Goal: Task Accomplishment & Management: Use online tool/utility

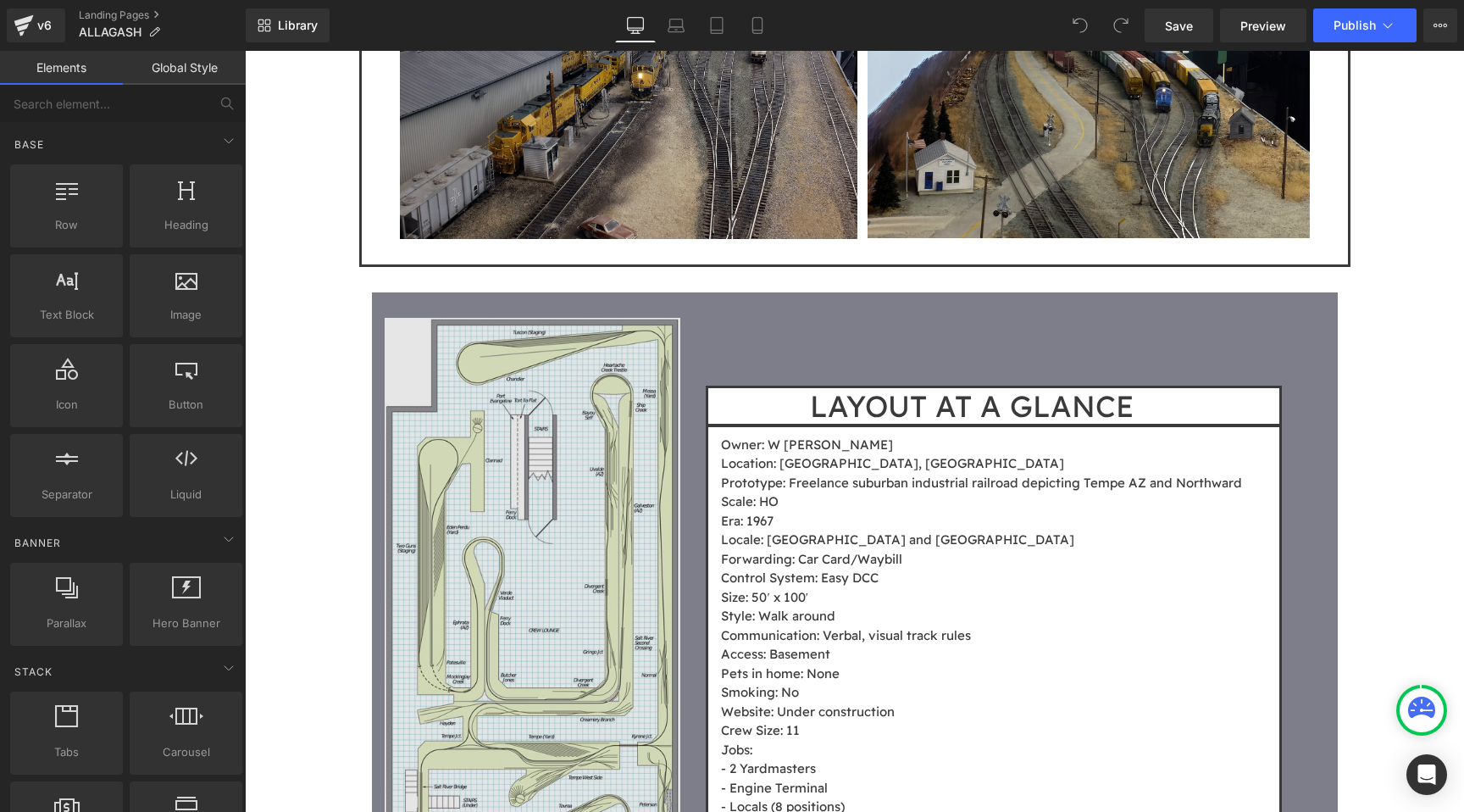
scroll to position [1610, 0]
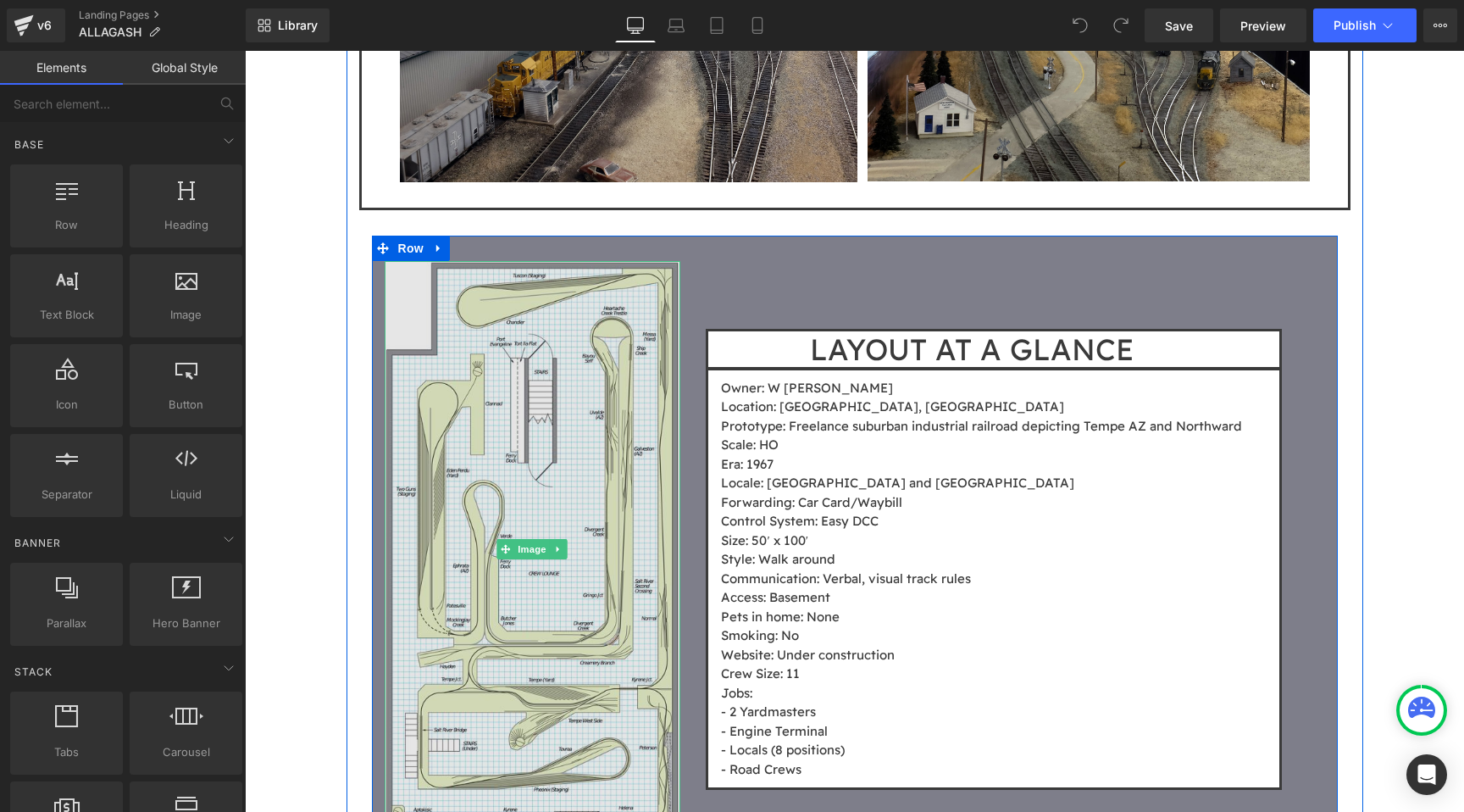
click at [615, 420] on img at bounding box center [533, 550] width 297 height 577
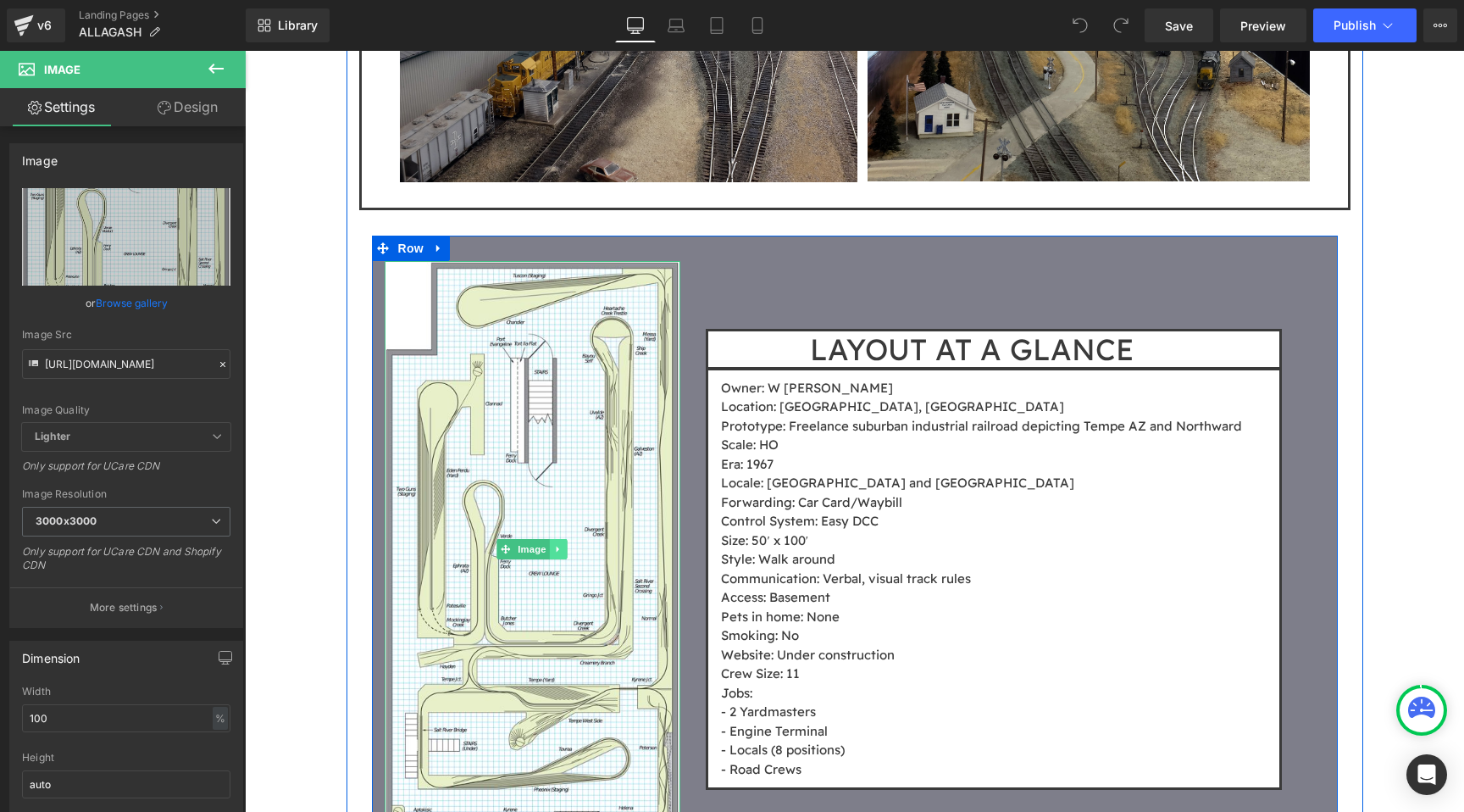
click at [567, 539] on link at bounding box center [558, 549] width 18 height 20
click at [568, 544] on icon at bounding box center [567, 549] width 9 height 9
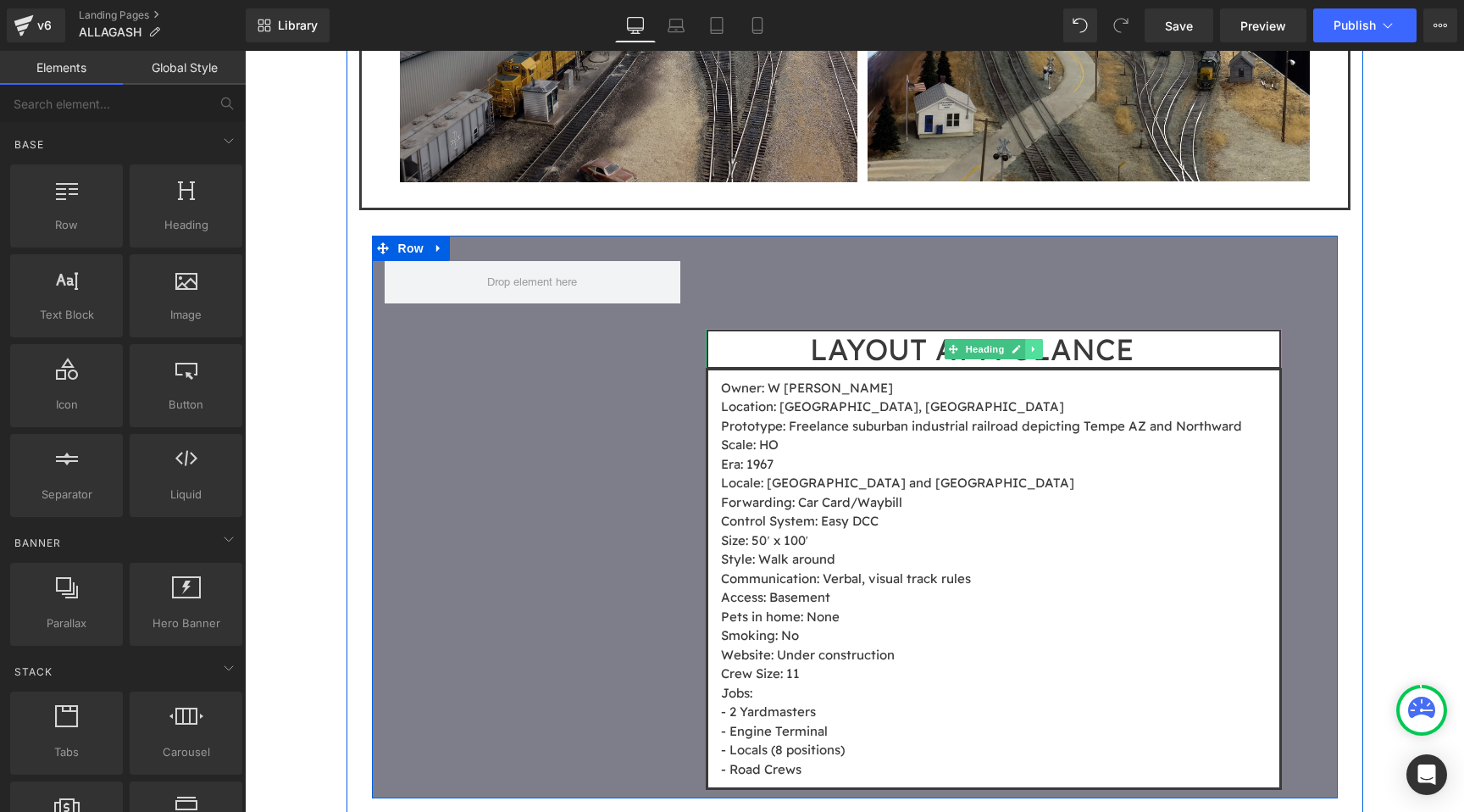
click at [1031, 344] on icon at bounding box center [1035, 349] width 9 height 10
click at [1048, 344] on icon at bounding box center [1044, 349] width 9 height 9
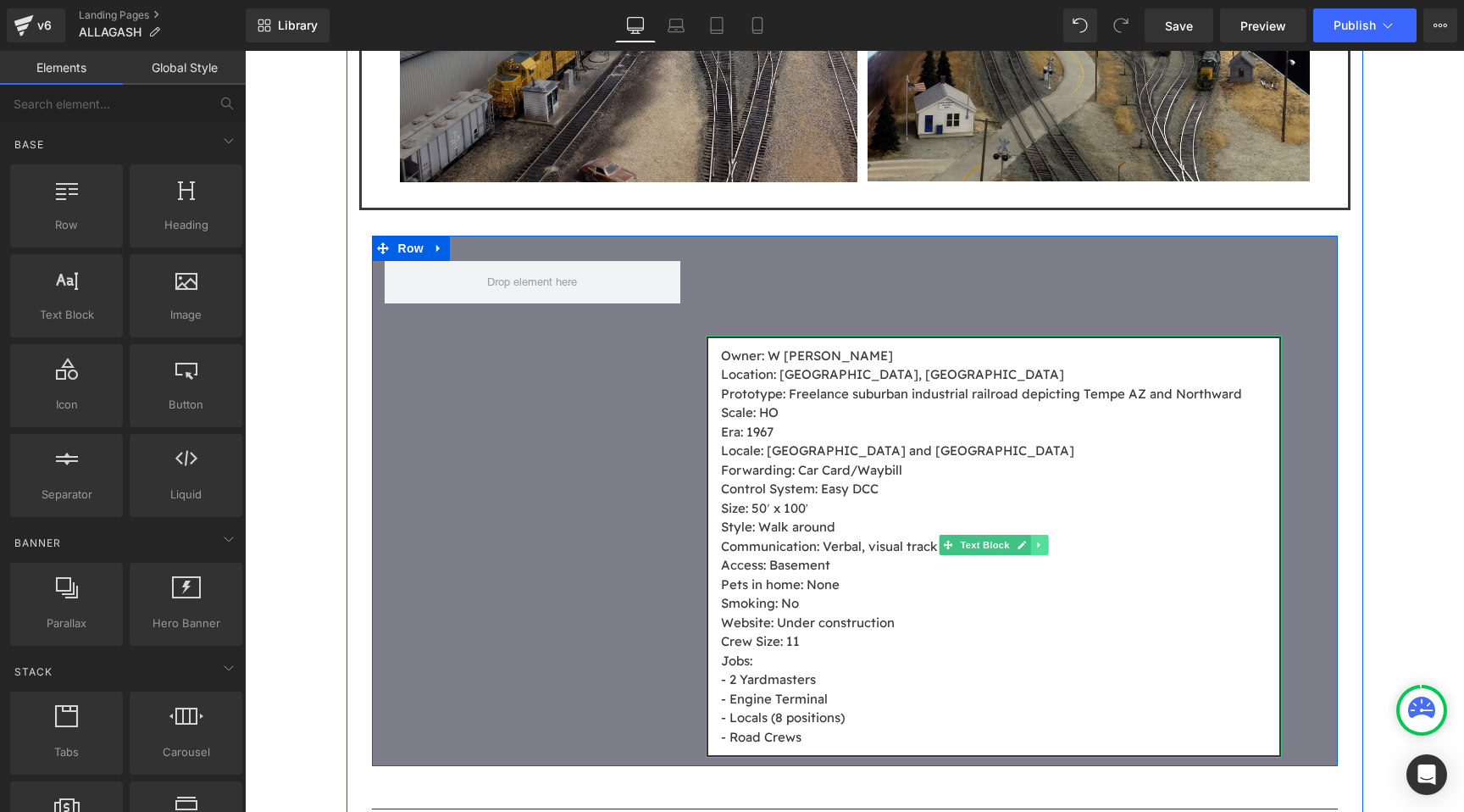
click at [1042, 539] on icon at bounding box center [1040, 544] width 9 height 10
click at [1045, 540] on icon at bounding box center [1049, 545] width 9 height 9
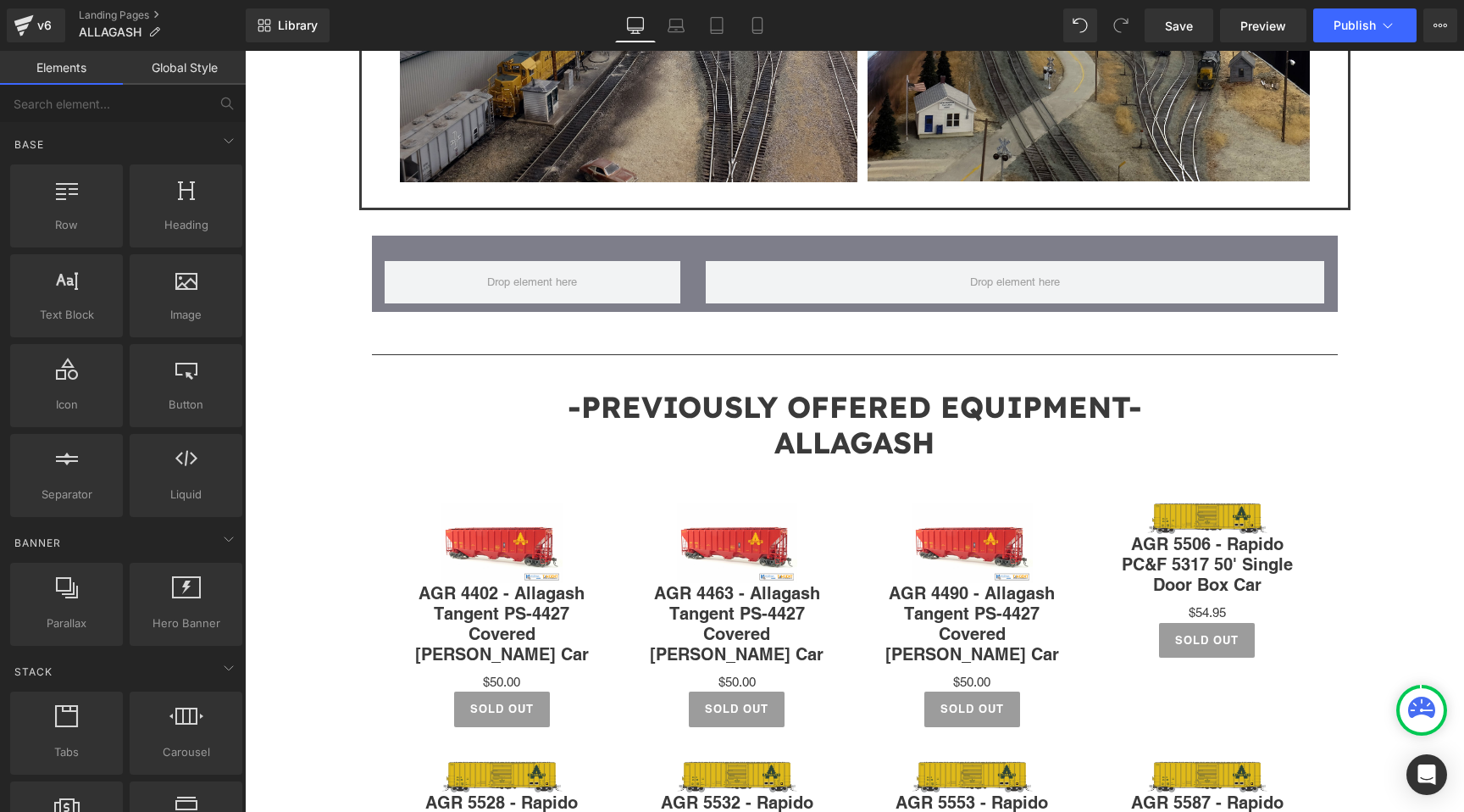
click at [310, 365] on div "Image Owner: Mike Confalone Location: Goffstown, NH States of Operation: ME Era…" at bounding box center [854, 3] width 1219 height 2842
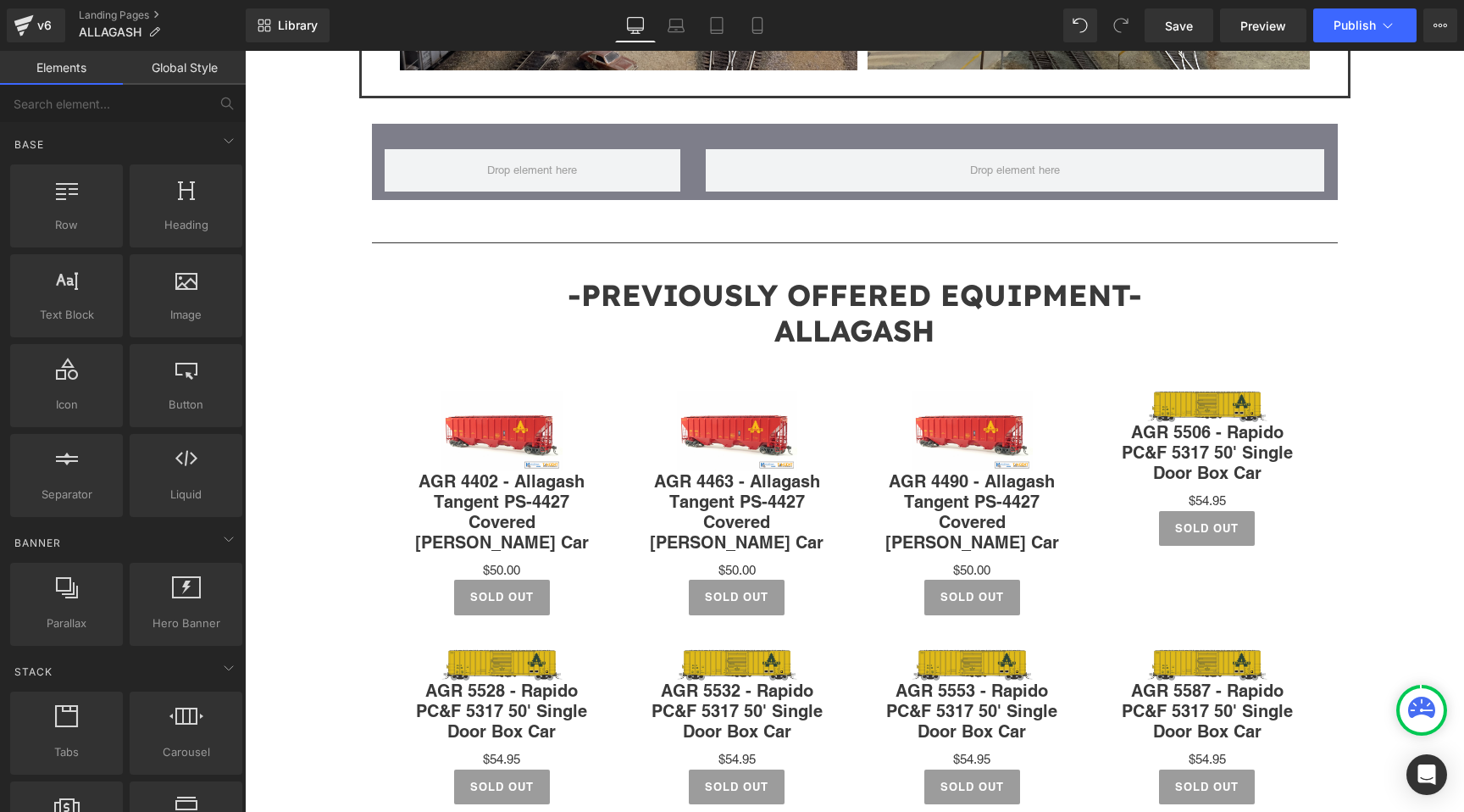
scroll to position [1799, 0]
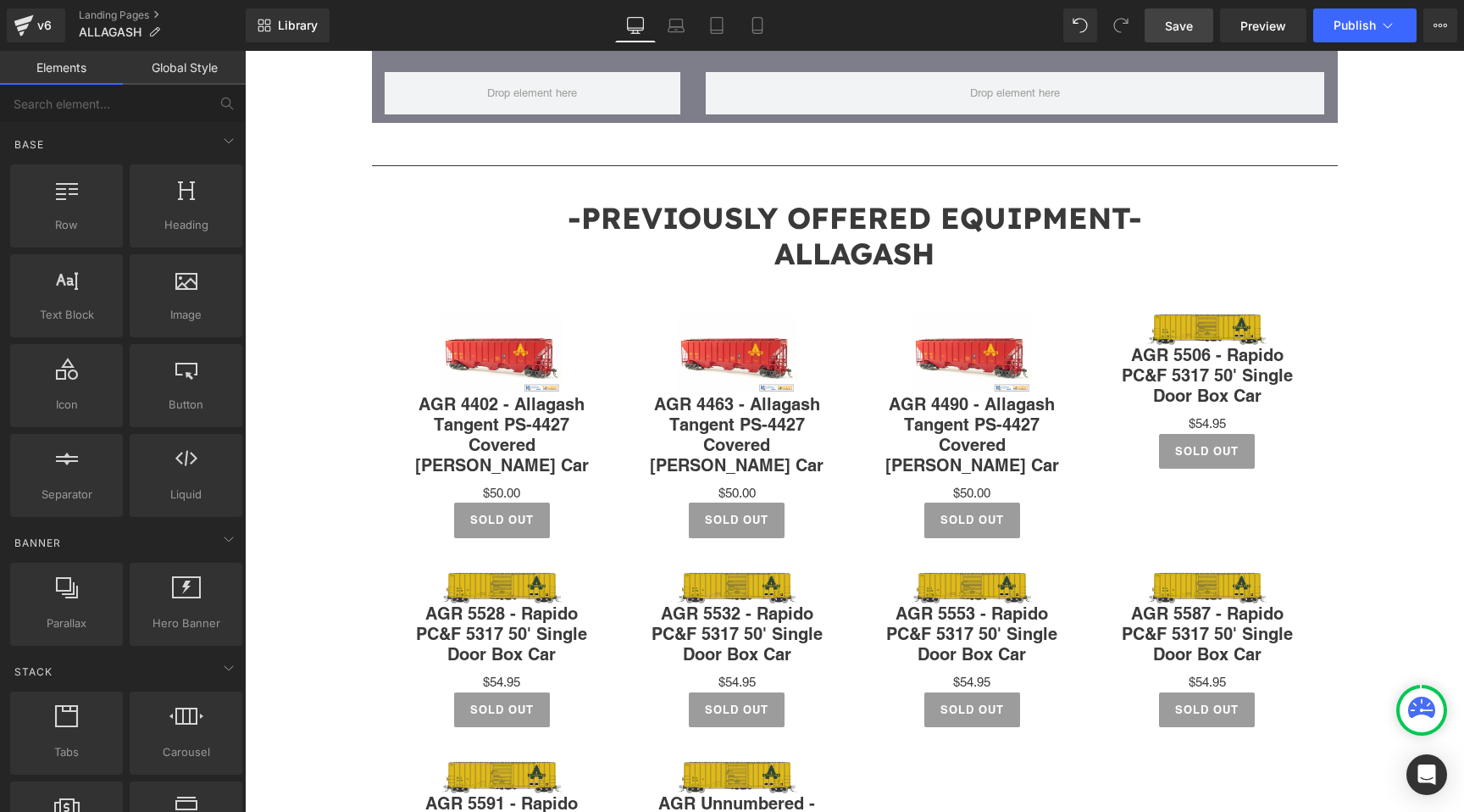
click at [1179, 26] on span "Save" at bounding box center [1179, 25] width 28 height 18
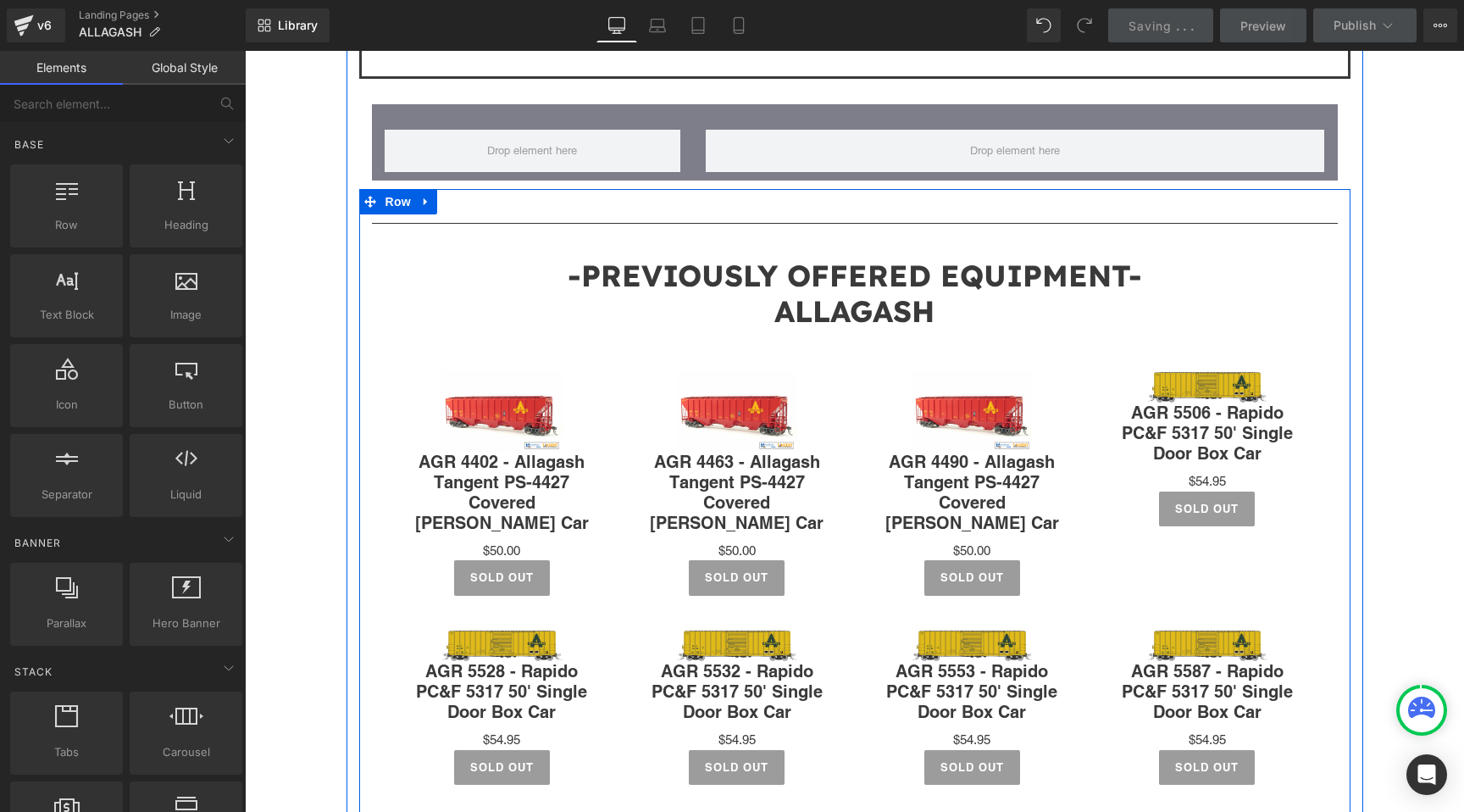
scroll to position [1730, 0]
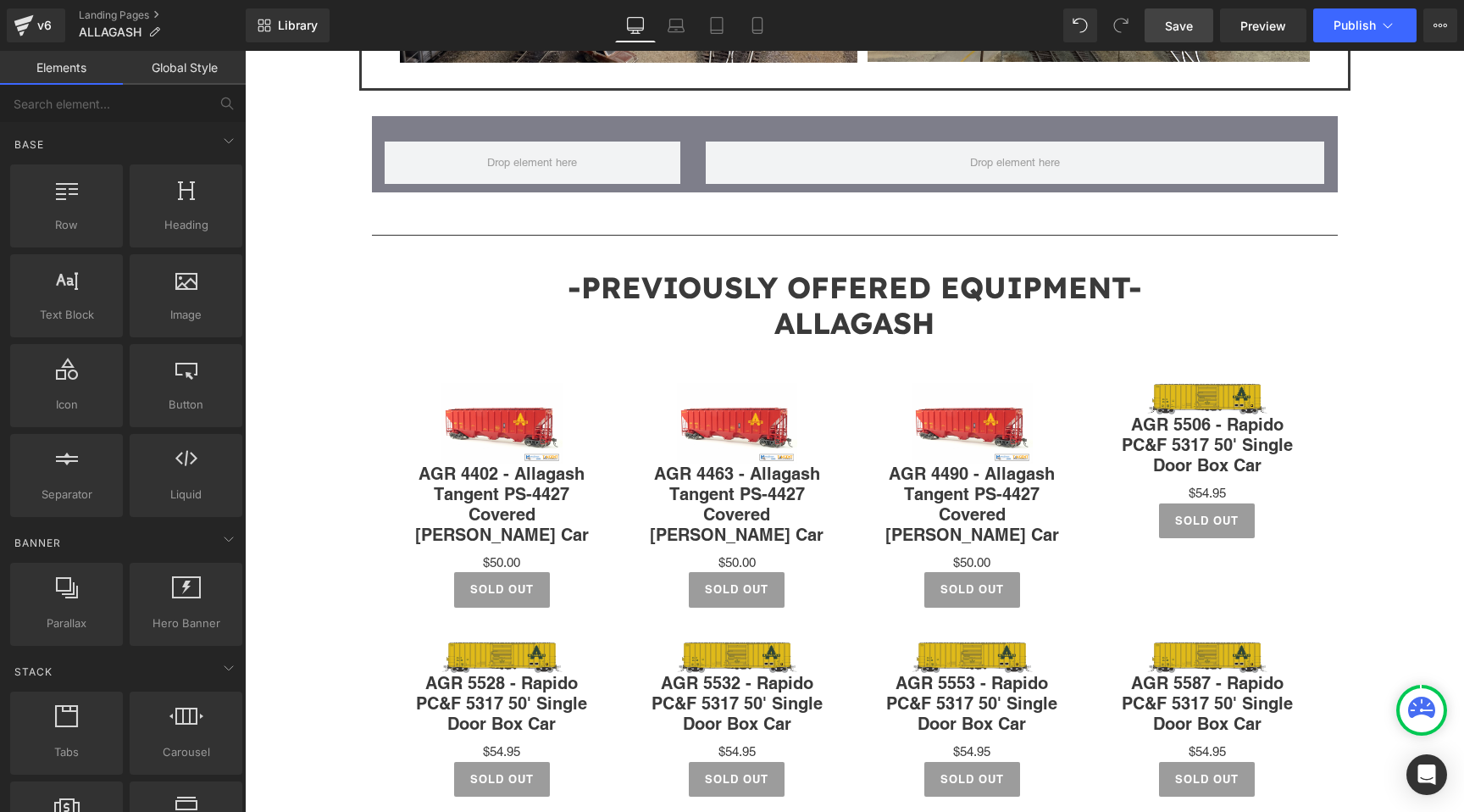
click at [1159, 17] on link "Save" at bounding box center [1179, 25] width 69 height 33
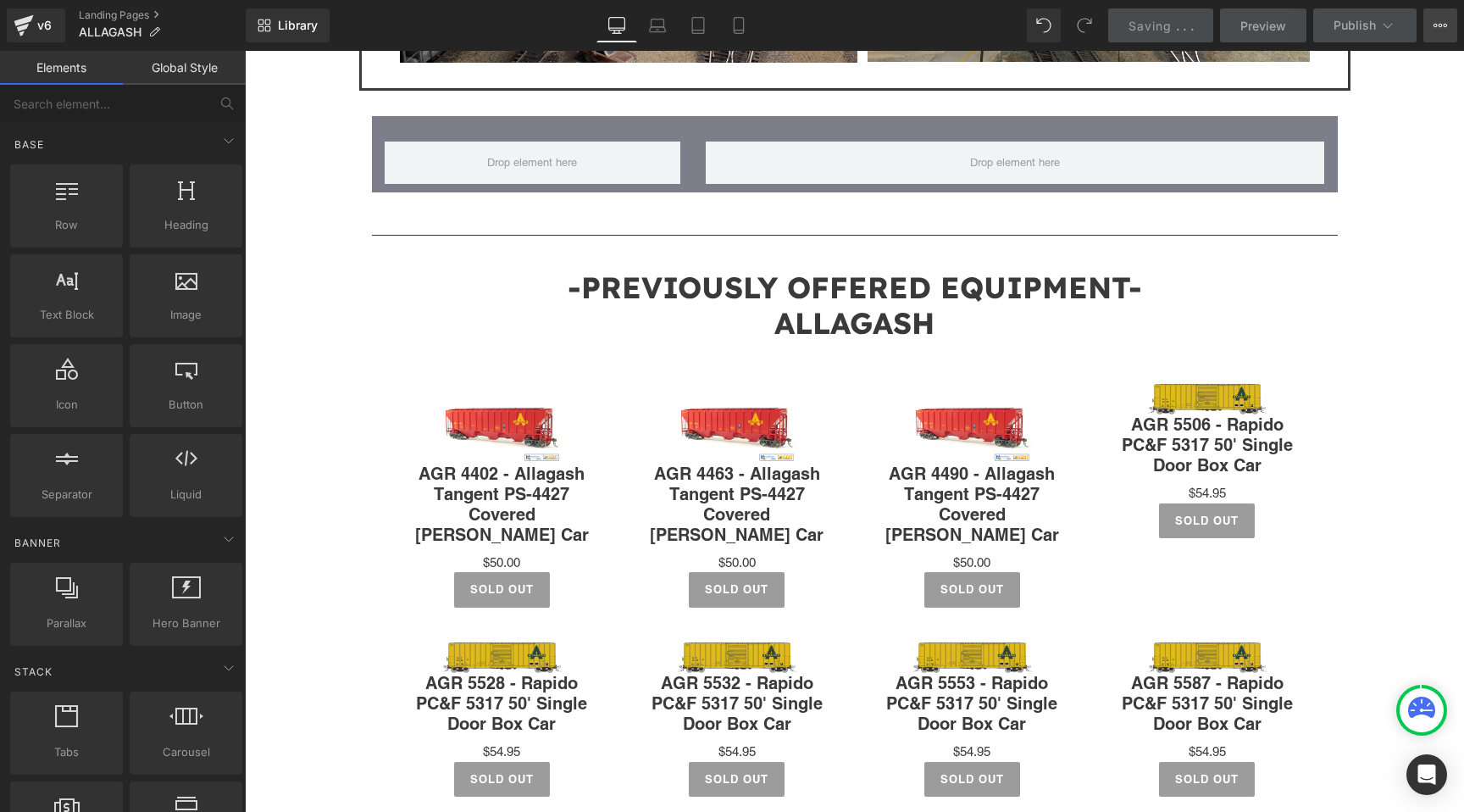
click at [1438, 30] on icon at bounding box center [1441, 25] width 14 height 14
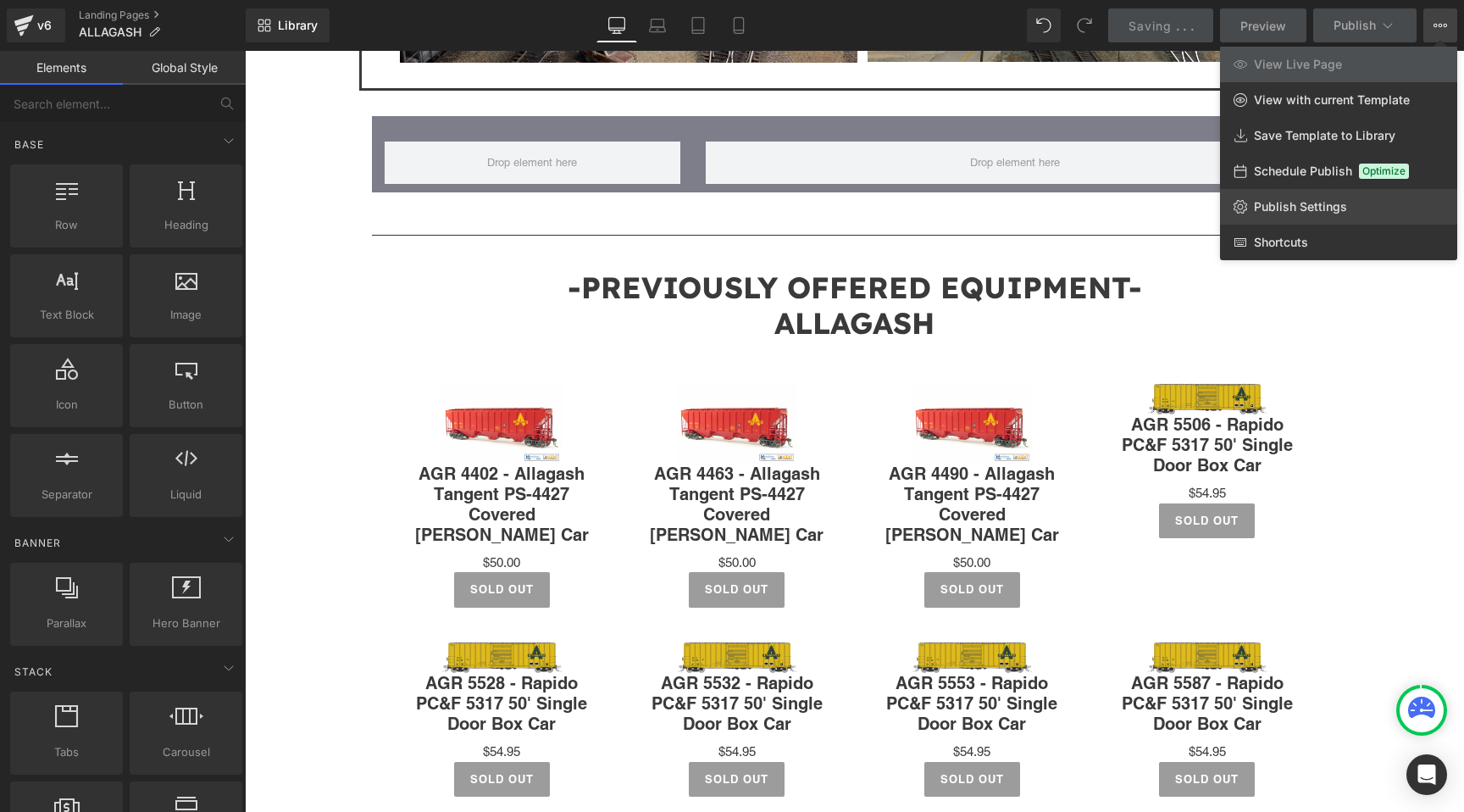
click at [1311, 211] on span "Publish Settings" at bounding box center [1300, 206] width 93 height 15
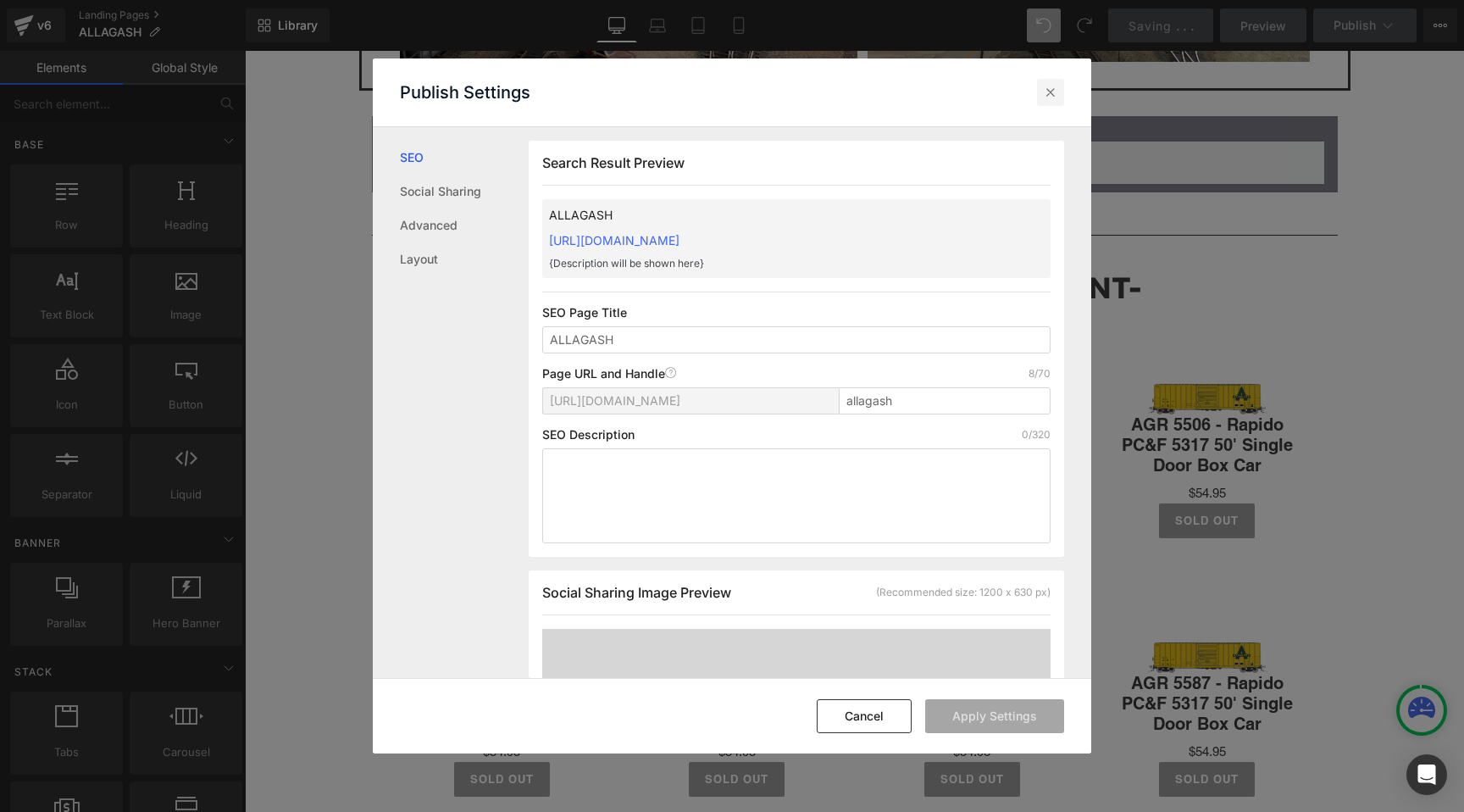
scroll to position [1, 0]
click at [1053, 125] on div "Publish Settings" at bounding box center [732, 92] width 719 height 68
click at [1051, 93] on icon at bounding box center [1051, 92] width 17 height 17
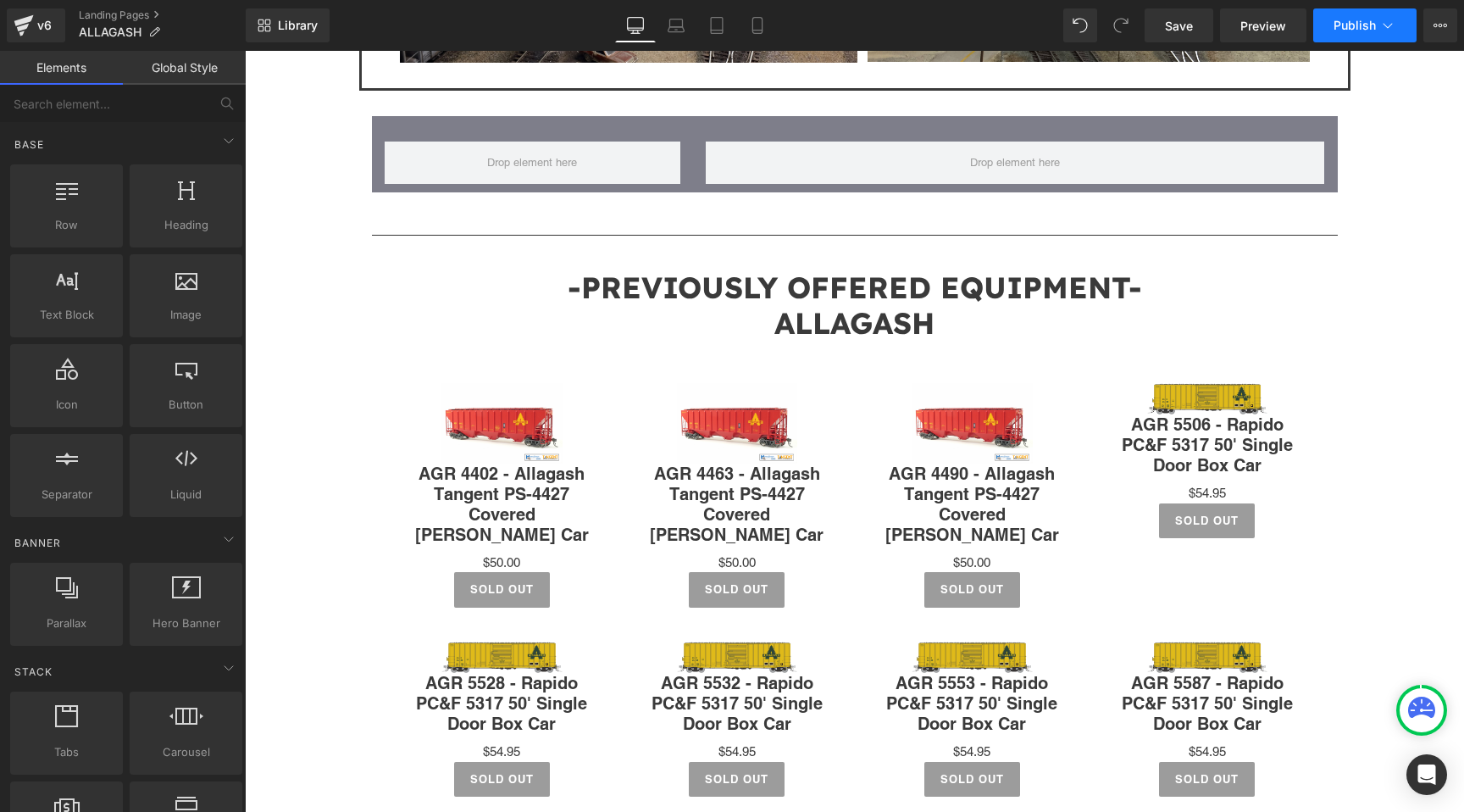
click at [1366, 23] on span "Publish" at bounding box center [1355, 25] width 43 height 14
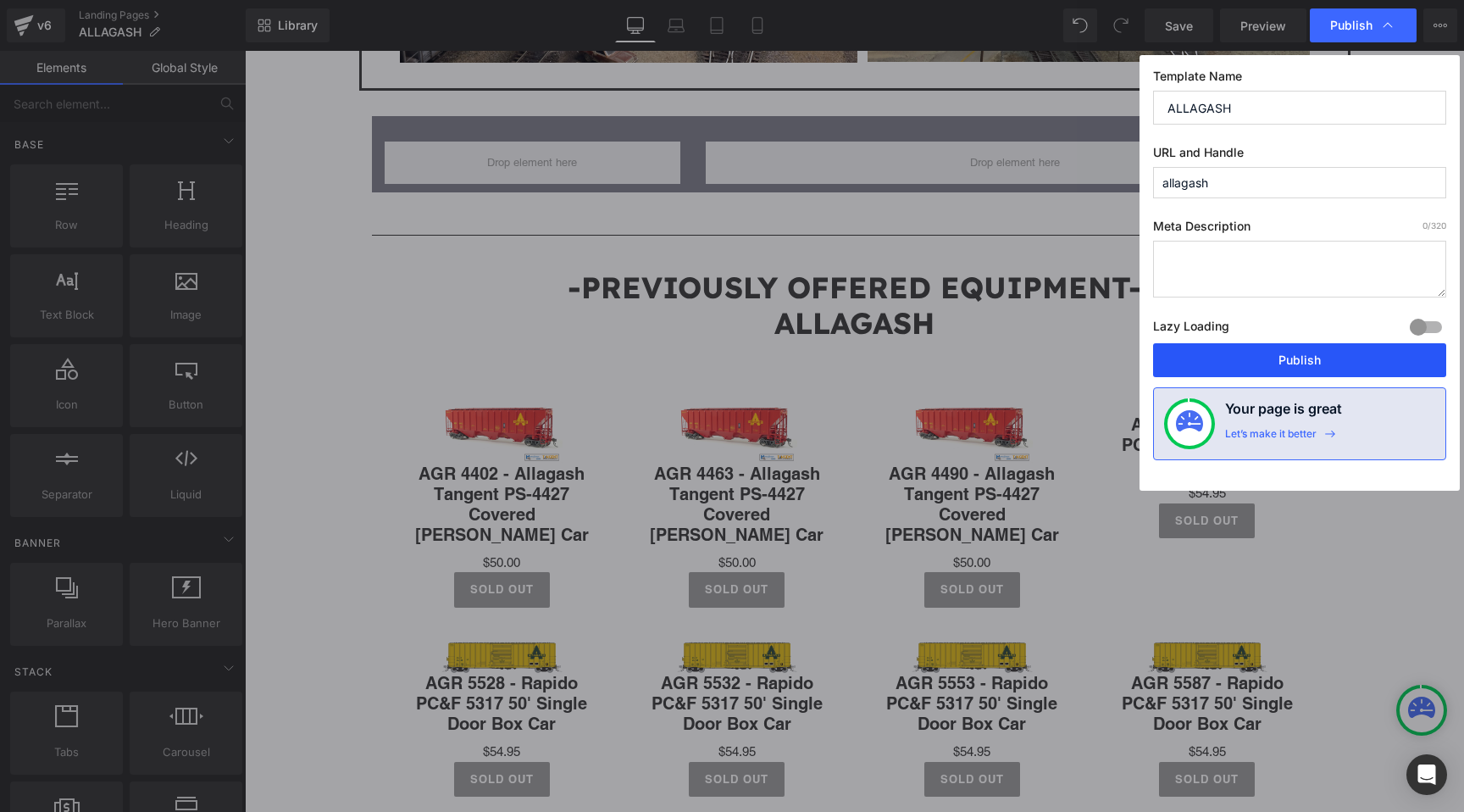
click at [1226, 358] on button "Publish" at bounding box center [1299, 360] width 293 height 33
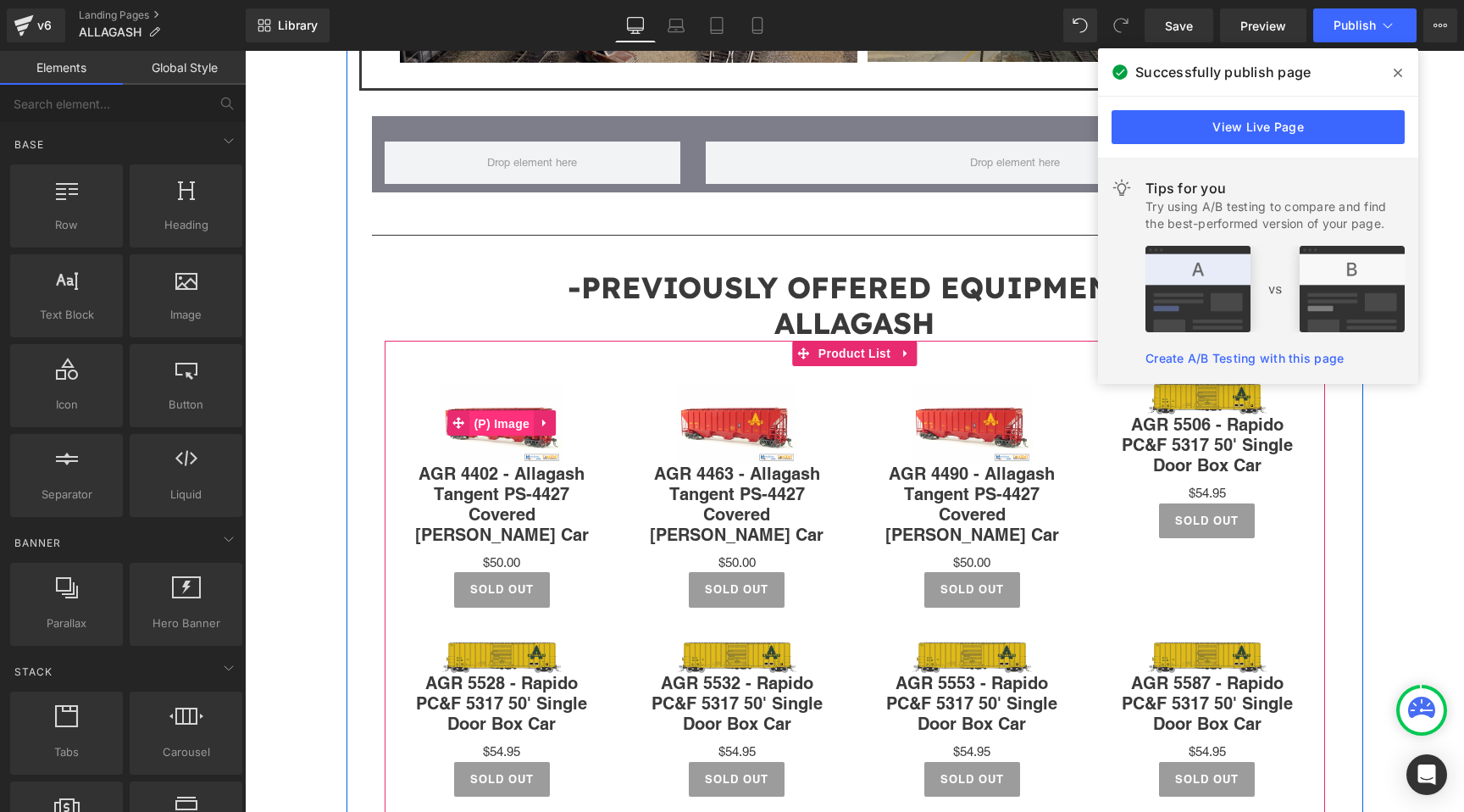
click at [488, 411] on span "(P) Image" at bounding box center [501, 423] width 64 height 25
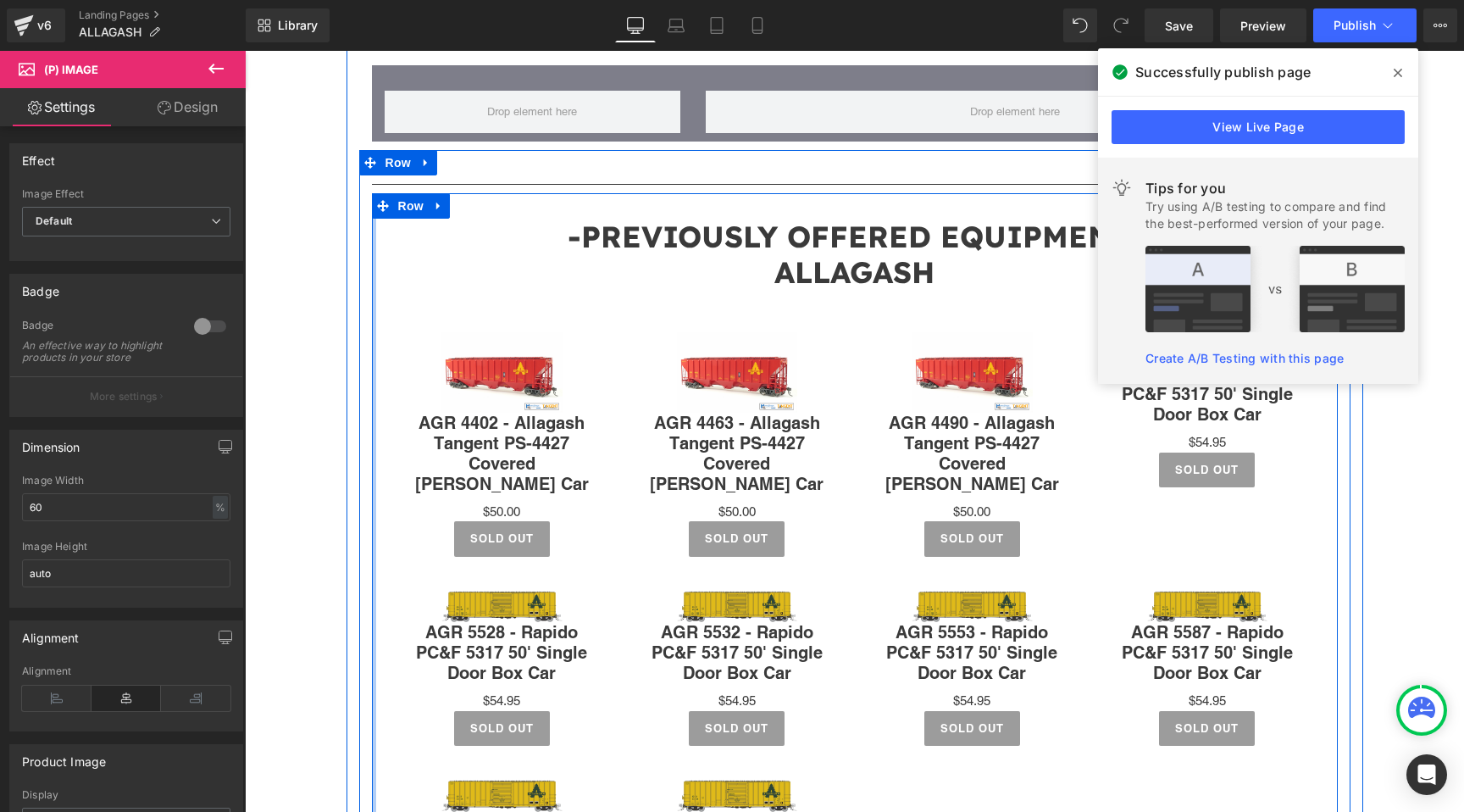
scroll to position [1810, 0]
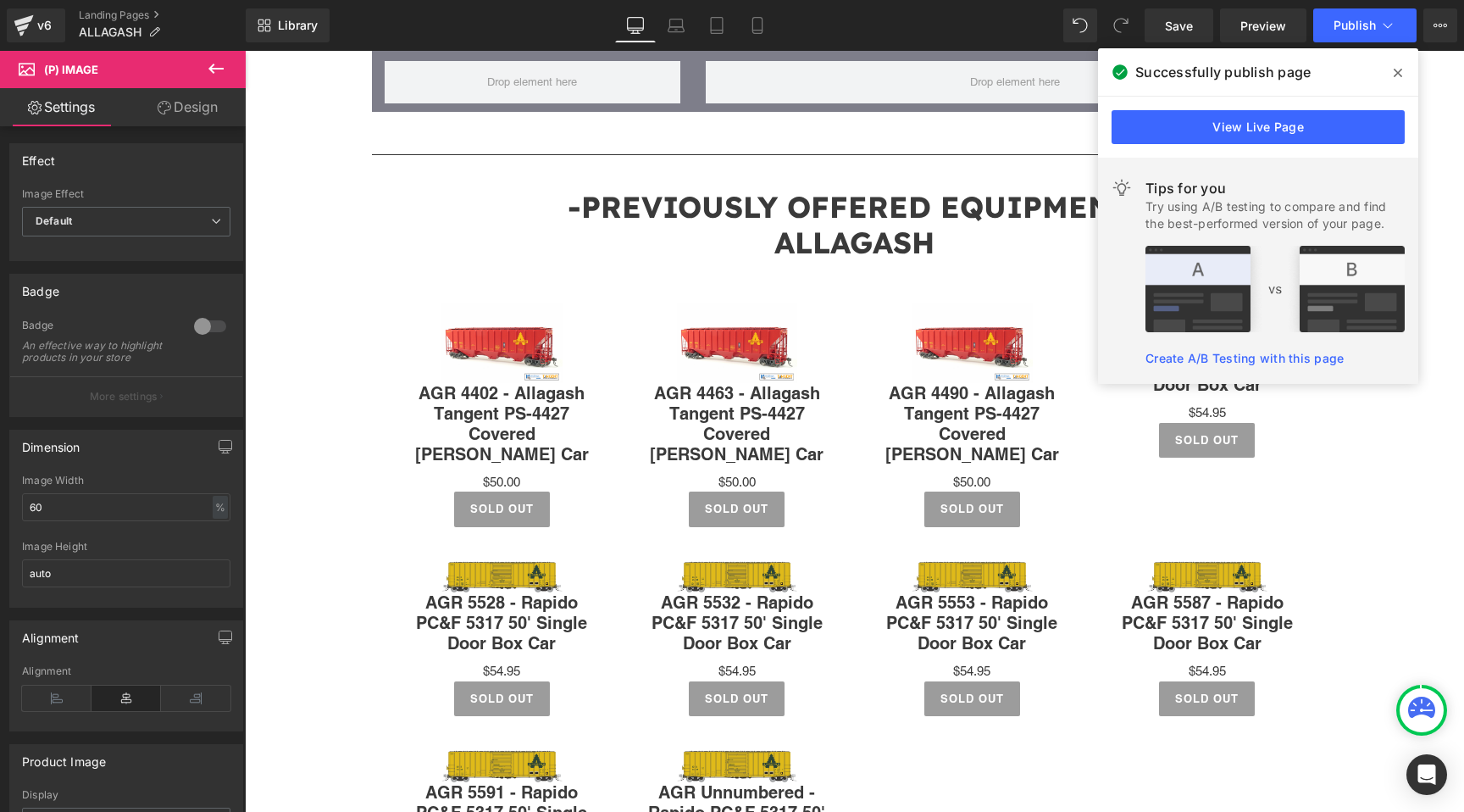
drag, startPoint x: 1402, startPoint y: 66, endPoint x: 1157, endPoint y: 15, distance: 250.3
click at [1402, 66] on icon at bounding box center [1398, 73] width 8 height 14
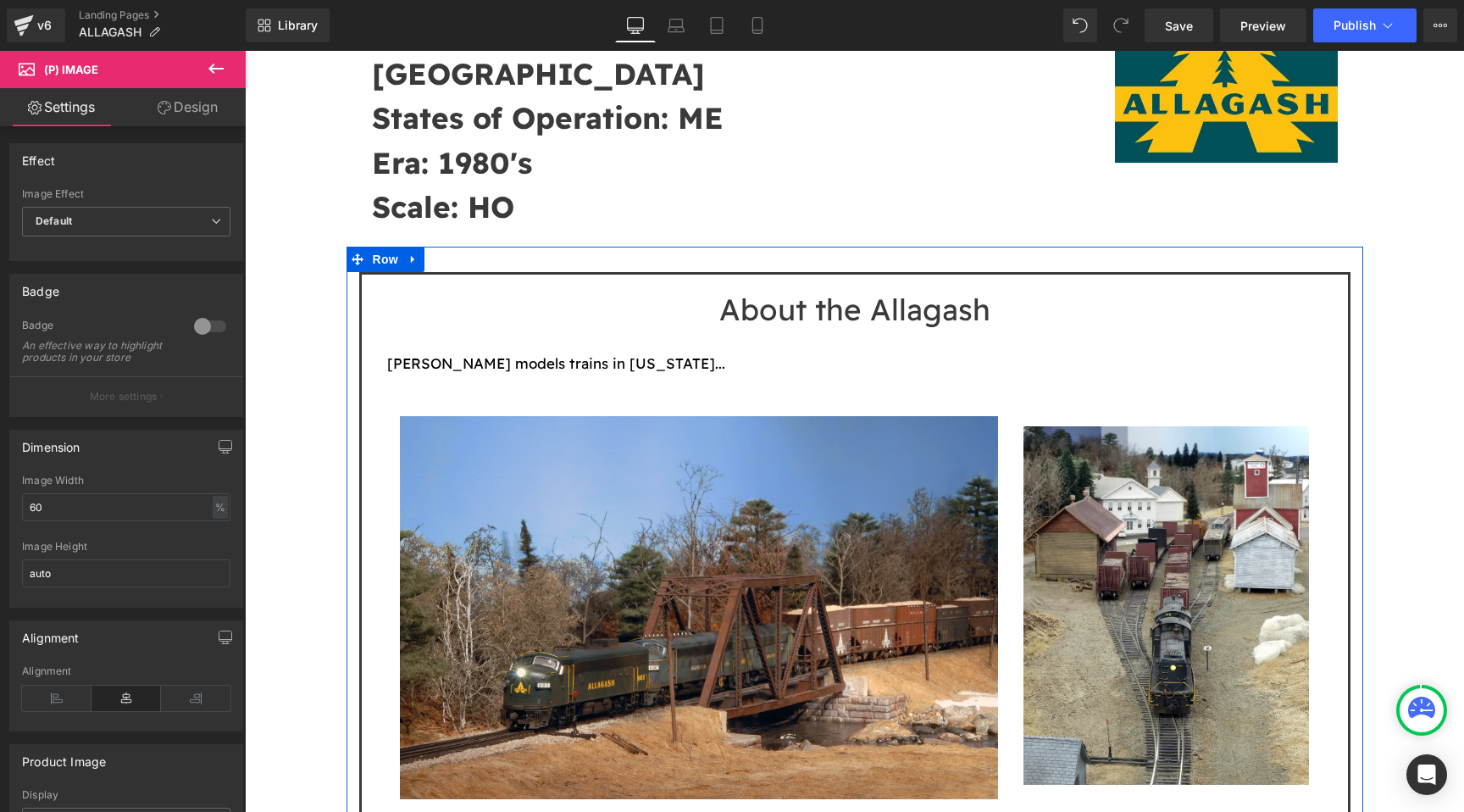
scroll to position [0, 0]
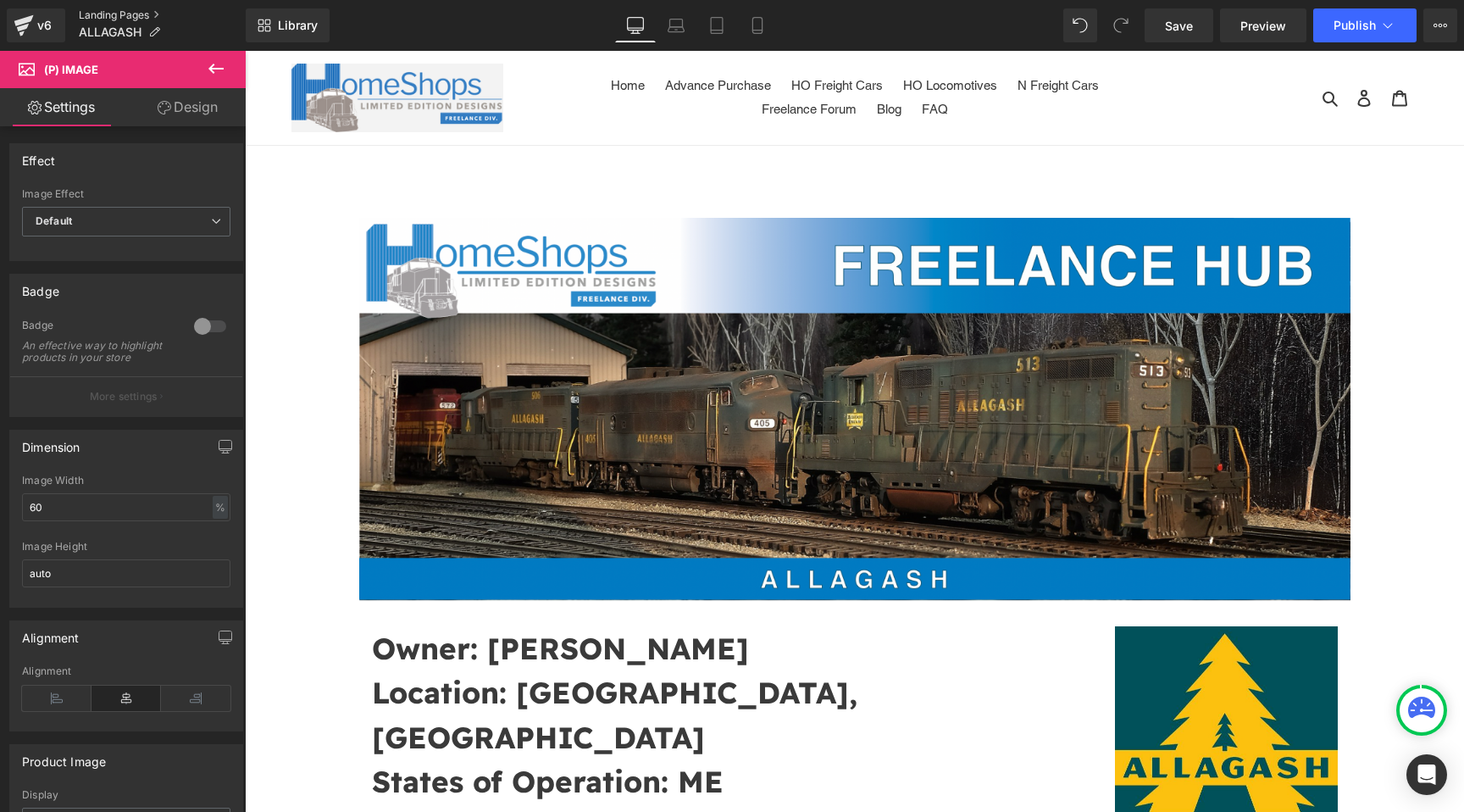
click at [145, 17] on link "Landing Pages" at bounding box center [162, 15] width 166 height 14
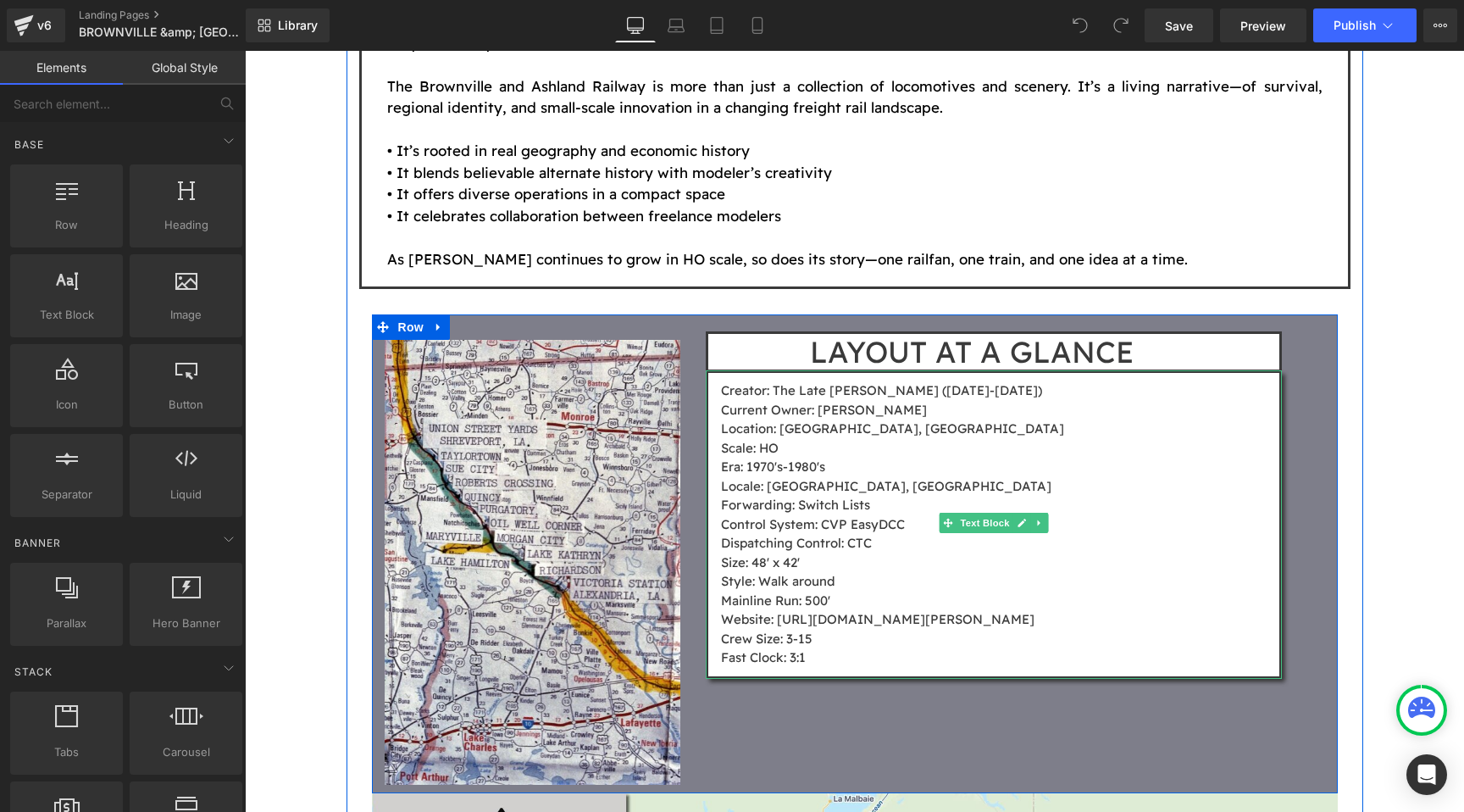
scroll to position [3396, 0]
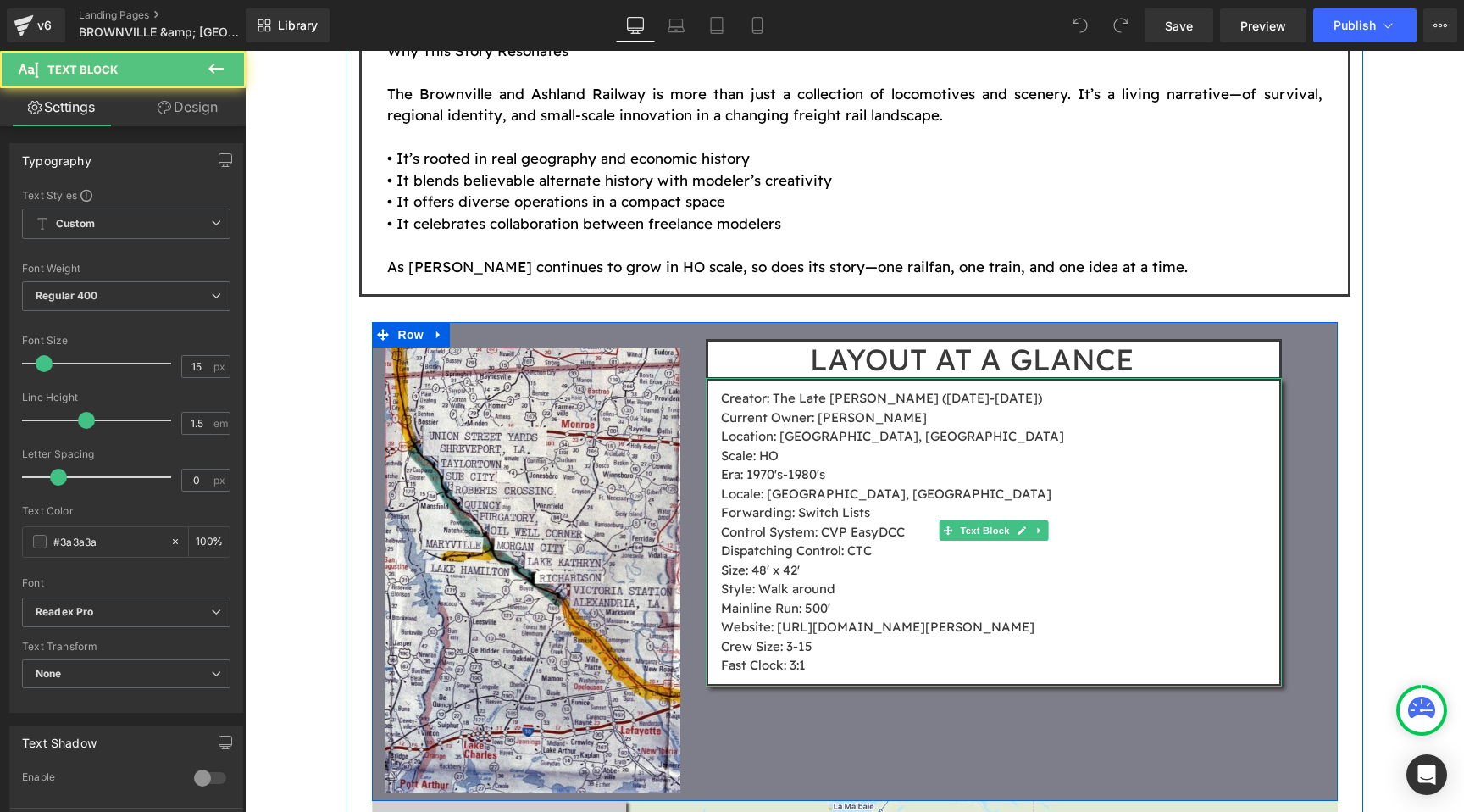
click at [939, 408] on p "Current Owner: [PERSON_NAME]" at bounding box center [1000, 418] width 558 height 20
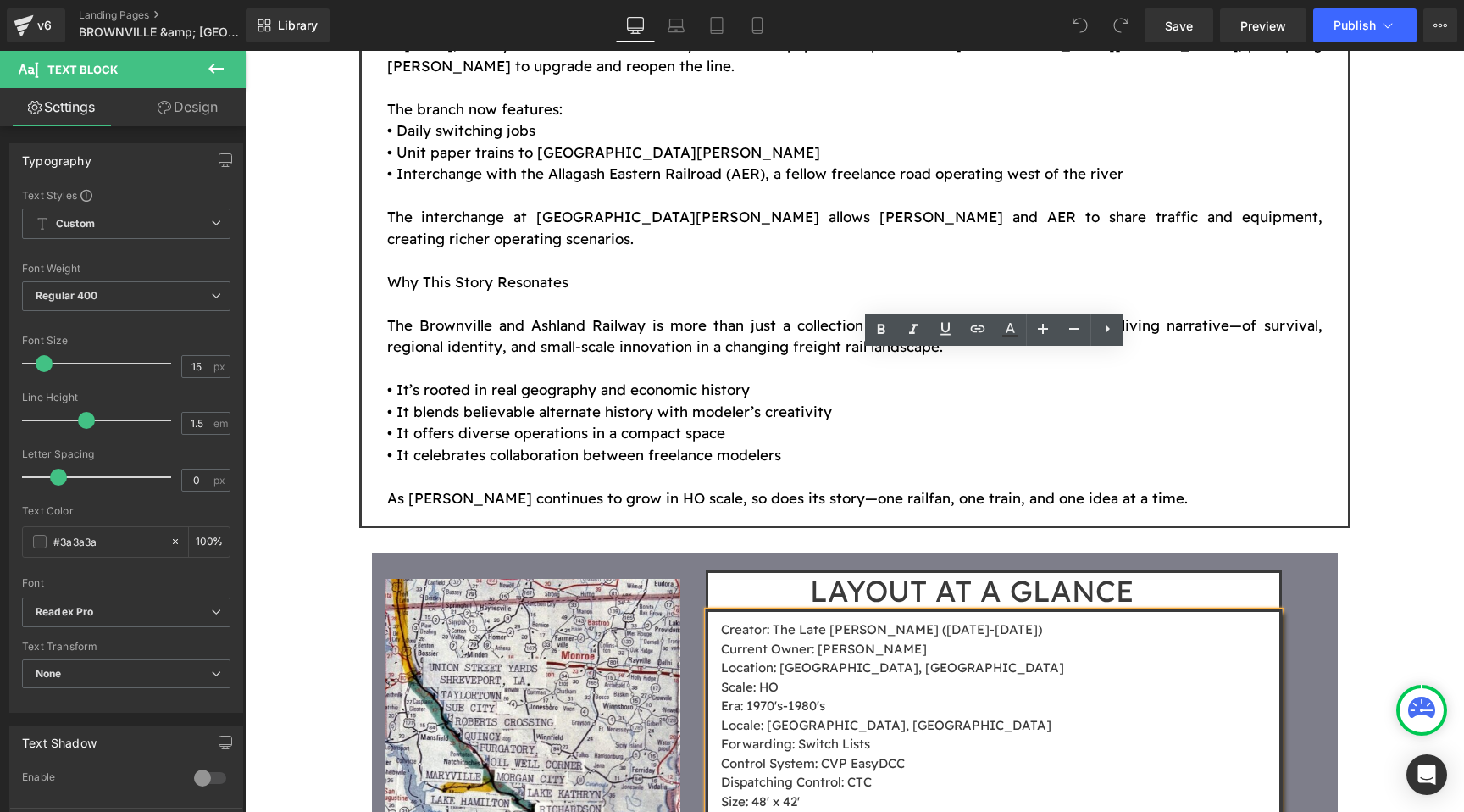
scroll to position [3149, 0]
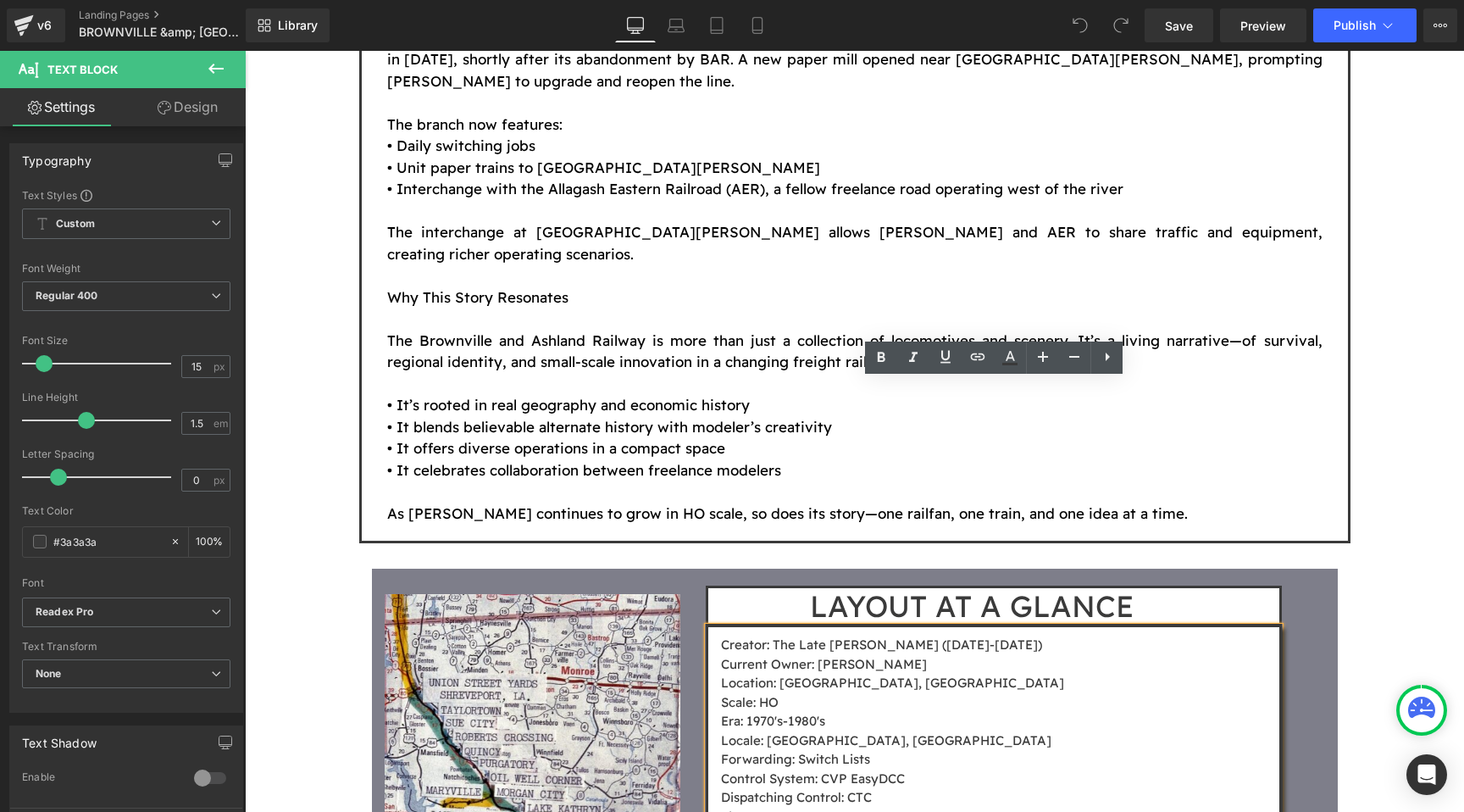
click at [1298, 594] on div "LAYOUT AT A GLANCE Heading Creator: The Late Dr. Richard Kamm (1947-2021) Curre…" at bounding box center [1015, 764] width 644 height 339
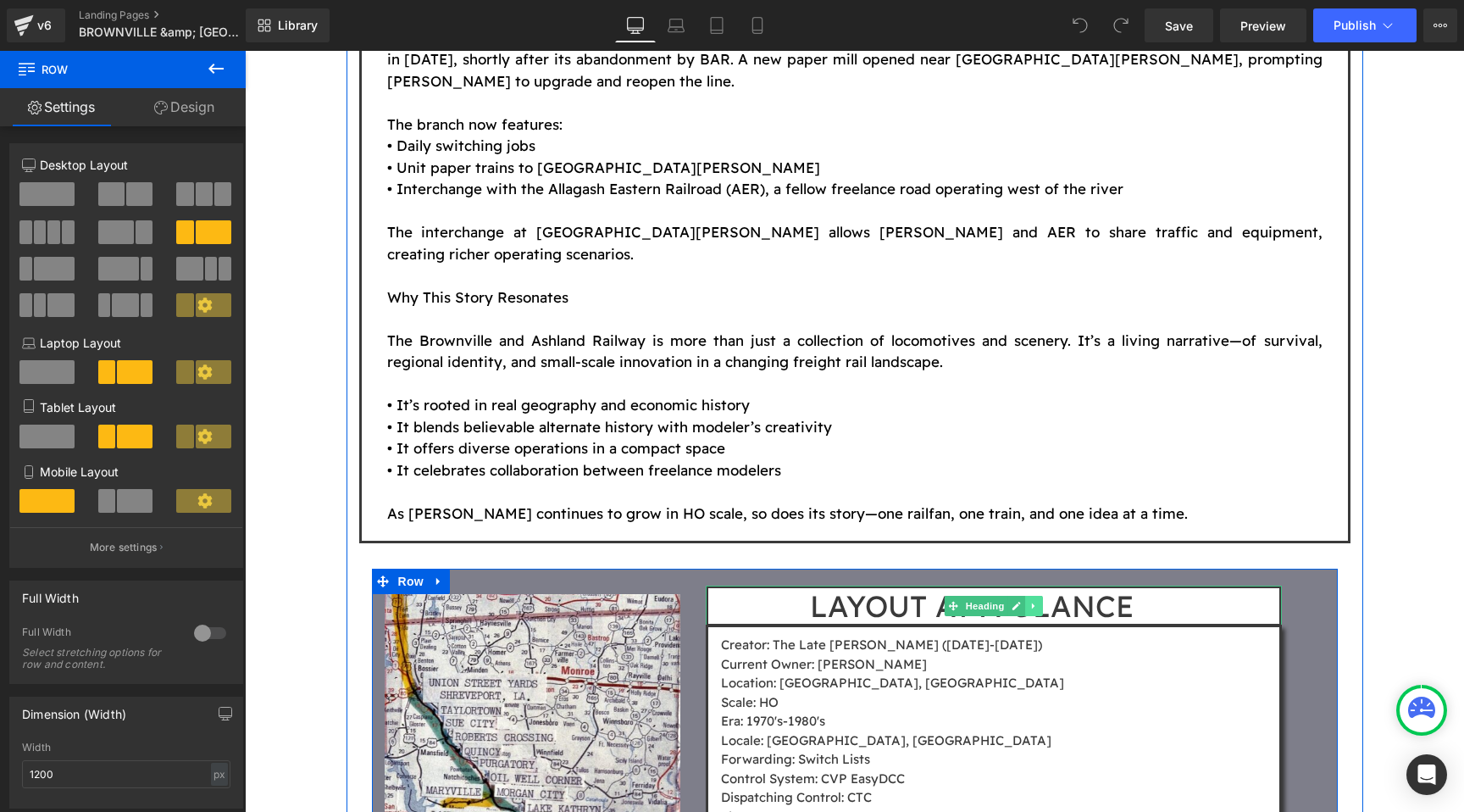
click at [1038, 601] on icon at bounding box center [1035, 606] width 9 height 10
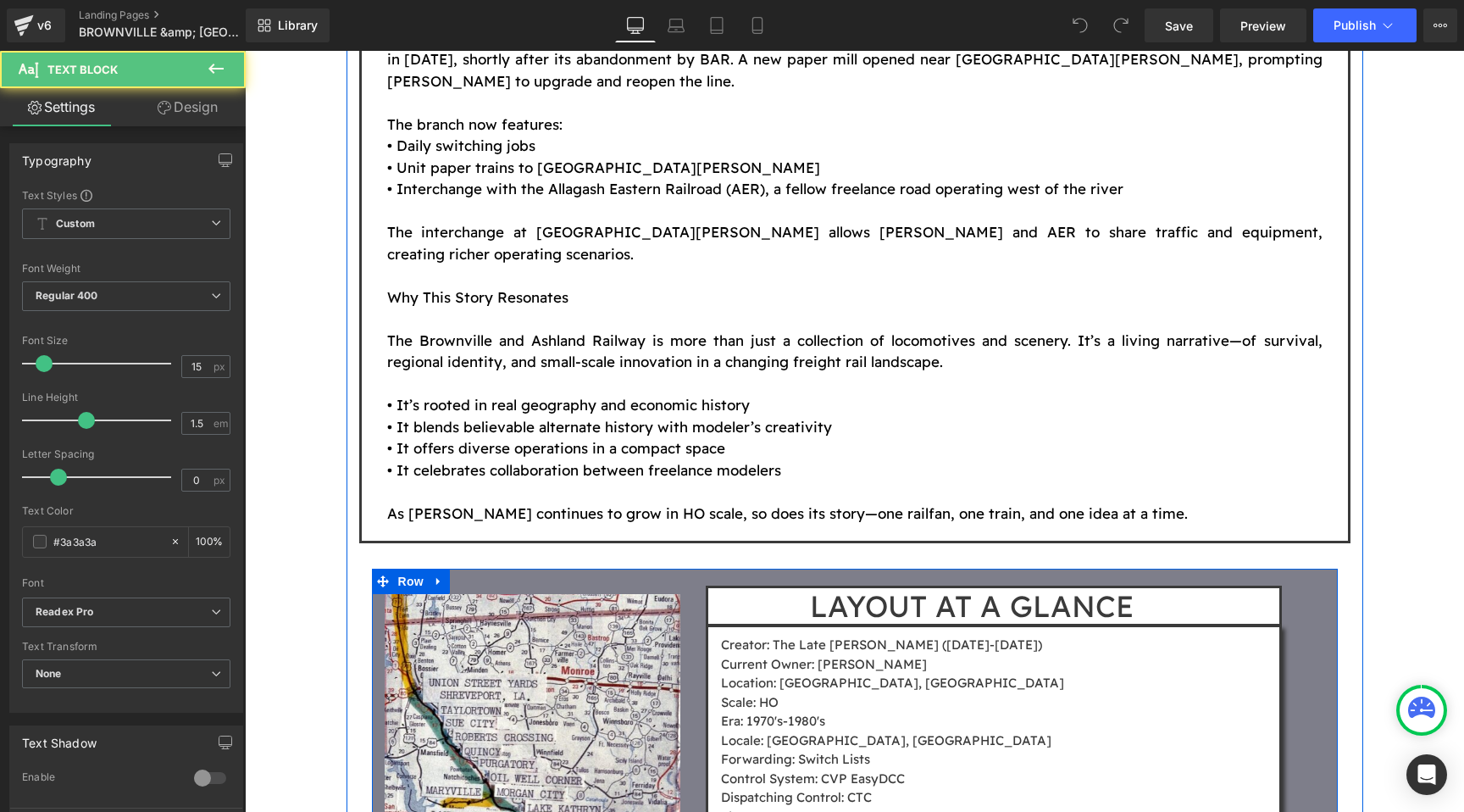
click at [984, 655] on p "Current Owner: [PERSON_NAME]" at bounding box center [1000, 664] width 558 height 20
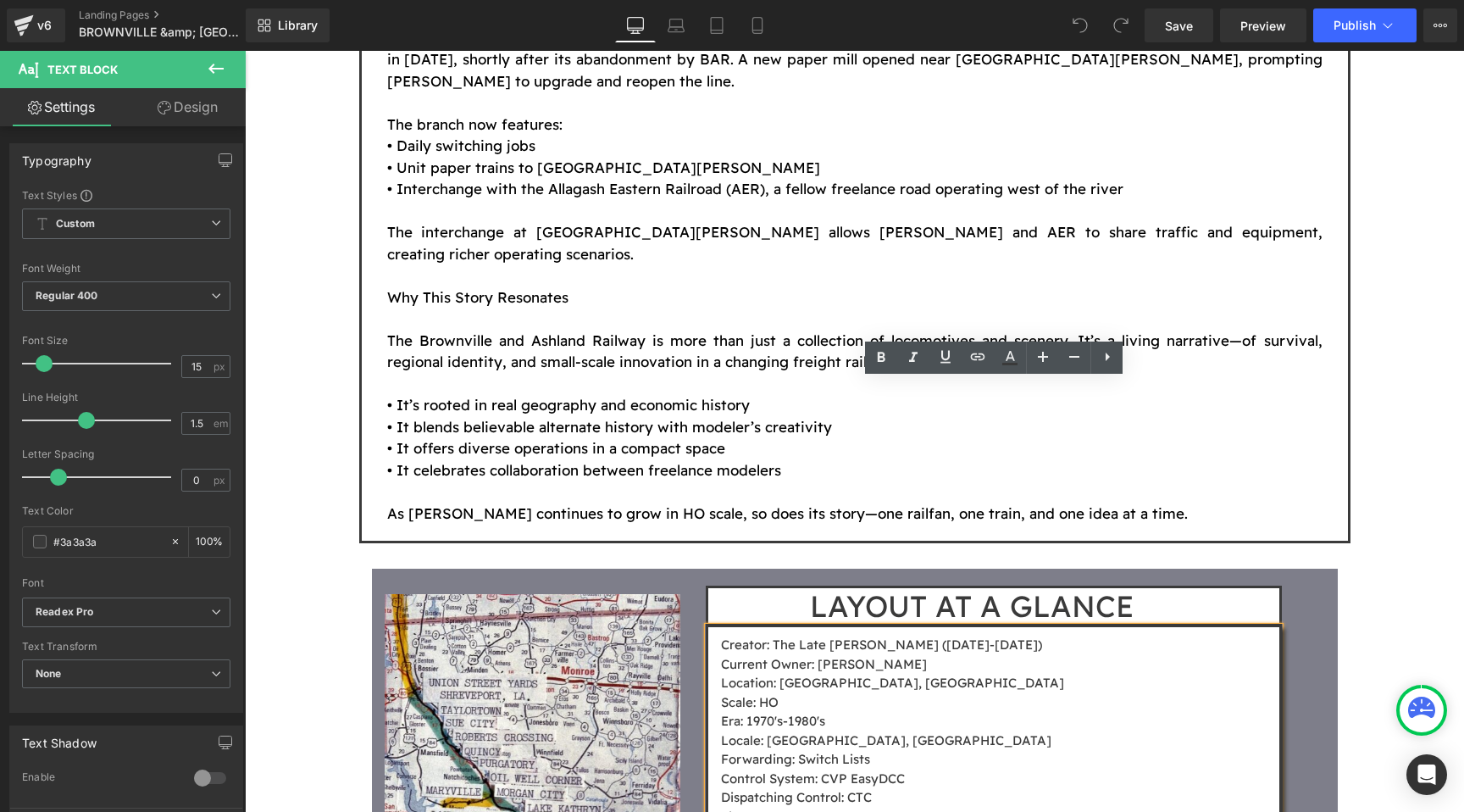
click at [1023, 635] on p "Creator: The Late [PERSON_NAME] ([DATE]-[DATE])" at bounding box center [1000, 645] width 558 height 20
click at [689, 594] on div "Image" at bounding box center [533, 817] width 322 height 445
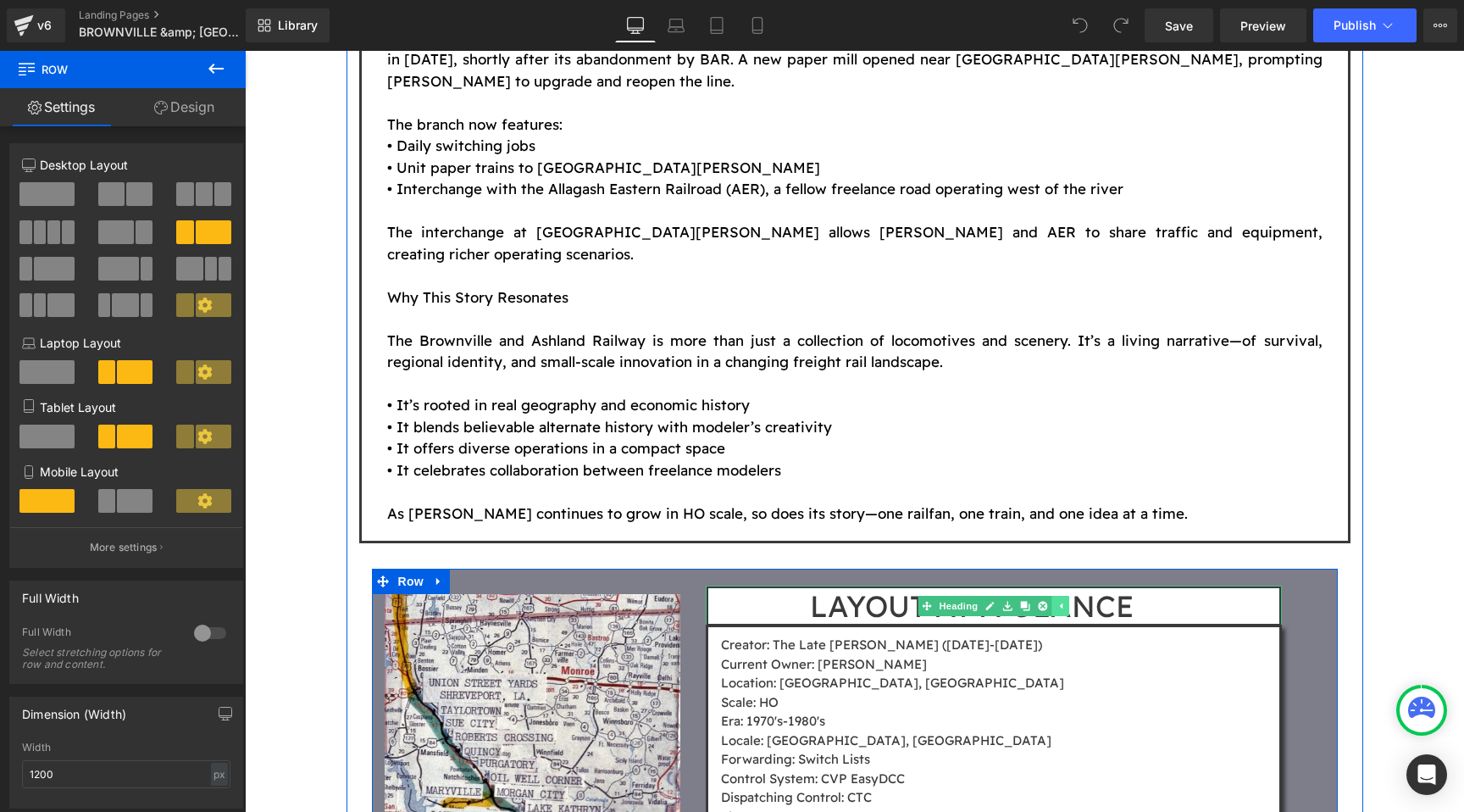
click at [1070, 596] on link at bounding box center [1061, 606] width 18 height 20
click at [1035, 601] on icon at bounding box center [1035, 606] width 9 height 10
click at [1050, 596] on link at bounding box center [1044, 606] width 18 height 20
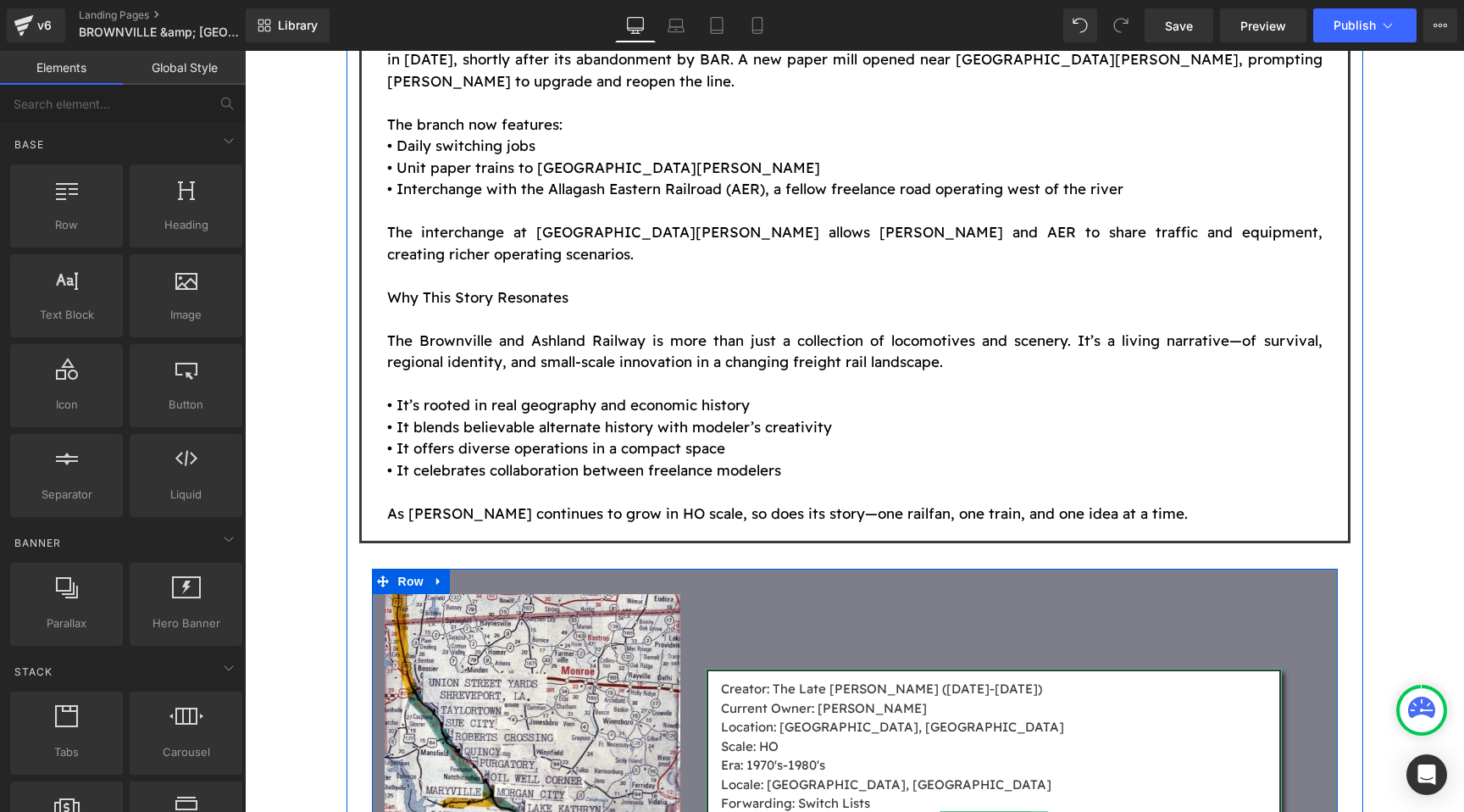
click at [1042, 811] on icon at bounding box center [1040, 820] width 9 height 10
click at [1042, 811] on link at bounding box center [1048, 821] width 18 height 20
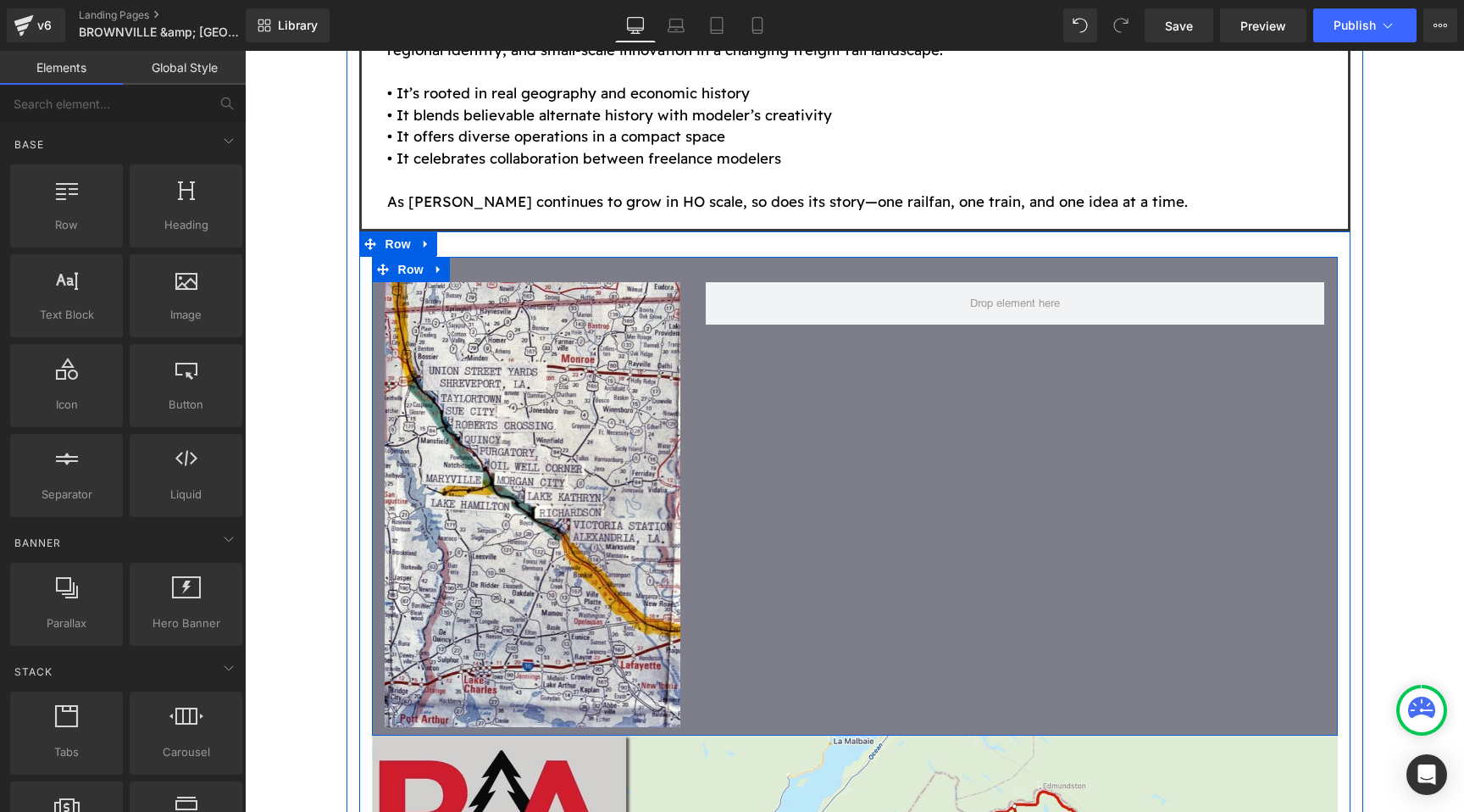
scroll to position [3577, 0]
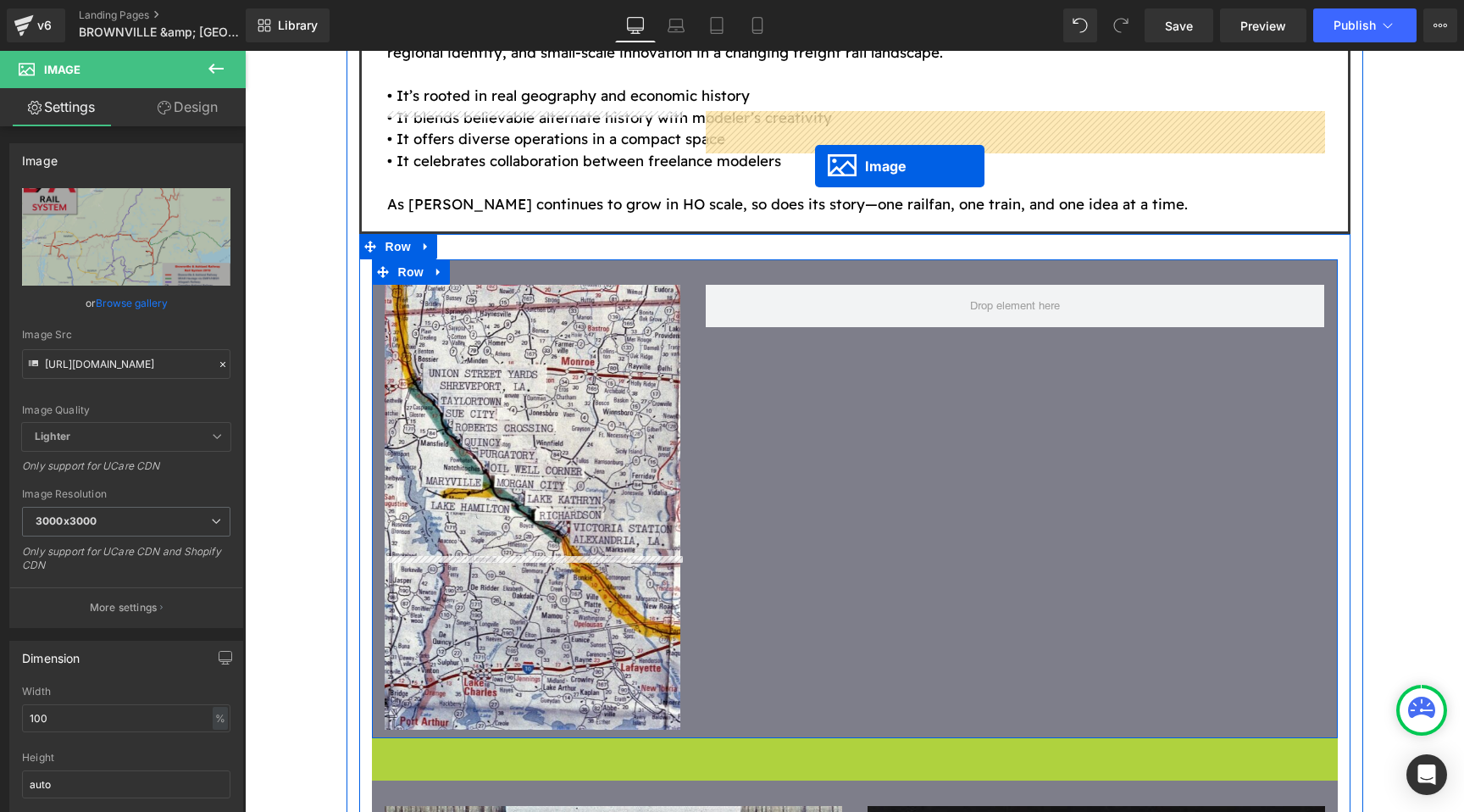
scroll to position [3390, 0]
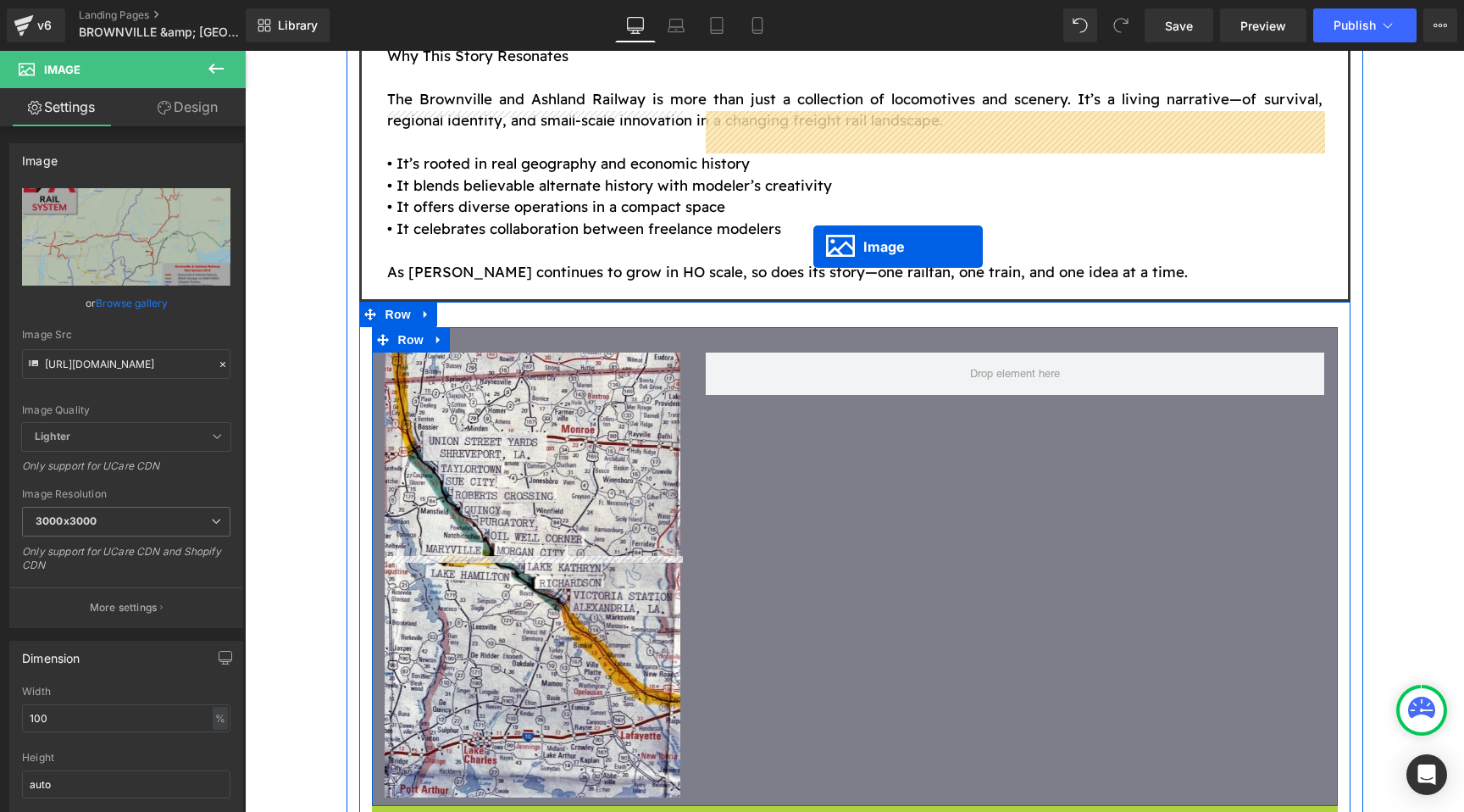
drag, startPoint x: 822, startPoint y: 730, endPoint x: 828, endPoint y: 196, distance: 534.0
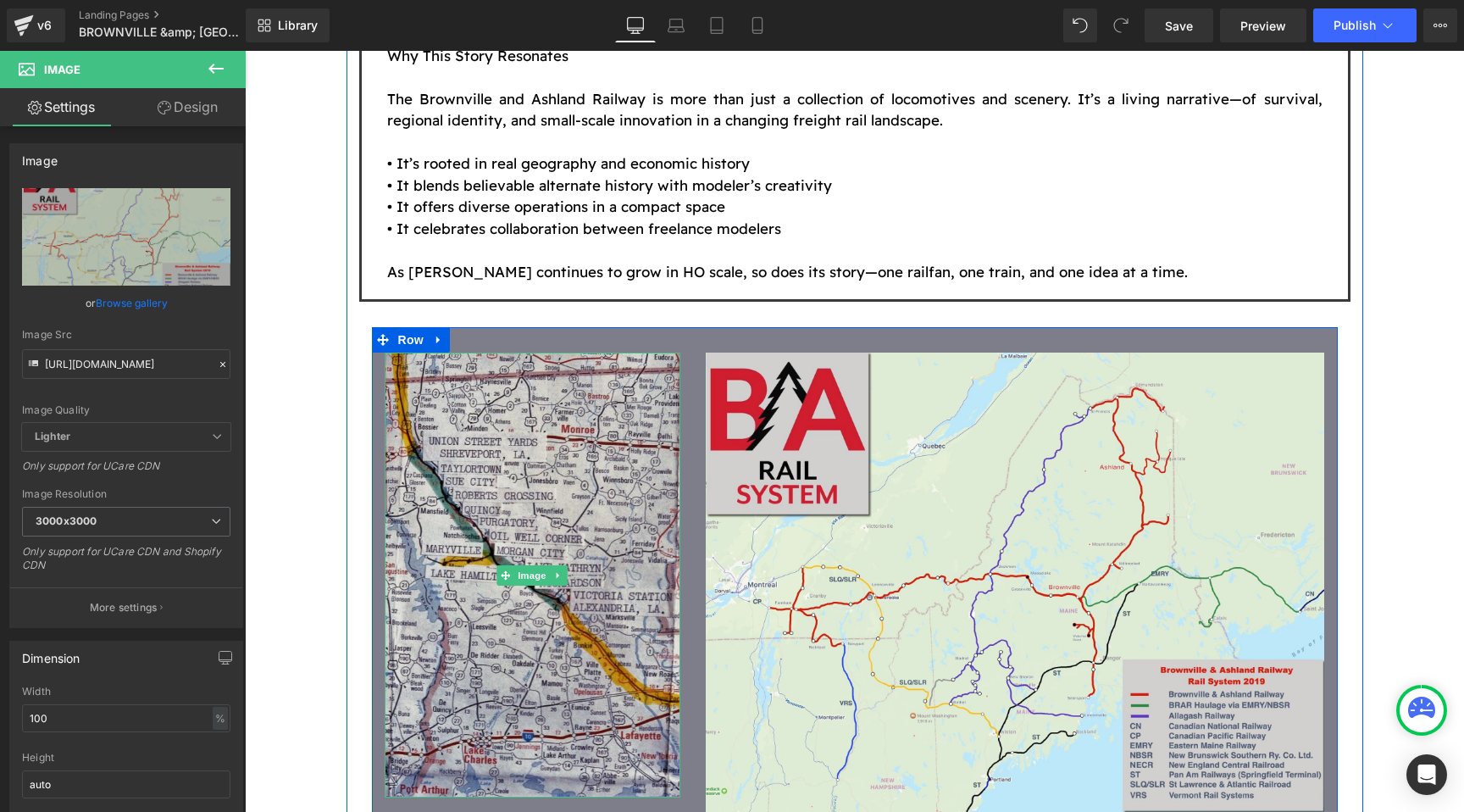
click at [549, 353] on img at bounding box center [533, 575] width 297 height 445
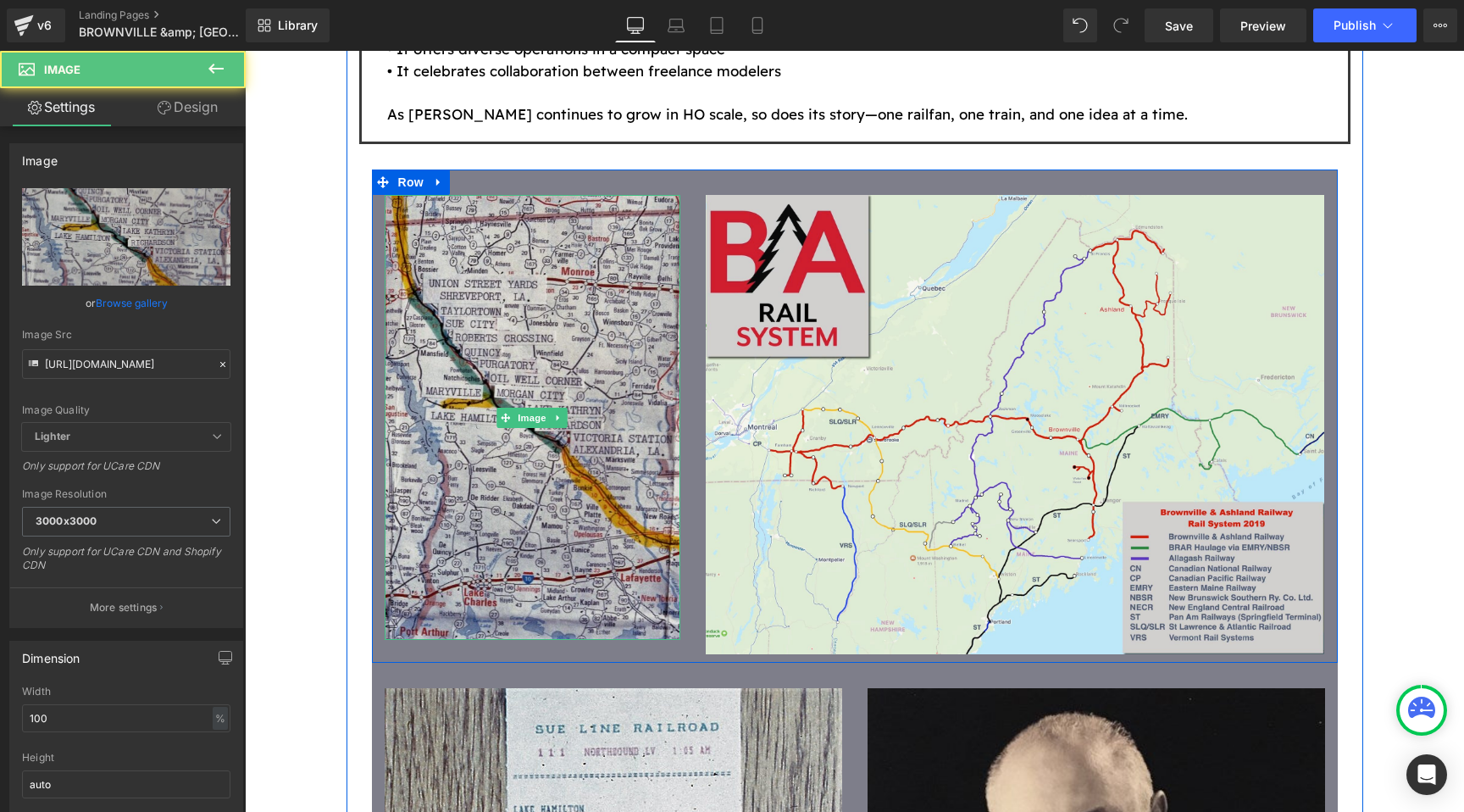
scroll to position [3633, 0]
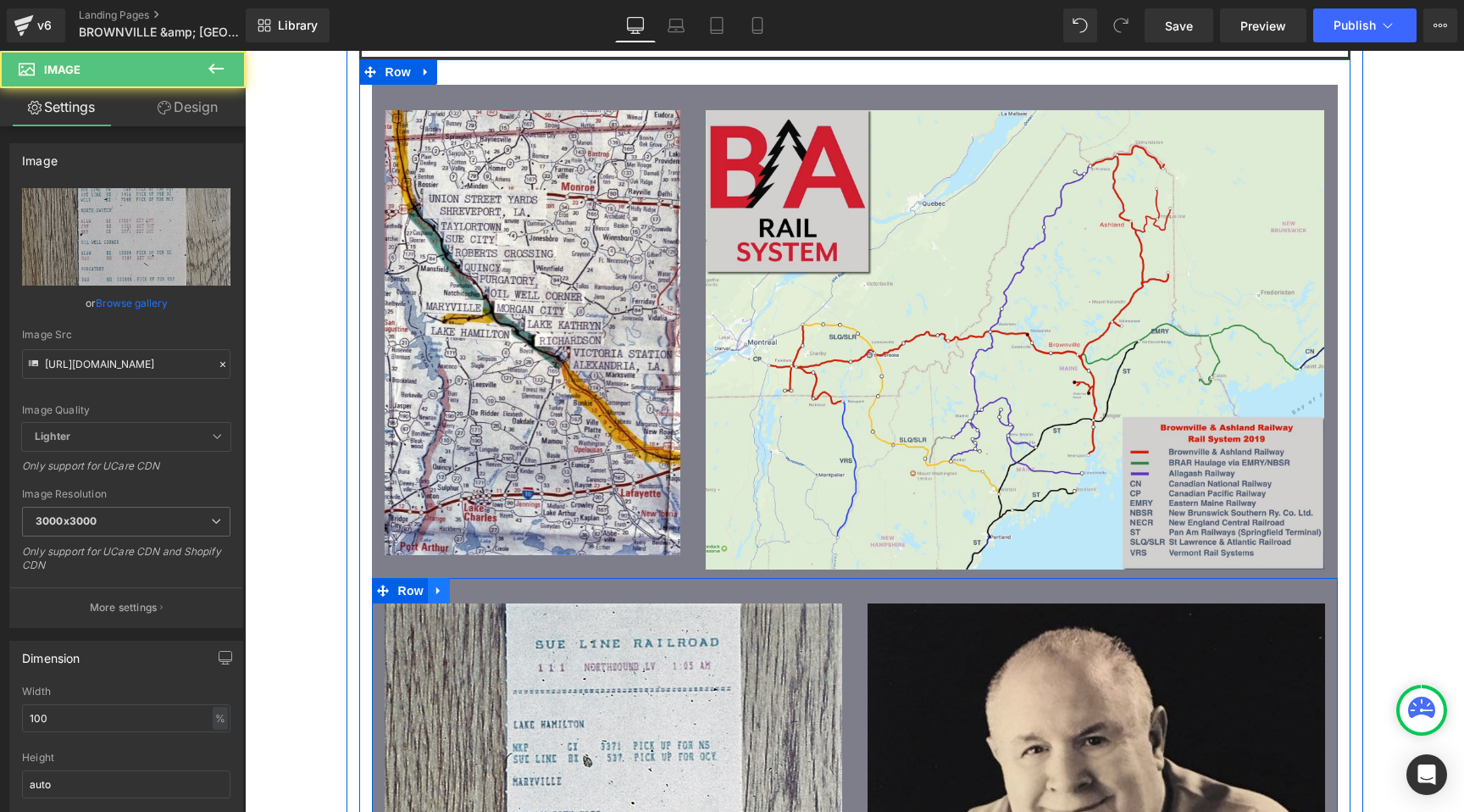
click at [442, 584] on icon at bounding box center [439, 591] width 12 height 13
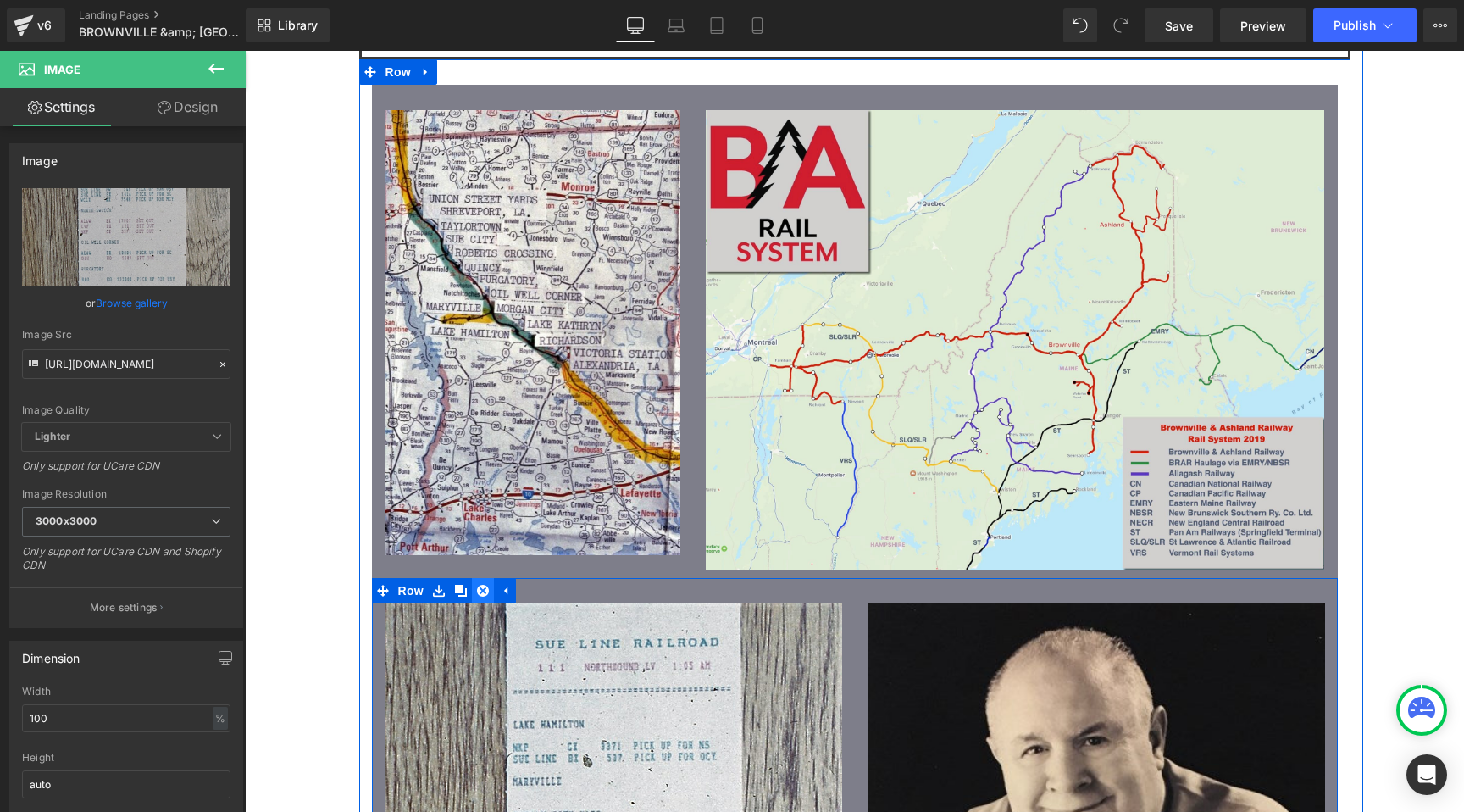
click at [483, 585] on icon at bounding box center [483, 591] width 12 height 12
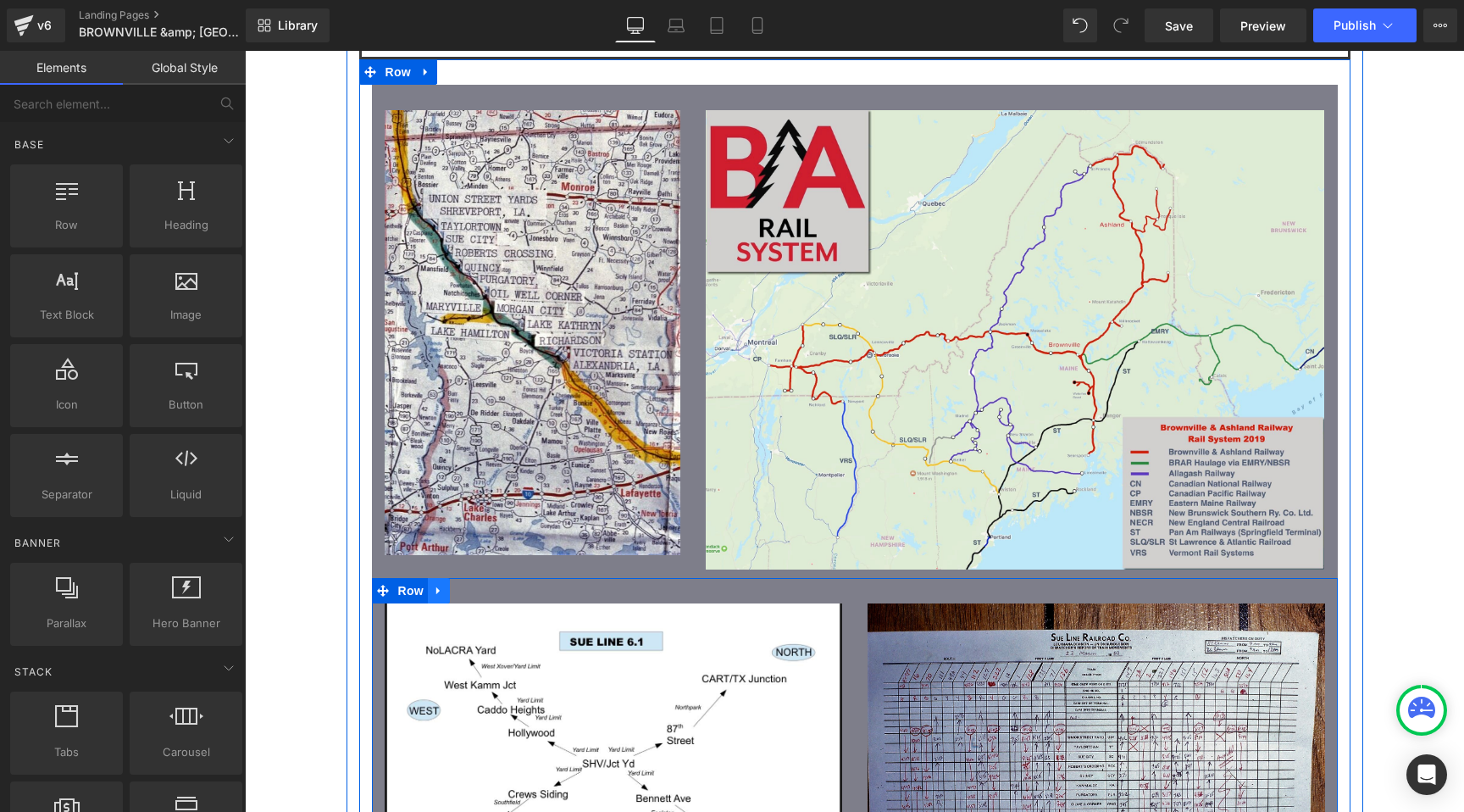
click at [444, 584] on icon at bounding box center [439, 591] width 12 height 13
click at [474, 578] on link at bounding box center [484, 590] width 22 height 25
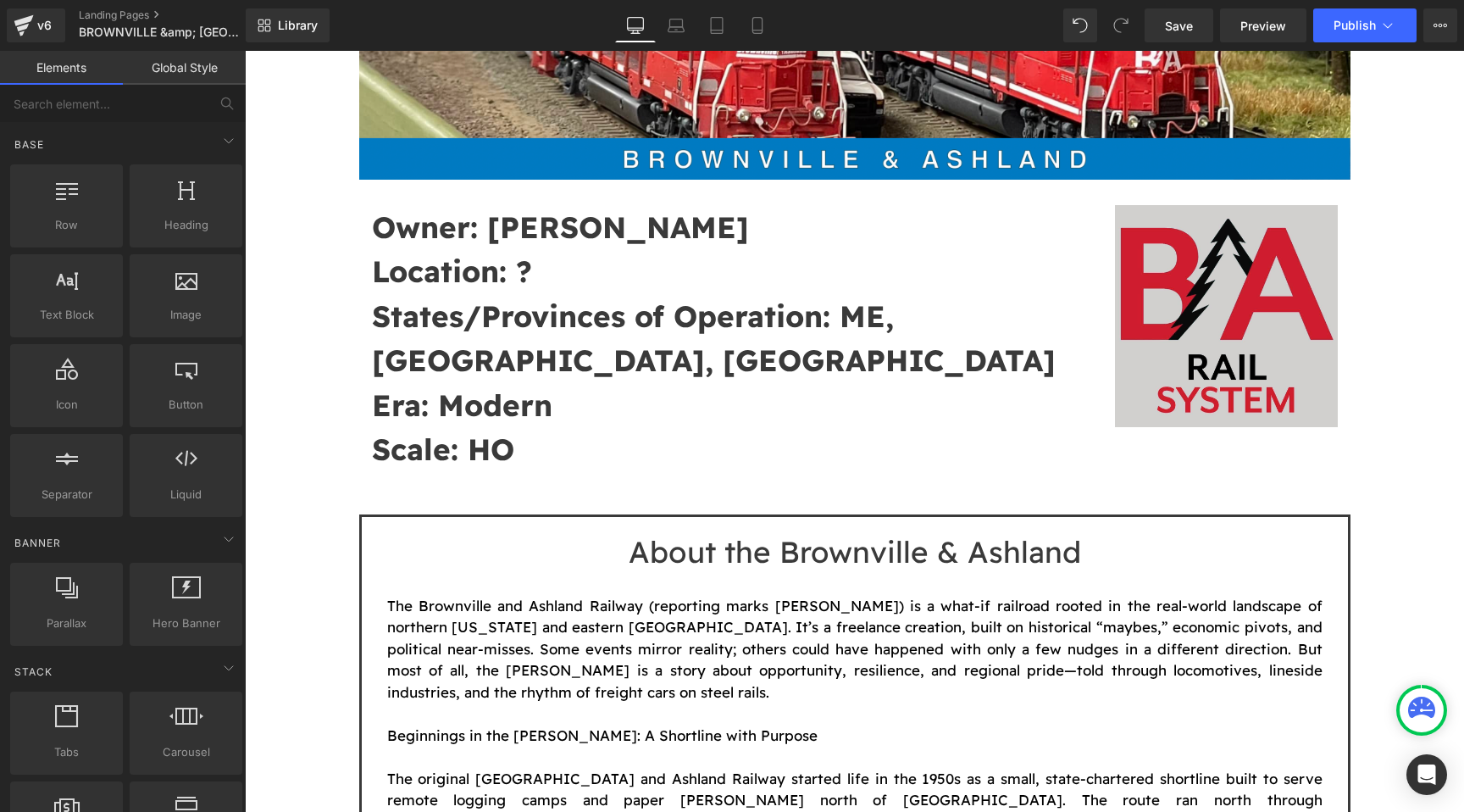
scroll to position [406, 0]
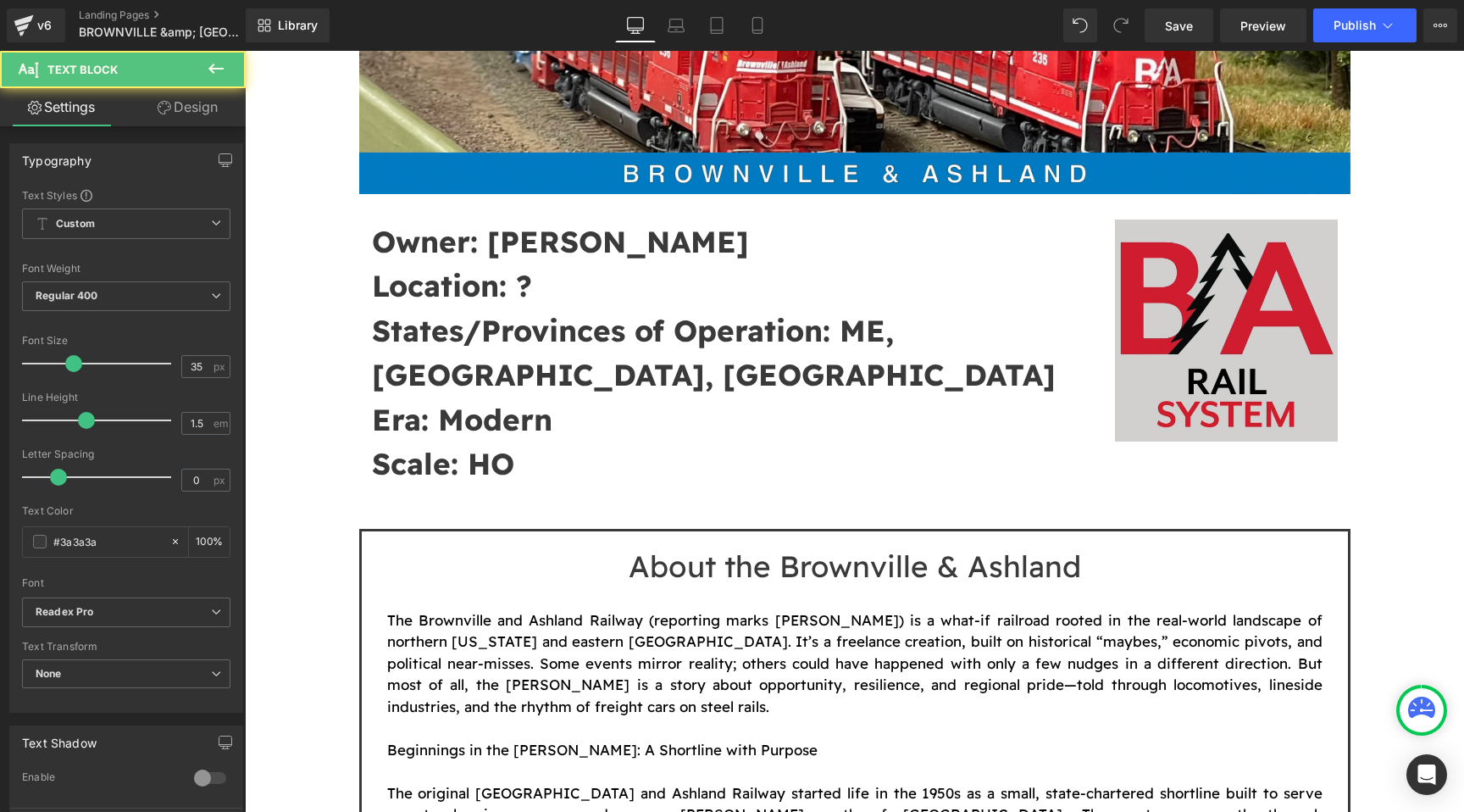
click at [539, 278] on p "Location: ?" at bounding box center [736, 286] width 727 height 45
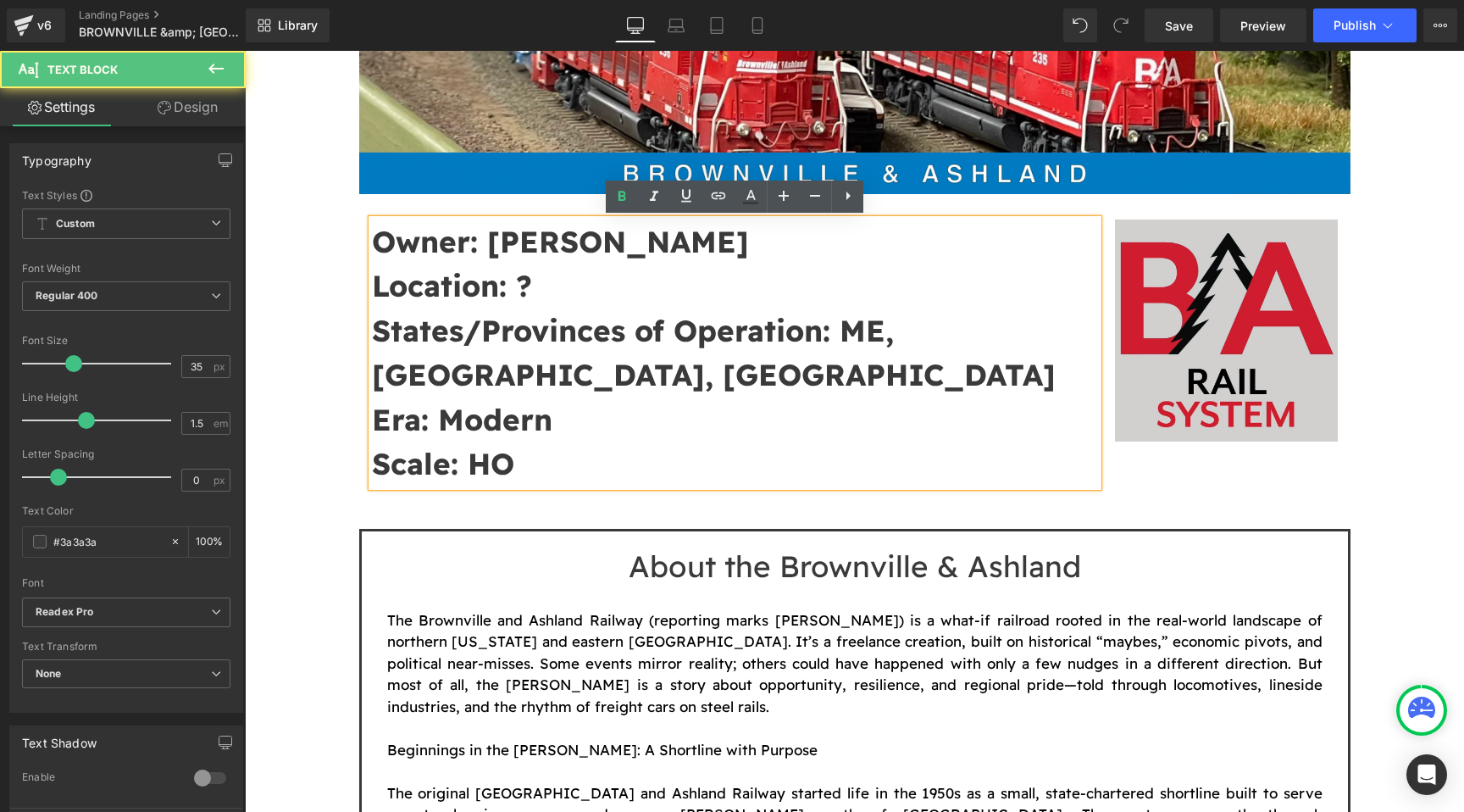
click at [539, 282] on p "Location: ?" at bounding box center [736, 286] width 727 height 45
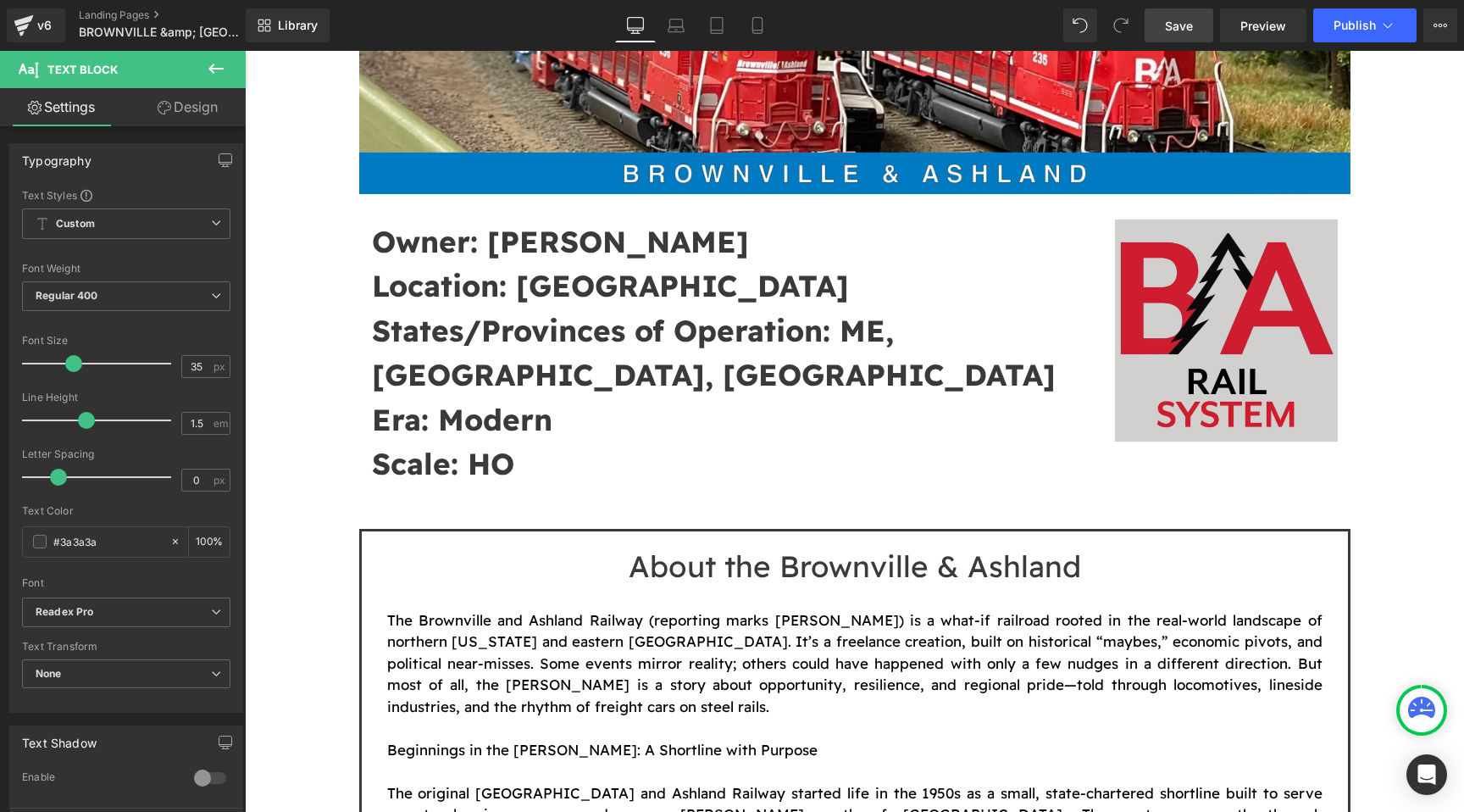
click at [1178, 13] on link "Save" at bounding box center [1179, 25] width 69 height 33
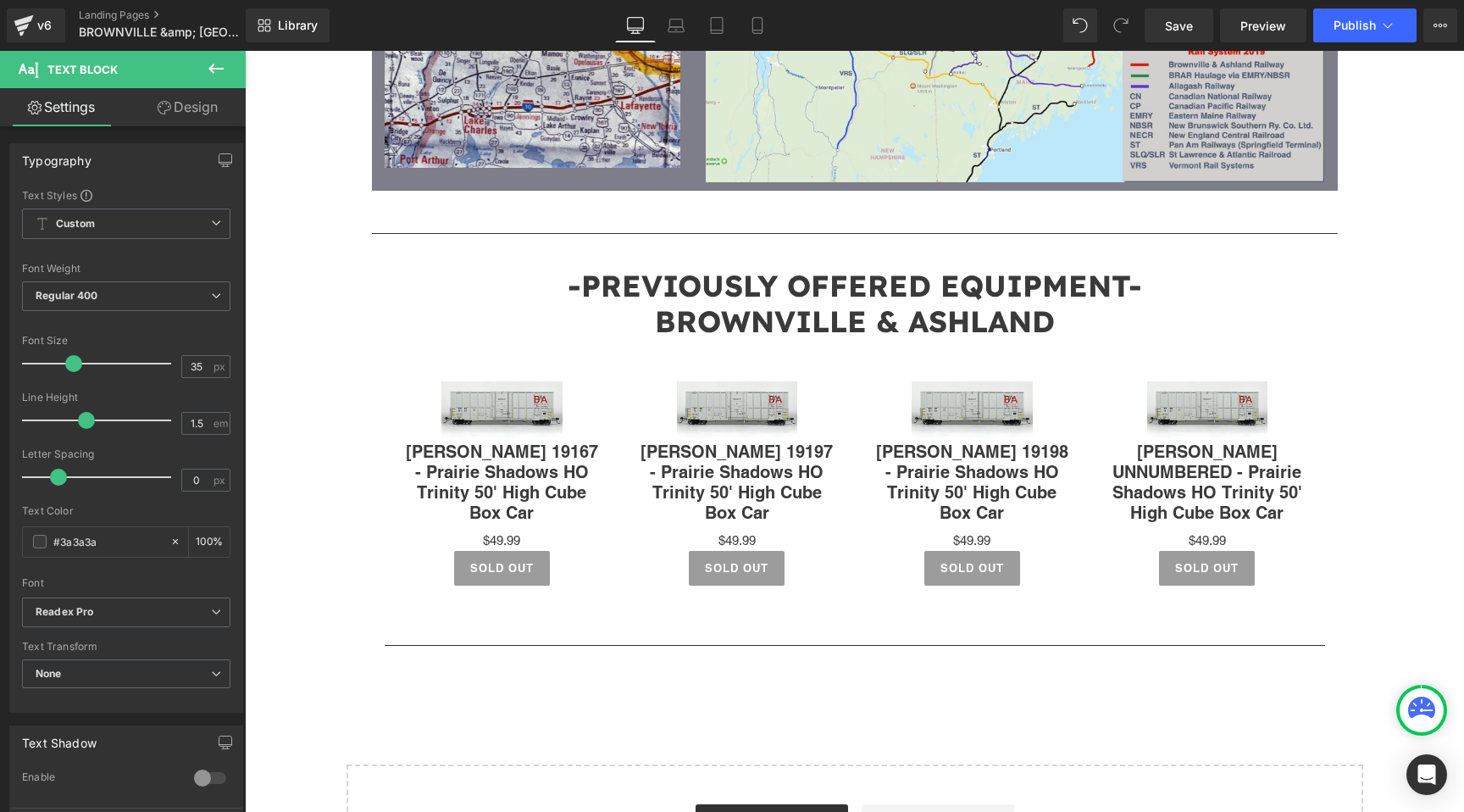
scroll to position [4013, 0]
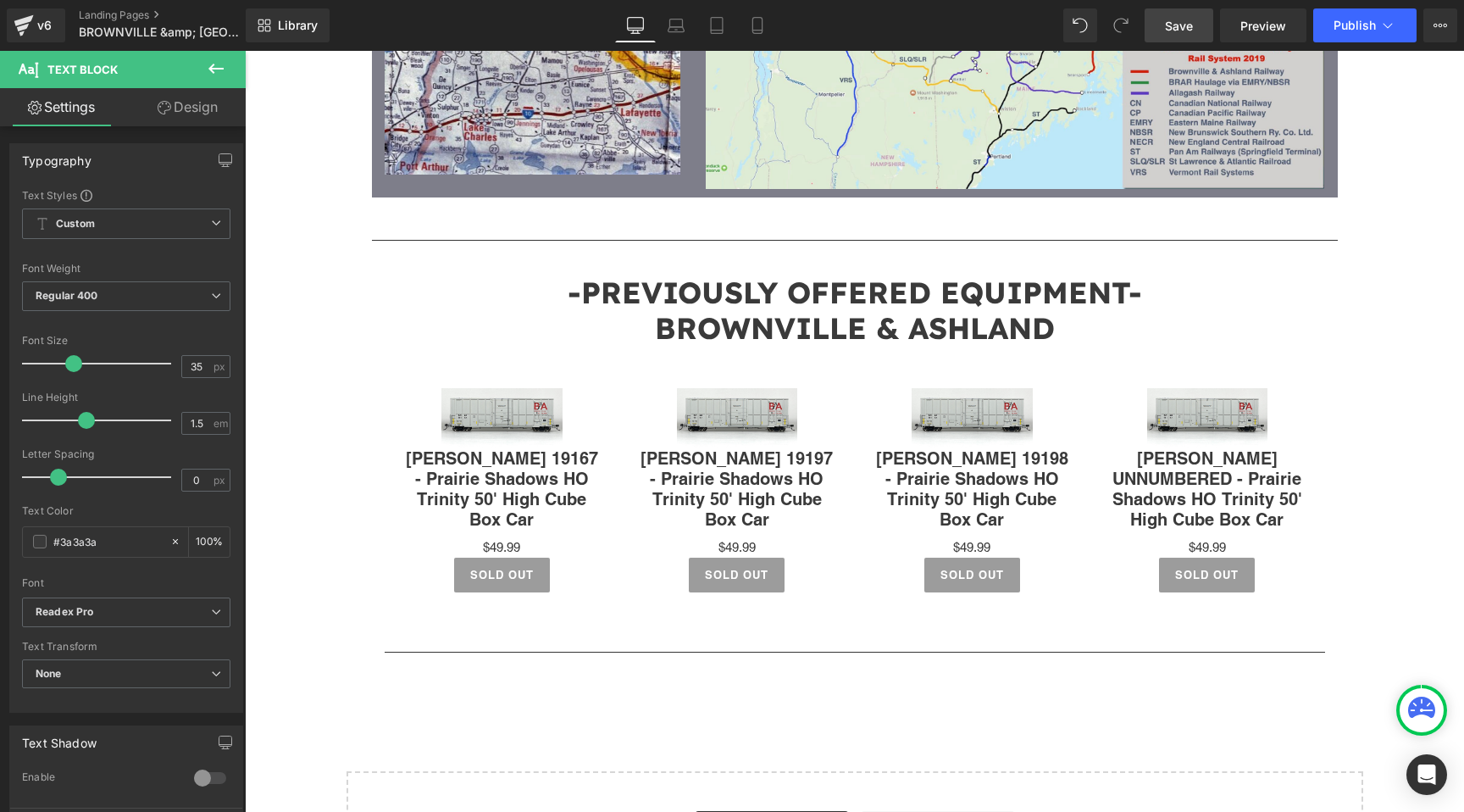
click at [1180, 14] on link "Save" at bounding box center [1179, 25] width 69 height 33
click at [1334, 19] on span "Publish" at bounding box center [1355, 25] width 43 height 14
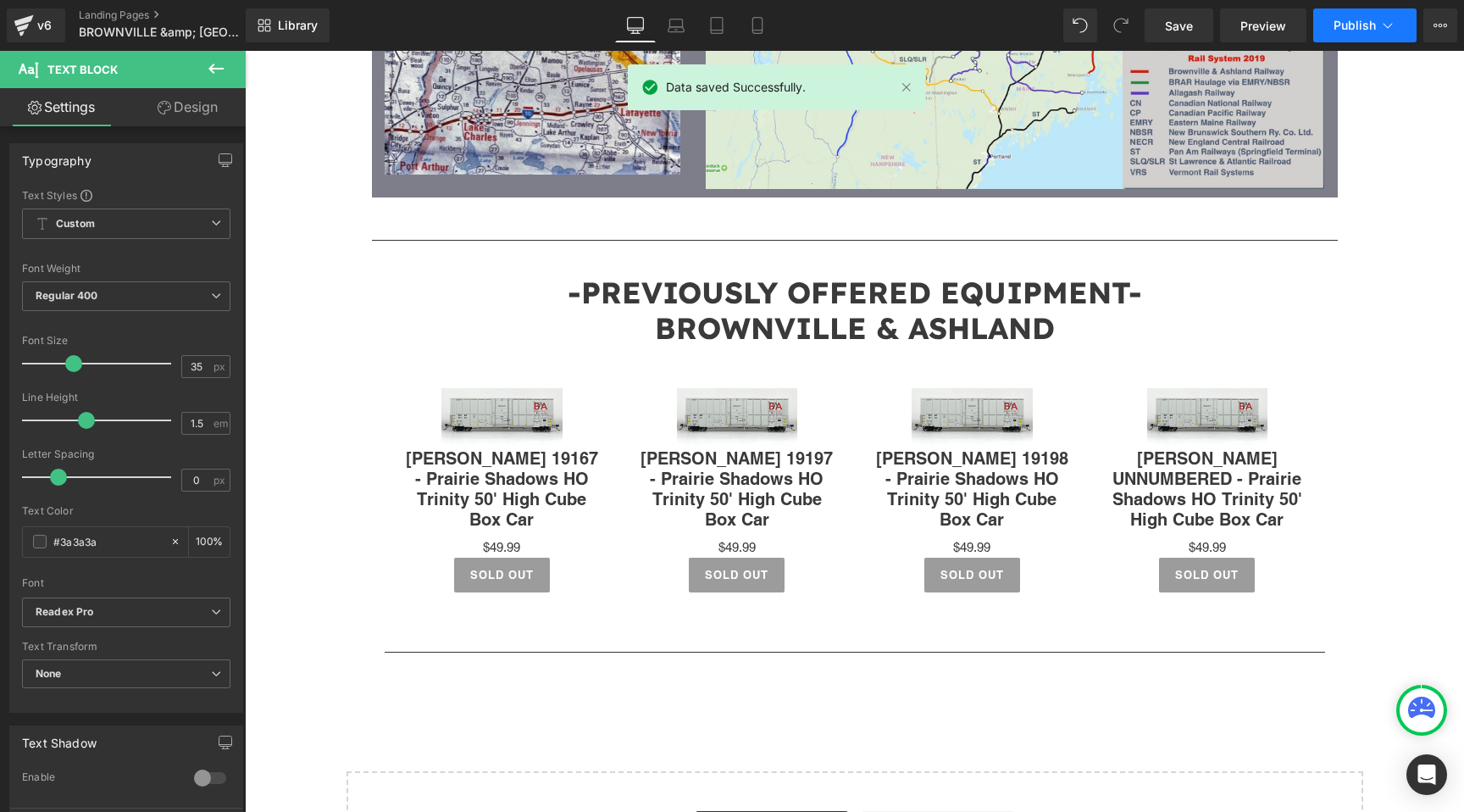
click at [1334, 18] on button "Publish" at bounding box center [1364, 25] width 103 height 33
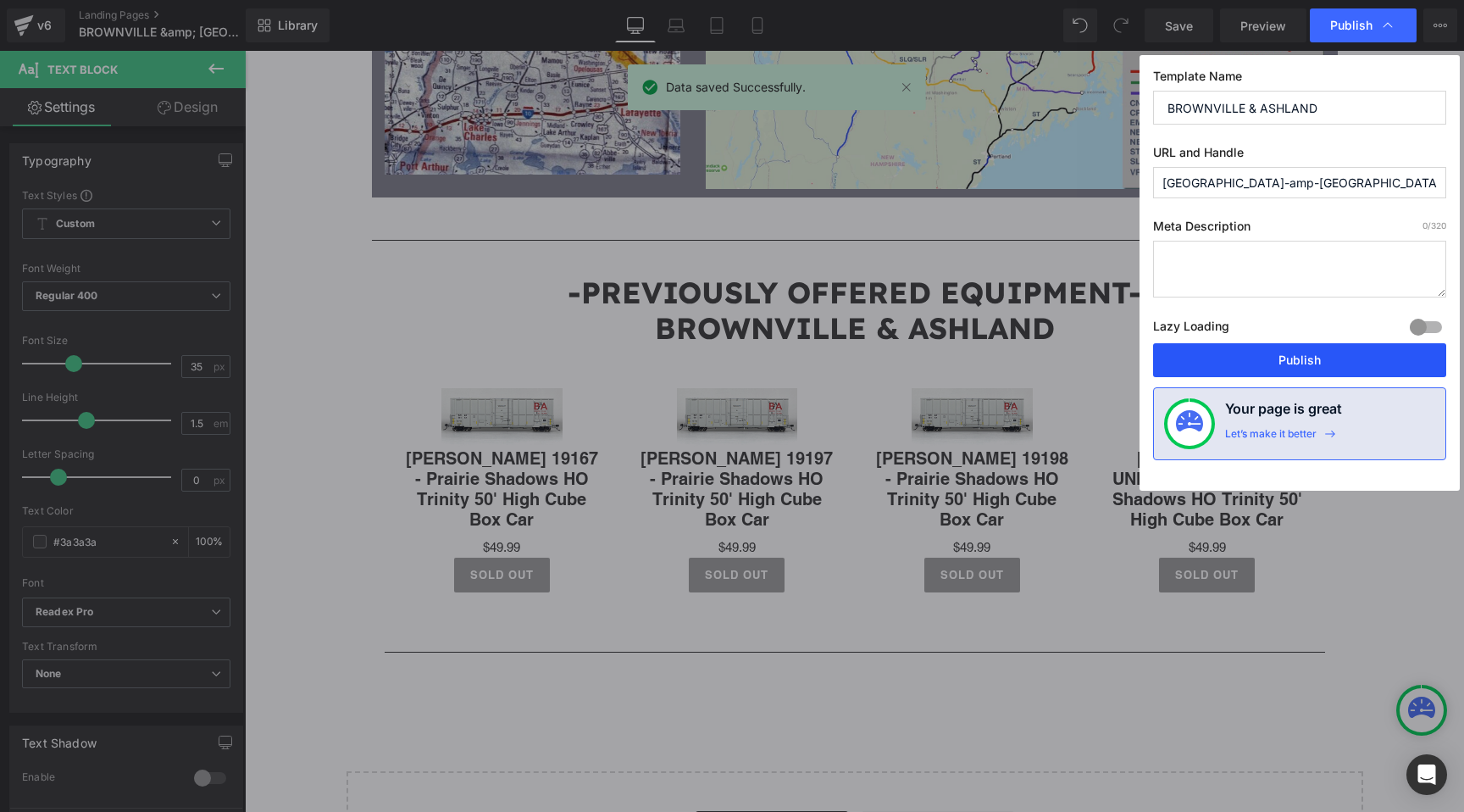
click at [1280, 347] on button "Publish" at bounding box center [1299, 360] width 293 height 33
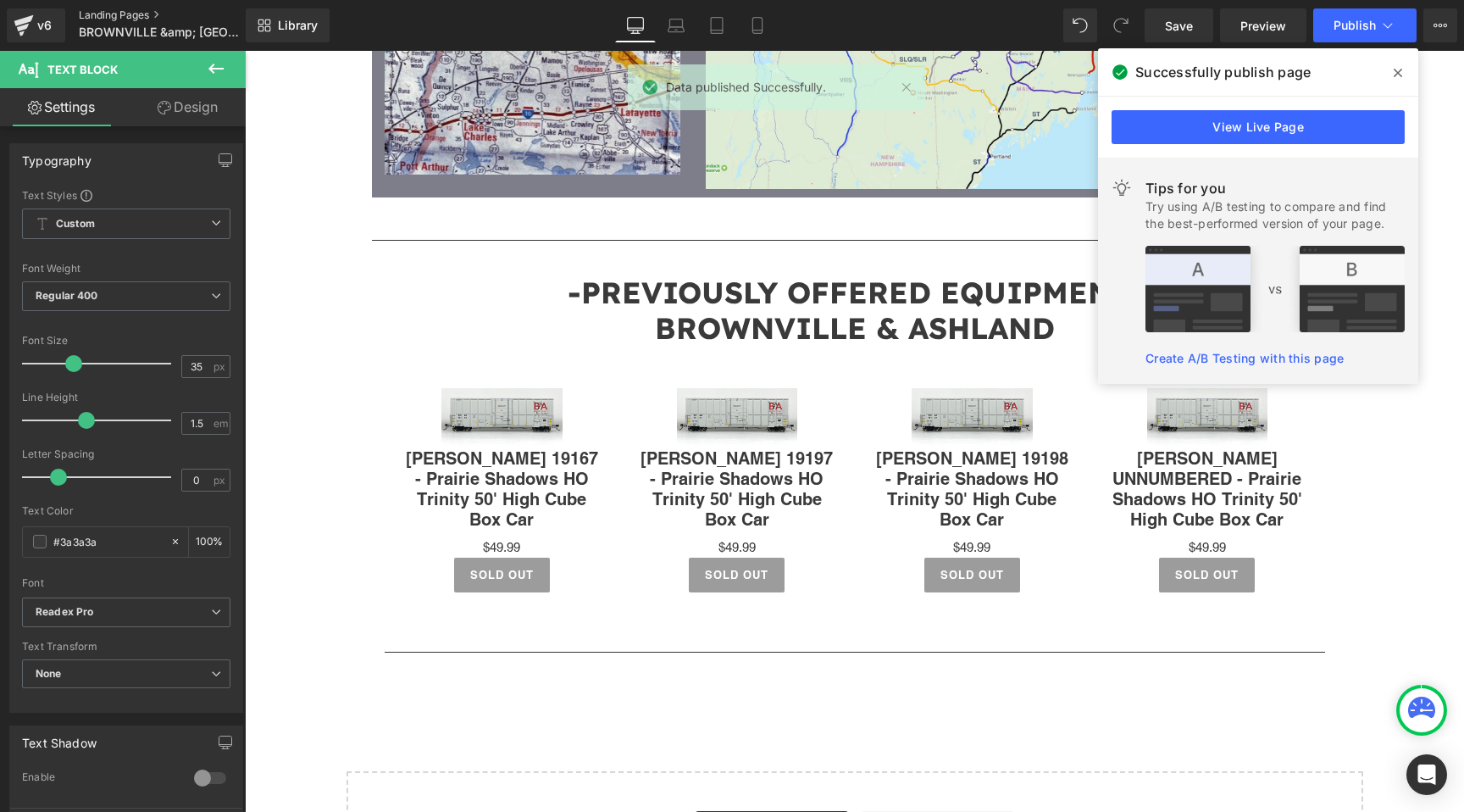
click at [98, 19] on link "Landing Pages" at bounding box center [177, 15] width 195 height 14
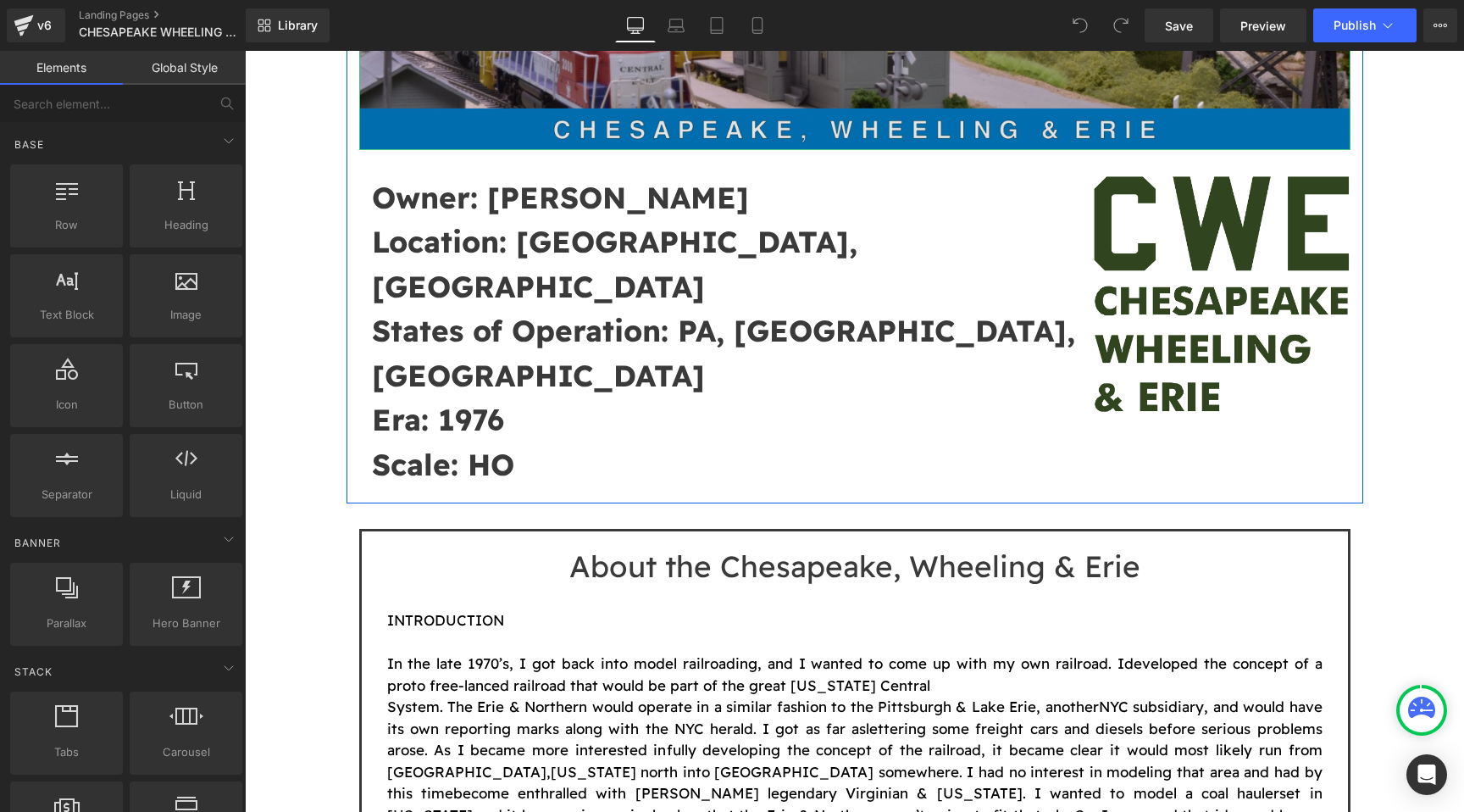
scroll to position [727, 0]
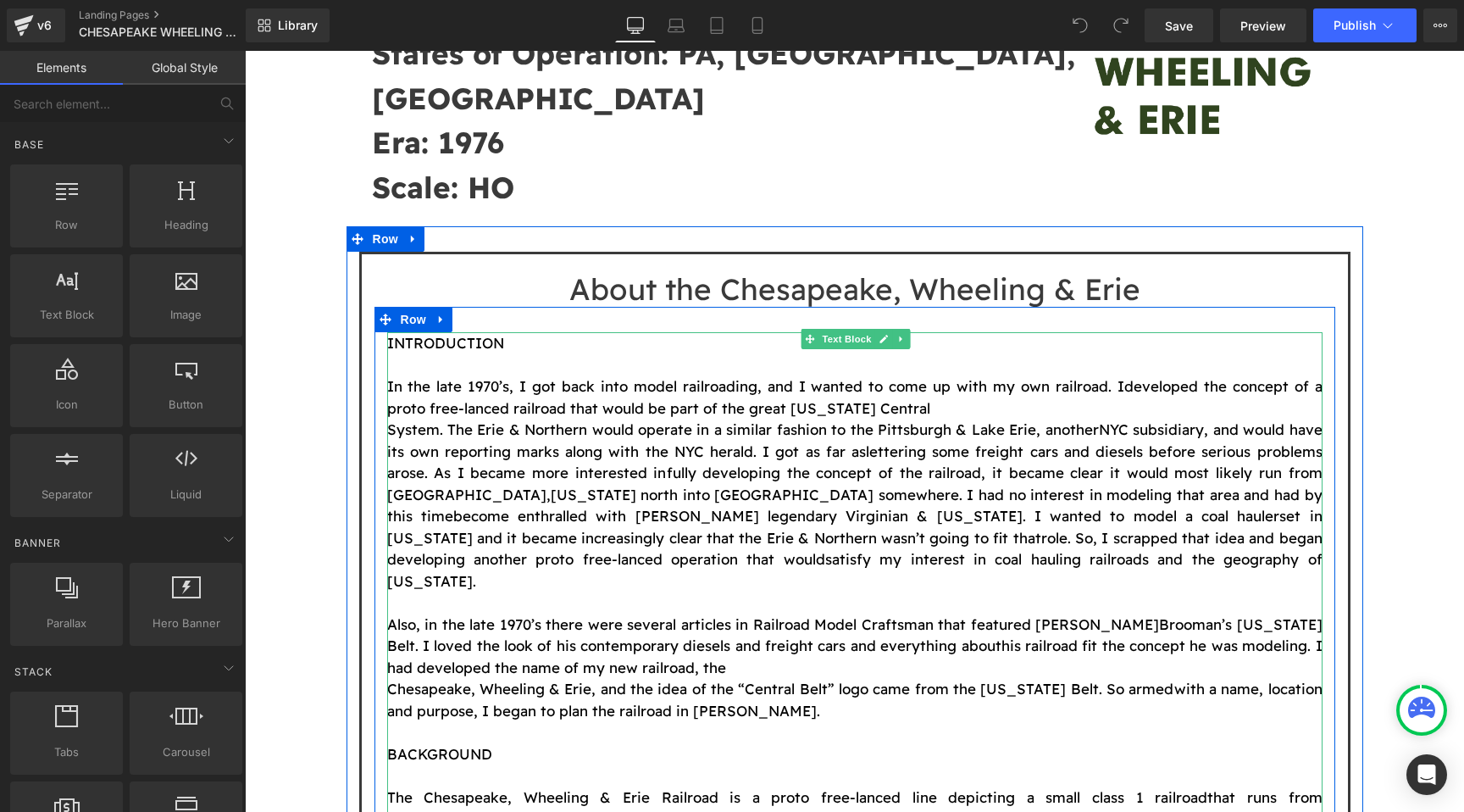
click at [390, 420] on font "System. The Erie & Northern would operate in a similar fashion to the Pittsburg…" at bounding box center [742, 429] width 712 height 18
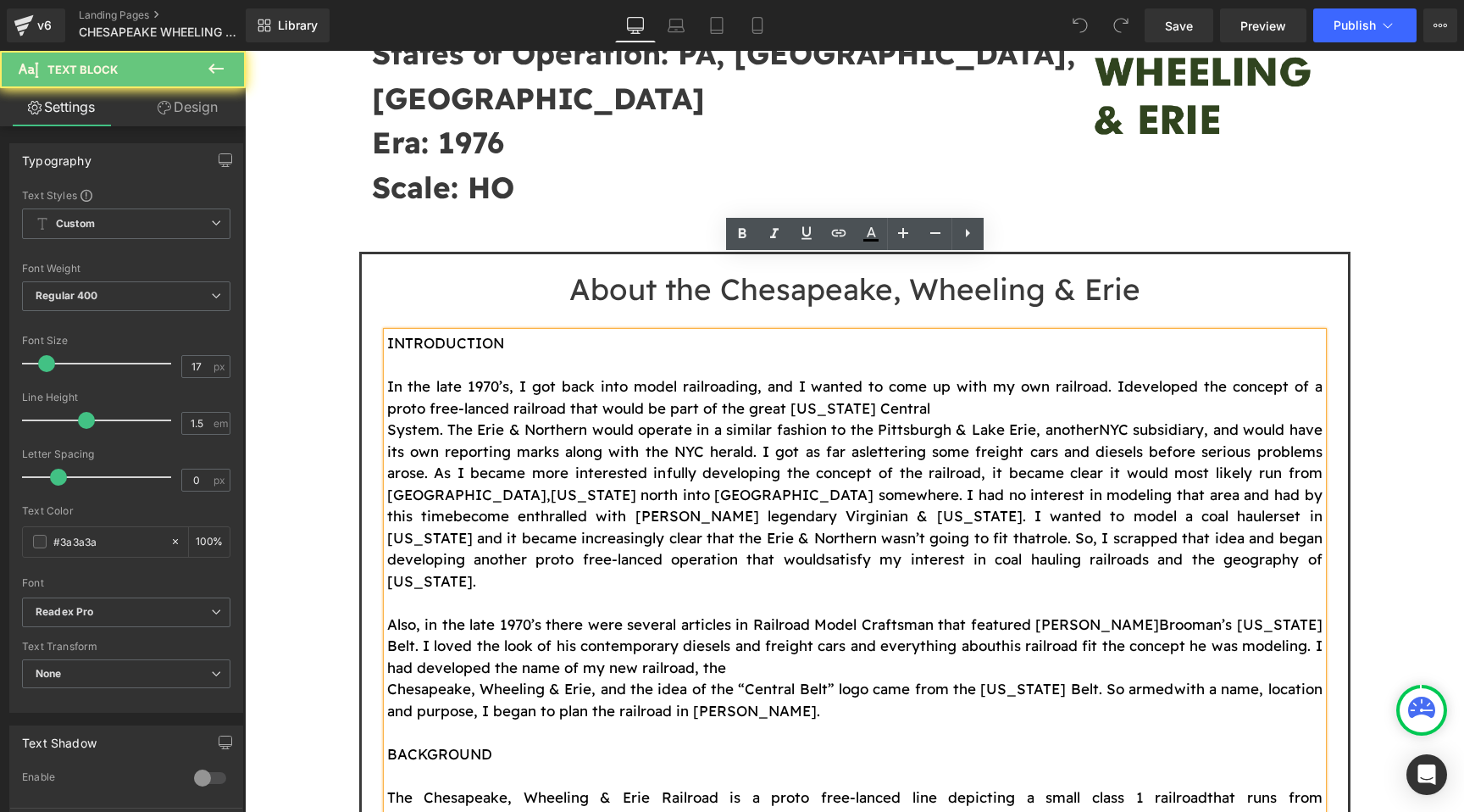
click at [390, 420] on font "System. The Erie & Northern would operate in a similar fashion to the Pittsburg…" at bounding box center [742, 429] width 712 height 18
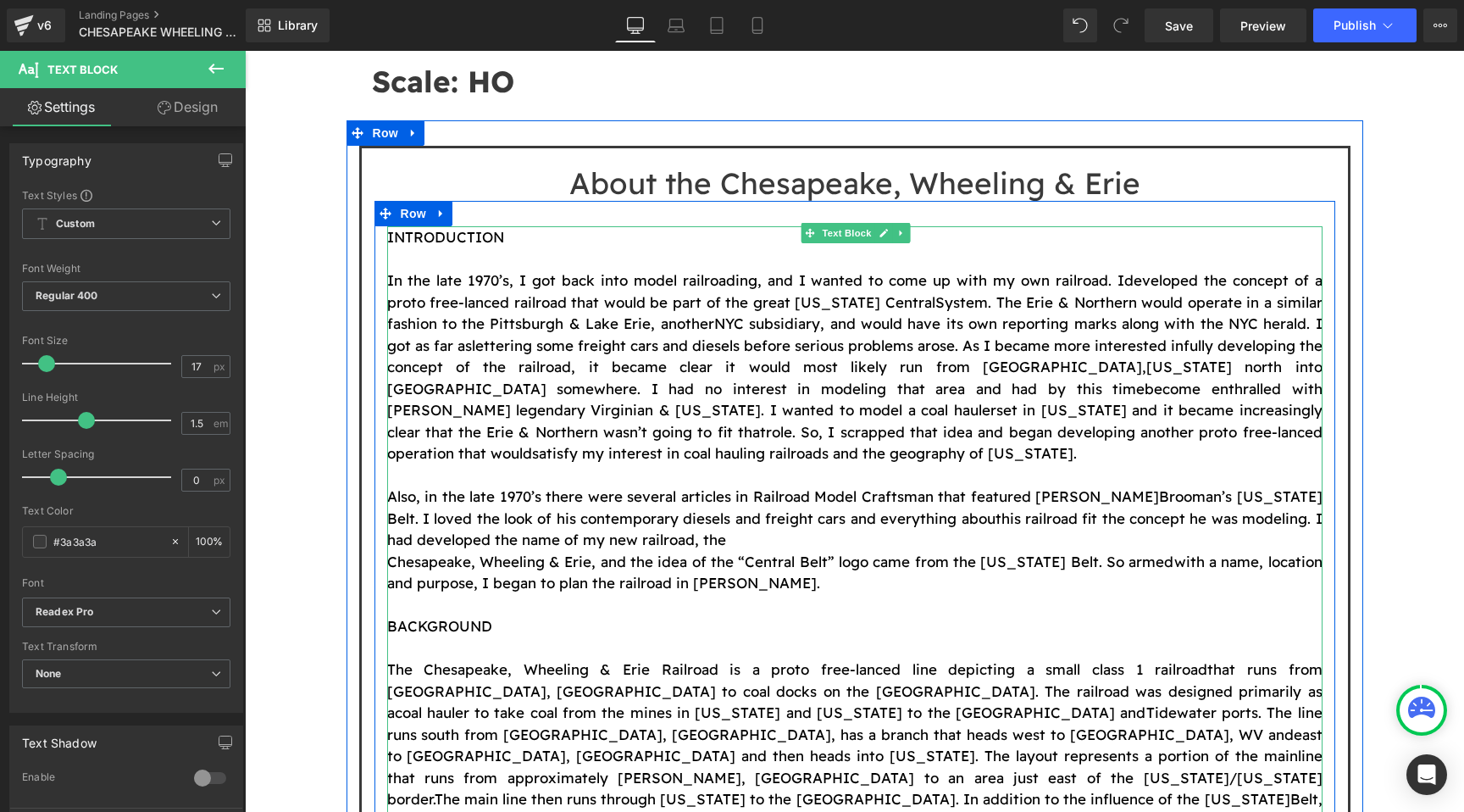
scroll to position [844, 0]
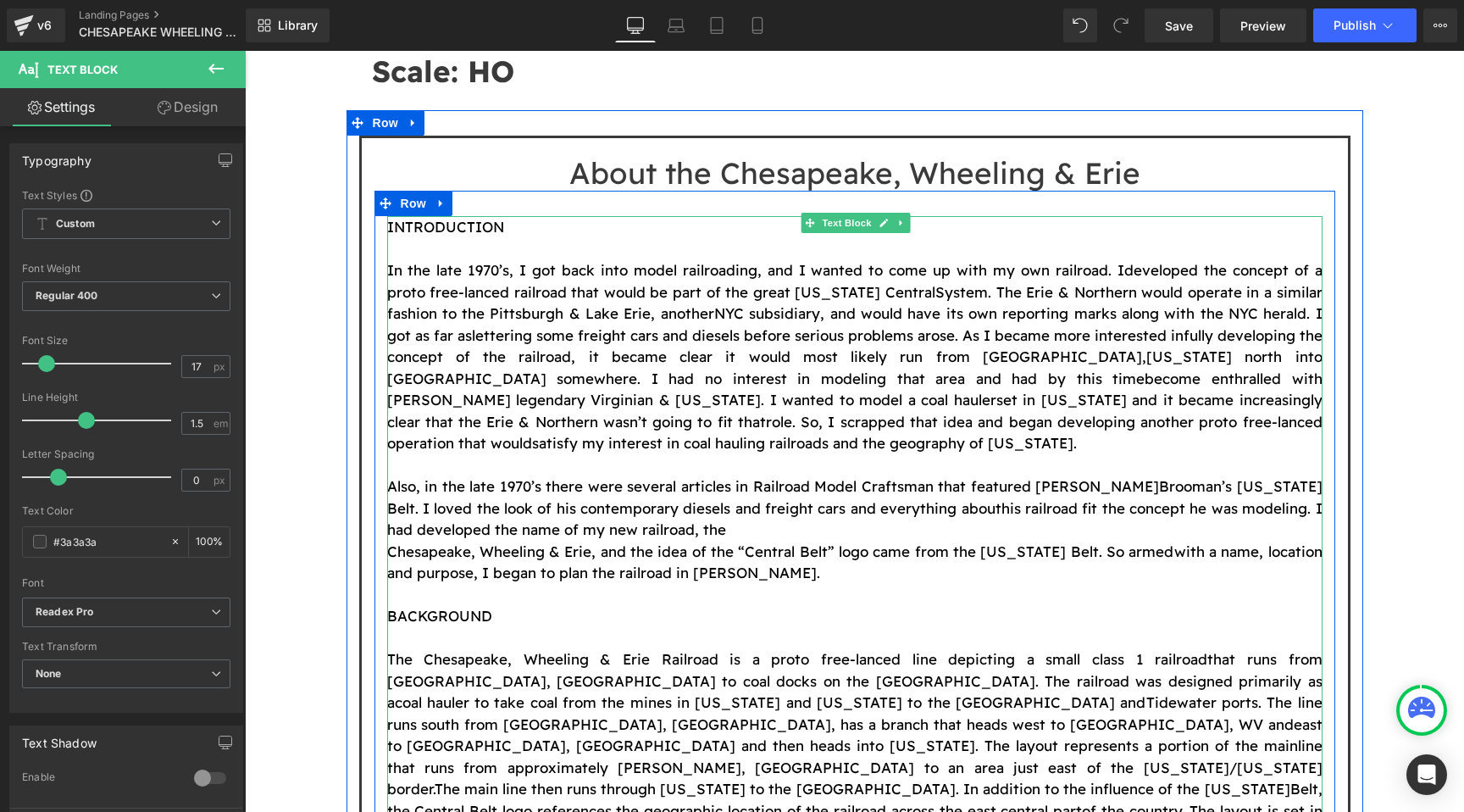
click at [391, 542] on font "Chesapeake, Wheeling & Erie, and the idea of the “Central Belt” logo came from …" at bounding box center [780, 551] width 787 height 18
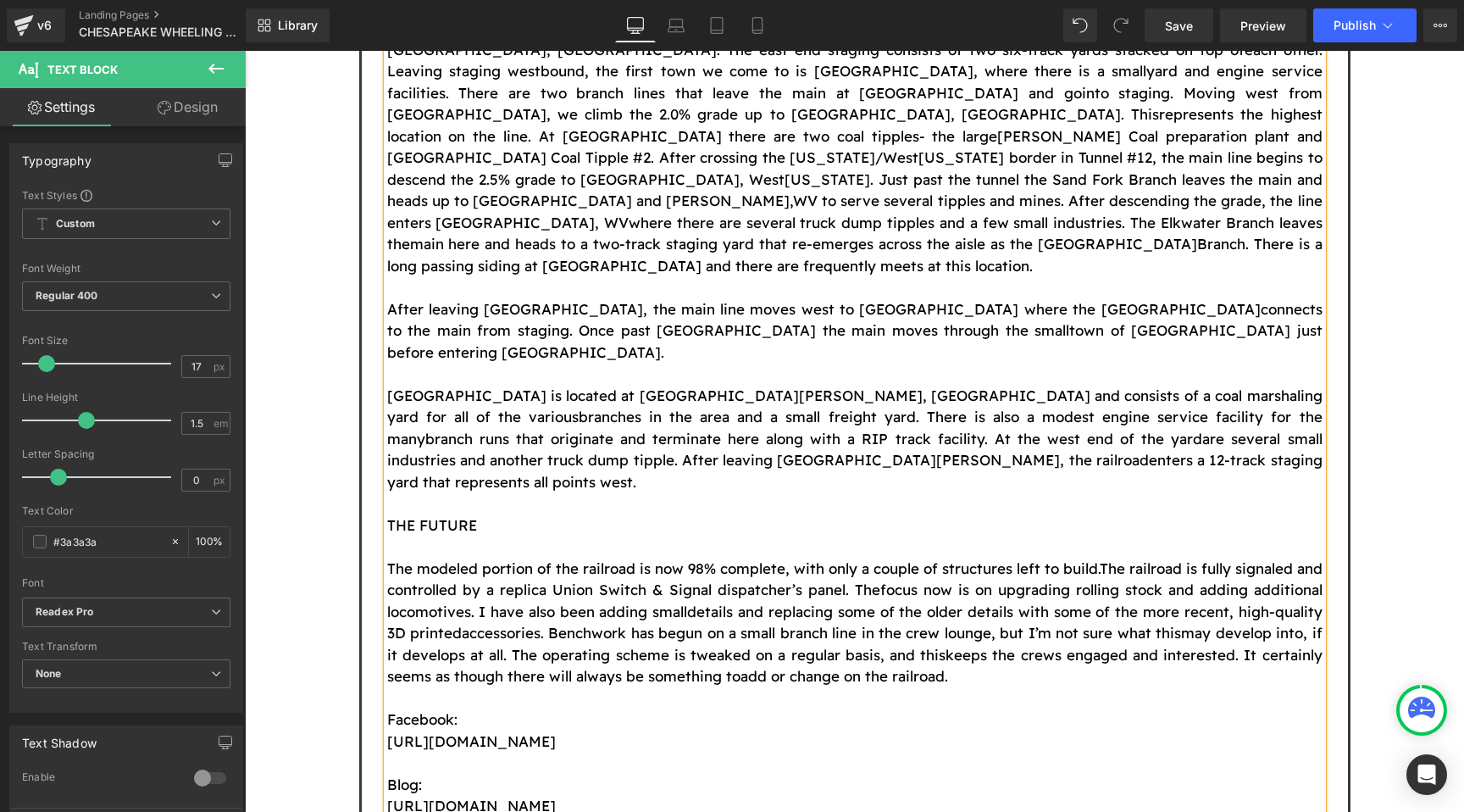
scroll to position [1952, 0]
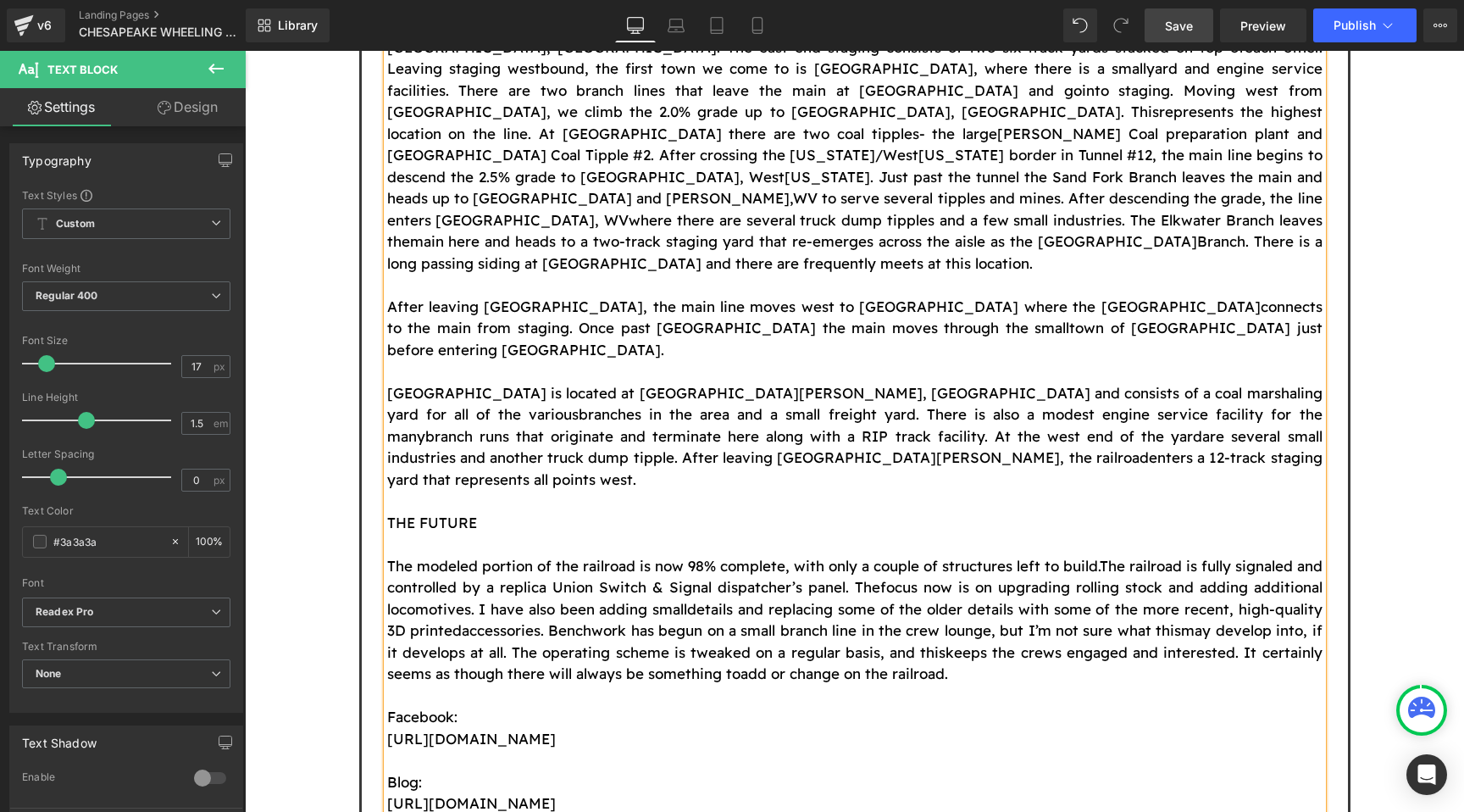
click at [1181, 20] on span "Save" at bounding box center [1179, 25] width 28 height 18
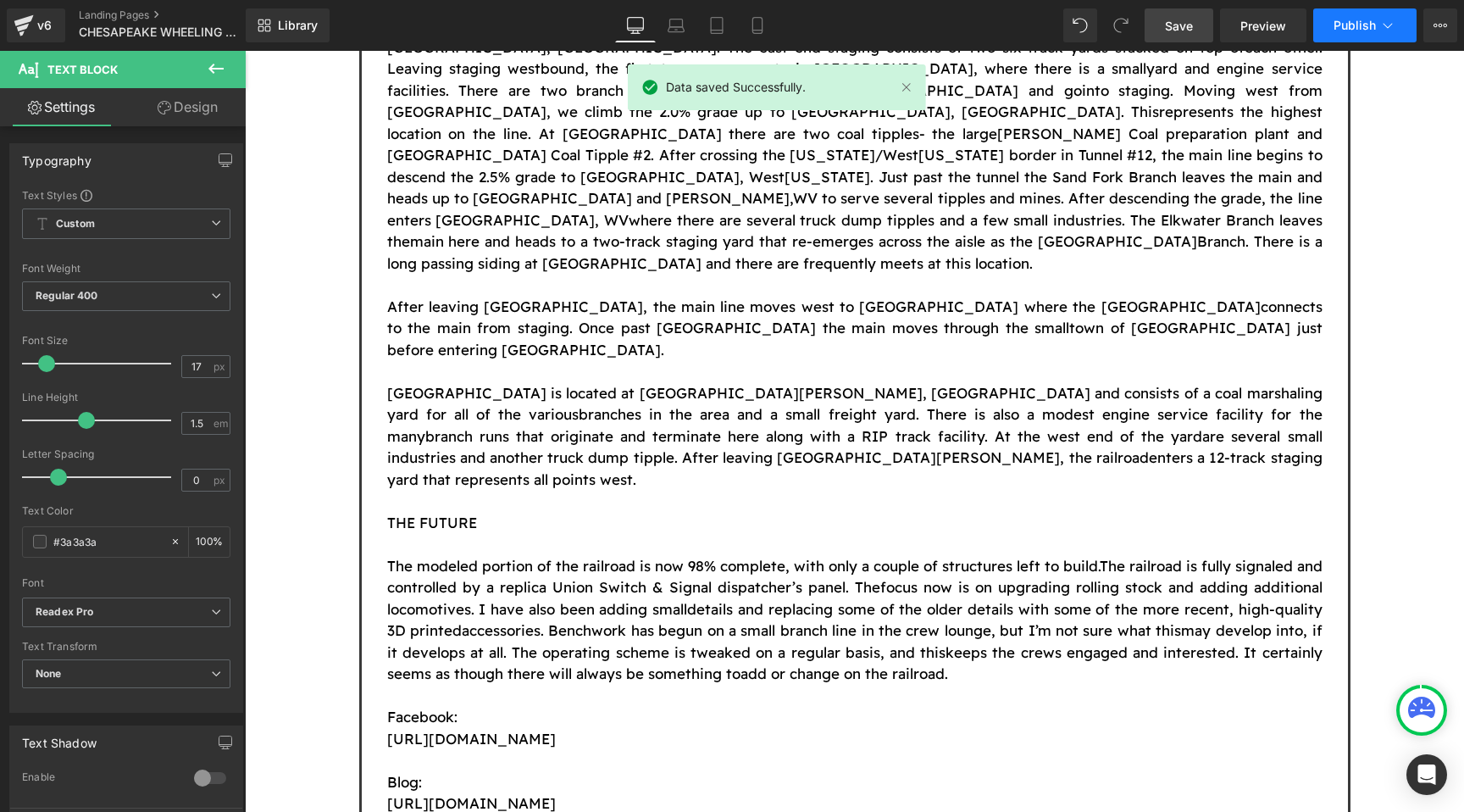
click at [1331, 24] on button "Publish" at bounding box center [1364, 25] width 103 height 33
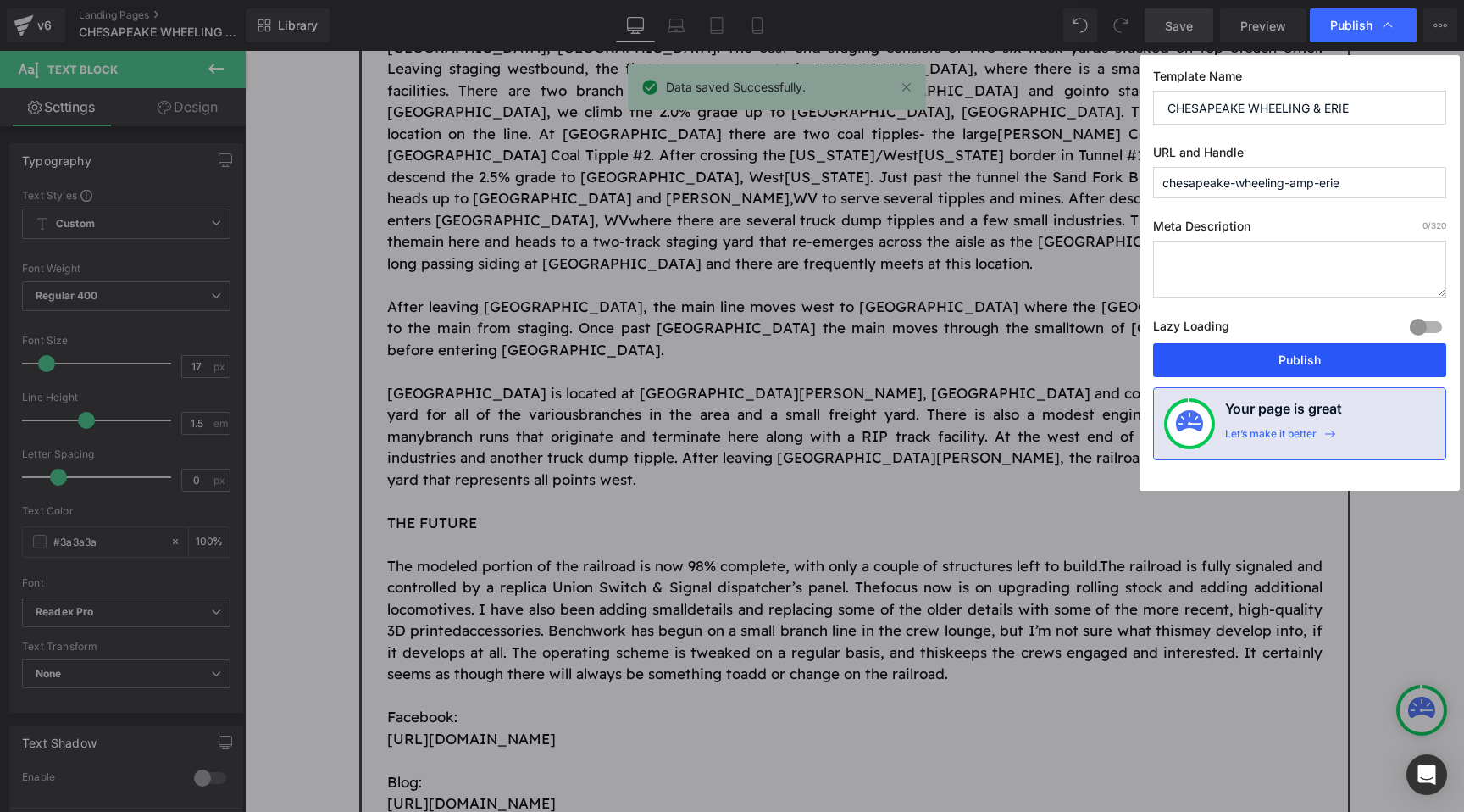
click at [1265, 356] on button "Publish" at bounding box center [1299, 360] width 293 height 33
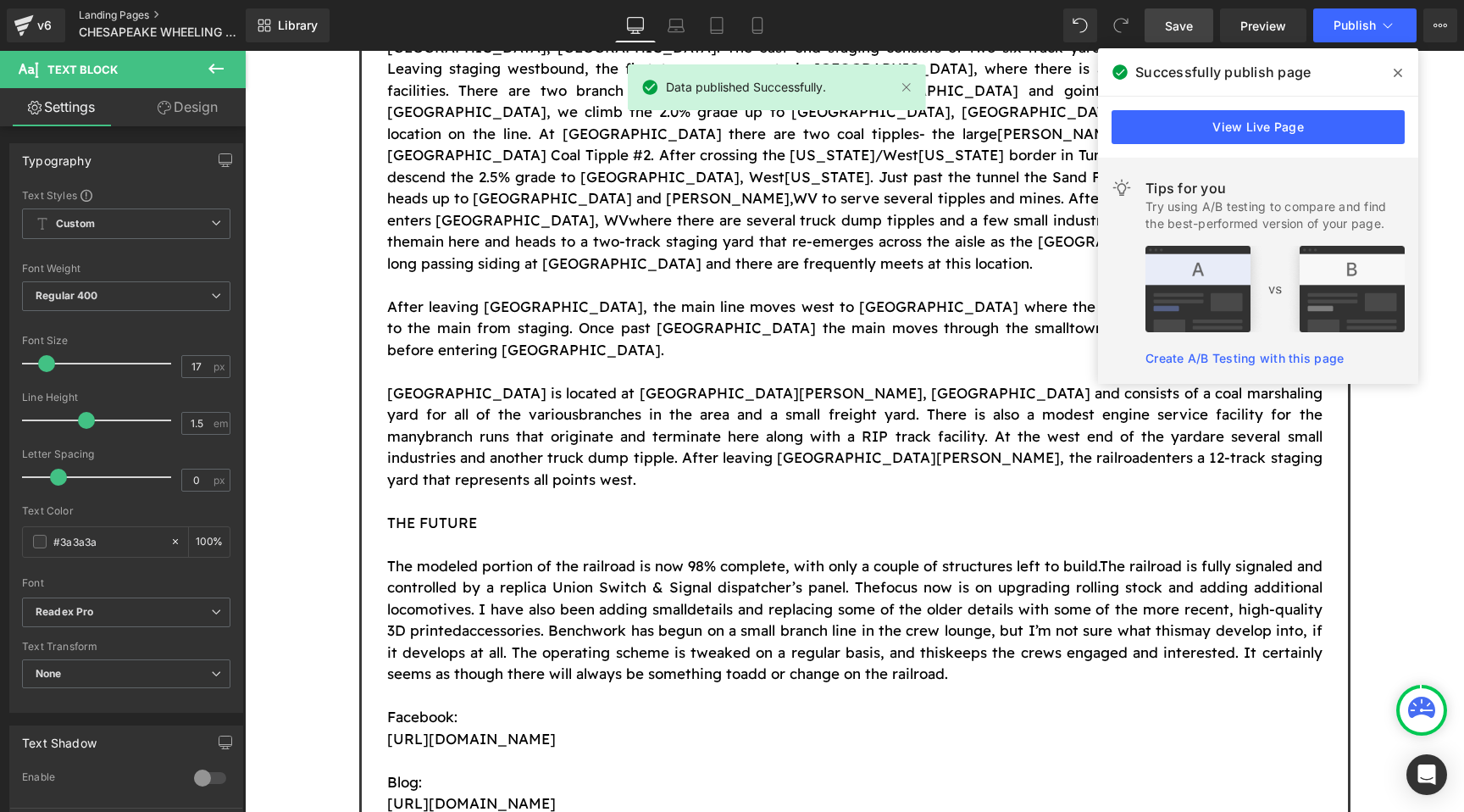
click at [124, 15] on link "Landing Pages" at bounding box center [177, 15] width 195 height 14
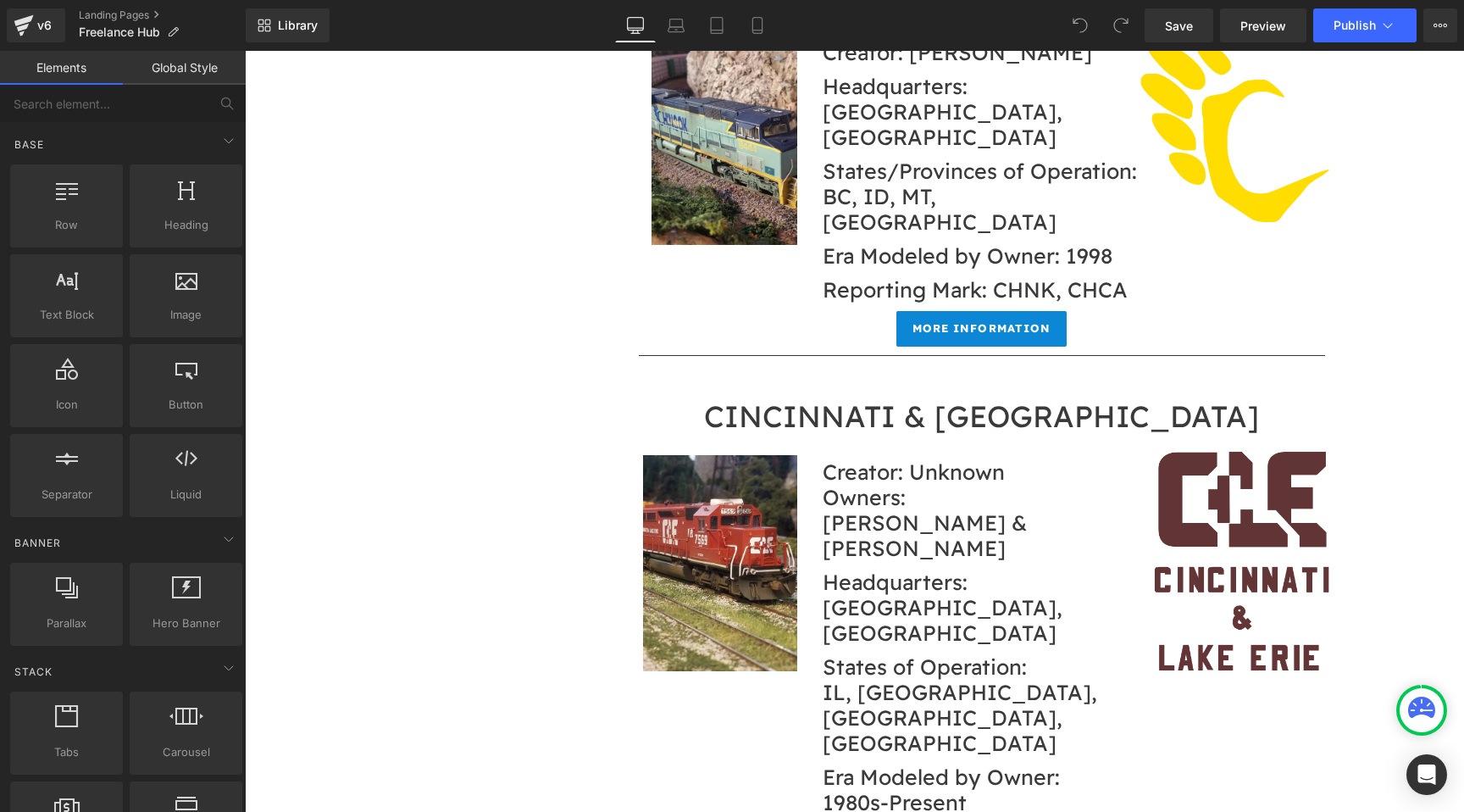
scroll to position [6145, 0]
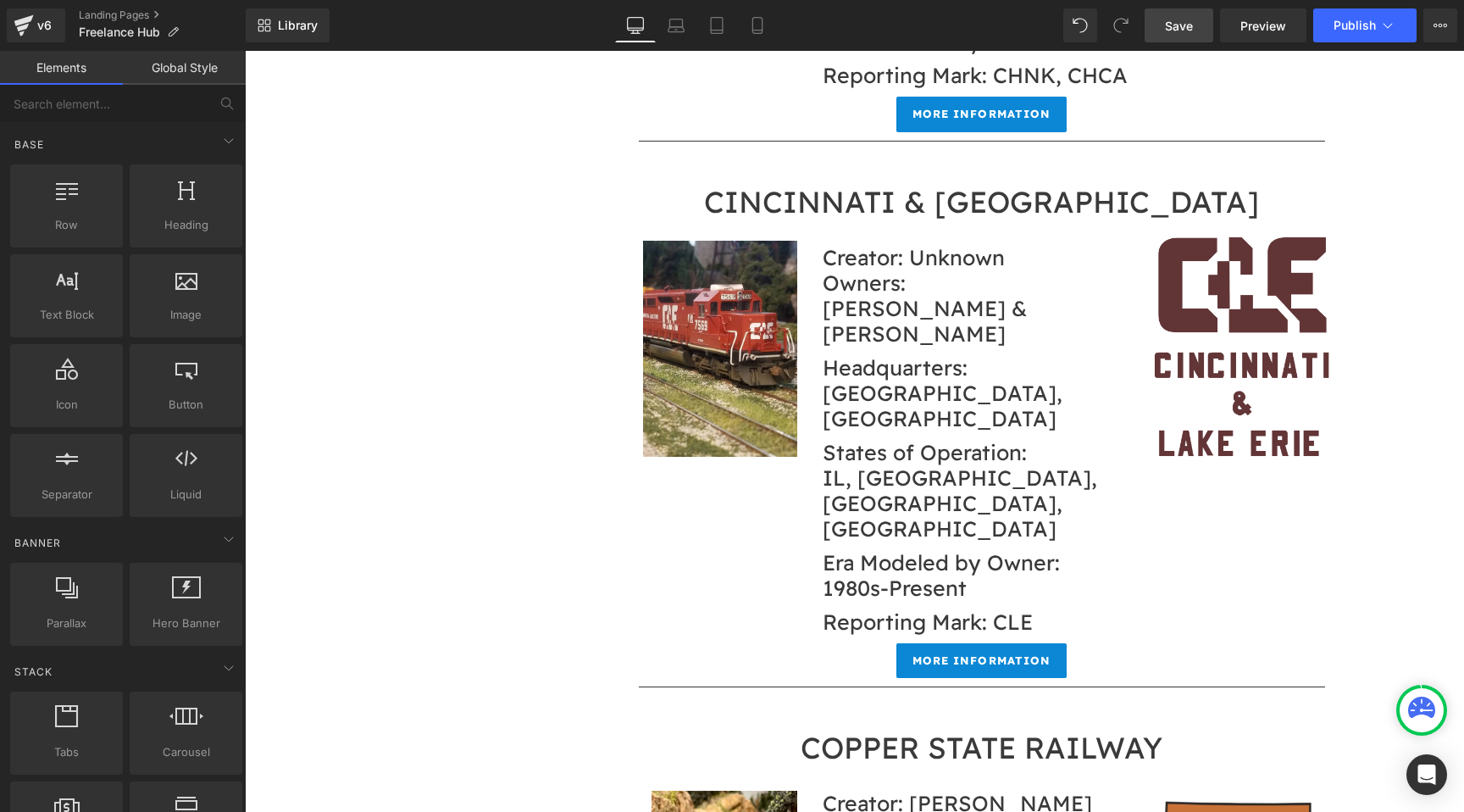
click at [1187, 30] on span "Save" at bounding box center [1179, 25] width 28 height 18
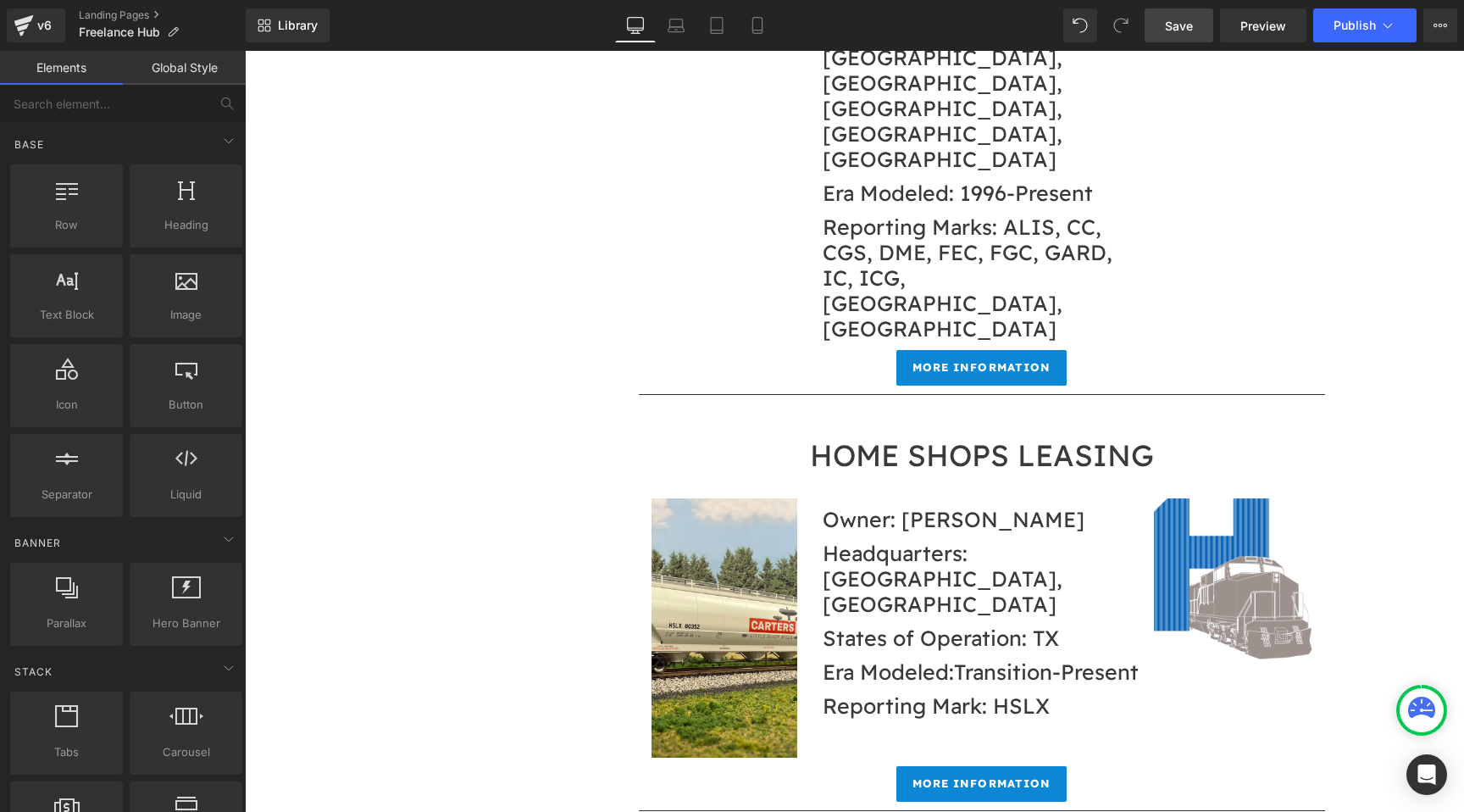
scroll to position [11054, 0]
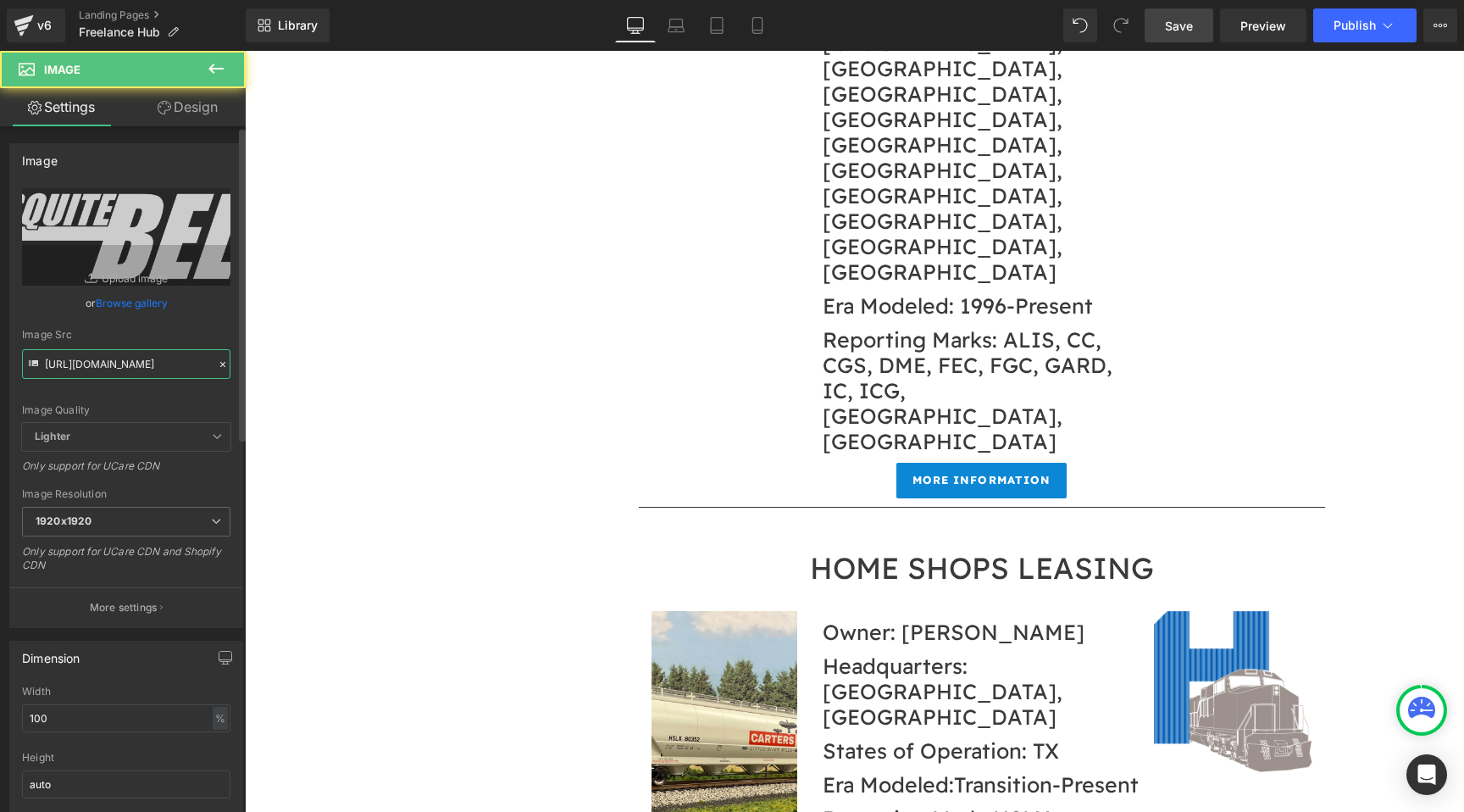
click at [149, 361] on input "https://cdn.shopify.com/s/files/1/0552/5425/3750/files/Logo_Mesquite_Belt_1920x…" at bounding box center [126, 364] width 208 height 30
paste input "www.meridianspeedway.net/uploads/4/4/1/7/44171393/116084.jpg?52"
type input "https://www.meridianspeedway.net/uploads/4/4/1/7/44171393/116084.jpg?52"
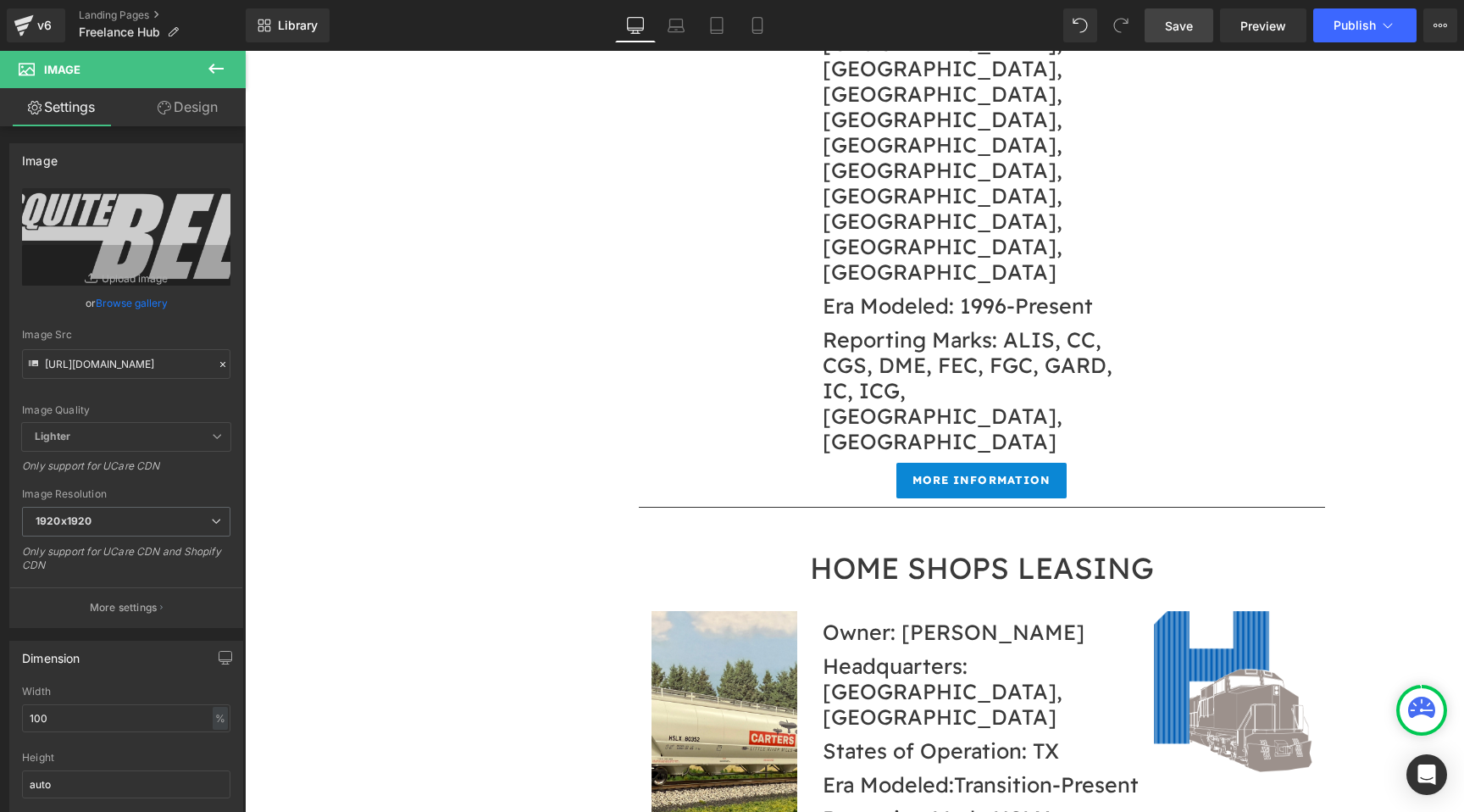
scroll to position [0, 0]
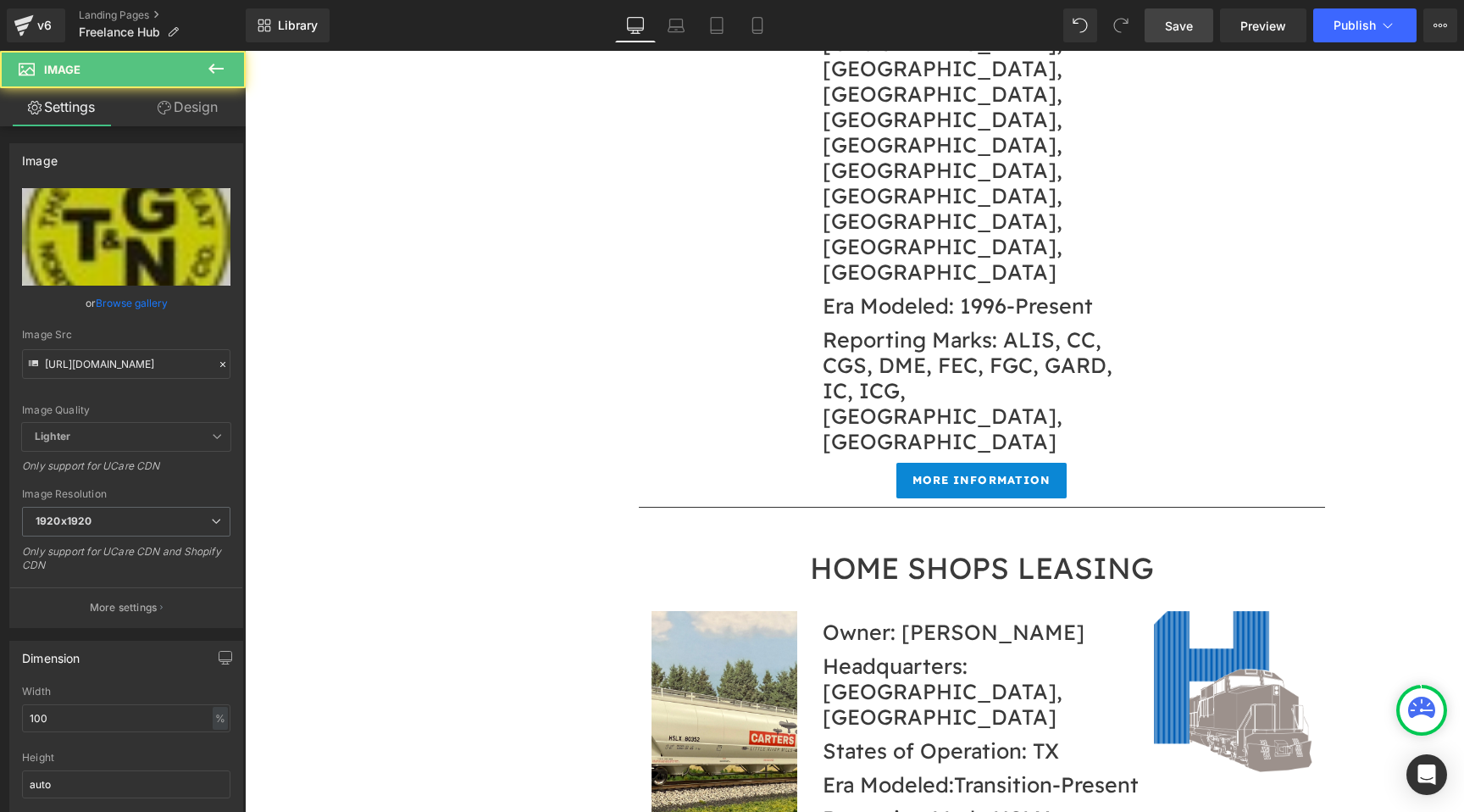
click at [212, 116] on link "Design" at bounding box center [188, 107] width 123 height 38
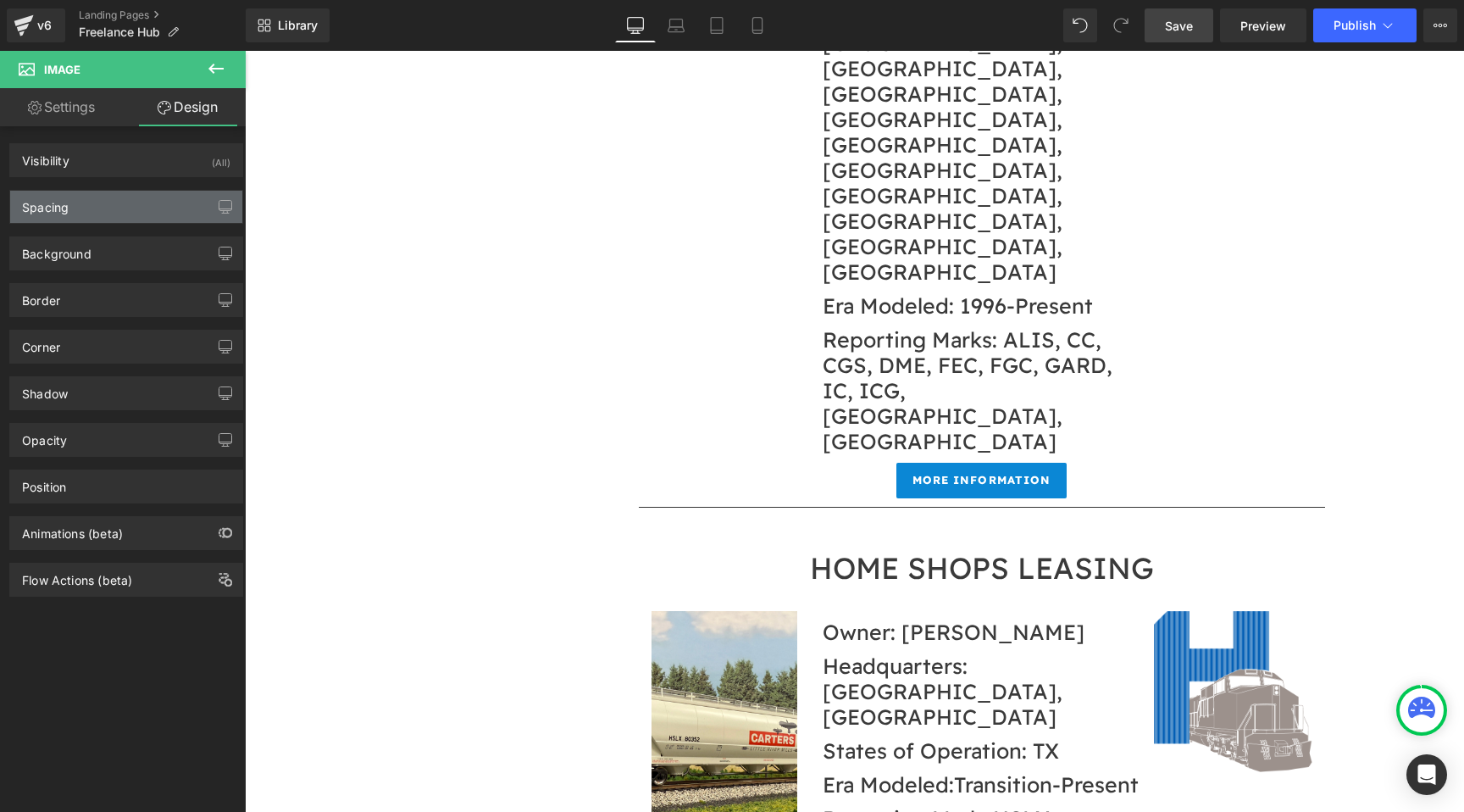
click at [113, 214] on div "Spacing" at bounding box center [126, 206] width 233 height 33
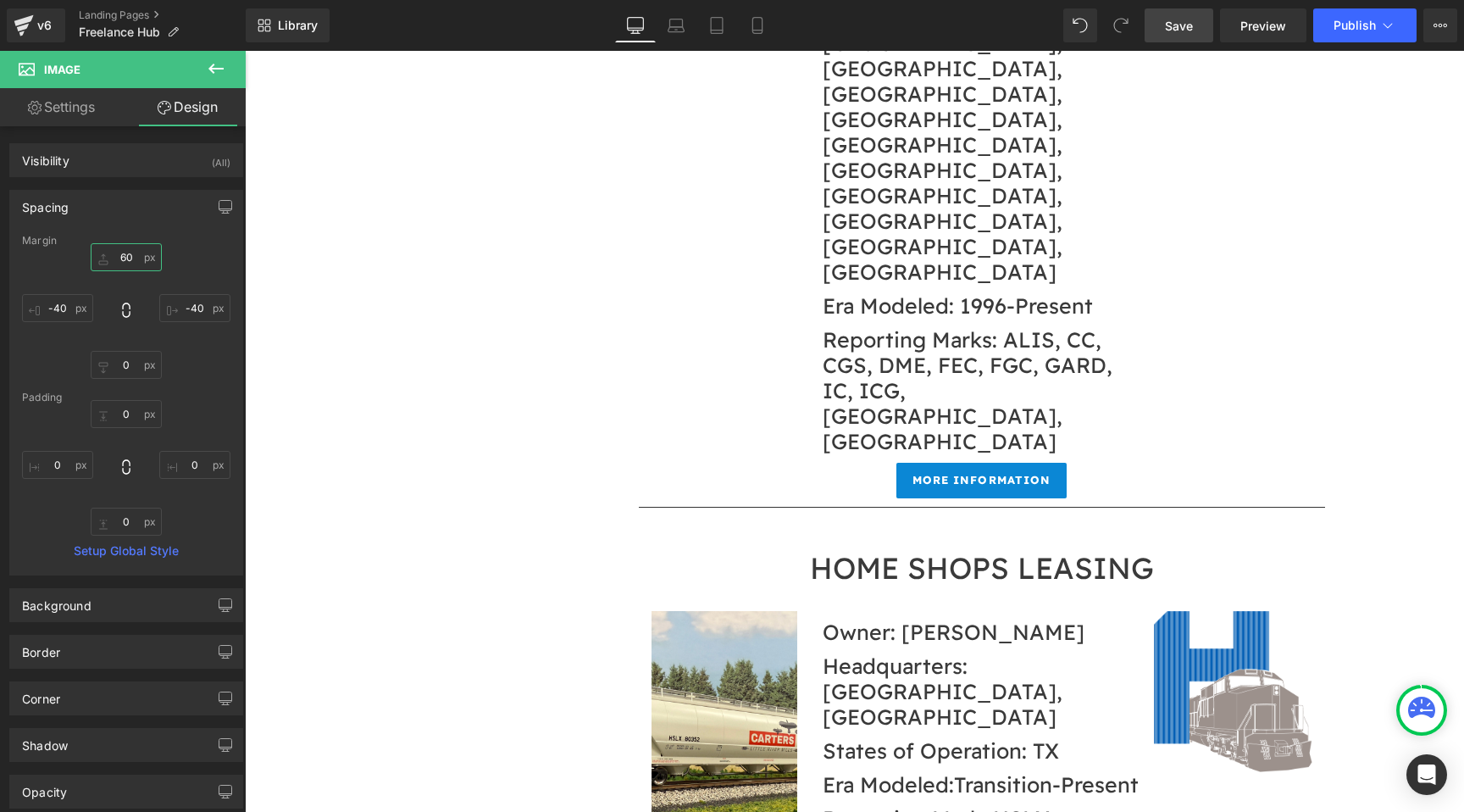
click at [126, 270] on input "60" at bounding box center [126, 257] width 72 height 28
type input "0"
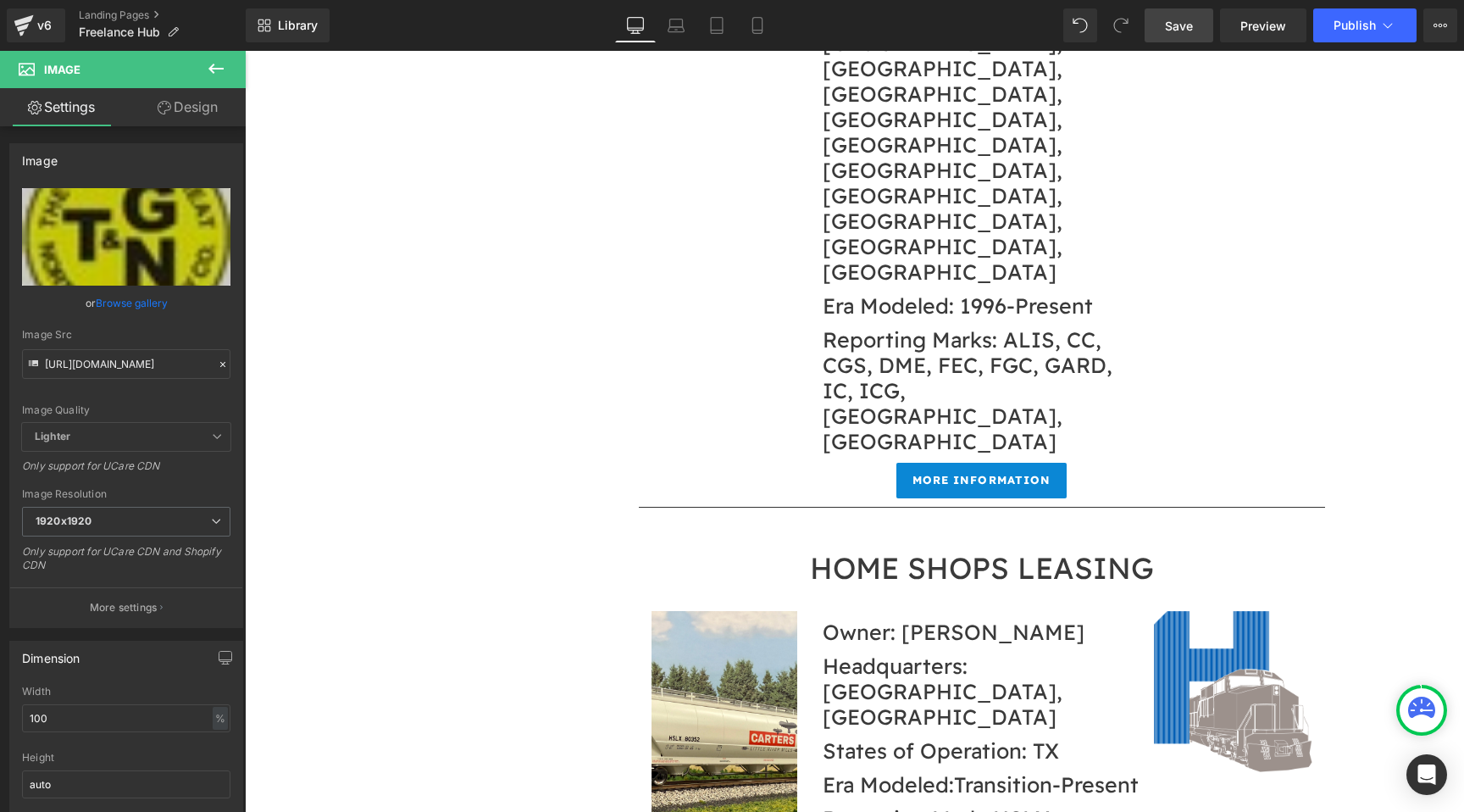
click at [186, 102] on link "Design" at bounding box center [188, 107] width 123 height 38
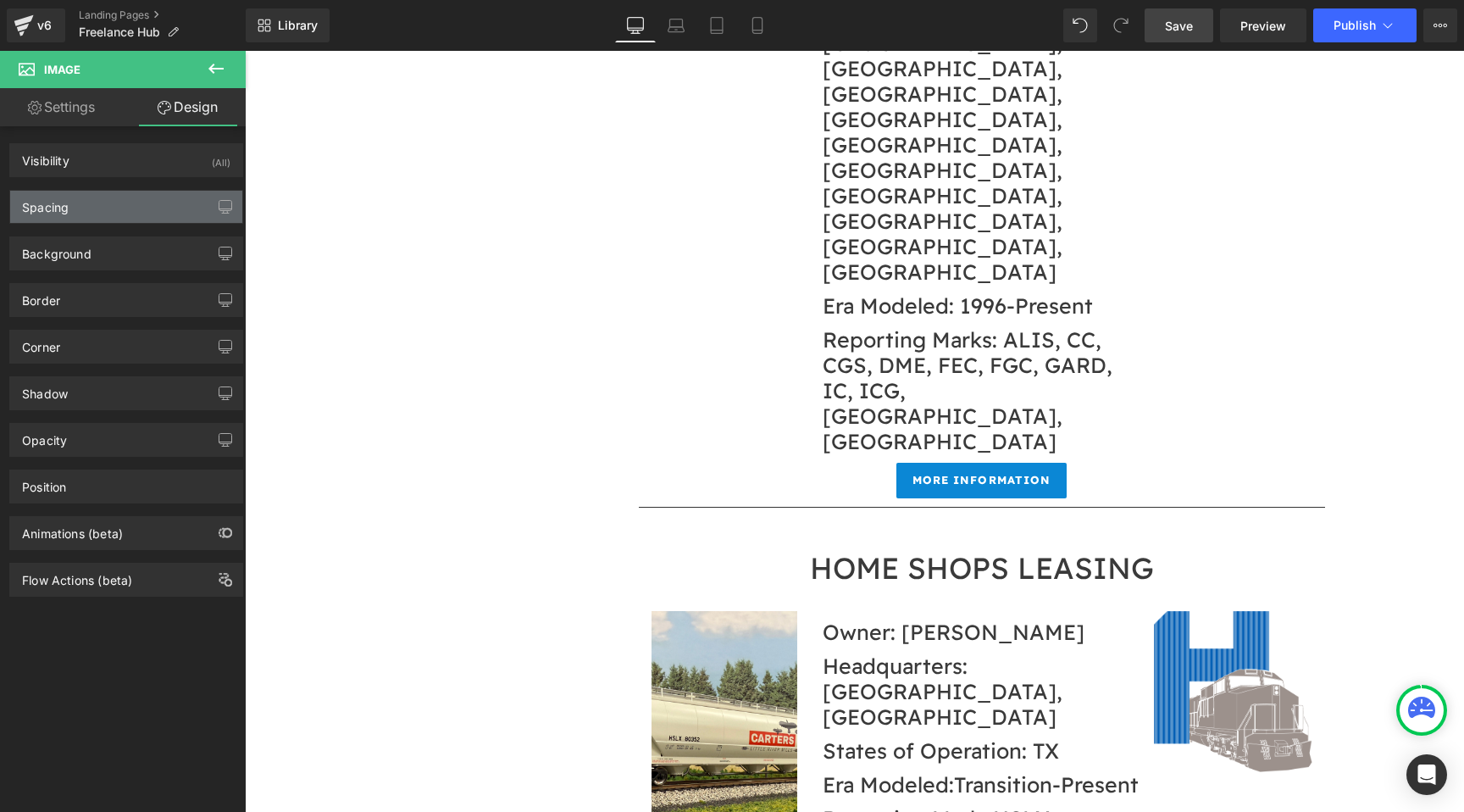
click at [119, 205] on div "Spacing" at bounding box center [126, 206] width 233 height 33
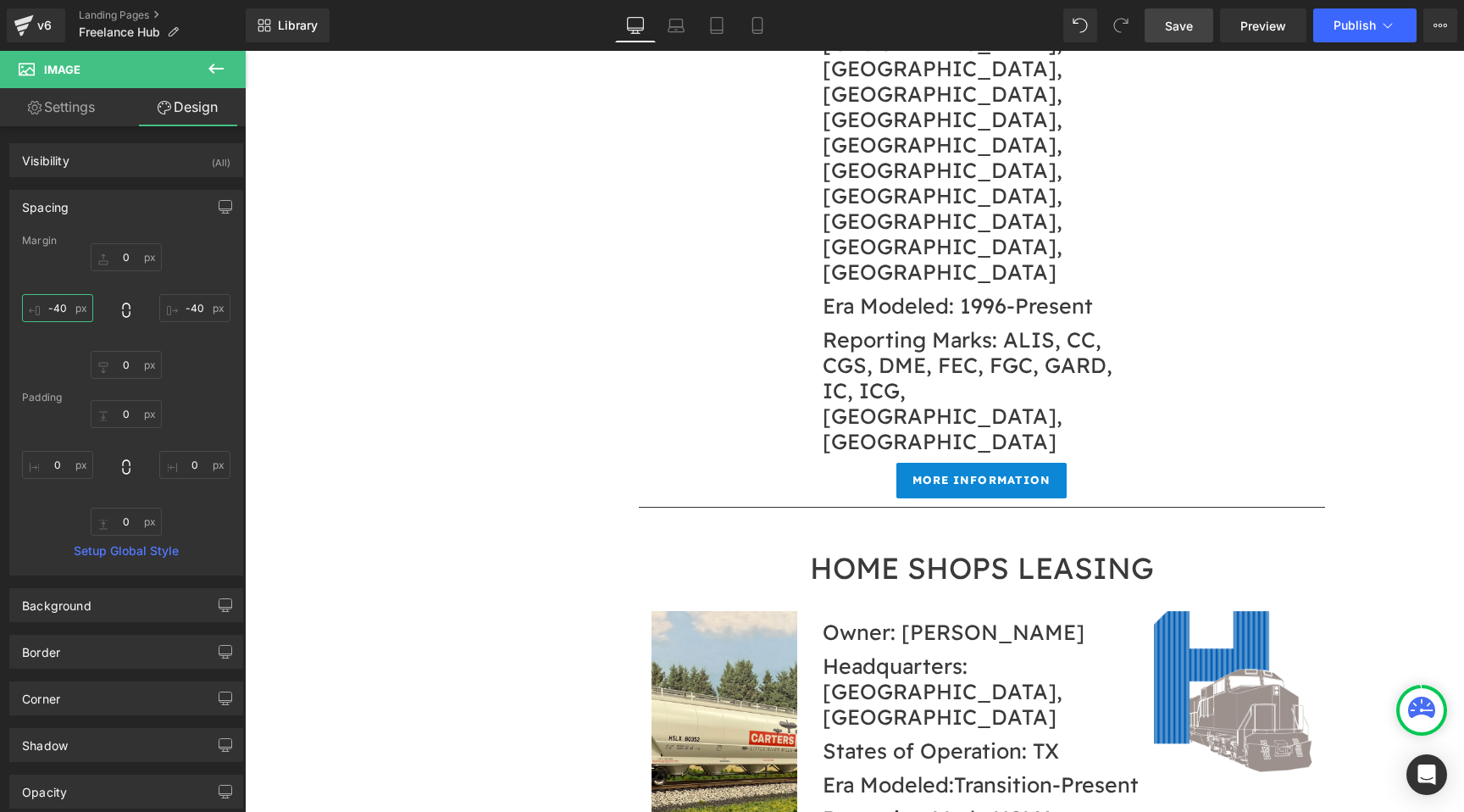
click at [65, 303] on input "-40" at bounding box center [58, 308] width 72 height 28
type input "0"
click at [205, 300] on input "-40" at bounding box center [194, 308] width 72 height 28
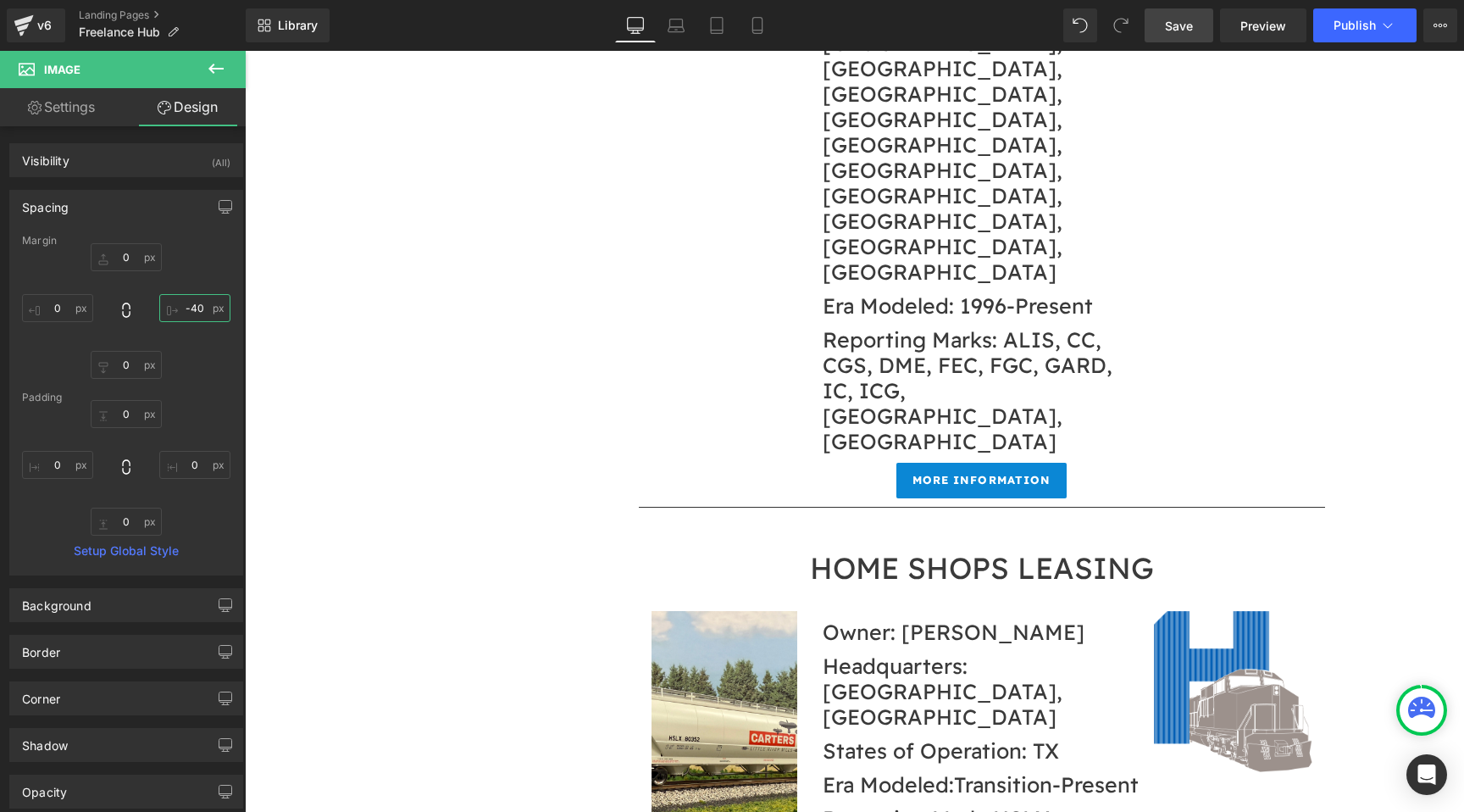
click at [205, 300] on input "-40" at bounding box center [194, 308] width 72 height 28
type input "2"
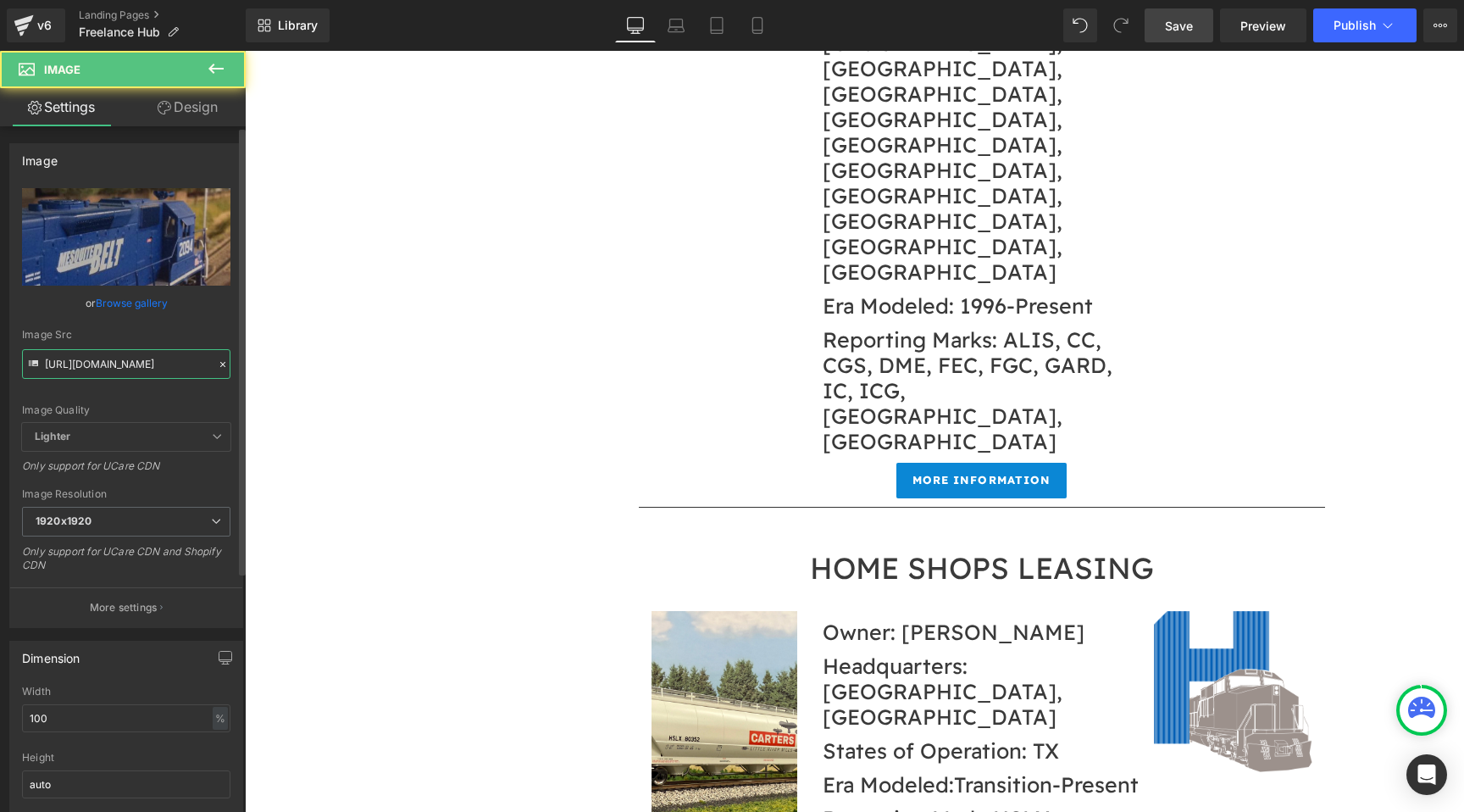
click at [90, 370] on input "https://cdn.shopify.com/s/files/1/0552/5425/3750/files/MB_1920x1920.jpg?v=17422…" at bounding box center [126, 364] width 208 height 30
paste input "IMG_0390.jpg?v=1756624789"
type input "https://cdn.shopify.com/s/files/1/0552/5425/3750/files/IMG_0390.jpg?v=1756624789"
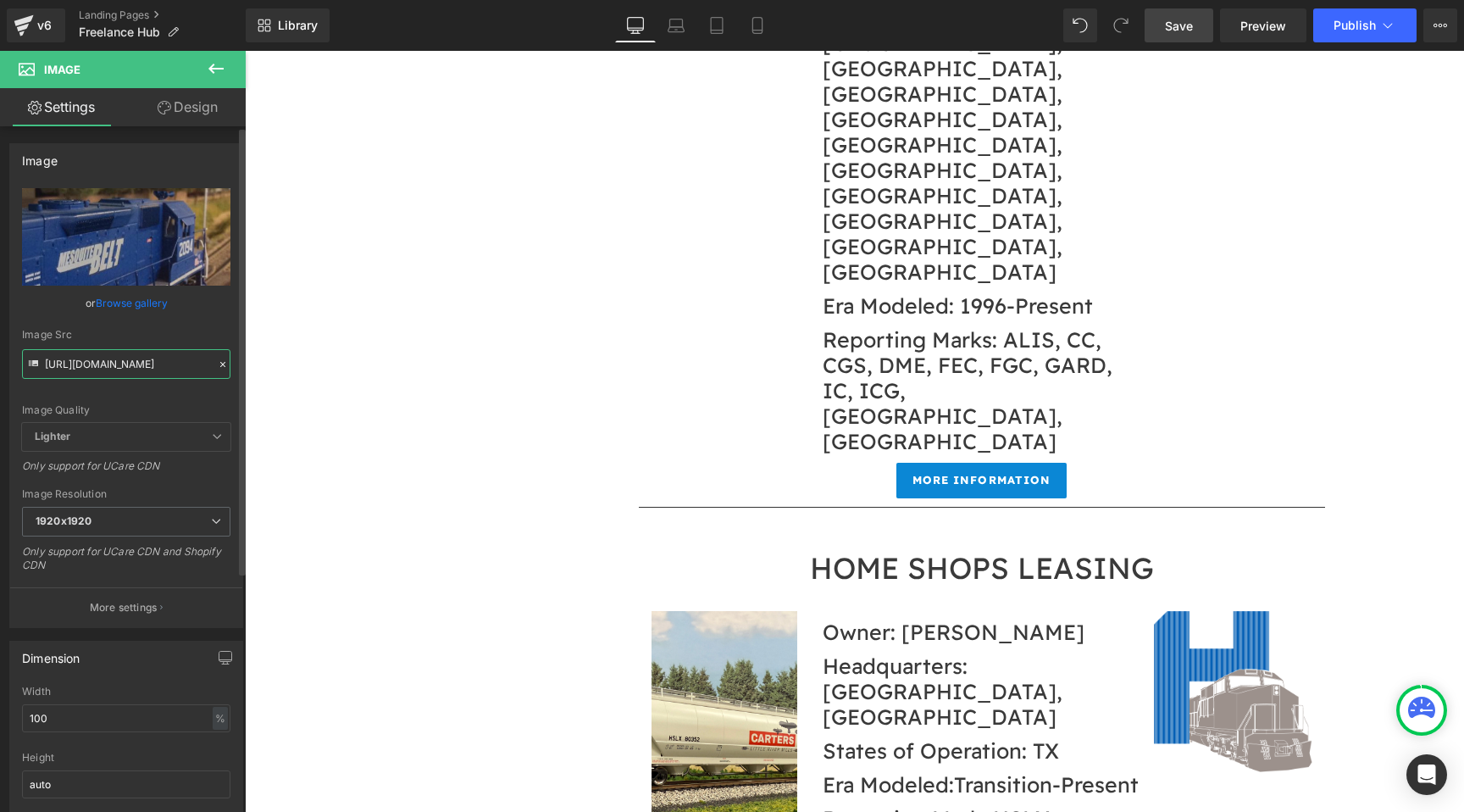
scroll to position [0, 256]
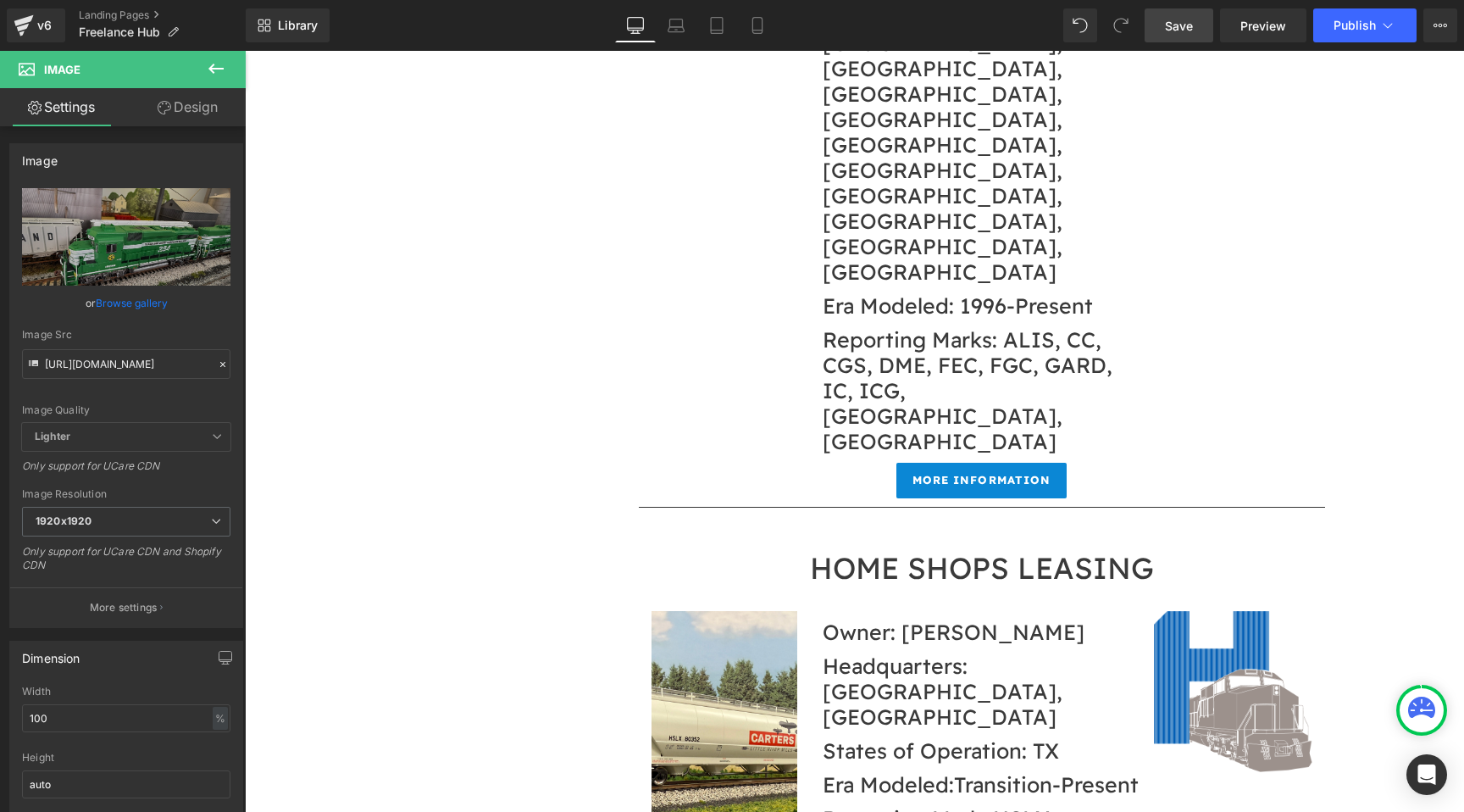
click at [188, 103] on link "Design" at bounding box center [188, 107] width 123 height 38
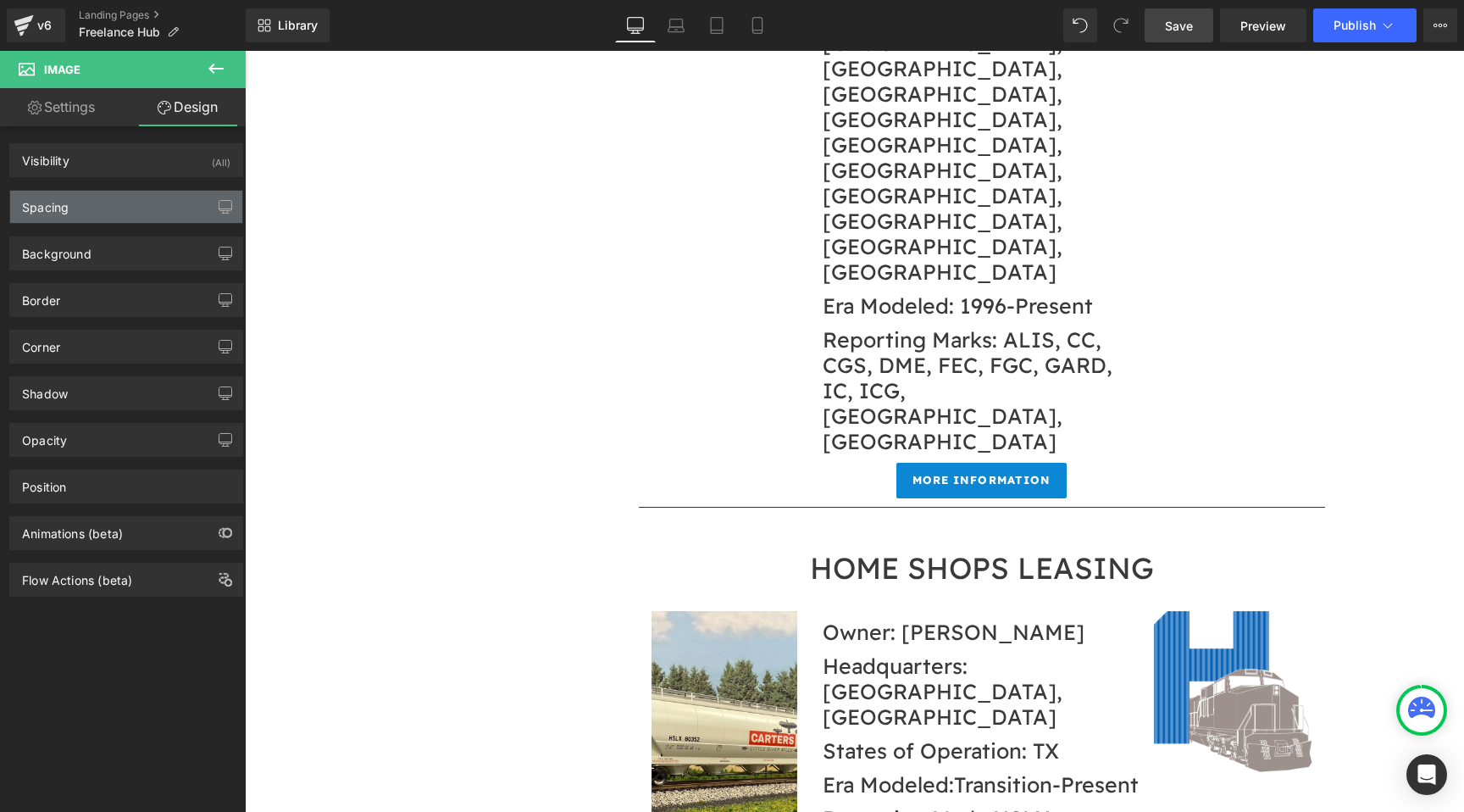
click at [115, 204] on div "Spacing" at bounding box center [126, 206] width 233 height 33
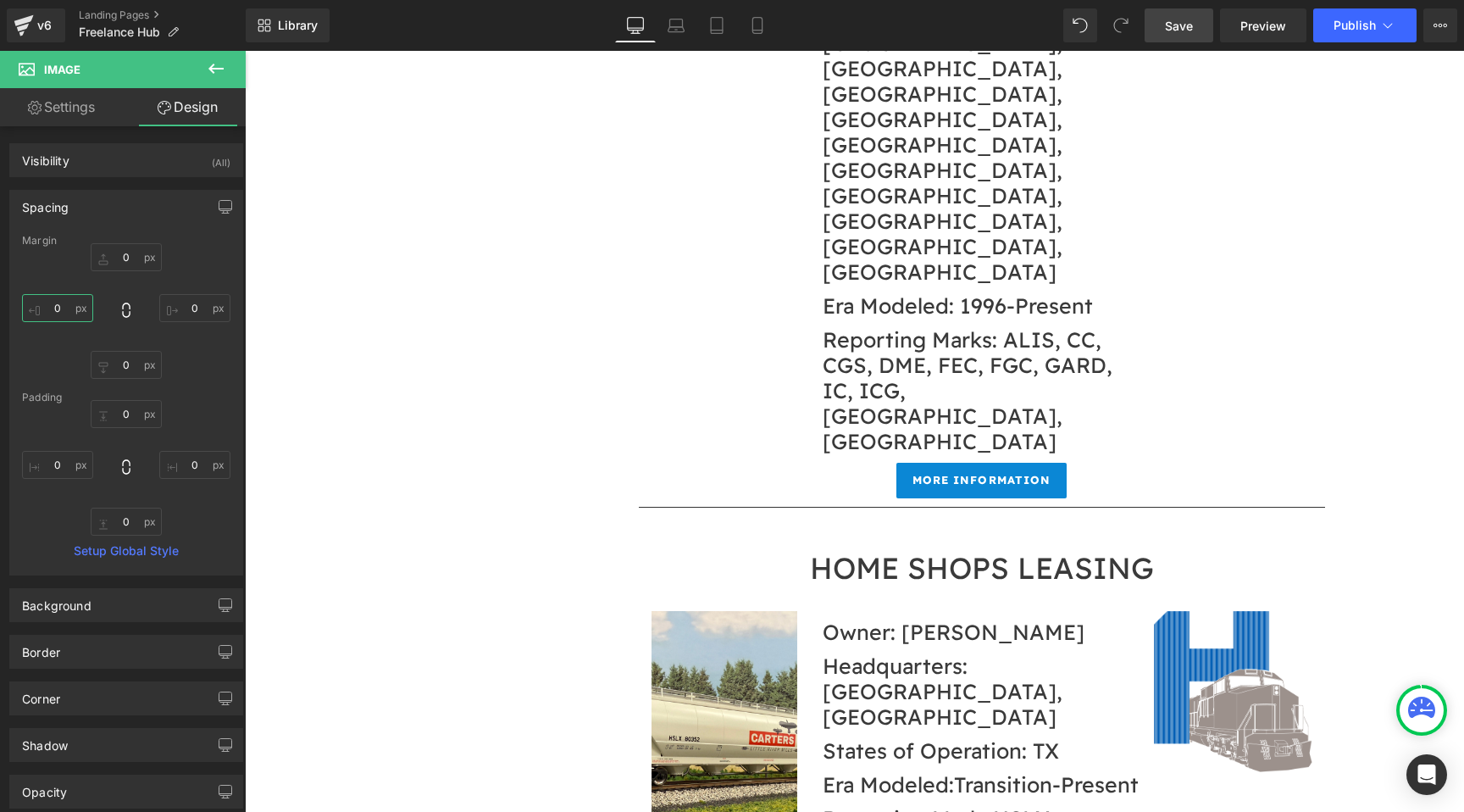
click at [61, 299] on input "0" at bounding box center [58, 308] width 72 height 28
type input "-15"
click at [190, 310] on input "0" at bounding box center [194, 308] width 72 height 28
type input "-20"
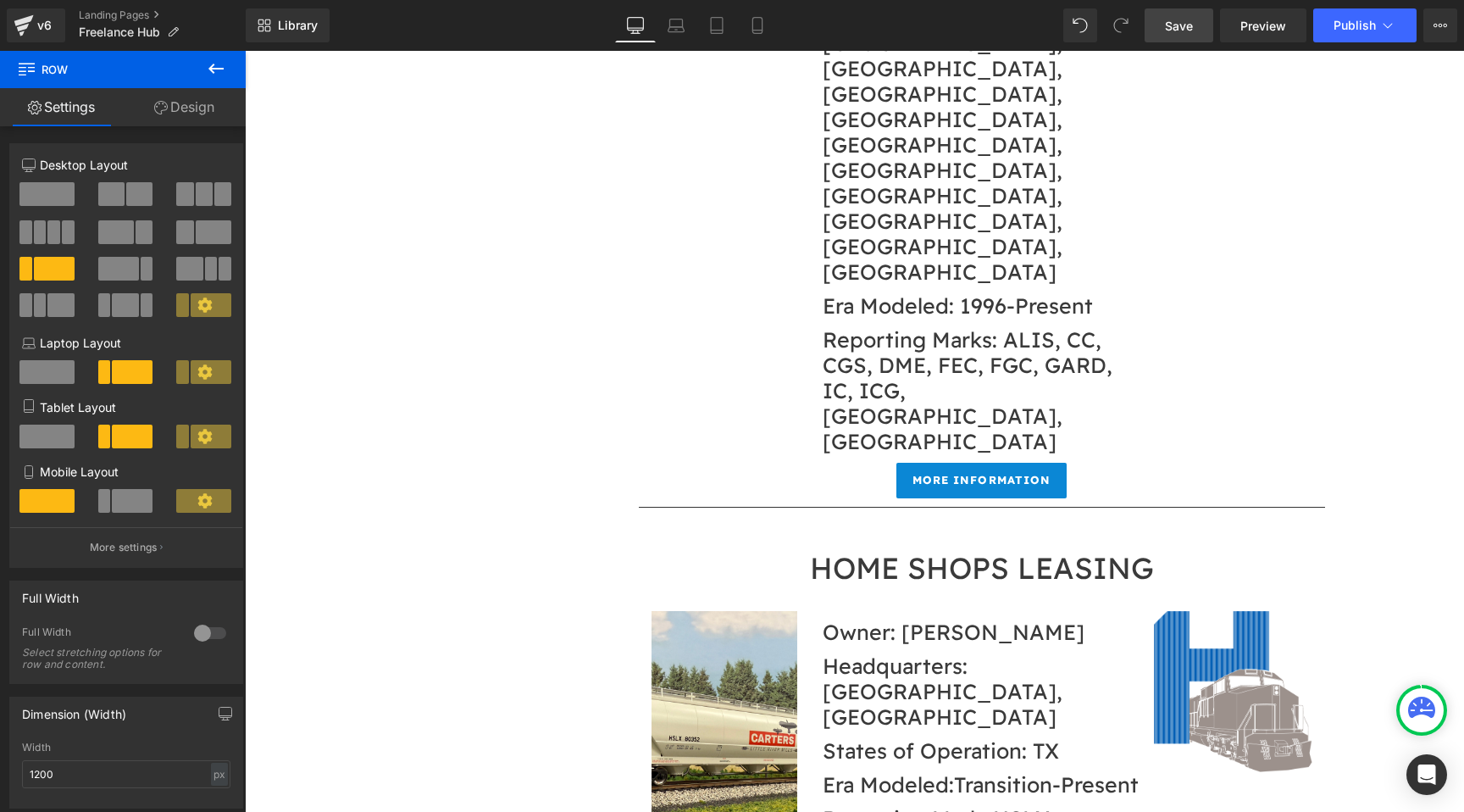
click at [1157, 21] on link "Save" at bounding box center [1179, 25] width 69 height 33
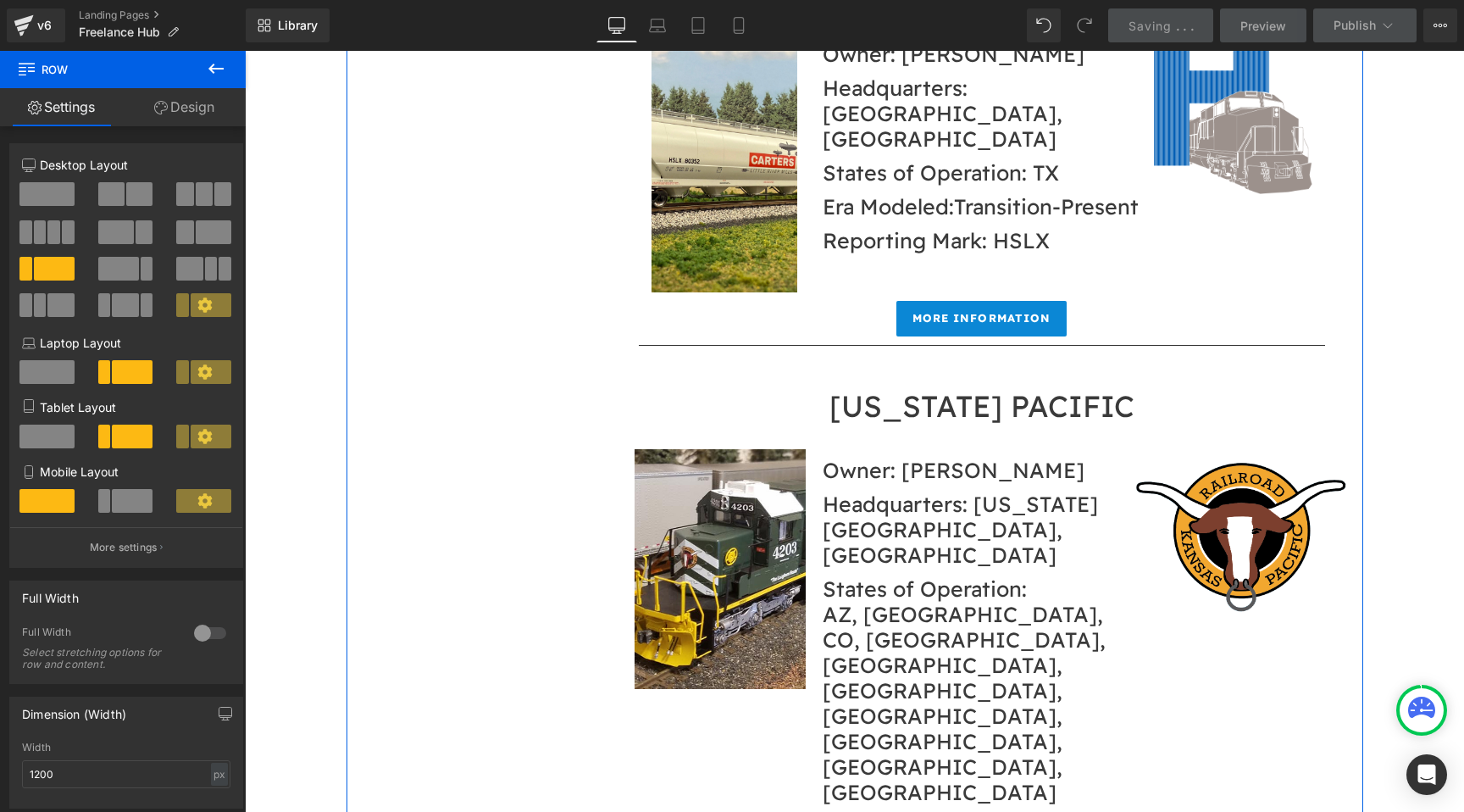
scroll to position [11660, 0]
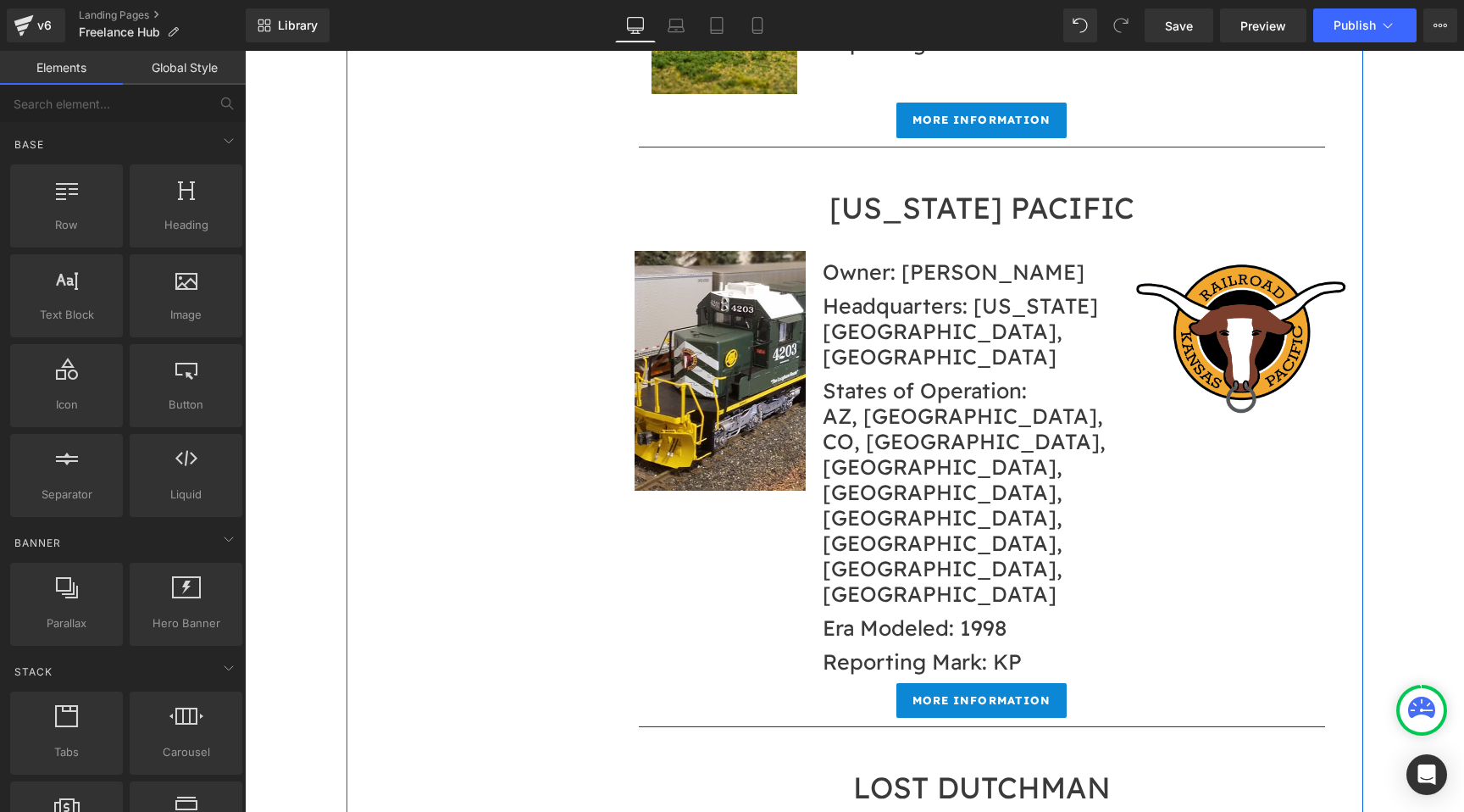
scroll to position [11850, 0]
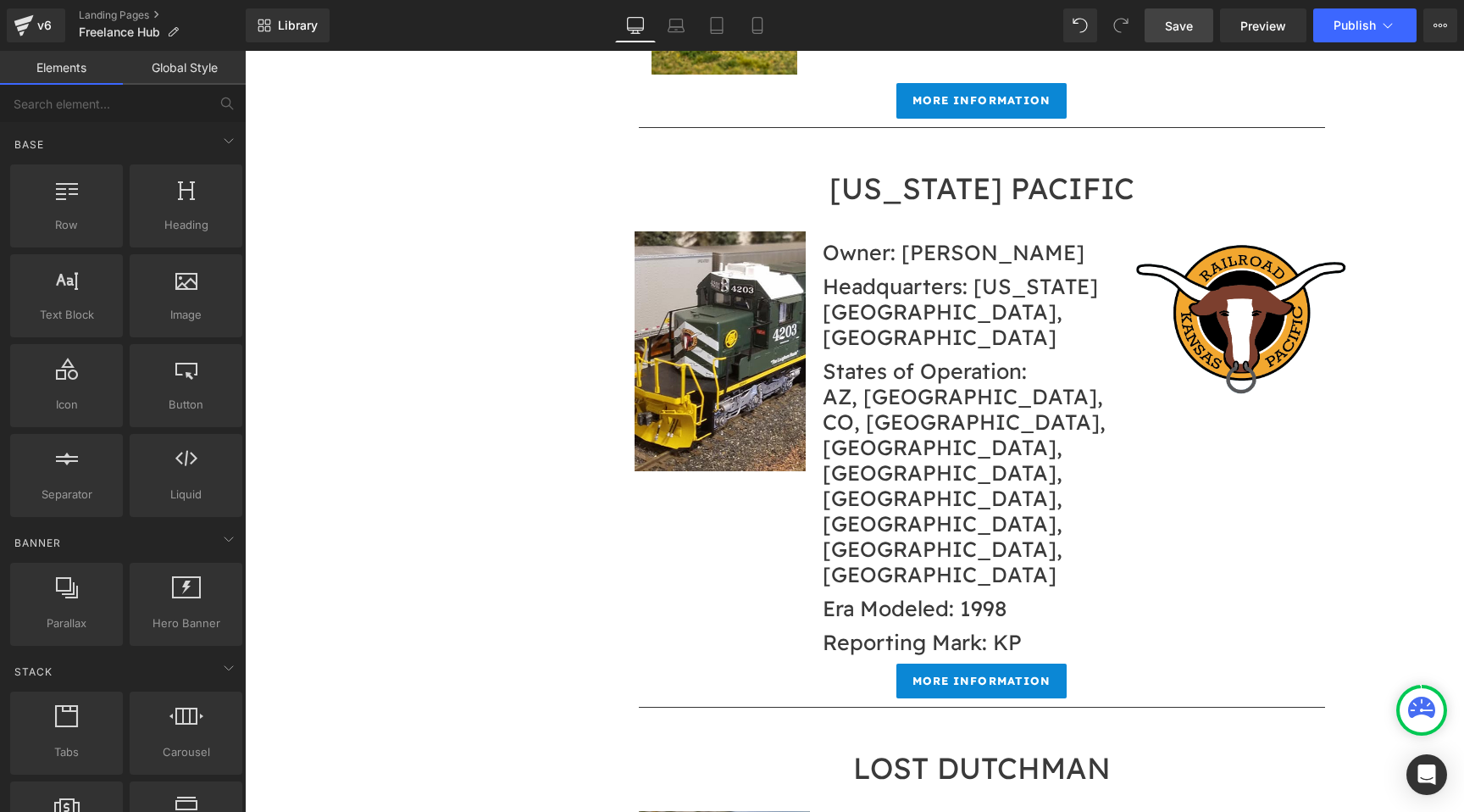
click at [1178, 26] on span "Save" at bounding box center [1179, 25] width 28 height 18
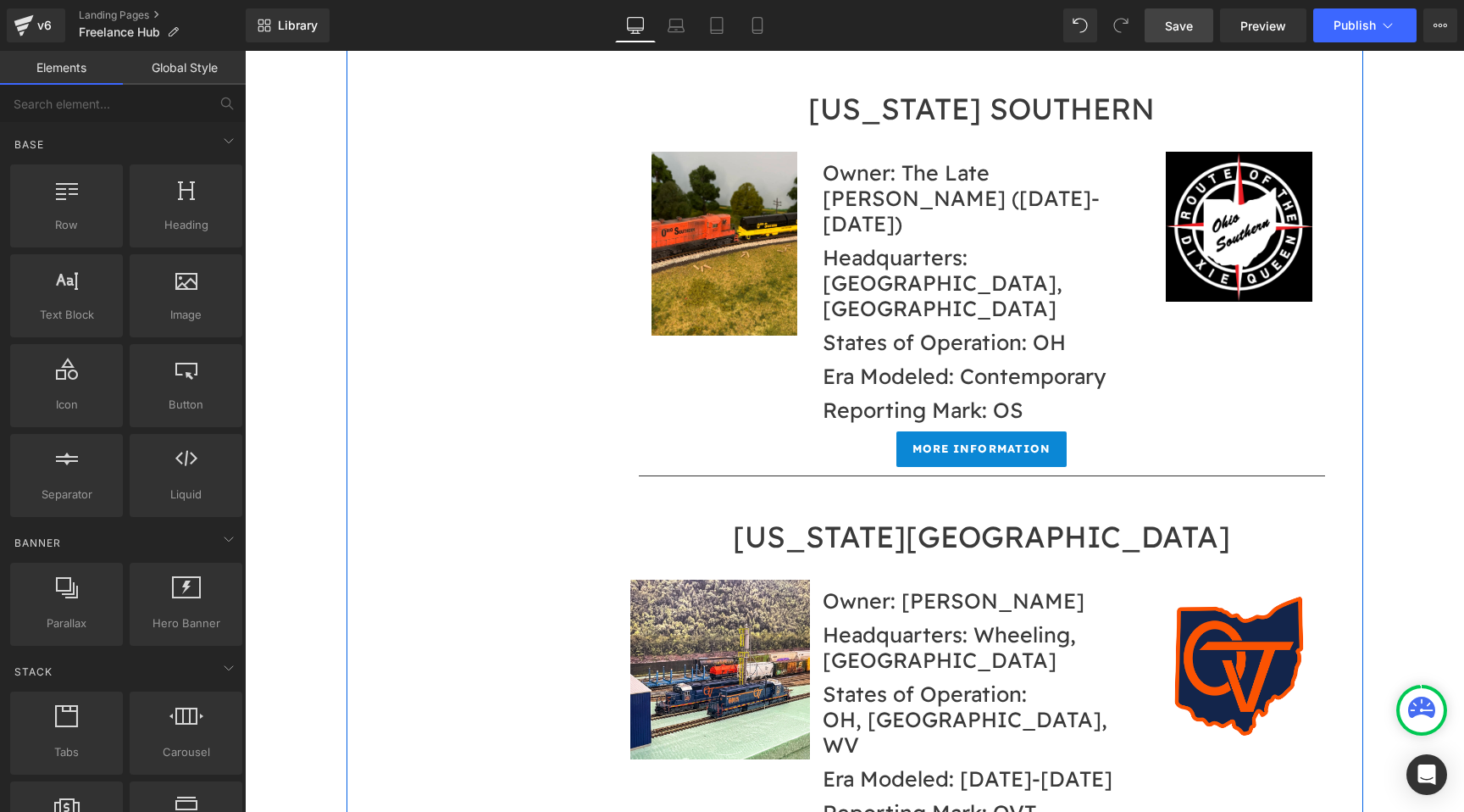
scroll to position [17149, 0]
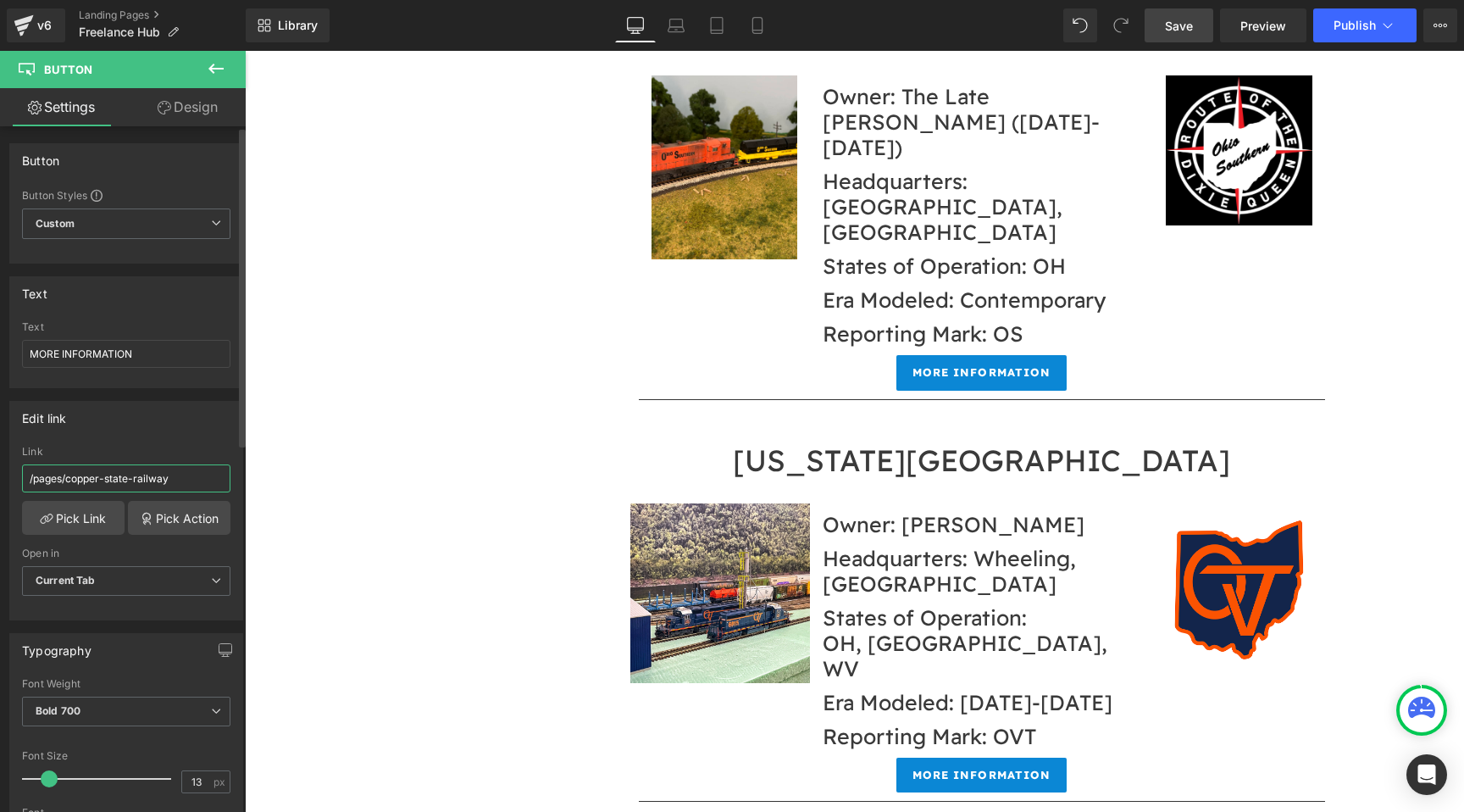
drag, startPoint x: 192, startPoint y: 476, endPoint x: 0, endPoint y: 476, distance: 192.0
click at [0, 476] on div "Edit link /pages/copper-state-railway Link /pages/copper-state-railway Pick Lin…" at bounding box center [126, 504] width 253 height 233
click at [1178, 19] on span "Save" at bounding box center [1179, 25] width 28 height 18
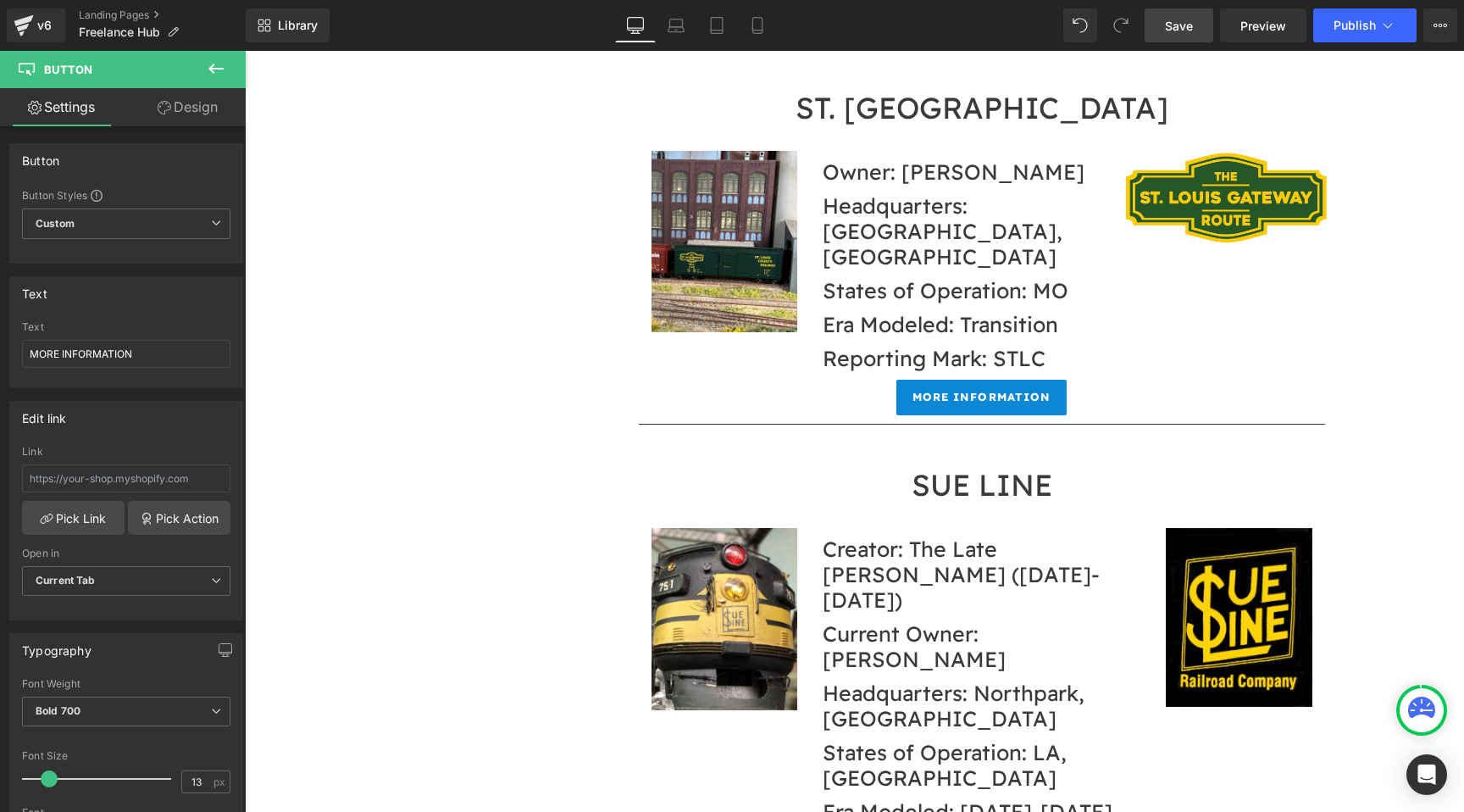
scroll to position [21366, 0]
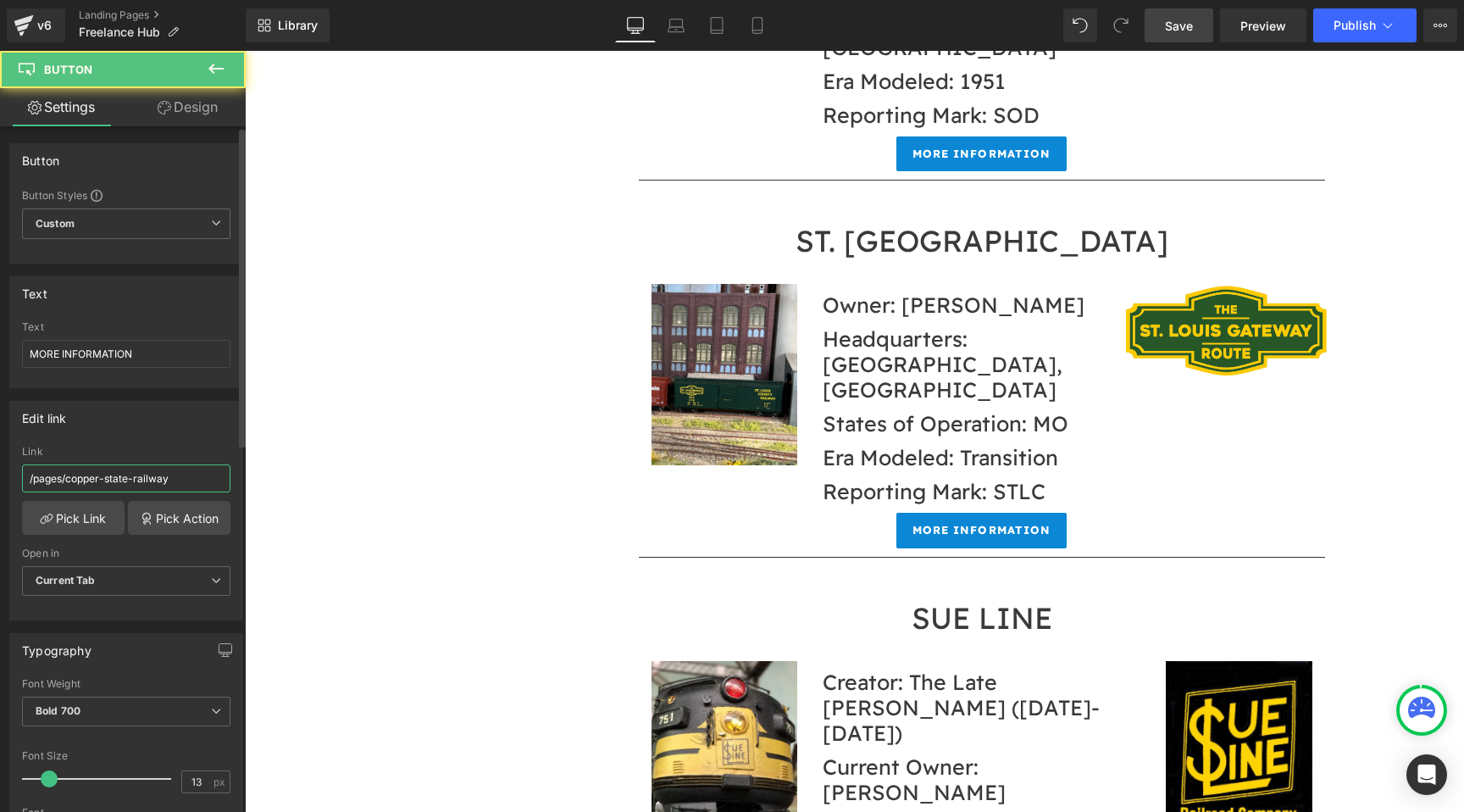
drag, startPoint x: 213, startPoint y: 474, endPoint x: 0, endPoint y: 447, distance: 214.7
click at [0, 447] on div "Edit link /pages/copper-state-railway Link /pages/copper-state-railway Pick Lin…" at bounding box center [126, 504] width 253 height 233
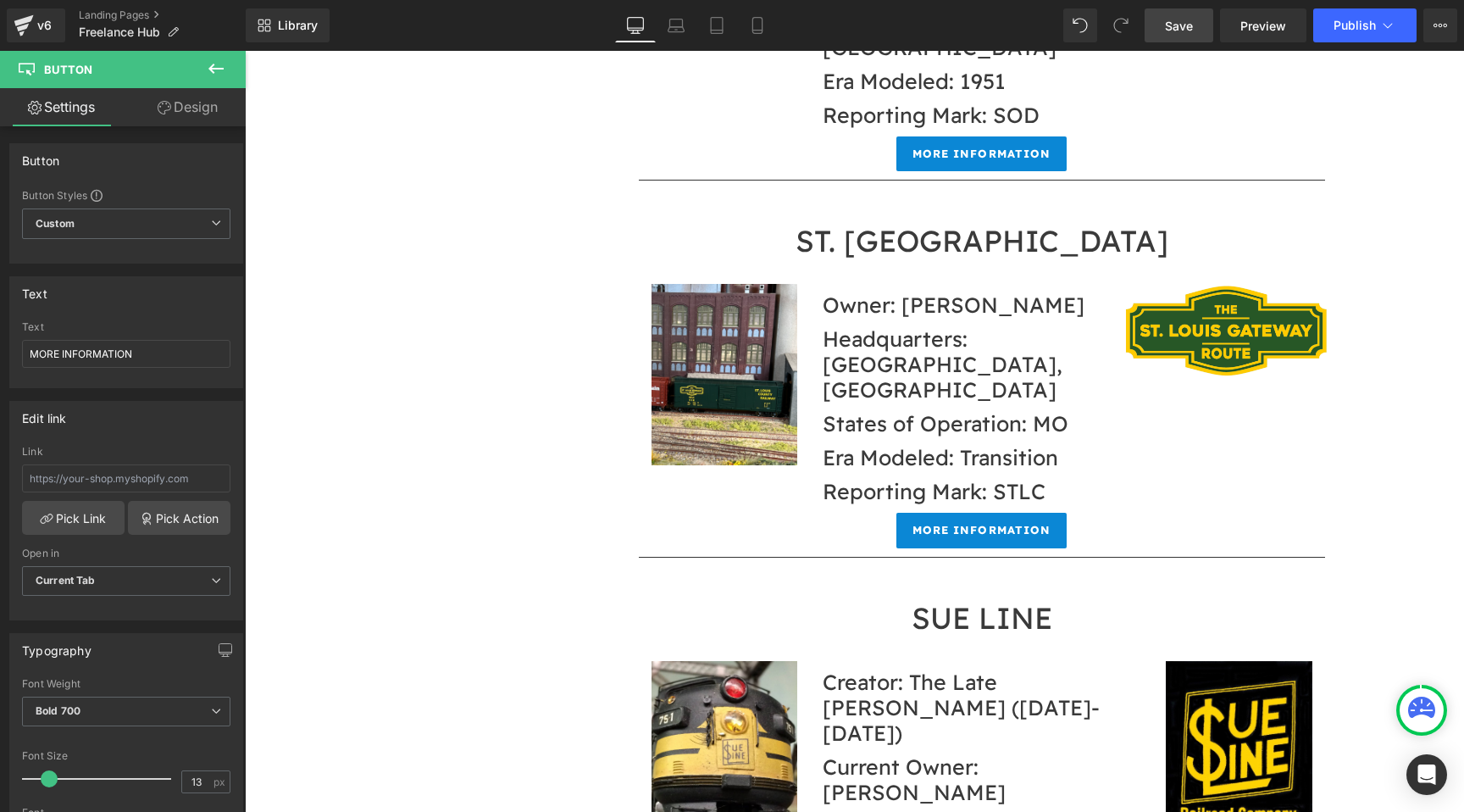
click at [1180, 25] on span "Save" at bounding box center [1179, 25] width 28 height 18
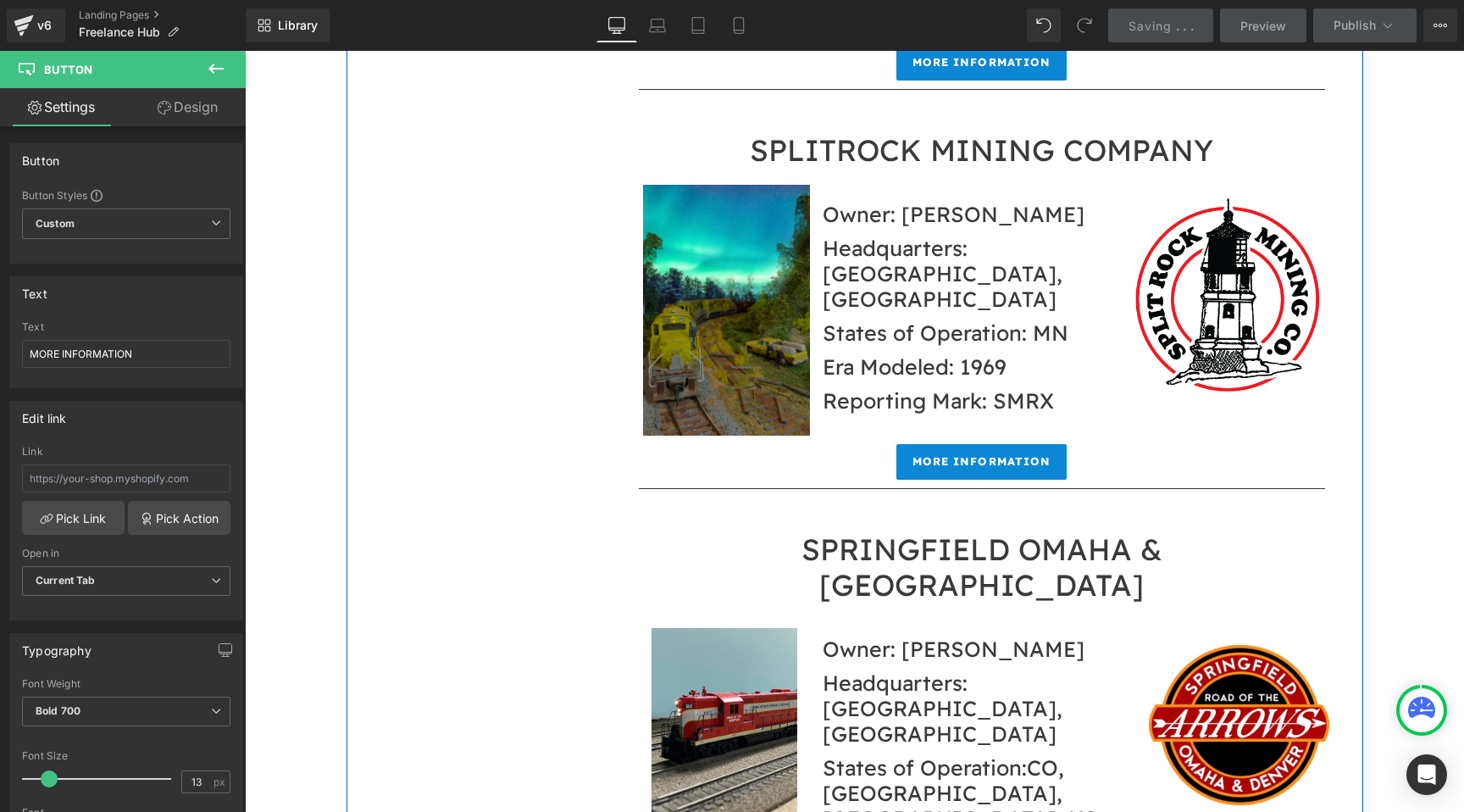
scroll to position [20360, 0]
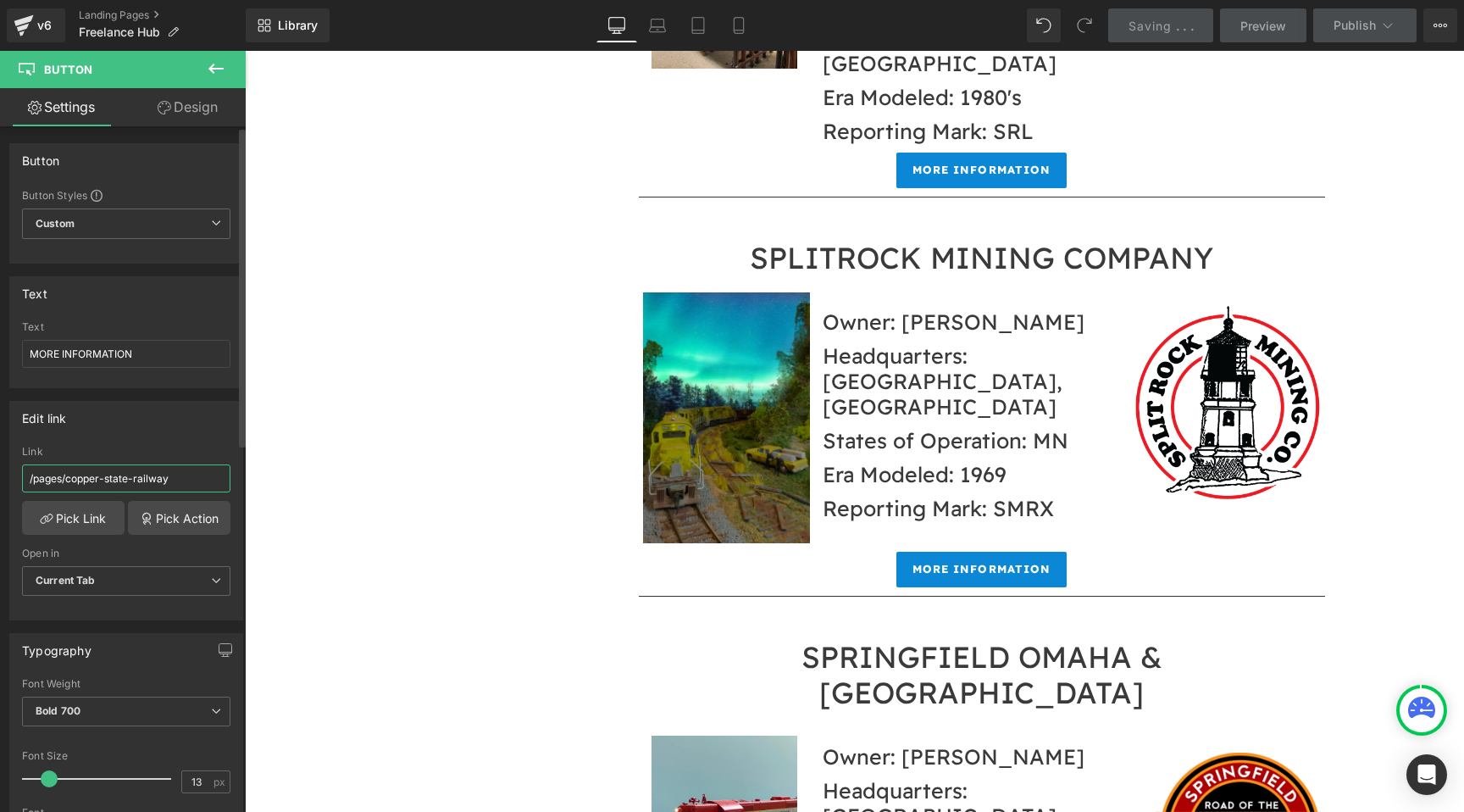
drag, startPoint x: 200, startPoint y: 471, endPoint x: 0, endPoint y: 453, distance: 200.8
click at [0, 459] on div "Edit link /pages/copper-state-railway Link /pages/copper-state-railway Pick Lin…" at bounding box center [126, 504] width 253 height 233
click at [136, 468] on input "/pages/copper-state-railway" at bounding box center [126, 478] width 208 height 28
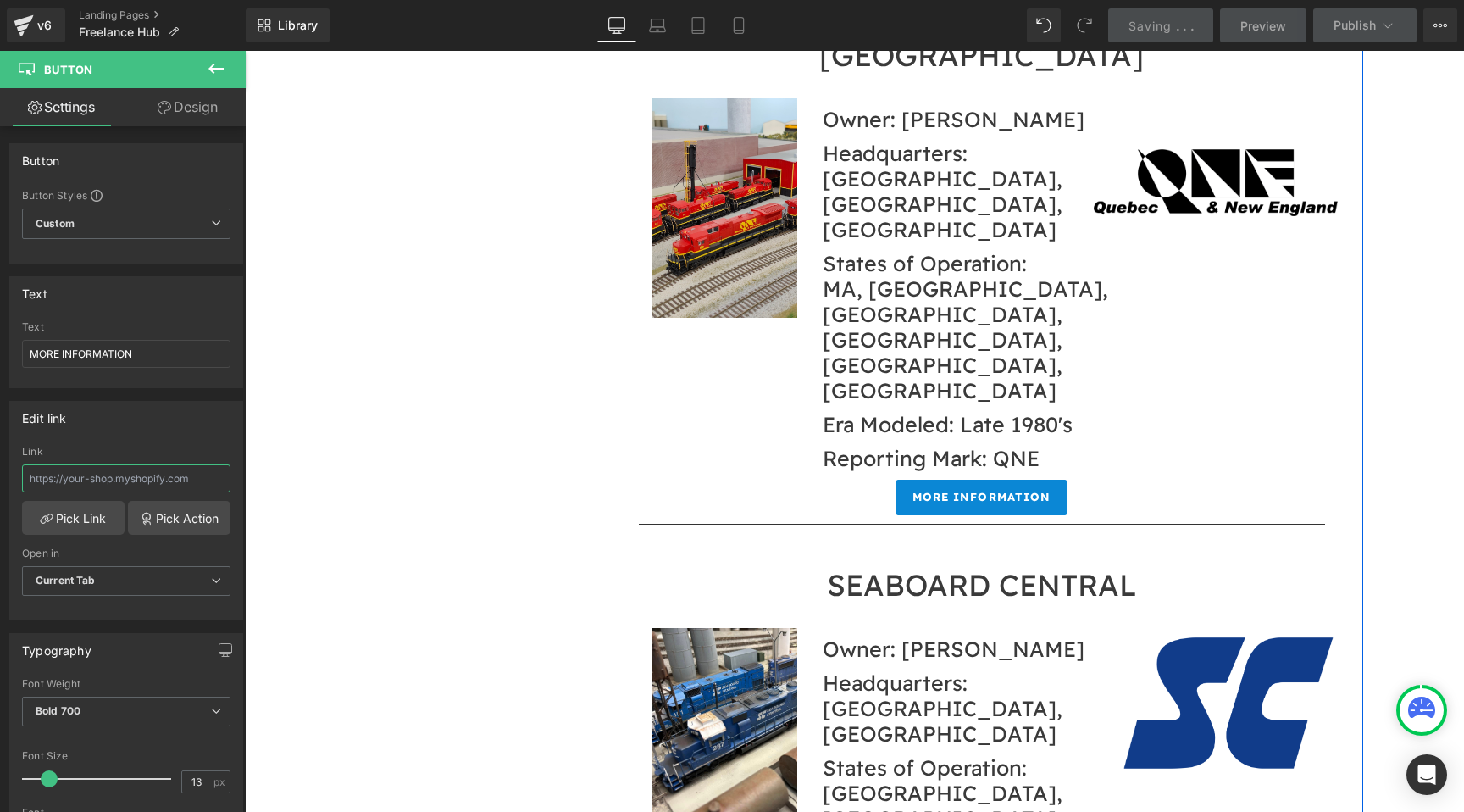
scroll to position [19158, 0]
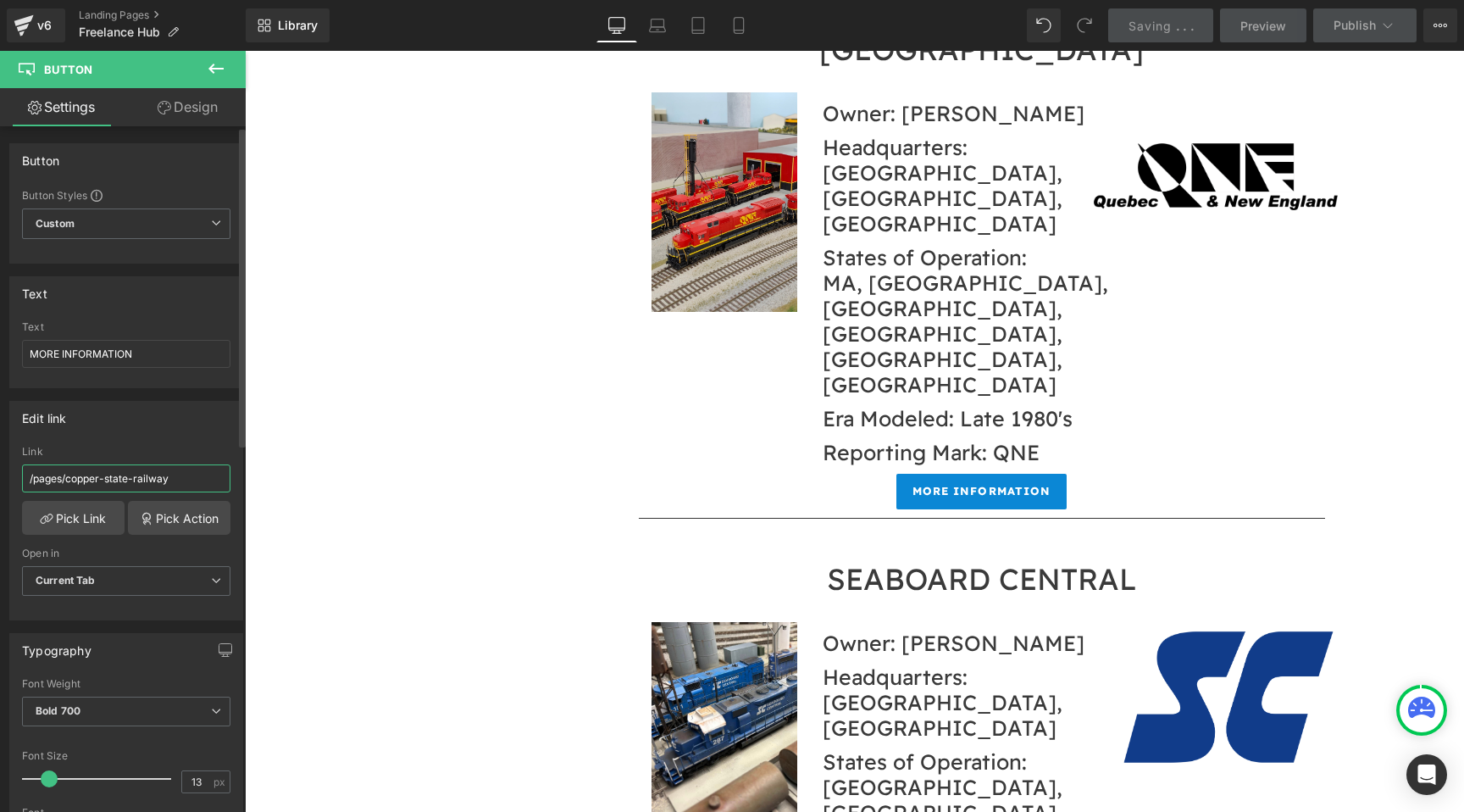
drag, startPoint x: 198, startPoint y: 479, endPoint x: 0, endPoint y: 479, distance: 198.0
click at [0, 479] on div "Edit link /pages/copper-state-railway Link /pages/copper-state-railway Pick Lin…" at bounding box center [126, 504] width 253 height 233
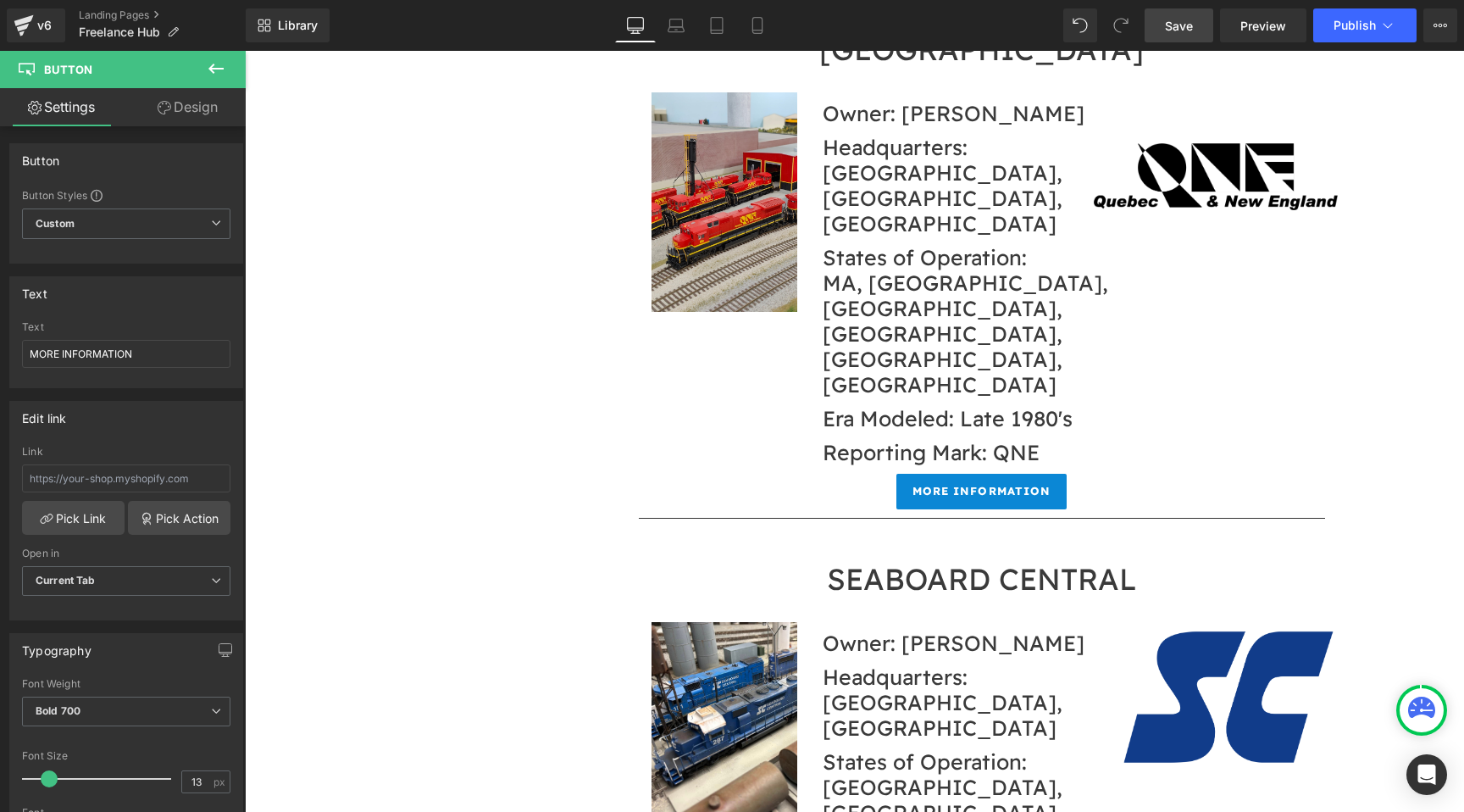
click at [1175, 35] on link "Save" at bounding box center [1179, 25] width 69 height 33
click at [1346, 45] on div "Library Desktop Desktop Laptop Tablet Mobile Save Preview Publish Scheduled Vie…" at bounding box center [855, 25] width 1218 height 51
click at [1346, 28] on span "Publish" at bounding box center [1355, 25] width 43 height 14
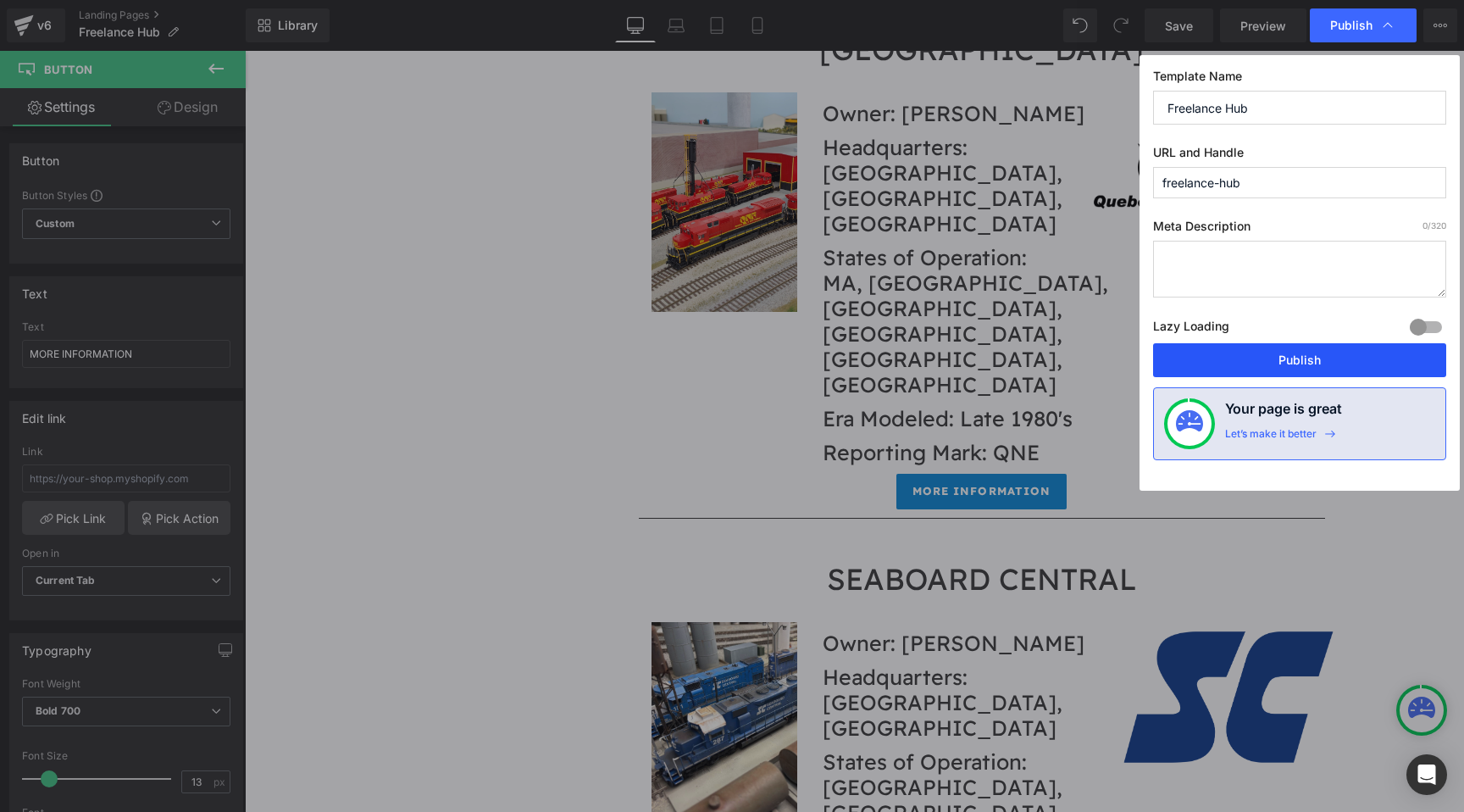
click at [1238, 347] on button "Publish" at bounding box center [1299, 360] width 293 height 33
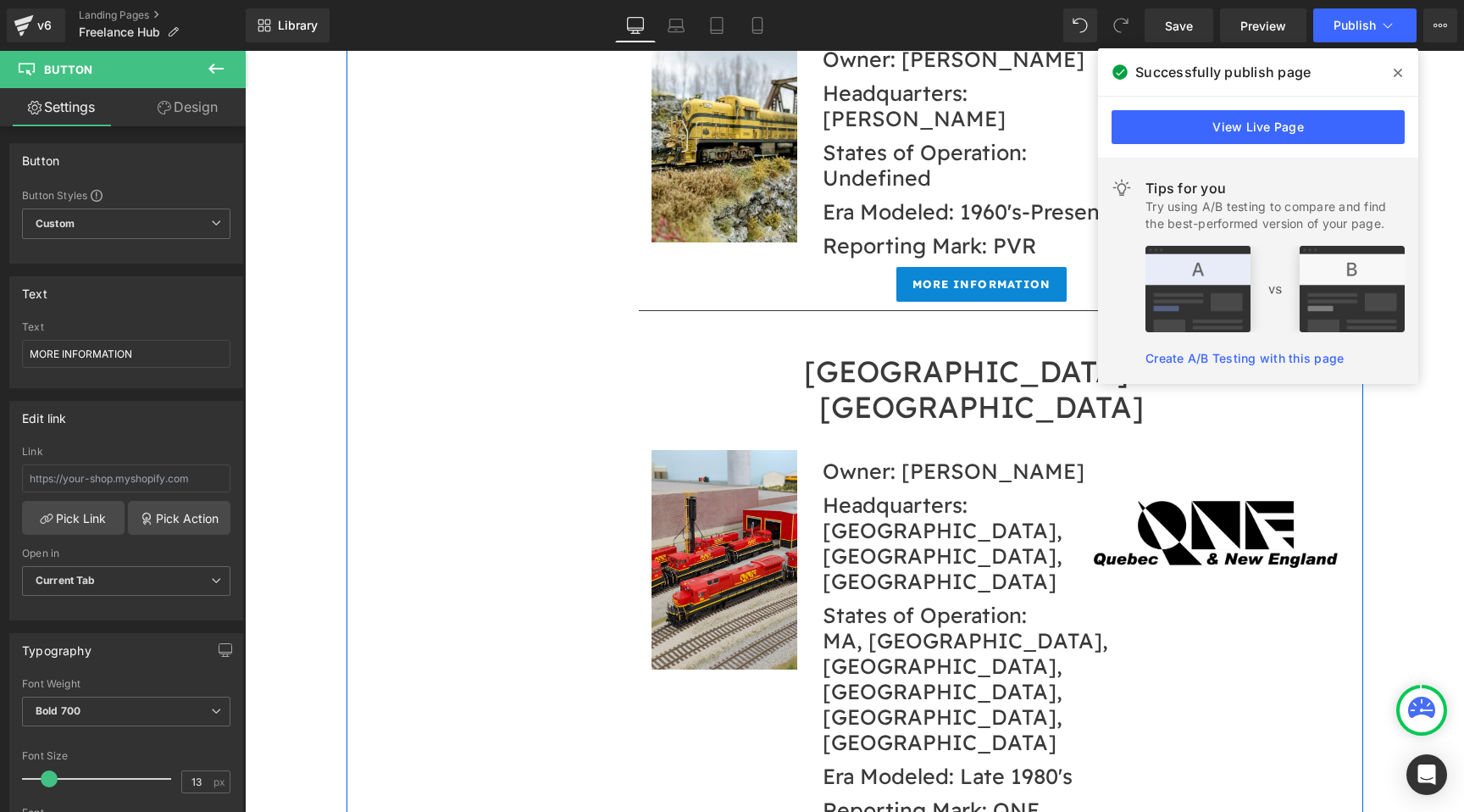
scroll to position [18797, 0]
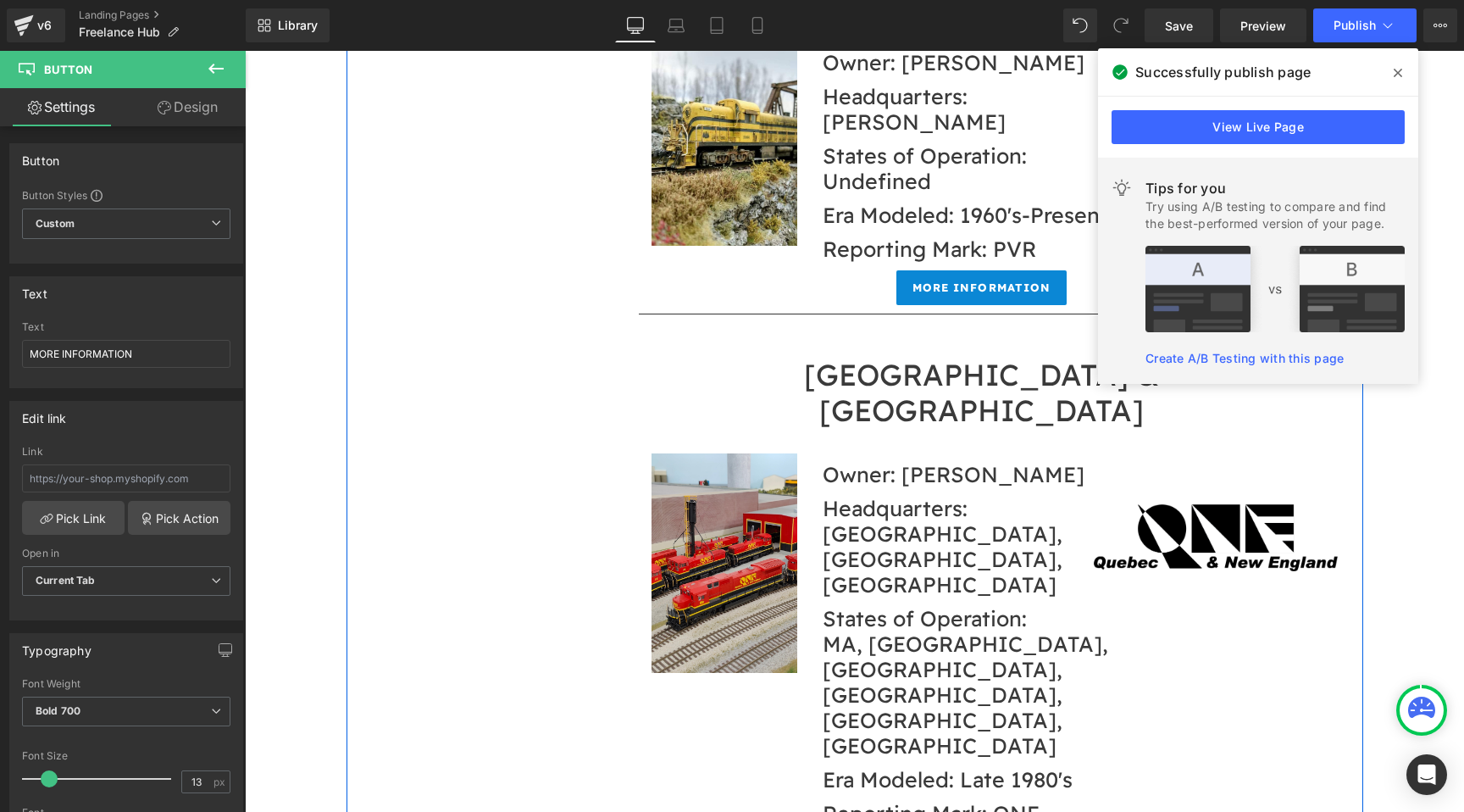
click at [245, 51] on div at bounding box center [245, 51] width 0 height 0
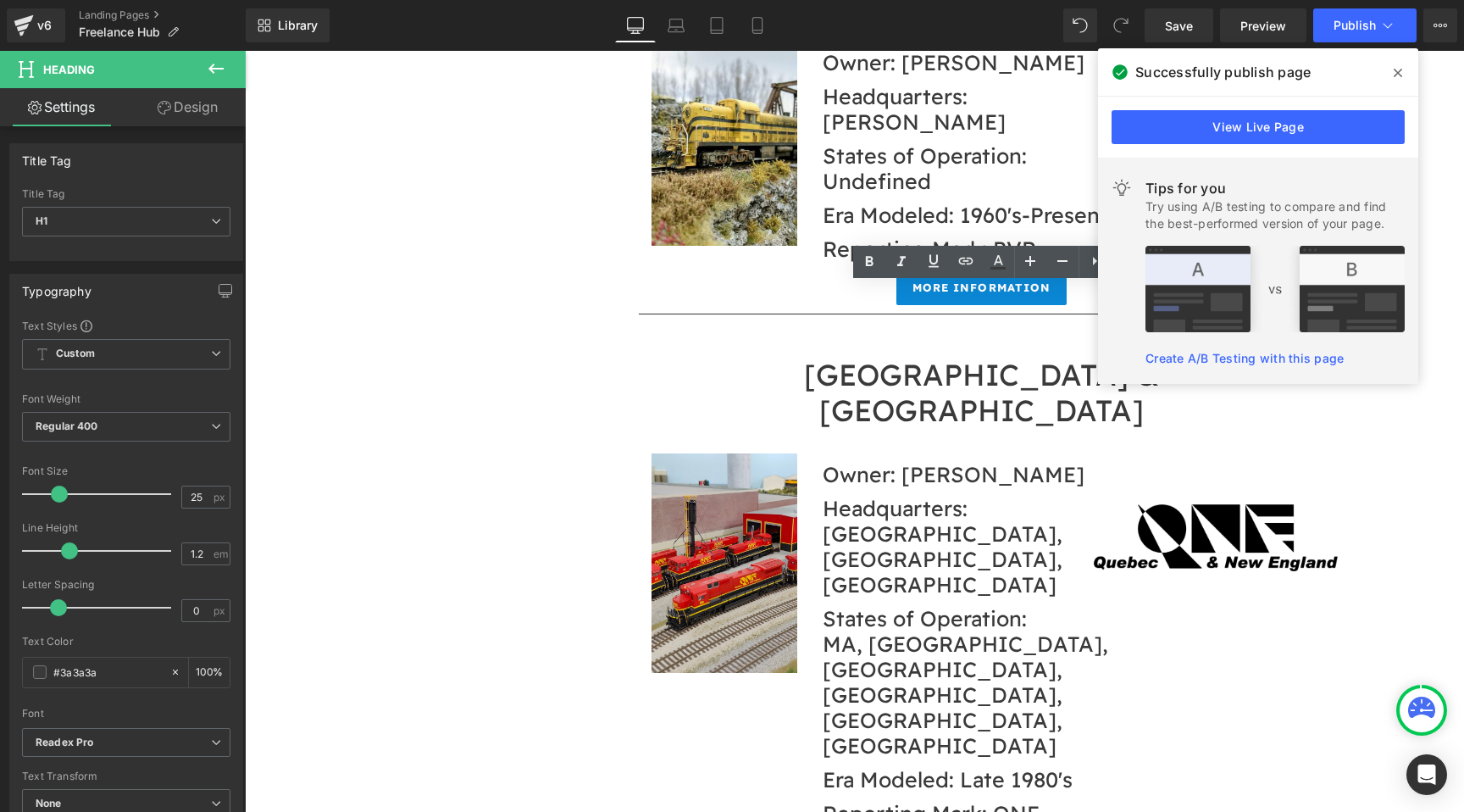
drag, startPoint x: 956, startPoint y: 291, endPoint x: 928, endPoint y: 291, distance: 28.0
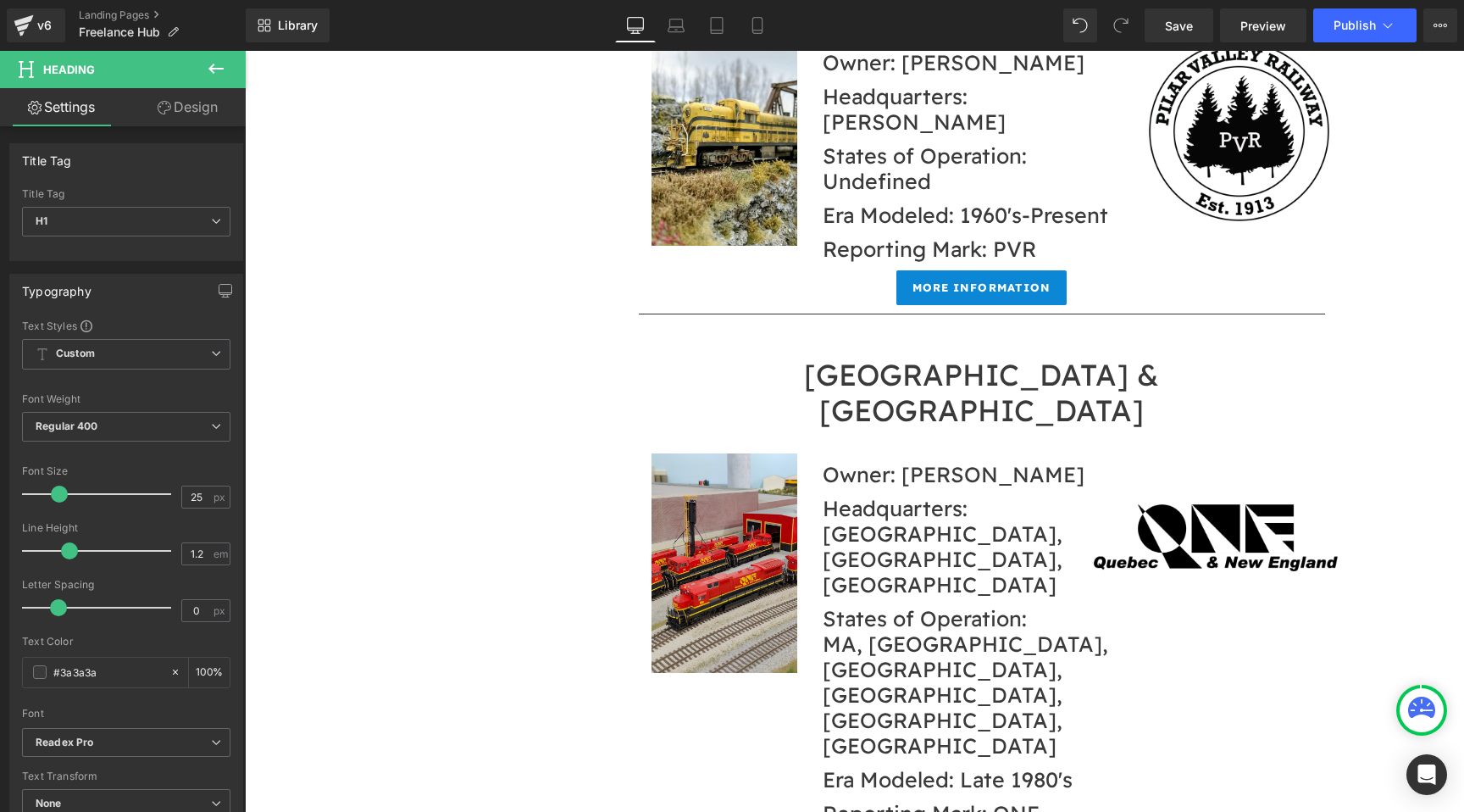
drag, startPoint x: 1063, startPoint y: 327, endPoint x: 973, endPoint y: 328, distance: 90.0
drag, startPoint x: 1082, startPoint y: 363, endPoint x: 1025, endPoint y: 363, distance: 57.0
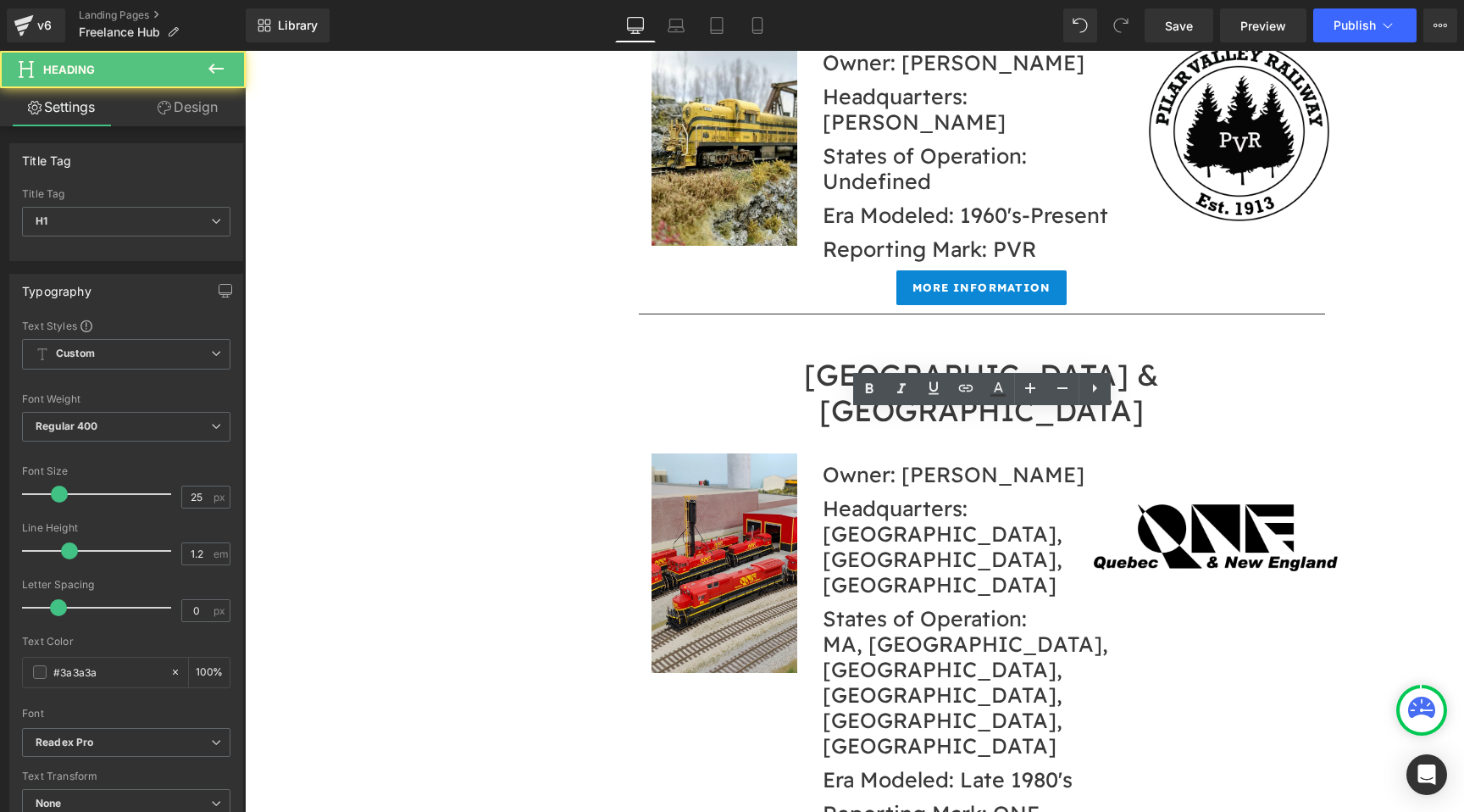
drag, startPoint x: 1006, startPoint y: 433, endPoint x: 963, endPoint y: 433, distance: 43.0
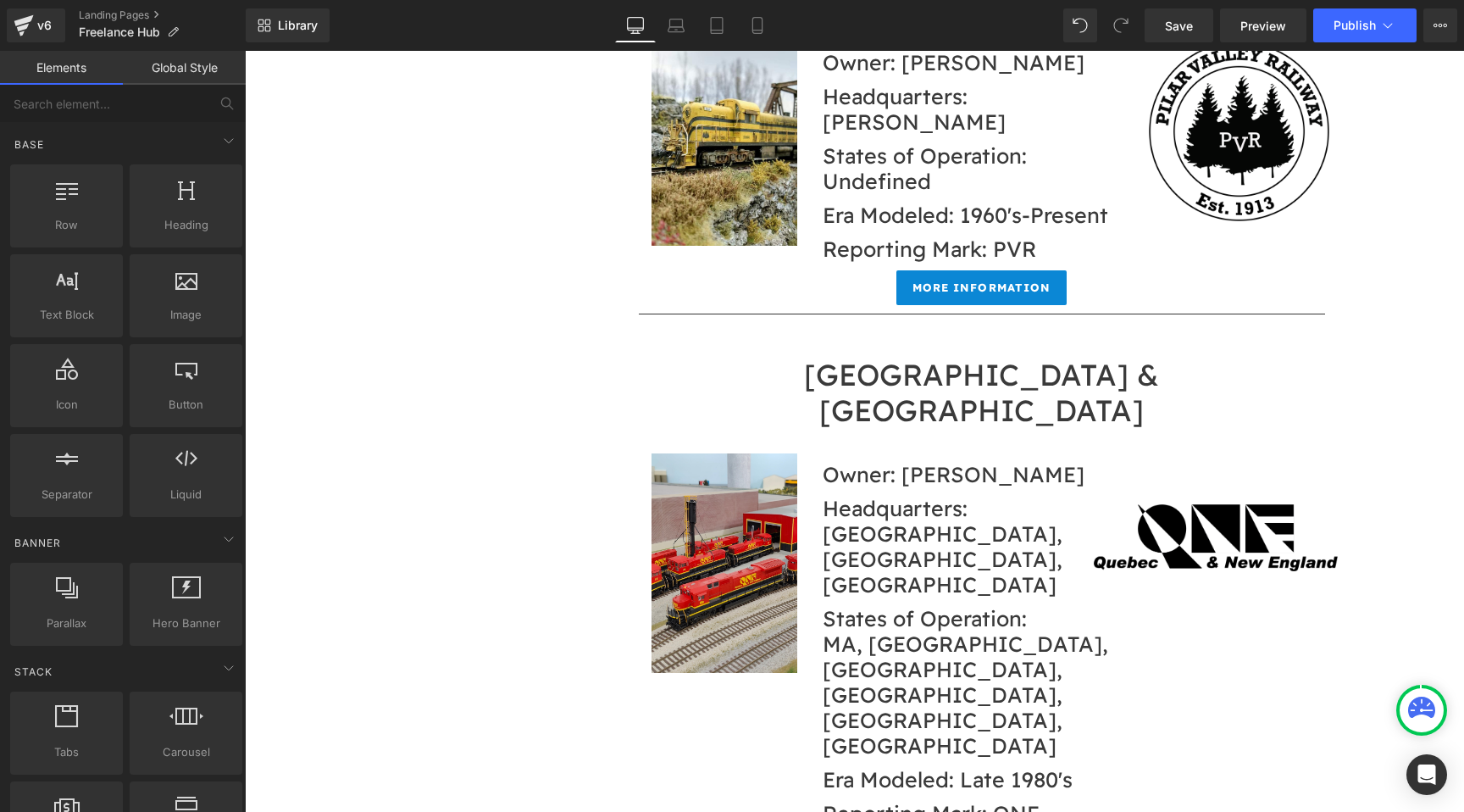
click at [1188, 26] on span "Save" at bounding box center [1179, 25] width 28 height 18
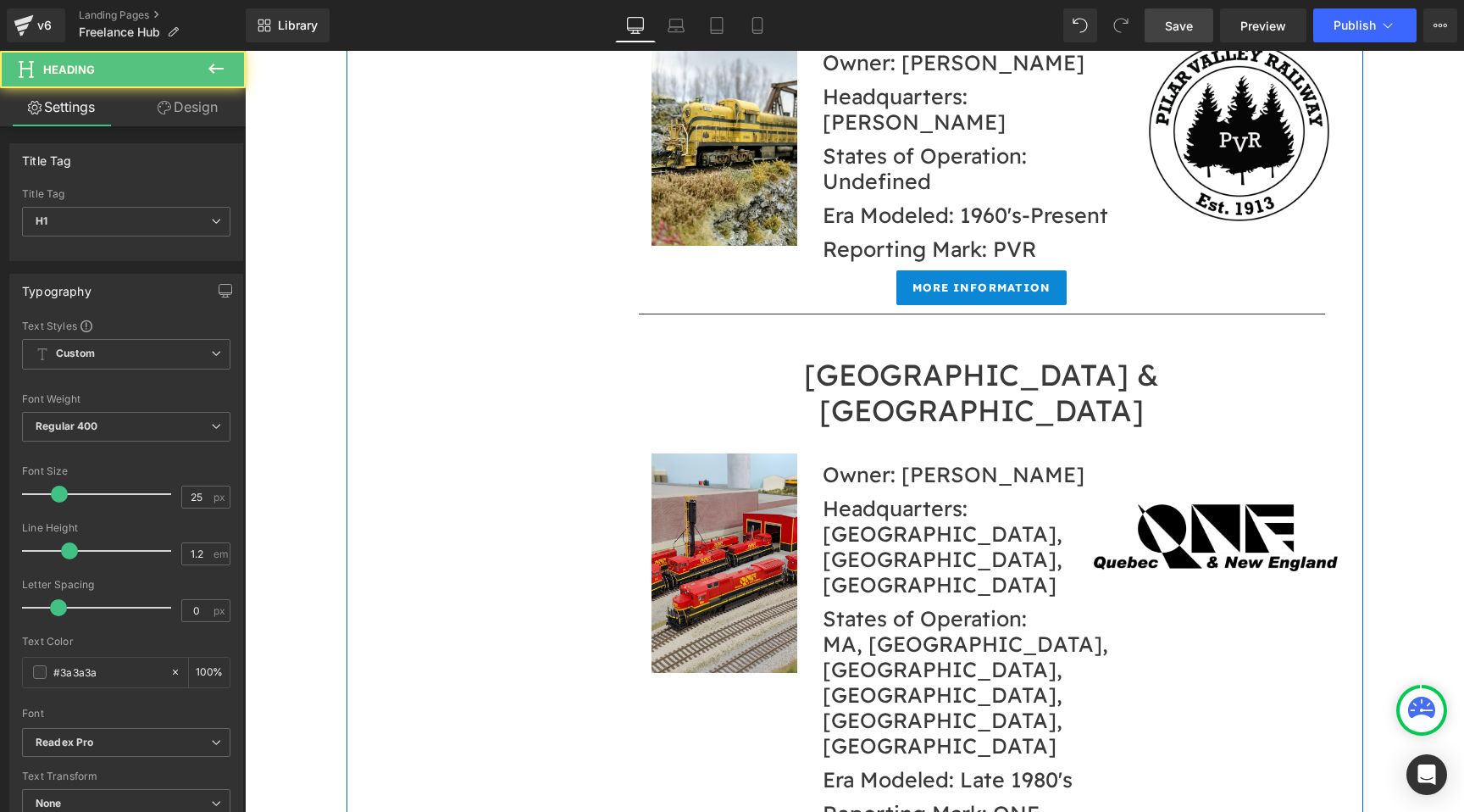
drag, startPoint x: 1045, startPoint y: 392, endPoint x: 823, endPoint y: 383, distance: 222.2
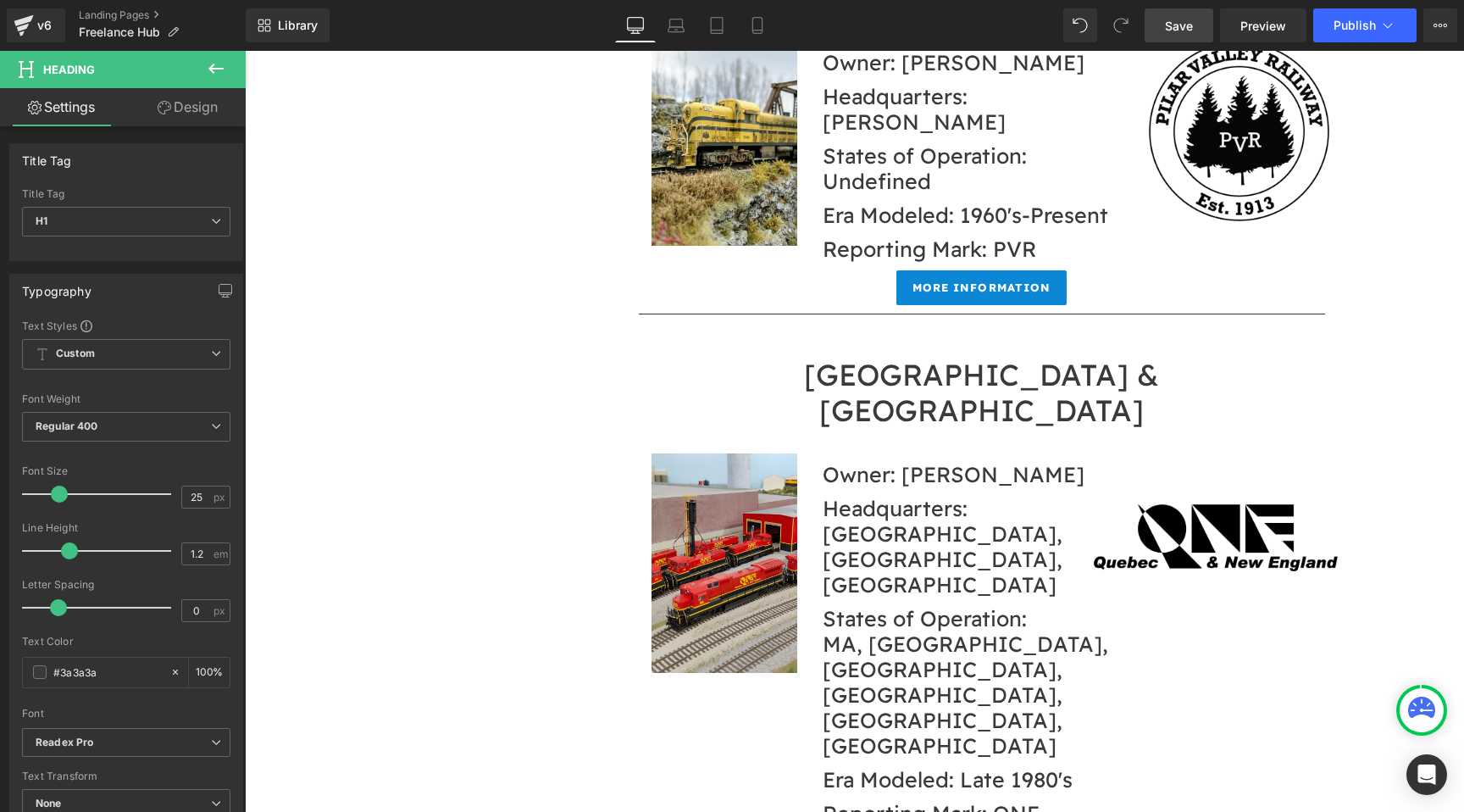
click at [1182, 33] on link "Save" at bounding box center [1179, 25] width 69 height 33
click at [1191, 24] on span "Save" at bounding box center [1179, 25] width 28 height 18
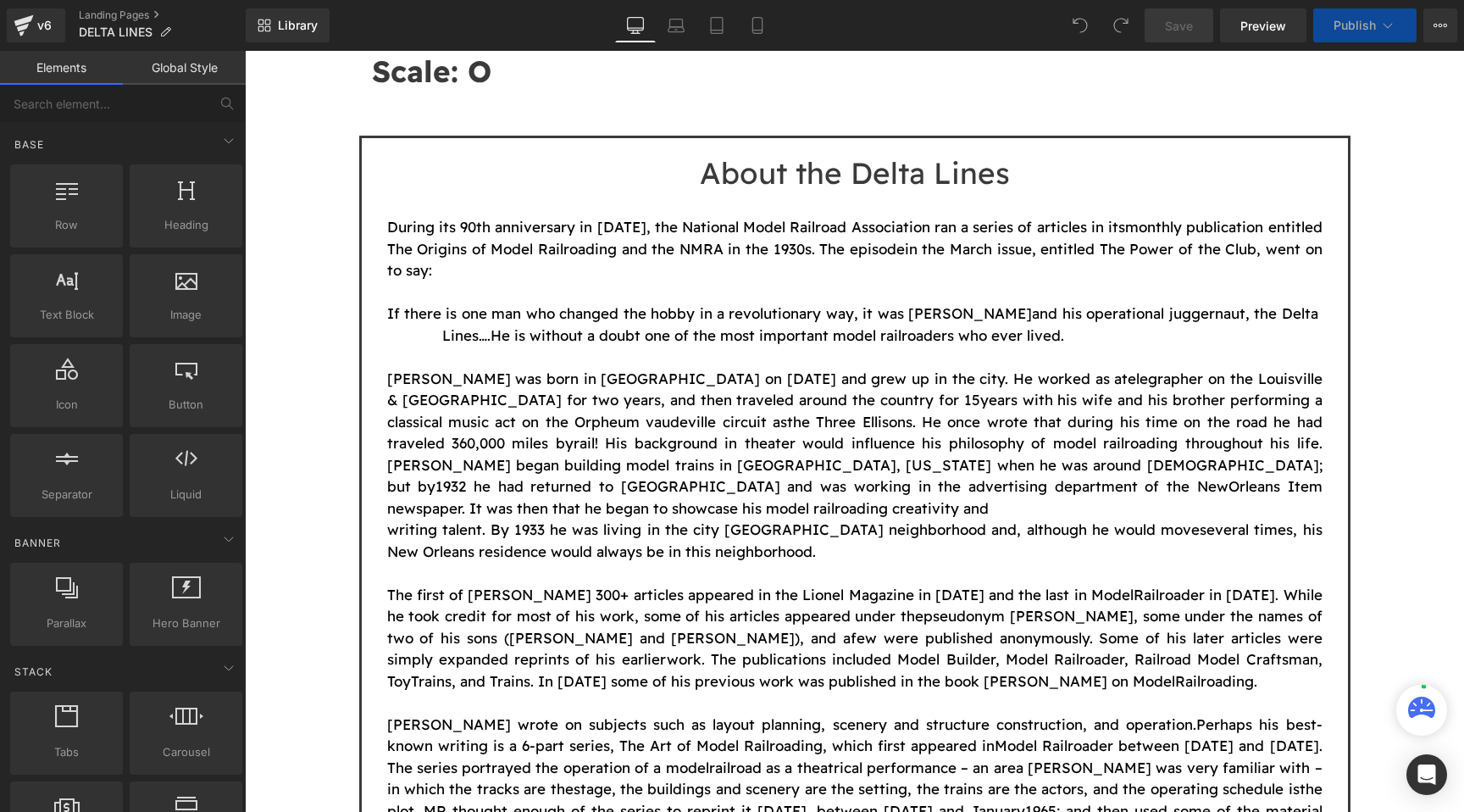
scroll to position [854, 0]
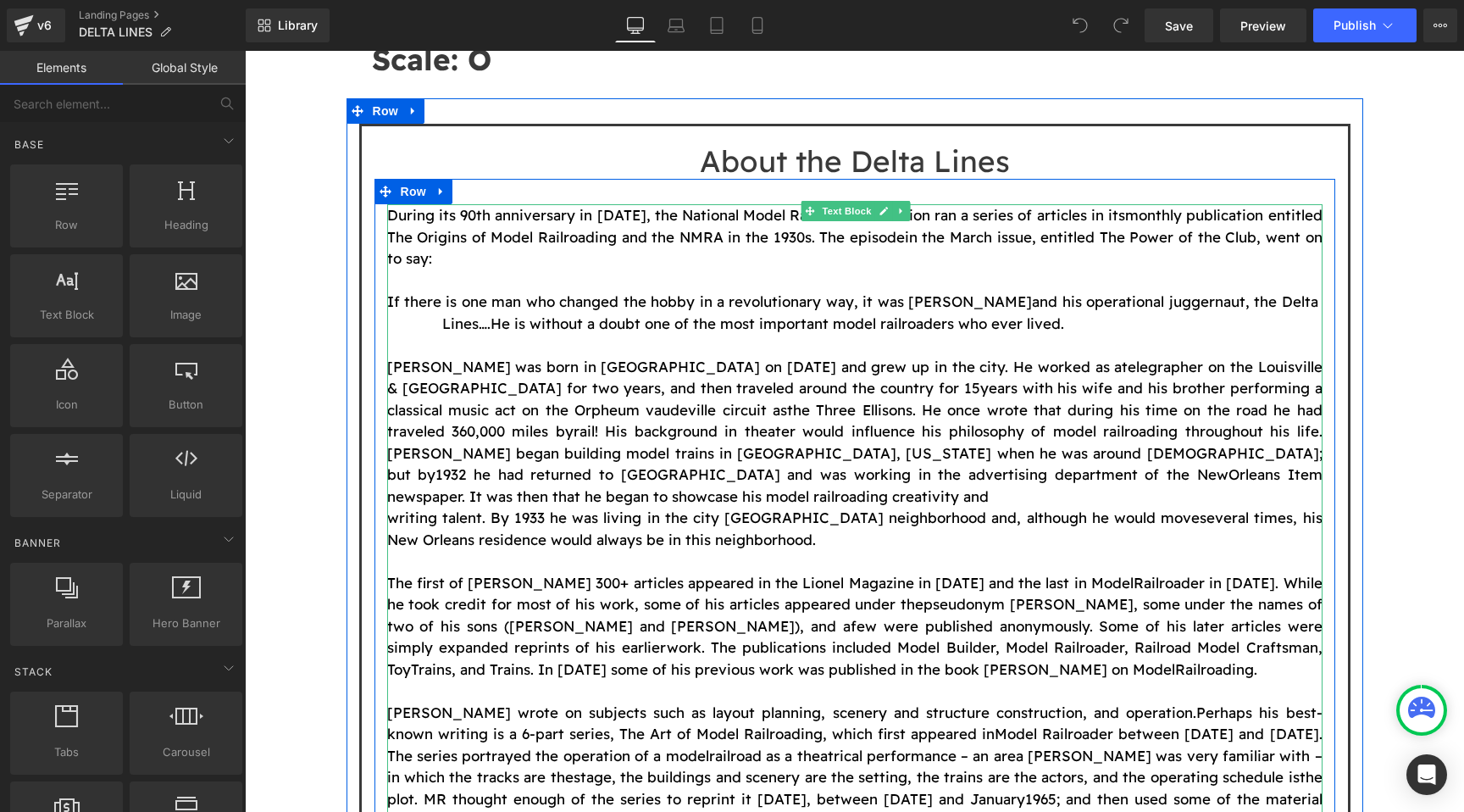
click at [424, 292] on span "and his operational juggernaut, the Delta Lines…." at bounding box center [855, 312] width 936 height 40
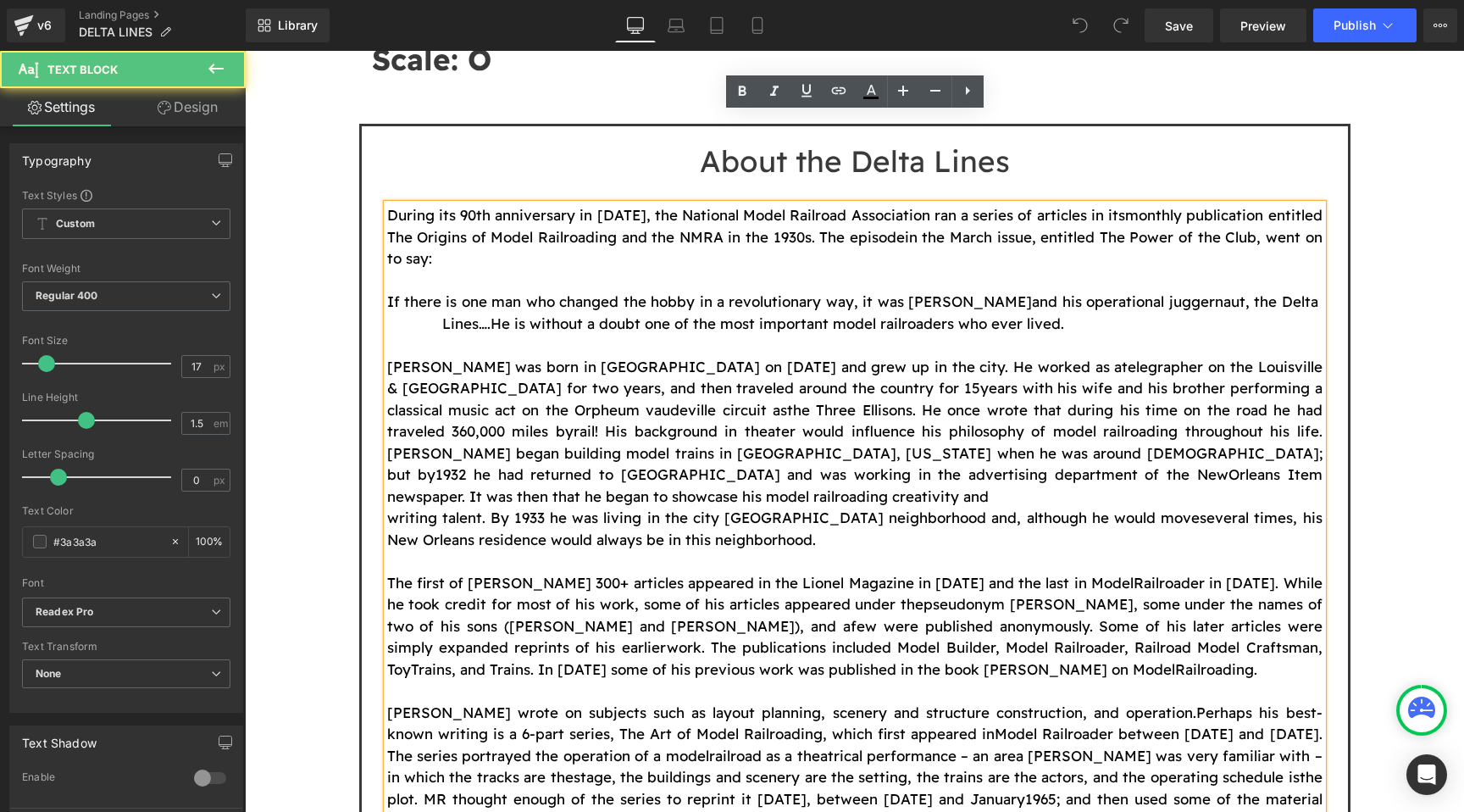
click at [424, 292] on span "and his operational juggernaut, the Delta Lines…." at bounding box center [855, 312] width 936 height 40
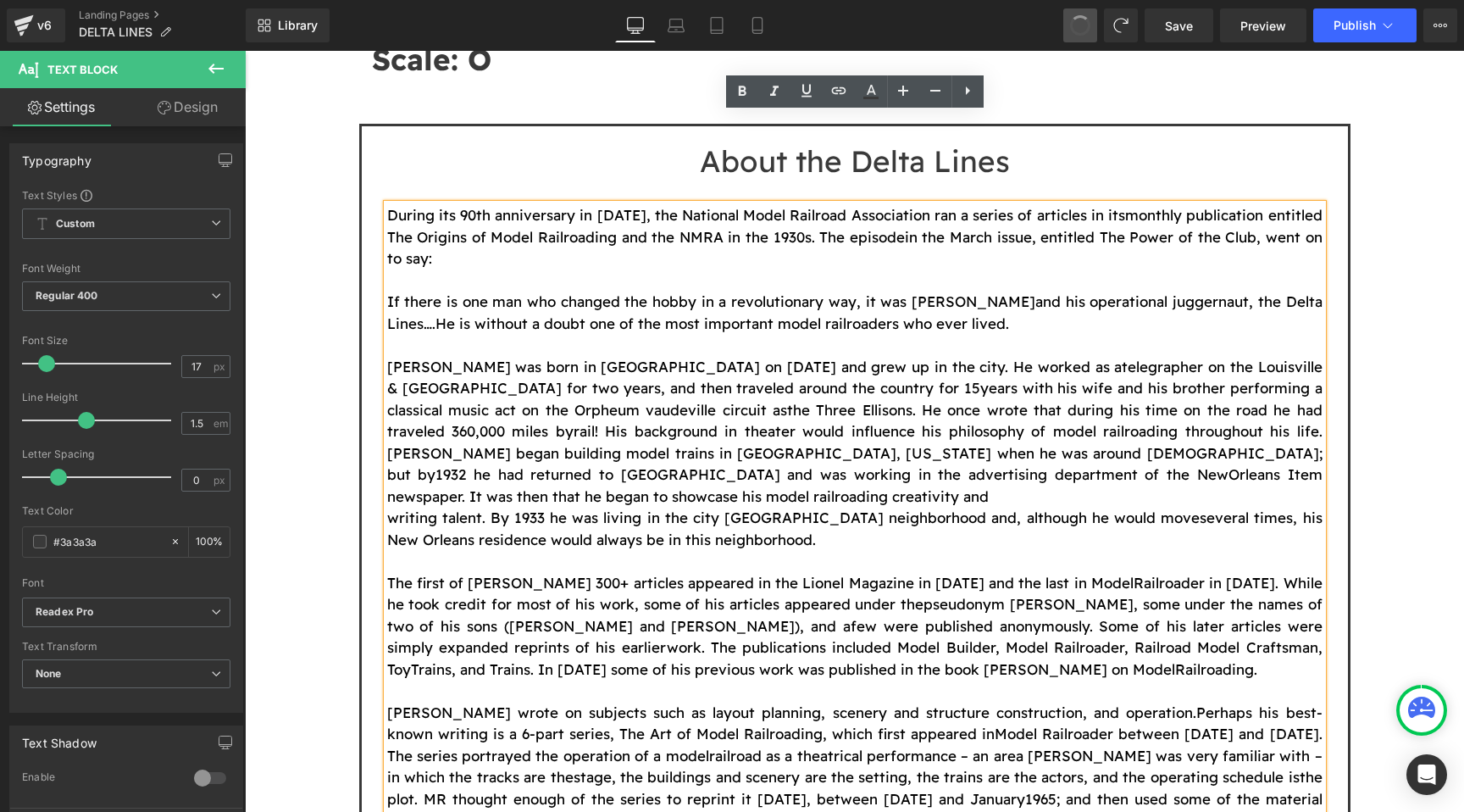
click at [1088, 28] on span at bounding box center [1080, 25] width 25 height 25
click at [486, 509] on font "writing talent. By 1933 he was living in the city Lakeview neighborhood and, al…" at bounding box center [793, 517] width 814 height 18
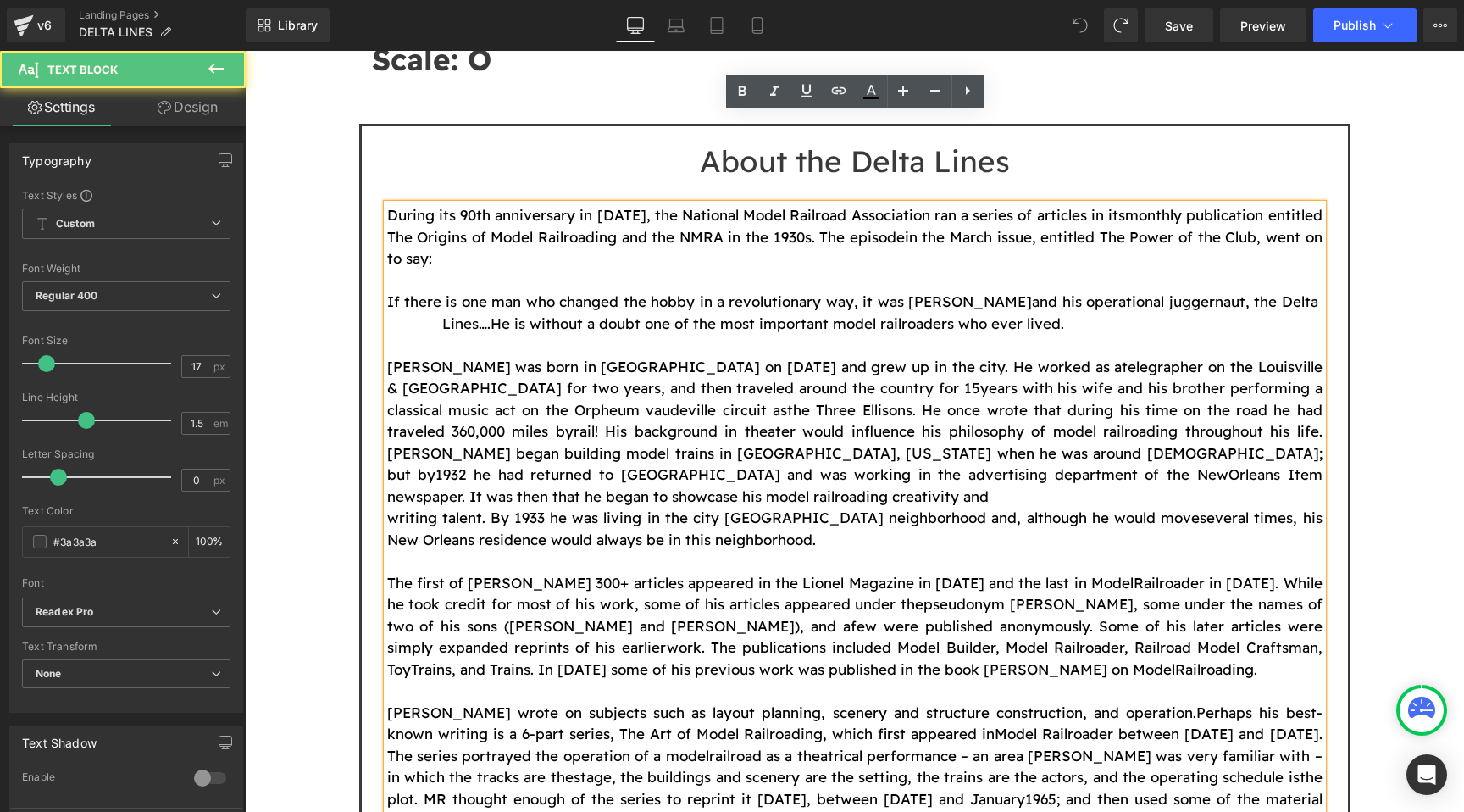
click at [387, 509] on font "writing talent. By 1933 he was living in the city Lakeview neighborhood and, al…" at bounding box center [793, 517] width 814 height 18
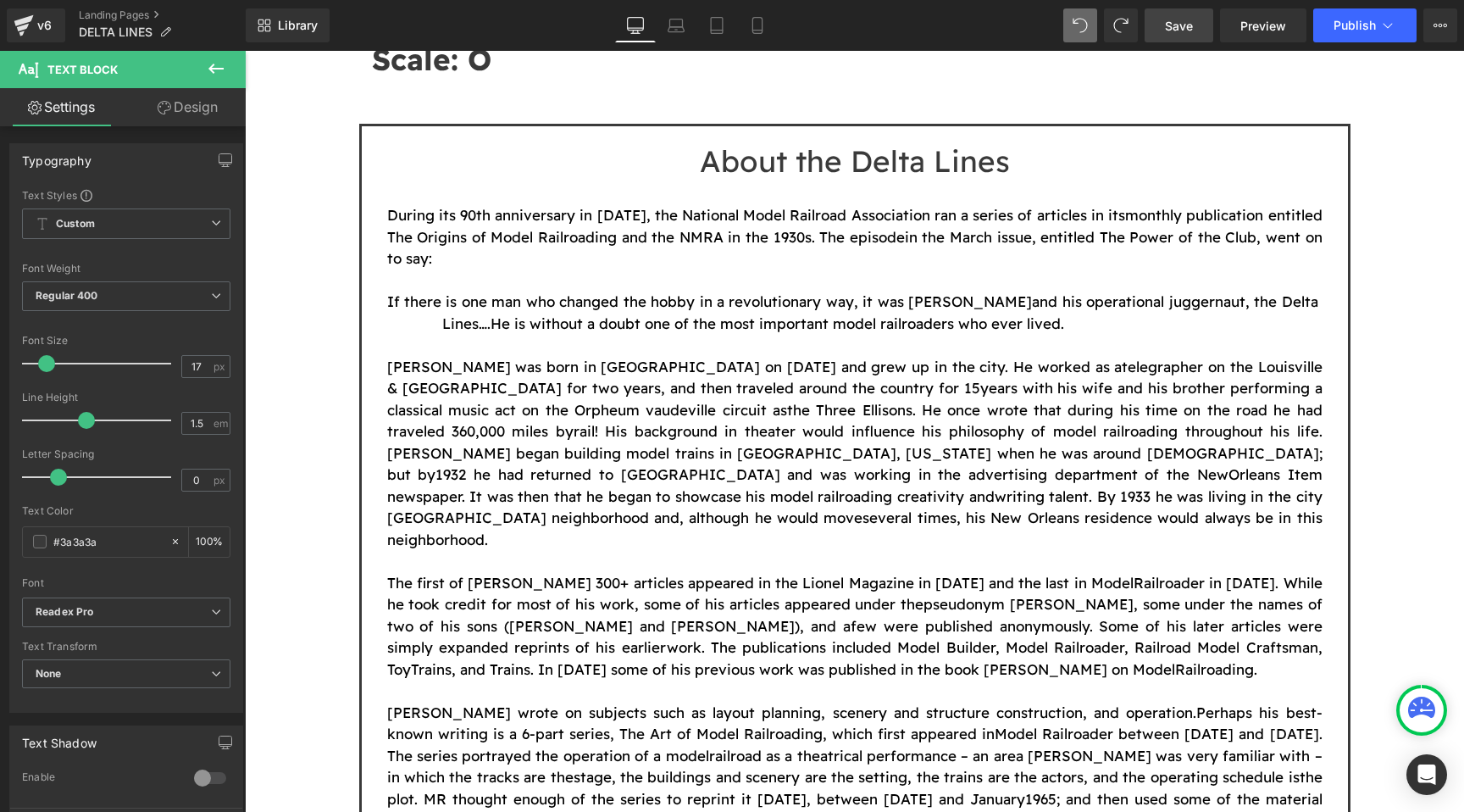
click at [1184, 33] on span "Save" at bounding box center [1179, 25] width 28 height 18
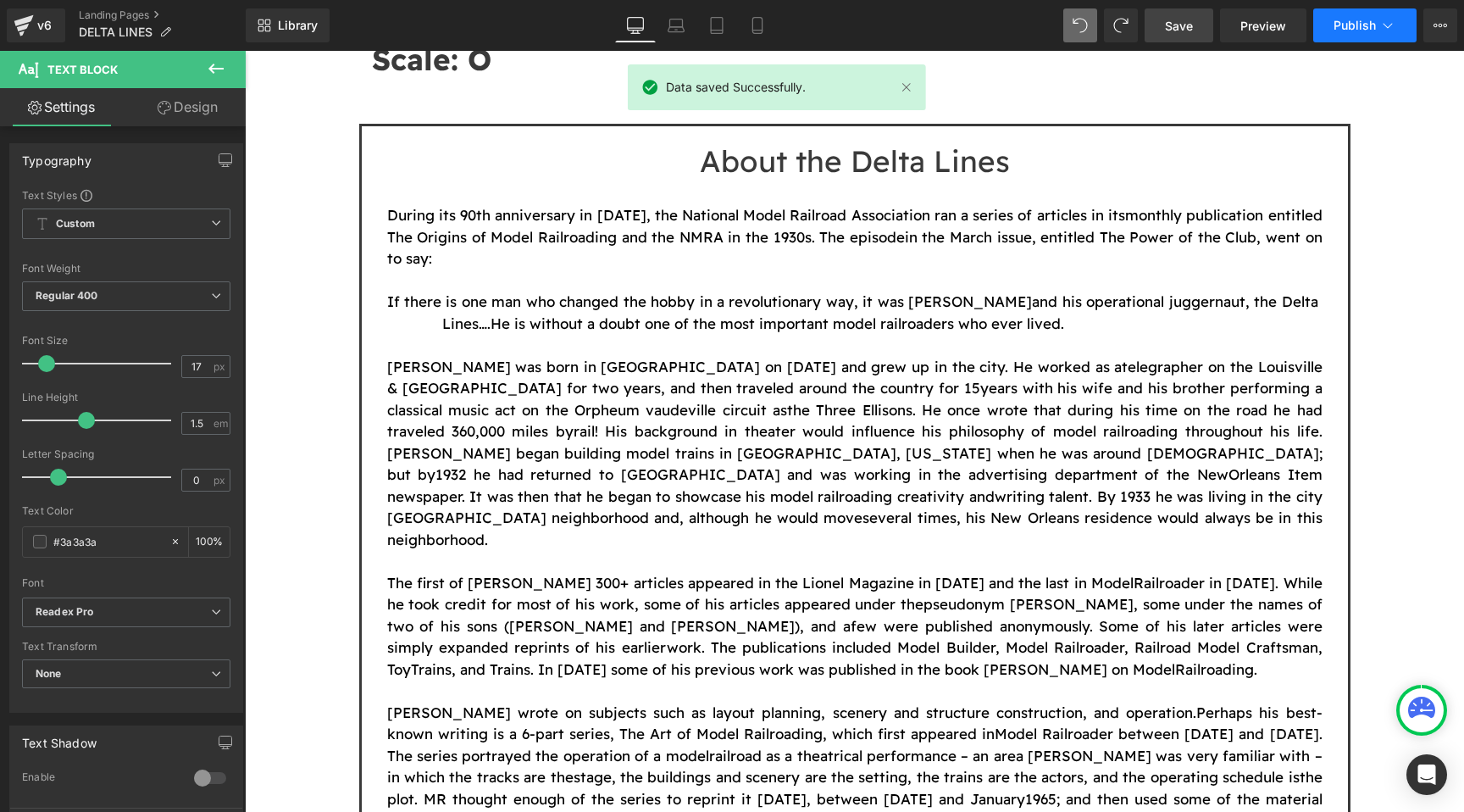
click at [1341, 15] on button "Publish" at bounding box center [1364, 25] width 103 height 33
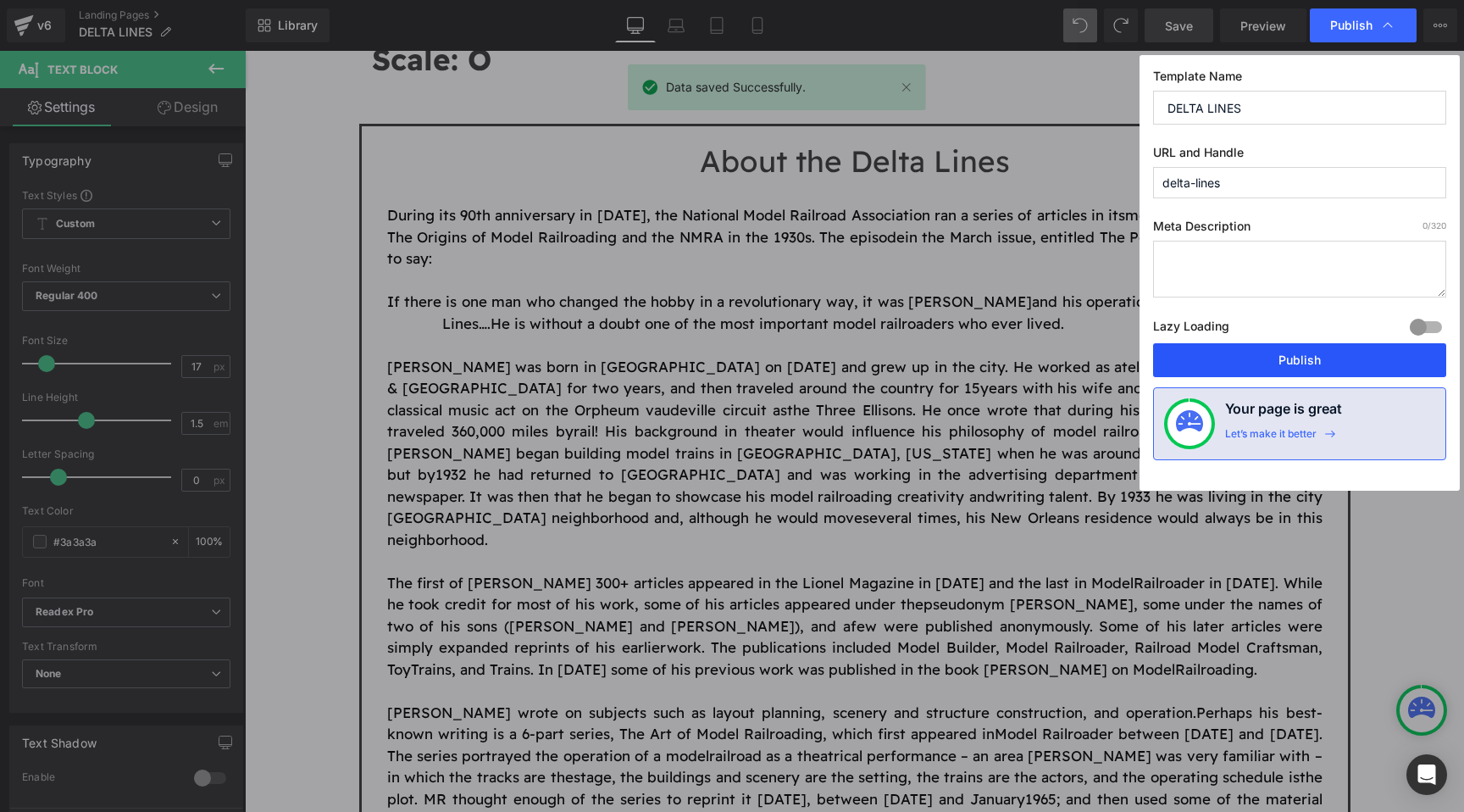
click at [1268, 354] on button "Publish" at bounding box center [1299, 360] width 293 height 33
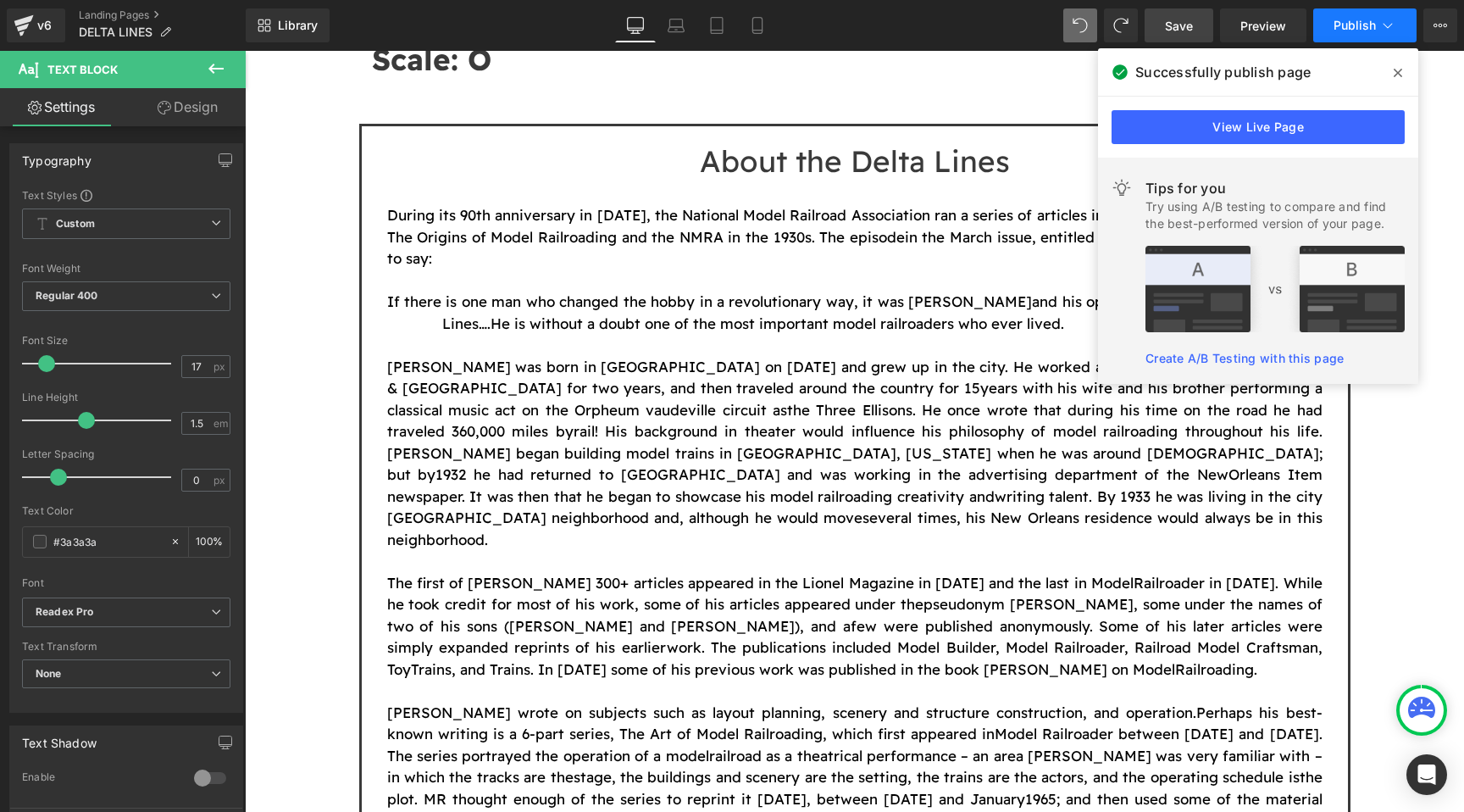
click at [1378, 20] on button "Publish" at bounding box center [1364, 25] width 103 height 33
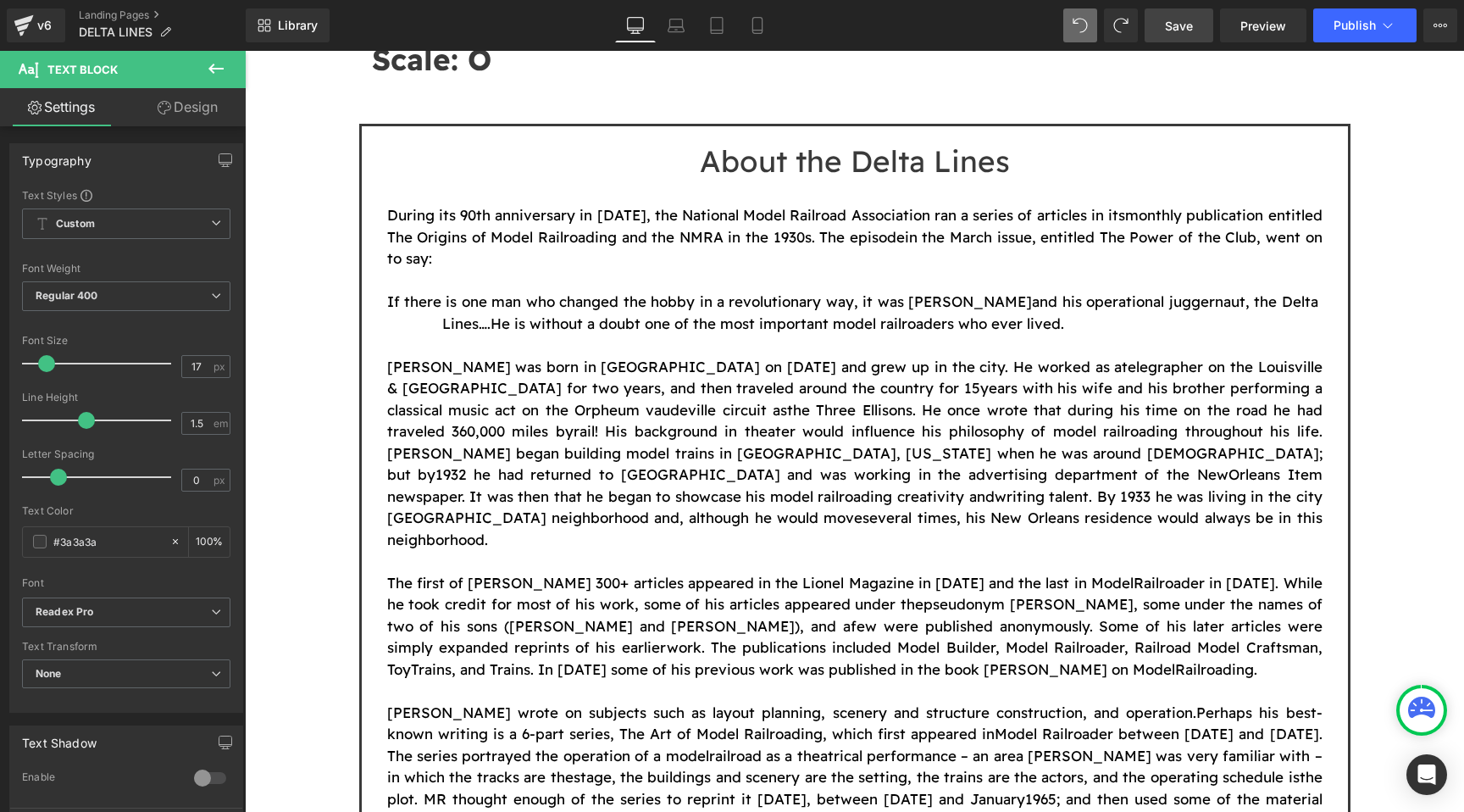
click at [1197, 23] on link "Save" at bounding box center [1179, 25] width 69 height 33
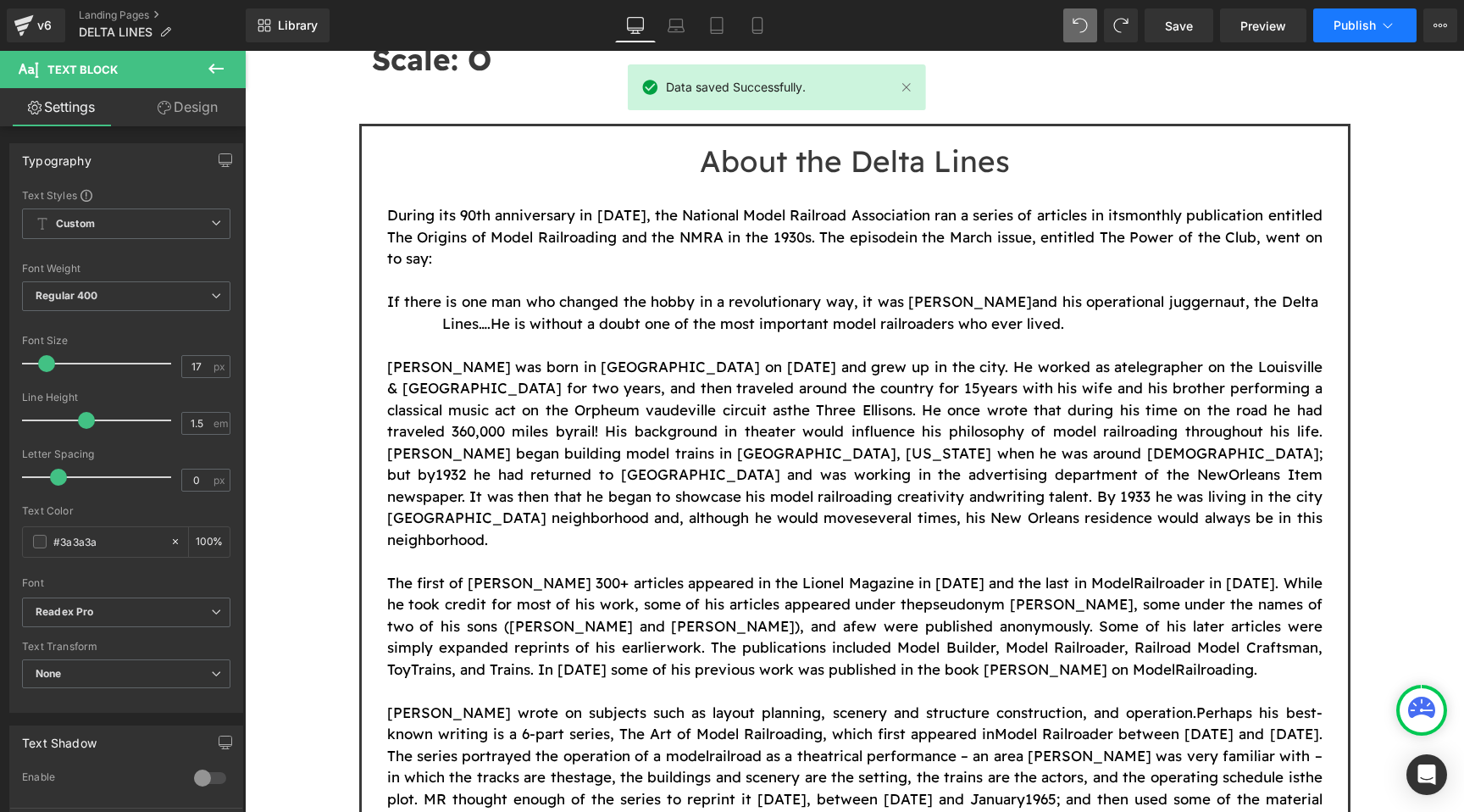
click at [1359, 26] on span "Publish" at bounding box center [1355, 25] width 43 height 14
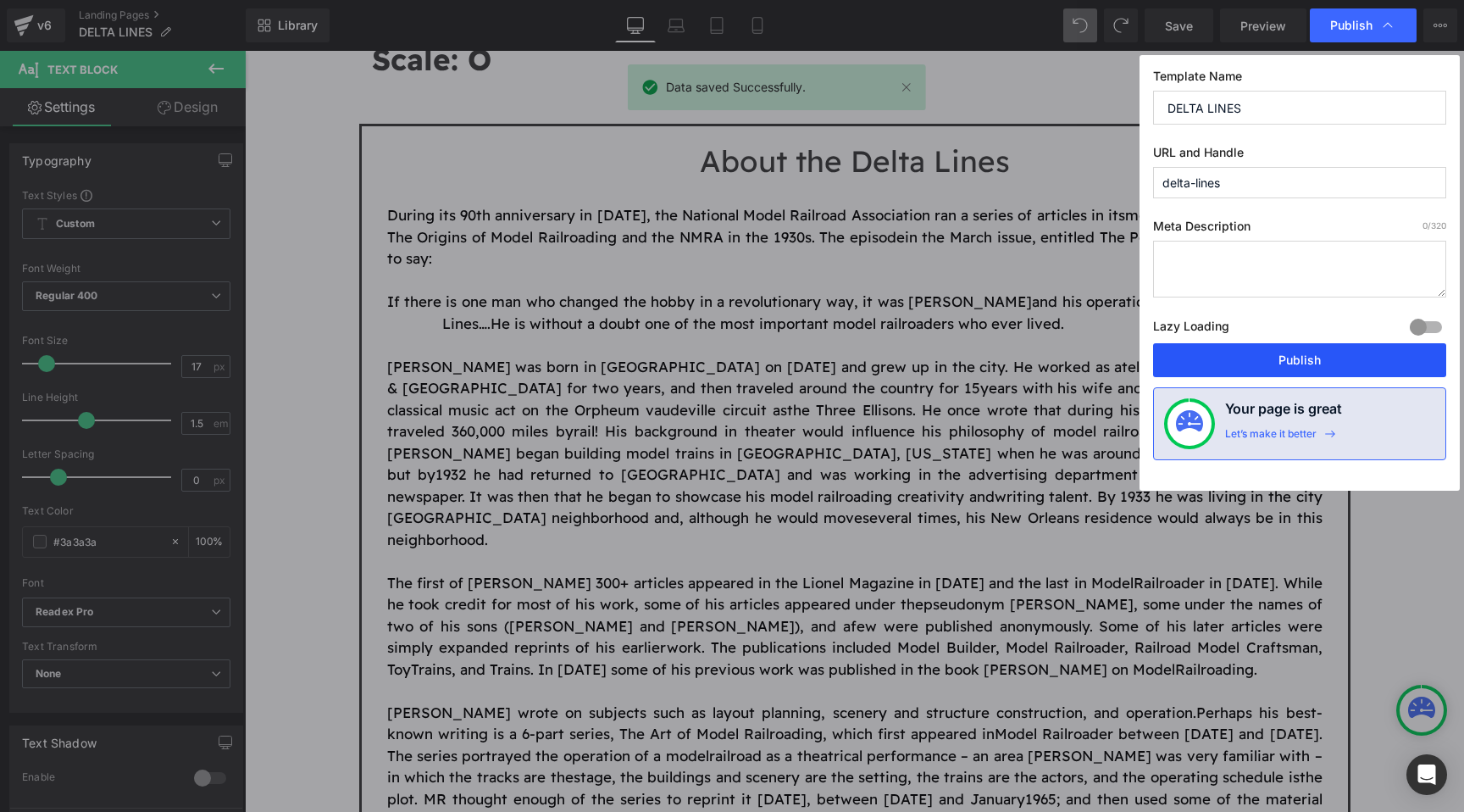
click at [1280, 353] on button "Publish" at bounding box center [1299, 360] width 293 height 33
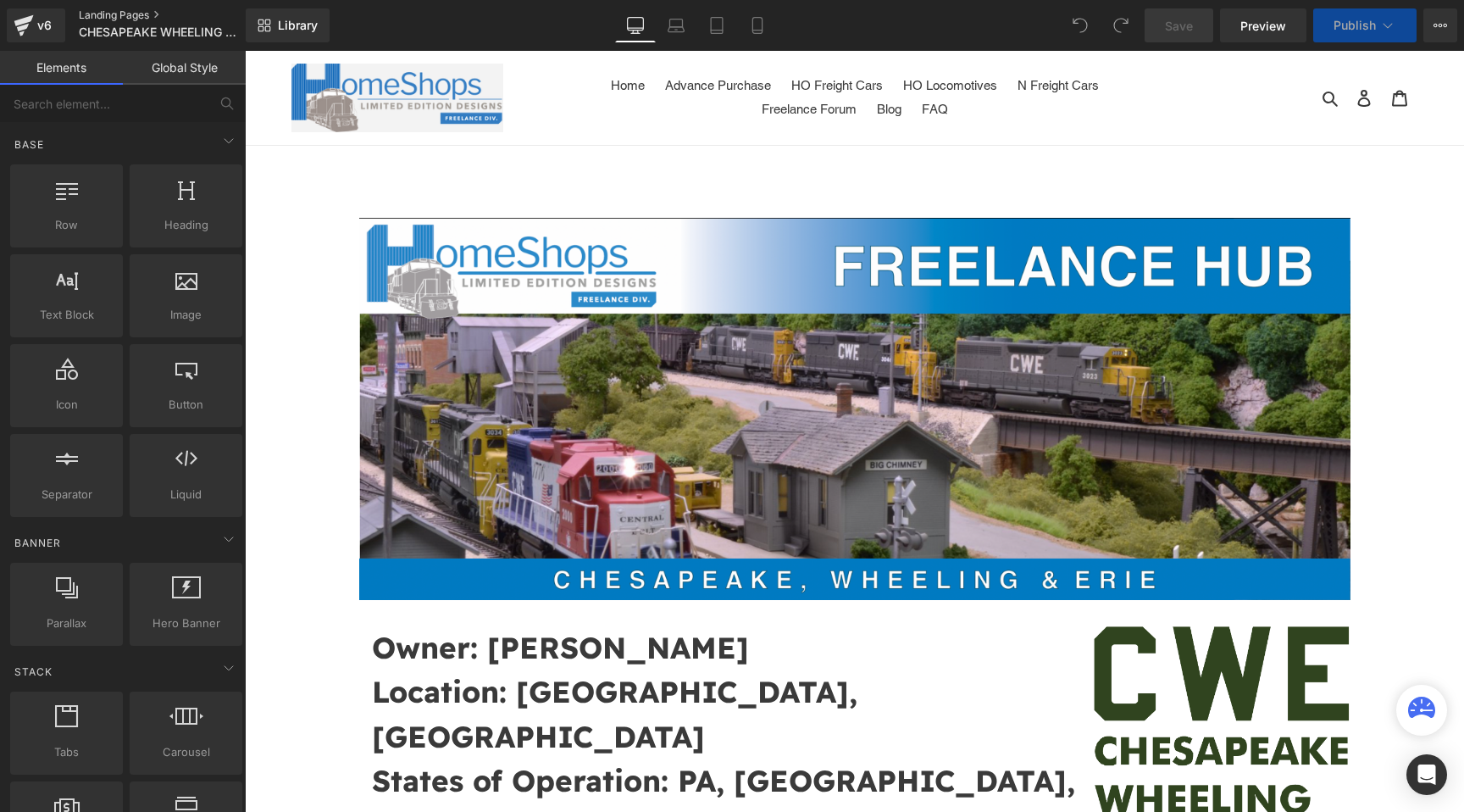
click at [154, 12] on link "Landing Pages" at bounding box center [177, 15] width 195 height 14
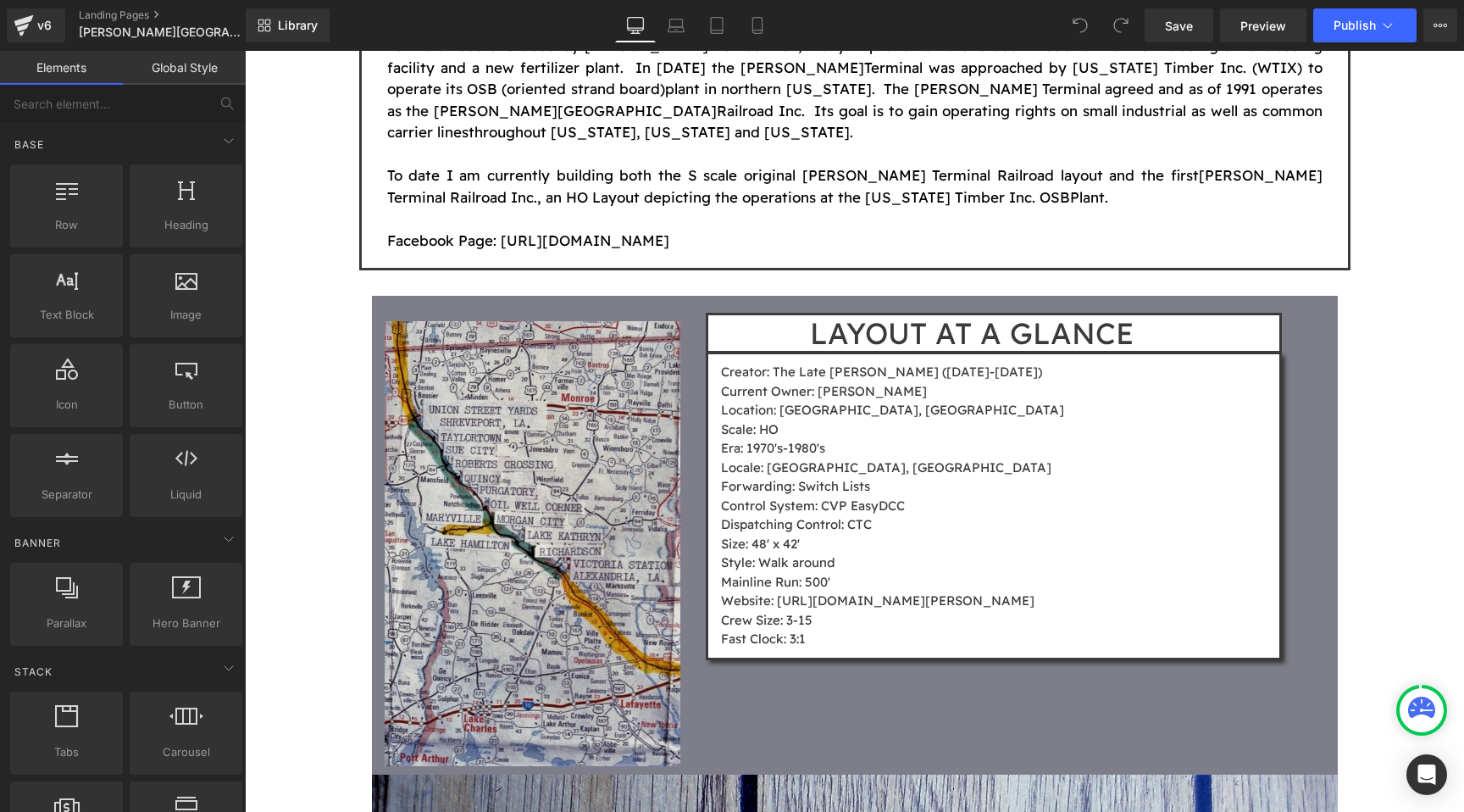
scroll to position [1253, 0]
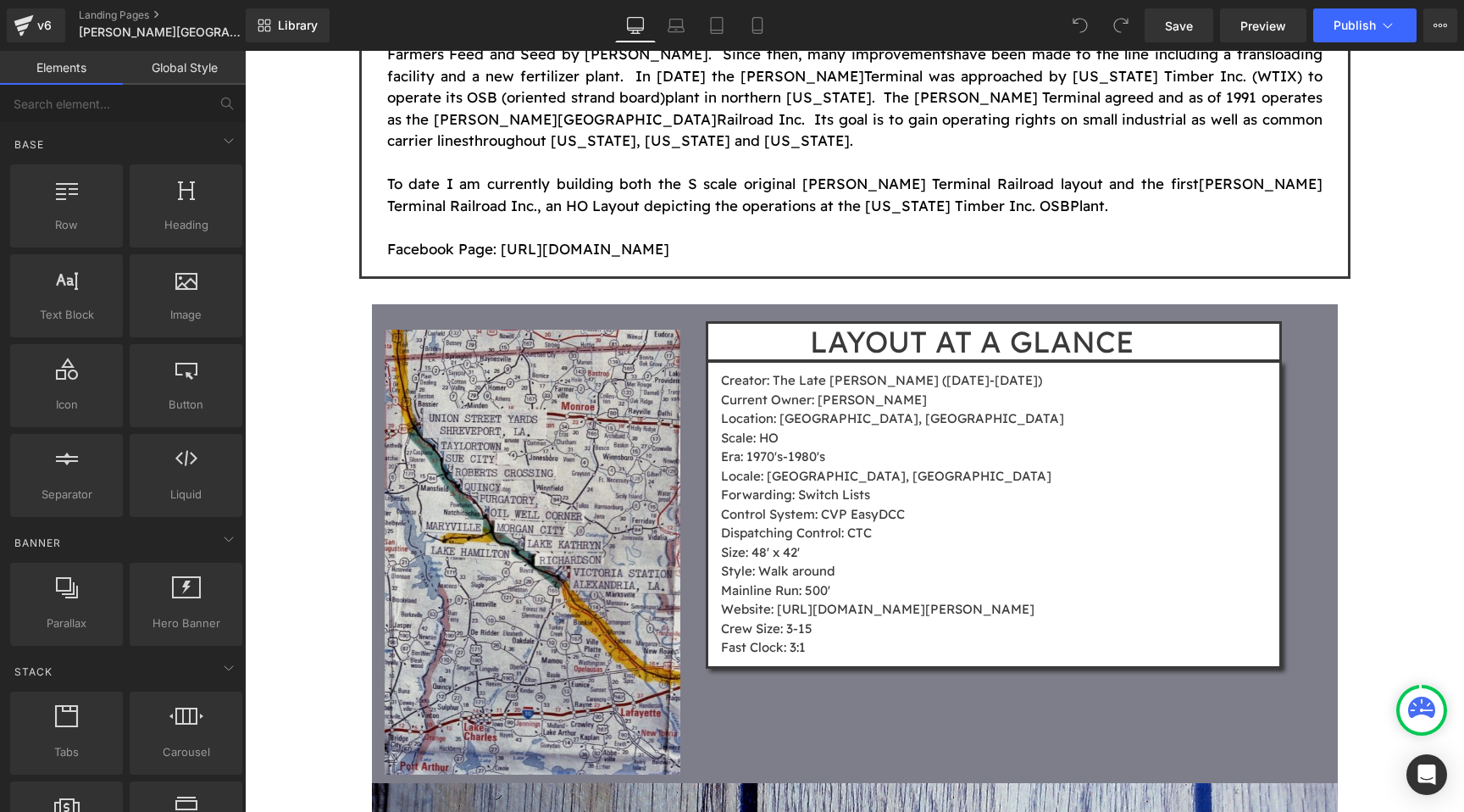
click at [576, 329] on img at bounding box center [533, 552] width 297 height 445
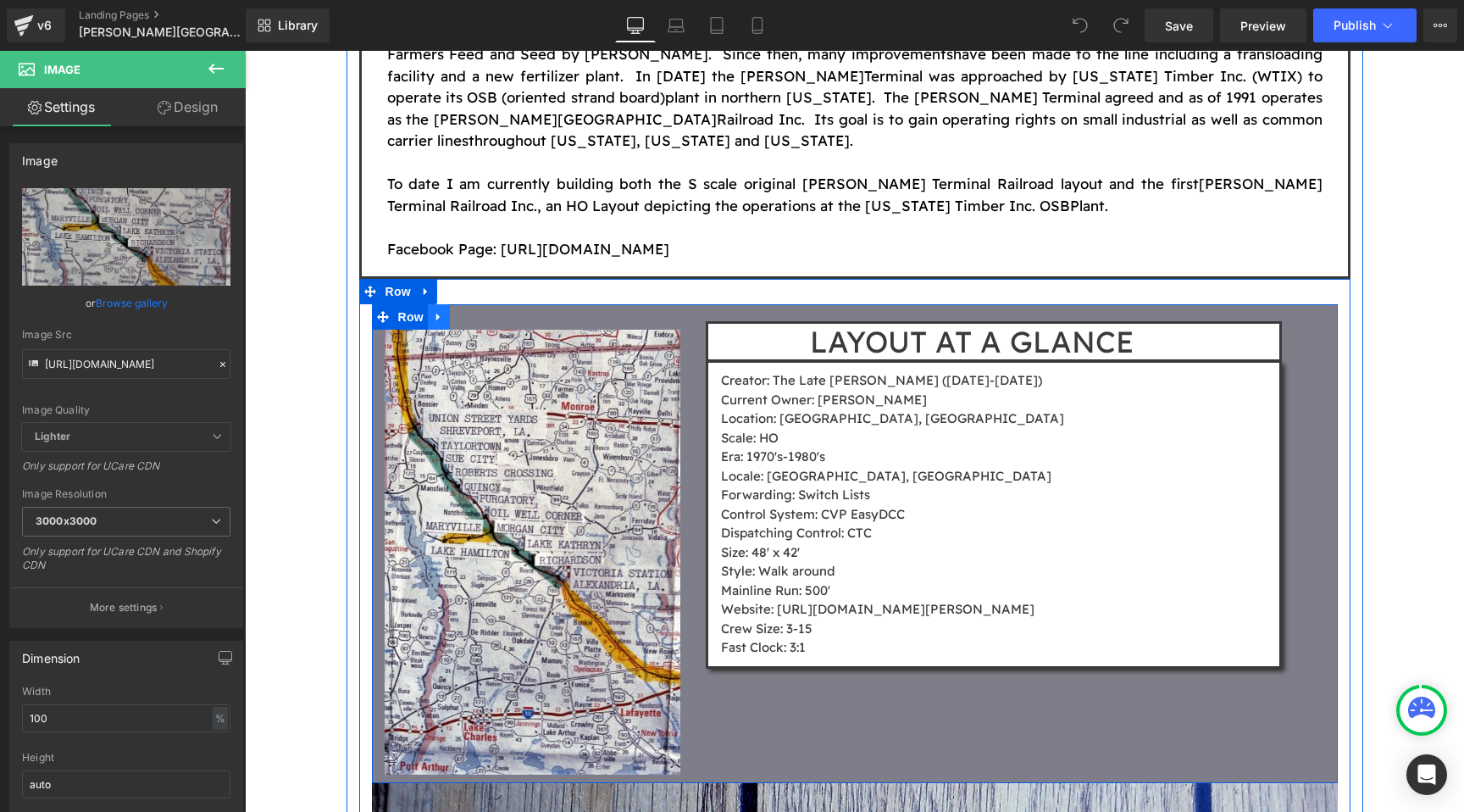
click at [442, 311] on icon at bounding box center [439, 317] width 12 height 13
click at [475, 304] on link at bounding box center [484, 316] width 22 height 25
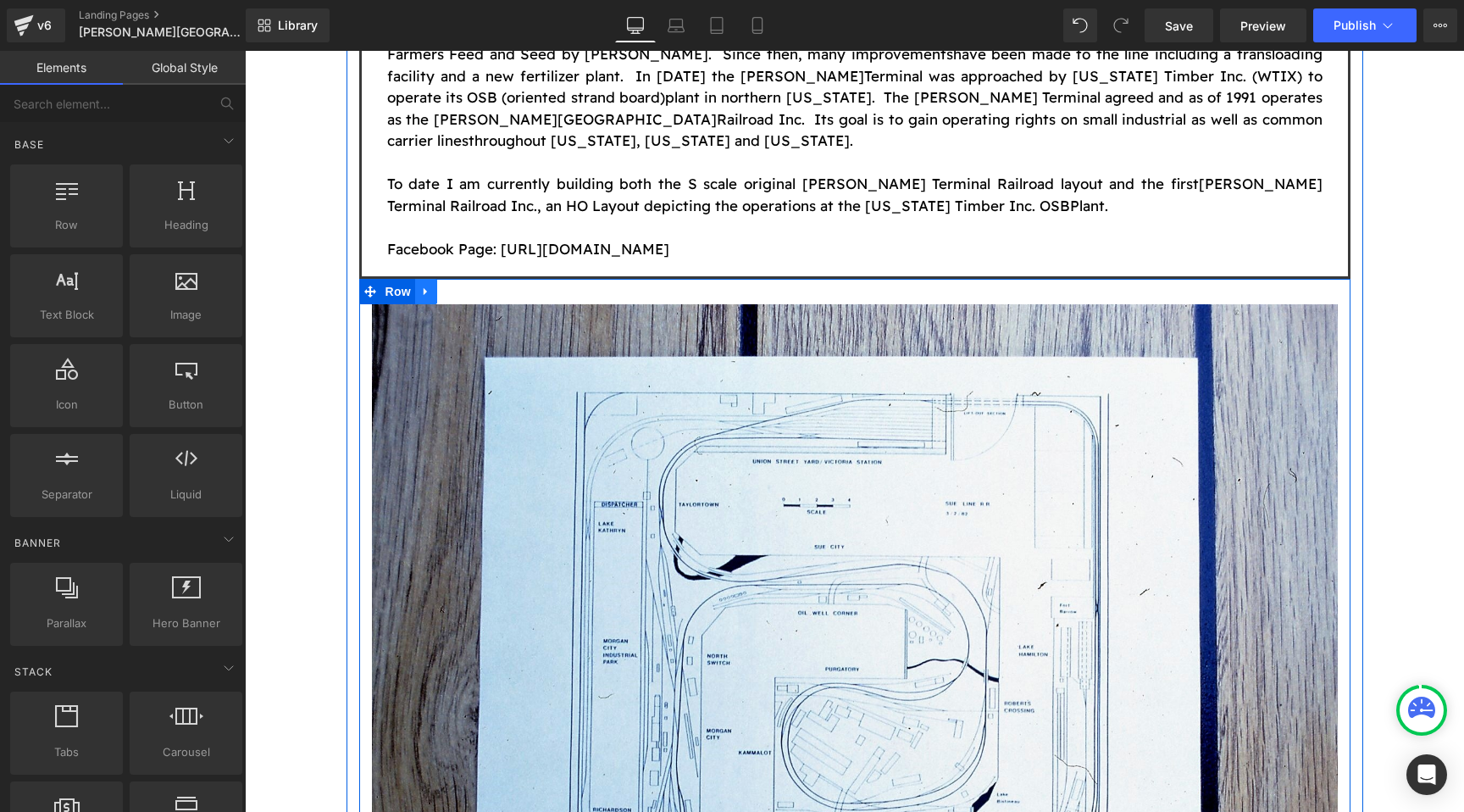
click at [429, 286] on icon at bounding box center [426, 292] width 12 height 13
click at [462, 279] on link at bounding box center [471, 291] width 22 height 25
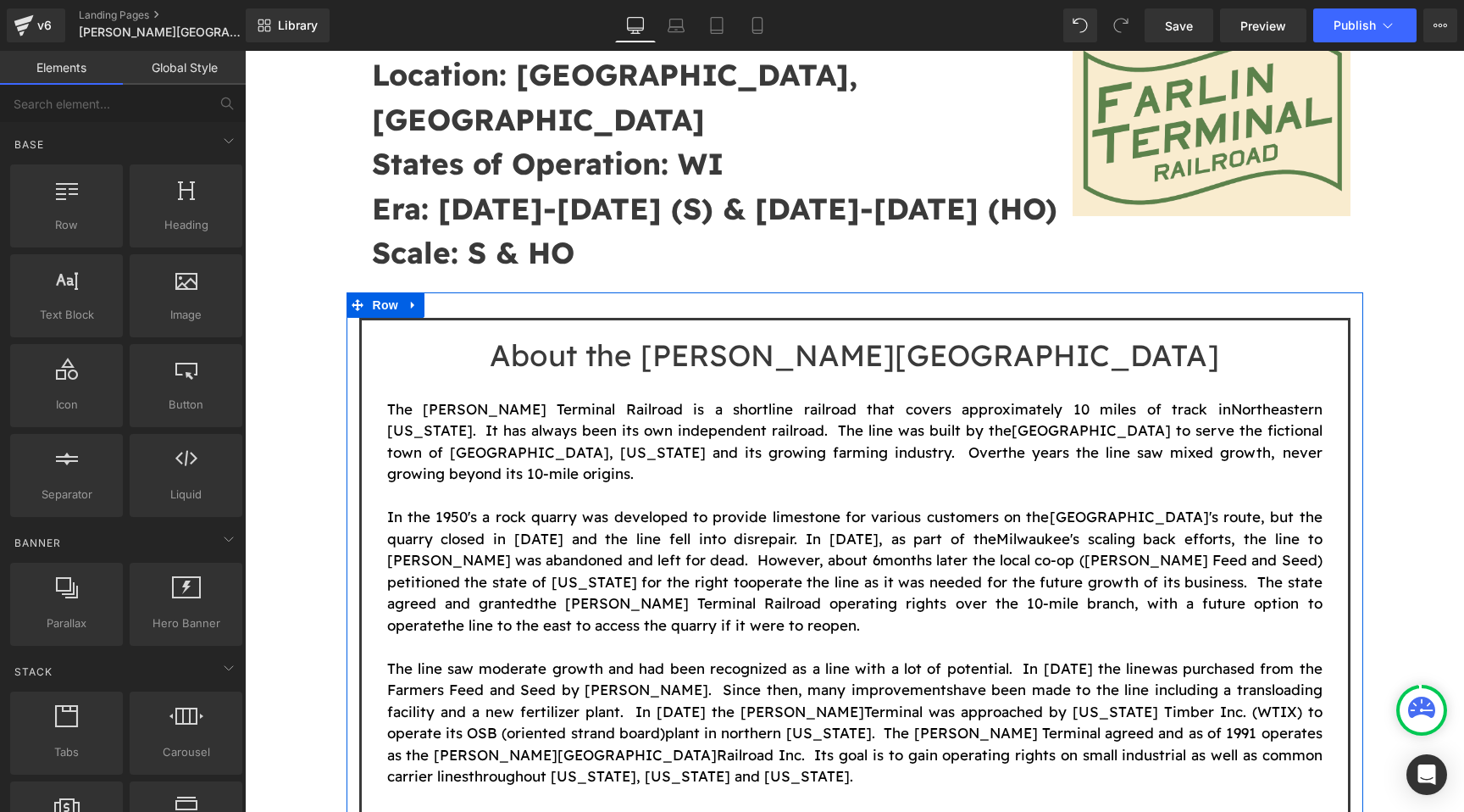
scroll to position [550, 0]
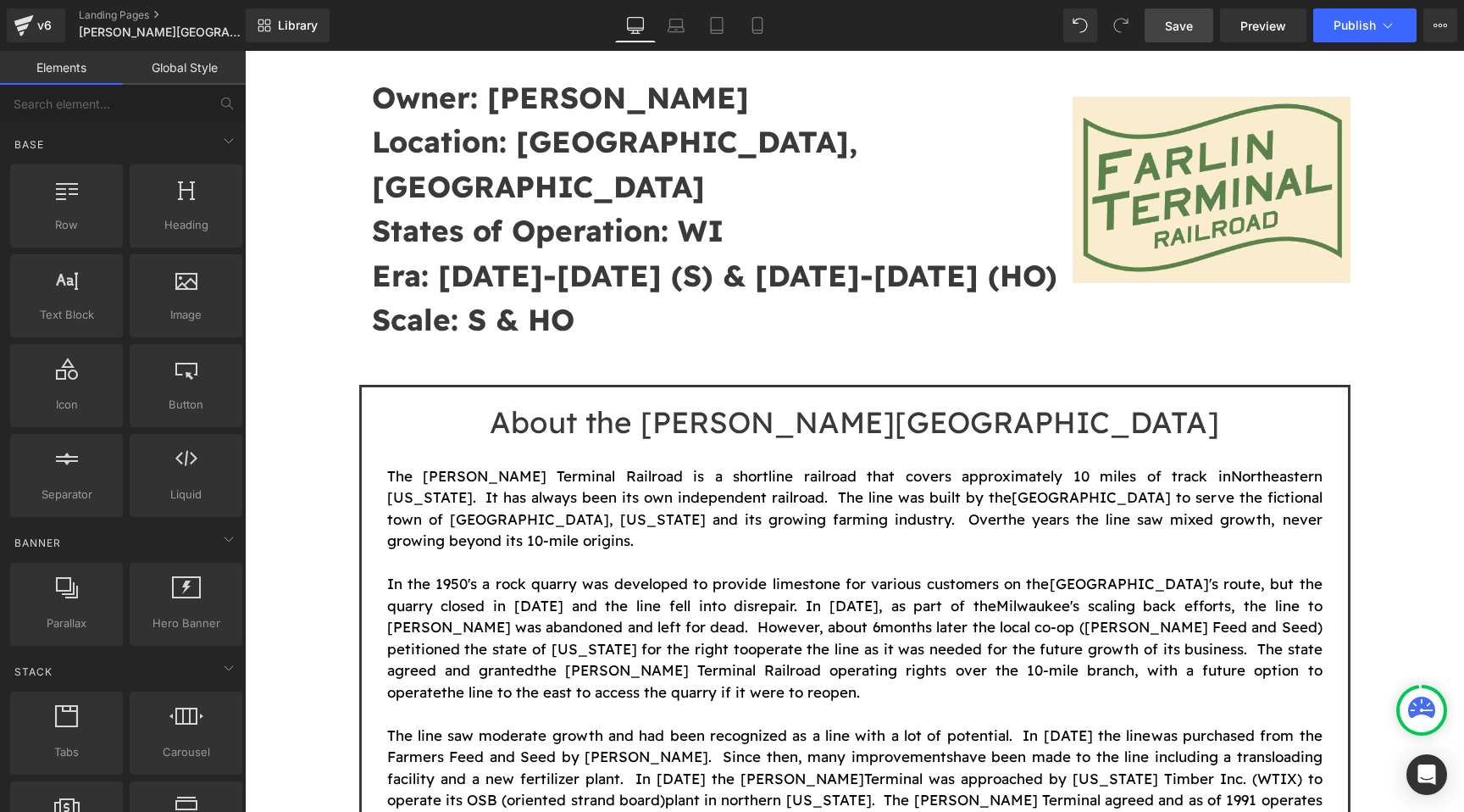
click at [1171, 17] on span "Save" at bounding box center [1179, 25] width 28 height 18
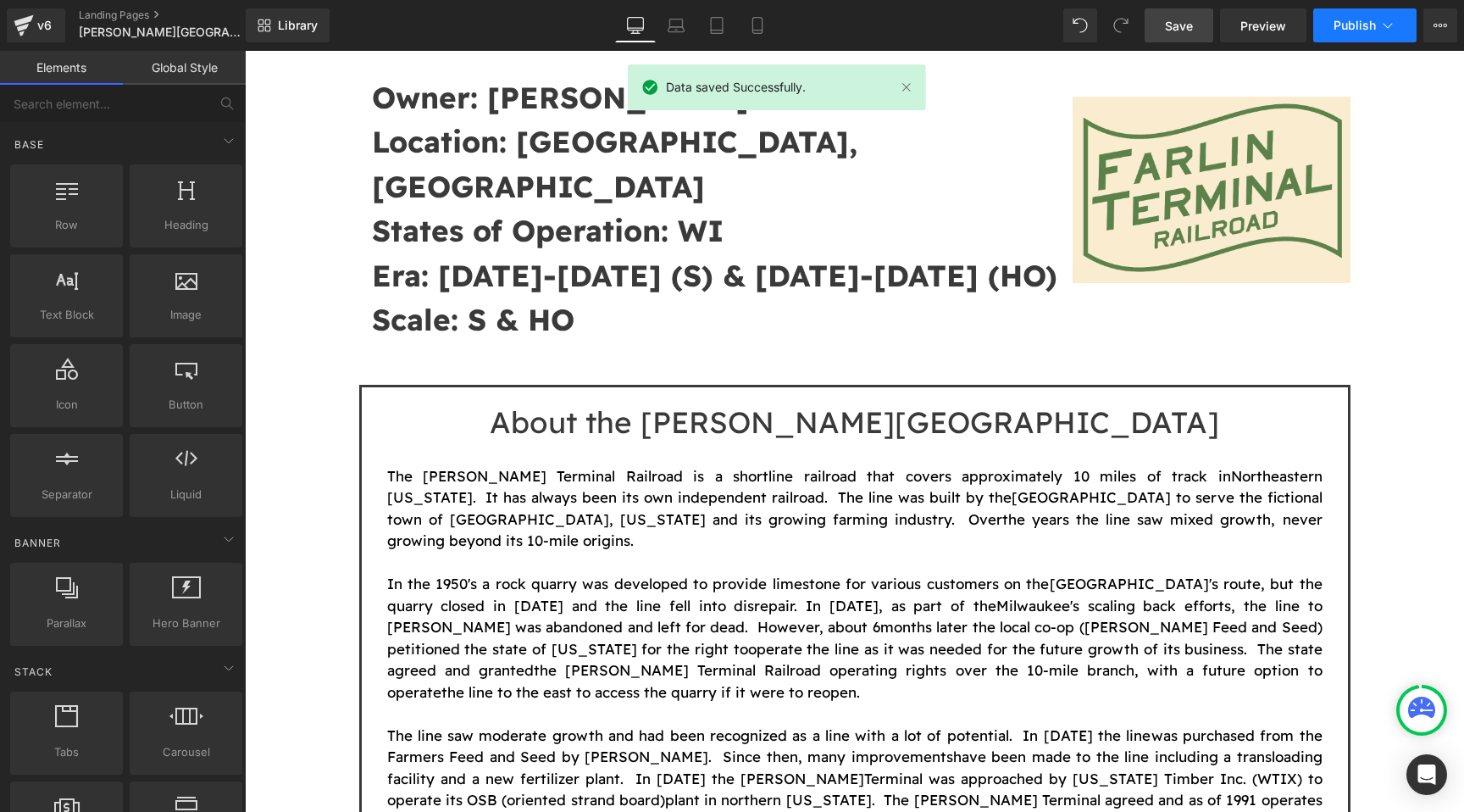
click at [1336, 24] on span "Publish" at bounding box center [1355, 25] width 43 height 14
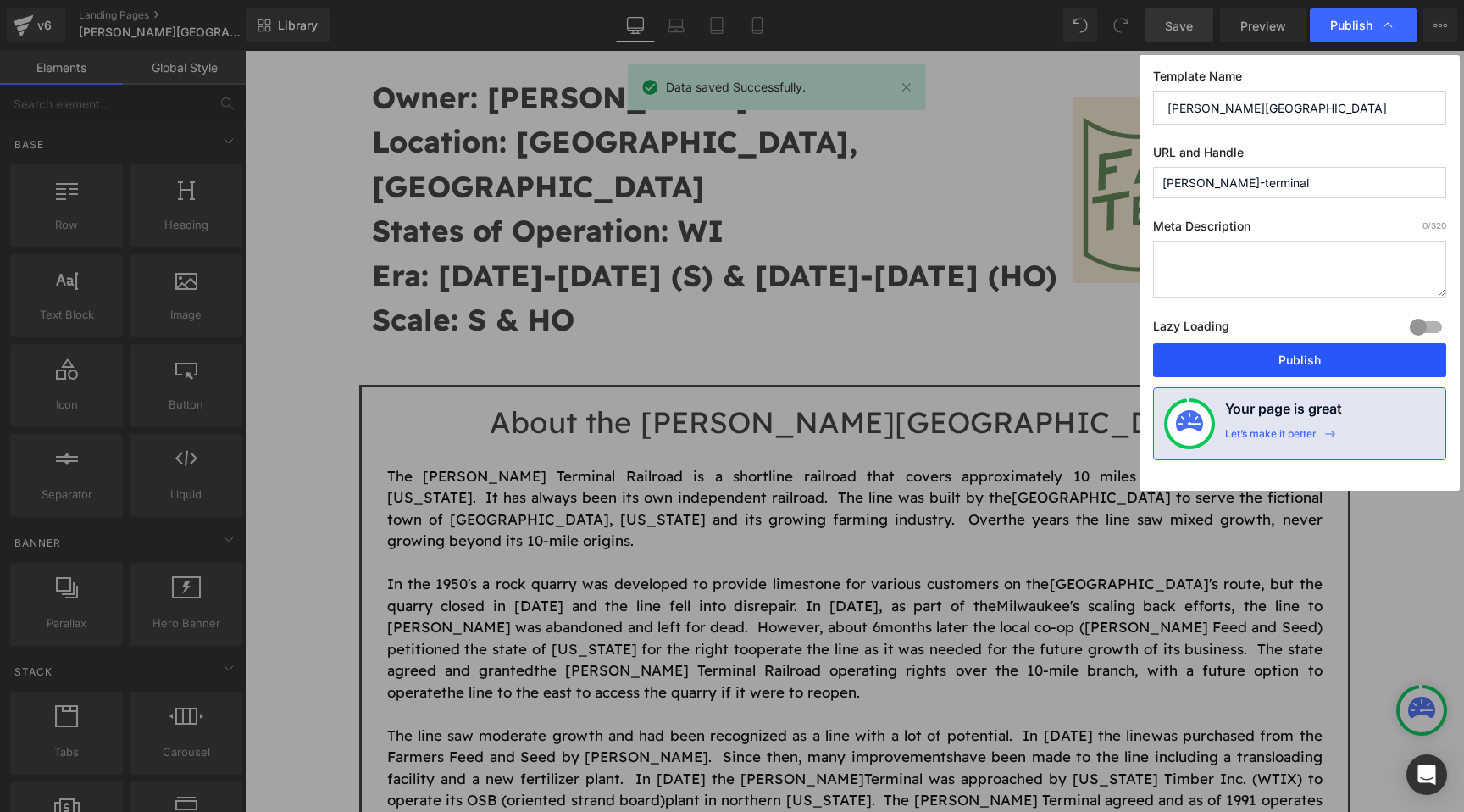
drag, startPoint x: 1216, startPoint y: 345, endPoint x: 969, endPoint y: 294, distance: 252.2
click at [1216, 345] on button "Publish" at bounding box center [1299, 360] width 293 height 33
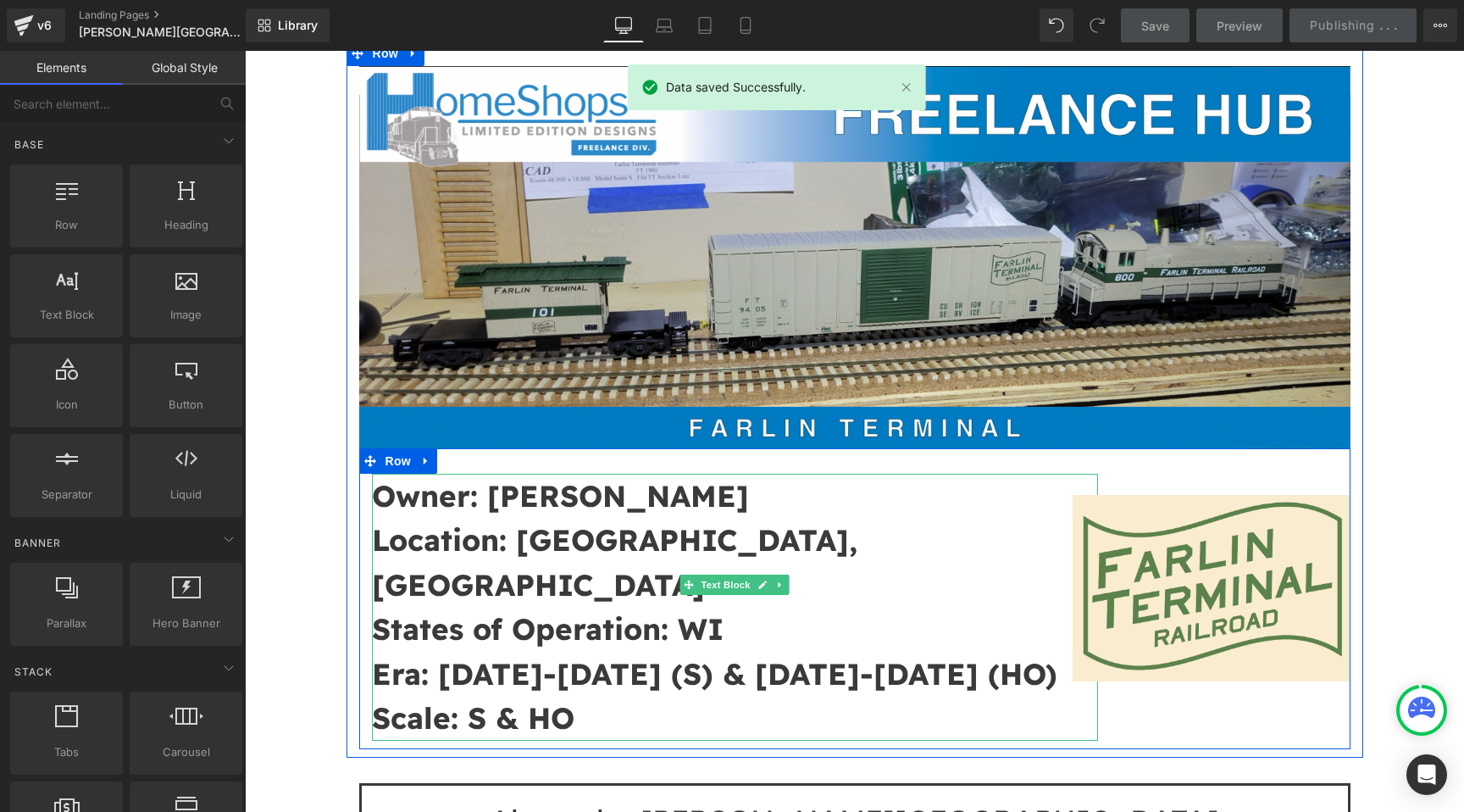
scroll to position [0, 0]
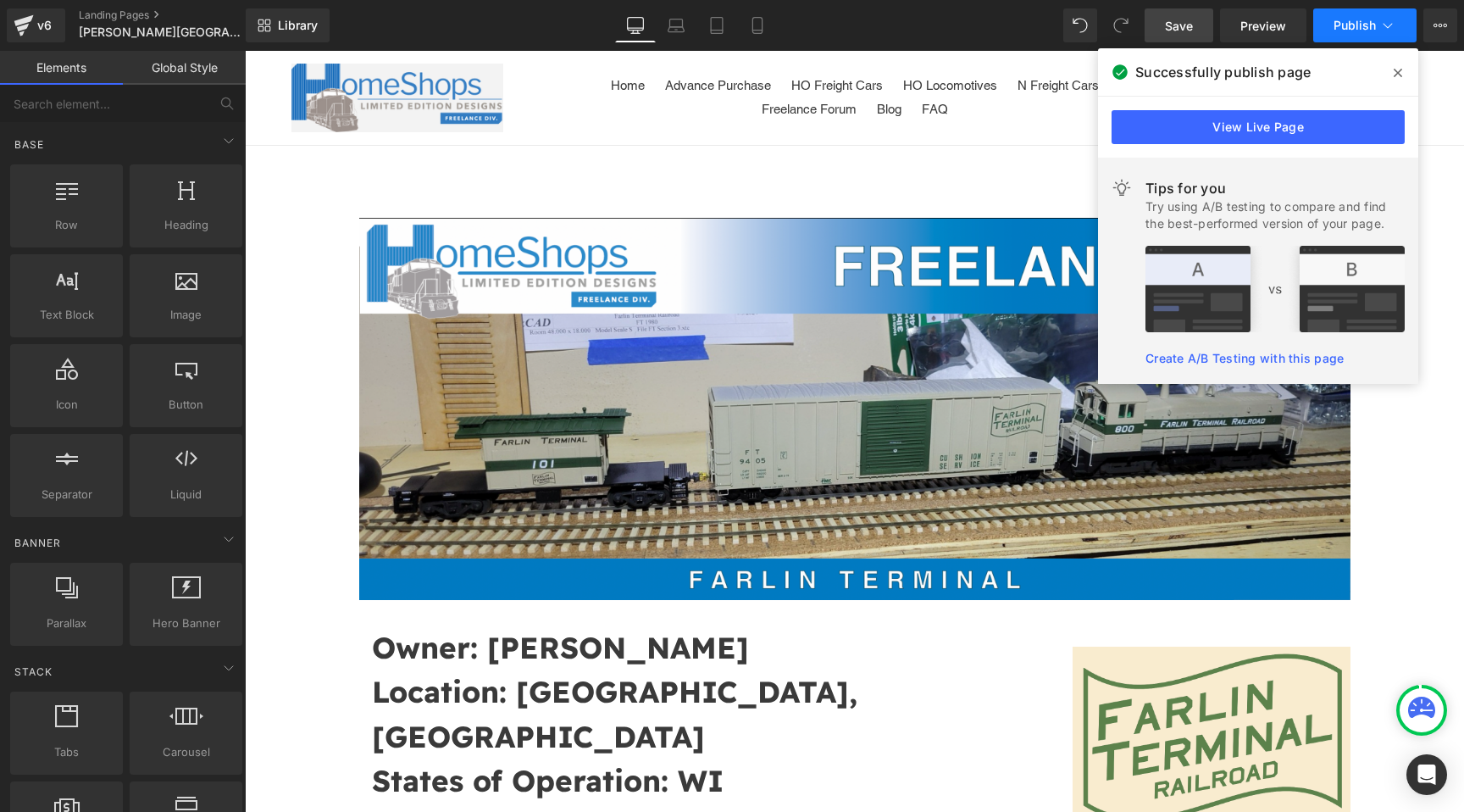
click at [1347, 30] on span "Publish" at bounding box center [1355, 25] width 43 height 14
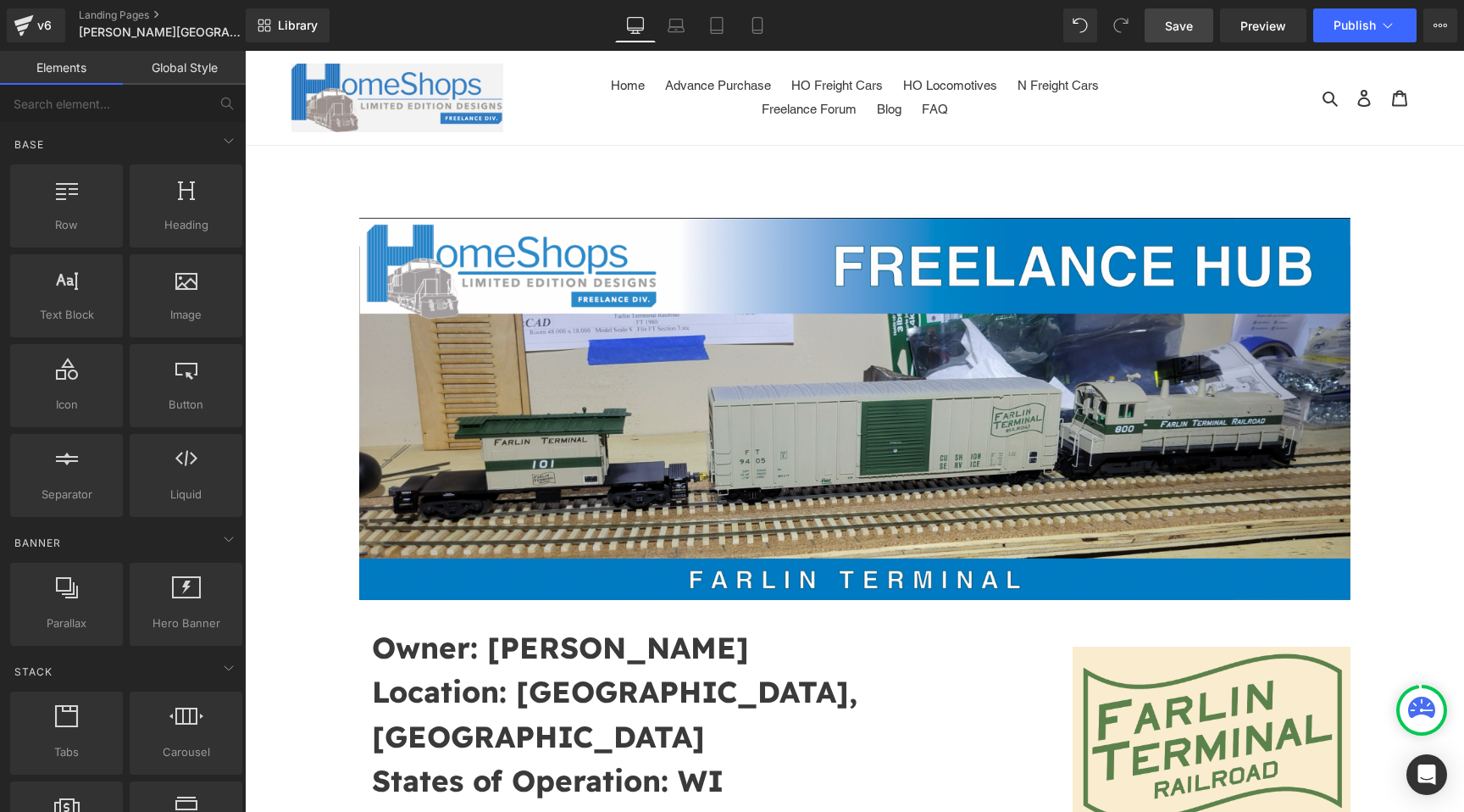
click at [1192, 25] on span "Save" at bounding box center [1179, 25] width 28 height 18
click at [1344, 27] on span "Publish" at bounding box center [1355, 25] width 43 height 14
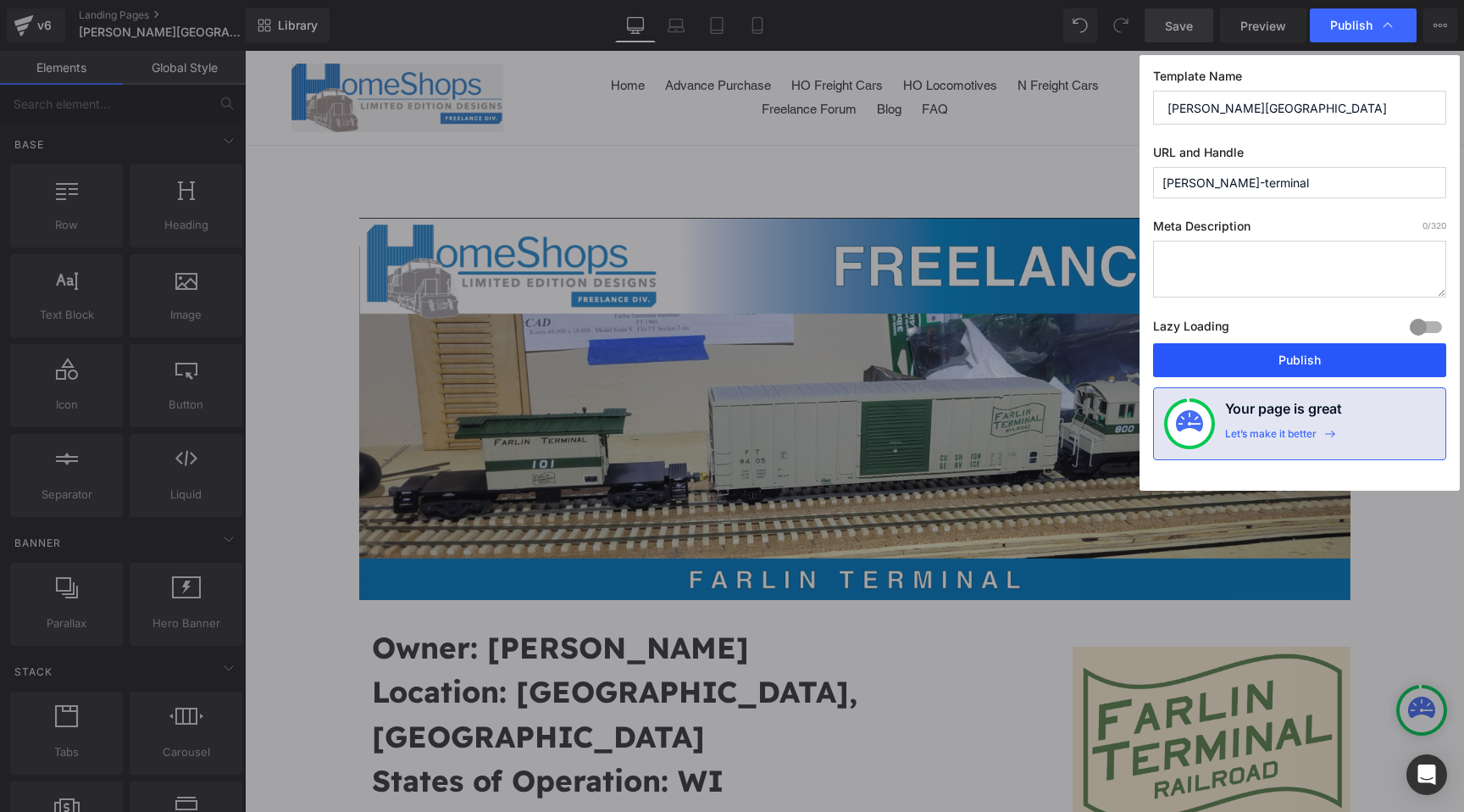
click at [1268, 348] on button "Publish" at bounding box center [1299, 360] width 293 height 33
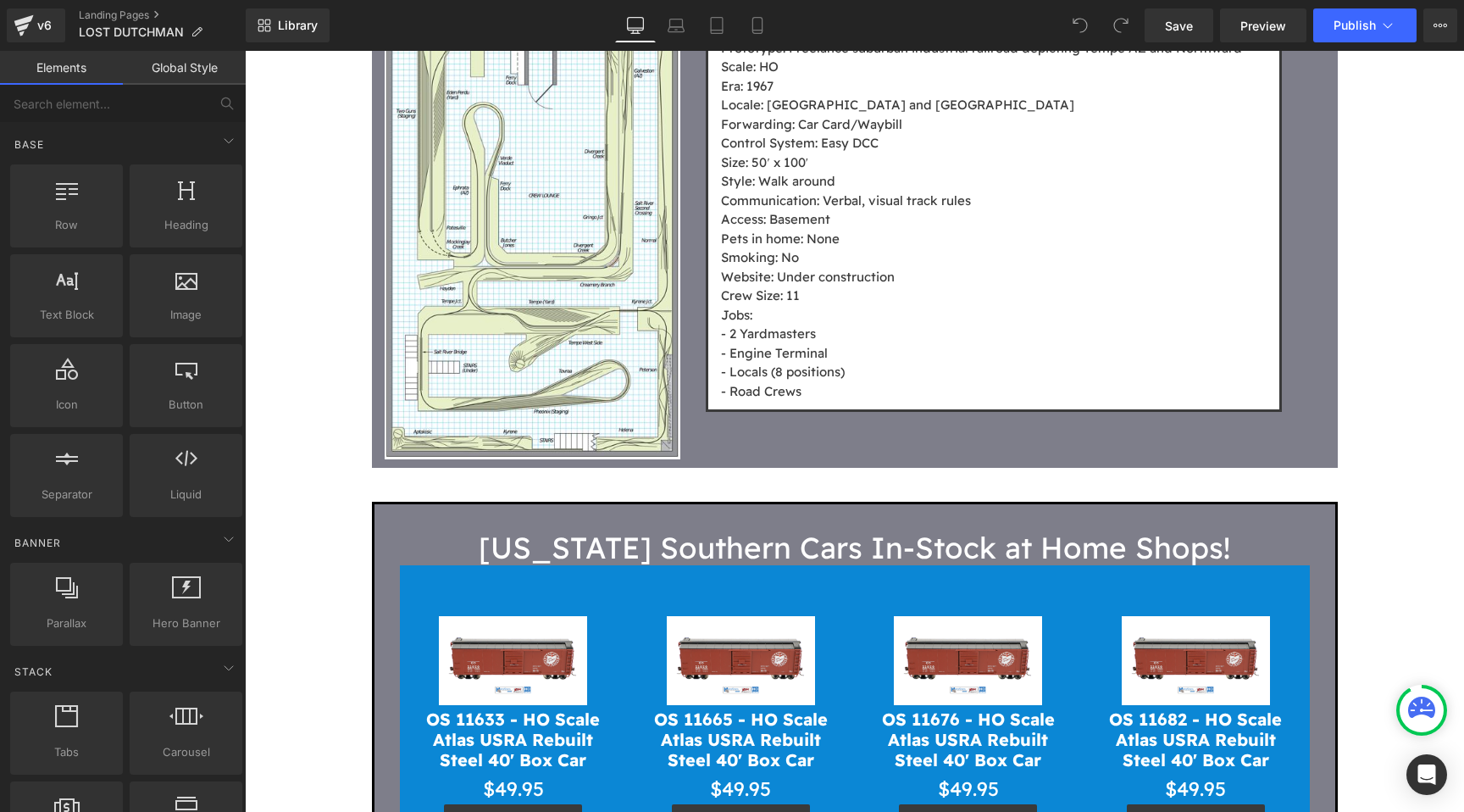
scroll to position [3055, 0]
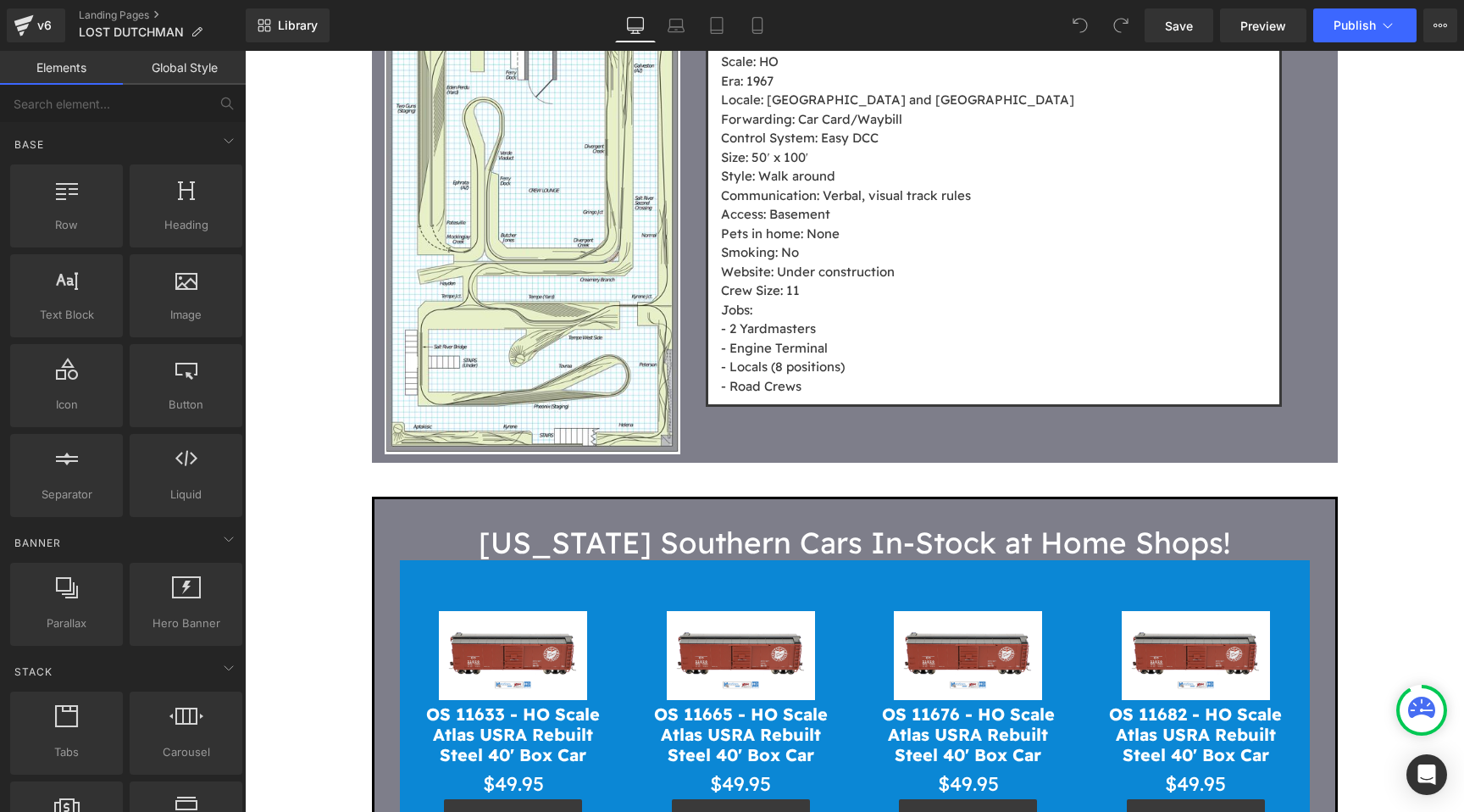
click at [604, 525] on h1 "[US_STATE] Southern Cars In-Stock at Home Shops!" at bounding box center [855, 542] width 911 height 35
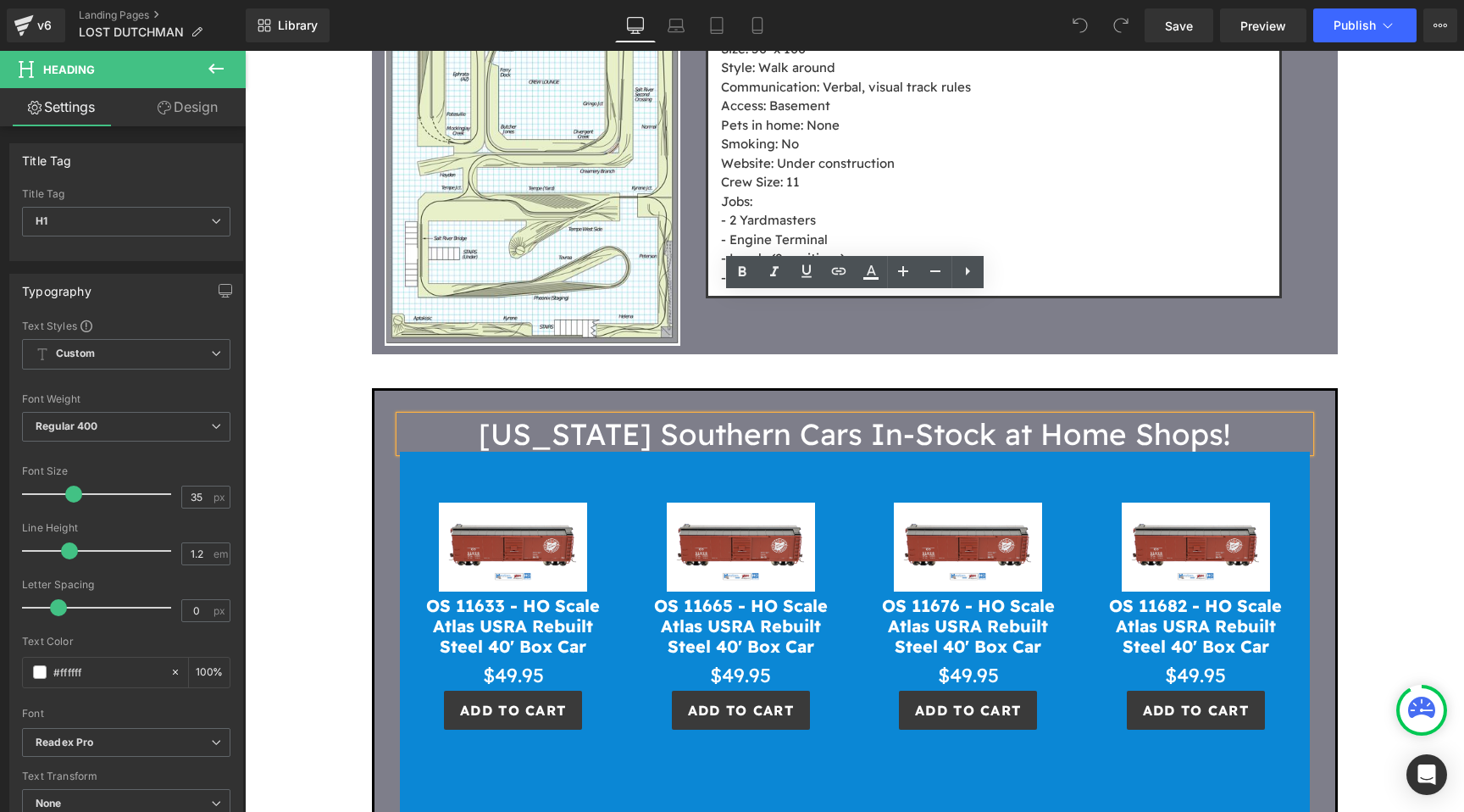
scroll to position [3108, 0]
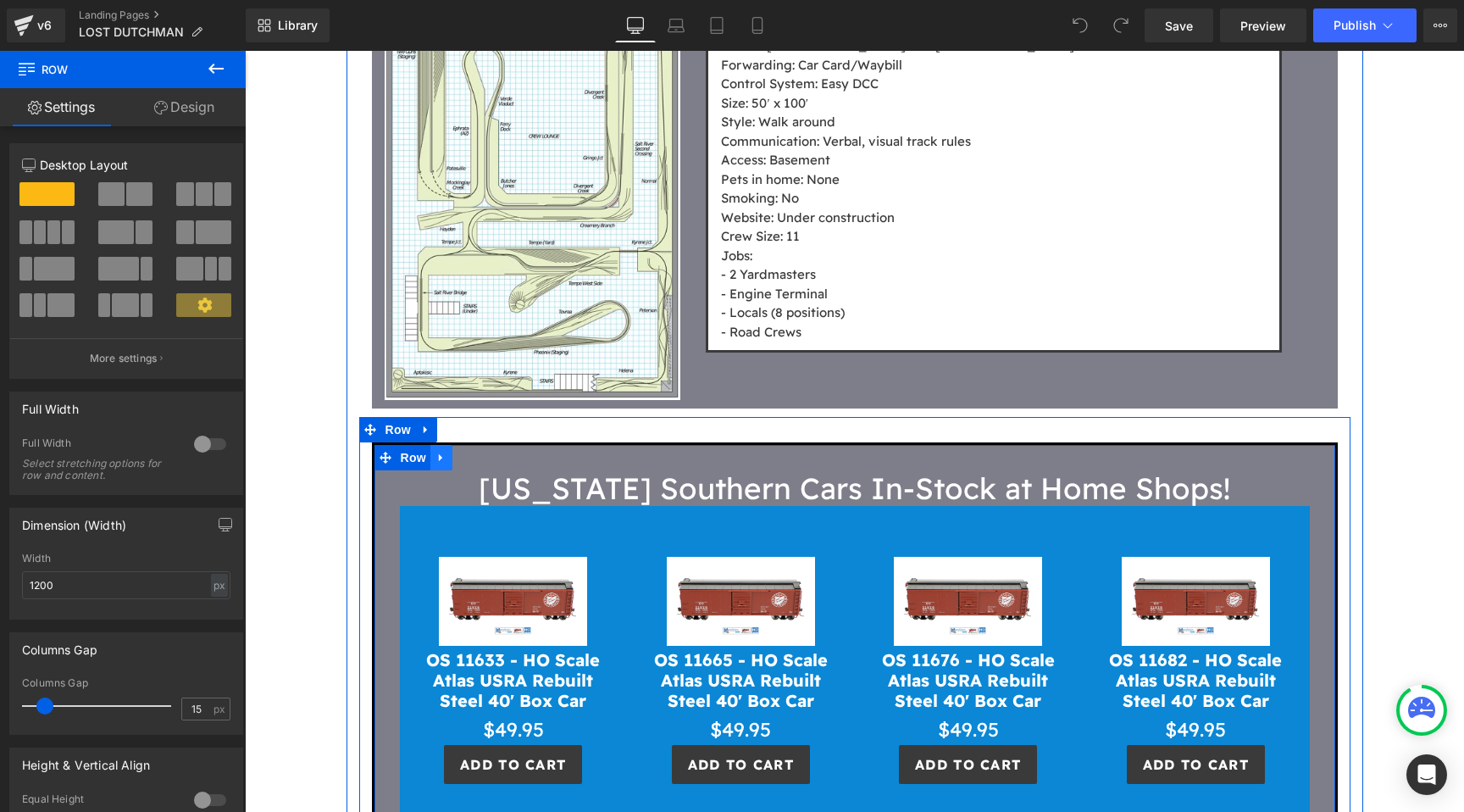
click at [445, 452] on icon at bounding box center [441, 459] width 12 height 13
click at [483, 445] on link at bounding box center [486, 457] width 22 height 25
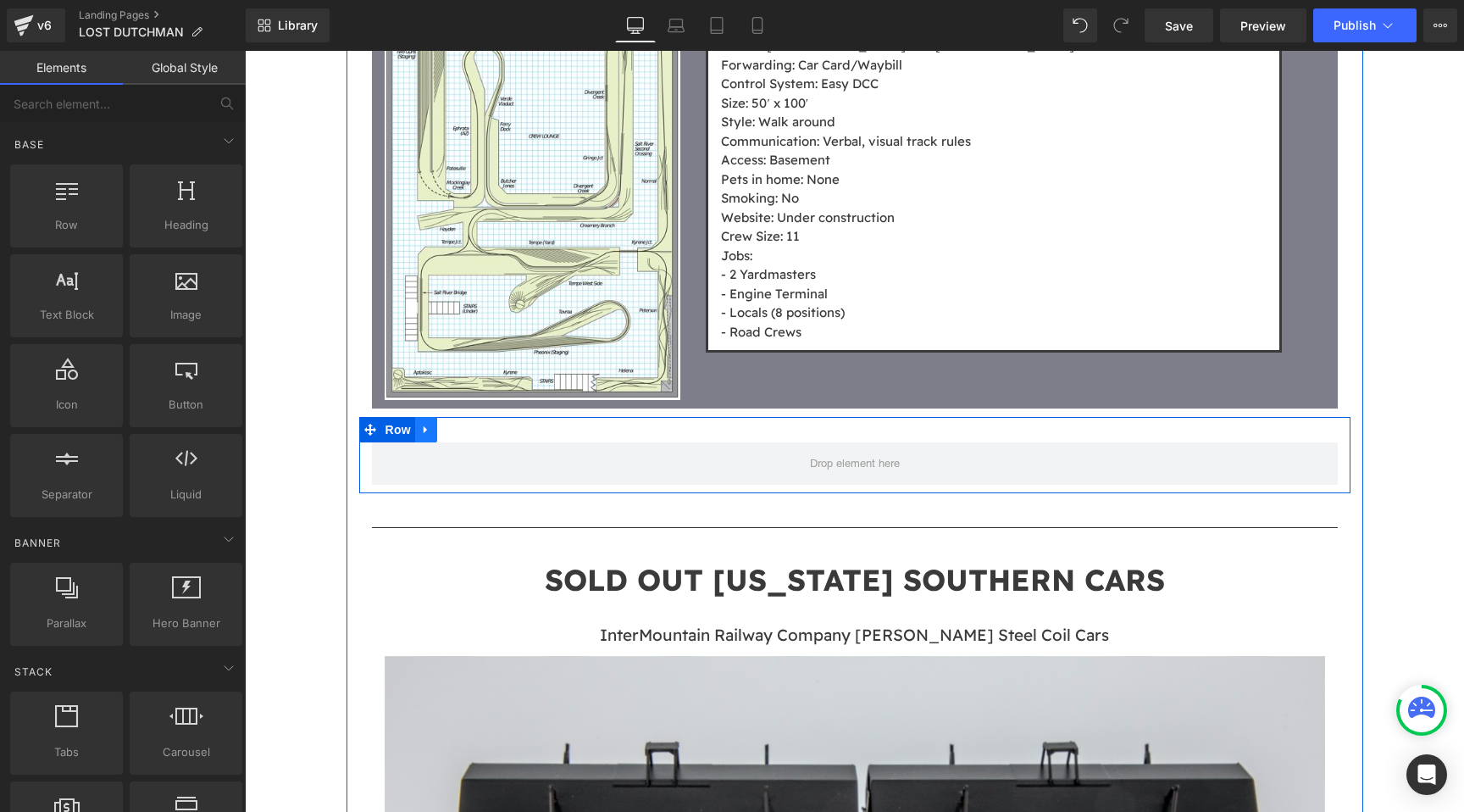
click at [431, 424] on icon at bounding box center [426, 431] width 12 height 13
click at [465, 424] on icon at bounding box center [470, 430] width 12 height 12
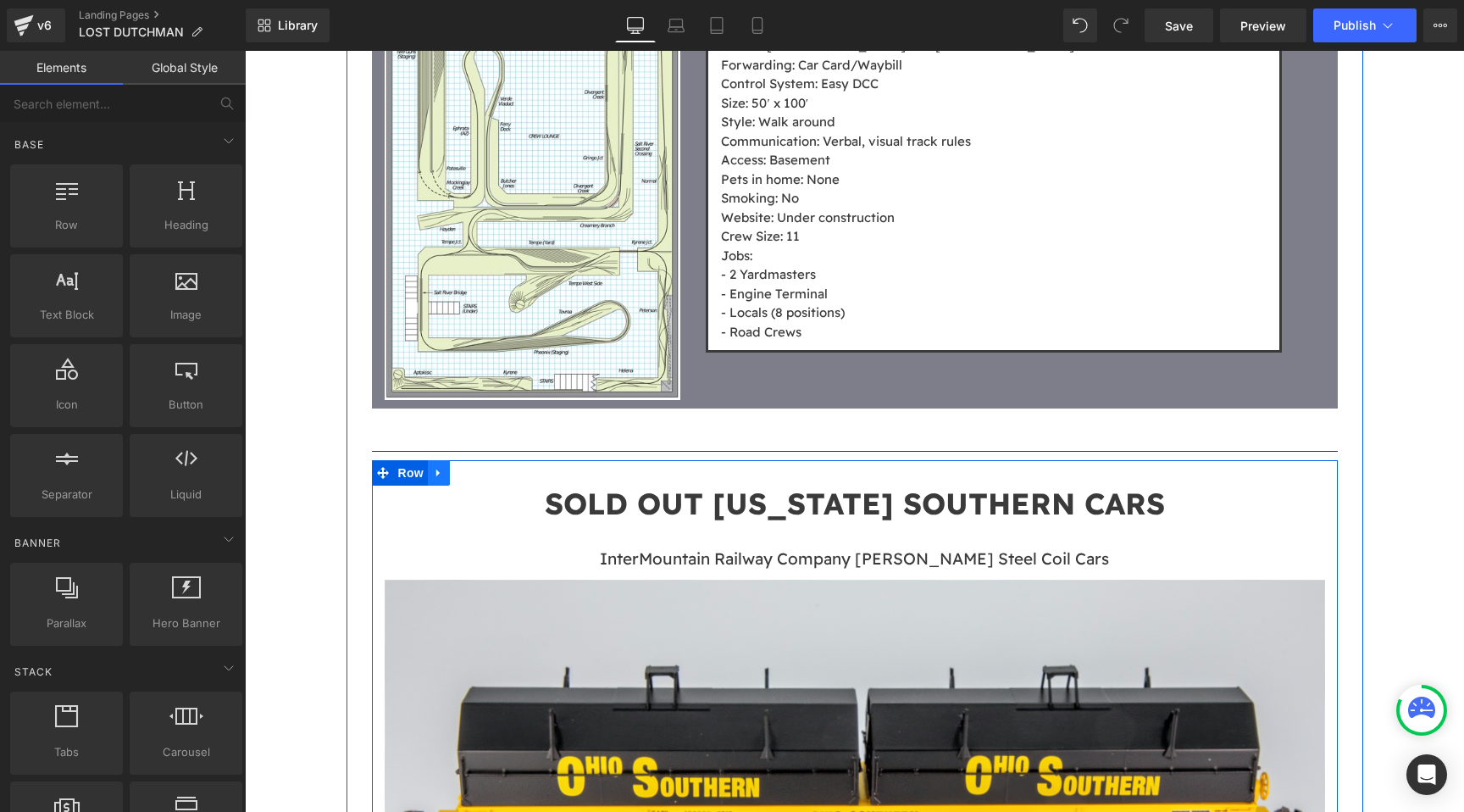
click at [444, 467] on icon at bounding box center [439, 473] width 12 height 13
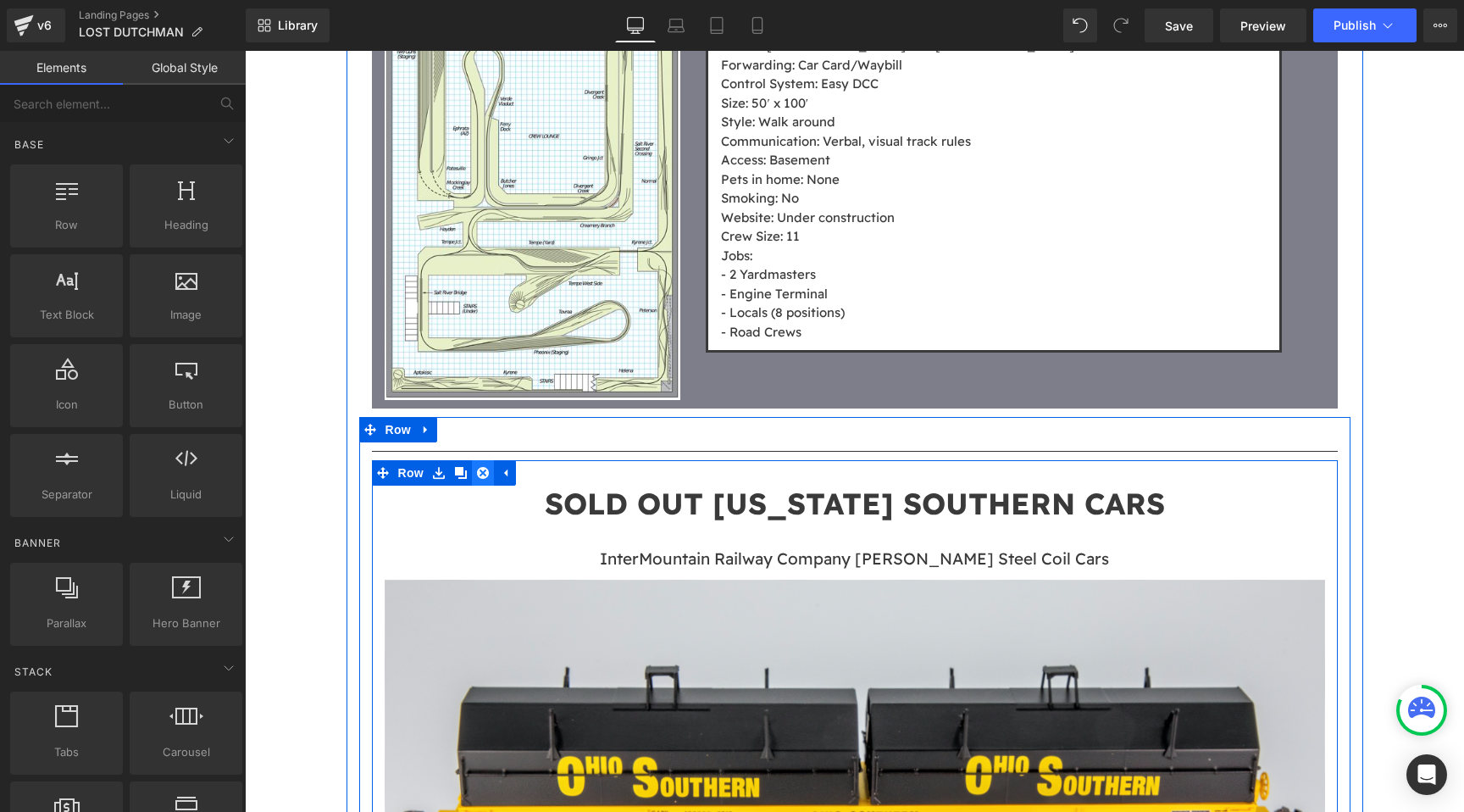
click at [481, 467] on icon at bounding box center [483, 473] width 12 height 12
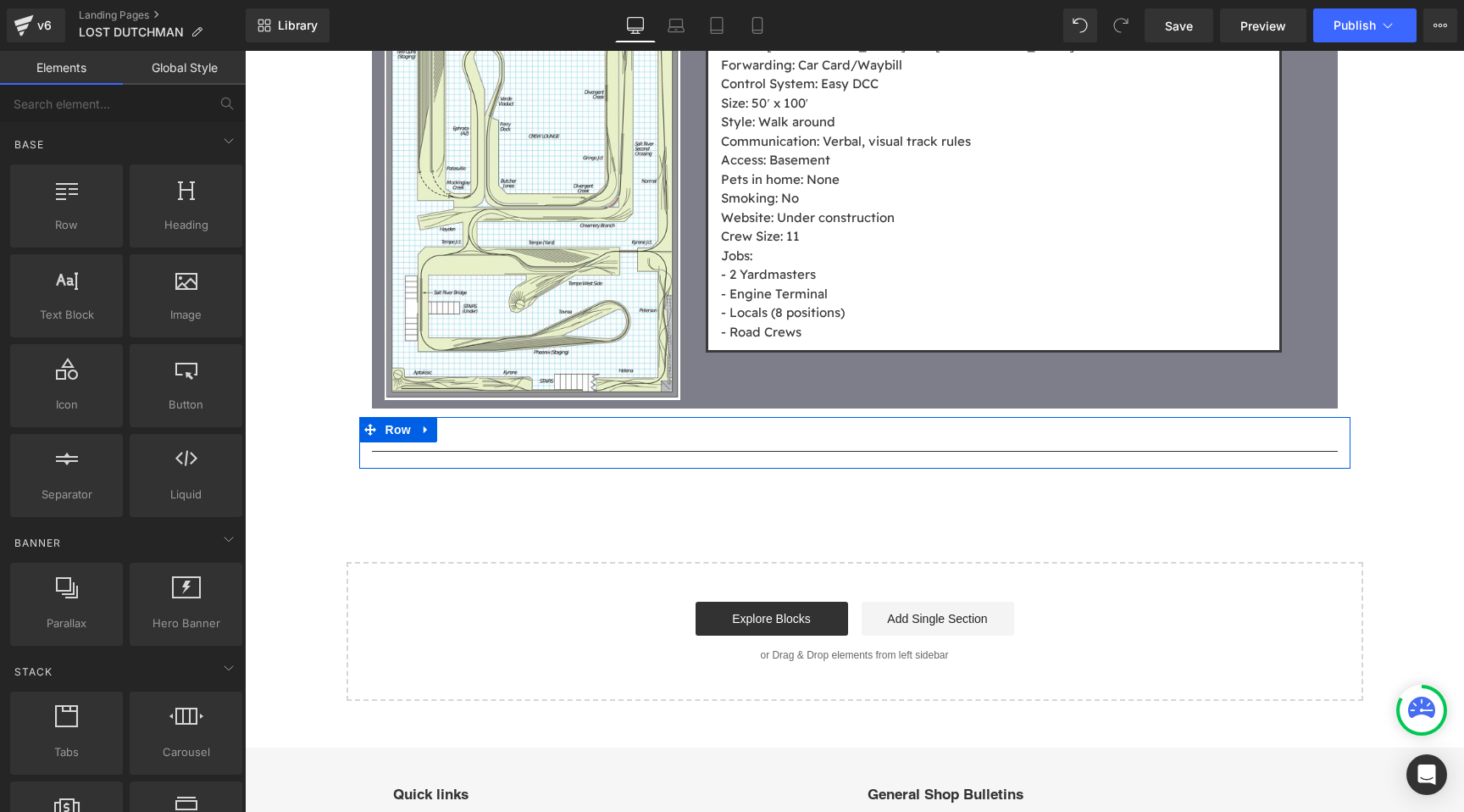
click at [1178, 28] on span "Save" at bounding box center [1179, 25] width 28 height 18
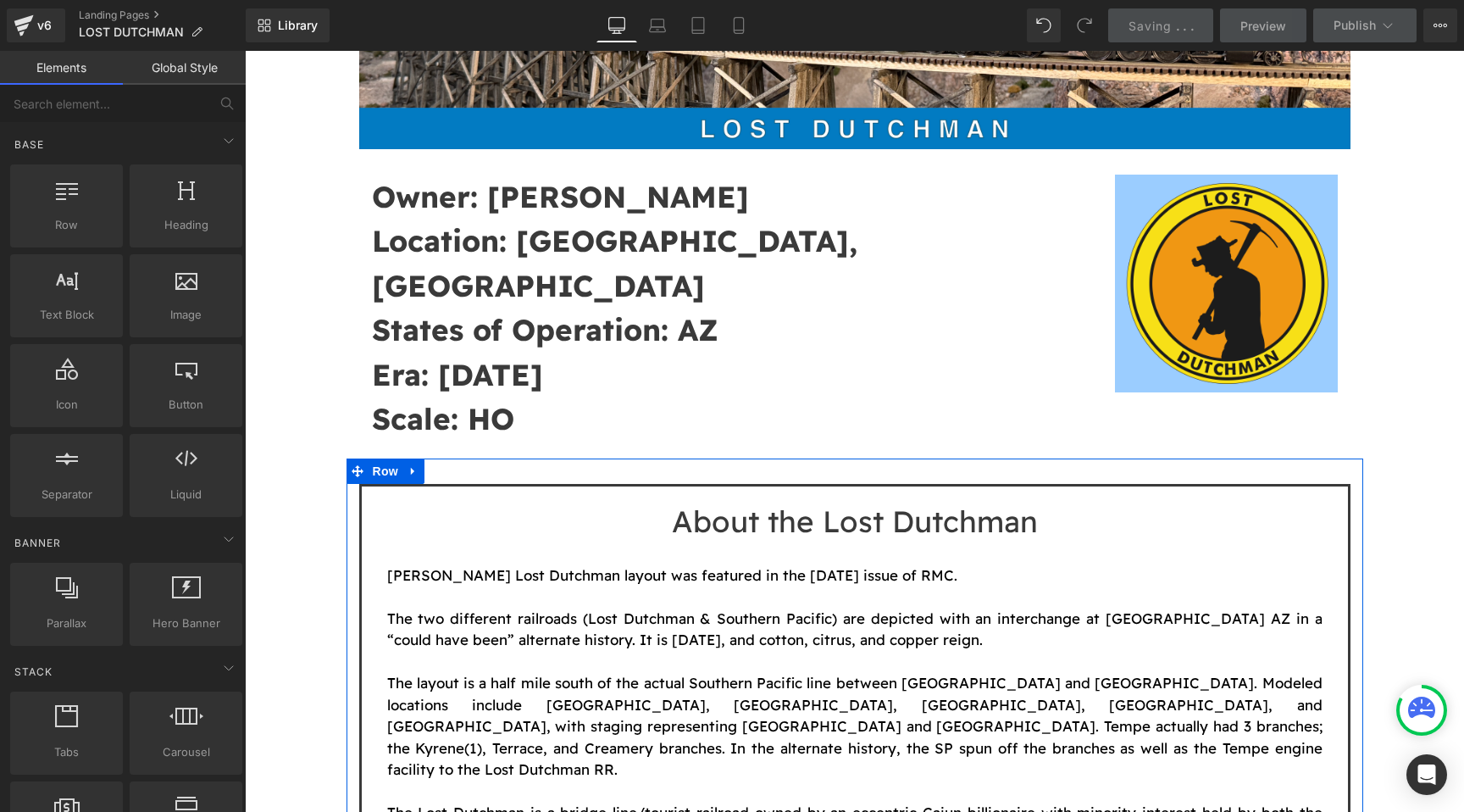
scroll to position [0, 0]
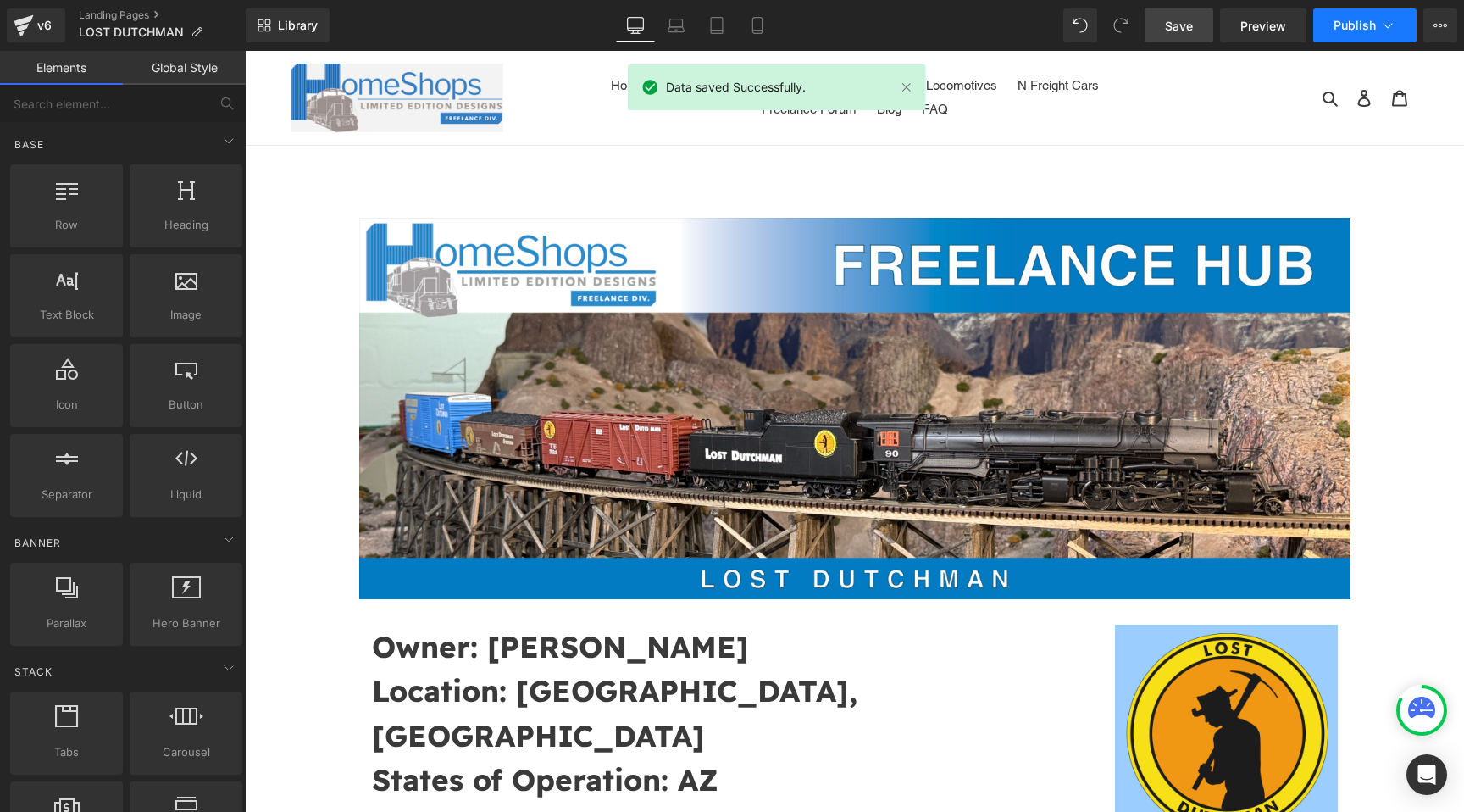
click at [1358, 15] on button "Publish" at bounding box center [1364, 25] width 103 height 33
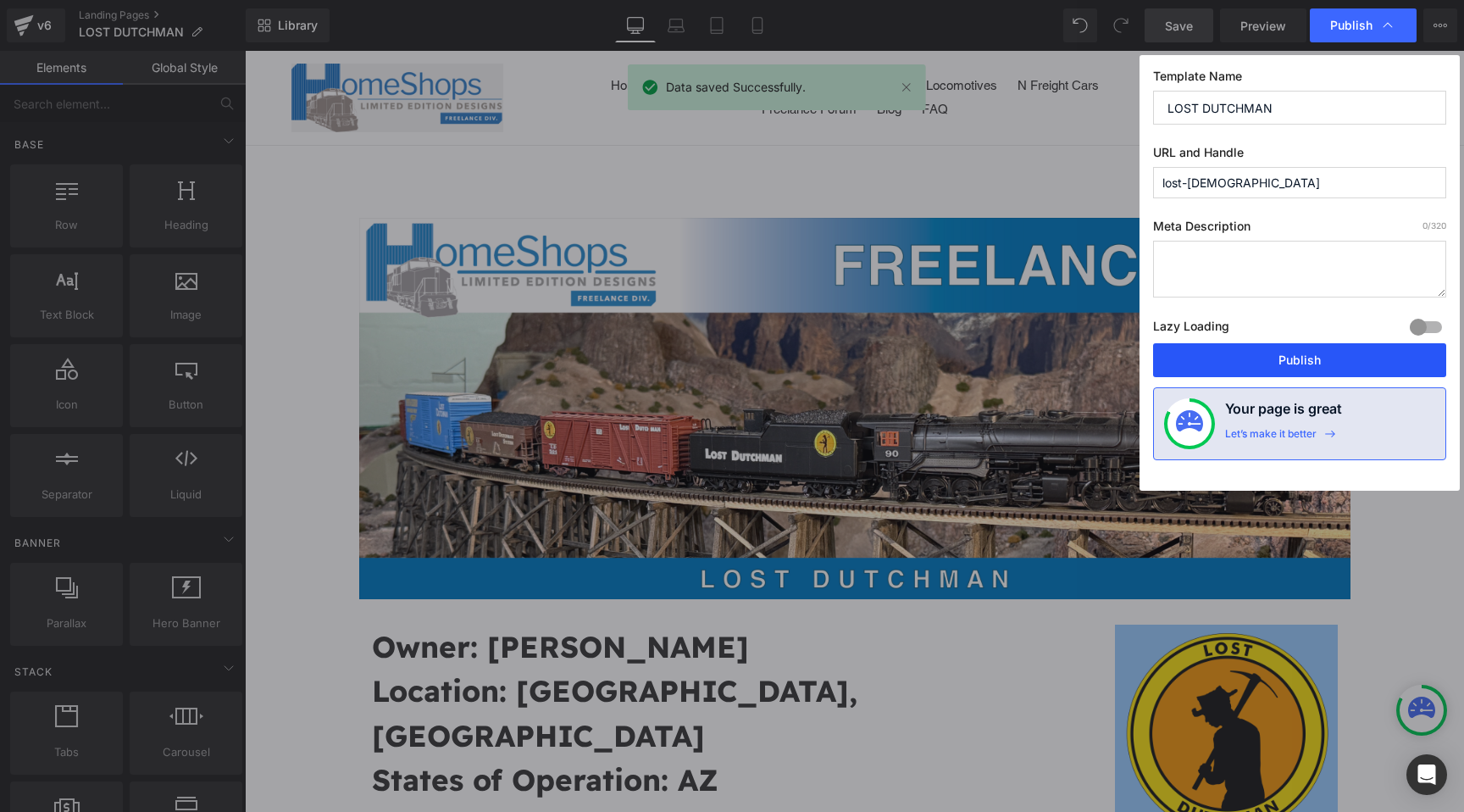
click at [1236, 355] on button "Publish" at bounding box center [1299, 360] width 293 height 33
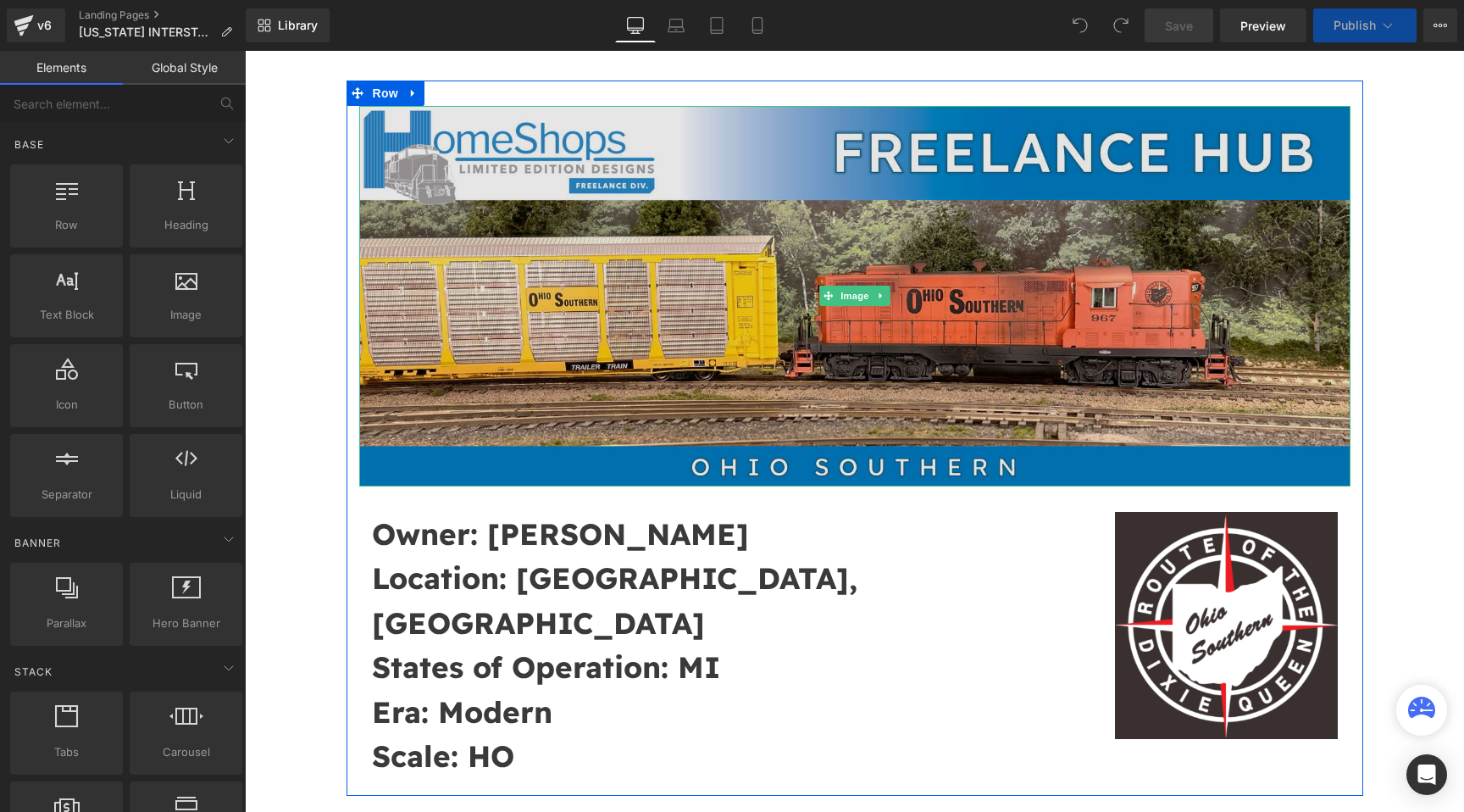
scroll to position [160, 0]
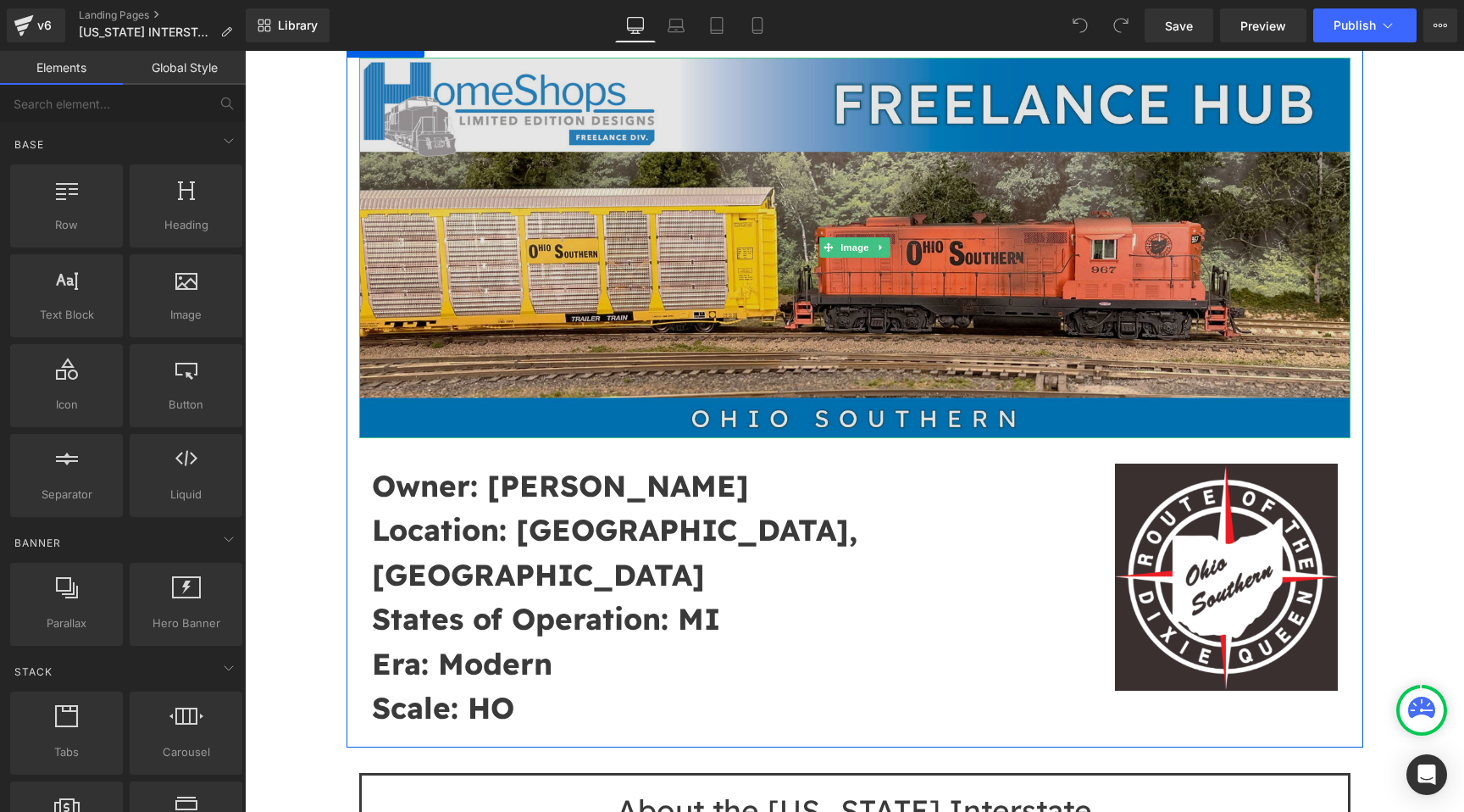
click at [758, 322] on img at bounding box center [855, 247] width 992 height 380
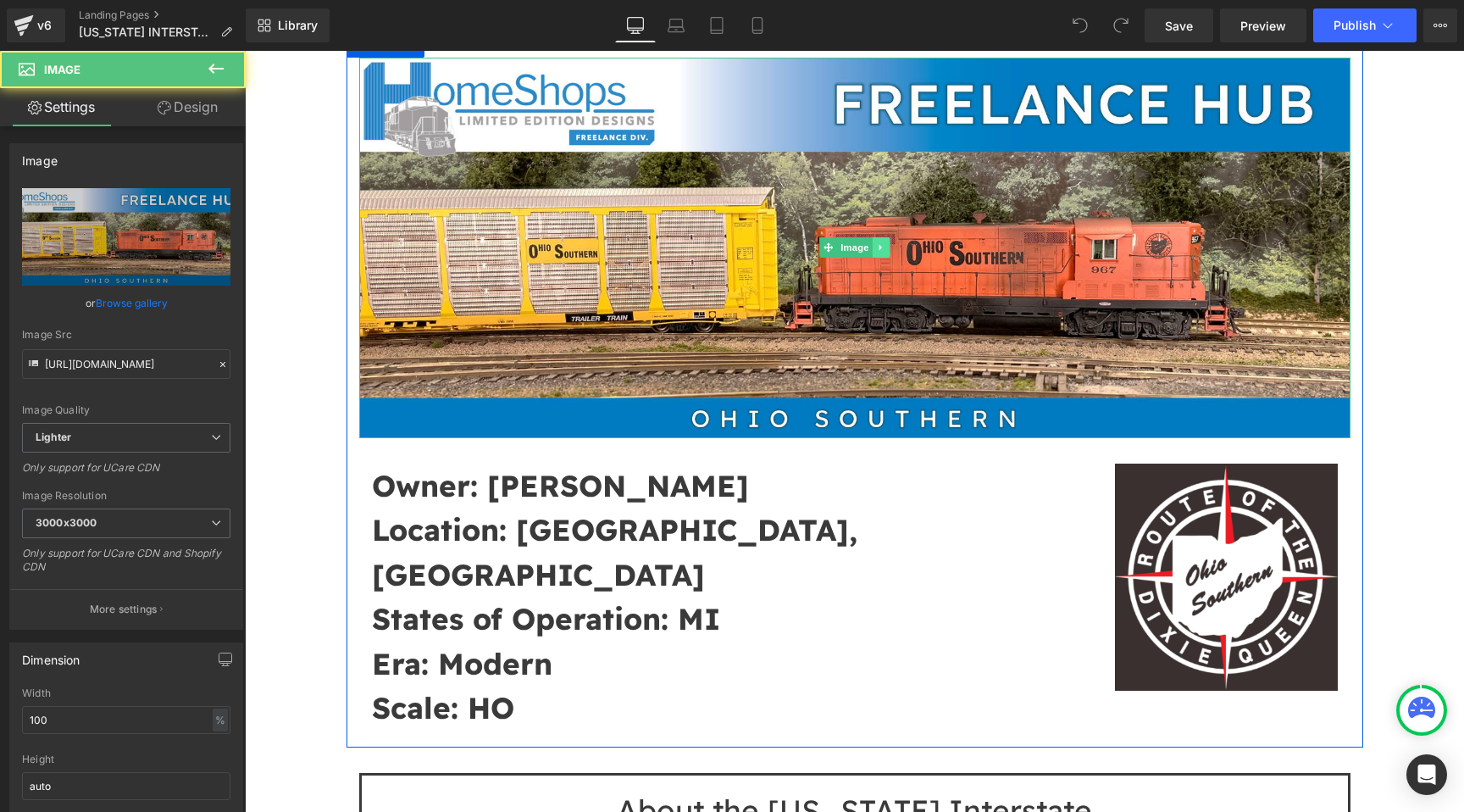
click at [882, 250] on icon at bounding box center [881, 247] width 9 height 10
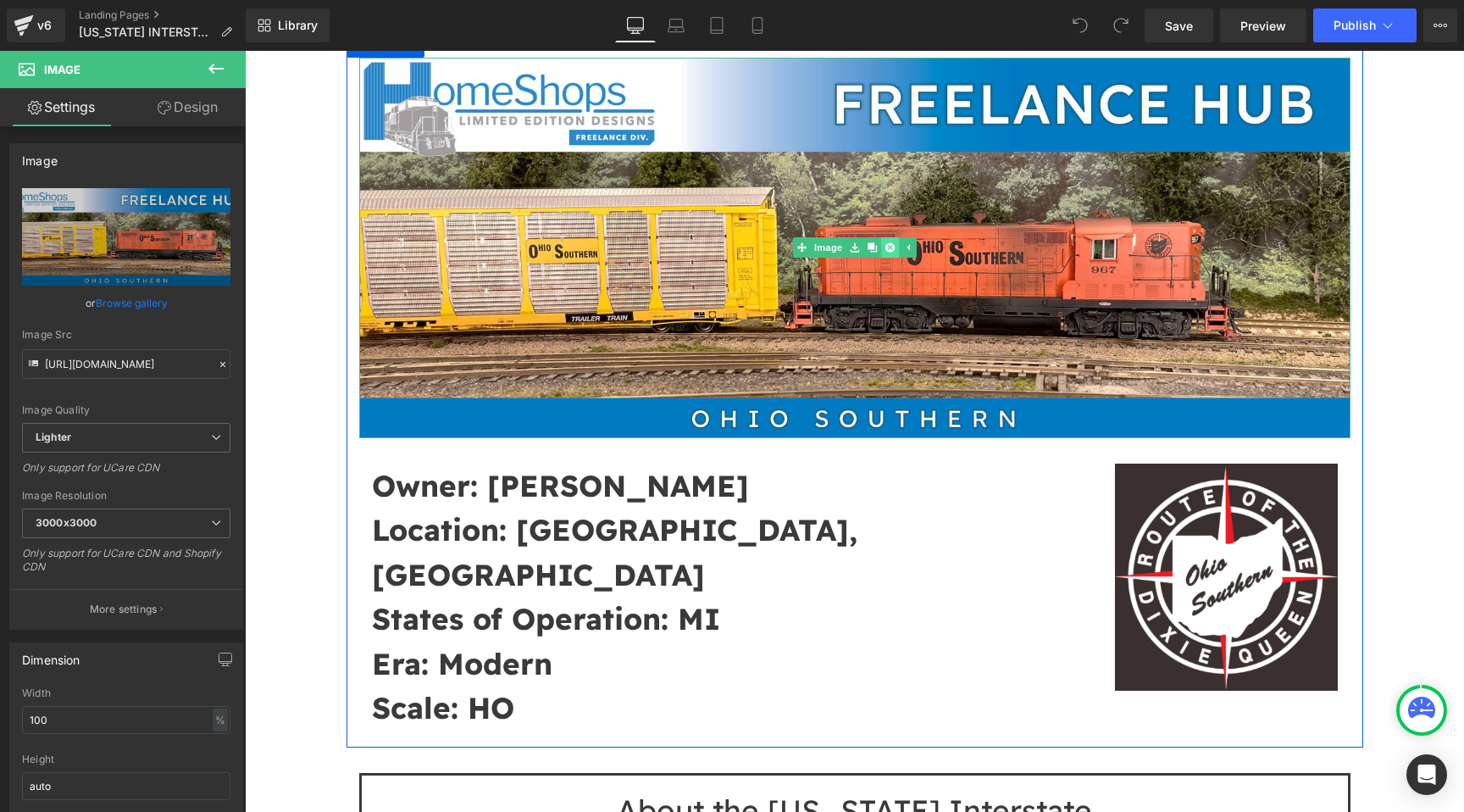
click at [891, 249] on icon at bounding box center [889, 247] width 9 height 9
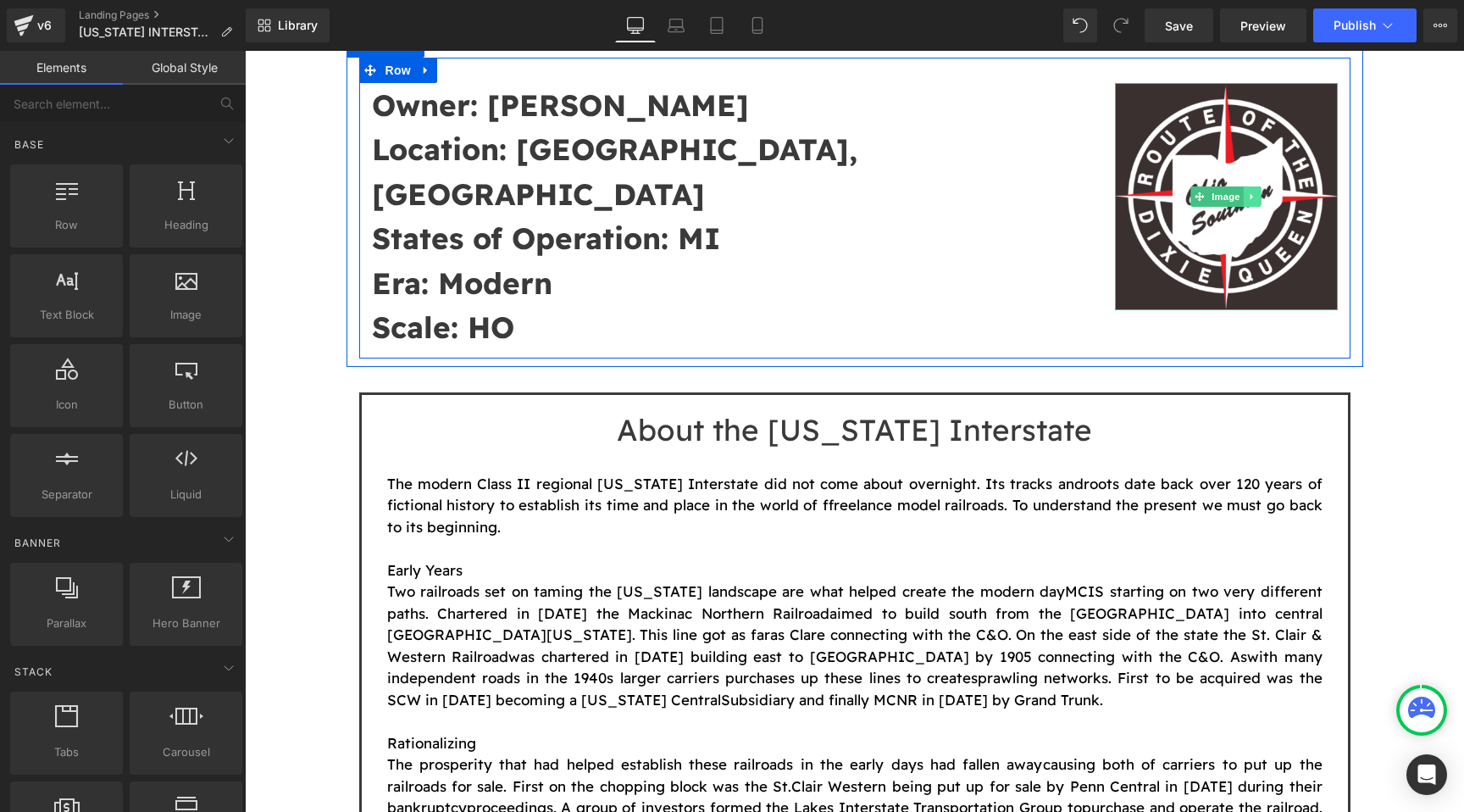
click at [1255, 194] on icon at bounding box center [1253, 196] width 9 height 10
click at [1259, 193] on icon at bounding box center [1261, 196] width 9 height 9
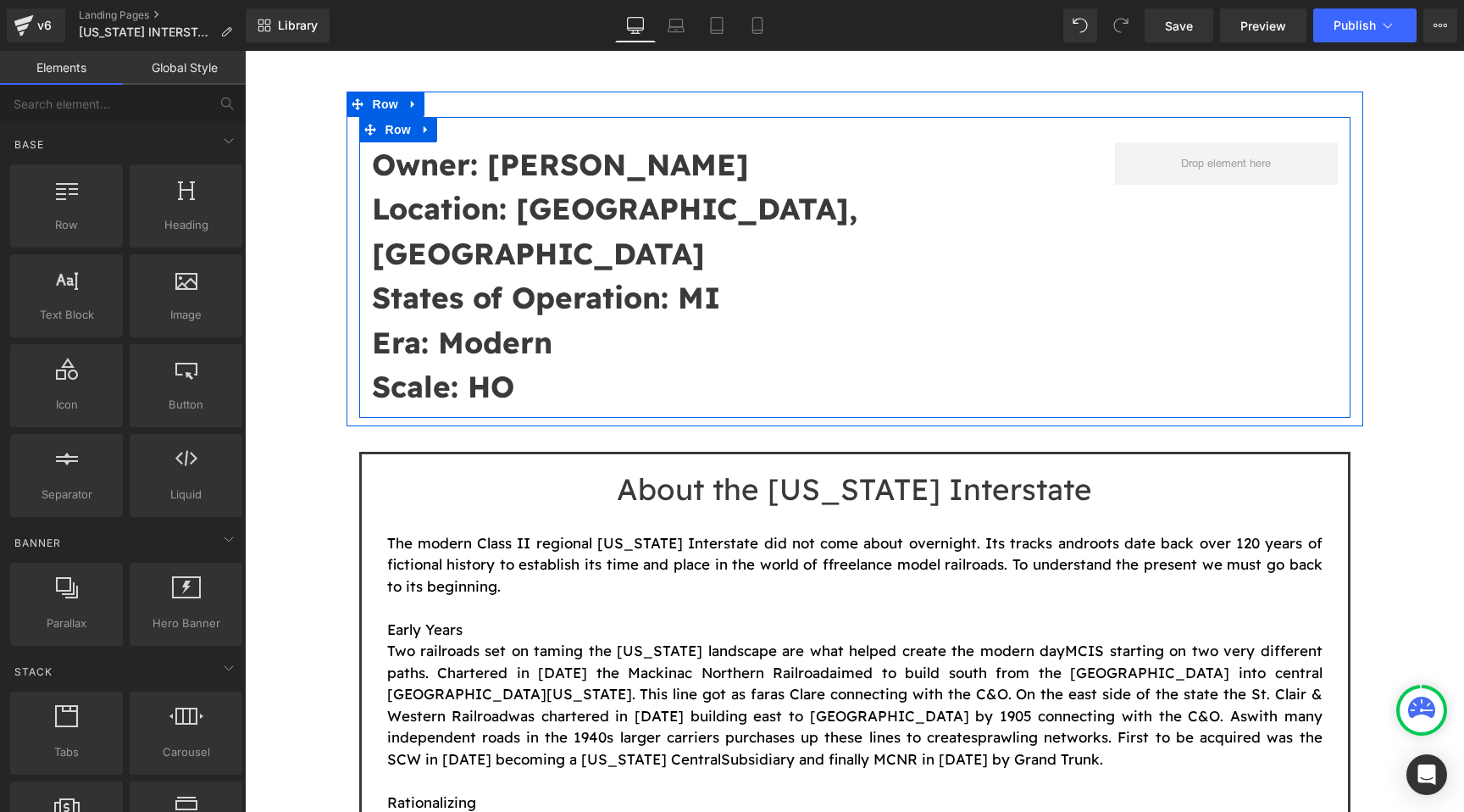
scroll to position [0, 0]
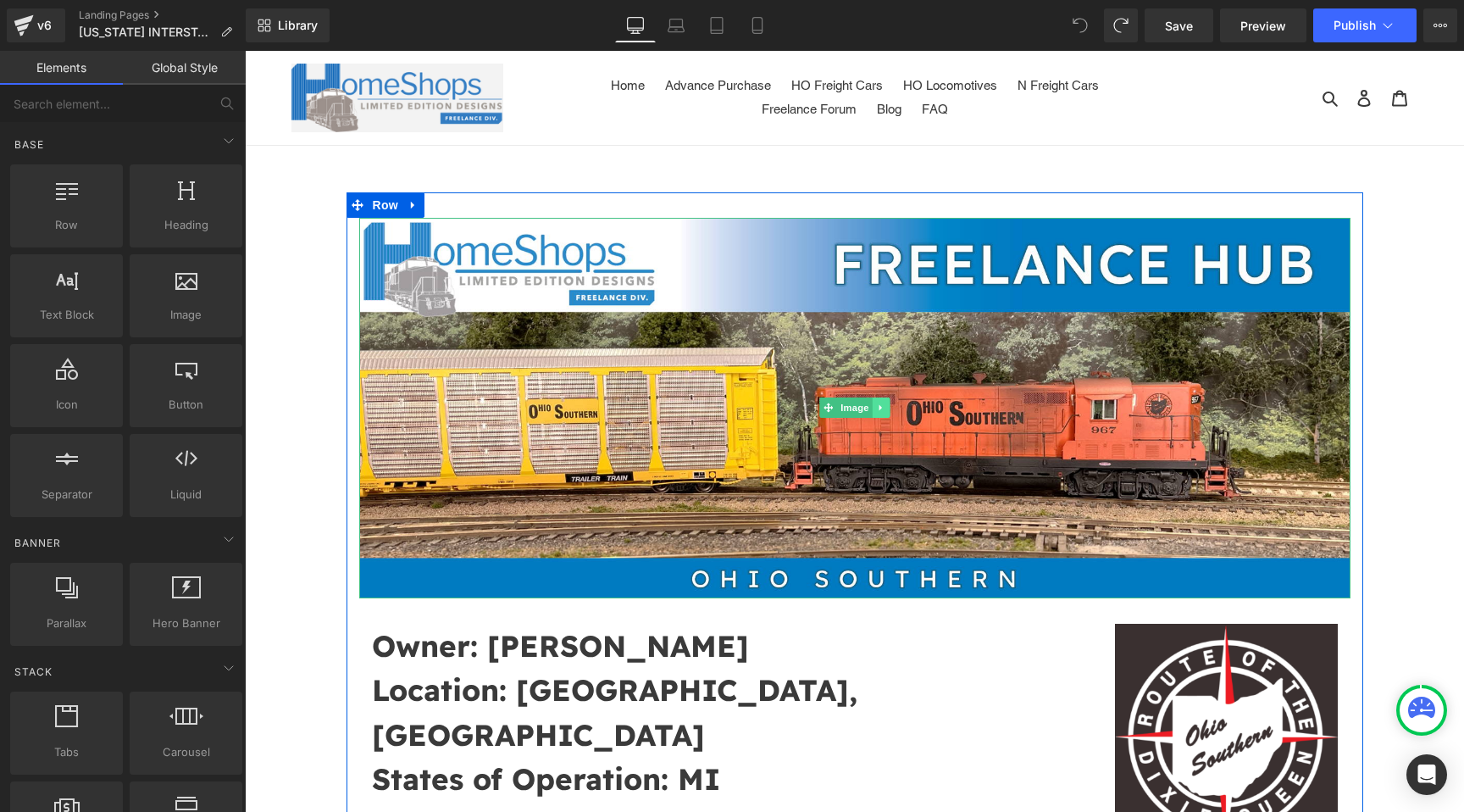
click at [882, 408] on icon at bounding box center [881, 407] width 9 height 10
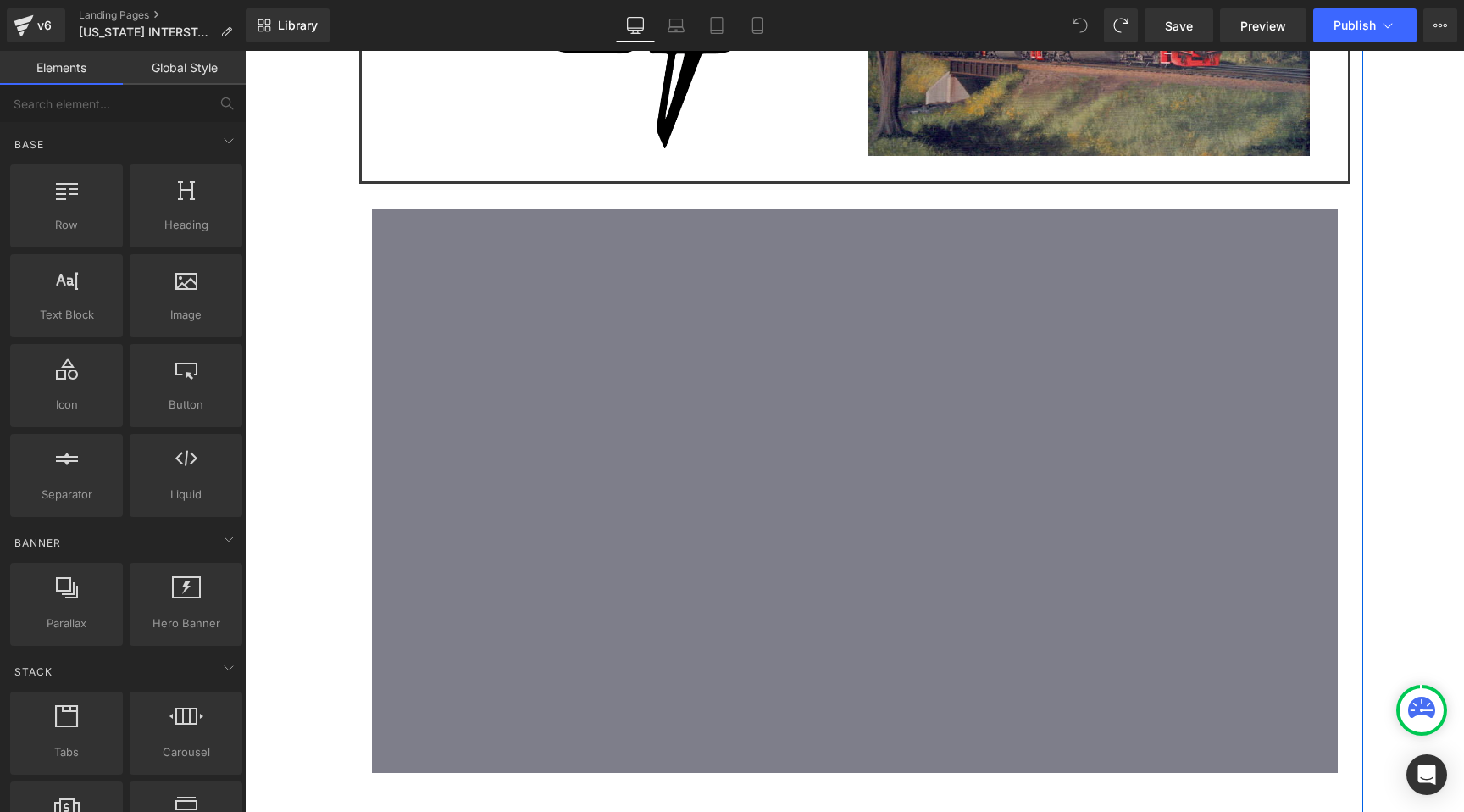
scroll to position [2450, 0]
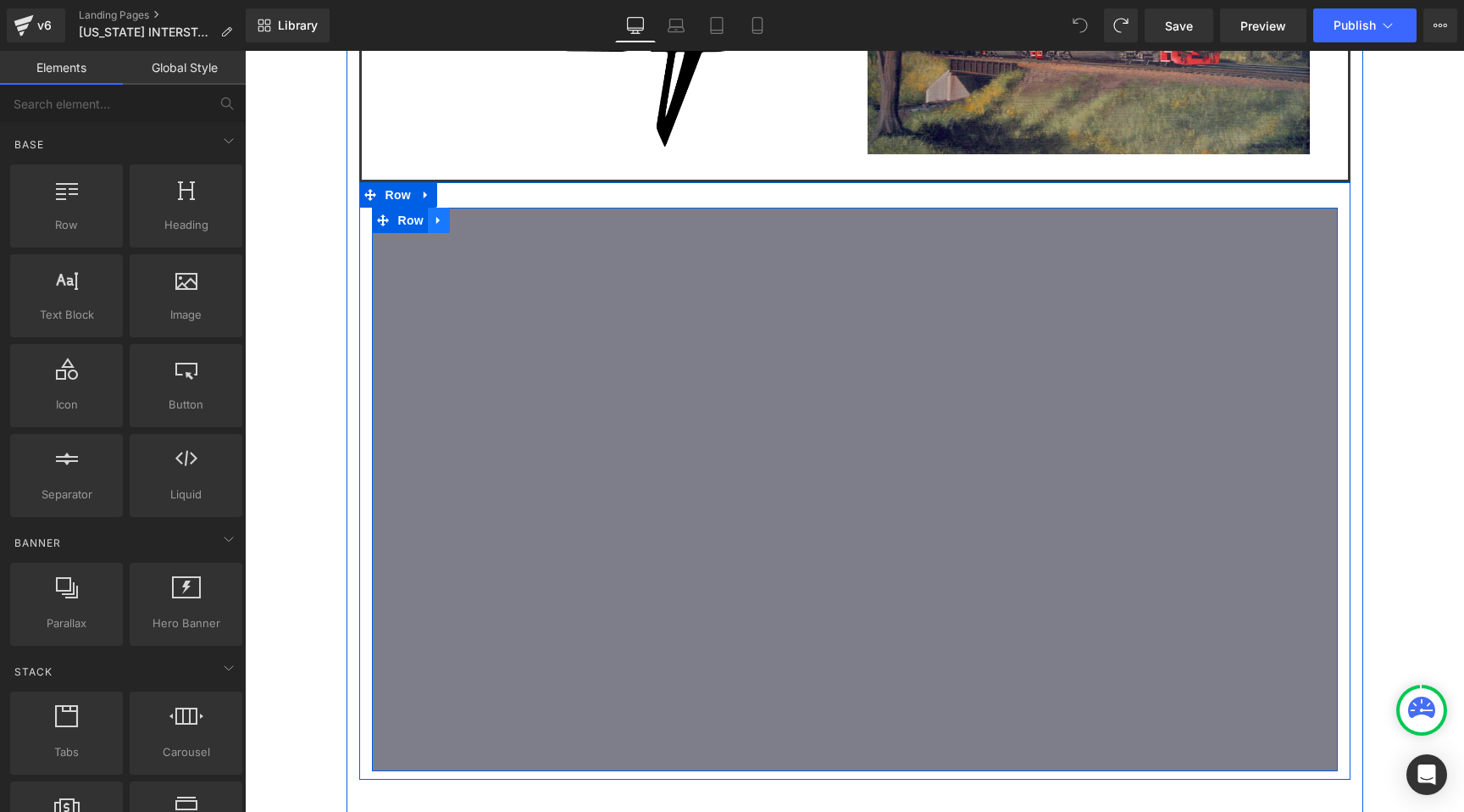
click at [443, 215] on icon at bounding box center [439, 221] width 12 height 13
click at [480, 215] on icon at bounding box center [483, 220] width 12 height 12
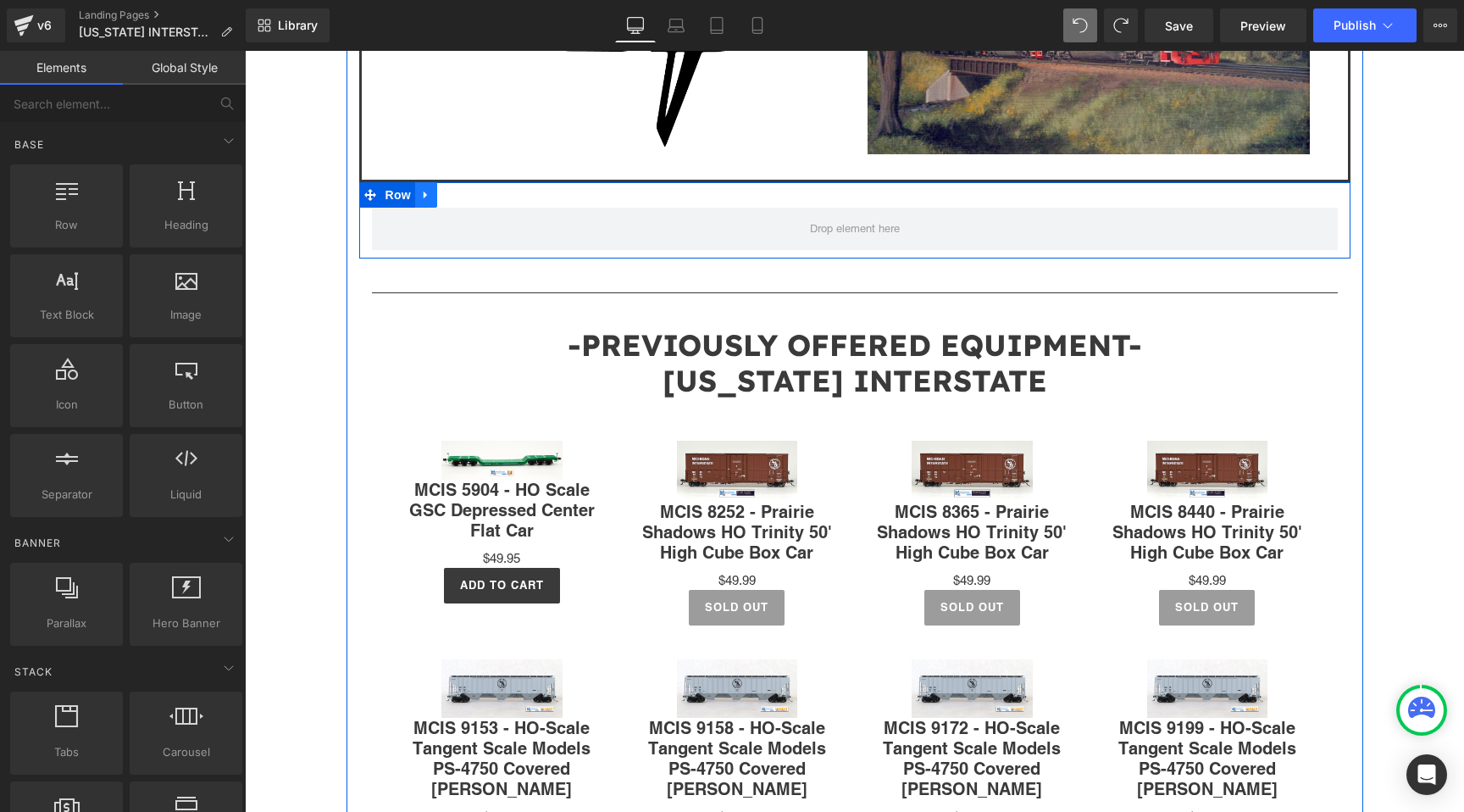
click at [434, 182] on link at bounding box center [426, 194] width 22 height 25
click at [470, 189] on icon at bounding box center [470, 194] width 12 height 12
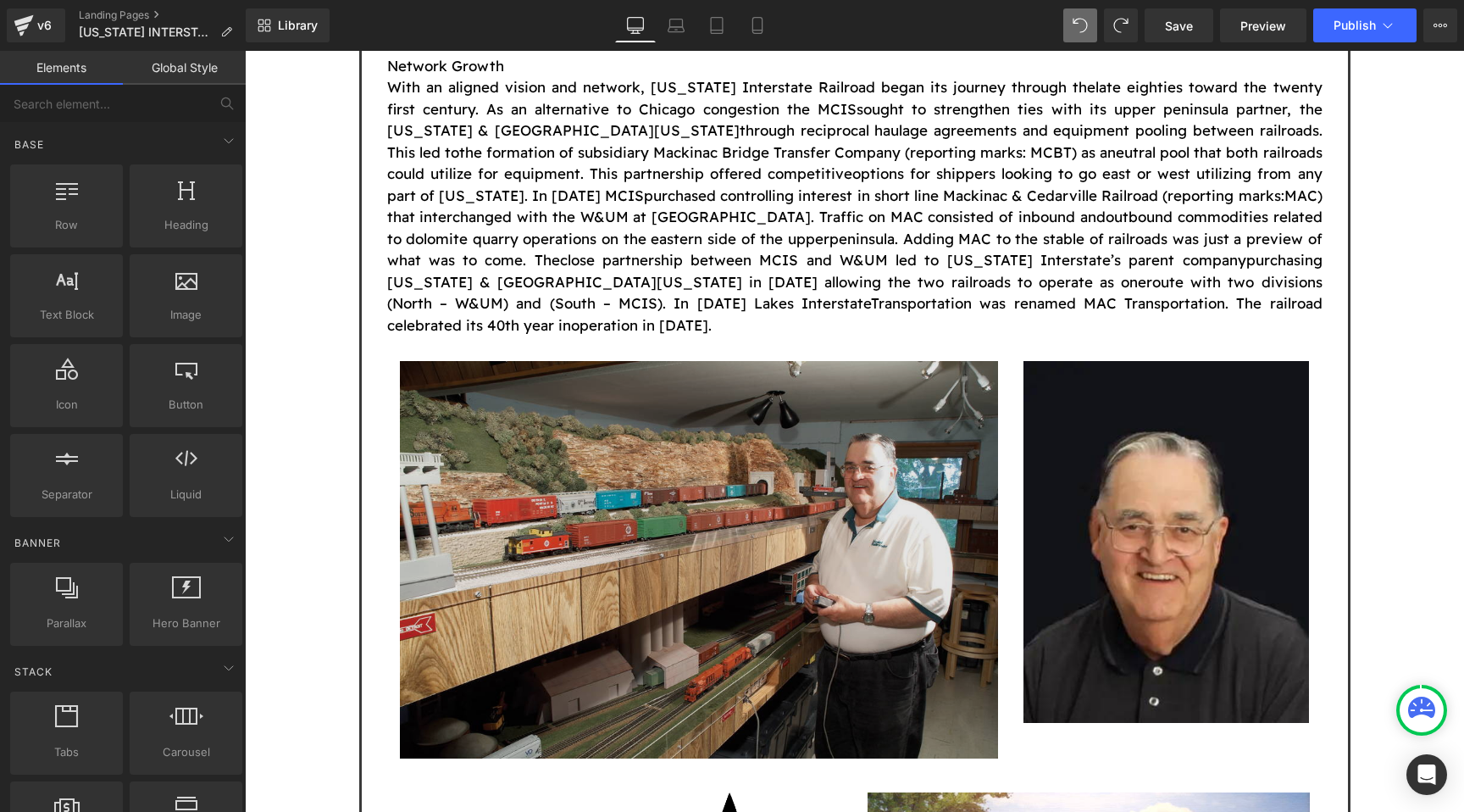
scroll to position [1484, 0]
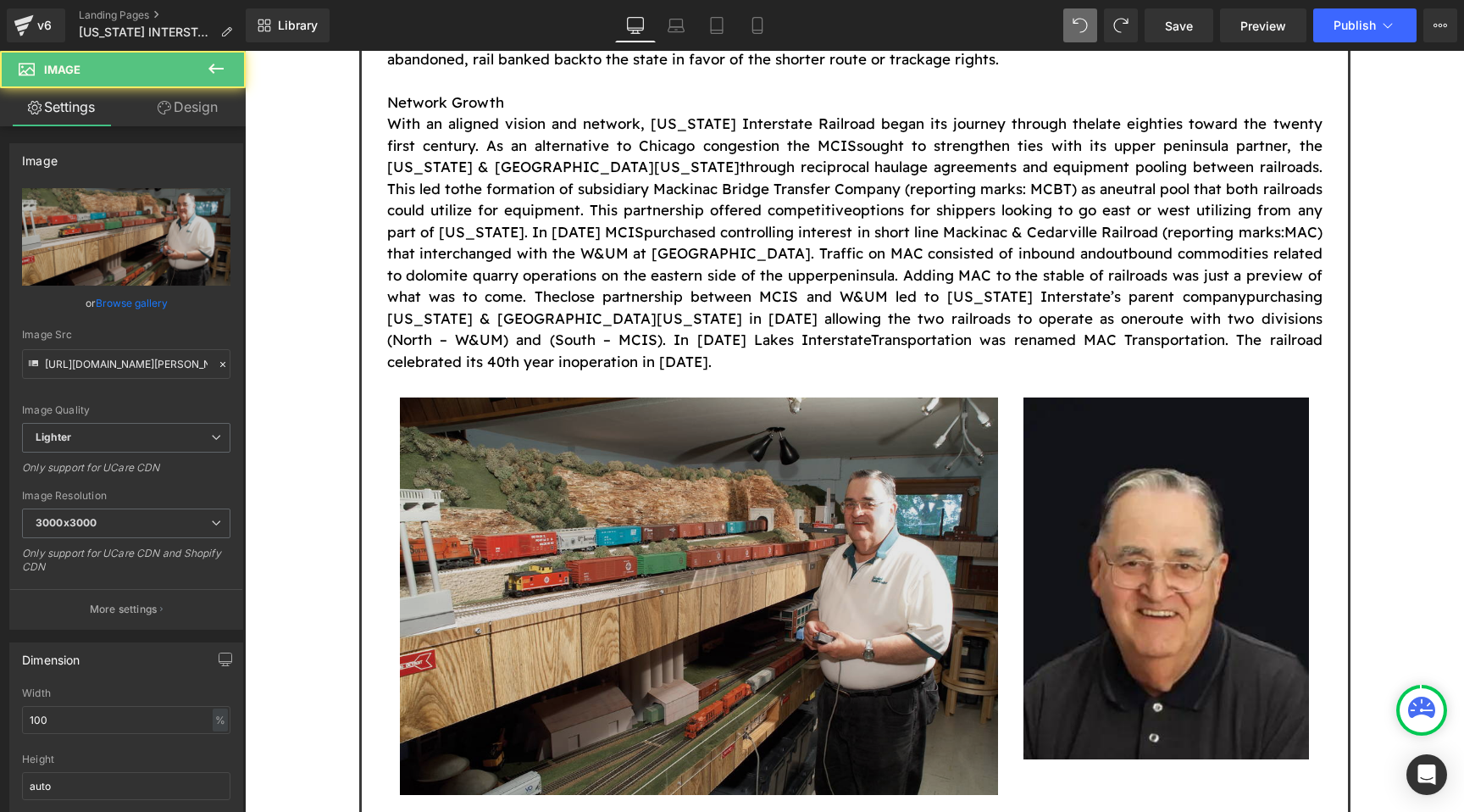
click at [808, 463] on img at bounding box center [699, 595] width 598 height 397
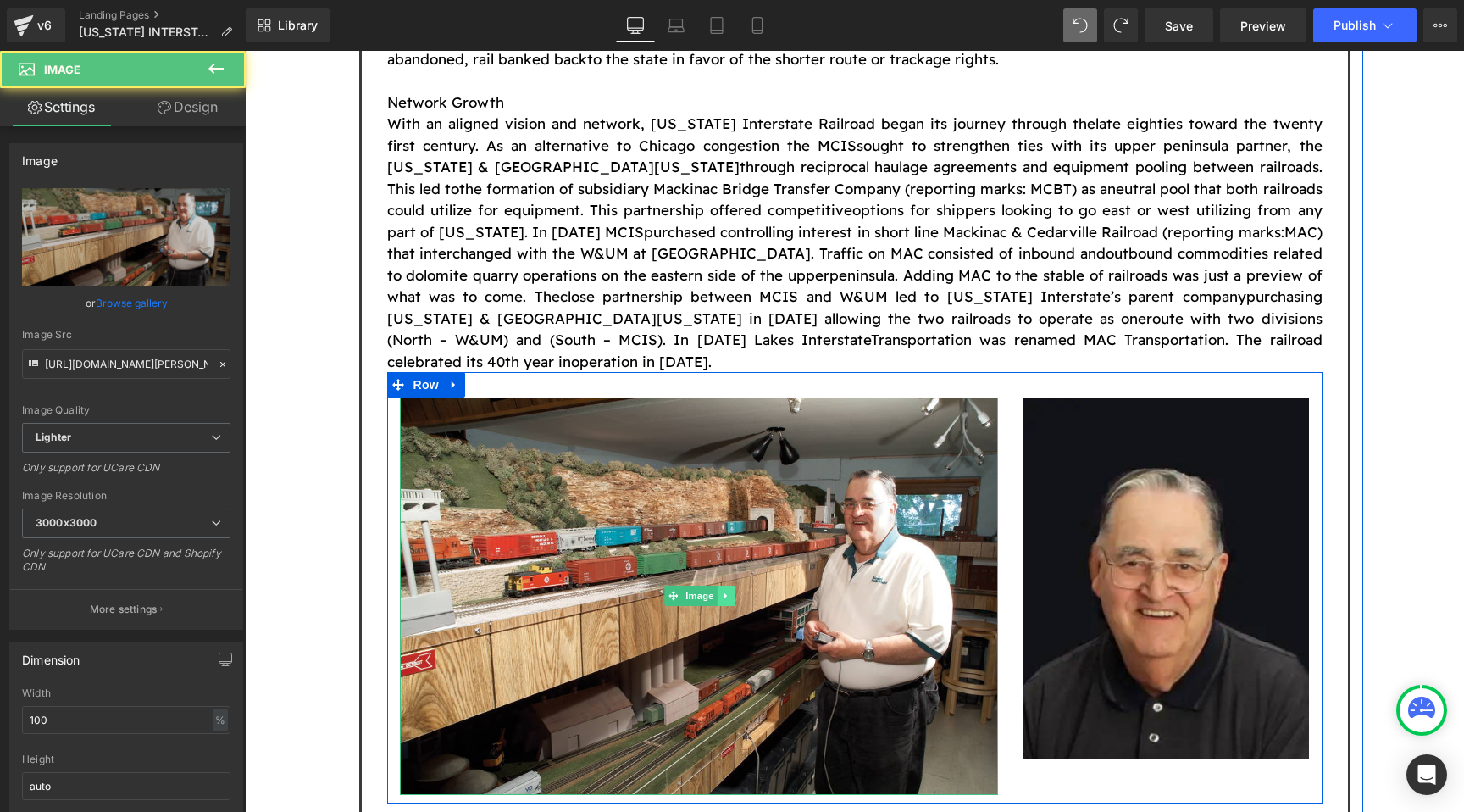
click at [726, 591] on icon at bounding box center [725, 595] width 9 height 10
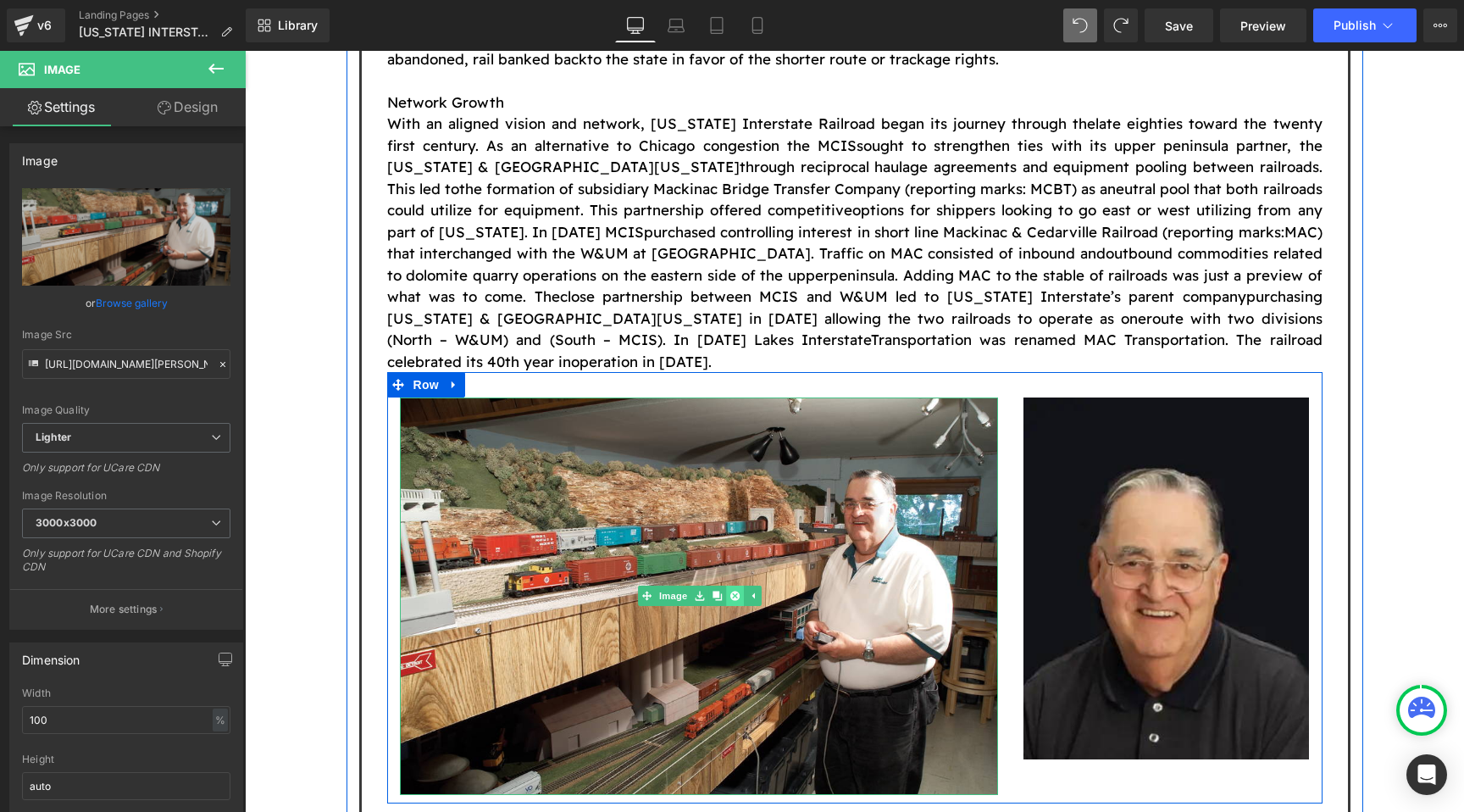
click at [731, 592] on icon at bounding box center [734, 596] width 9 height 9
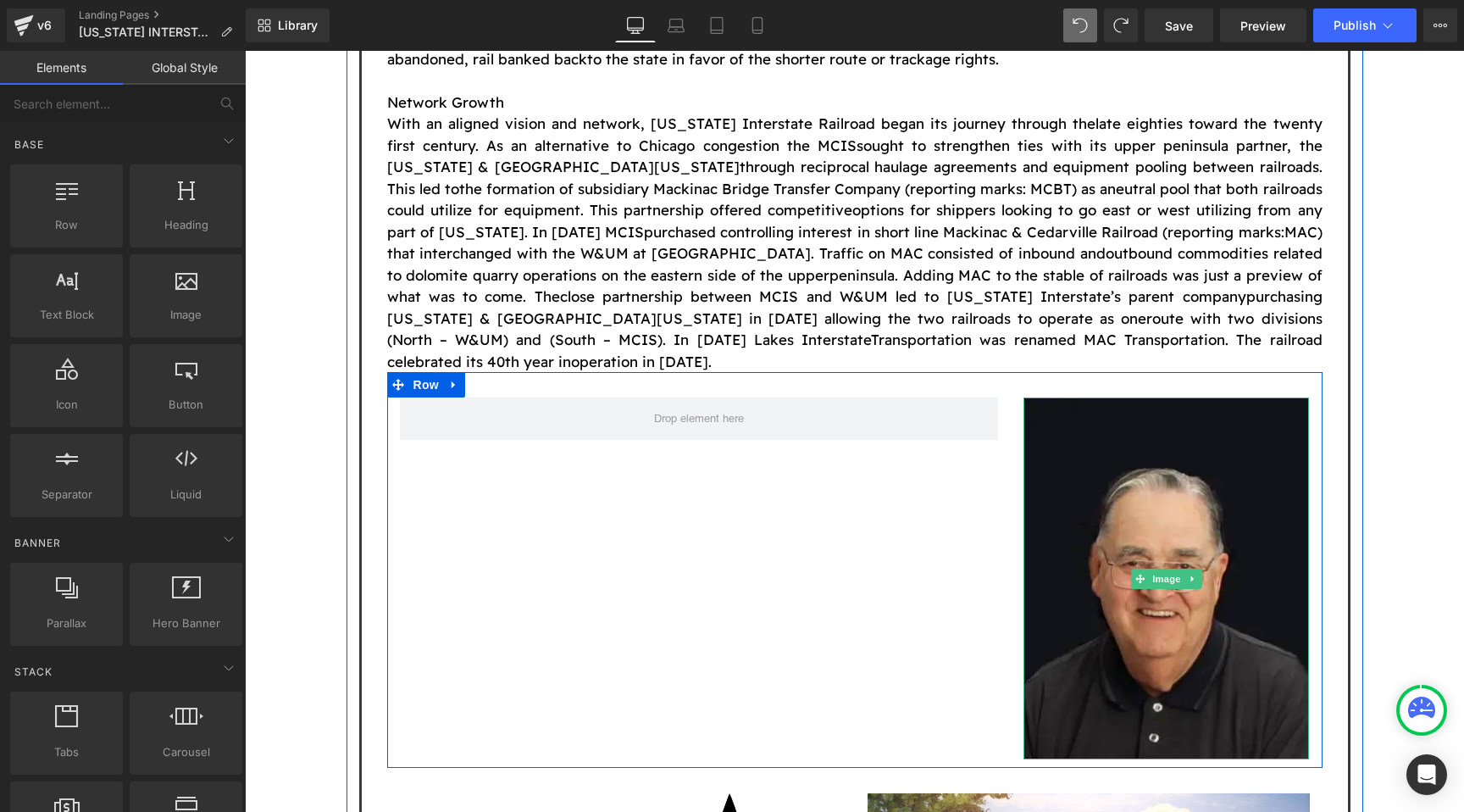
click at [1199, 568] on link at bounding box center [1193, 579] width 18 height 20
click at [1199, 568] on link at bounding box center [1202, 579] width 18 height 20
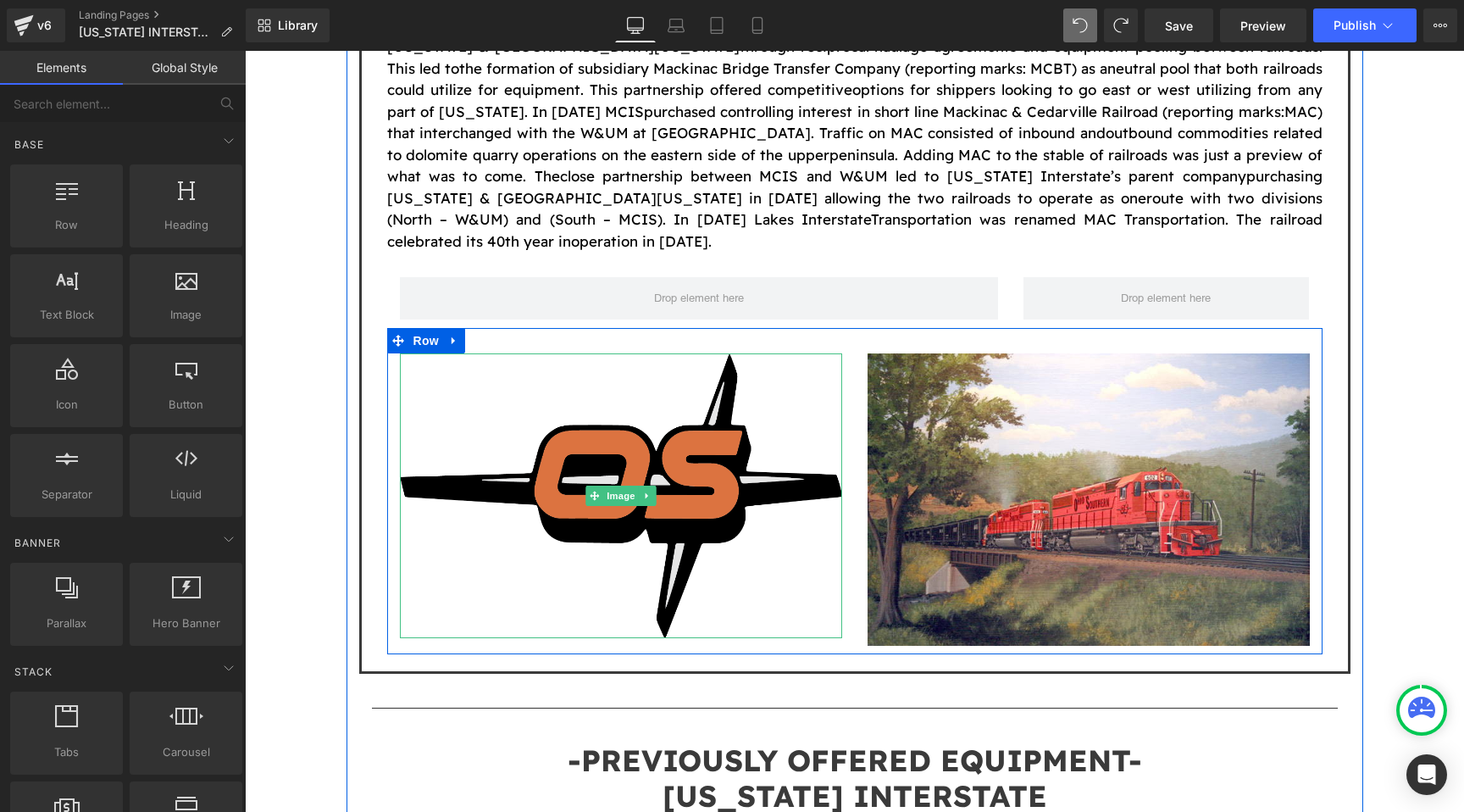
scroll to position [1636, 0]
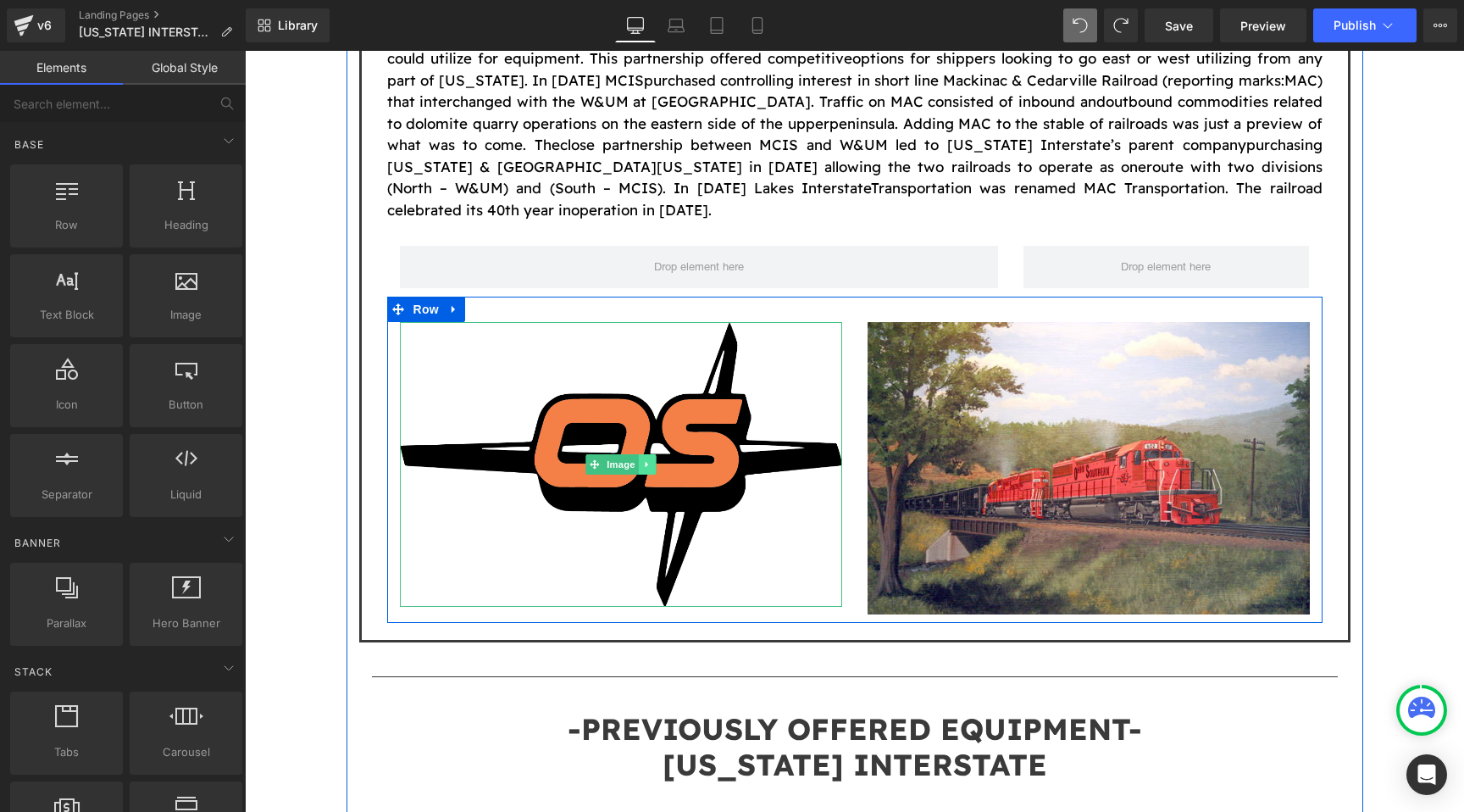
click at [650, 459] on icon at bounding box center [648, 464] width 9 height 10
click at [663, 454] on link at bounding box center [656, 464] width 18 height 20
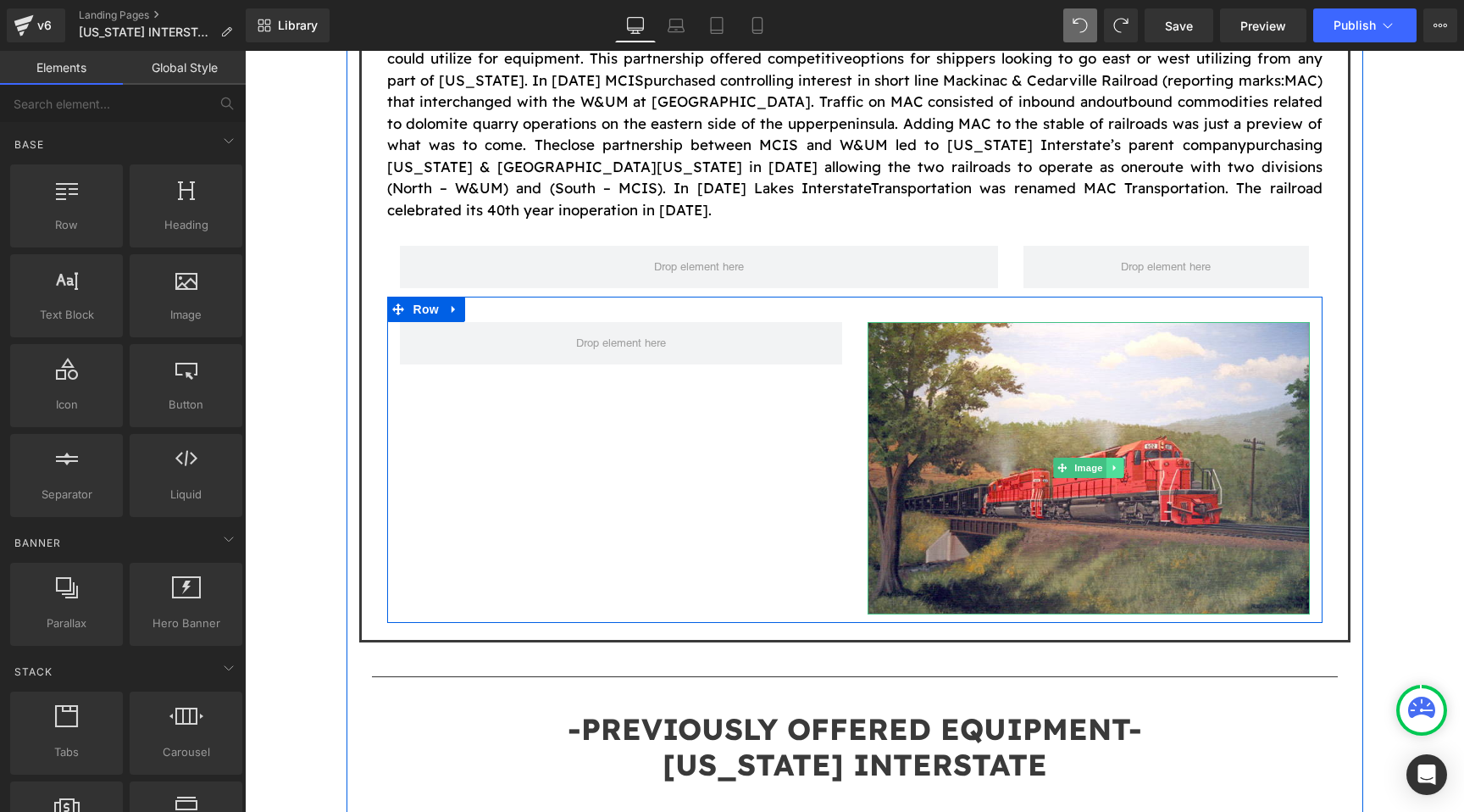
click at [1122, 458] on link at bounding box center [1115, 468] width 18 height 20
click at [1122, 463] on icon at bounding box center [1125, 468] width 9 height 9
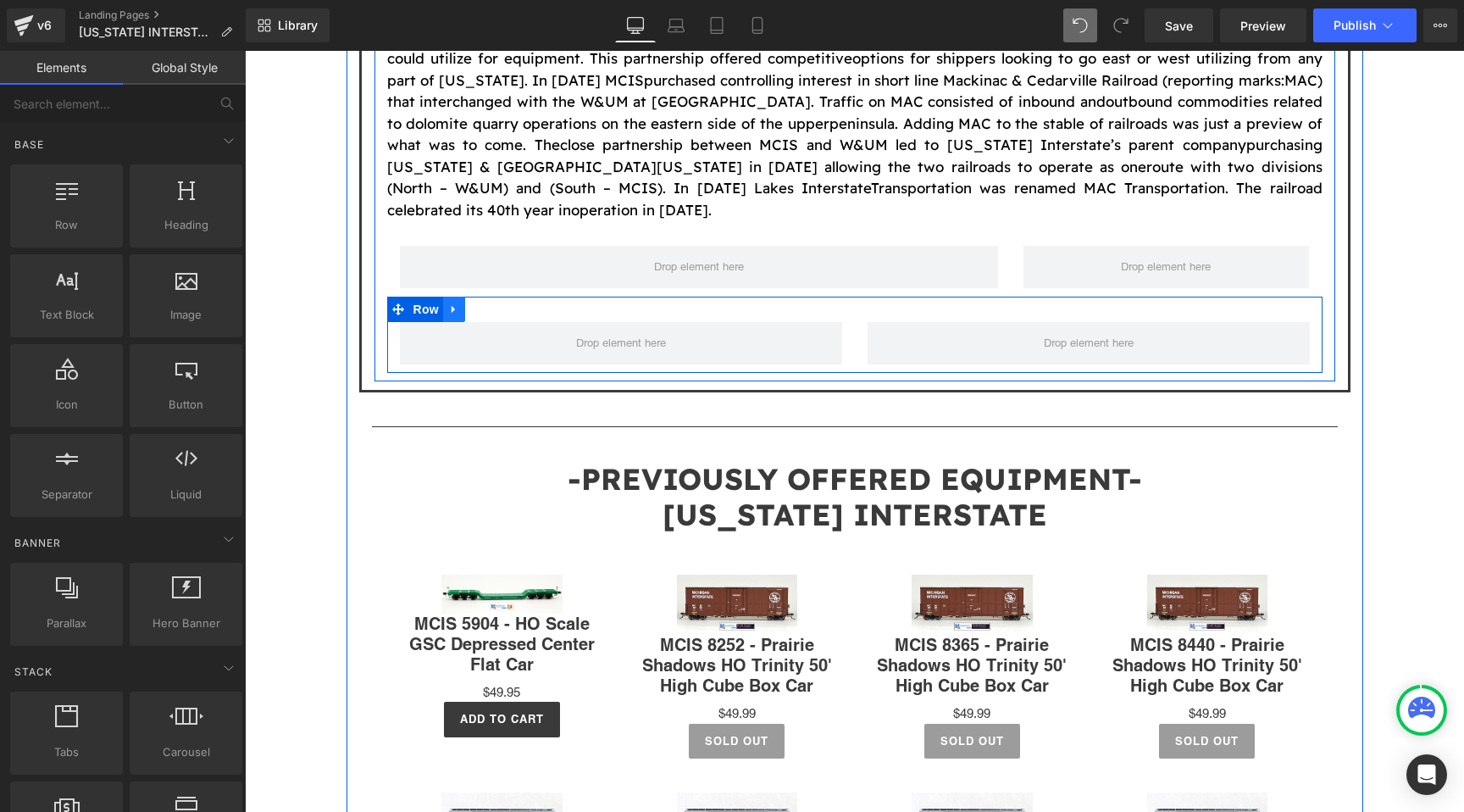
click at [459, 297] on link at bounding box center [455, 309] width 22 height 25
click at [492, 303] on icon at bounding box center [498, 309] width 12 height 12
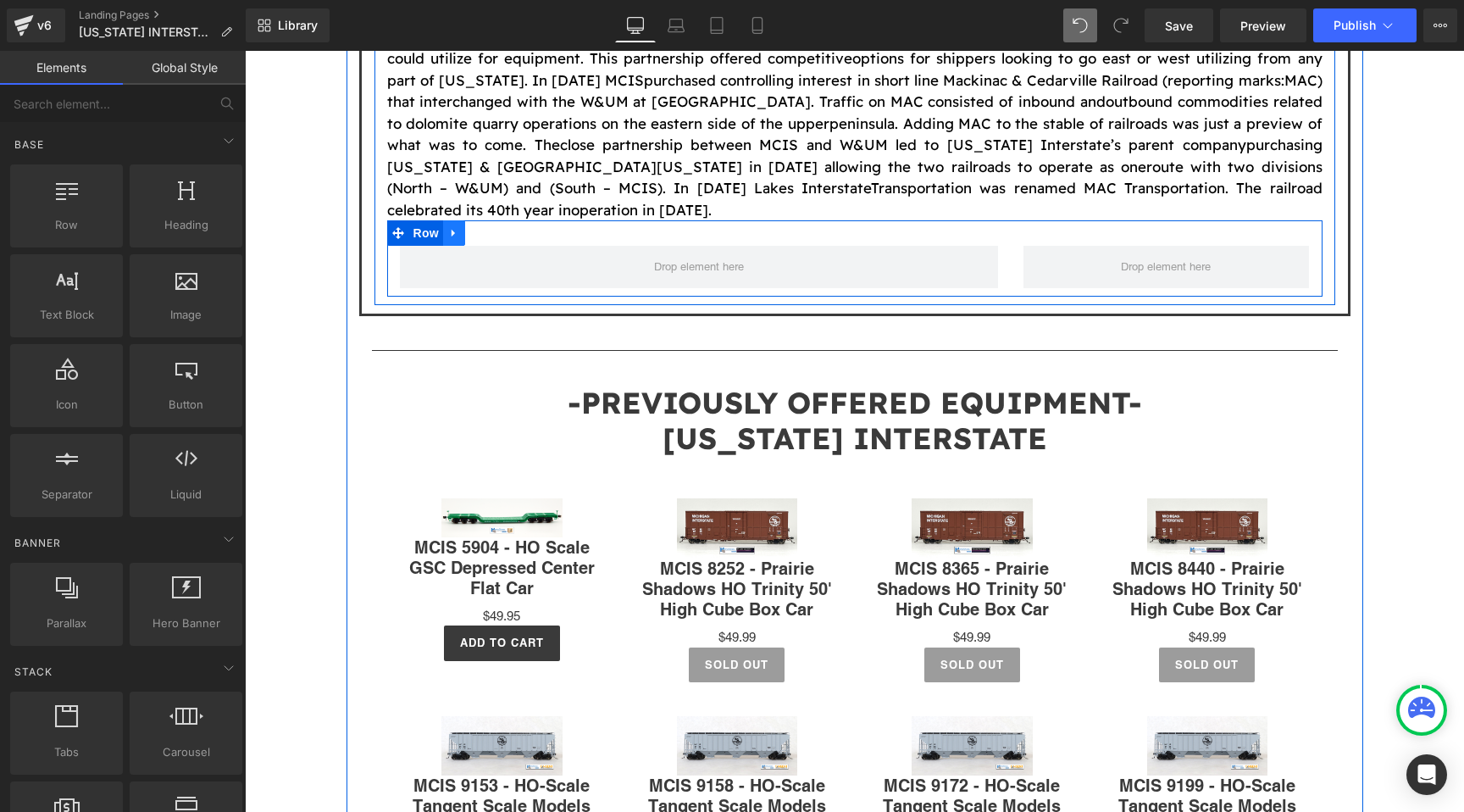
click at [452, 227] on icon at bounding box center [454, 233] width 12 height 13
click at [498, 227] on icon at bounding box center [498, 233] width 12 height 12
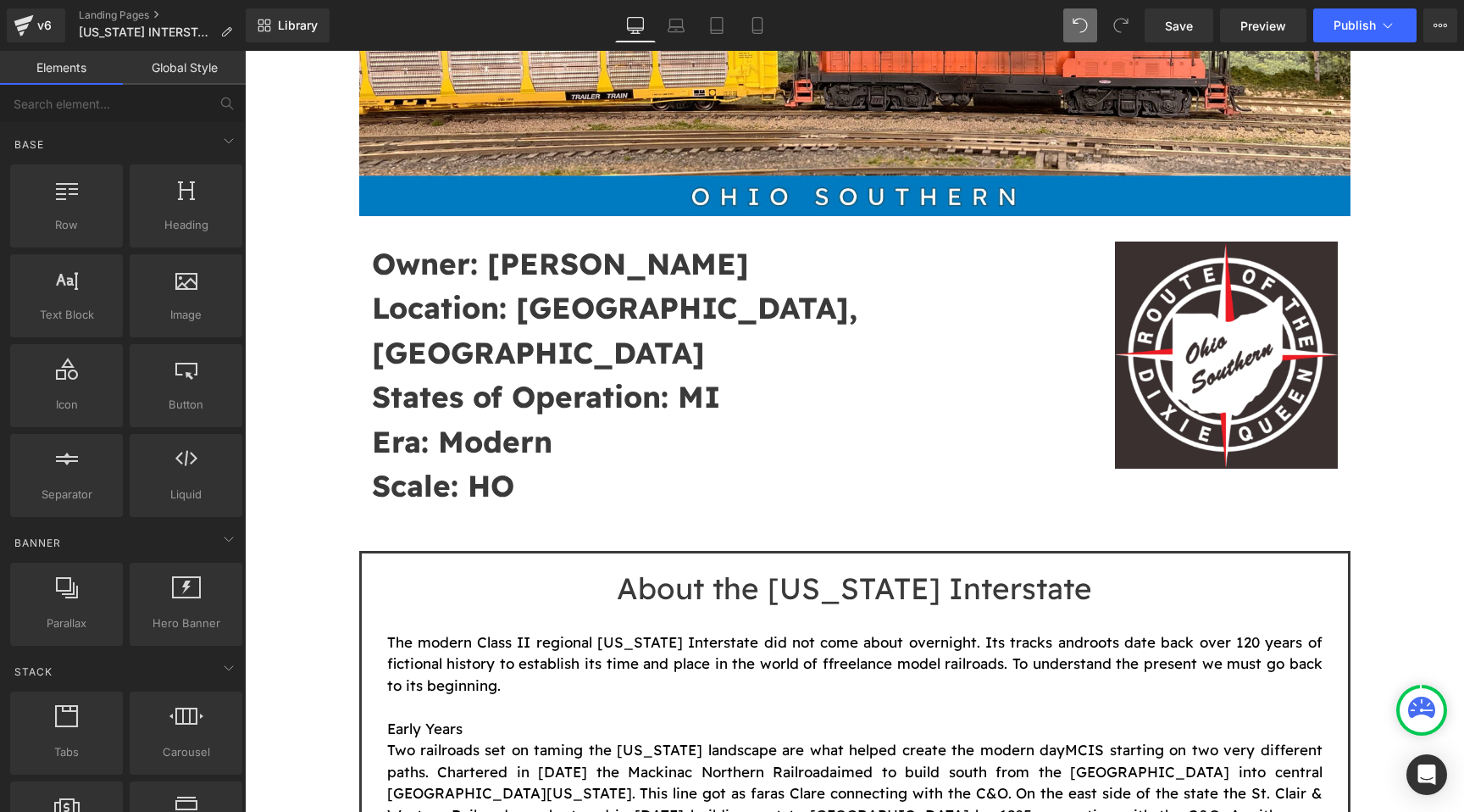
scroll to position [455, 0]
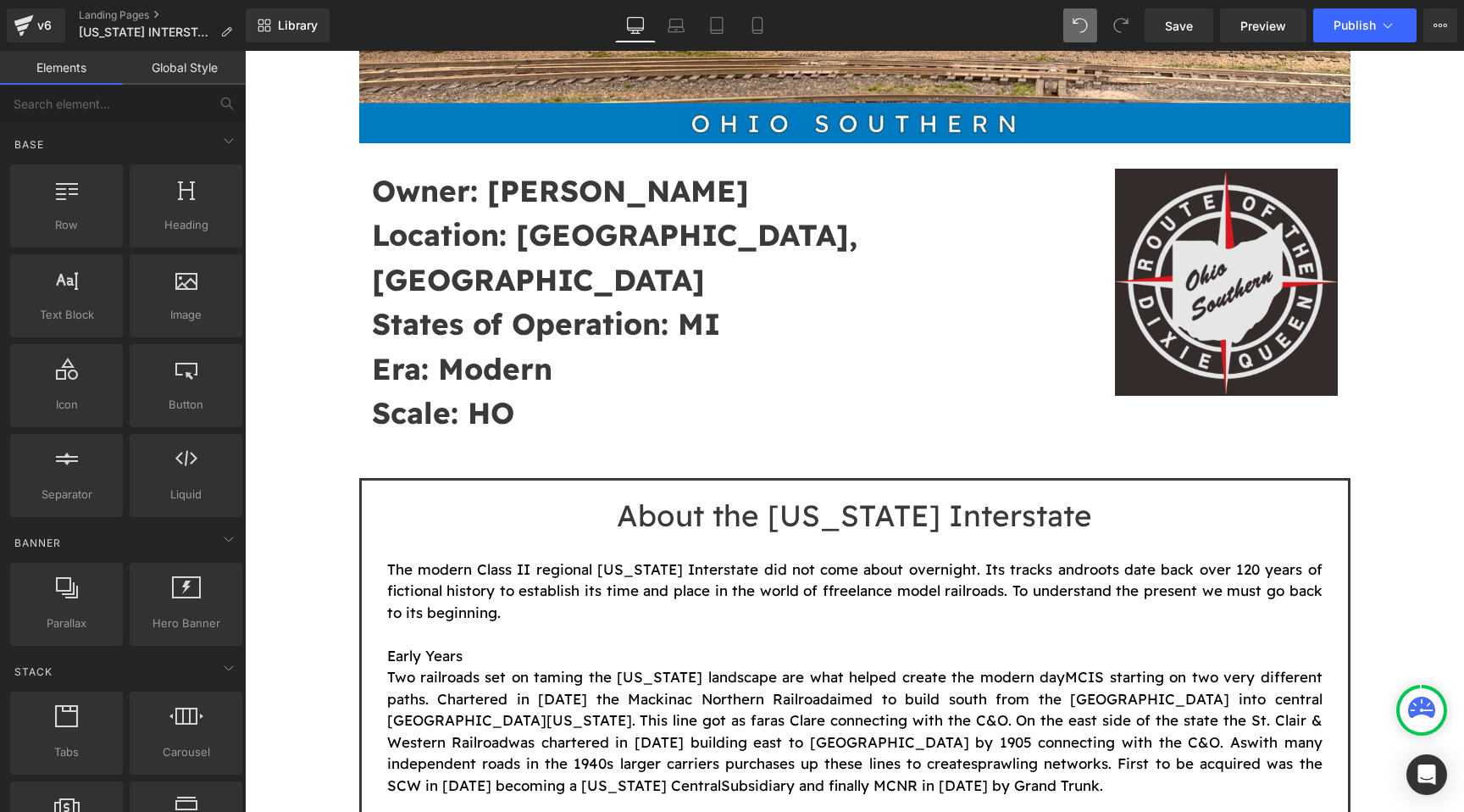
click at [1235, 274] on div "Image" at bounding box center [1227, 282] width 223 height 227
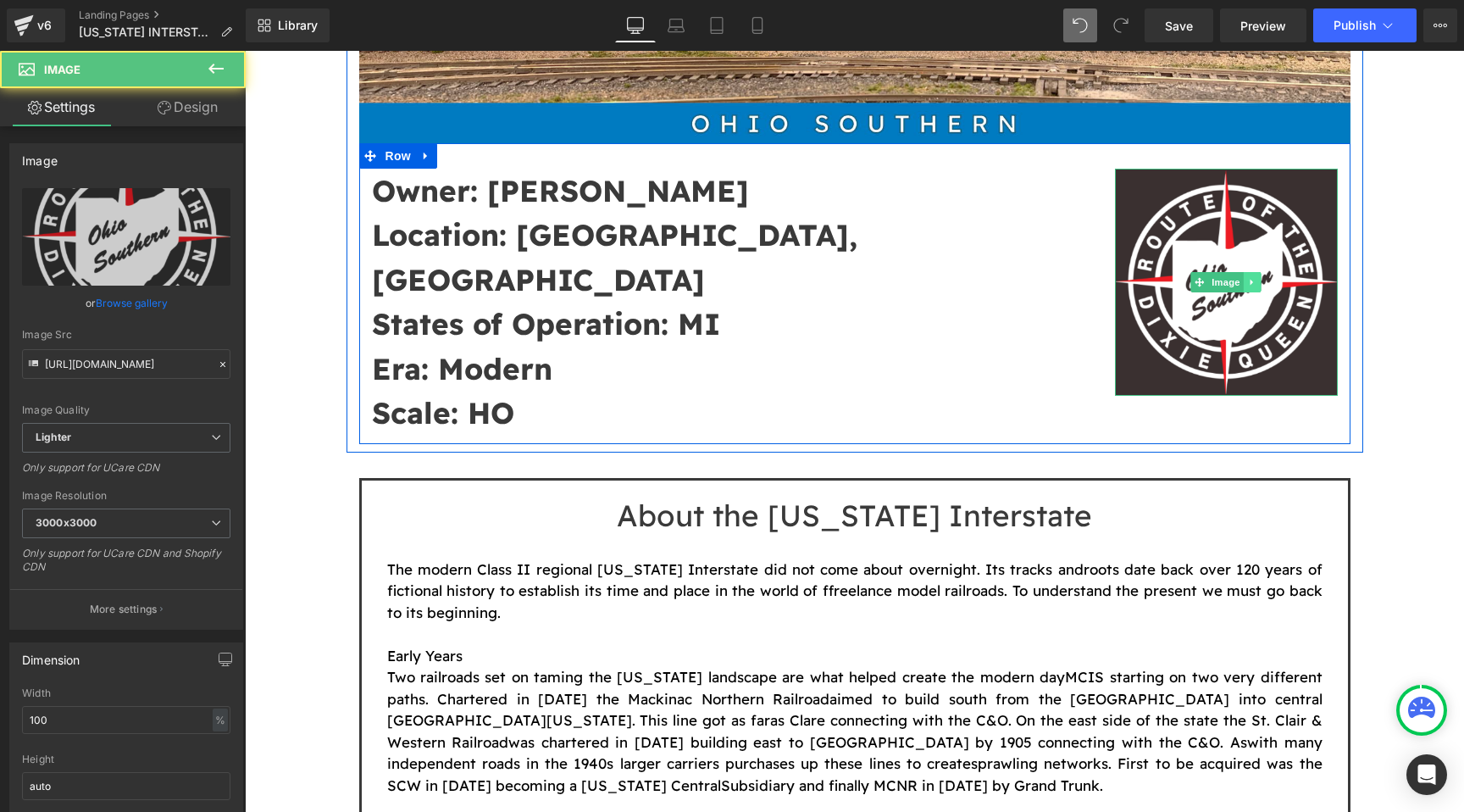
click at [1248, 278] on icon at bounding box center [1253, 282] width 9 height 10
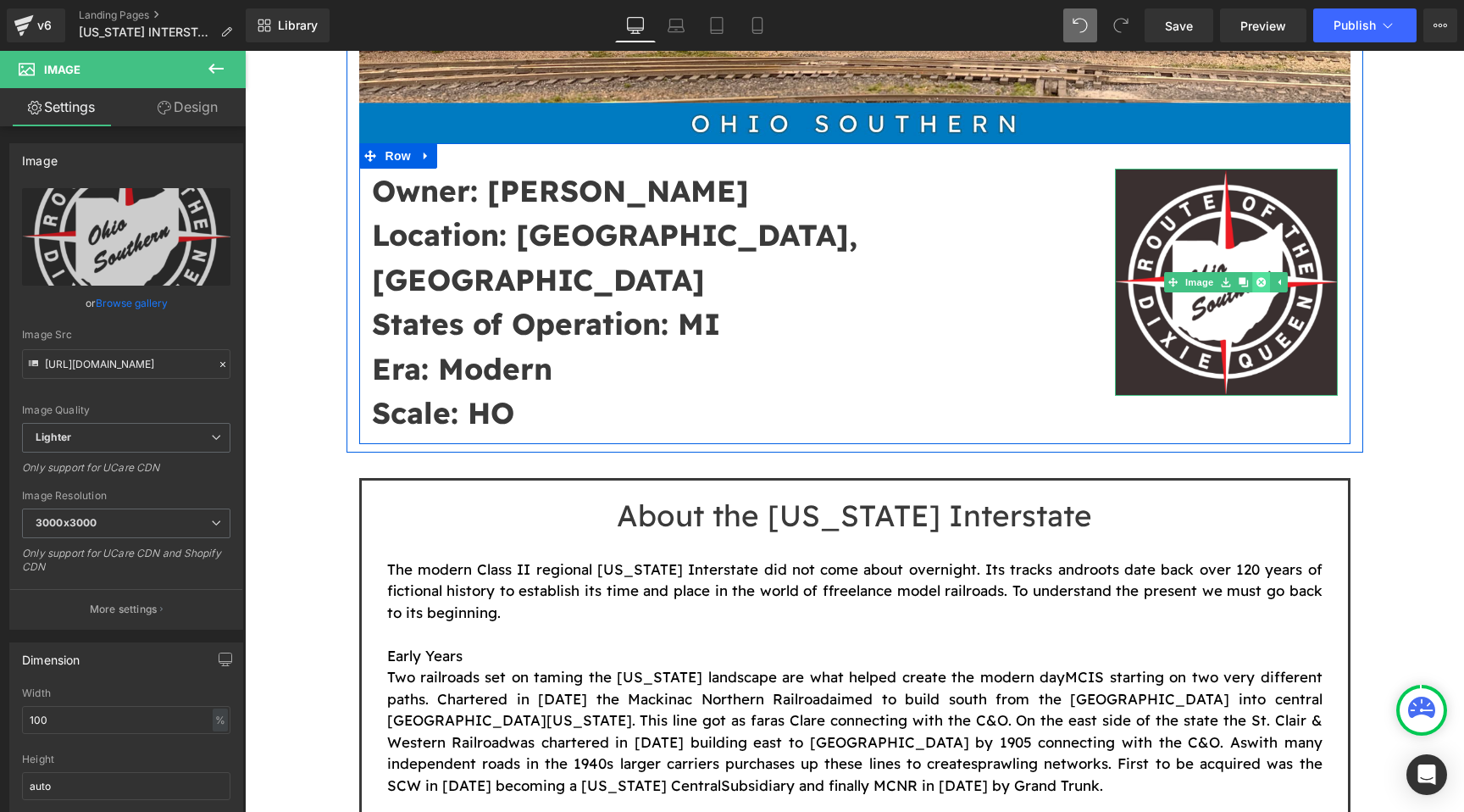
click at [1260, 282] on icon at bounding box center [1261, 282] width 9 height 9
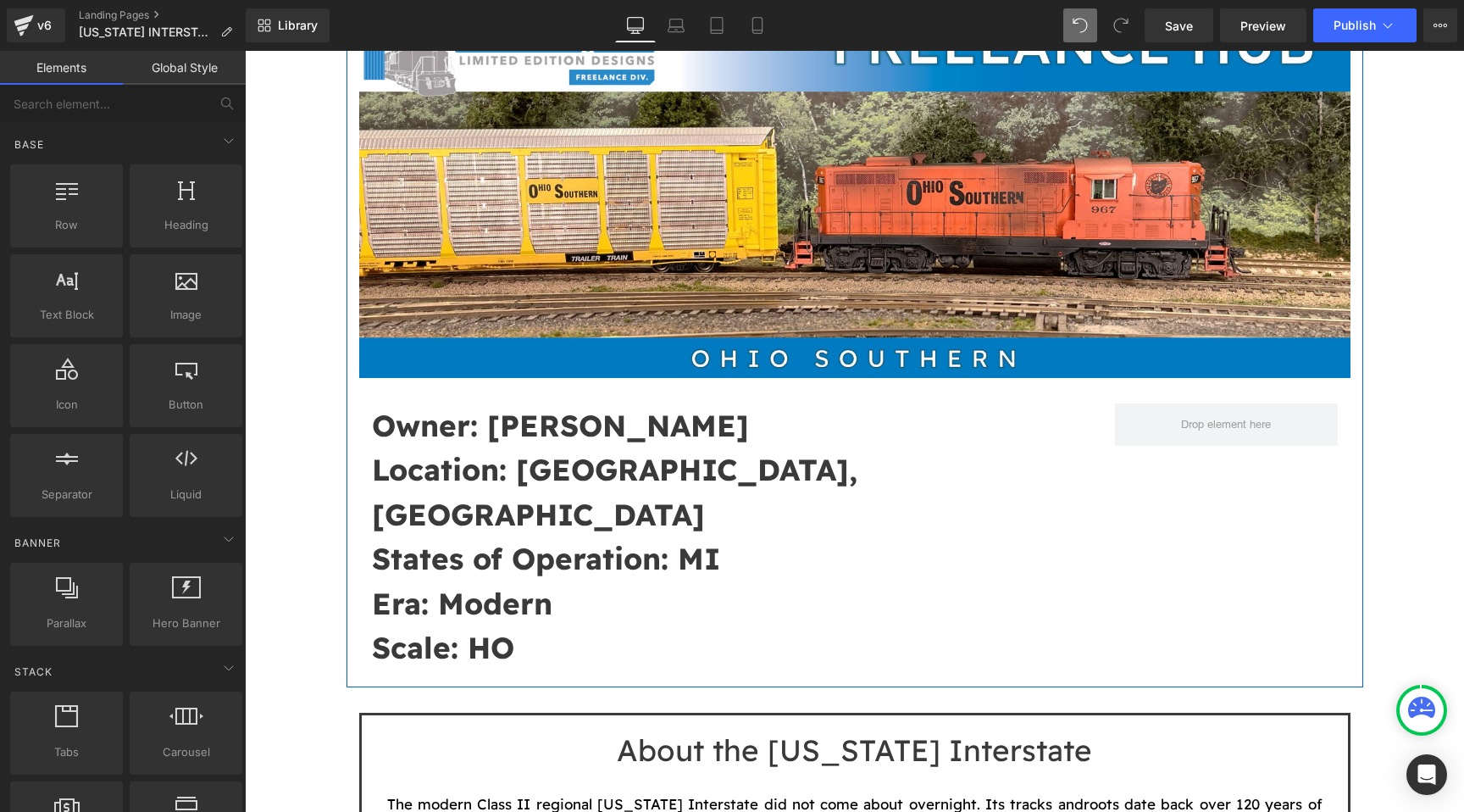
scroll to position [201, 0]
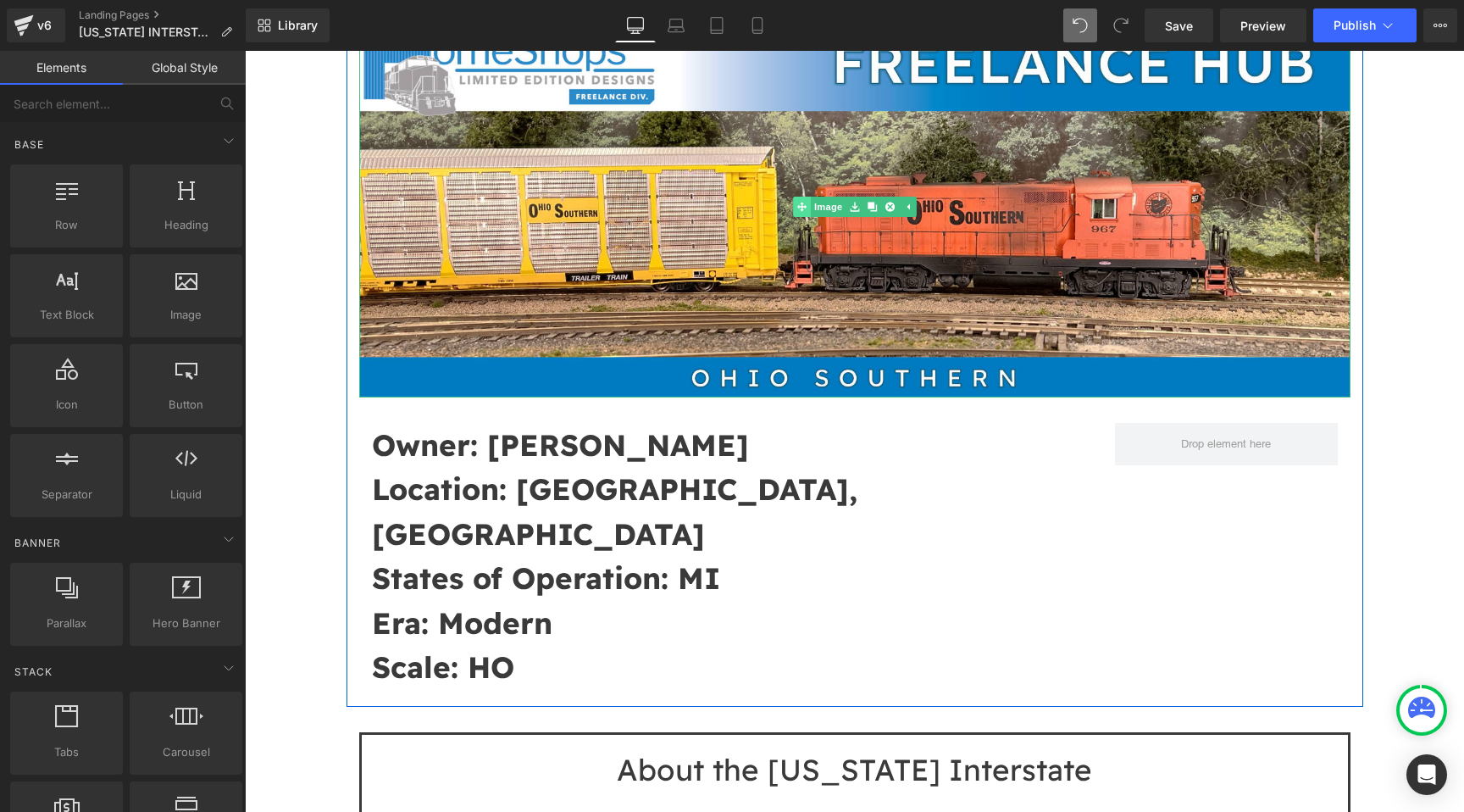
click at [834, 206] on link "Image" at bounding box center [819, 206] width 52 height 20
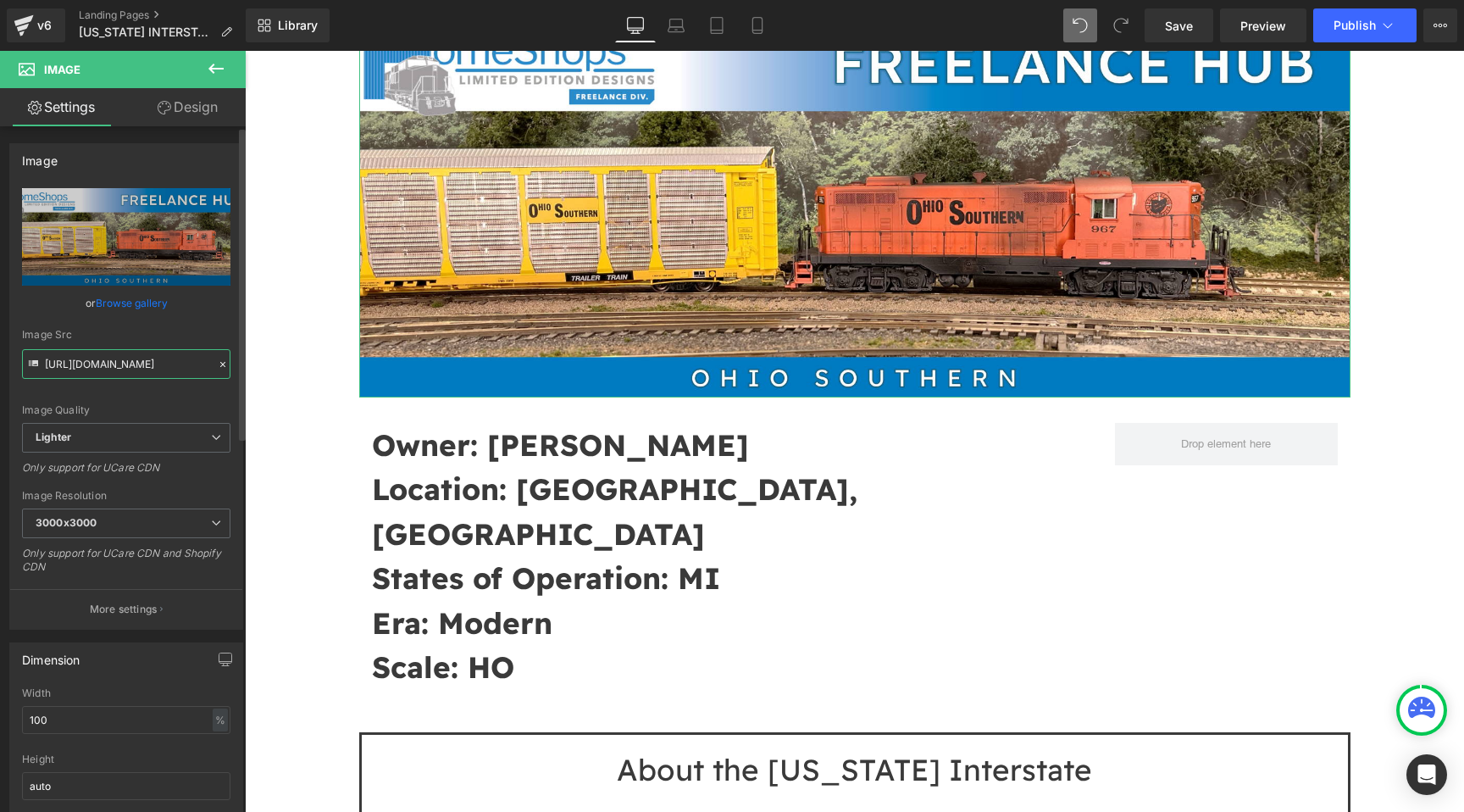
click at [133, 358] on input "https://ucarecdn.com/c66e707a-2b9b-4332-a746-f6731b6fc05e/-/format/auto/-/previ…" at bounding box center [126, 364] width 208 height 30
paste input "cdn.shopify.com/s/files/1/0552/5425/3750/files/Screenshot_2025-08-31_at_02.25.1…"
type input "https://cdn.shopify.com/s/files/1/0552/5425/3750/files/Screenshot_2025-08-31_at…"
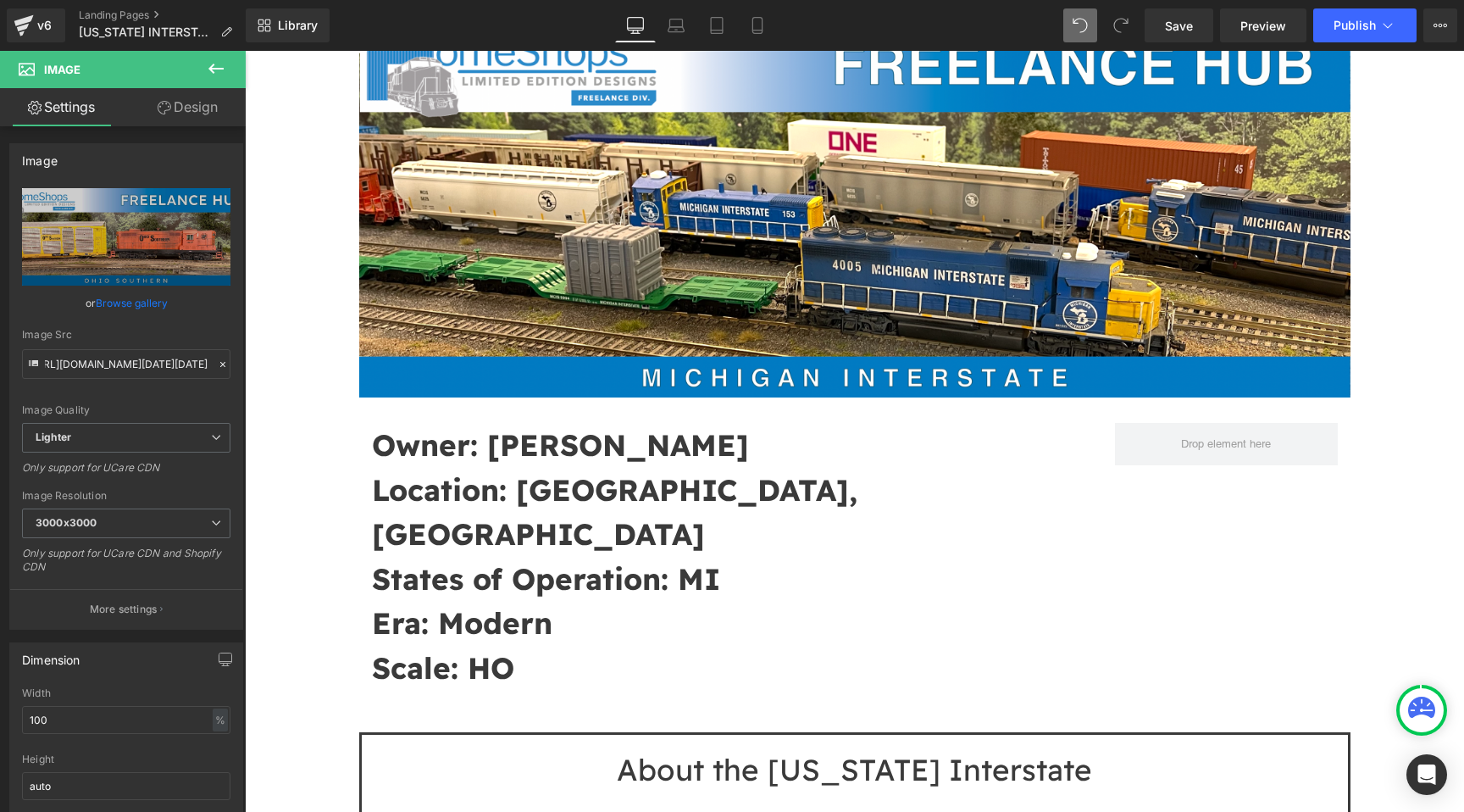
scroll to position [0, 0]
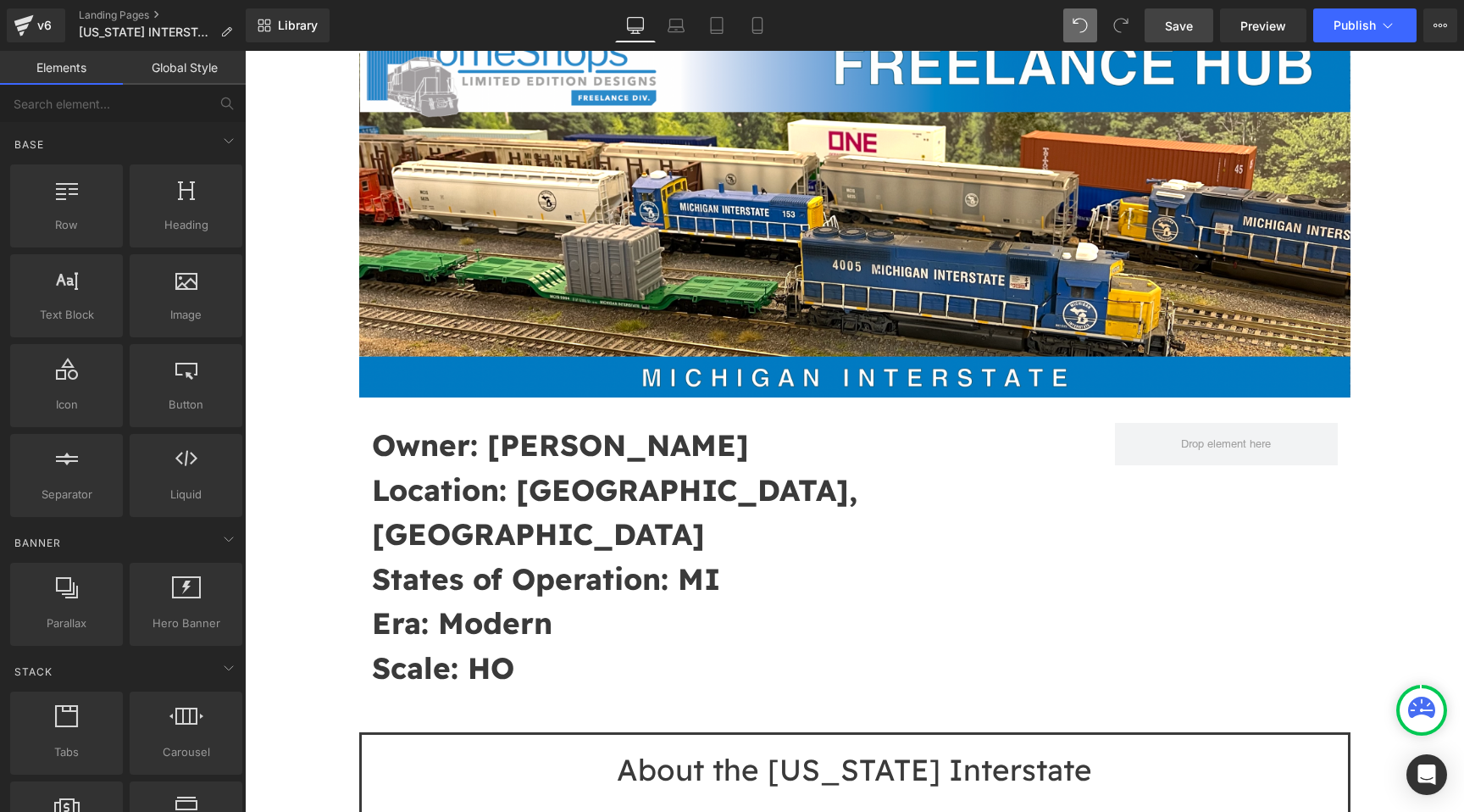
click at [1163, 33] on link "Save" at bounding box center [1179, 25] width 69 height 33
click at [1333, 24] on button "Publish" at bounding box center [1364, 25] width 103 height 33
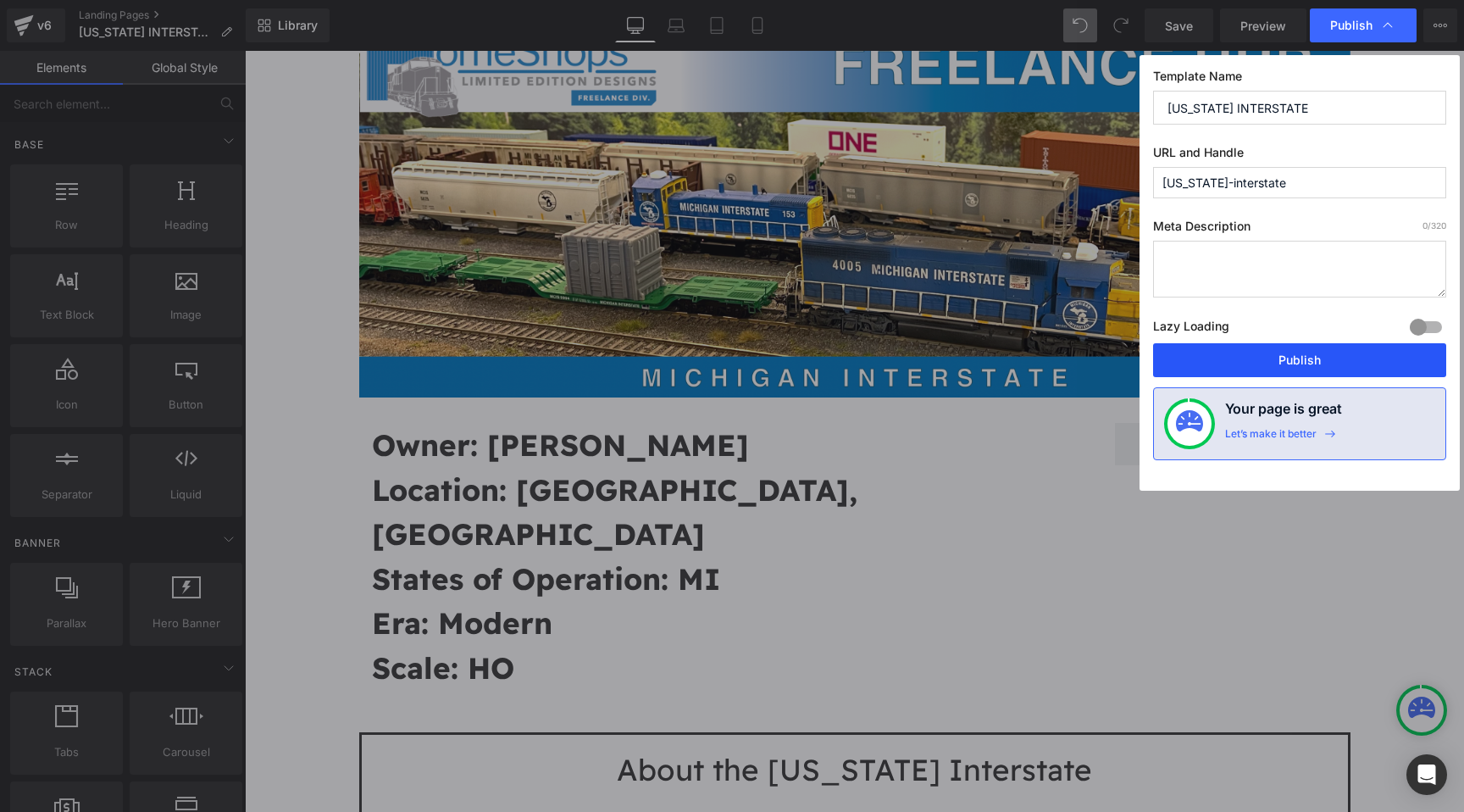
click at [1265, 350] on button "Publish" at bounding box center [1299, 360] width 293 height 33
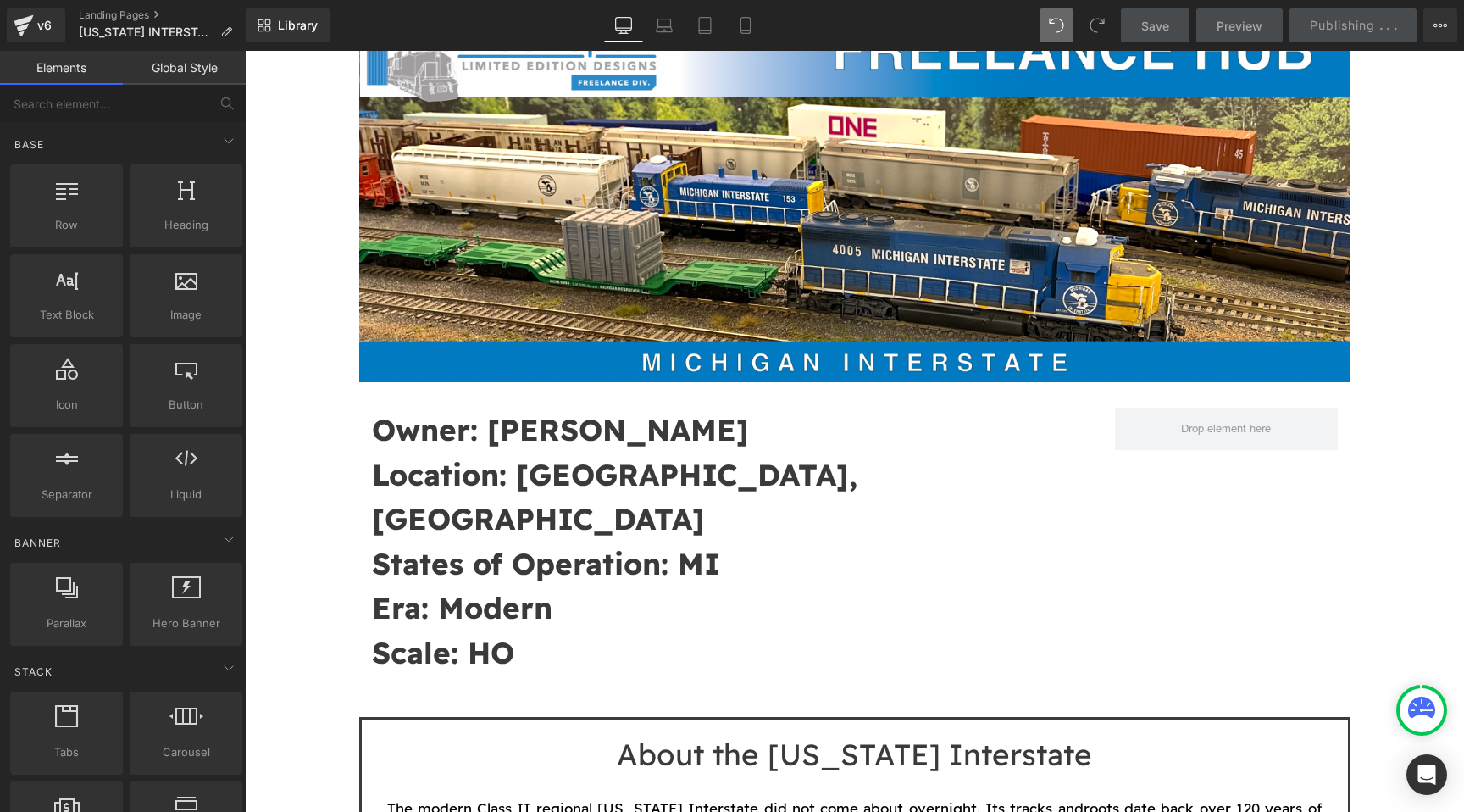
scroll to position [218, 0]
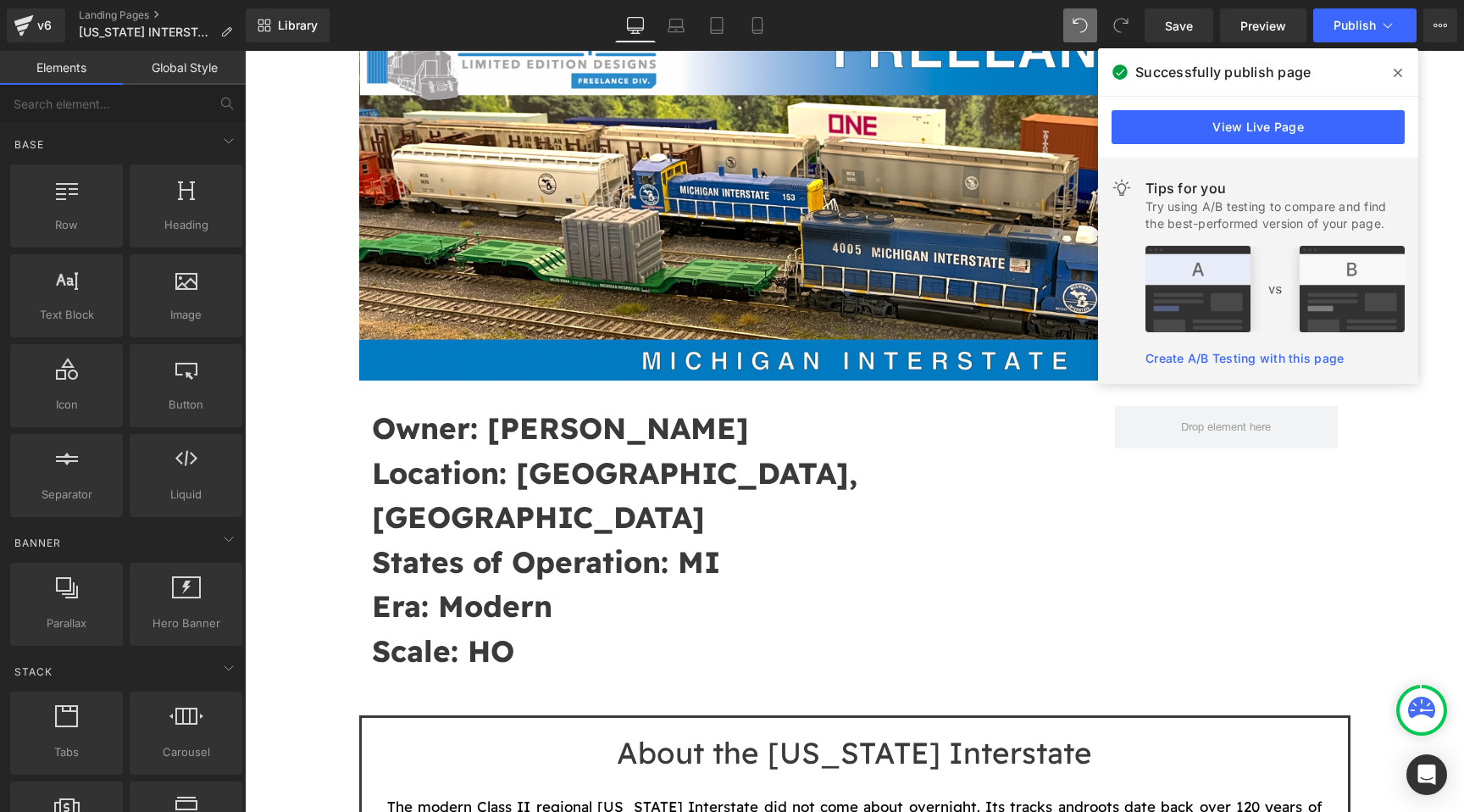
click at [1398, 76] on icon at bounding box center [1398, 73] width 8 height 14
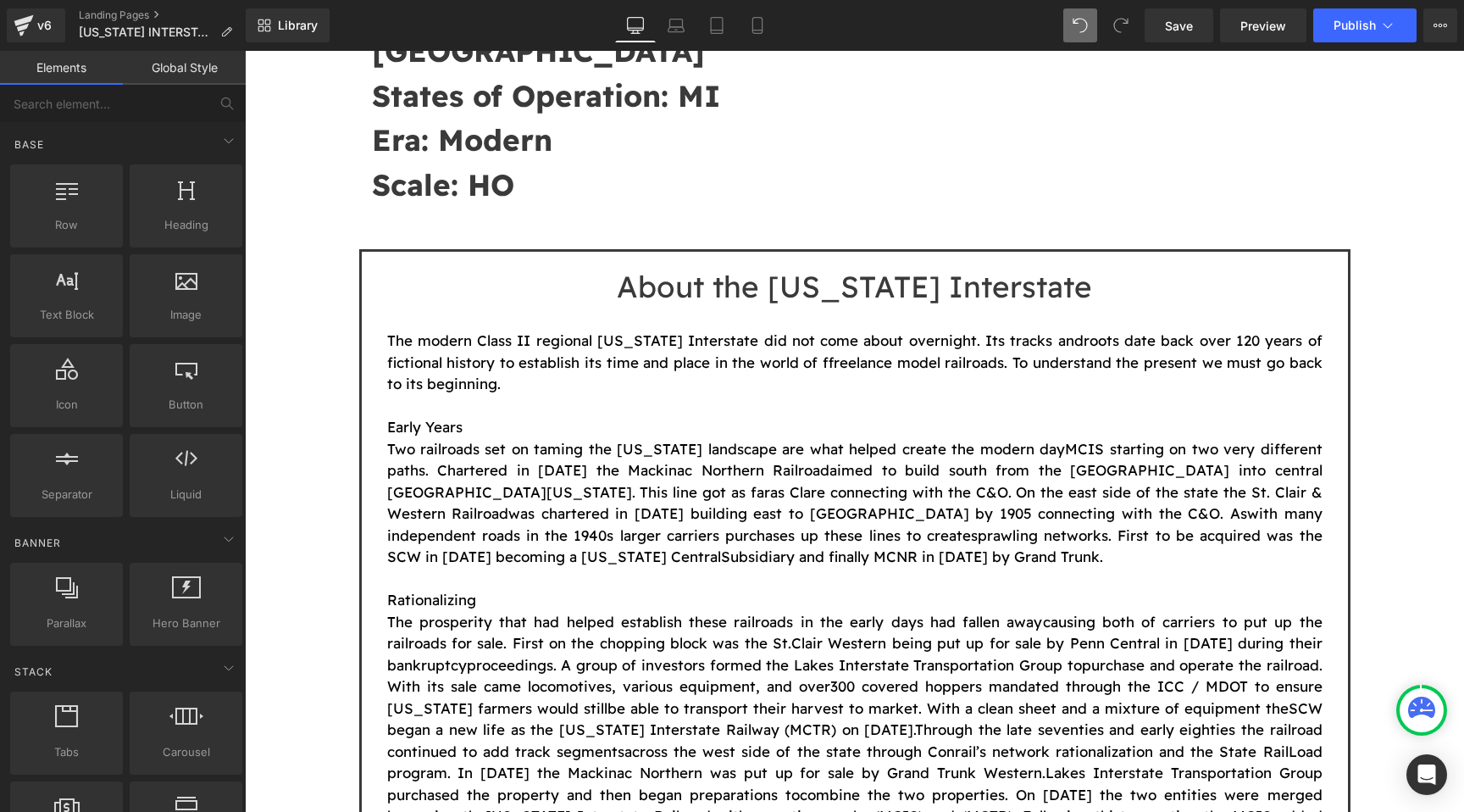
scroll to position [606, 0]
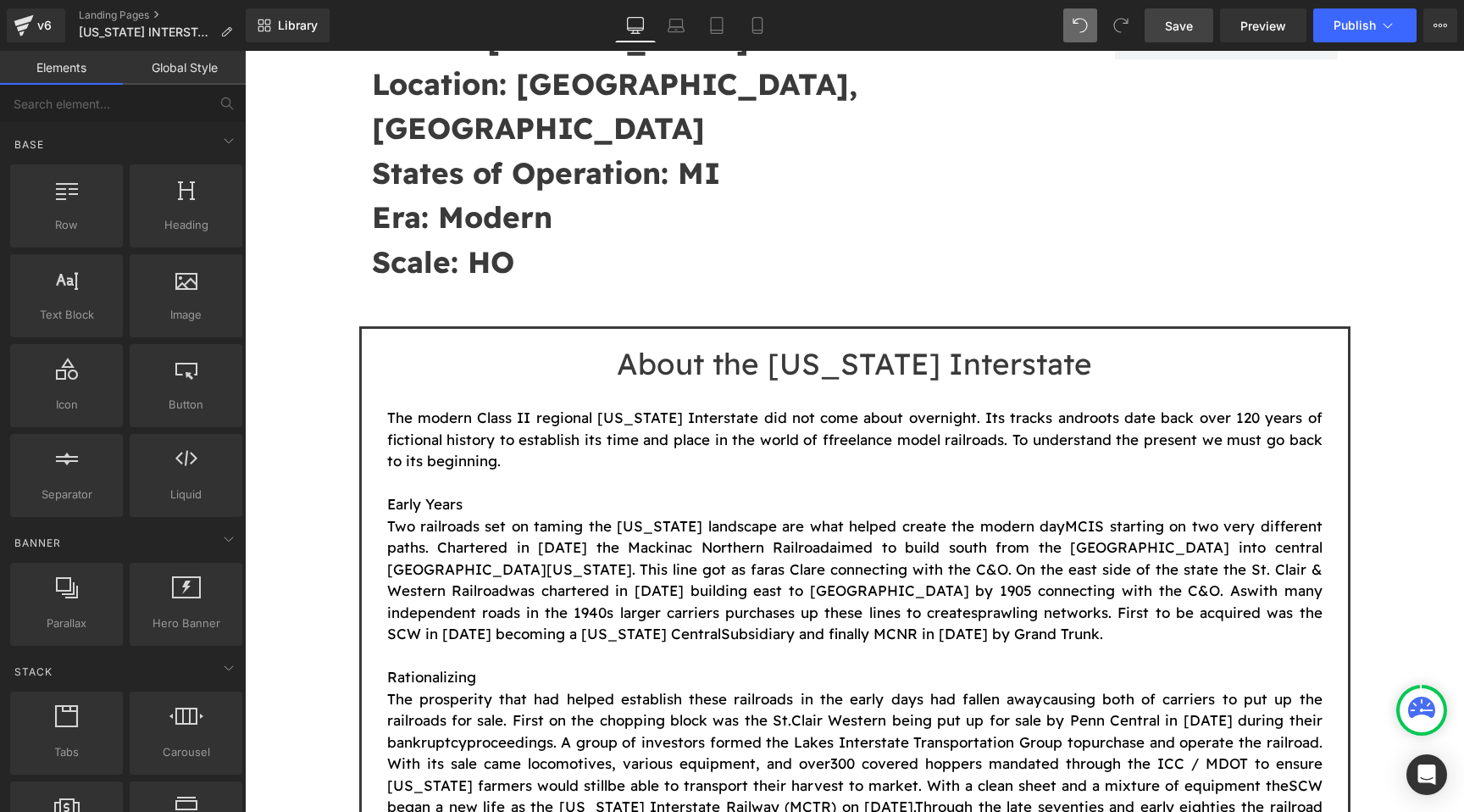
click at [1186, 20] on span "Save" at bounding box center [1179, 25] width 28 height 18
click at [1351, 34] on button "Publish" at bounding box center [1364, 25] width 103 height 33
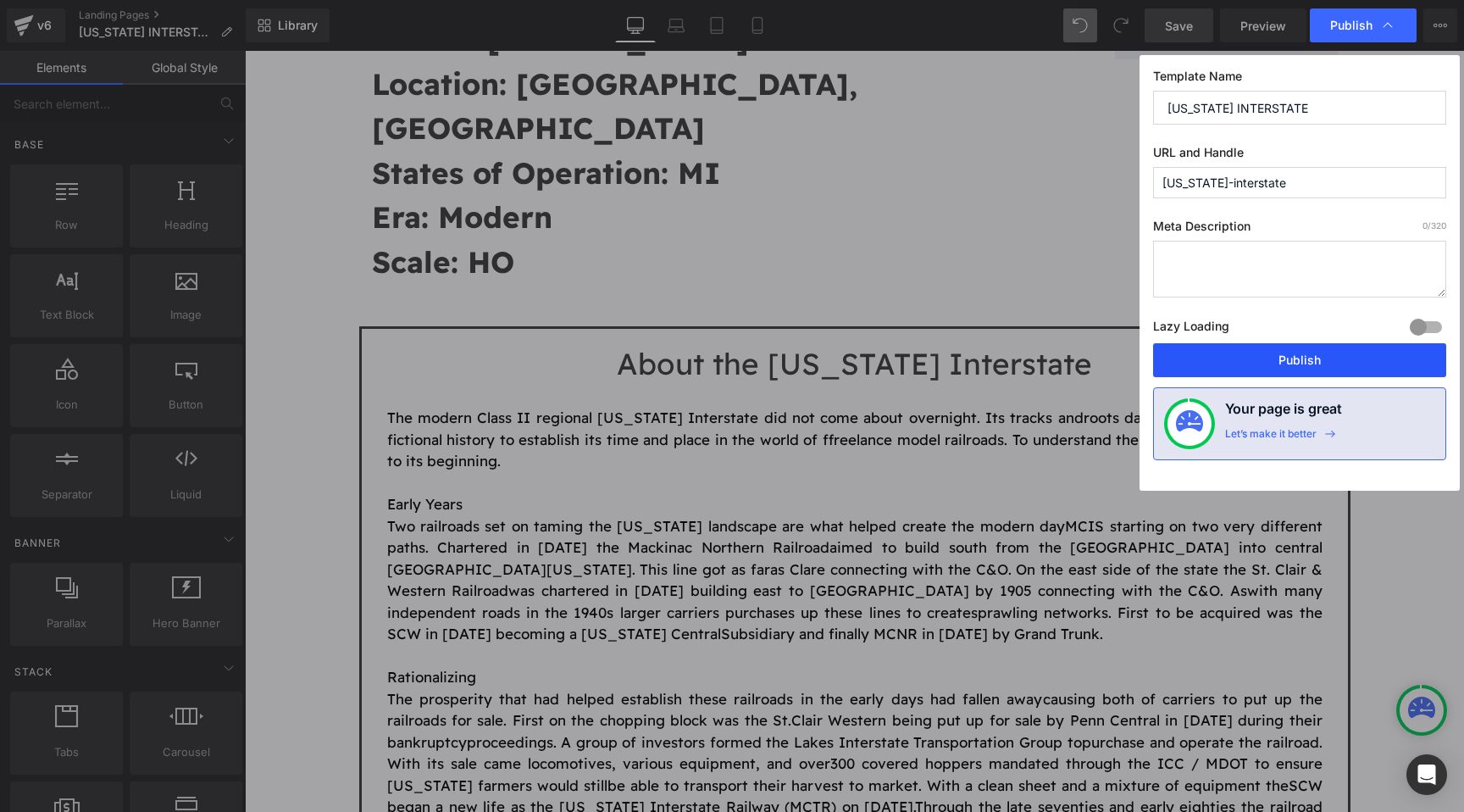
click at [1281, 362] on button "Publish" at bounding box center [1299, 360] width 293 height 33
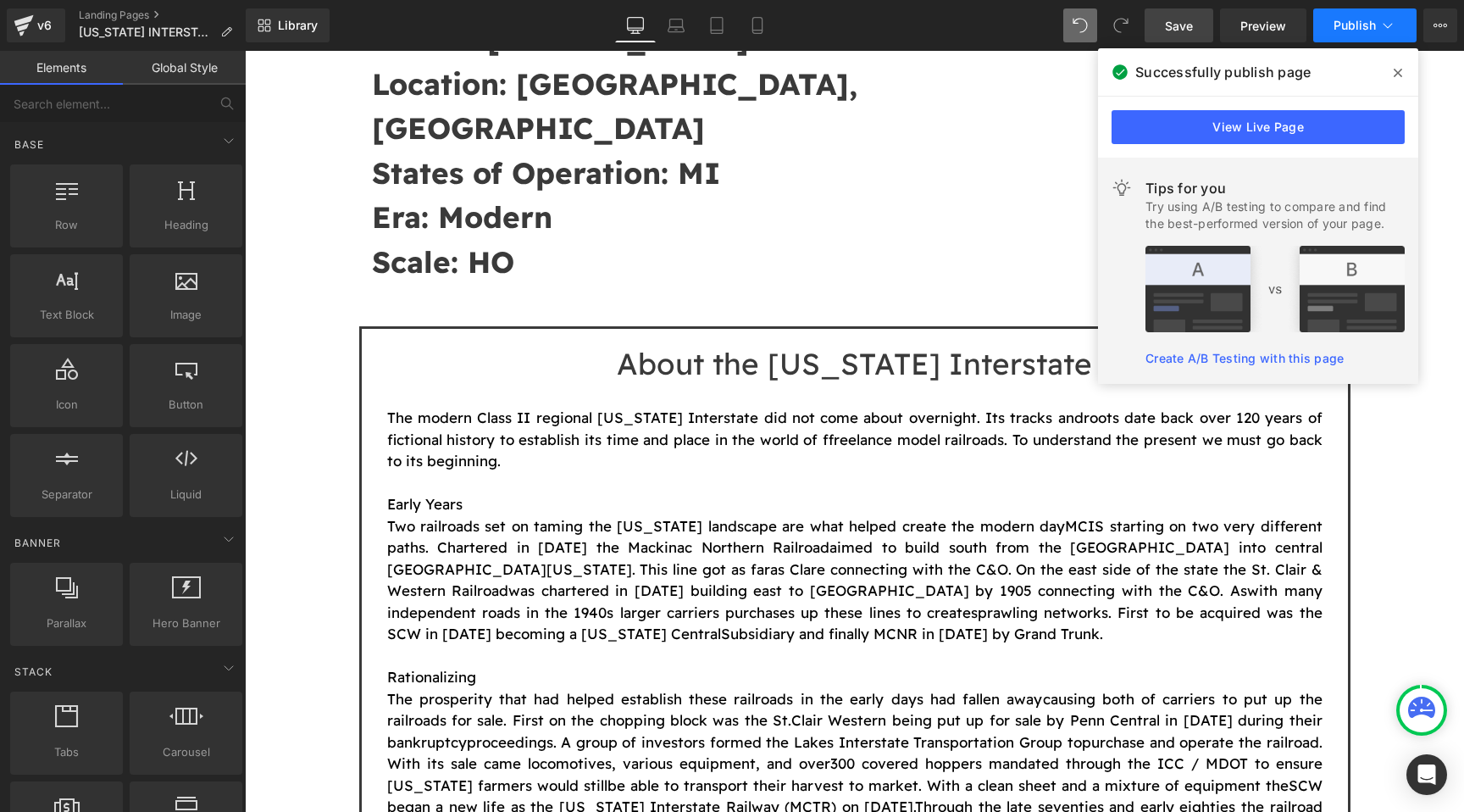
click at [1363, 30] on span "Publish" at bounding box center [1355, 25] width 43 height 14
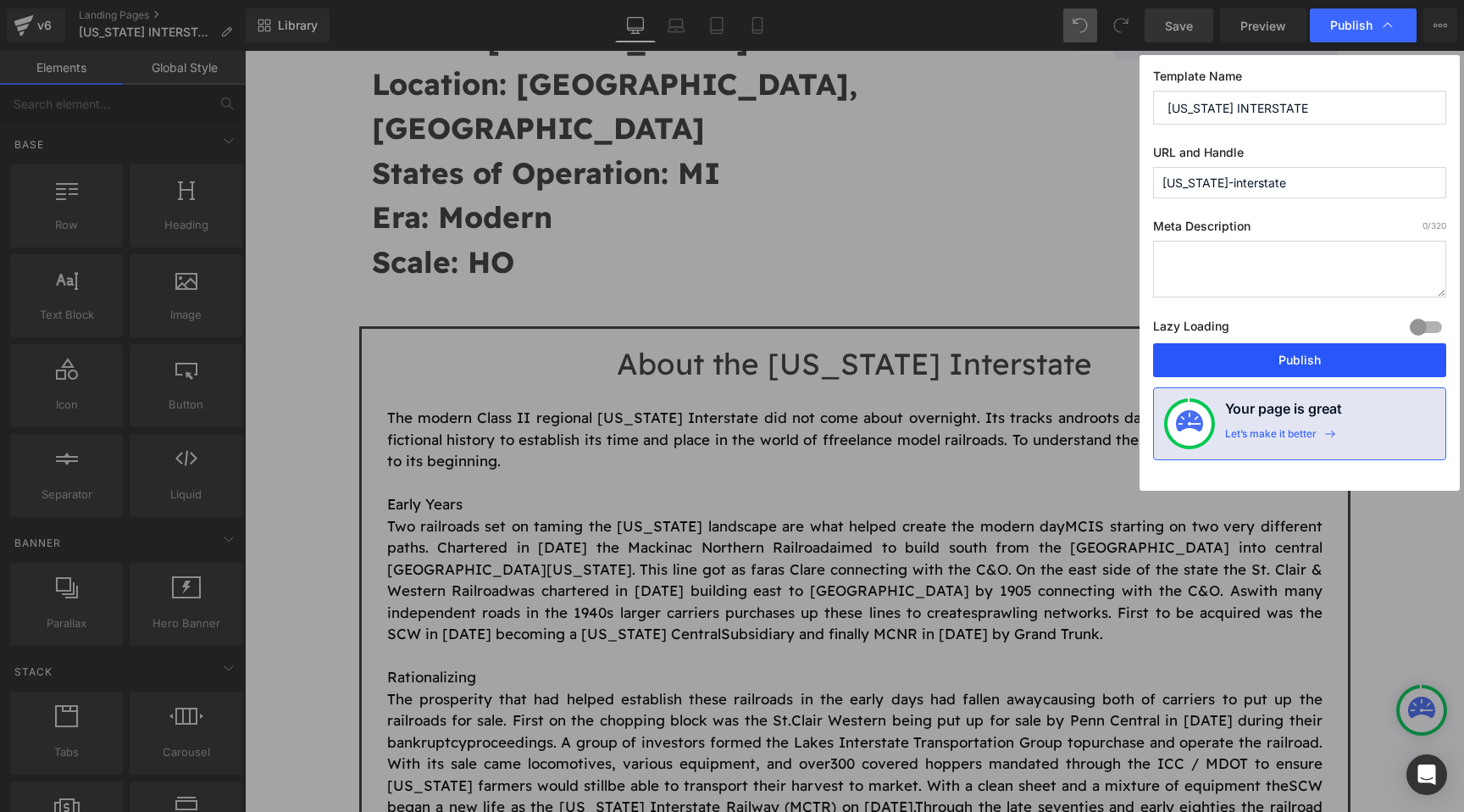
click at [1249, 357] on button "Publish" at bounding box center [1299, 360] width 293 height 33
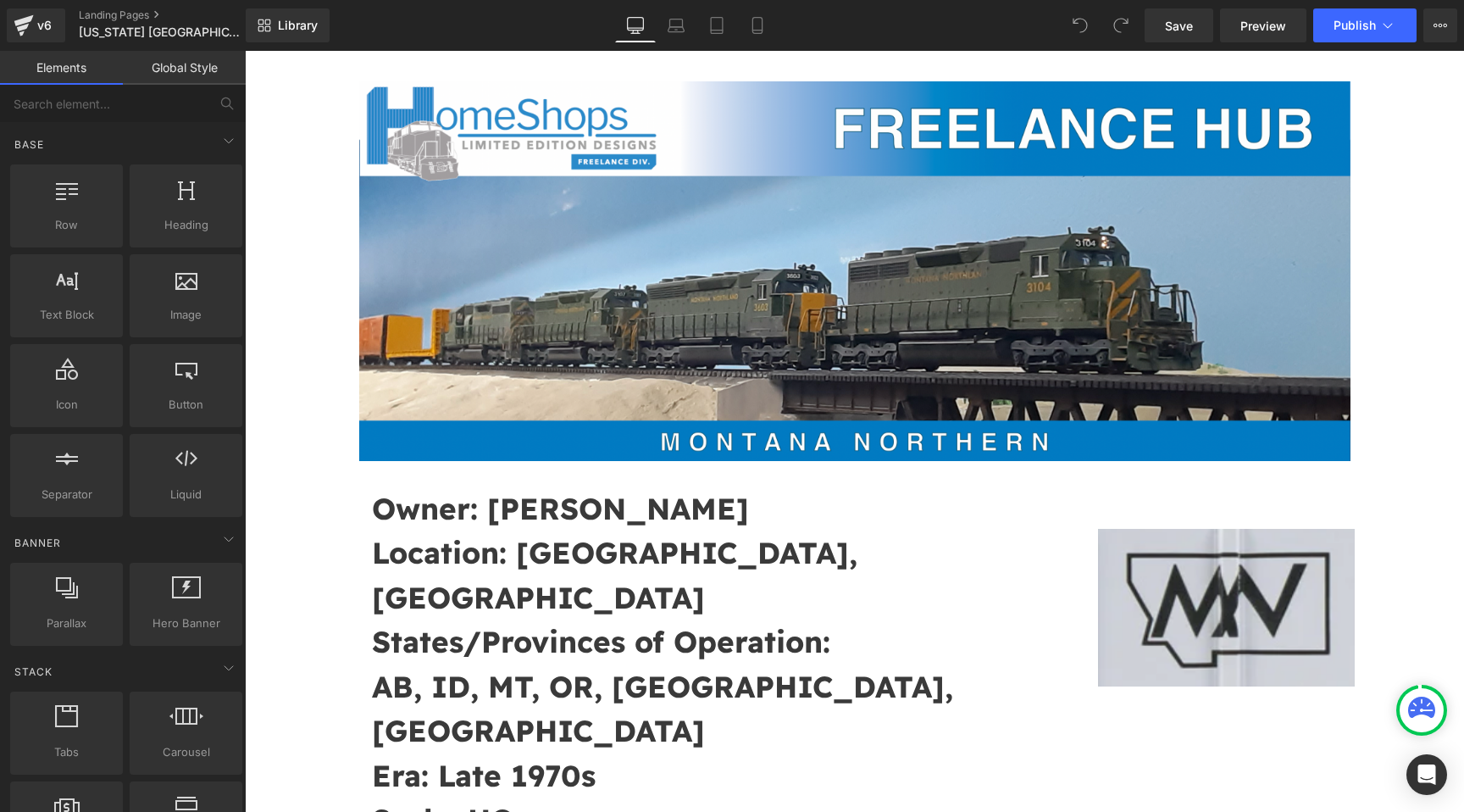
scroll to position [133, 0]
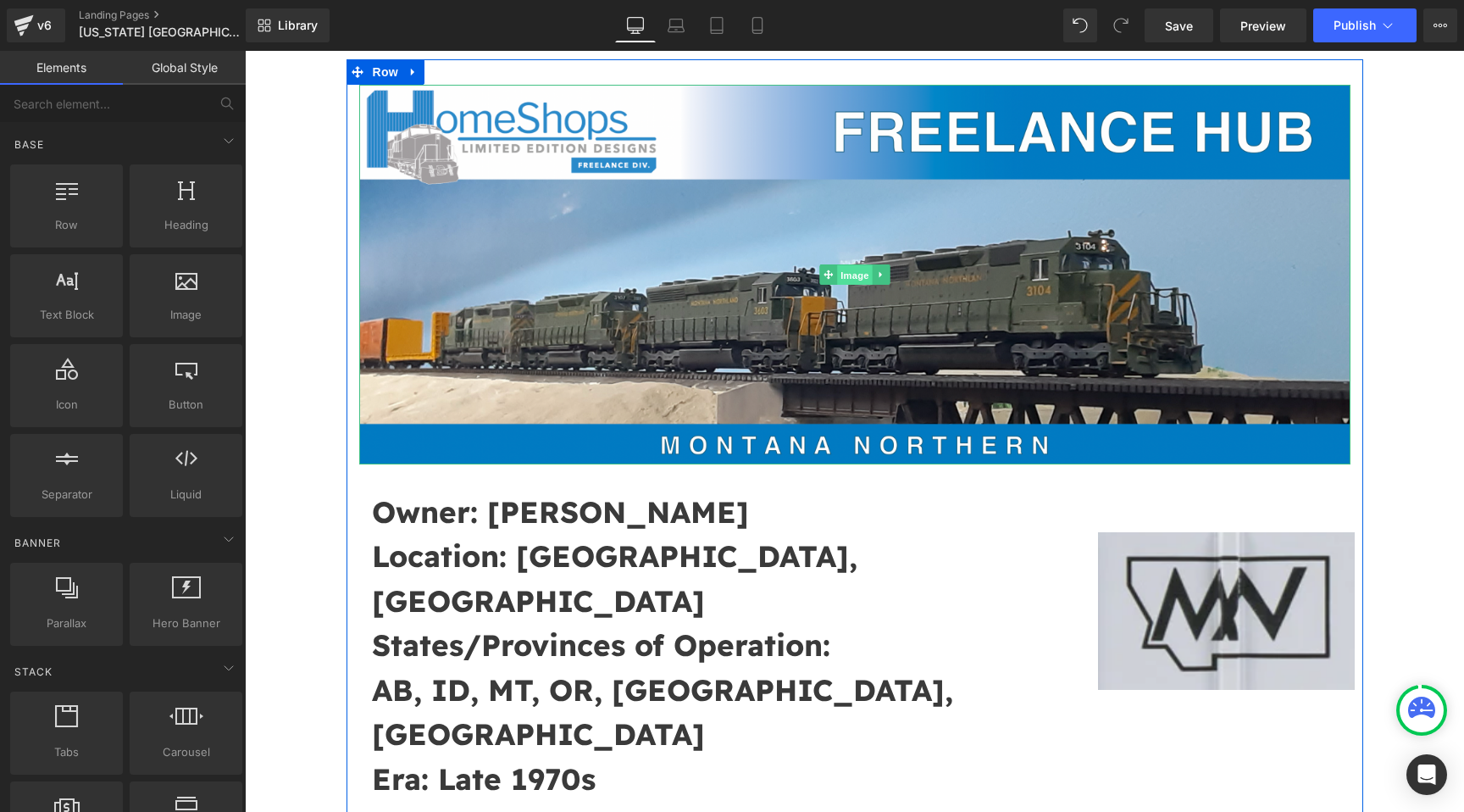
click at [858, 276] on span "Image" at bounding box center [855, 275] width 35 height 20
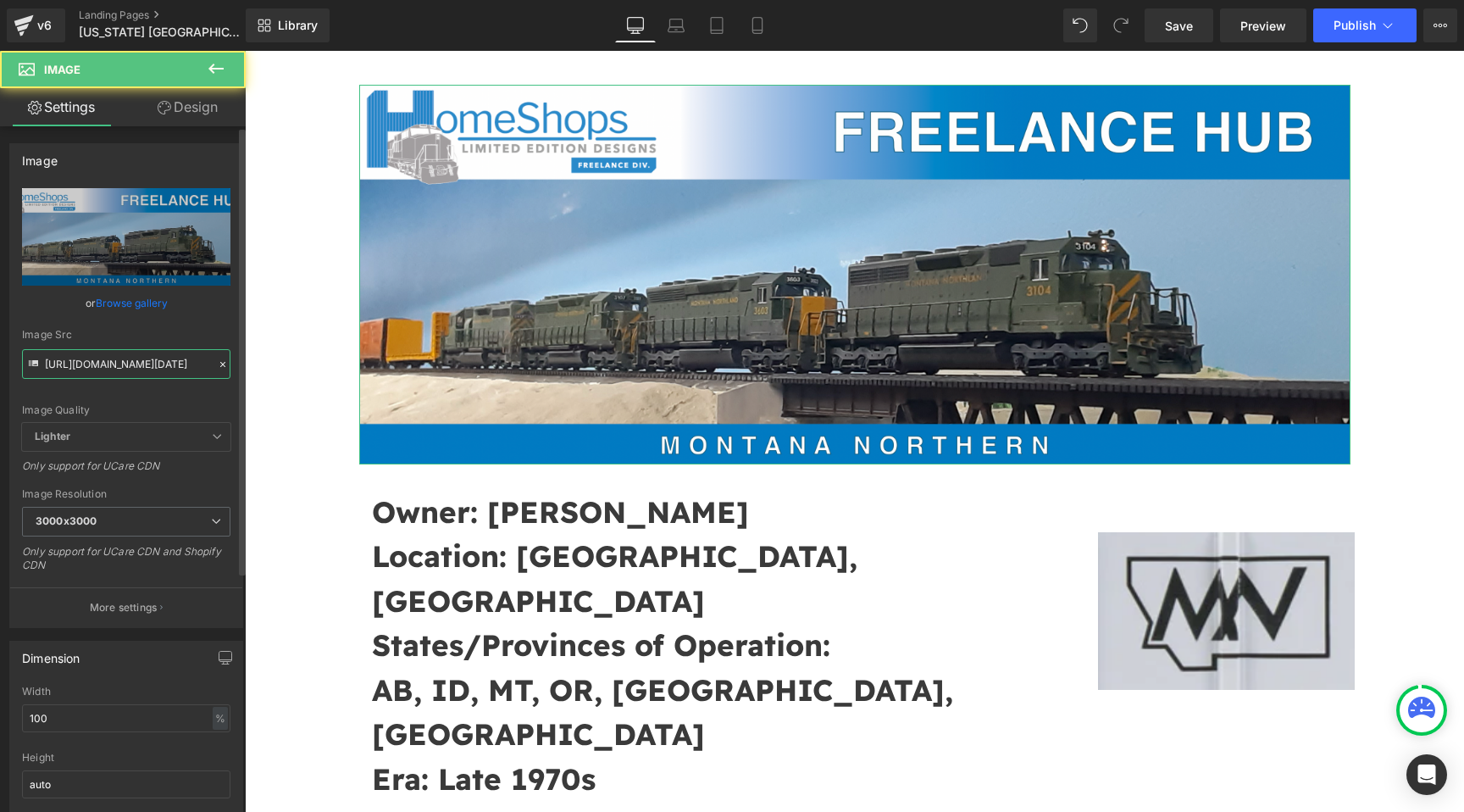
click at [143, 362] on input "https://cdn.shopify.com/s/files/1/0552/5425/3750/files/Screenshot_2025-07-29_at…" at bounding box center [126, 364] width 208 height 30
paste input "8-31_at_02.25.17.png?v=175662519"
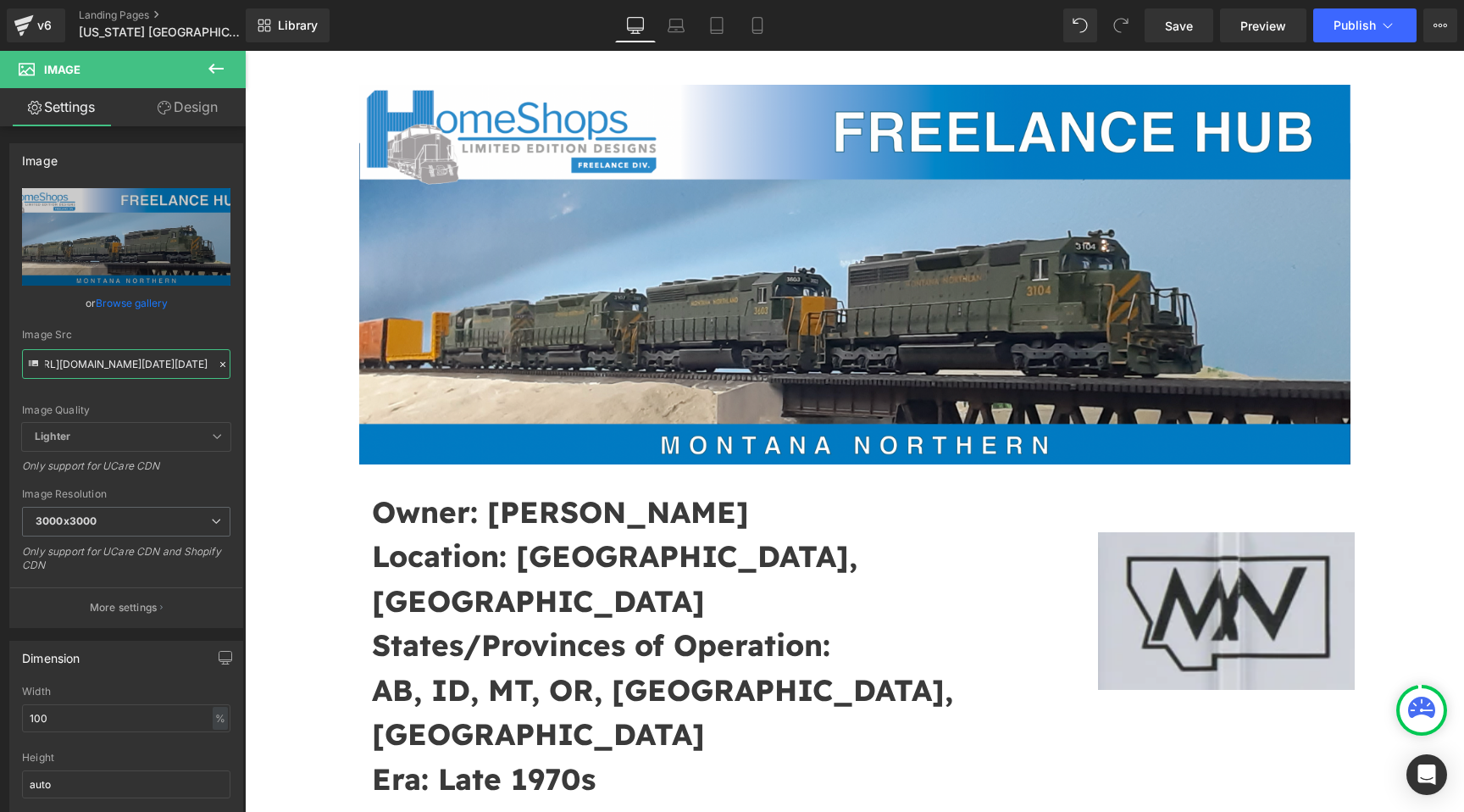
type input "https://cdn.shopify.com/s/files/1/0552/5425/3750/files/Screenshot_2025-08-31_at…"
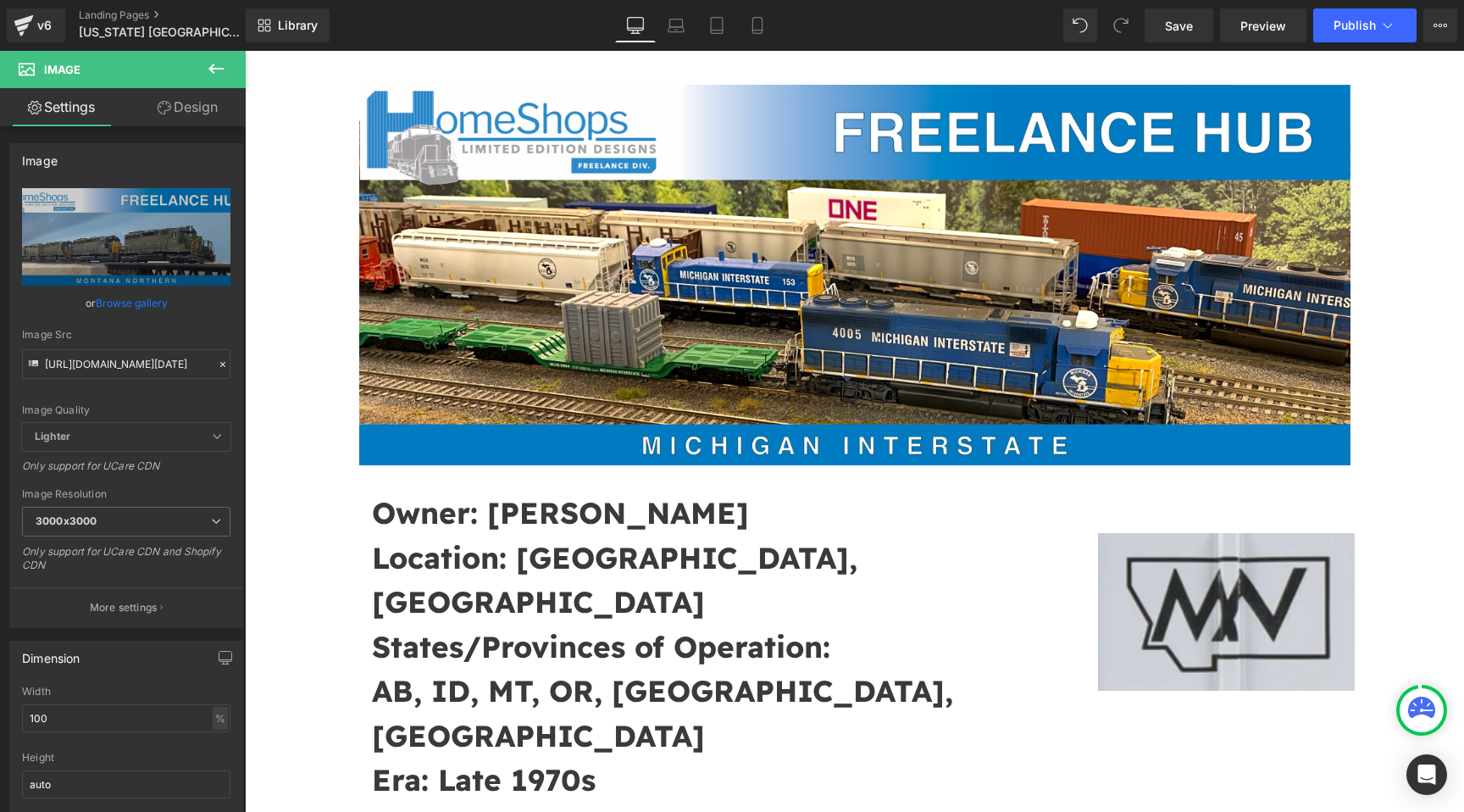
scroll to position [0, 0]
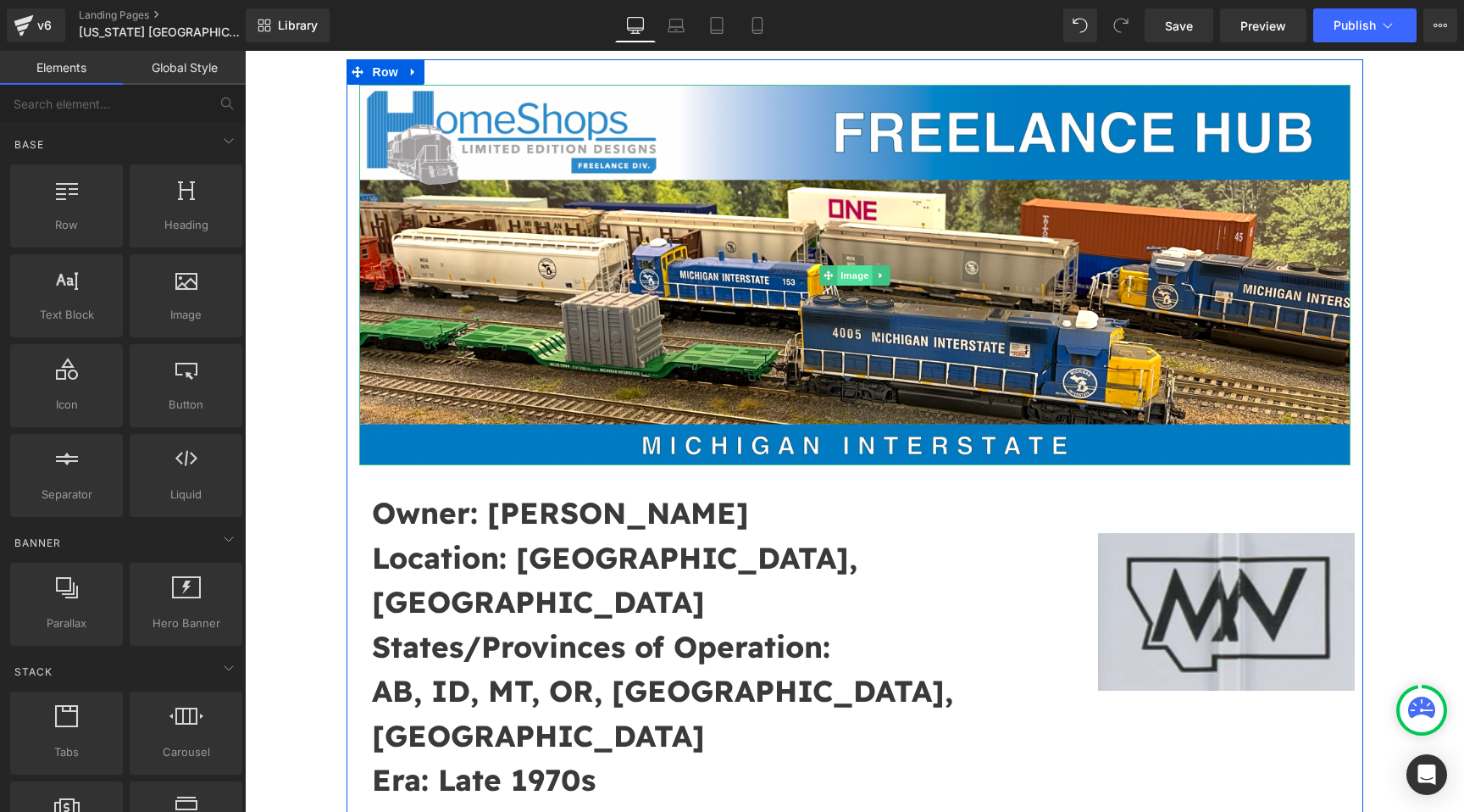
click at [852, 276] on span "Image" at bounding box center [855, 275] width 35 height 20
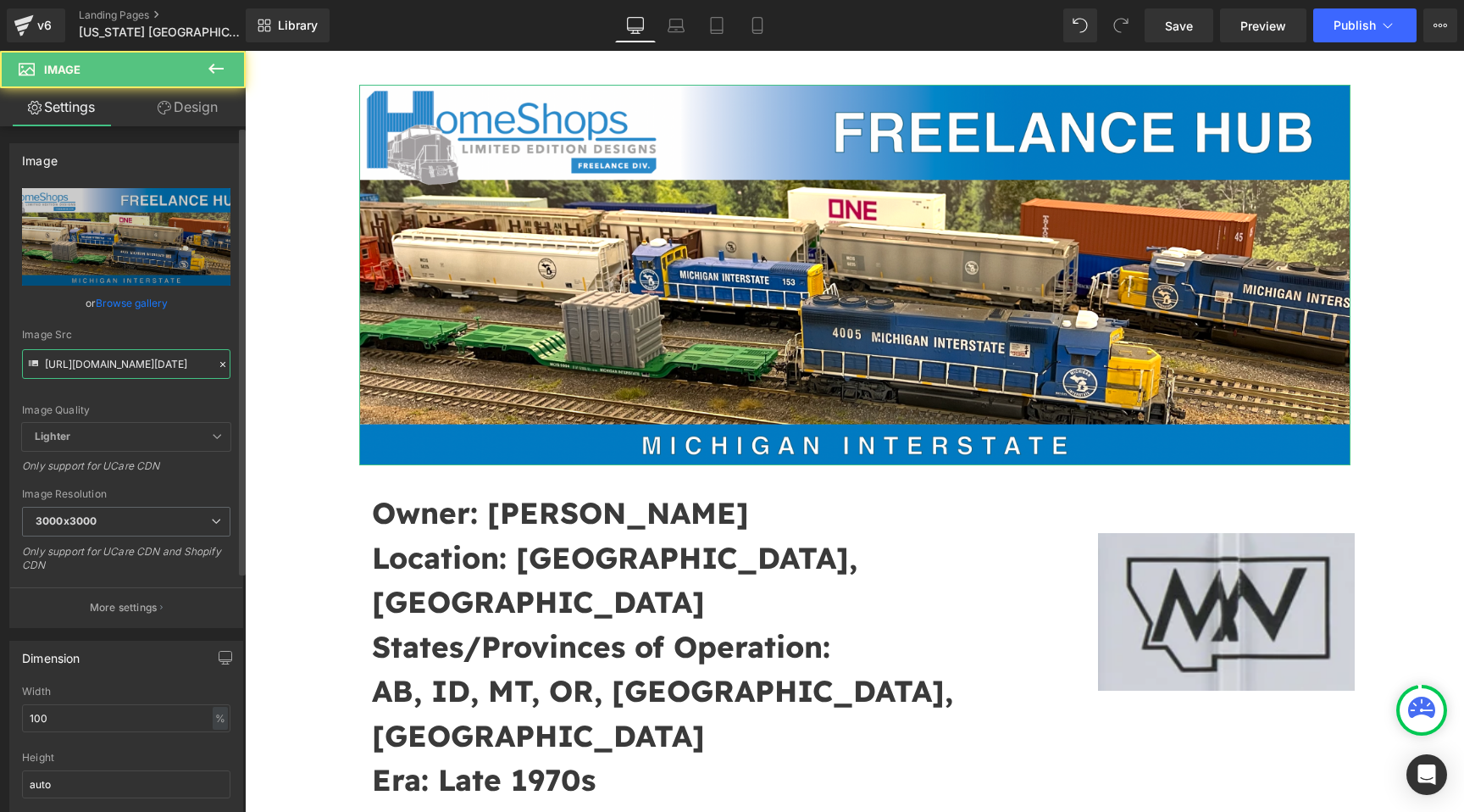
click at [181, 365] on input "https://cdn.shopify.com/s/files/1/0552/5425/3750/files/Screenshot_2025-08-31_at…" at bounding box center [126, 364] width 208 height 30
type input "https://cdn.shopify.com/s/files/1/0552/5425/3750/files/Screenshot_2025-08-31_at…"
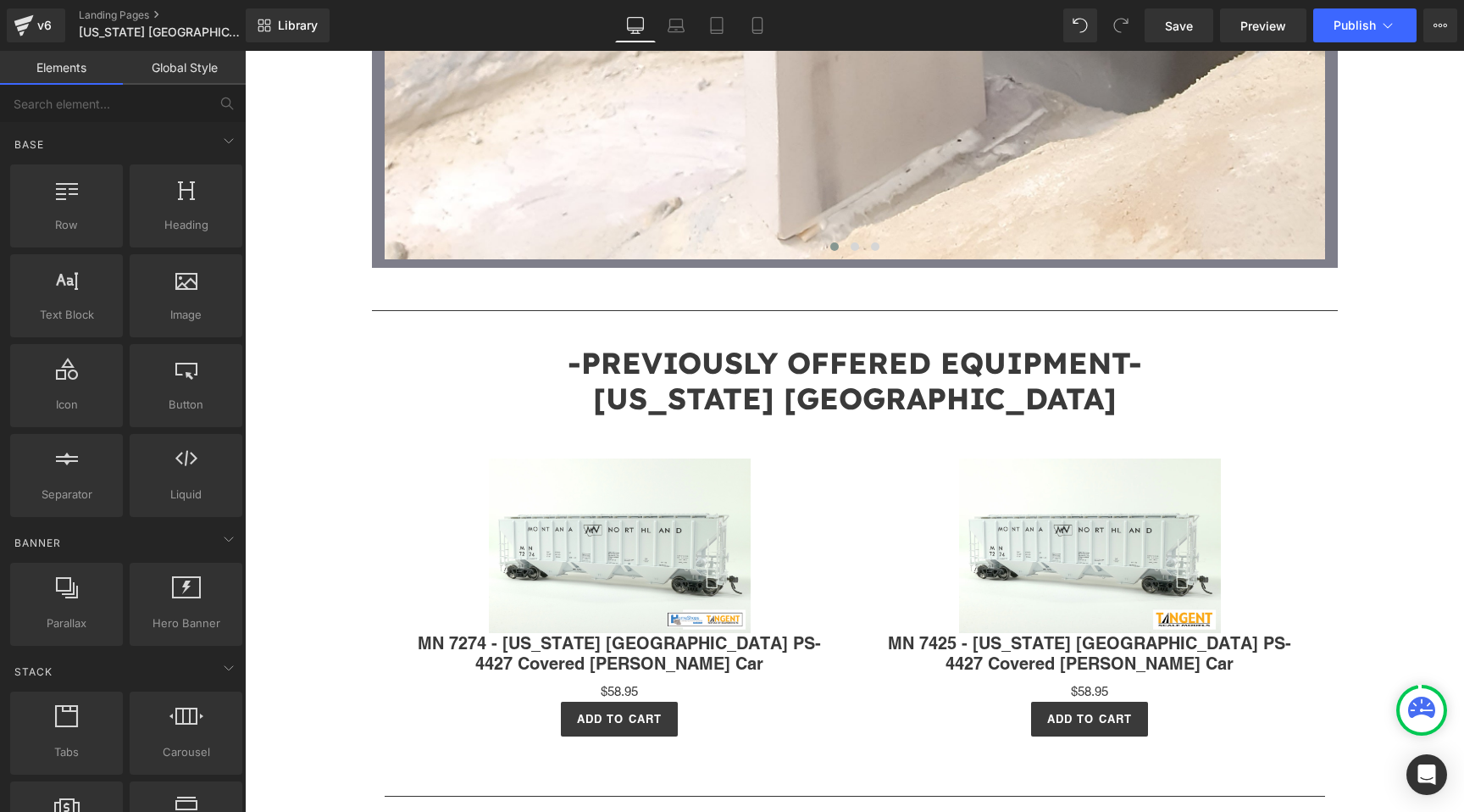
scroll to position [7896, 0]
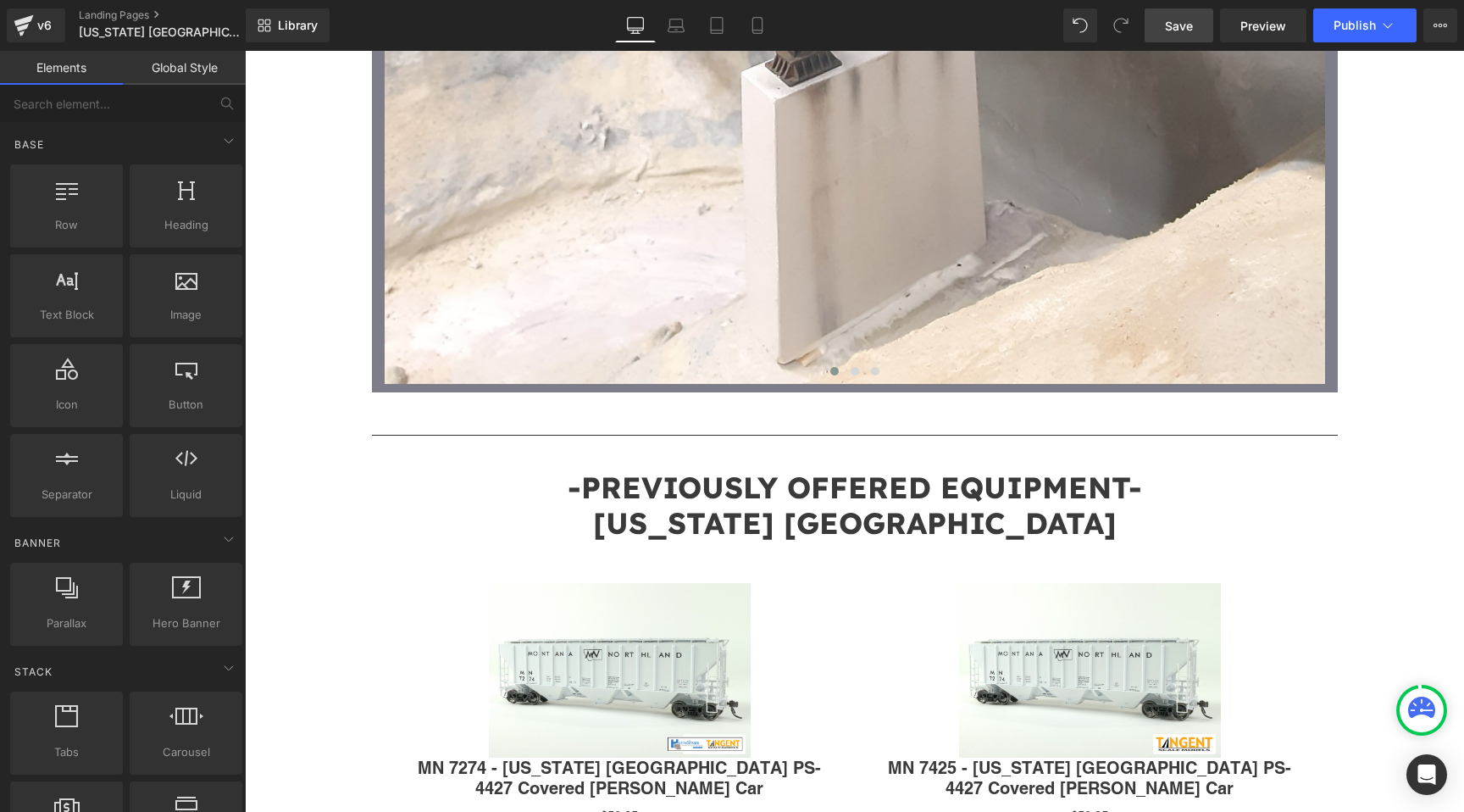
click at [1195, 24] on link "Save" at bounding box center [1179, 25] width 69 height 33
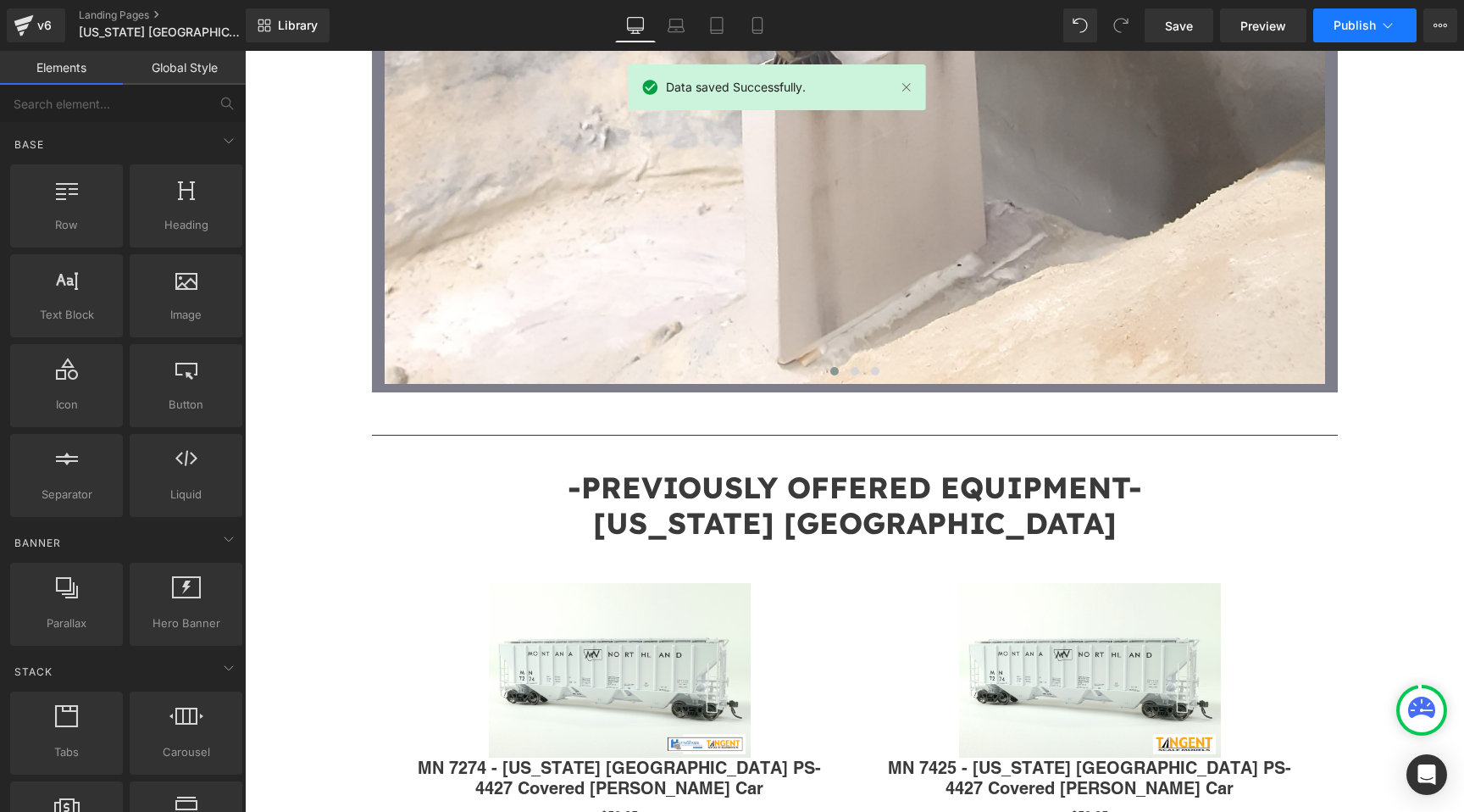
click at [1344, 24] on span "Publish" at bounding box center [1355, 25] width 43 height 14
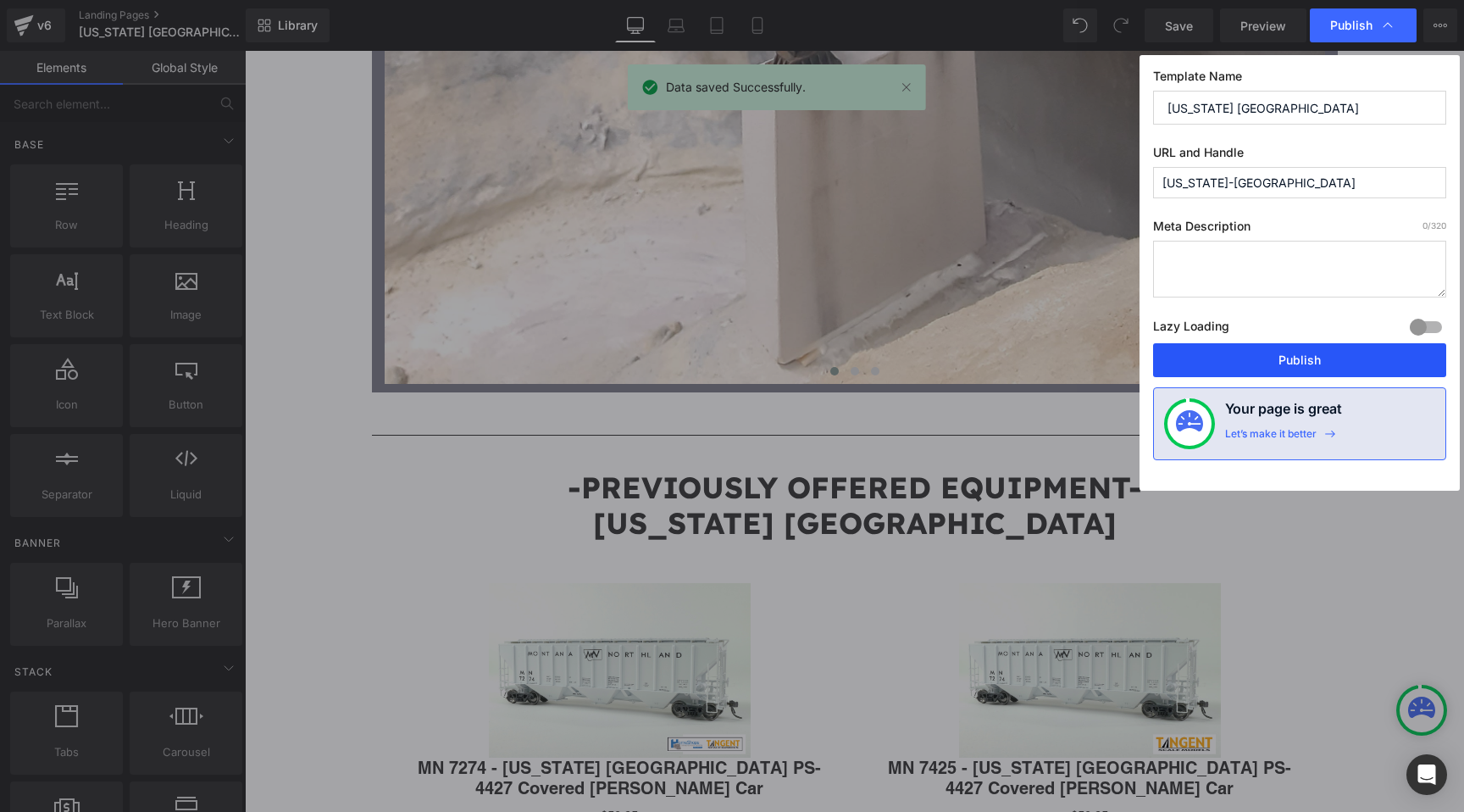
click at [1257, 350] on button "Publish" at bounding box center [1299, 360] width 293 height 33
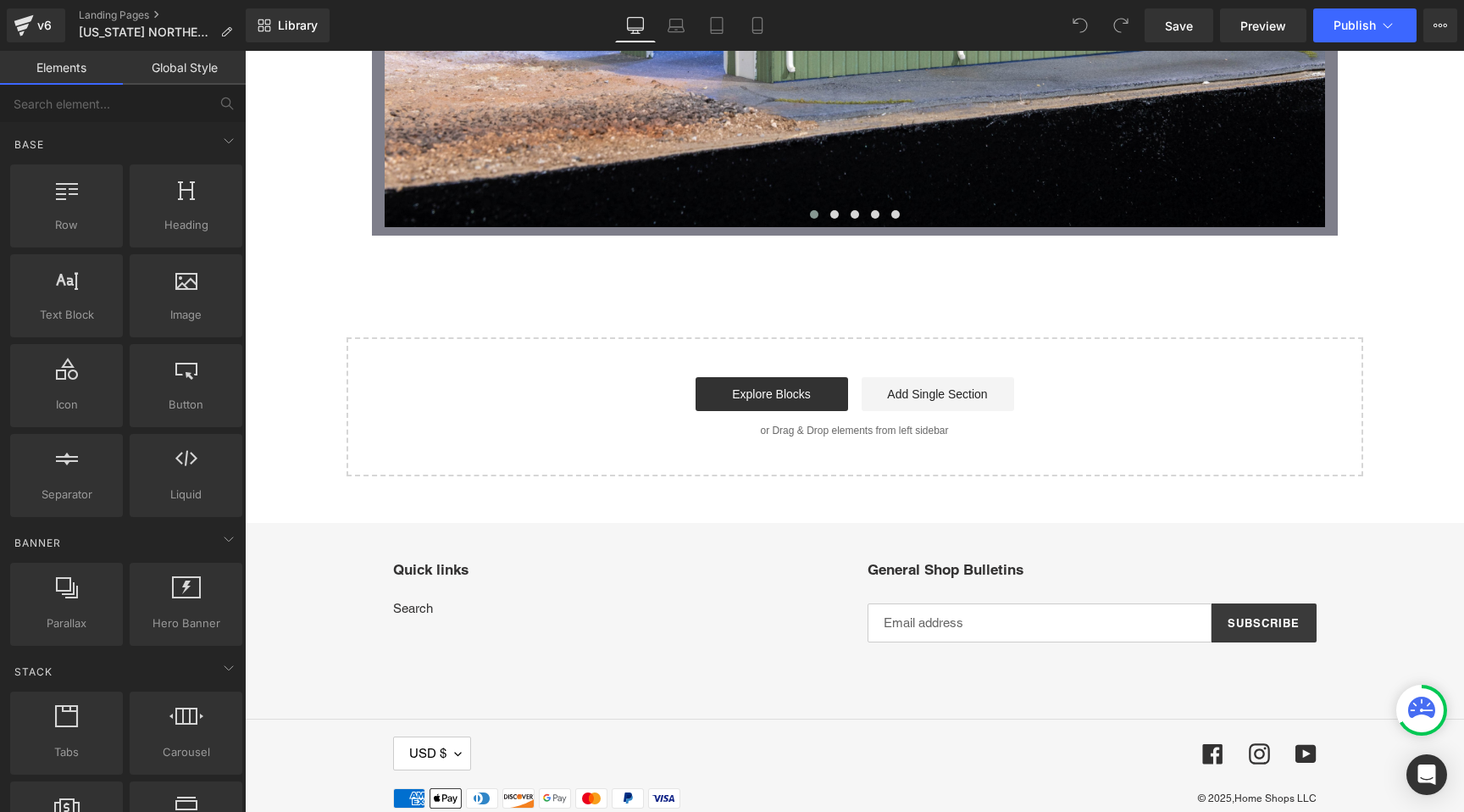
scroll to position [11692, 0]
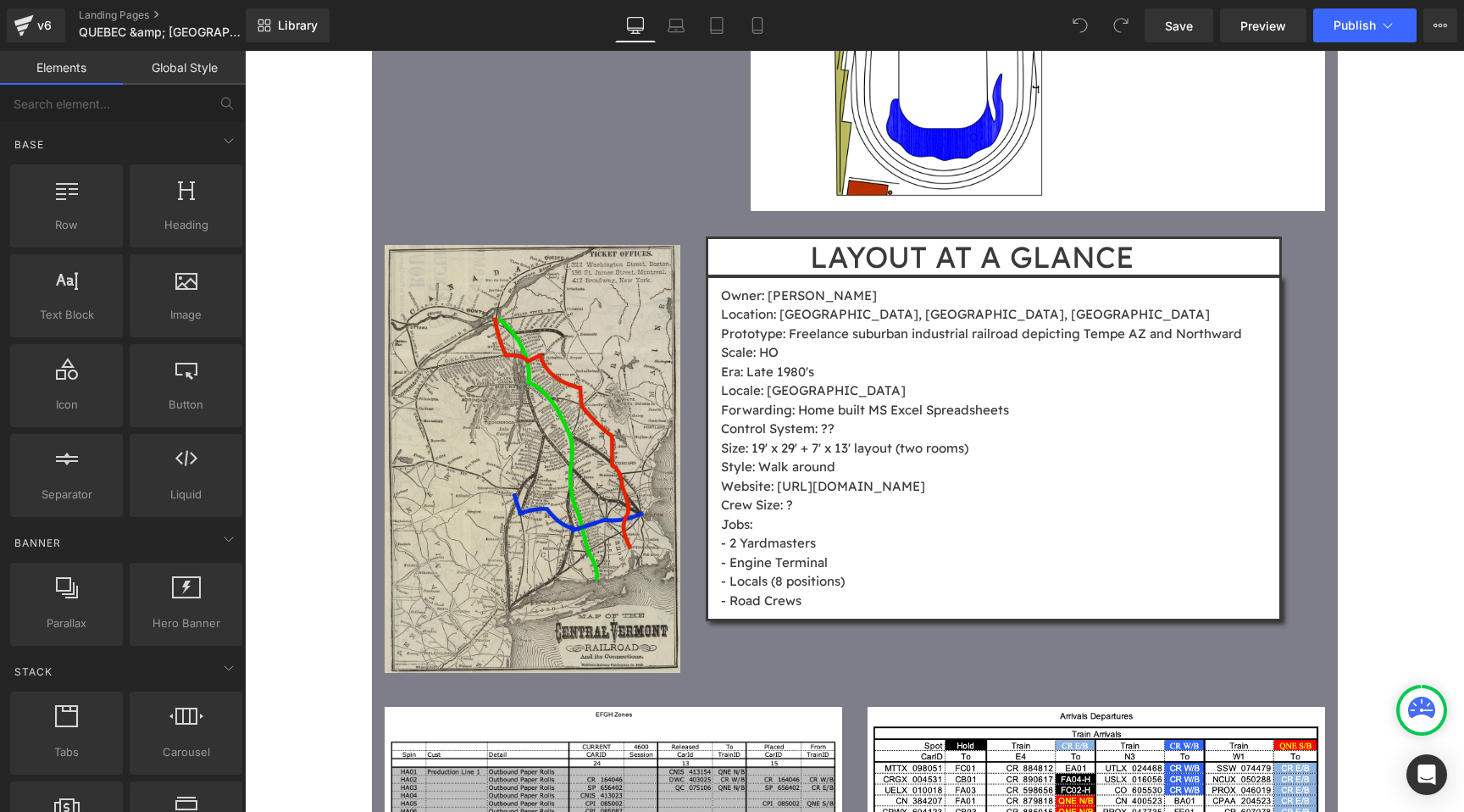
scroll to position [3141, 0]
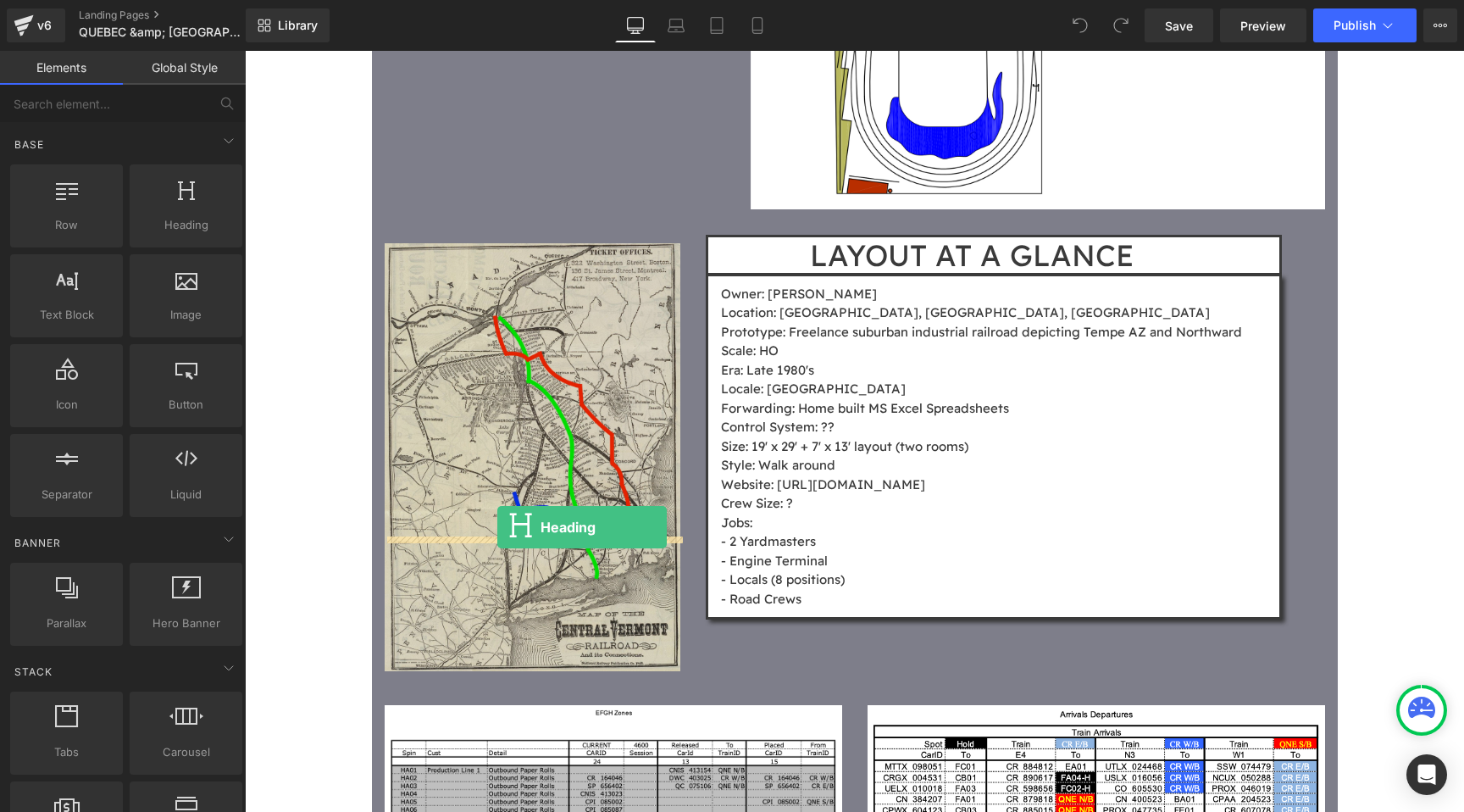
drag, startPoint x: 421, startPoint y: 256, endPoint x: 498, endPoint y: 527, distance: 281.7
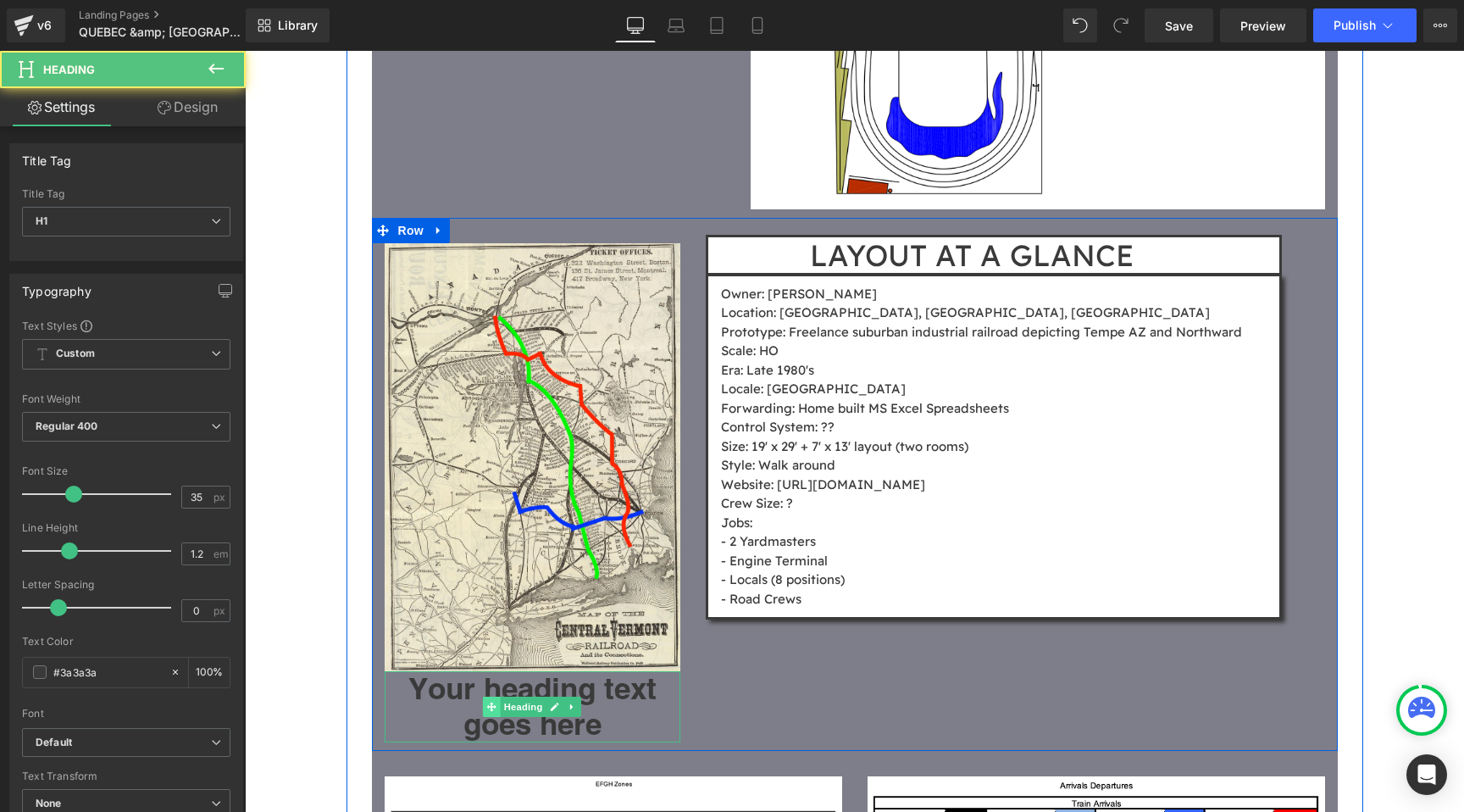
click at [499, 697] on span at bounding box center [491, 707] width 18 height 20
click at [554, 697] on link at bounding box center [555, 707] width 18 height 20
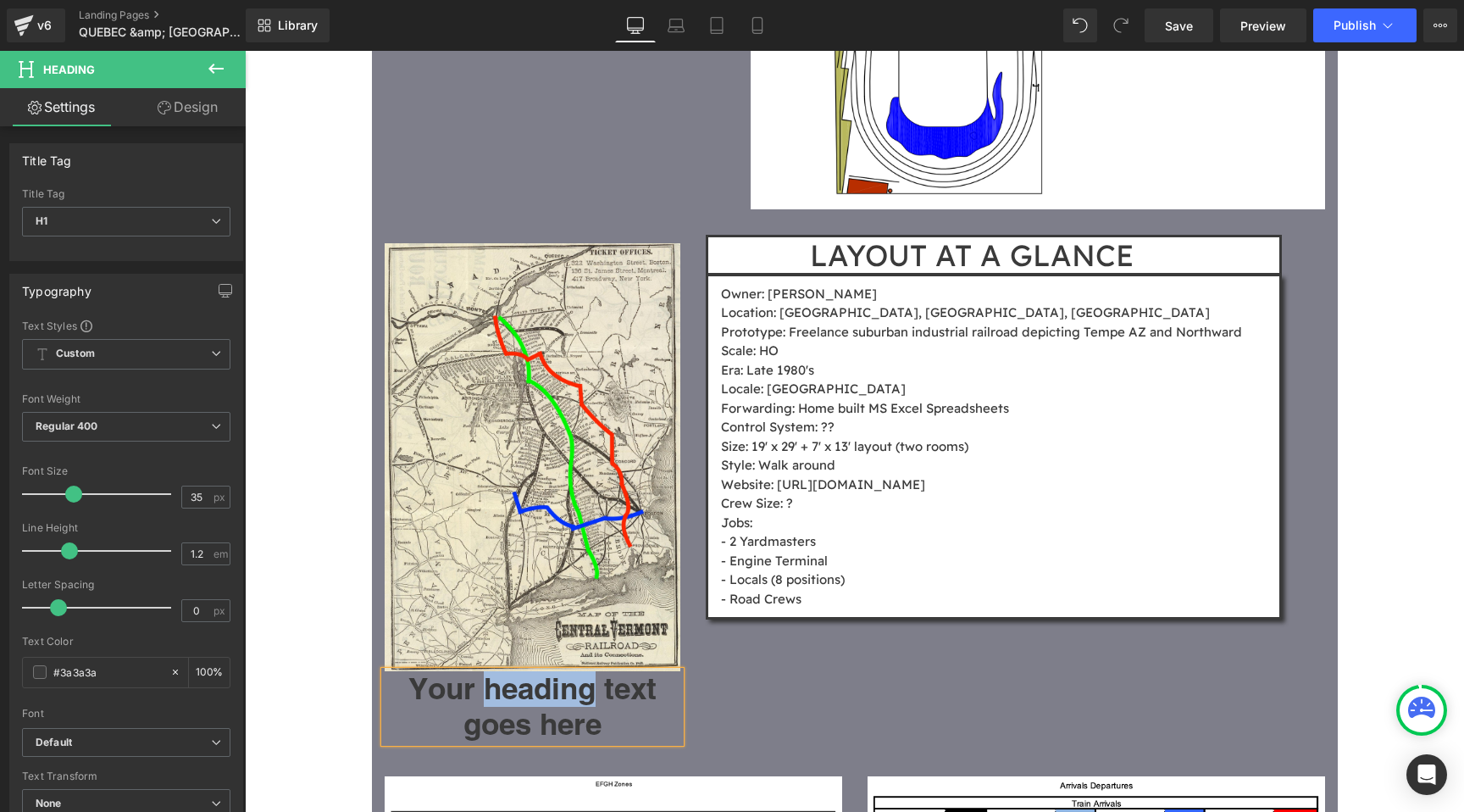
click at [554, 672] on h1 "Your heading text goes here" at bounding box center [533, 707] width 297 height 72
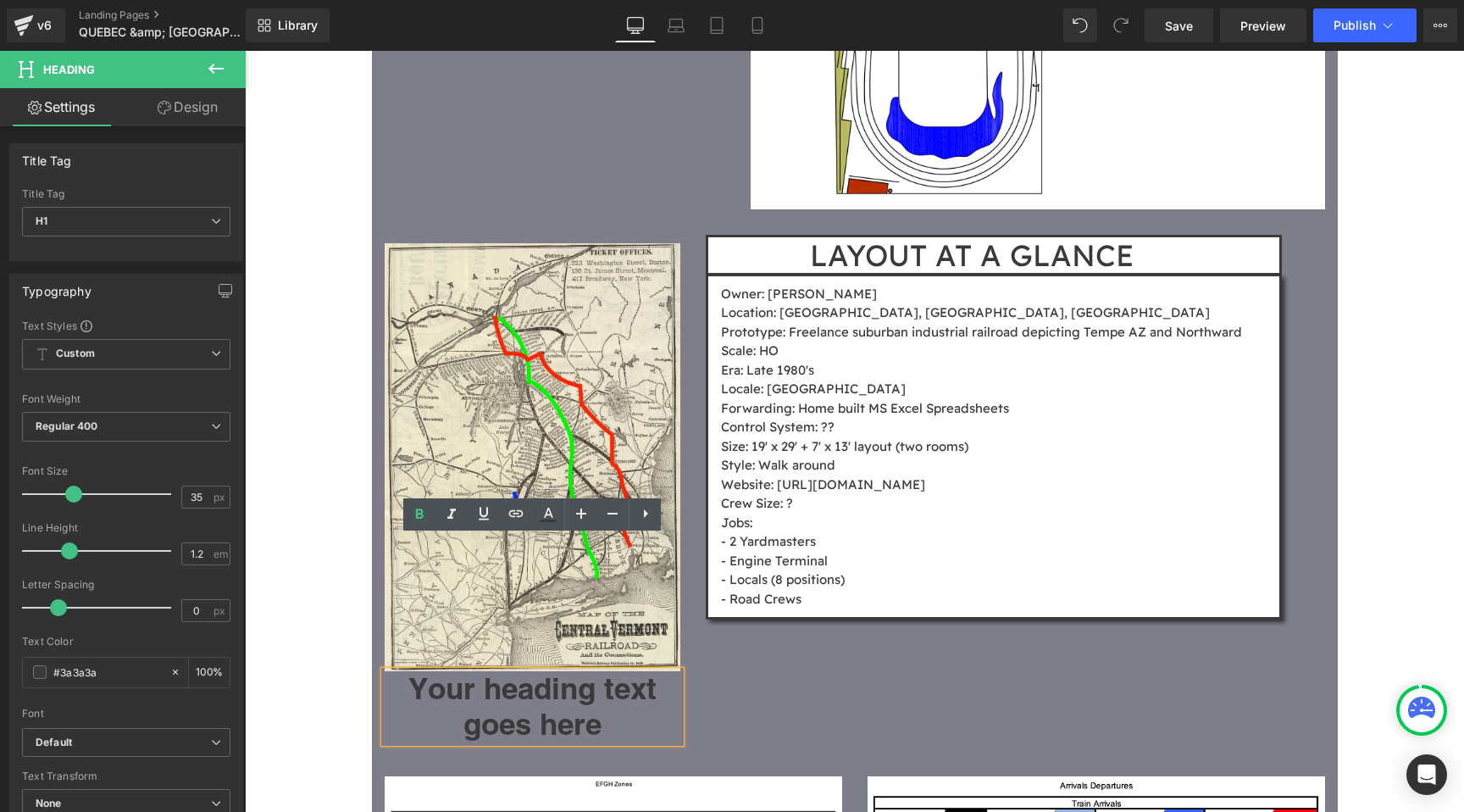
click at [726, 571] on div "Image Your heading text goes here Heading LAYOUT AT A GLANCE Heading Owner: [PE…" at bounding box center [855, 485] width 966 height 534
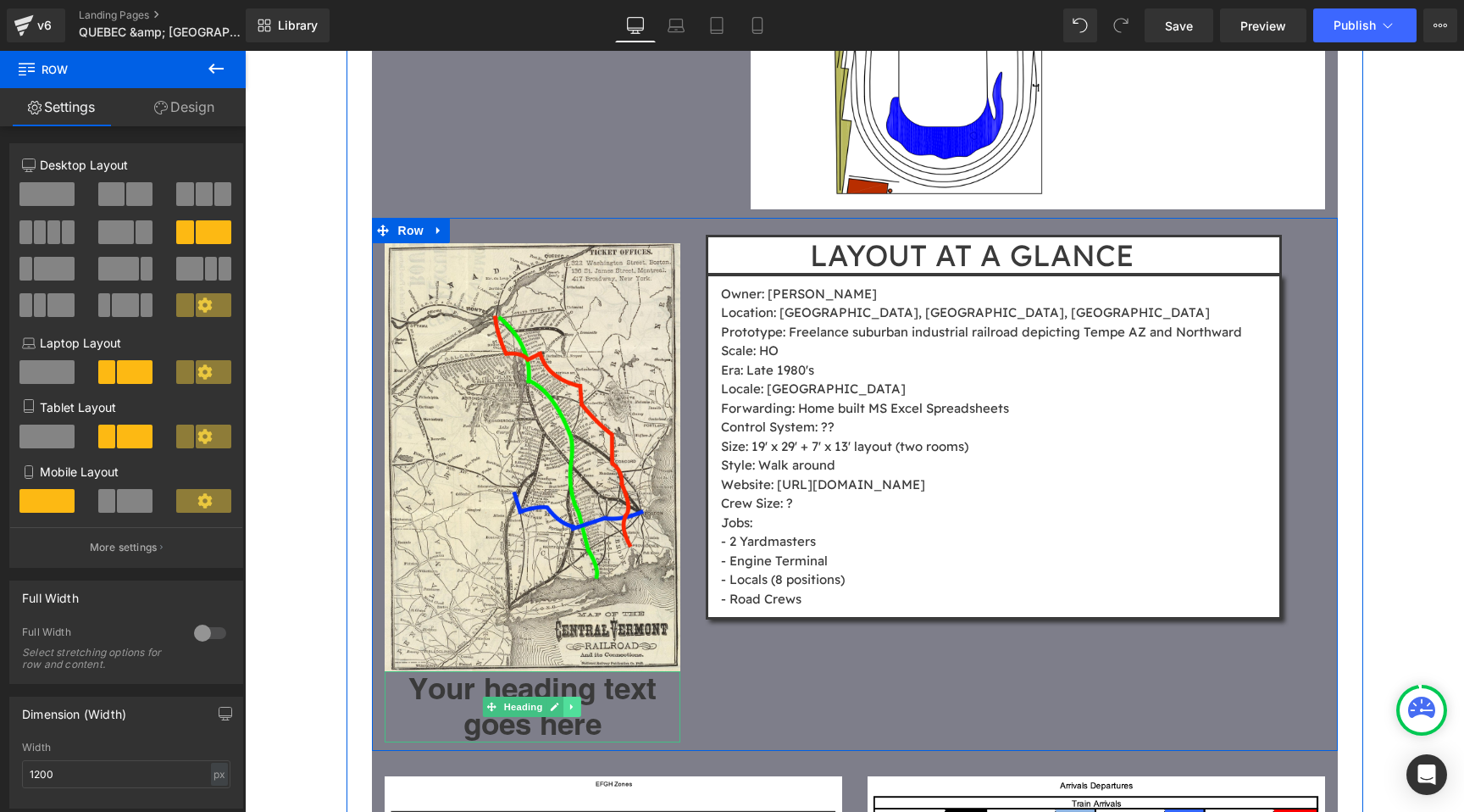
click at [577, 701] on icon at bounding box center [573, 706] width 9 height 10
click at [582, 701] on icon at bounding box center [581, 706] width 9 height 10
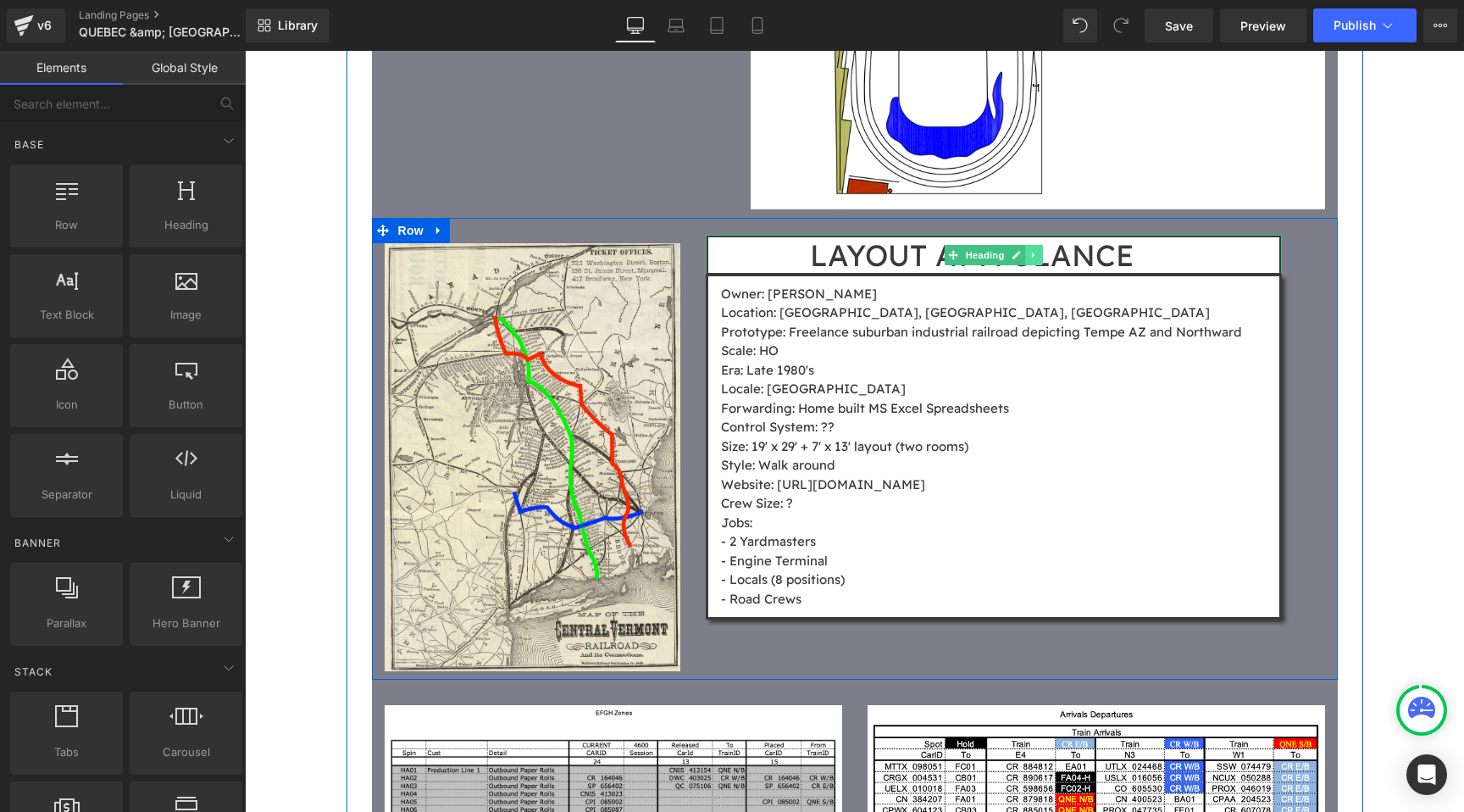
click at [1041, 245] on link at bounding box center [1034, 255] width 18 height 20
click at [1026, 250] on icon at bounding box center [1026, 255] width 9 height 9
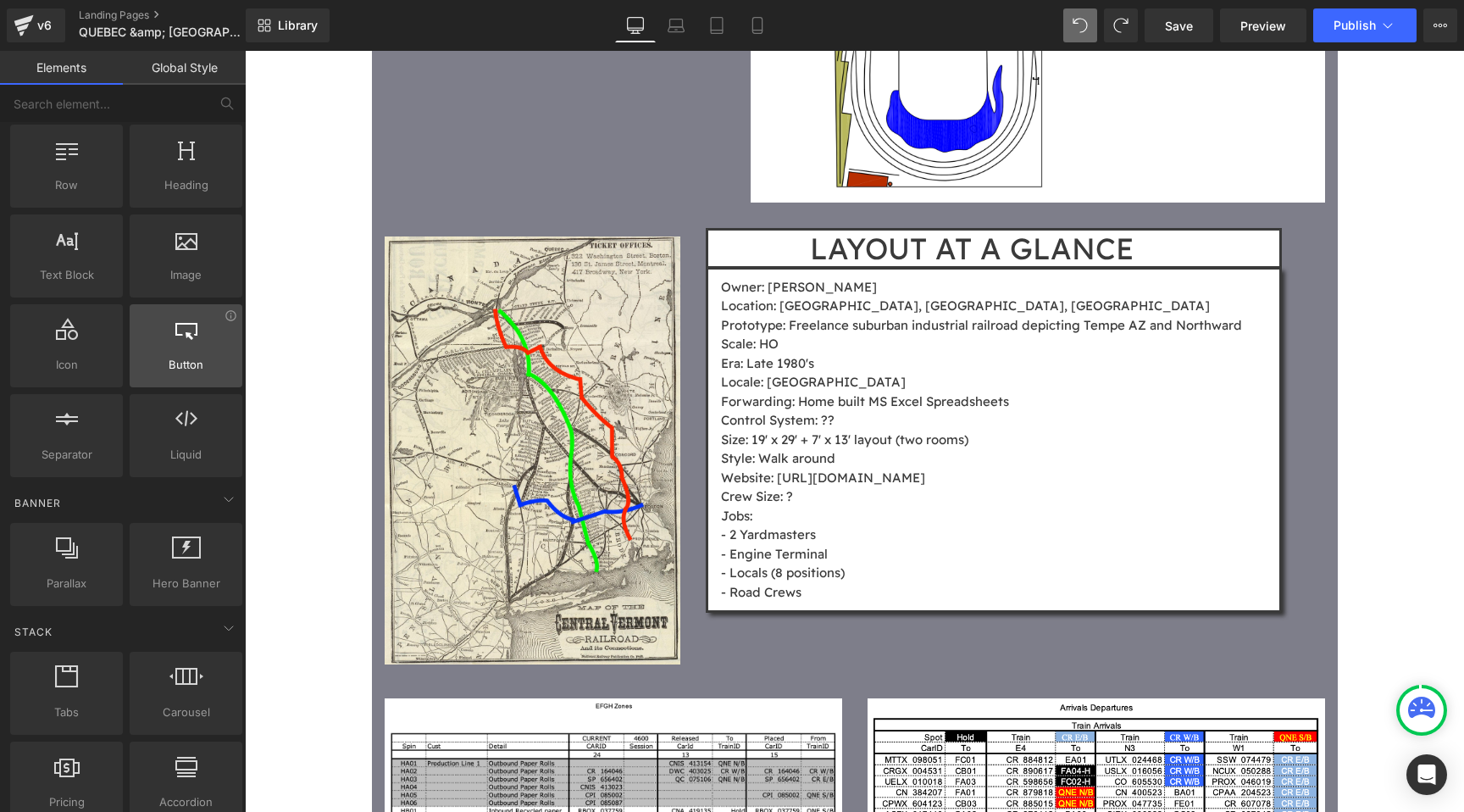
scroll to position [48, 0]
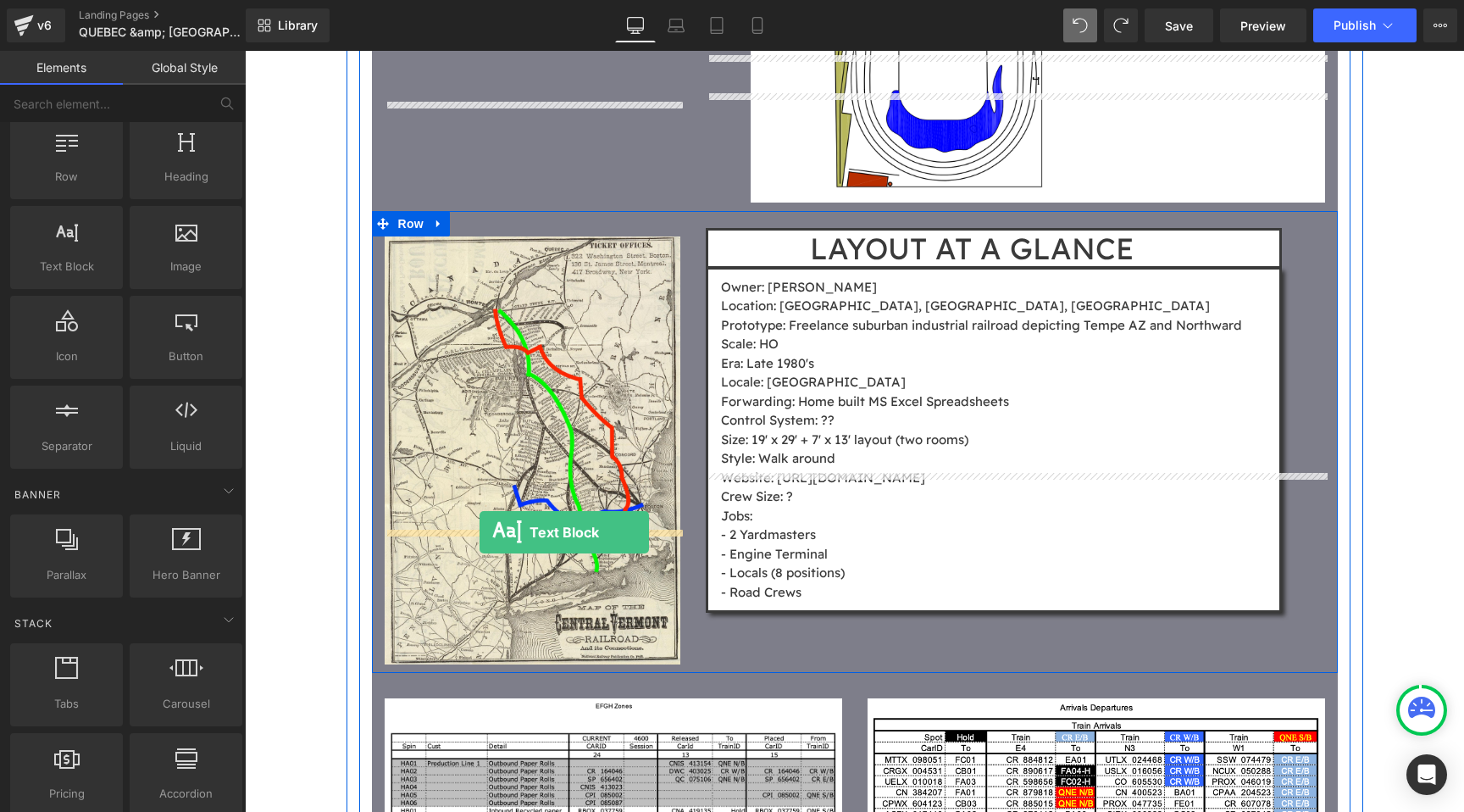
drag, startPoint x: 318, startPoint y: 310, endPoint x: 480, endPoint y: 532, distance: 274.8
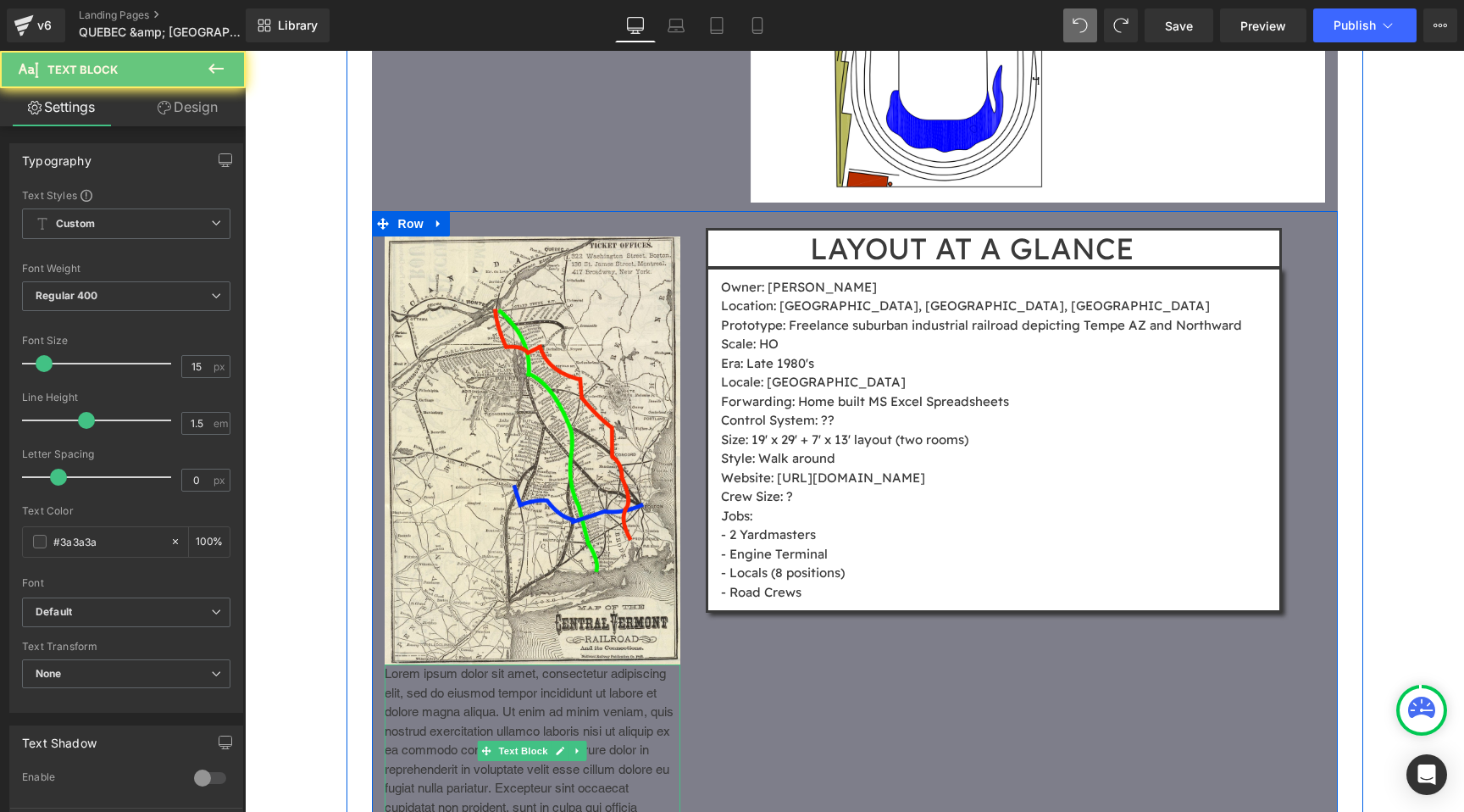
click at [507, 664] on p "Lorem ipsum dolor sit amet, consectetur adipiscing elit, sed do eiusmod tempor …" at bounding box center [533, 750] width 297 height 172
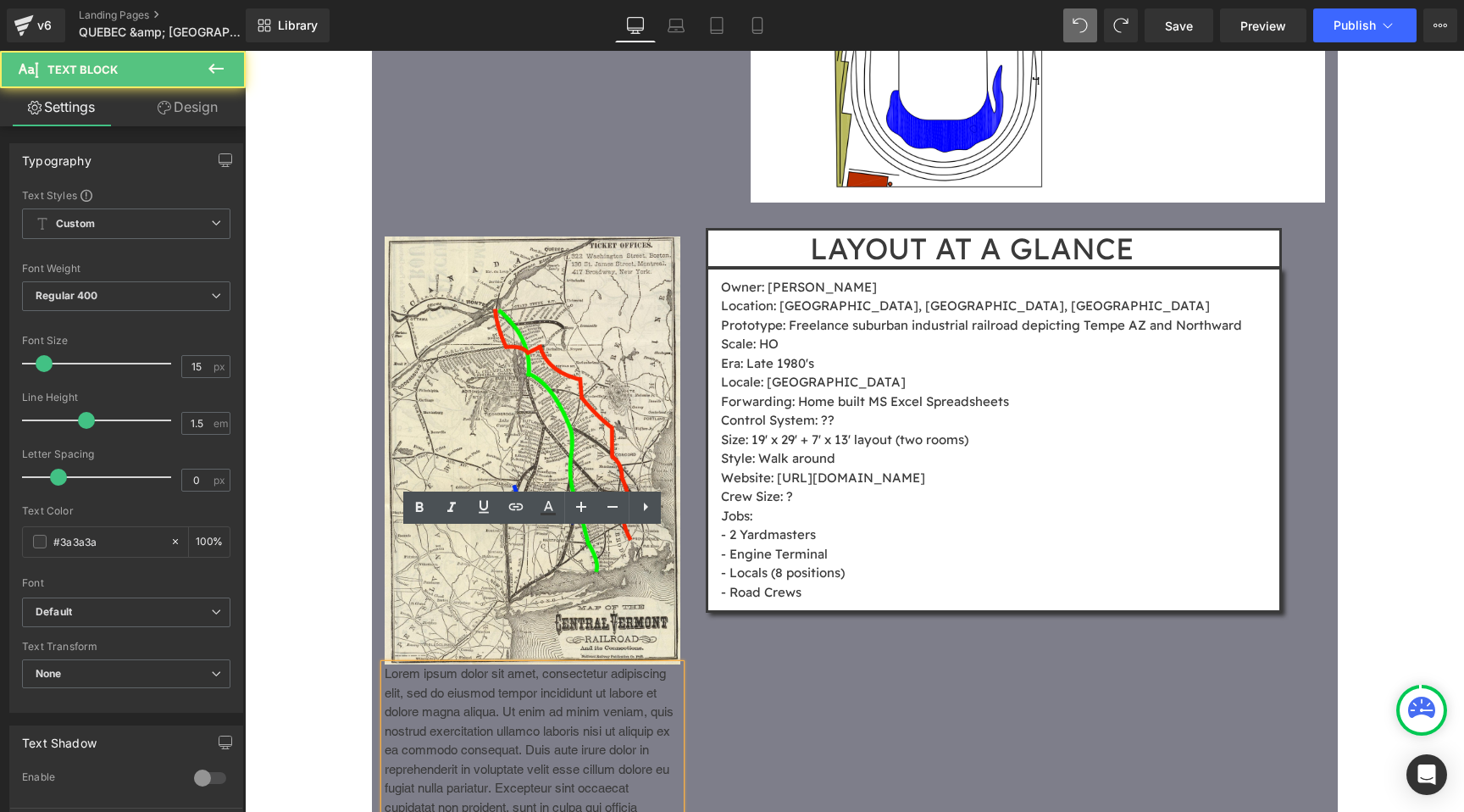
click at [507, 664] on p "Lorem ipsum dolor sit amet, consectetur adipiscing elit, sed do eiusmod tempor …" at bounding box center [533, 750] width 297 height 172
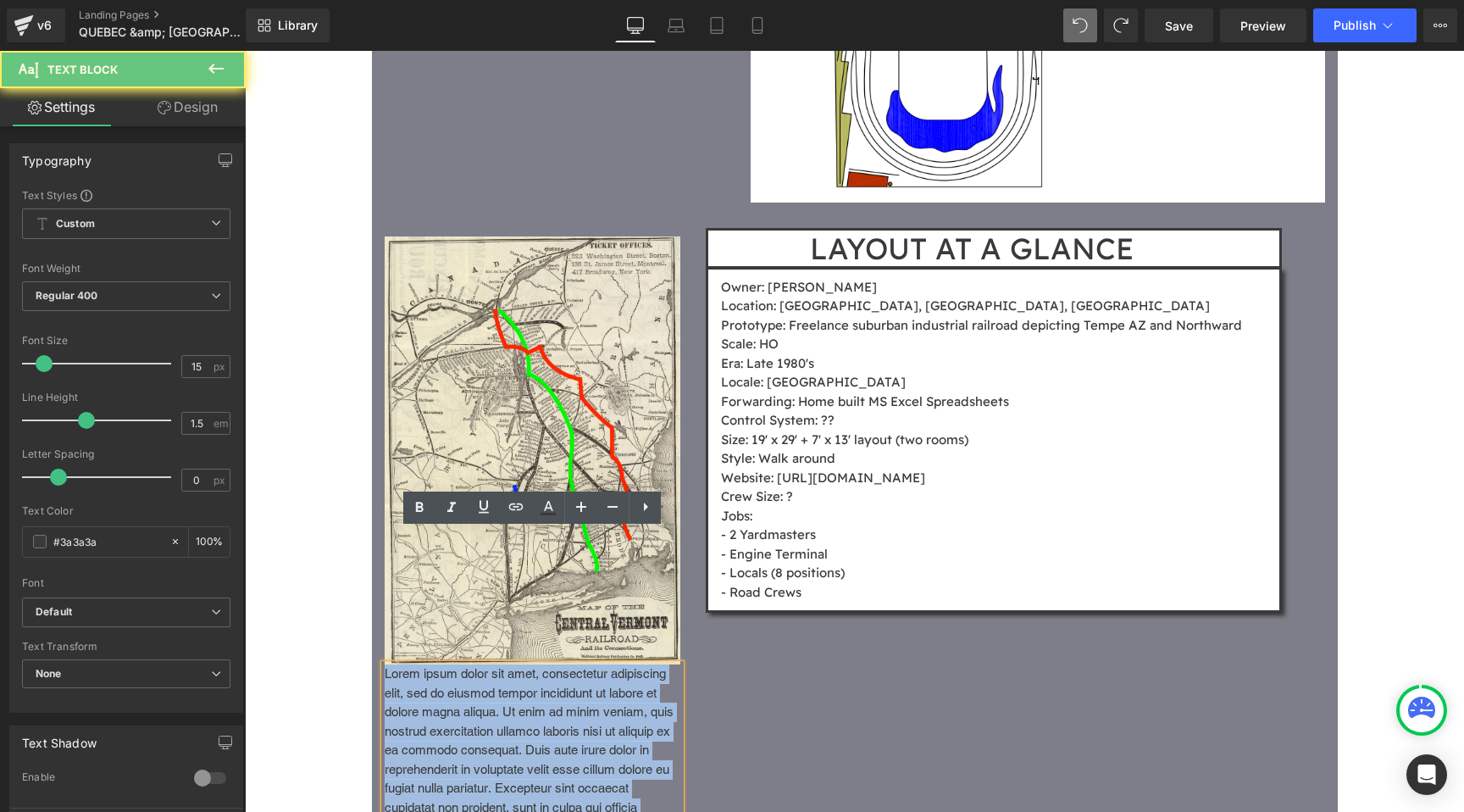
click at [507, 664] on p "Lorem ipsum dolor sit amet, consectetur adipiscing elit, sed do eiusmod tempor …" at bounding box center [533, 750] width 297 height 172
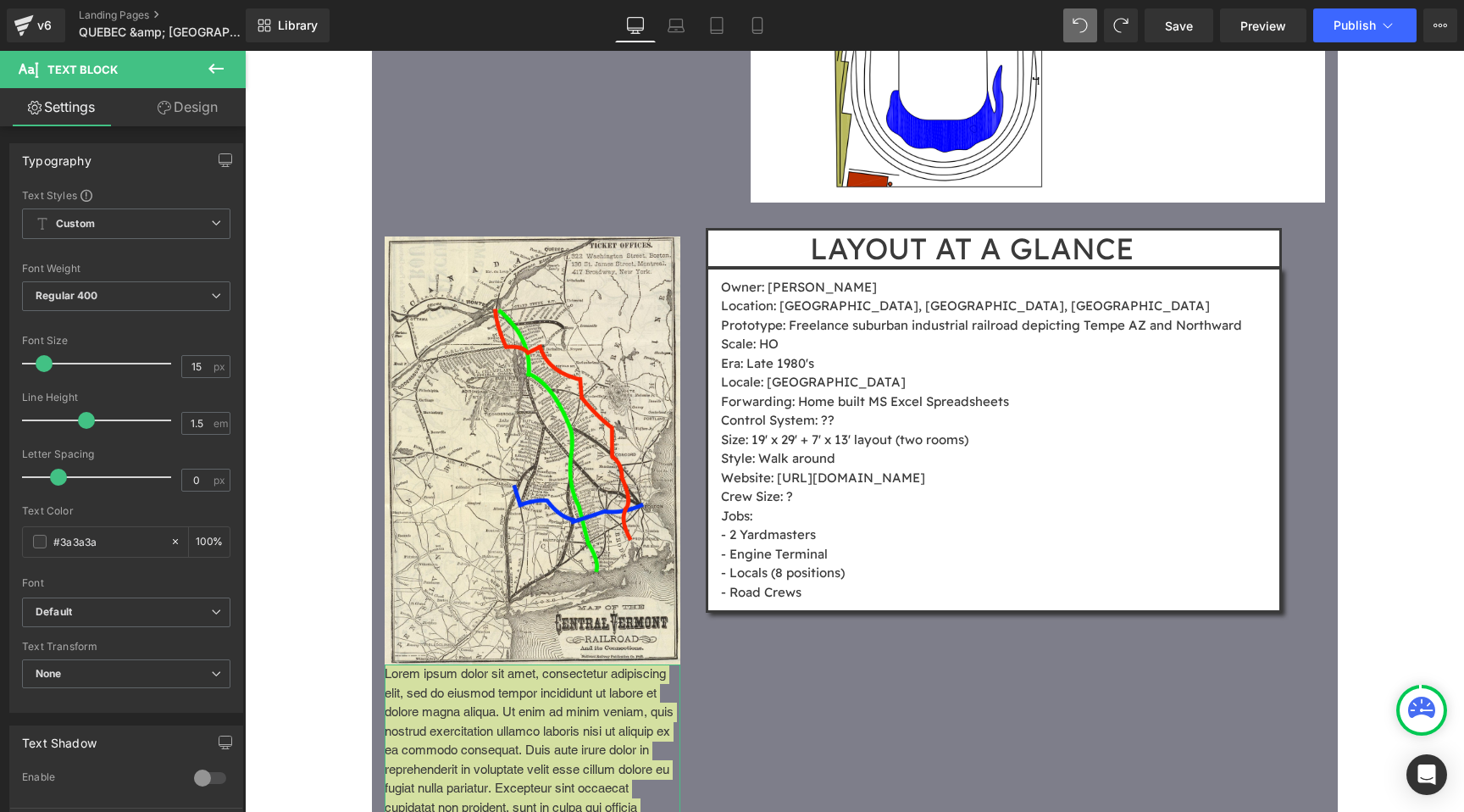
click at [159, 104] on icon at bounding box center [164, 107] width 14 height 14
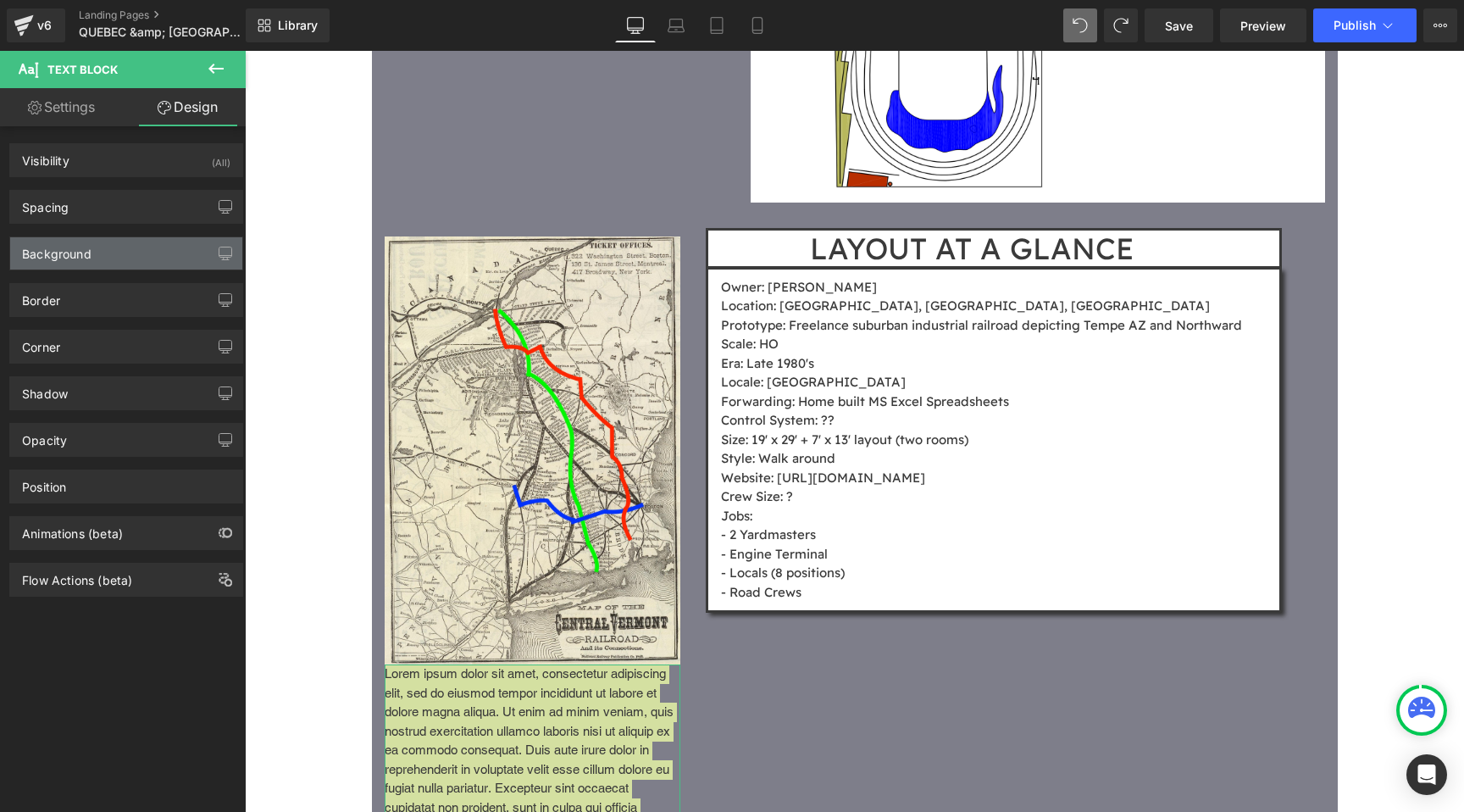
click at [131, 255] on div "Background" at bounding box center [126, 253] width 233 height 33
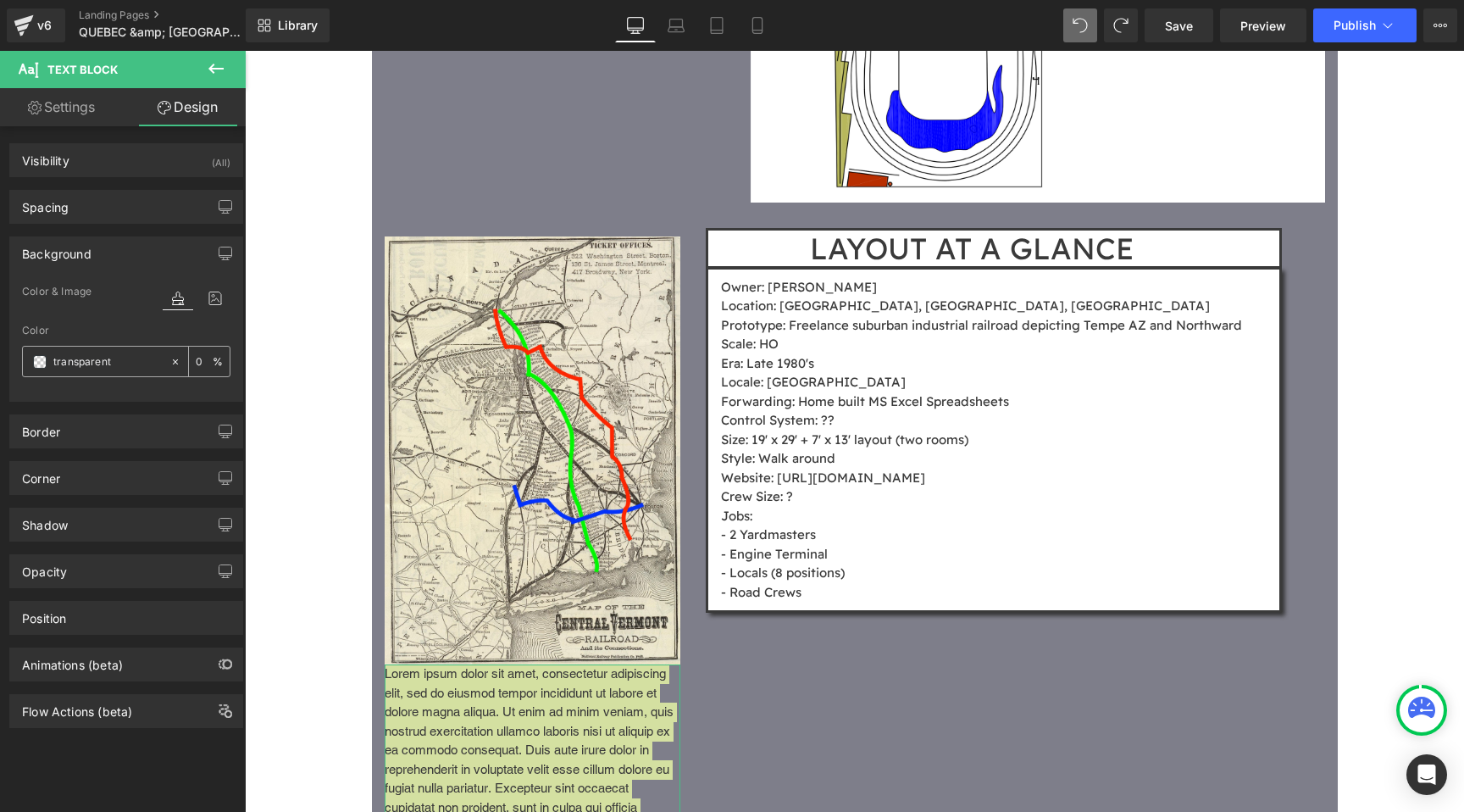
click at [96, 361] on input "transparent" at bounding box center [107, 362] width 109 height 19
click at [34, 368] on div "transparent" at bounding box center [97, 362] width 147 height 30
click at [36, 364] on span at bounding box center [40, 362] width 14 height 14
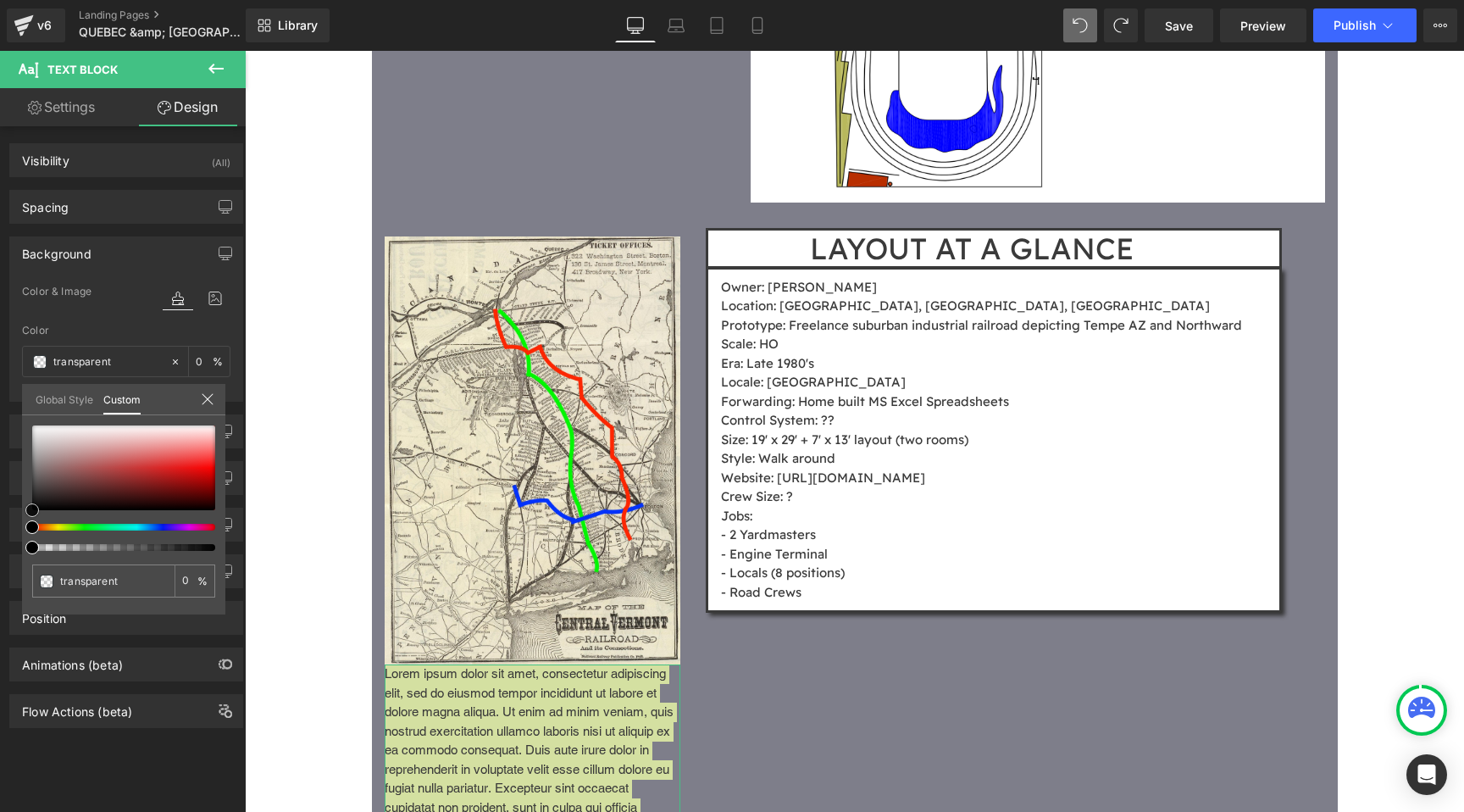
type input "#cab8b8"
type input "100"
type input "#cab8b8"
type input "100"
type input "#ccbcbc"
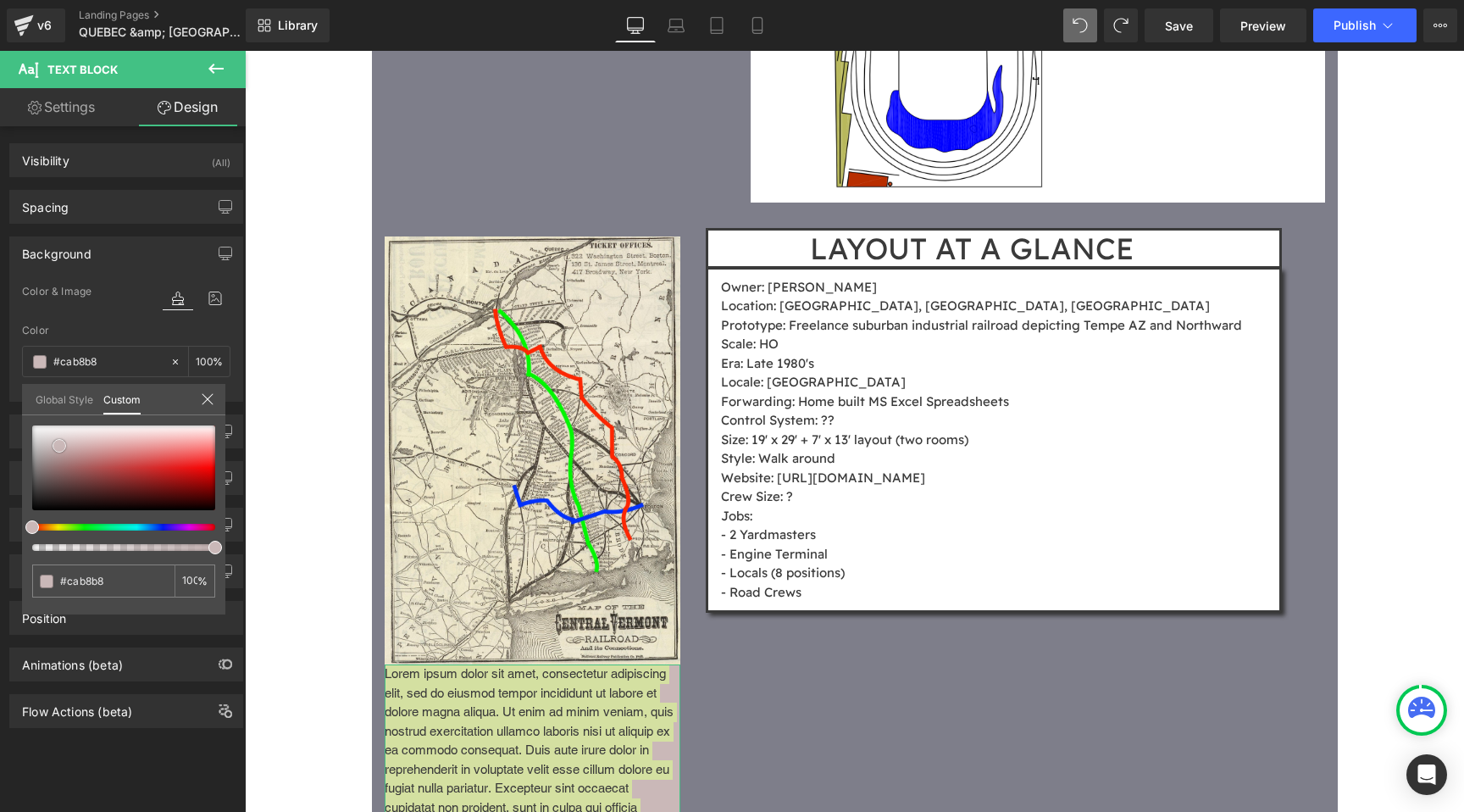
type input "#ccbcbc"
type input "#d2c5c5"
type input "#dfdcdc"
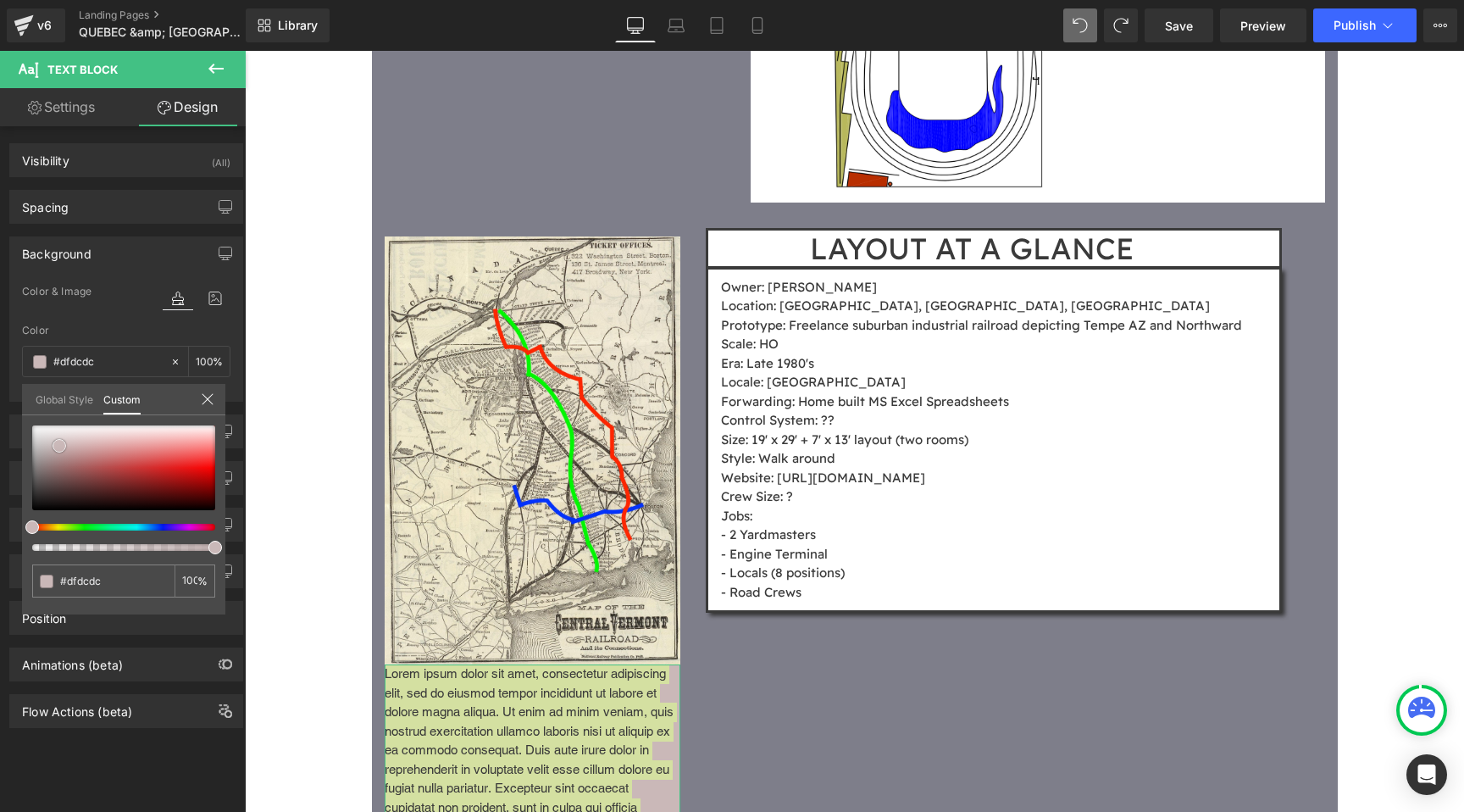
type input "#f2f2f2"
type input "#ffffff"
drag, startPoint x: 60, startPoint y: 446, endPoint x: 16, endPoint y: 406, distance: 59.5
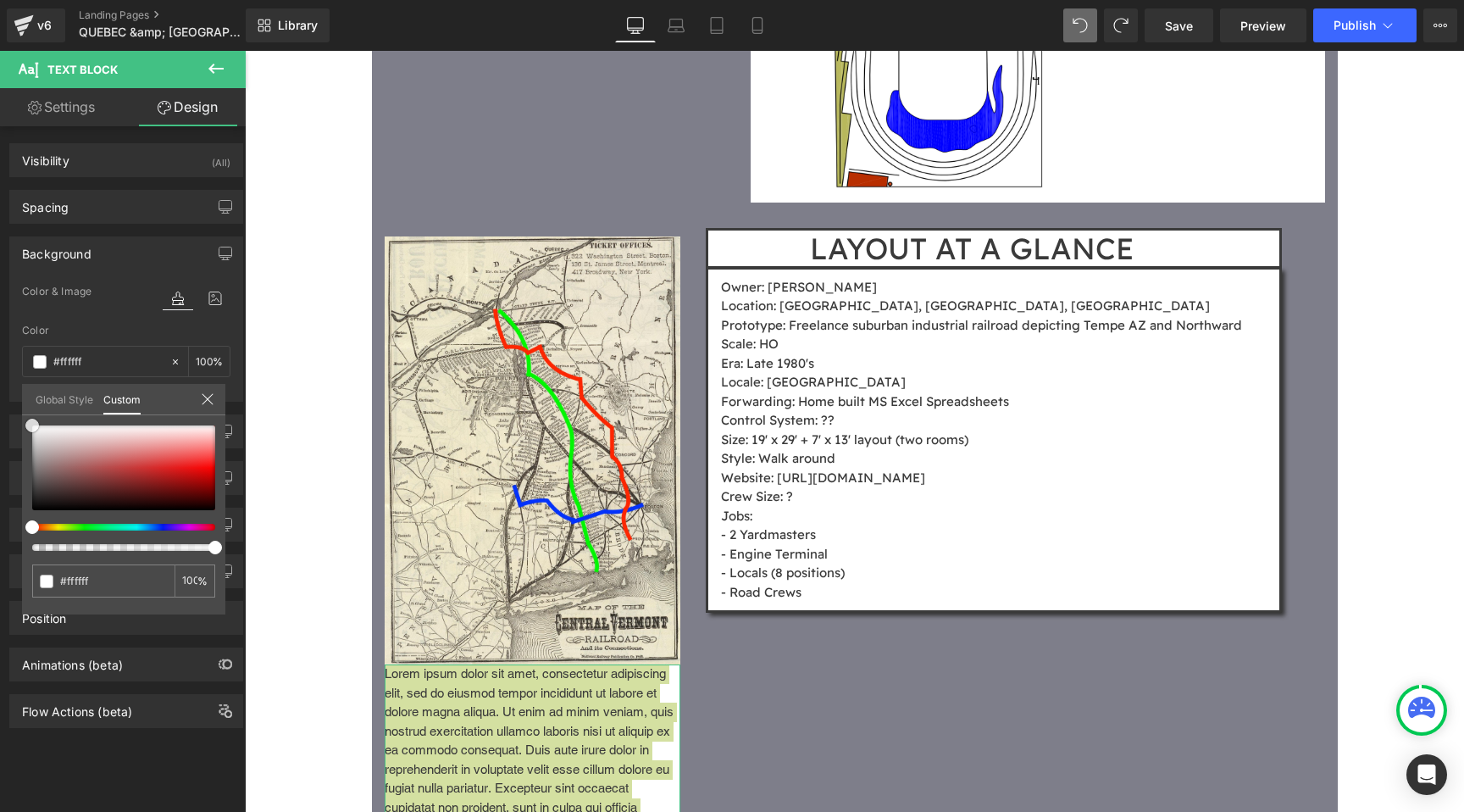
click at [16, 402] on div "Background Color & Image color rgba(255, 255, 255, 1) Color #ffffff 100 % Image…" at bounding box center [126, 313] width 253 height 178
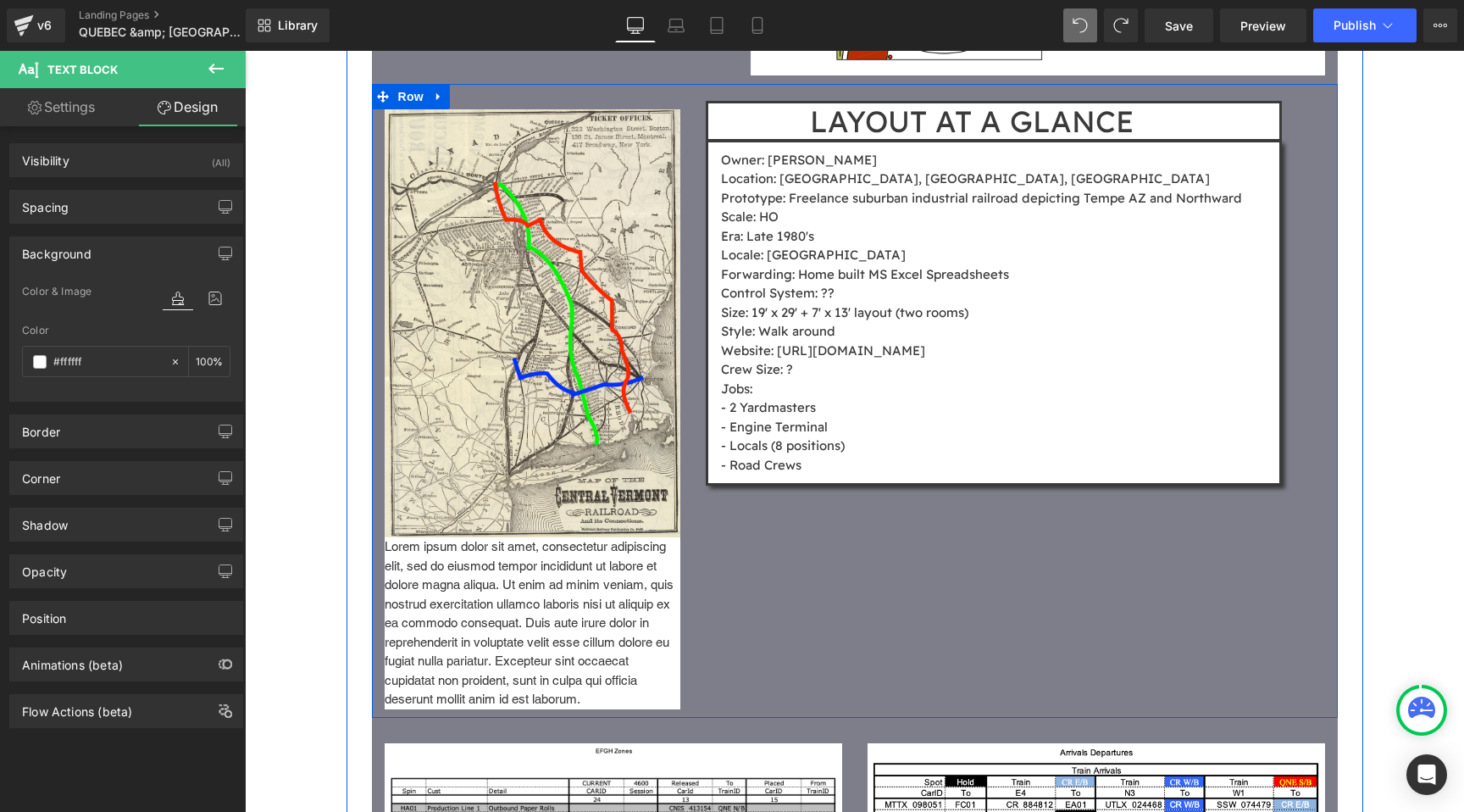
scroll to position [3285, 0]
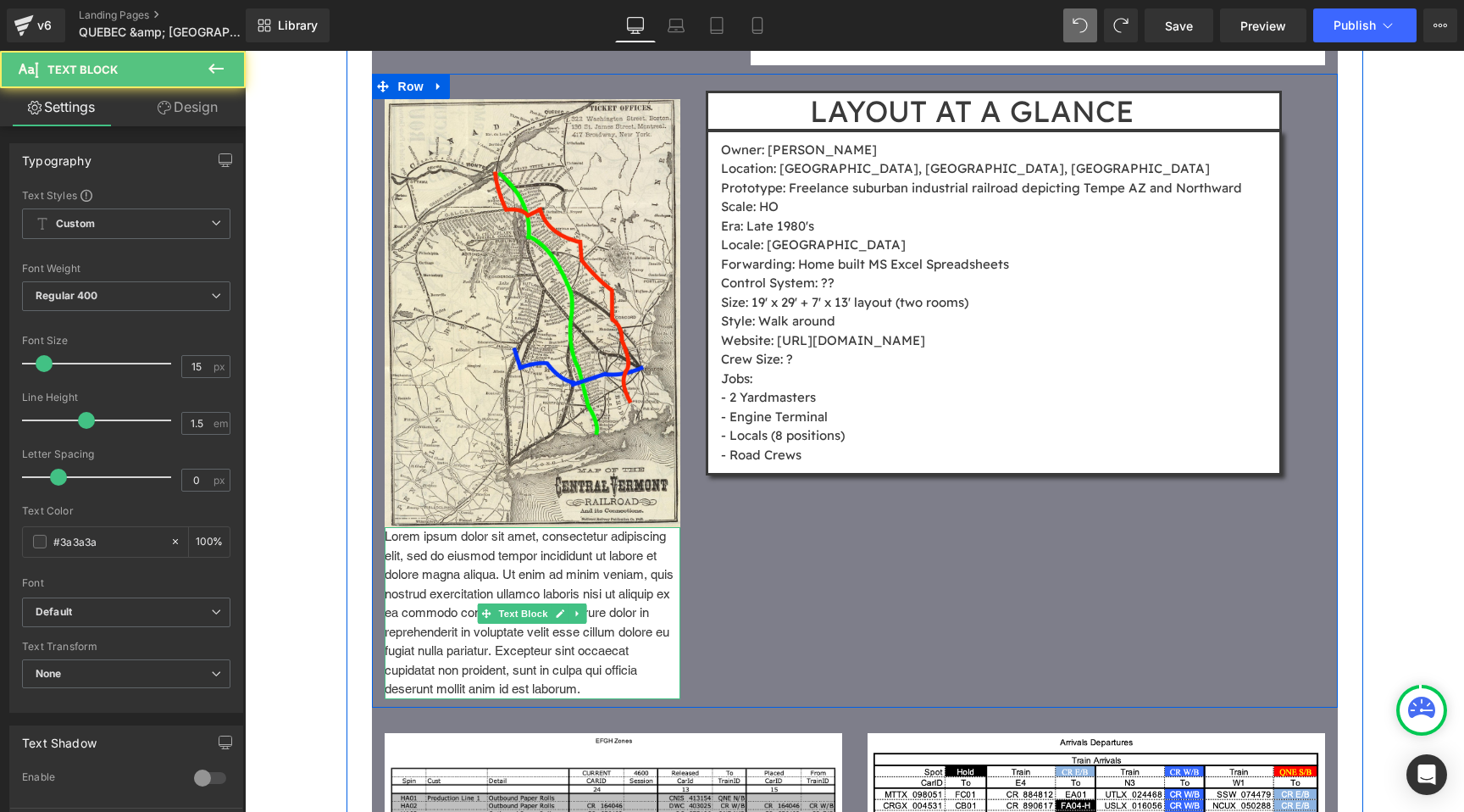
click at [571, 527] on p "Lorem ipsum dolor sit amet, consectetur adipiscing elit, sed do eiusmod tempor …" at bounding box center [533, 613] width 297 height 172
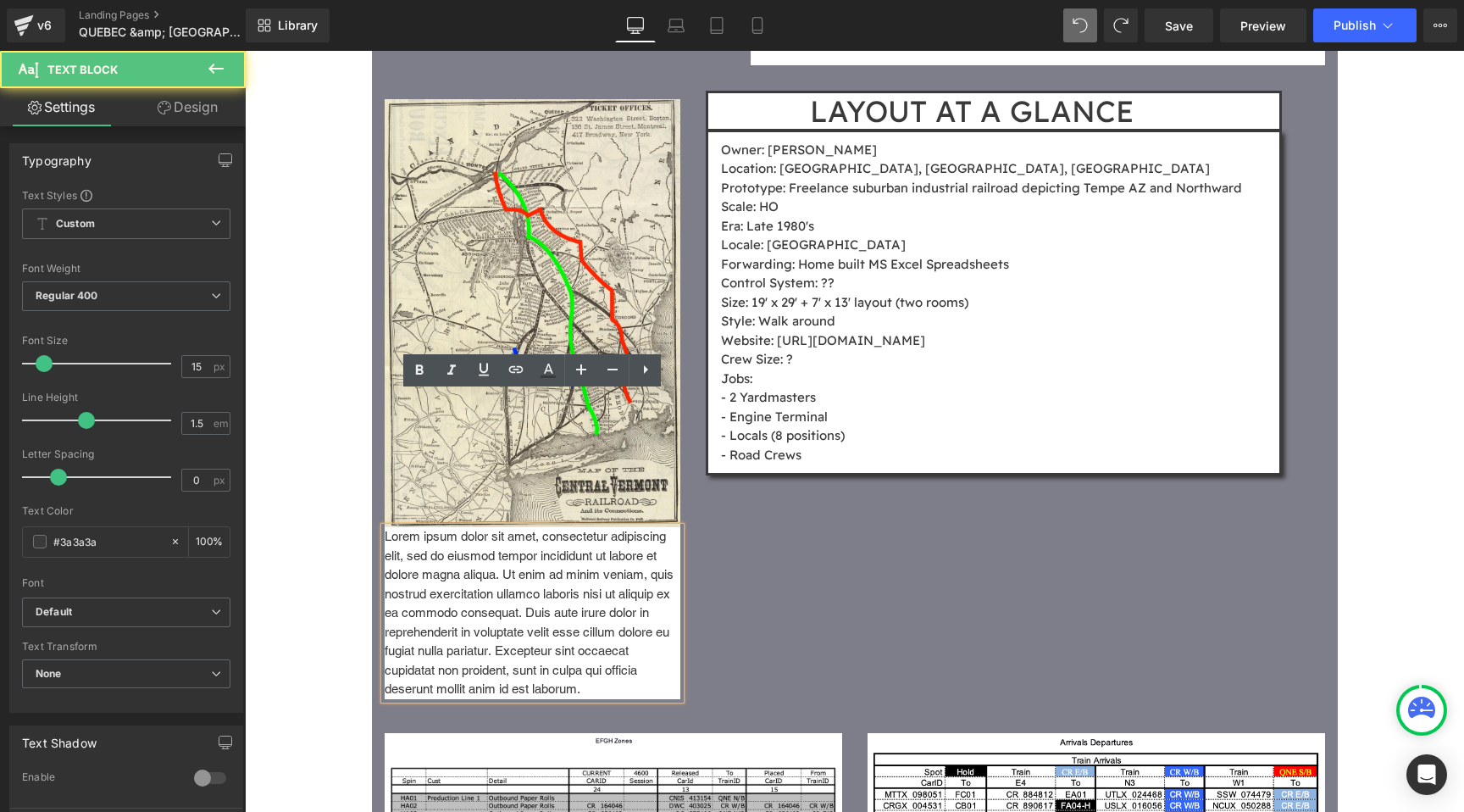
click at [558, 527] on p "Lorem ipsum dolor sit amet, consectetur adipiscing elit, sed do eiusmod tempor …" at bounding box center [533, 613] width 297 height 172
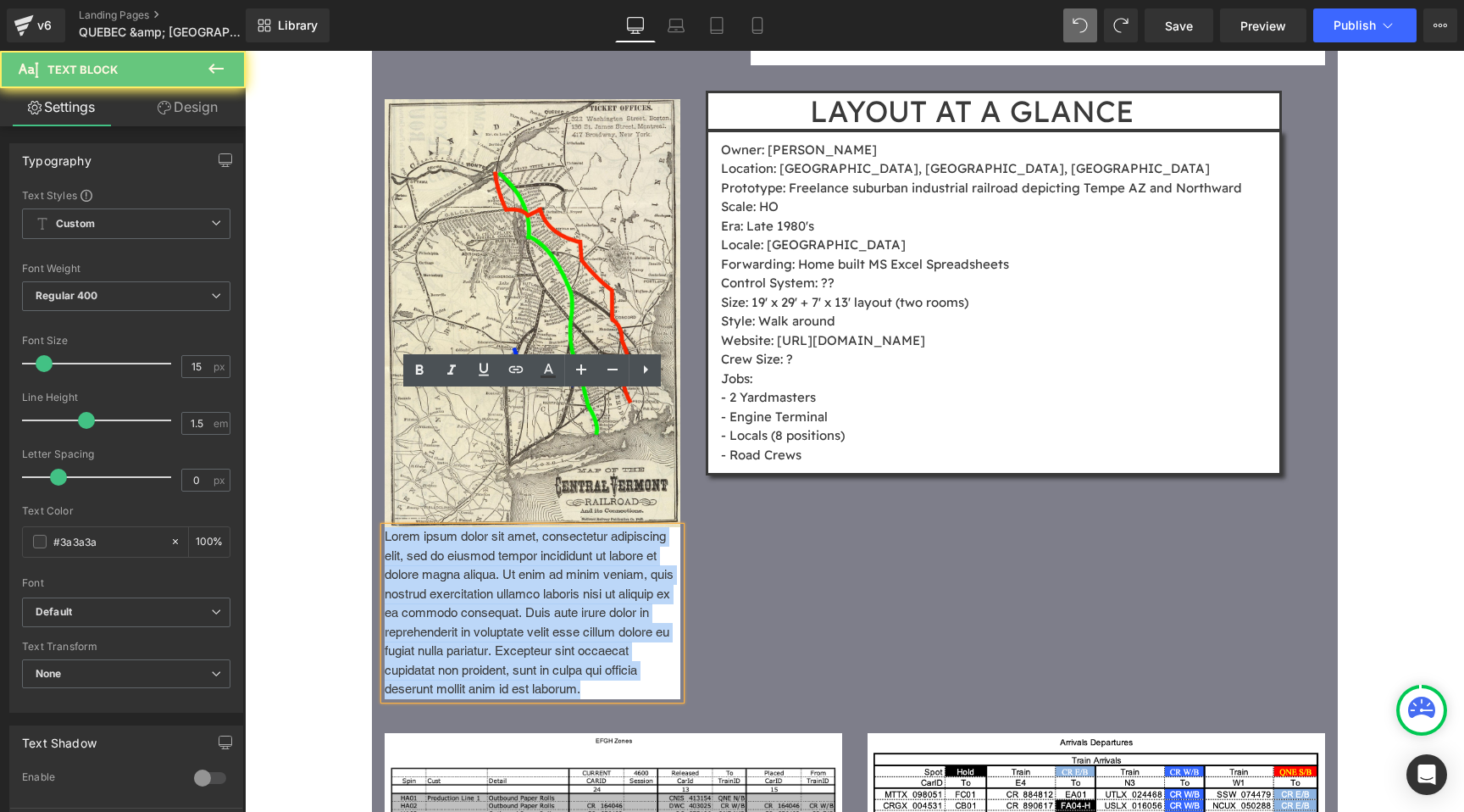
click at [558, 527] on p "Lorem ipsum dolor sit amet, consectetur adipiscing elit, sed do eiusmod tempor …" at bounding box center [533, 613] width 297 height 172
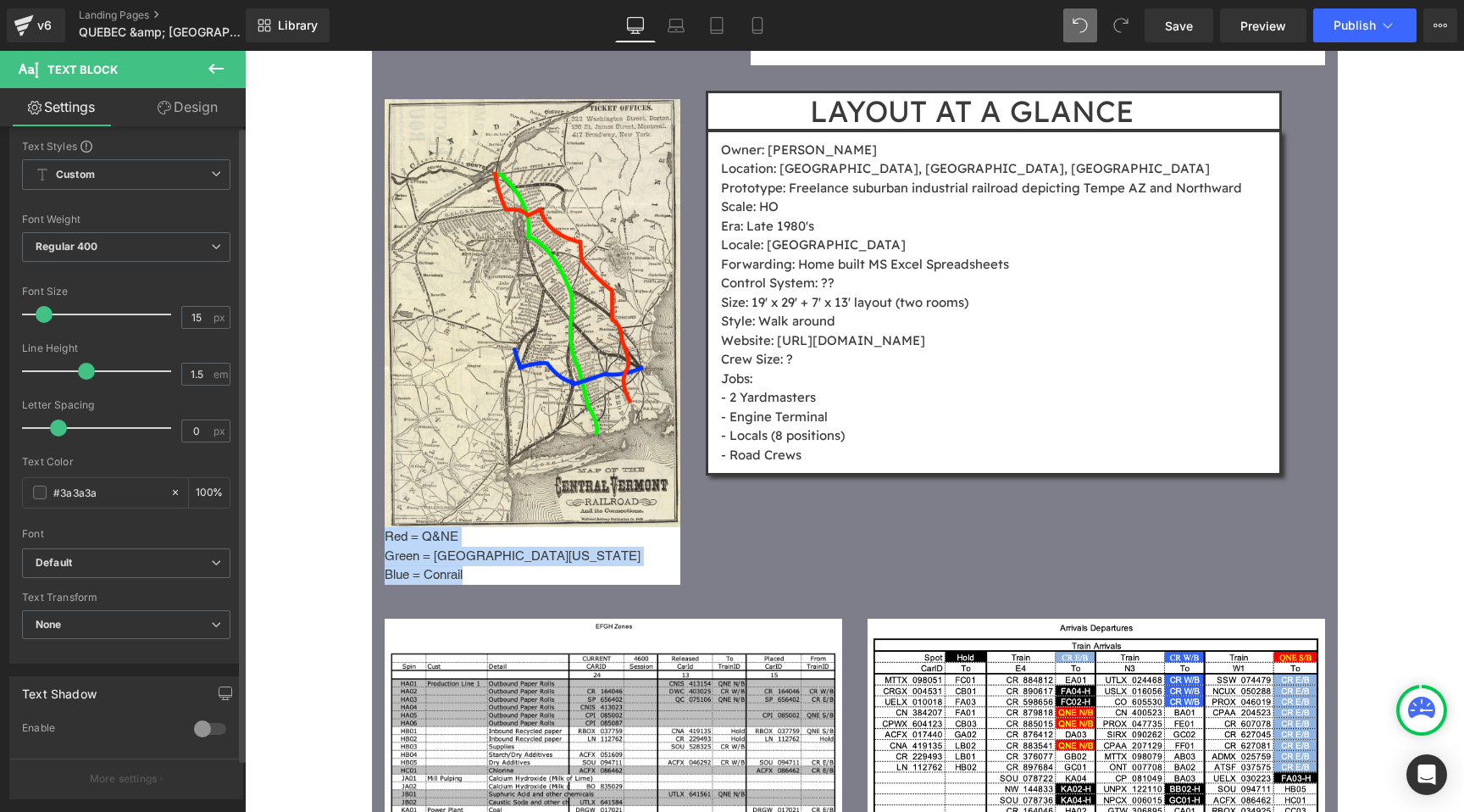
scroll to position [60, 0]
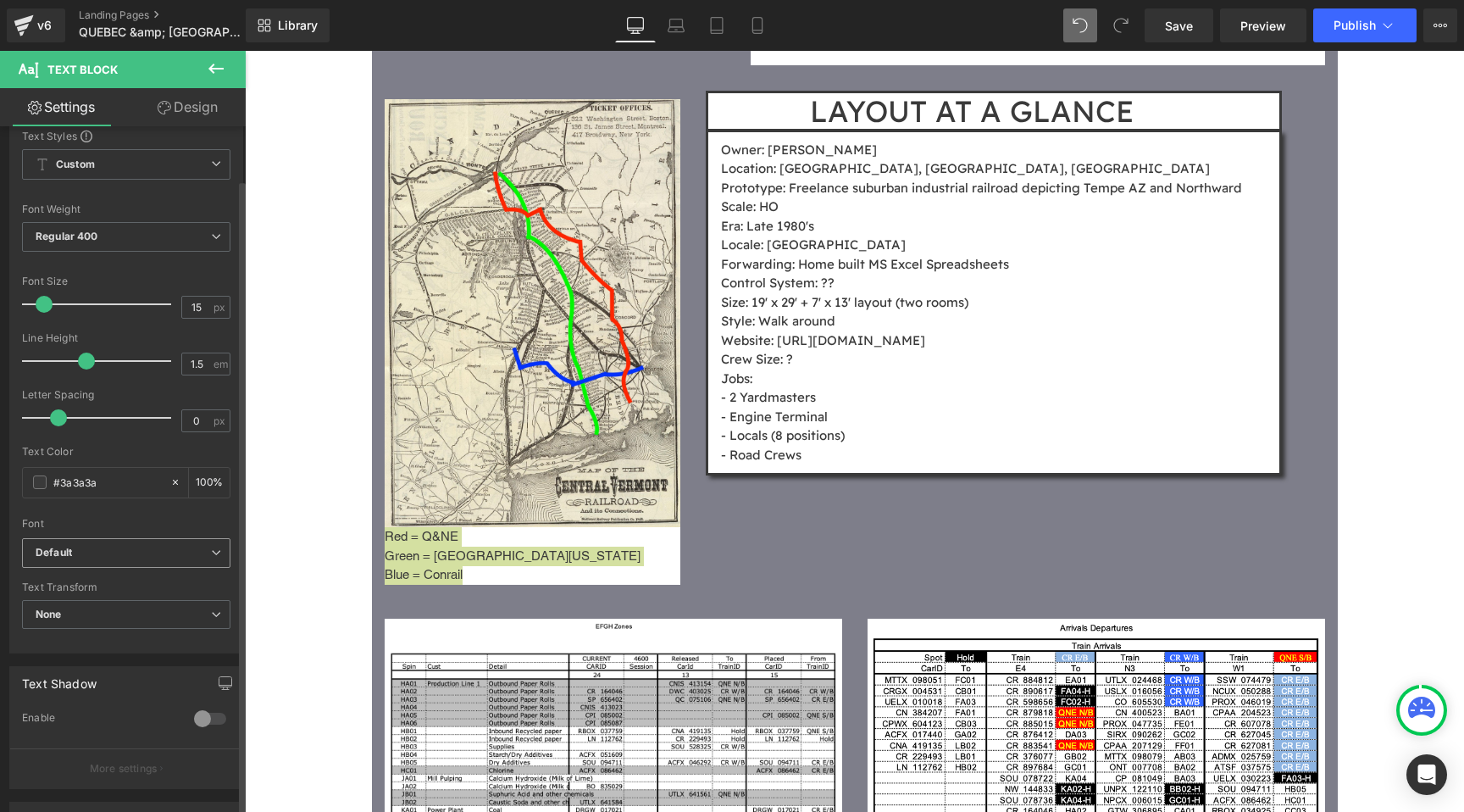
click at [172, 552] on b "Default" at bounding box center [123, 552] width 176 height 14
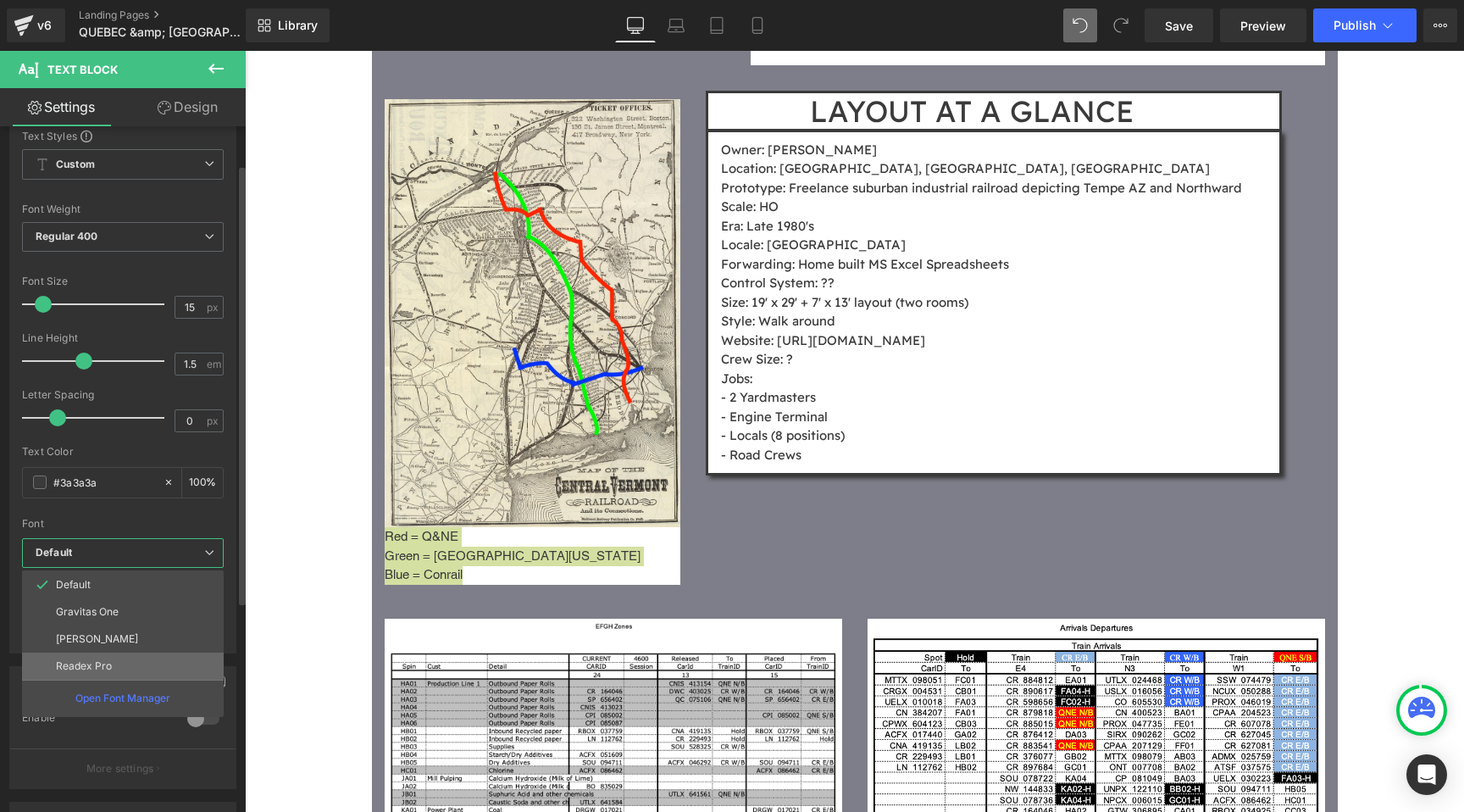
click at [135, 659] on li "Readex Pro" at bounding box center [123, 666] width 202 height 27
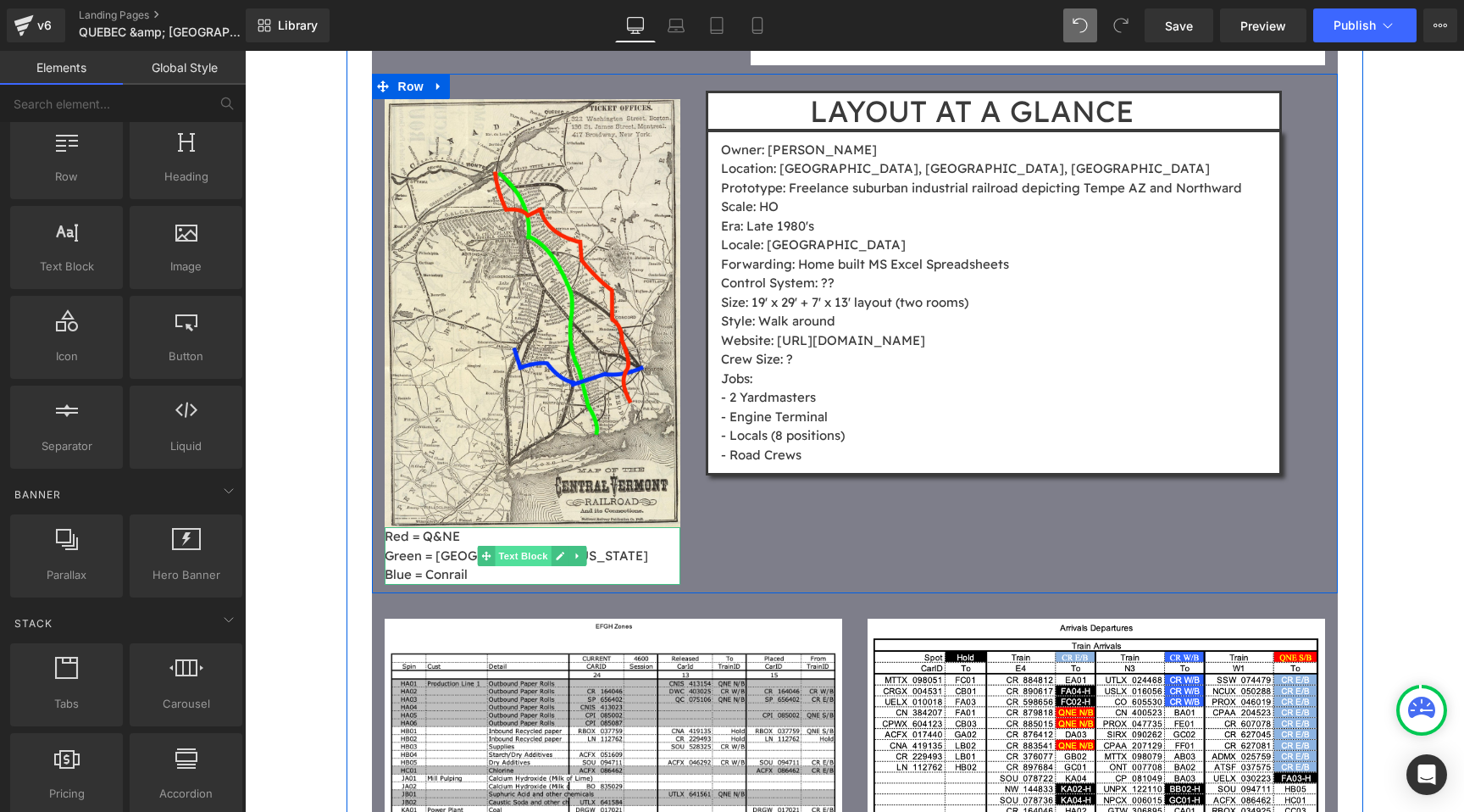
click at [527, 546] on span "Text Block" at bounding box center [524, 556] width 56 height 20
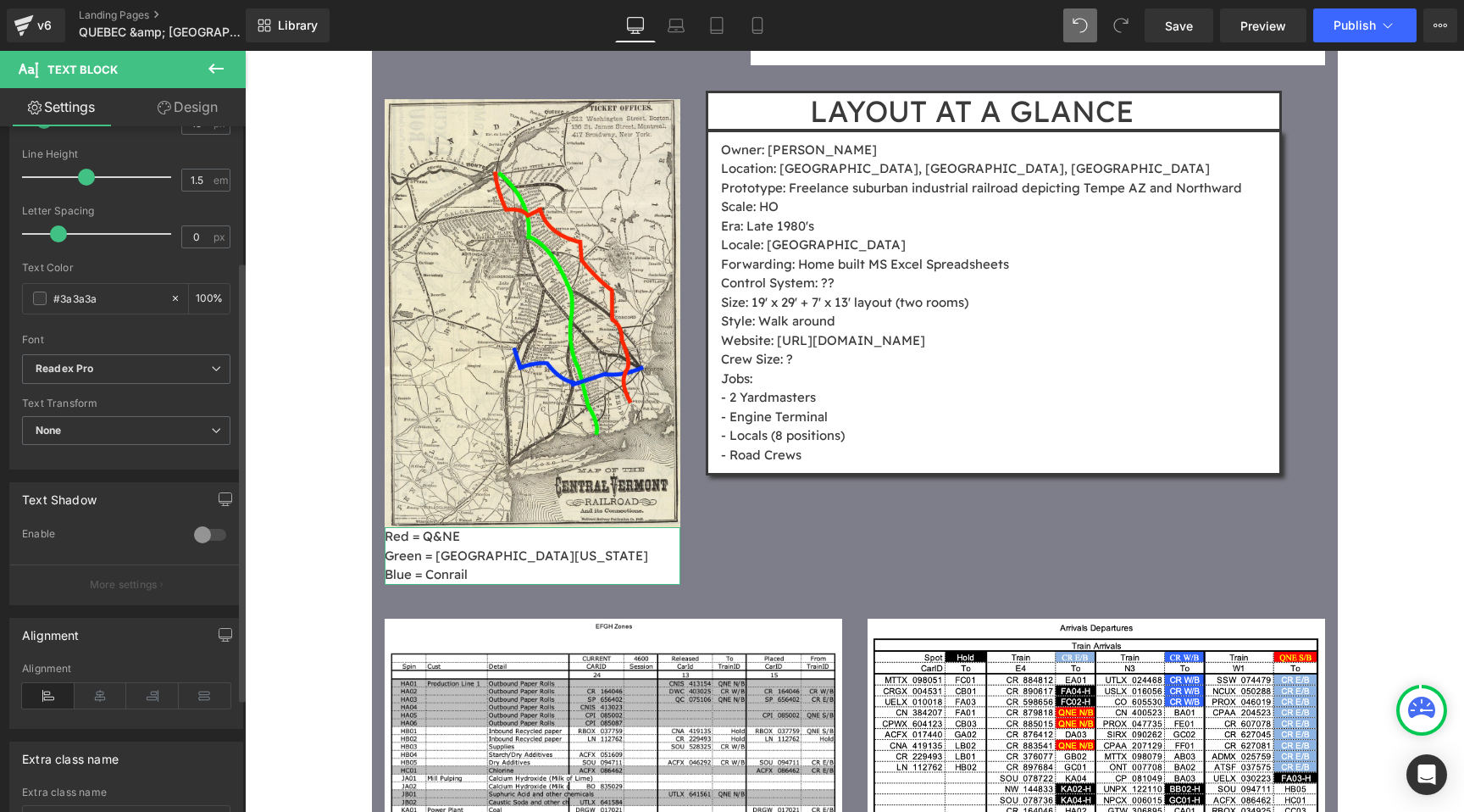
scroll to position [291, 0]
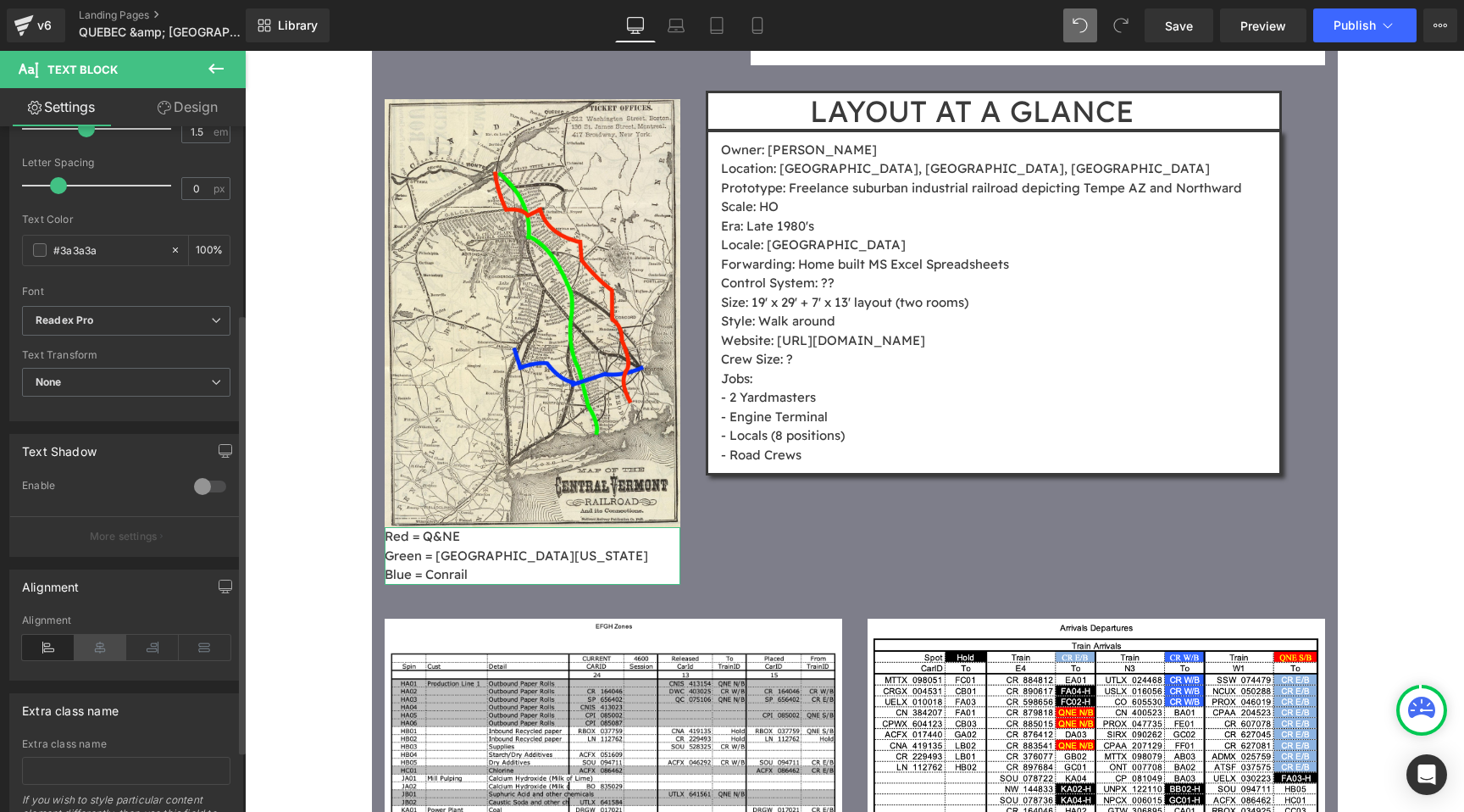
click at [91, 648] on icon at bounding box center [100, 646] width 52 height 25
click at [149, 653] on icon at bounding box center [153, 646] width 52 height 25
click at [195, 651] on icon at bounding box center [205, 646] width 52 height 25
click at [40, 642] on icon at bounding box center [48, 646] width 52 height 25
click at [1202, 24] on link "Save" at bounding box center [1179, 25] width 69 height 33
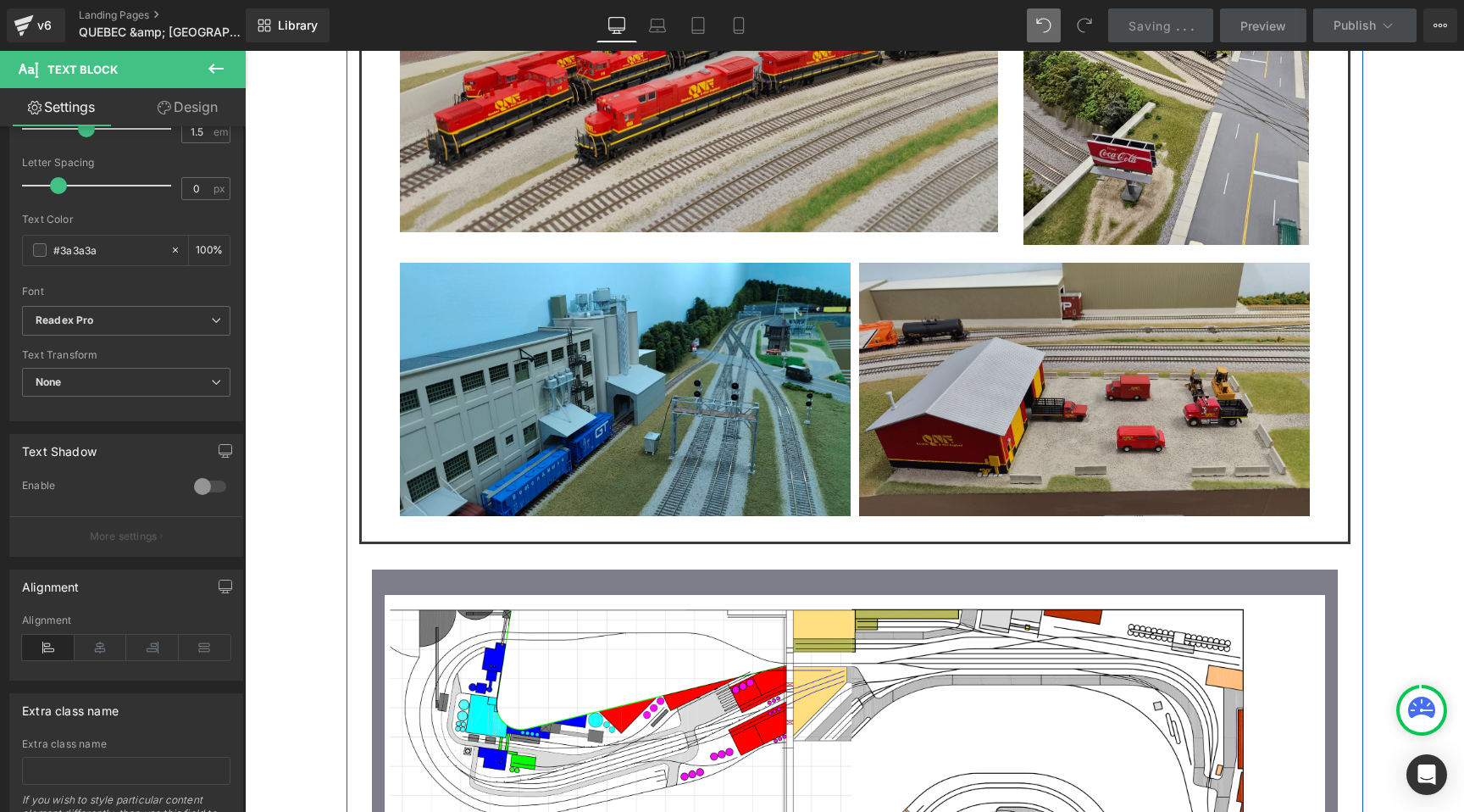
scroll to position [1717, 0]
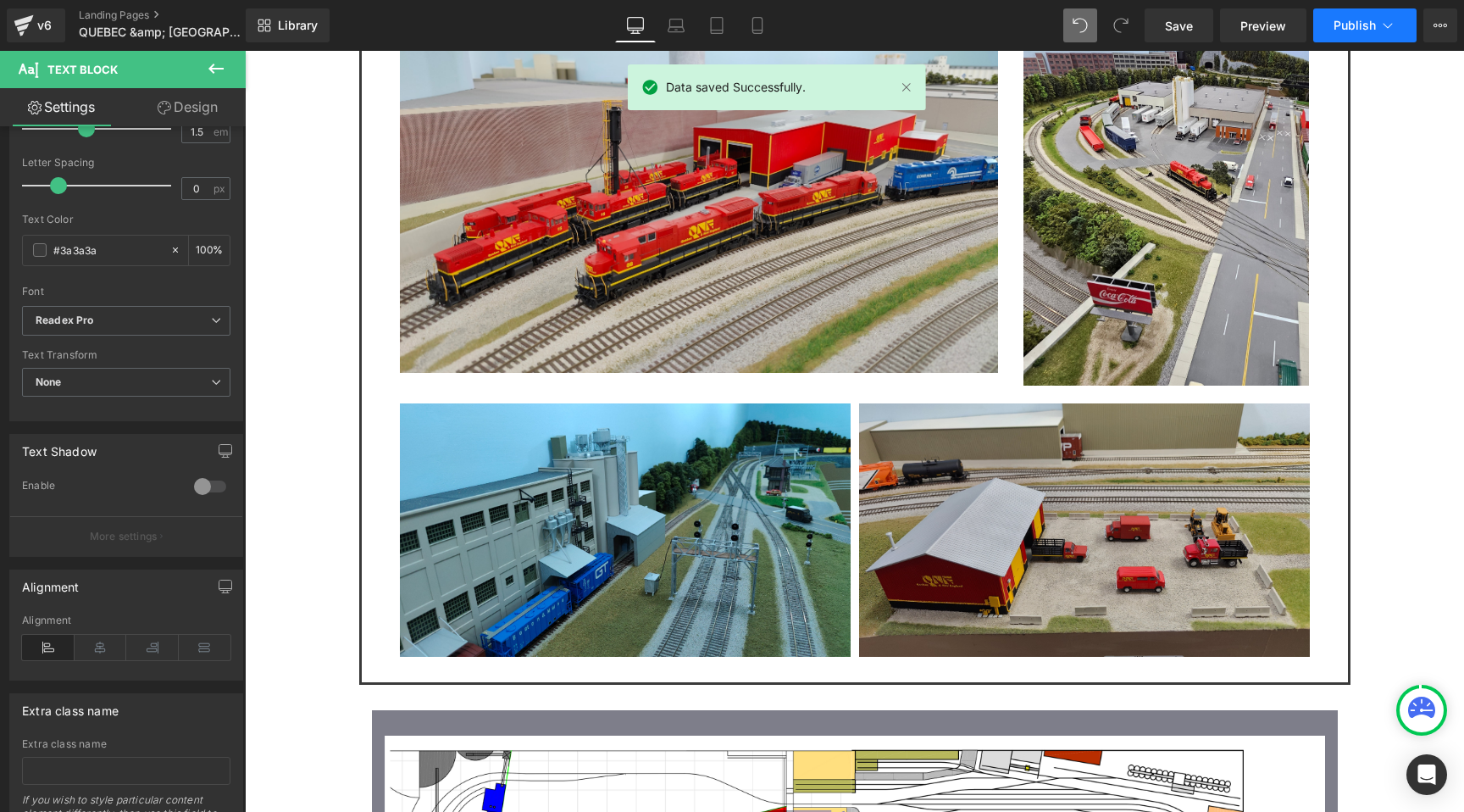
click at [1357, 22] on span "Publish" at bounding box center [1355, 25] width 43 height 14
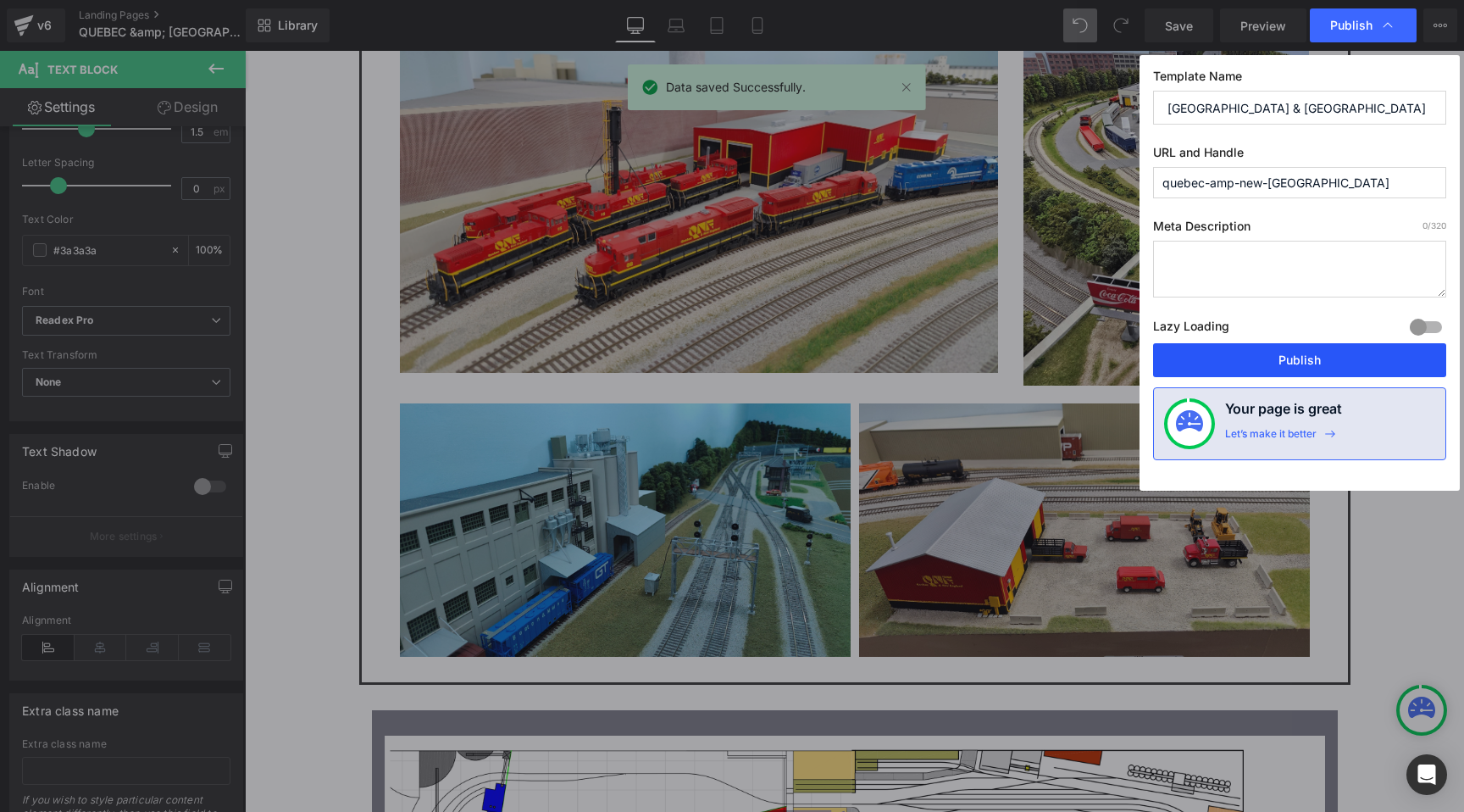
click at [1298, 350] on button "Publish" at bounding box center [1299, 360] width 293 height 33
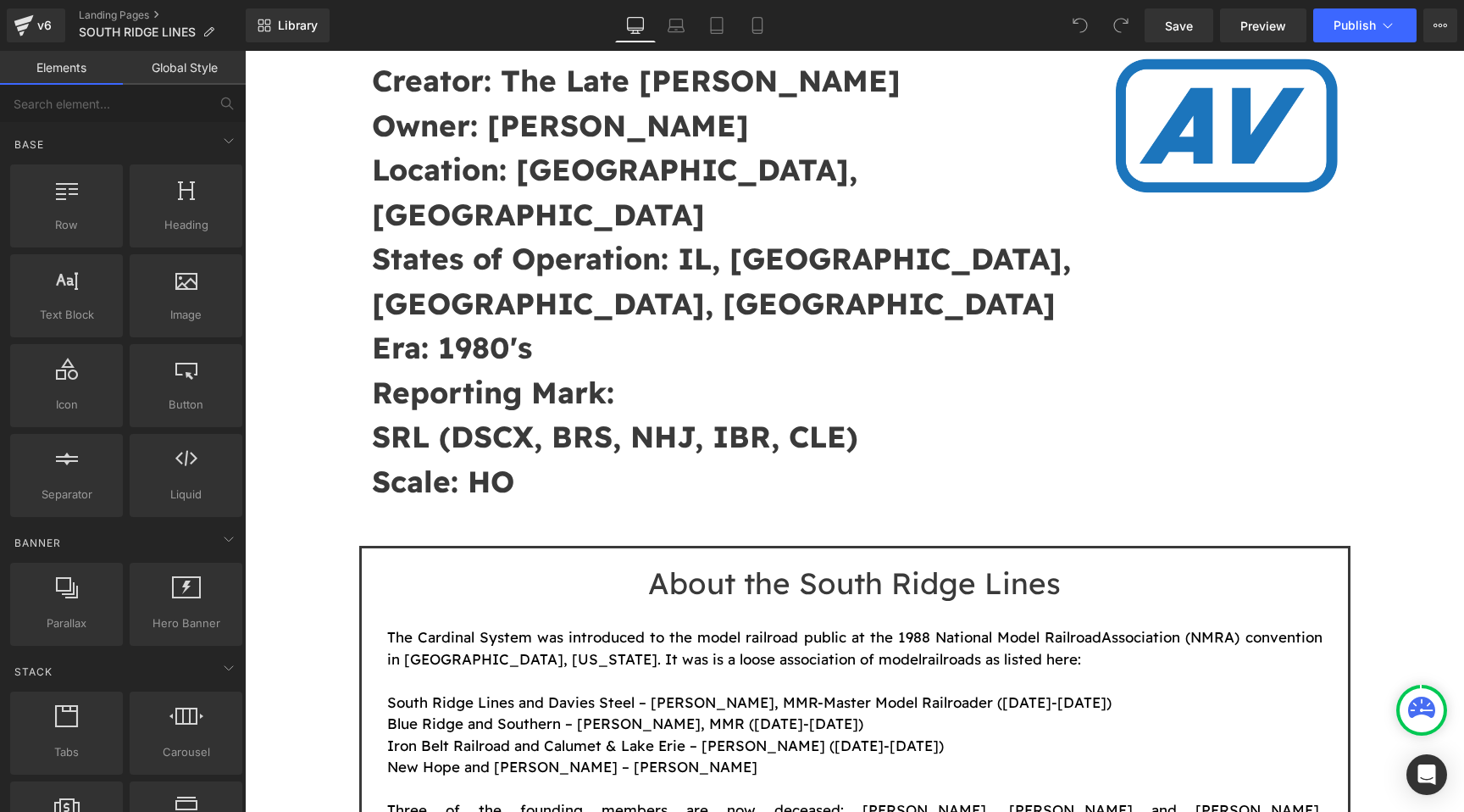
scroll to position [445, 0]
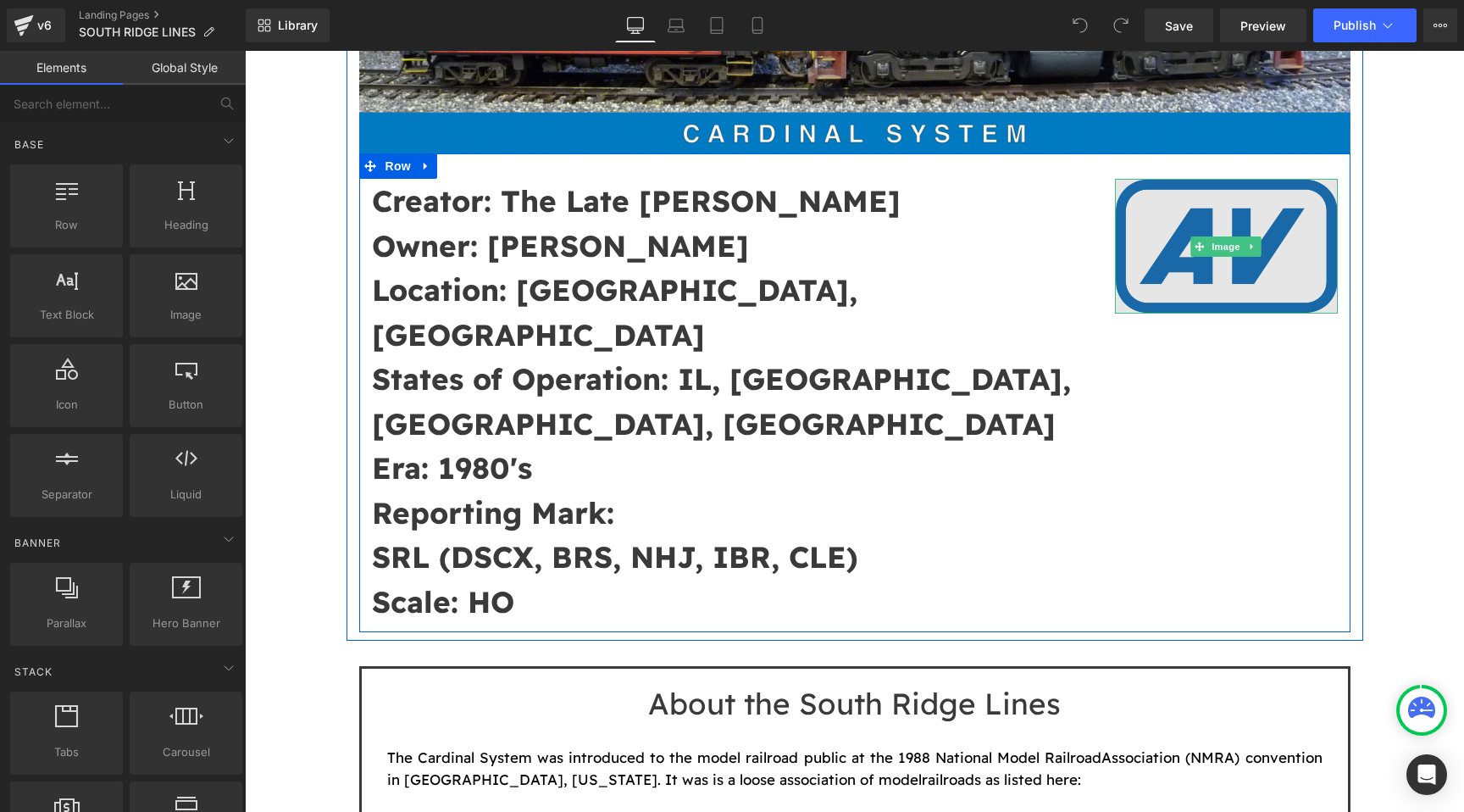
click at [1259, 256] on div "Image" at bounding box center [1227, 246] width 223 height 135
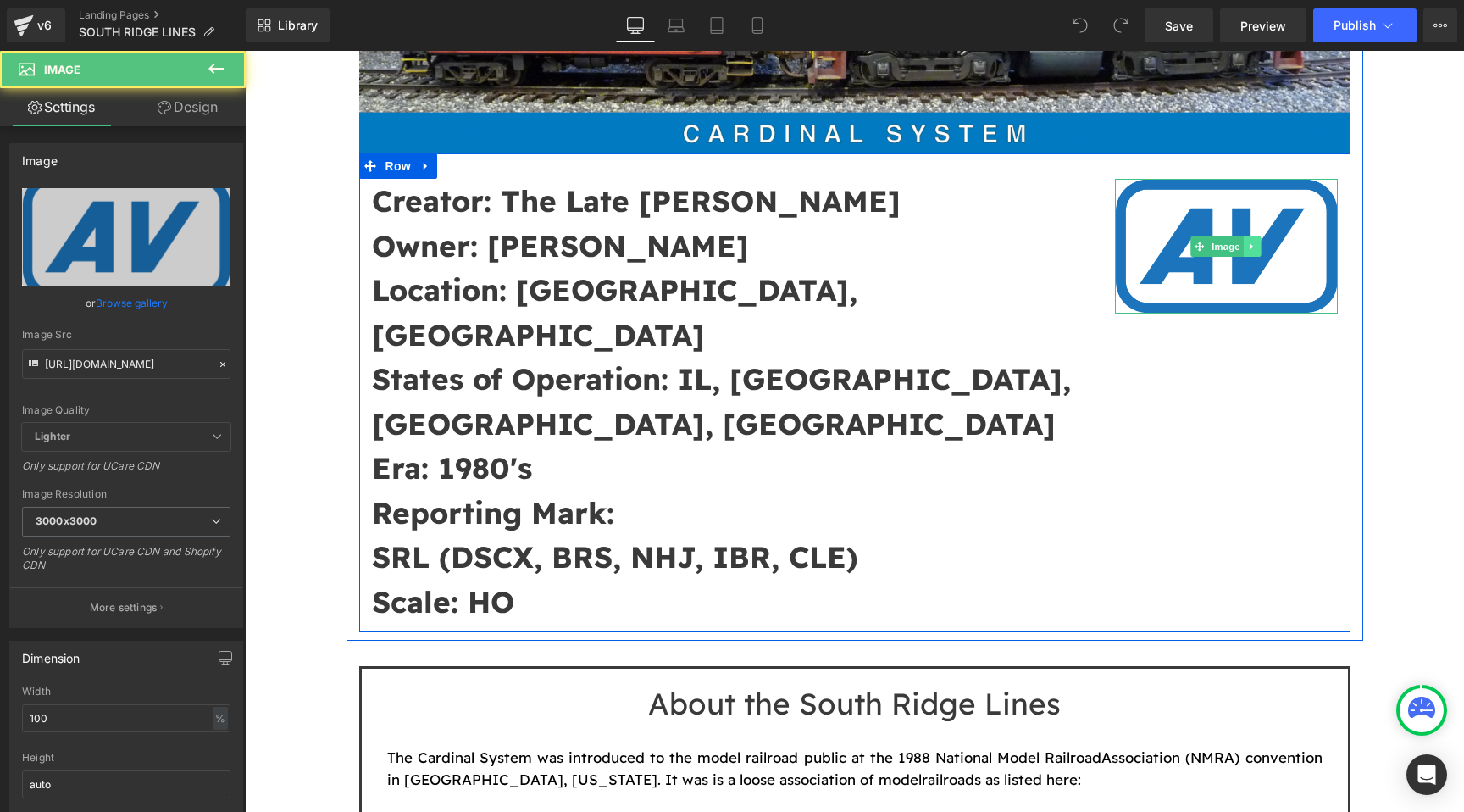
click at [1256, 251] on icon at bounding box center [1253, 246] width 9 height 10
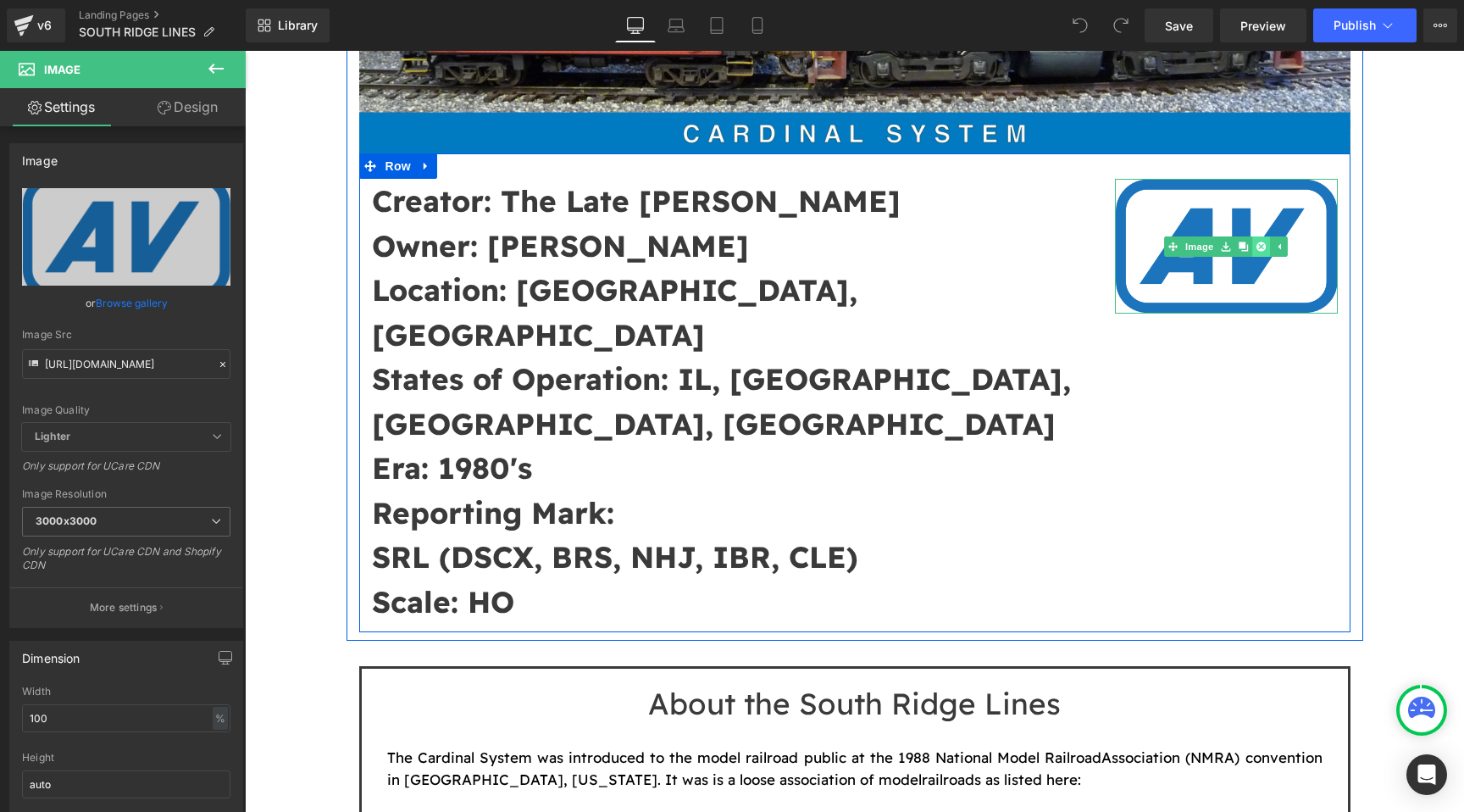
click at [1258, 247] on icon at bounding box center [1261, 246] width 9 height 9
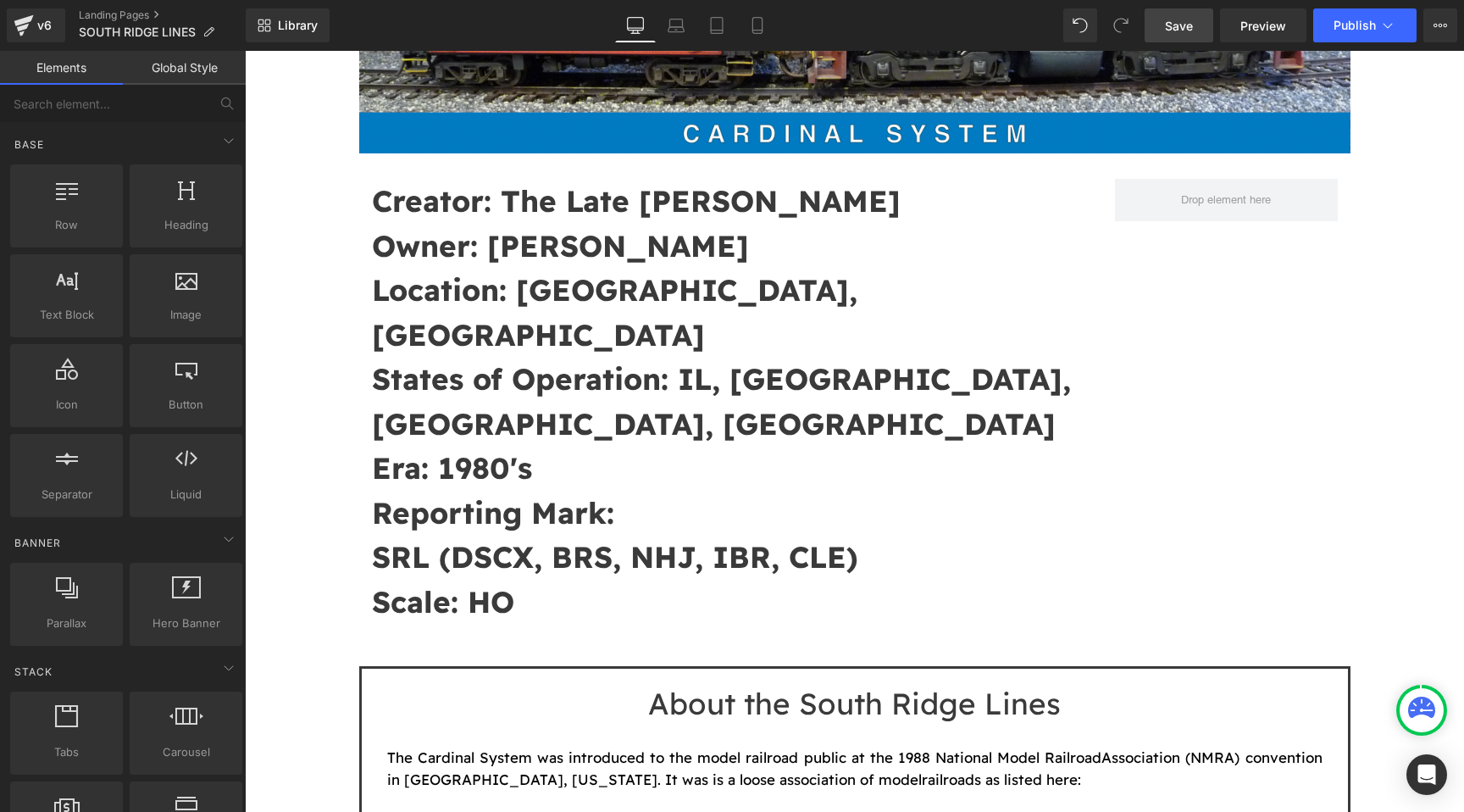
click at [1197, 32] on link "Save" at bounding box center [1179, 25] width 69 height 33
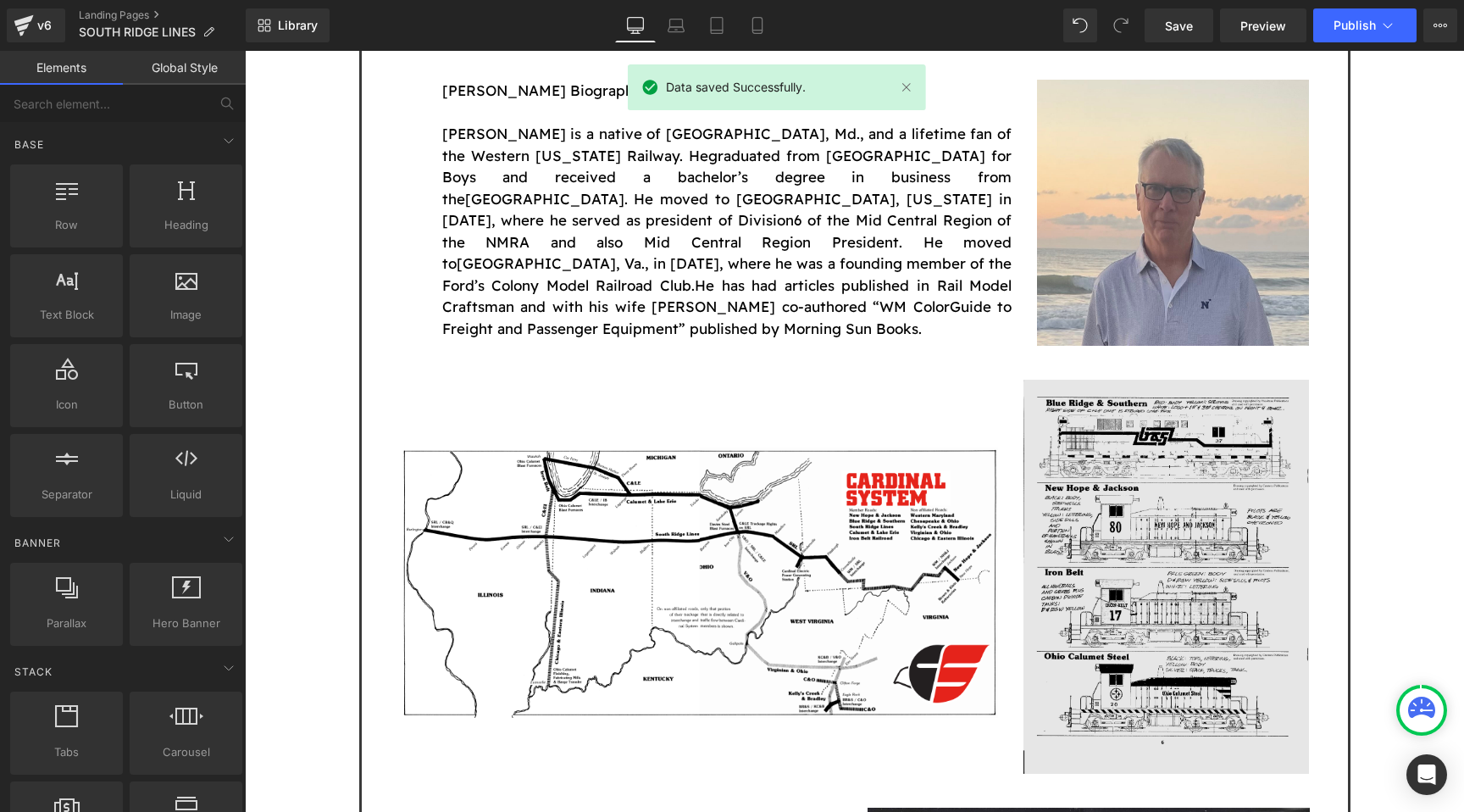
scroll to position [2195, 0]
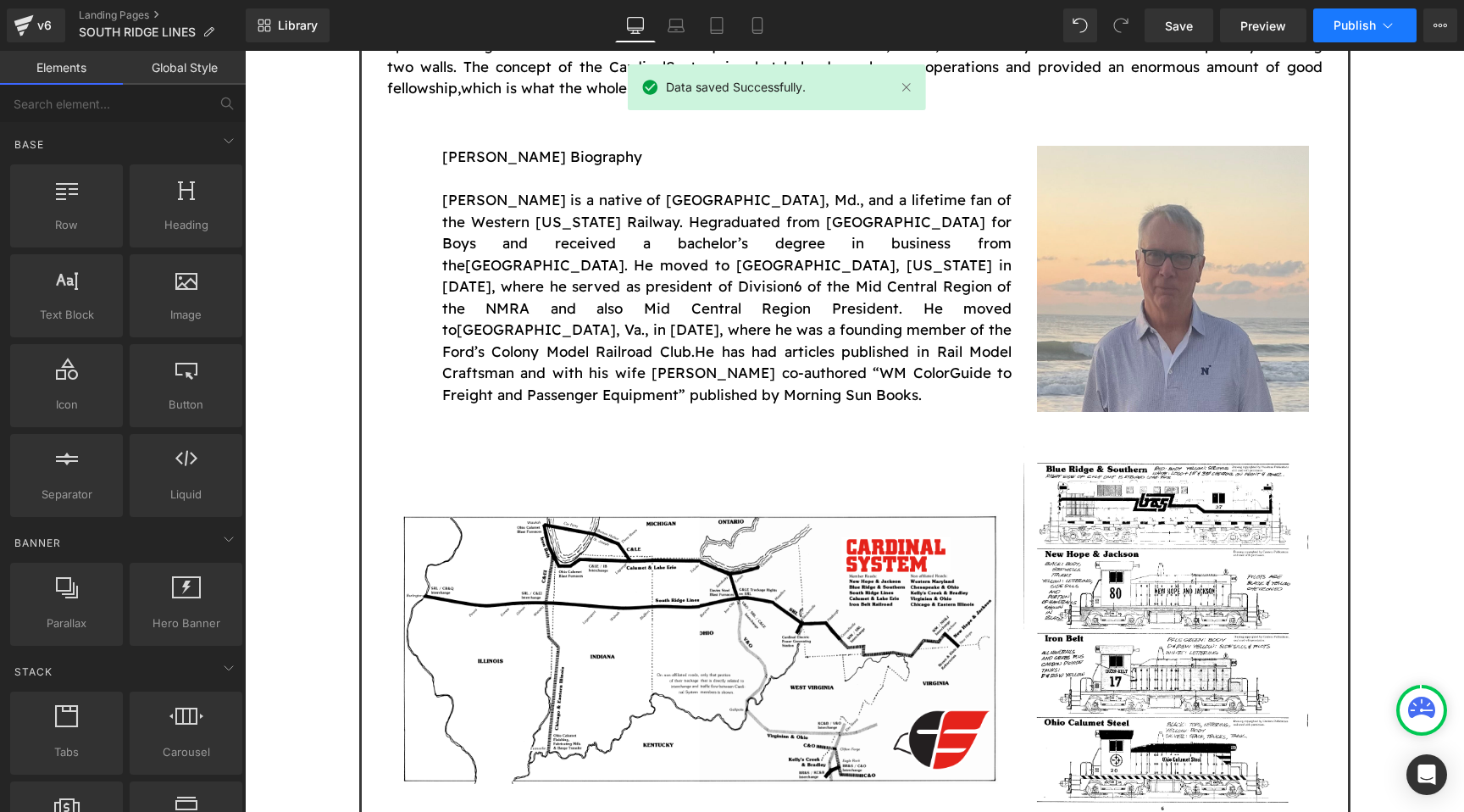
click at [1351, 36] on button "Publish" at bounding box center [1364, 25] width 103 height 33
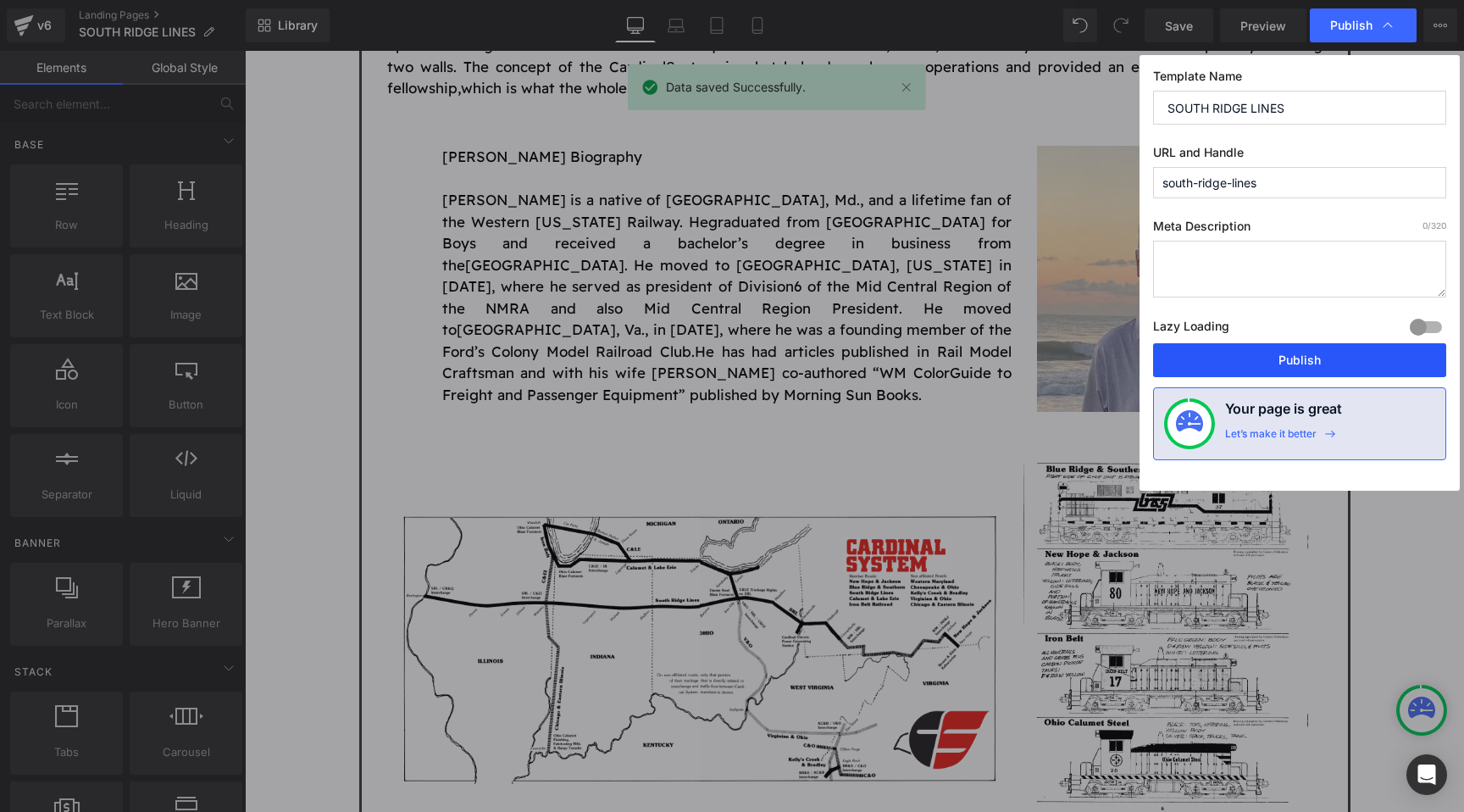
click at [1264, 358] on button "Publish" at bounding box center [1299, 360] width 293 height 33
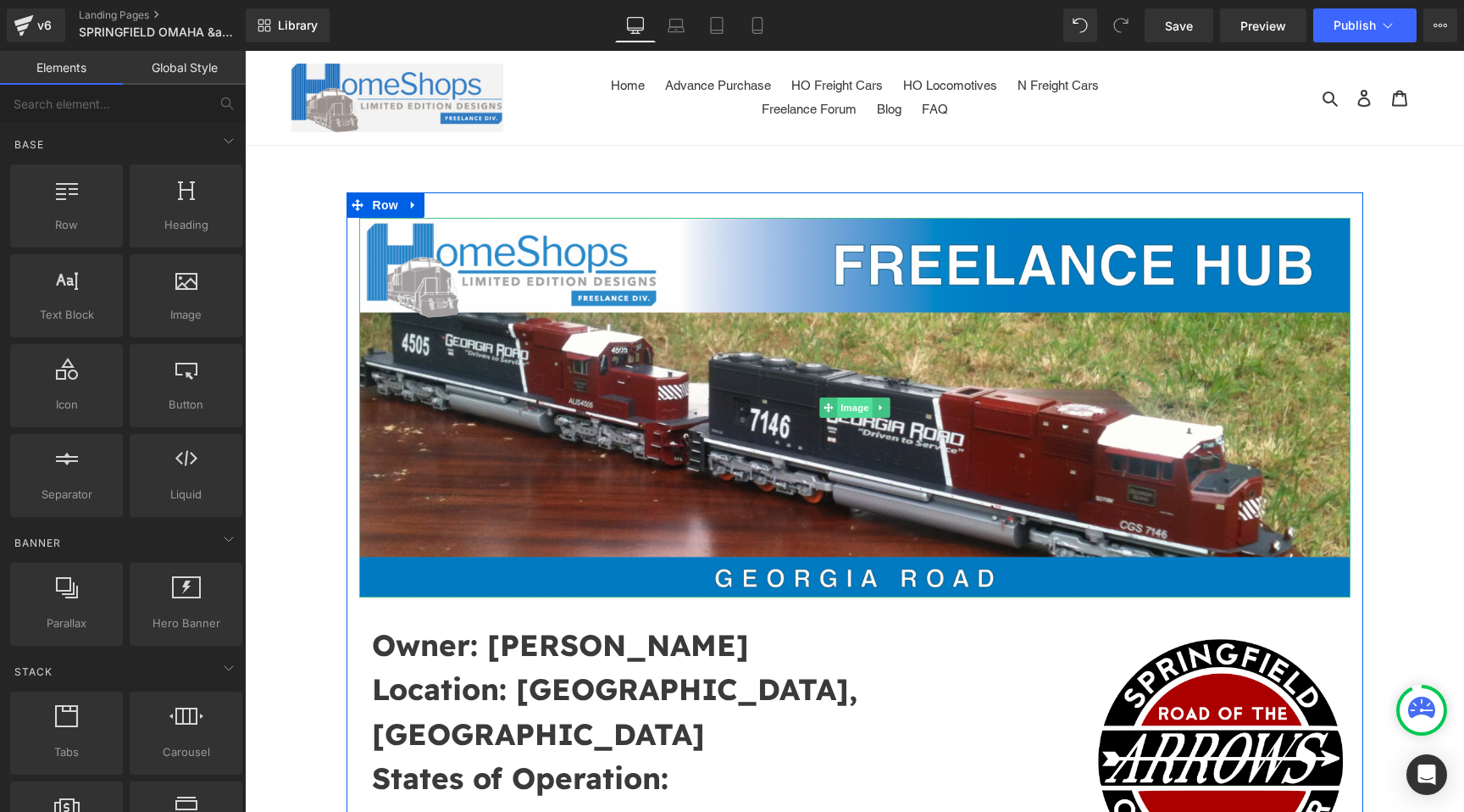
click at [858, 406] on span "Image" at bounding box center [855, 407] width 35 height 20
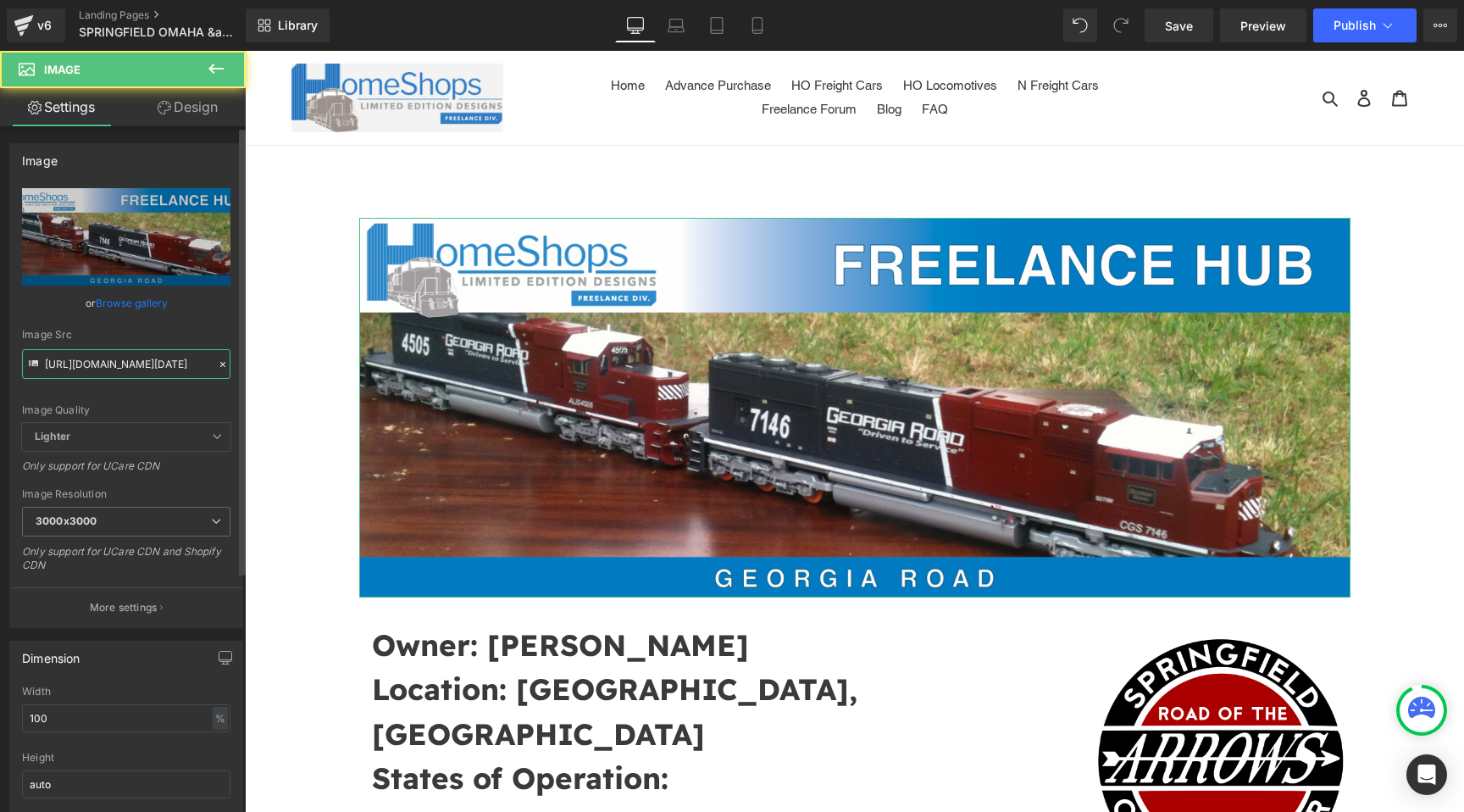
click at [170, 357] on input "https://cdn.shopify.com/s/files/1/0552/5425/3750/files/Screenshot_2025-07-29_at…" at bounding box center [126, 364] width 208 height 30
paste input "8-31_at_02.44.22.png?v=1756626279"
type input "https://cdn.shopify.com/s/files/1/0552/5425/3750/files/Screenshot_2025-08-31_at…"
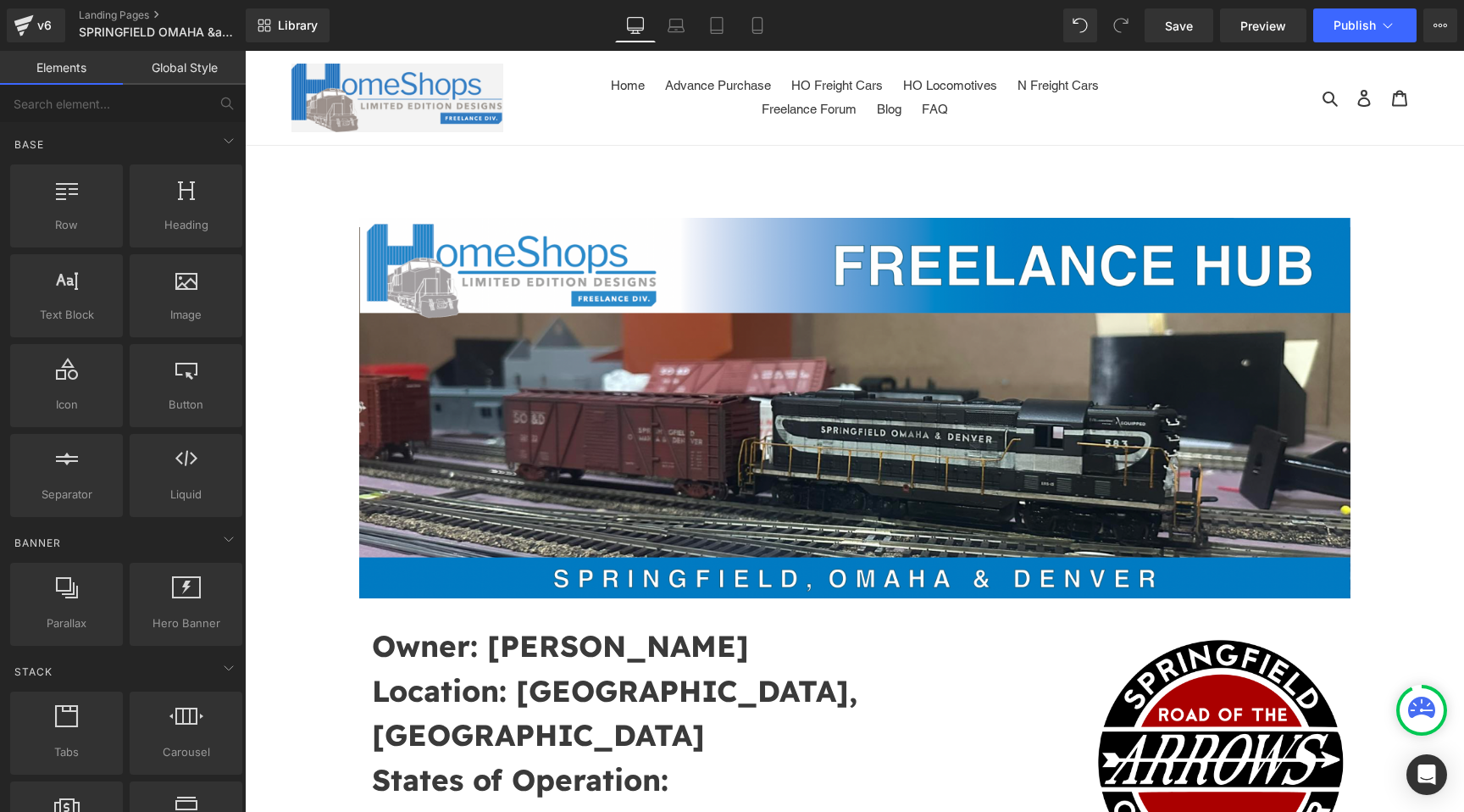
click at [1176, 17] on span "Save" at bounding box center [1179, 25] width 28 height 18
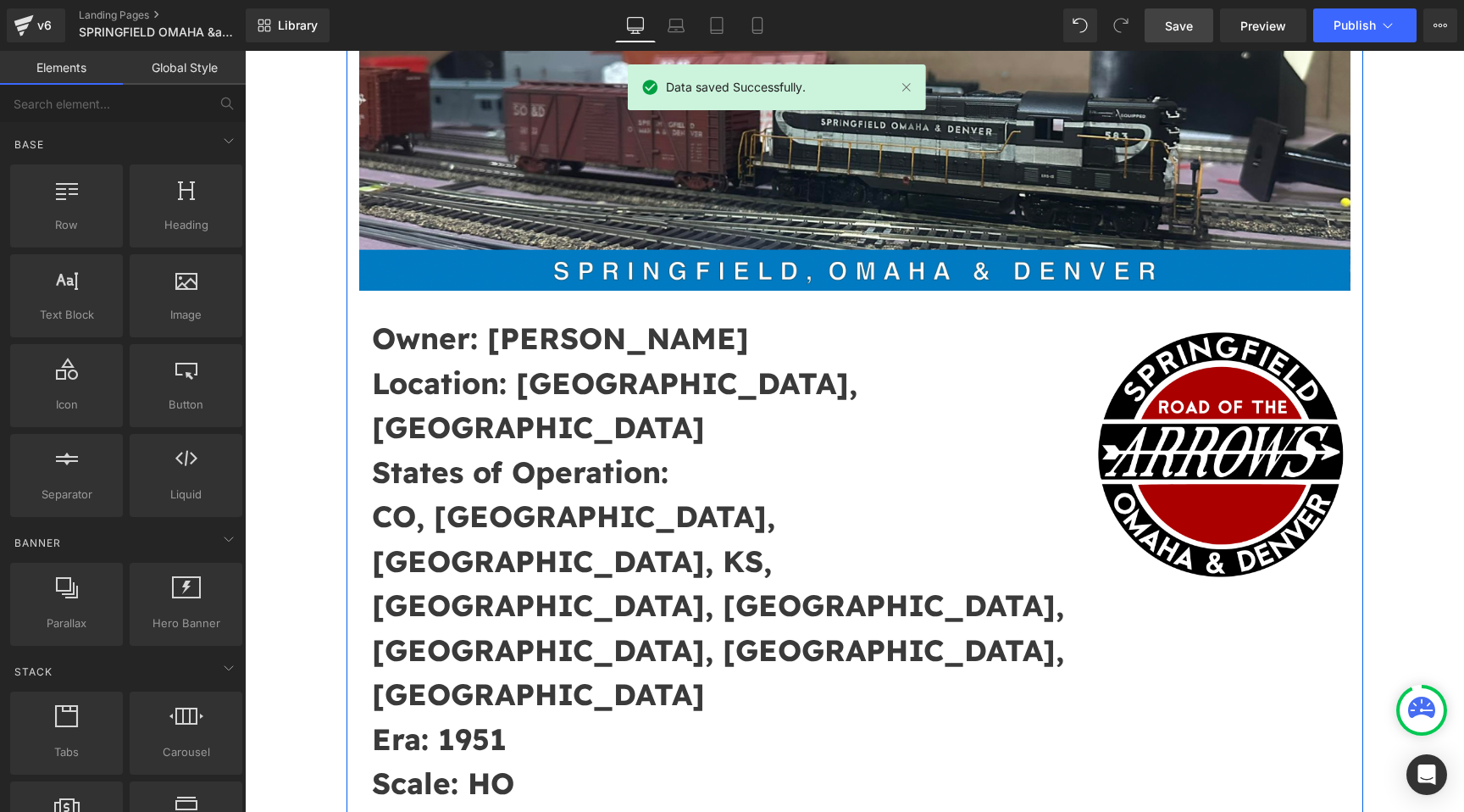
scroll to position [500, 0]
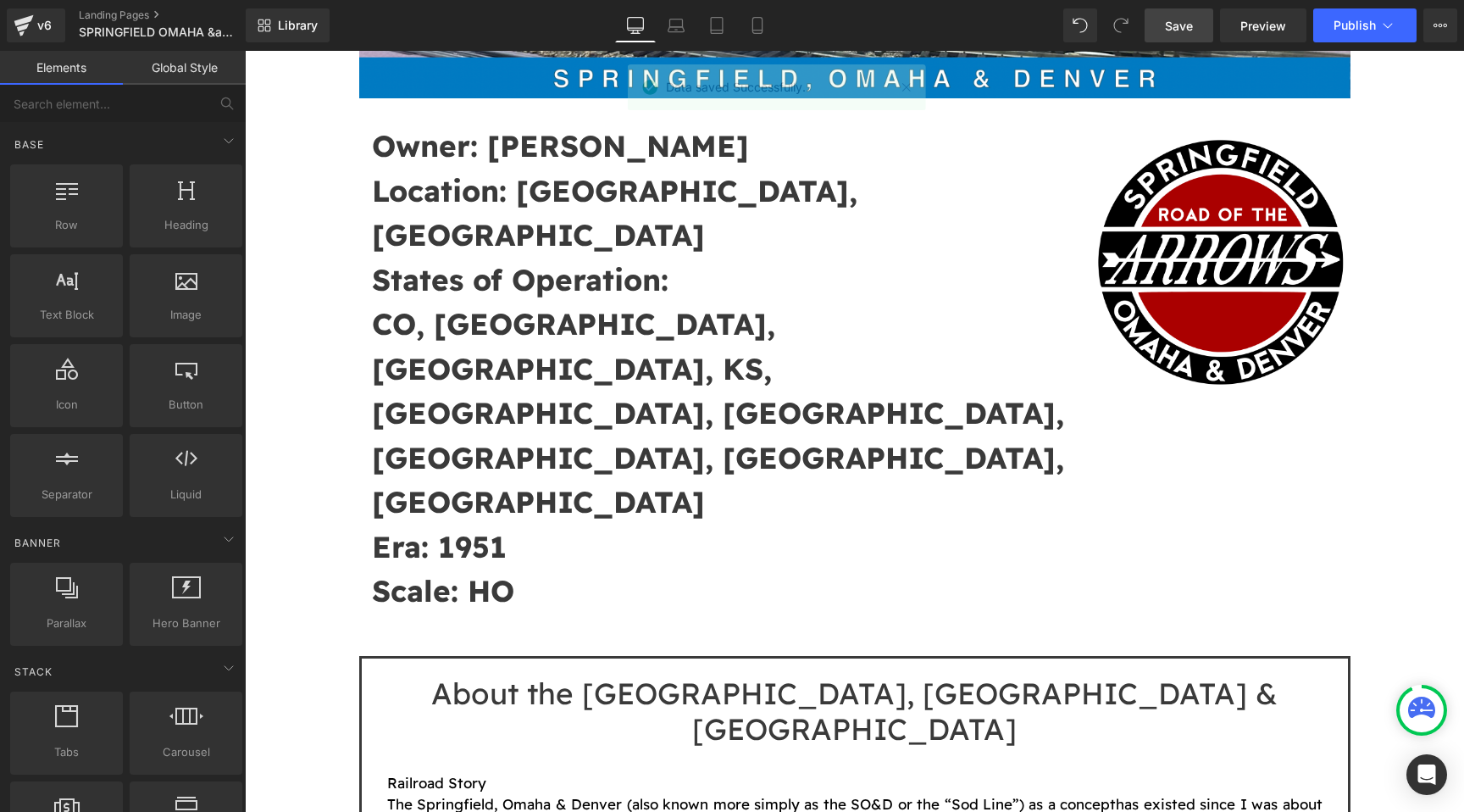
click at [1164, 20] on link "Save" at bounding box center [1179, 25] width 69 height 33
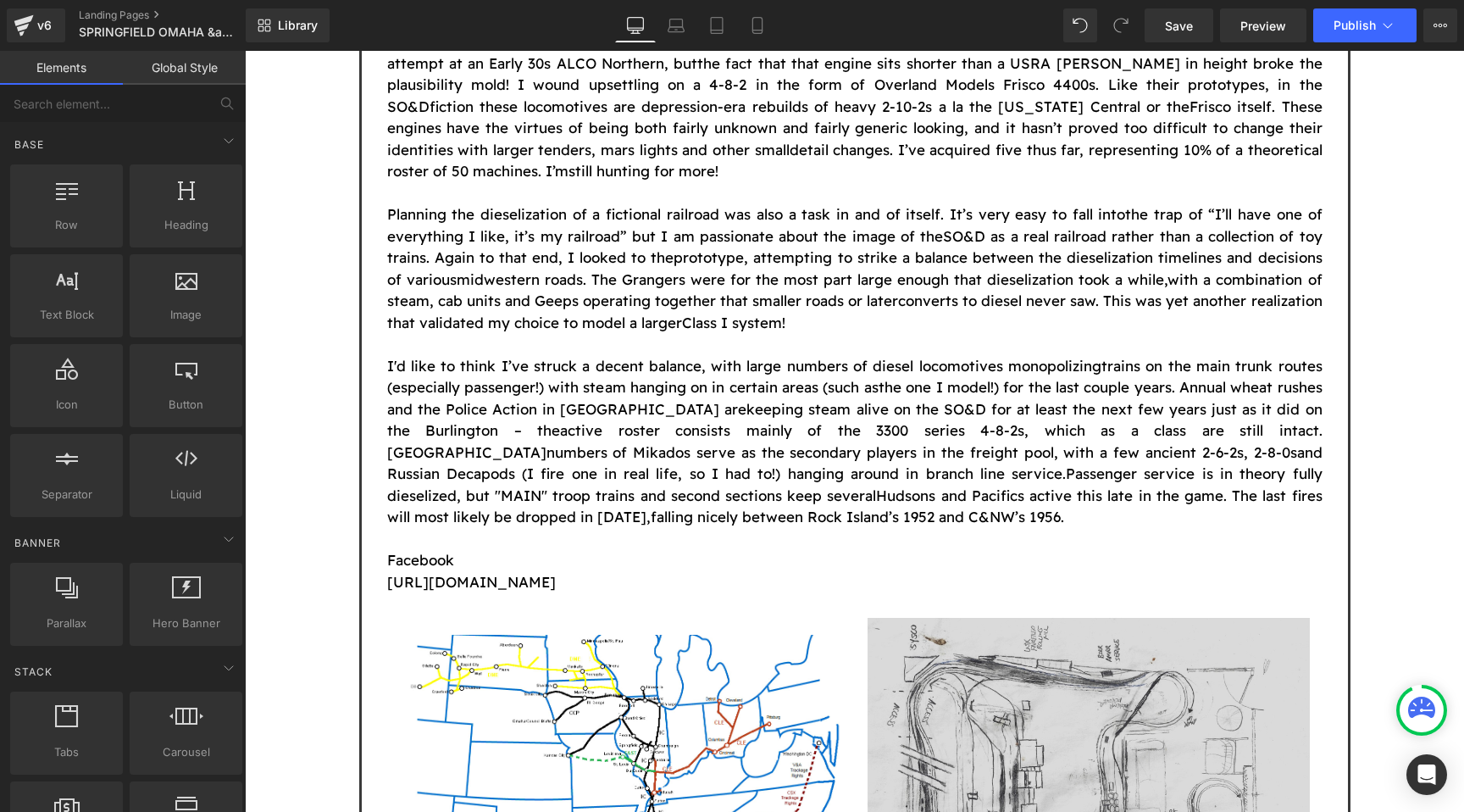
scroll to position [2595, 0]
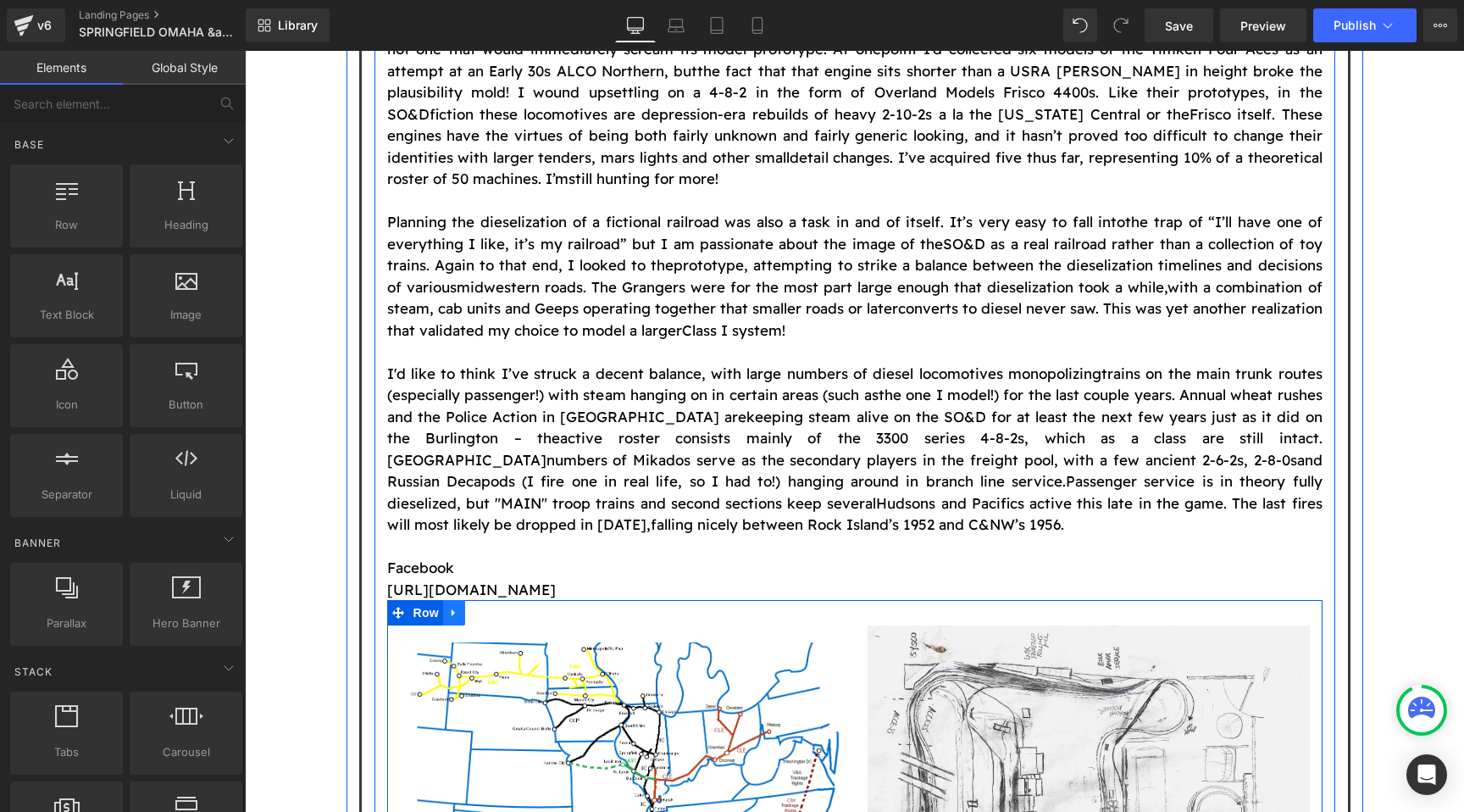
click at [453, 606] on icon at bounding box center [454, 613] width 12 height 13
click at [490, 600] on link at bounding box center [499, 612] width 22 height 25
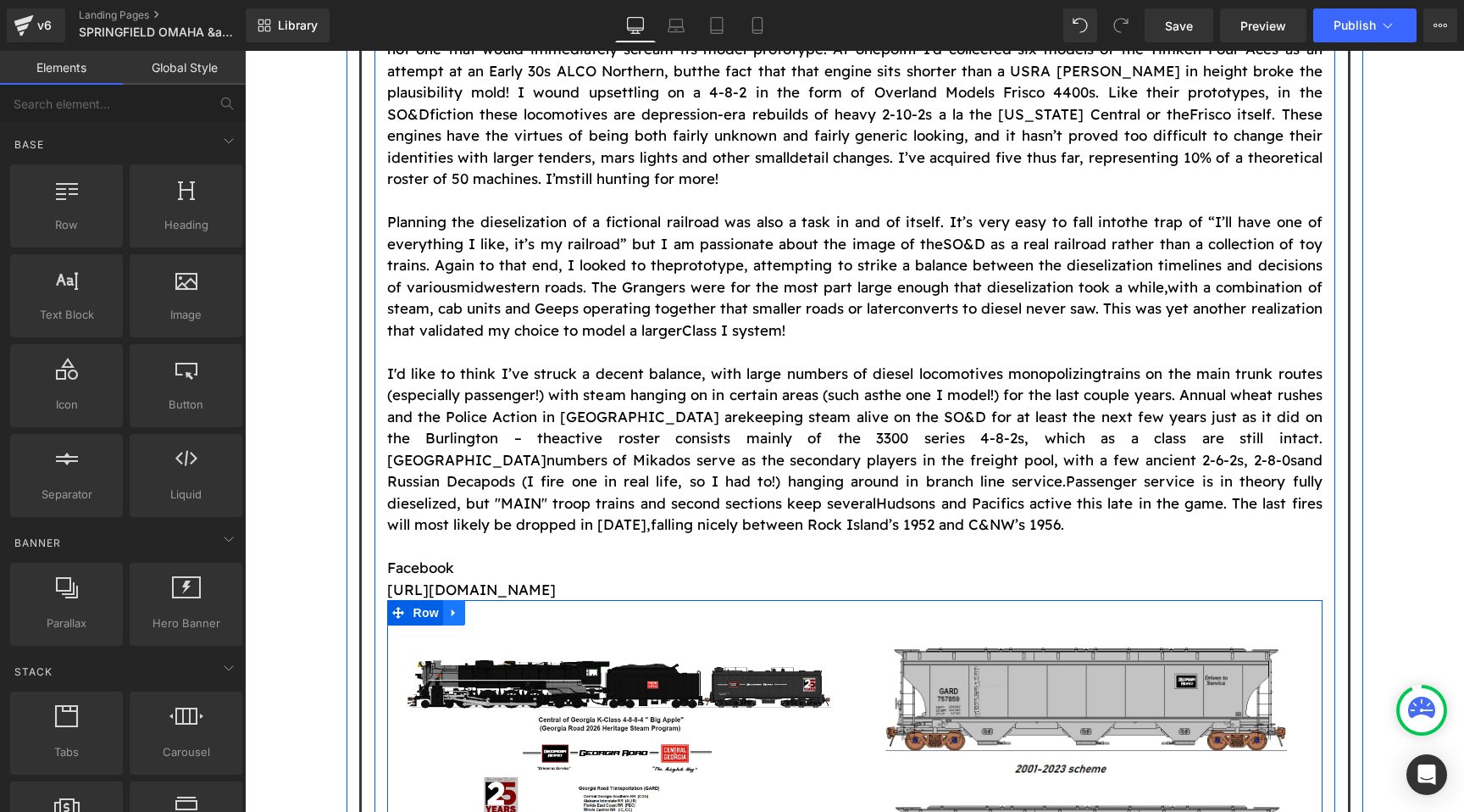
click at [452, 609] on icon at bounding box center [454, 613] width 4 height 7
click at [492, 606] on icon at bounding box center [498, 612] width 12 height 12
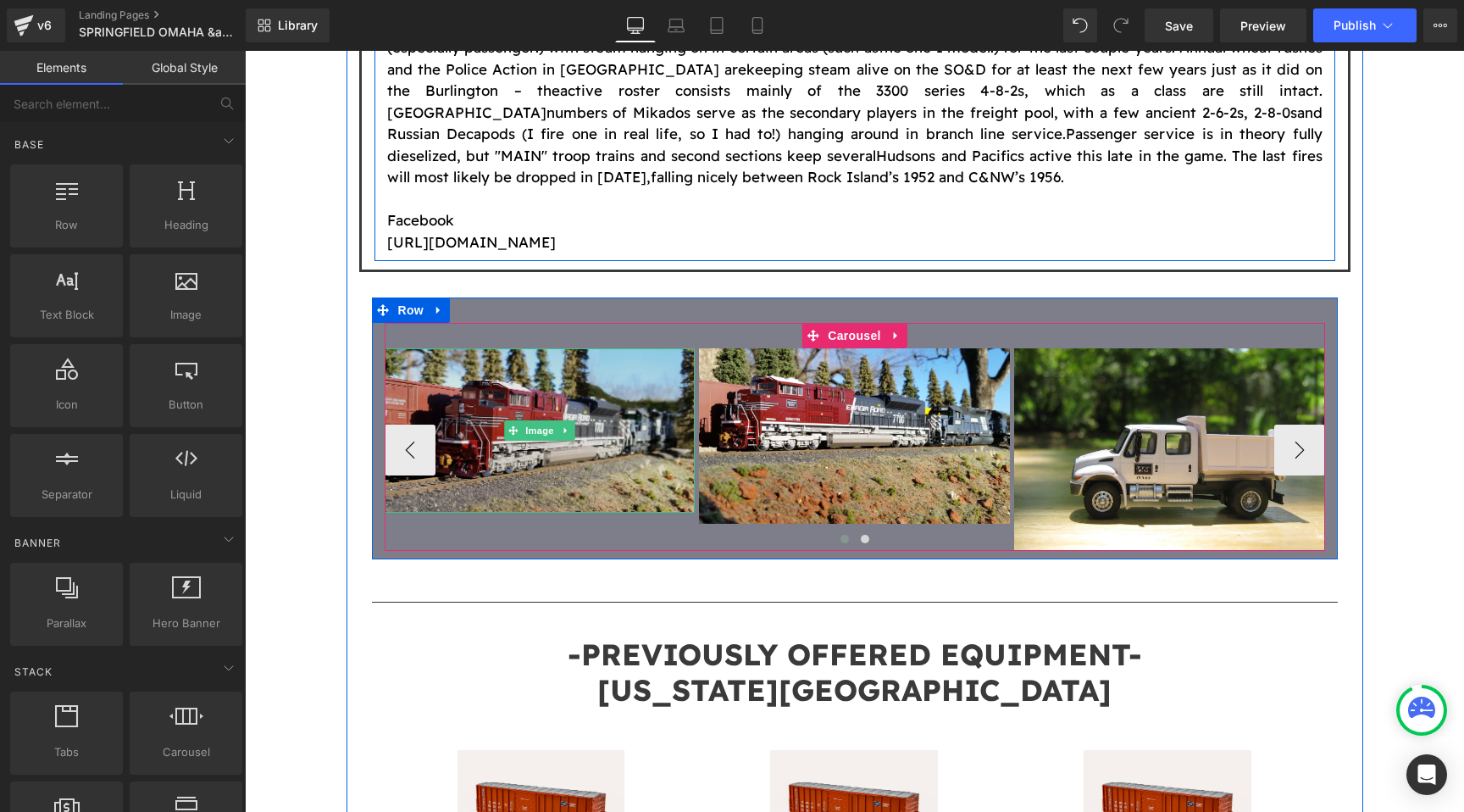
scroll to position [2989, 0]
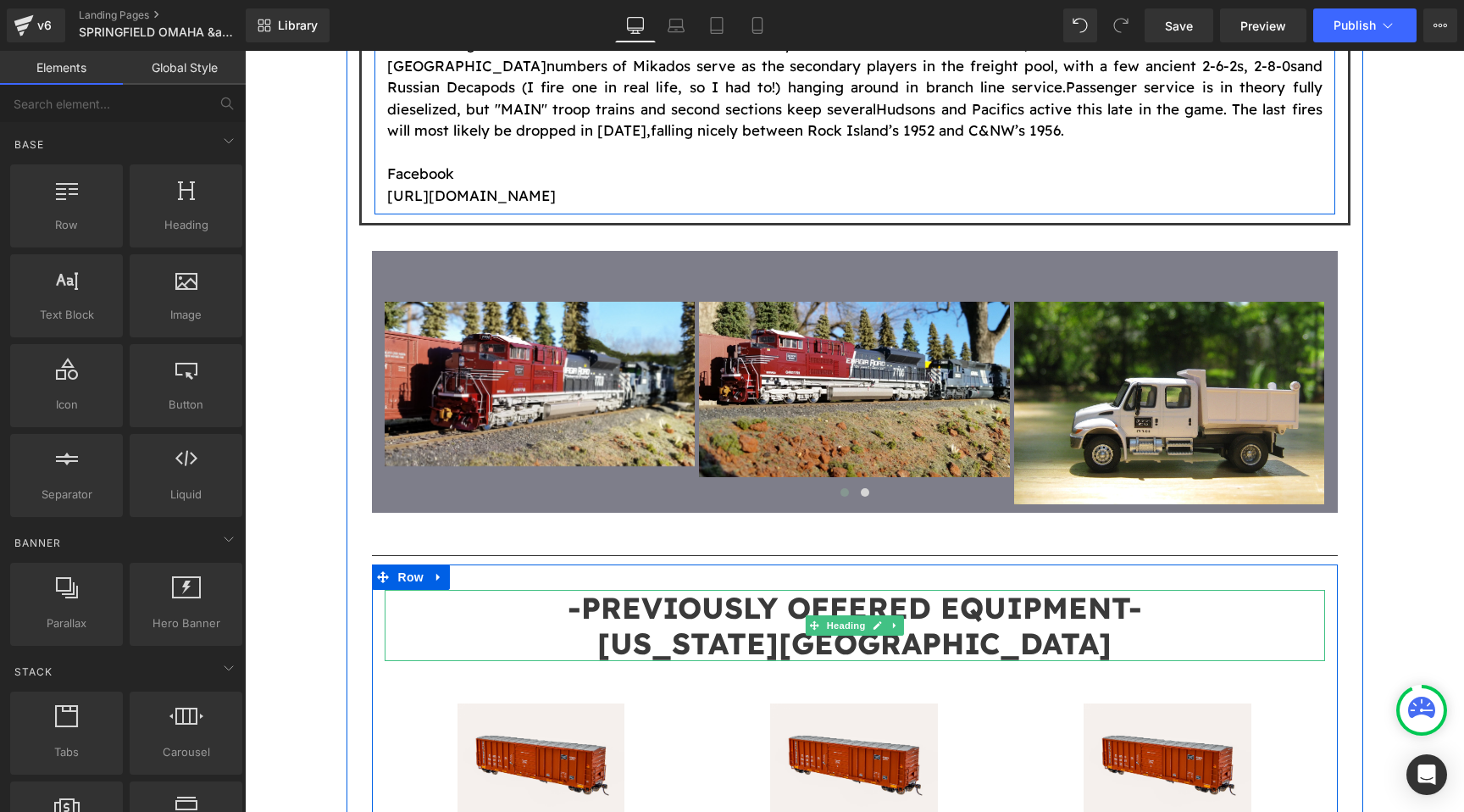
click at [979, 625] on h1 "GEORGIA ROAD" at bounding box center [855, 643] width 940 height 35
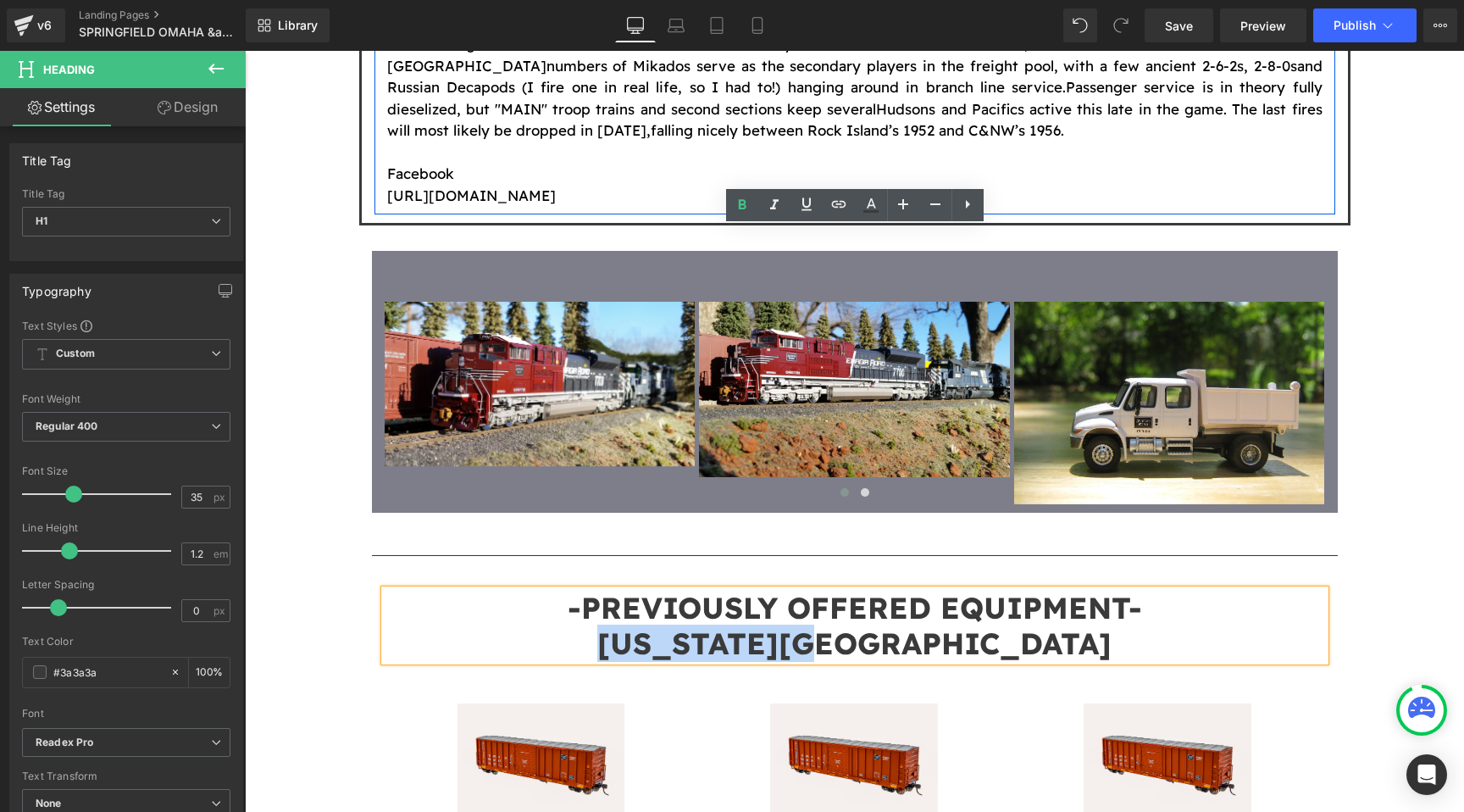
drag, startPoint x: 990, startPoint y: 282, endPoint x: 739, endPoint y: 280, distance: 251.0
click at [739, 625] on h1 "GEORGIA ROAD" at bounding box center [855, 643] width 940 height 35
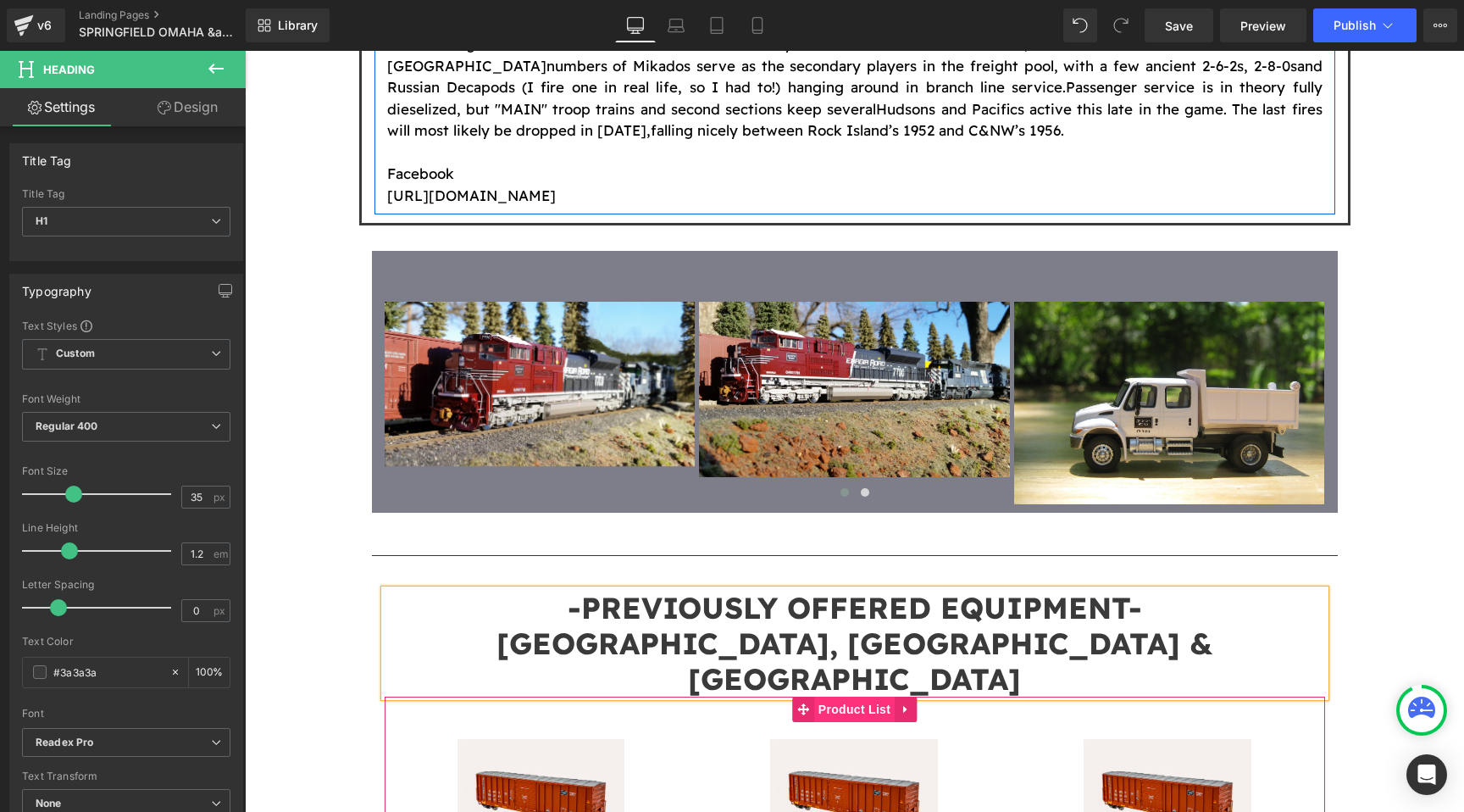
click at [854, 697] on span "Product List" at bounding box center [855, 709] width 81 height 25
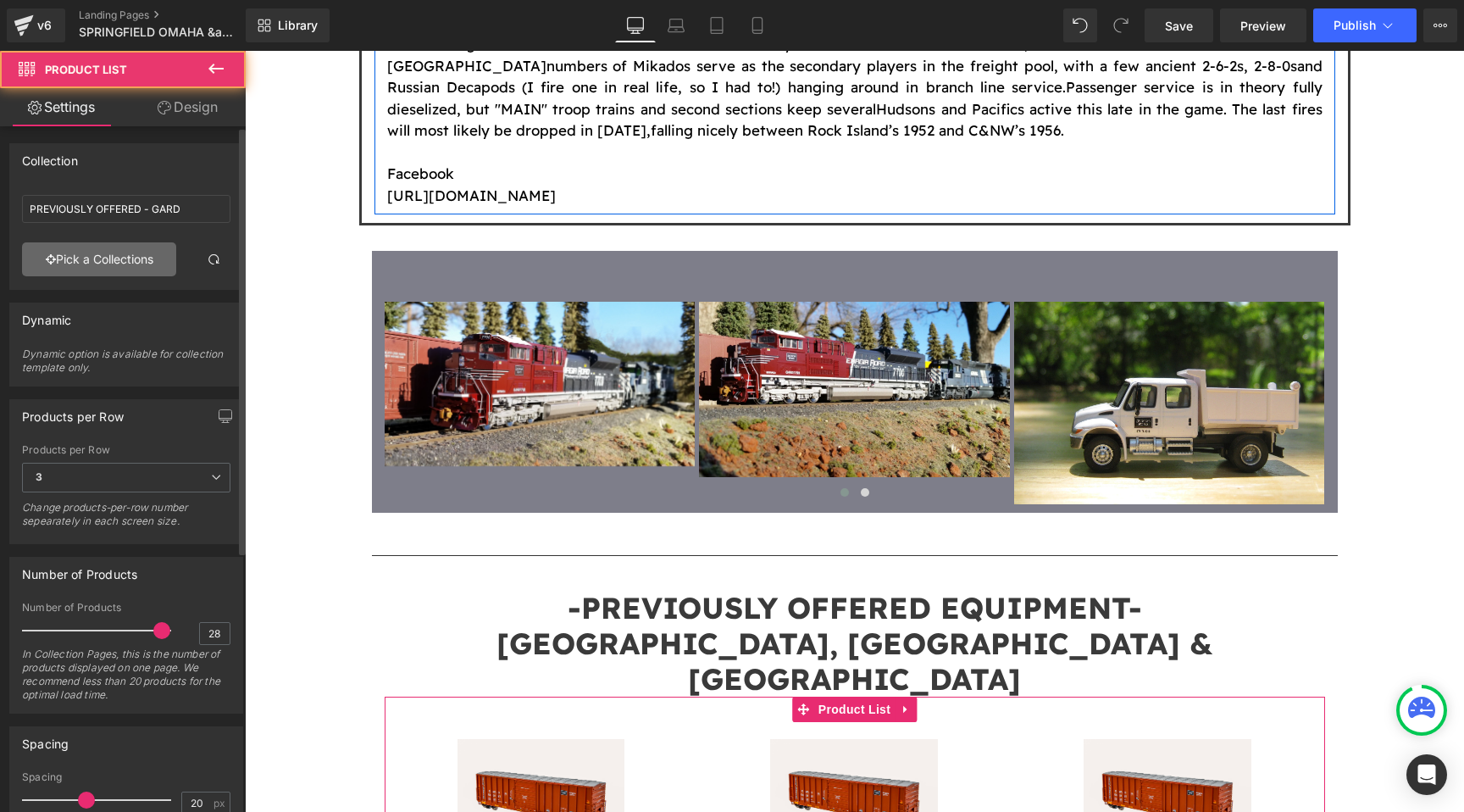
click at [138, 258] on link "Pick a Collections" at bounding box center [100, 260] width 154 height 33
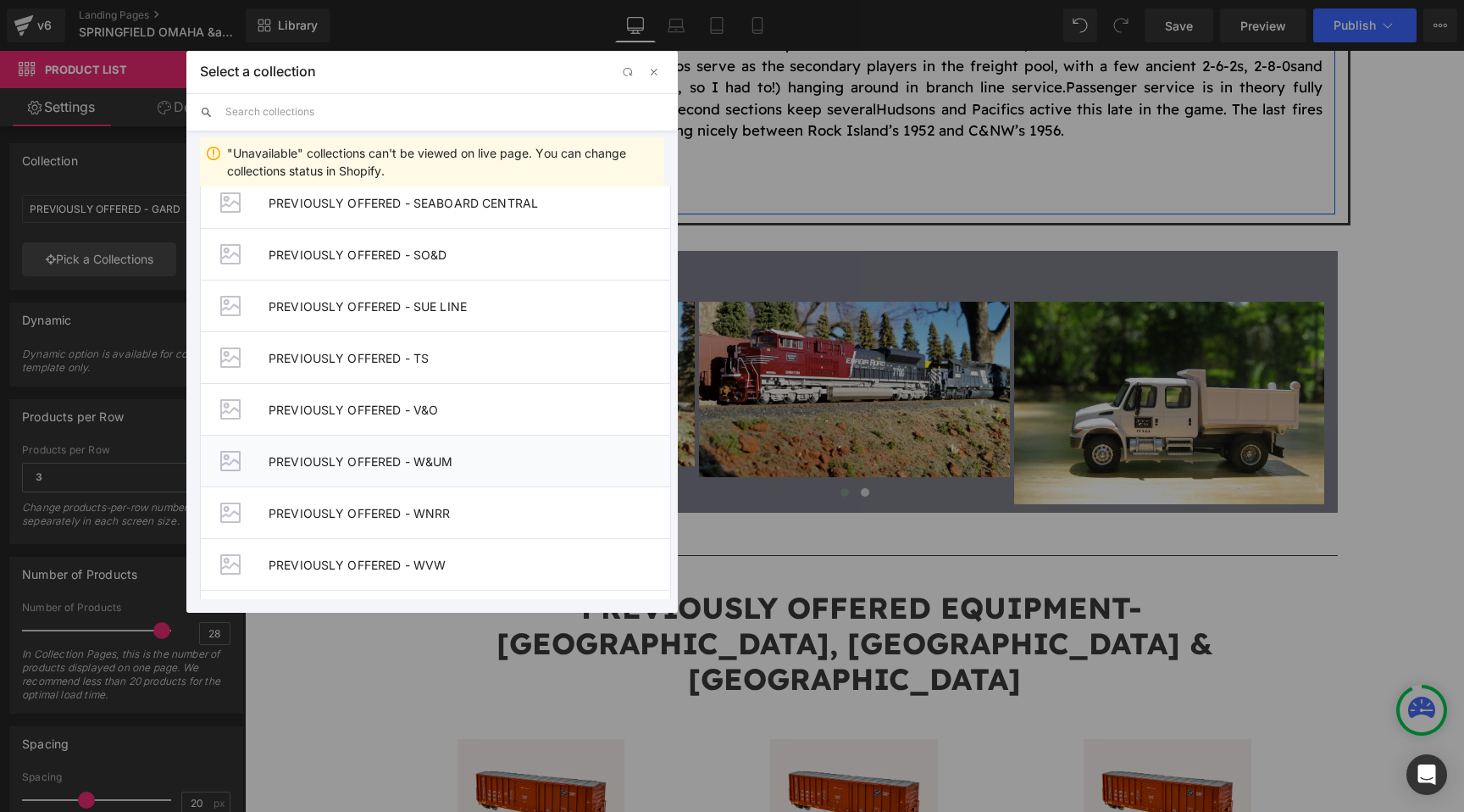
scroll to position [1846, 0]
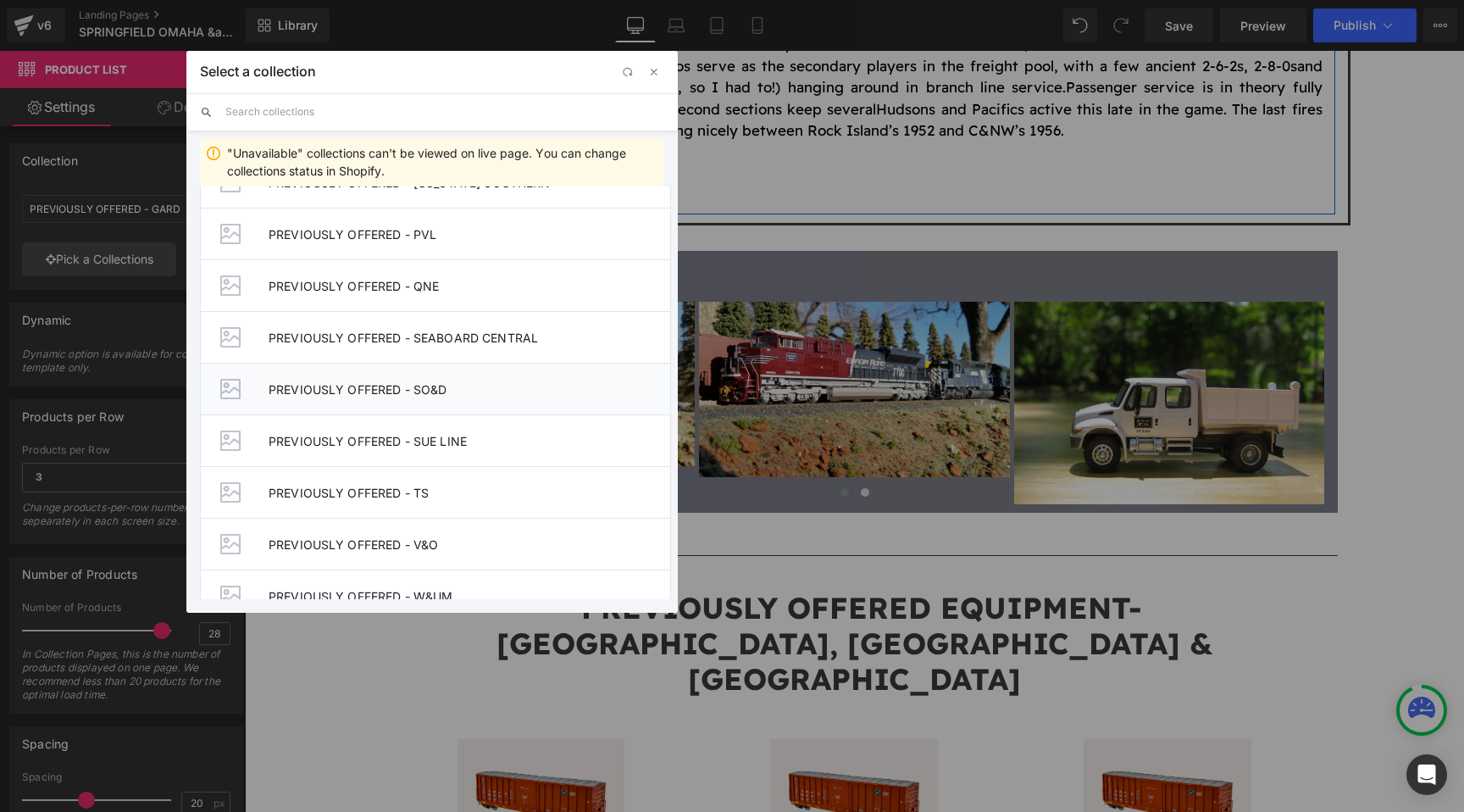
click at [382, 389] on span "PREVIOUSLY OFFERED - SO&D" at bounding box center [470, 389] width 402 height 14
type input "PREVIOUSLY OFFERED - SO&D"
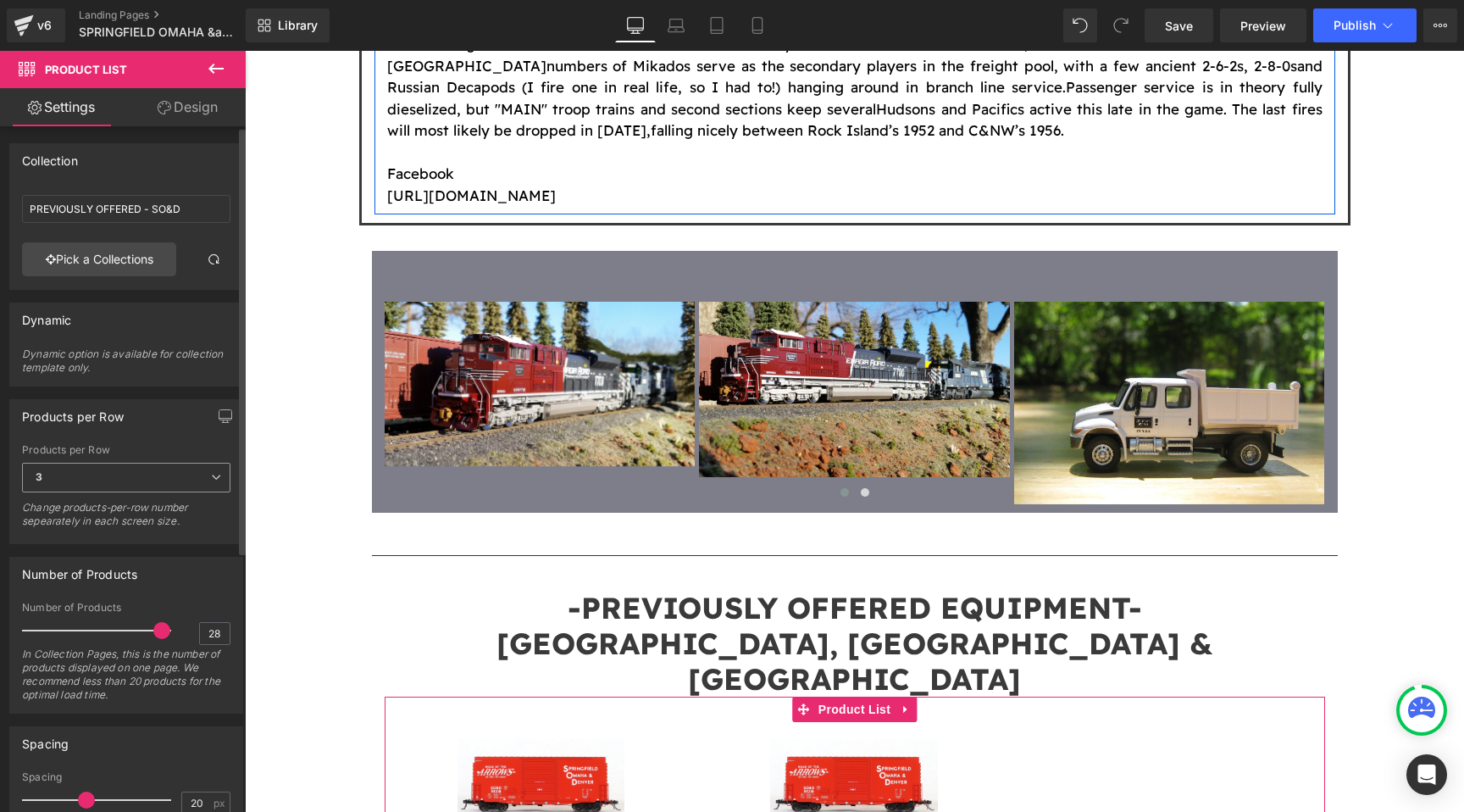
click at [218, 481] on span "3" at bounding box center [126, 477] width 208 height 30
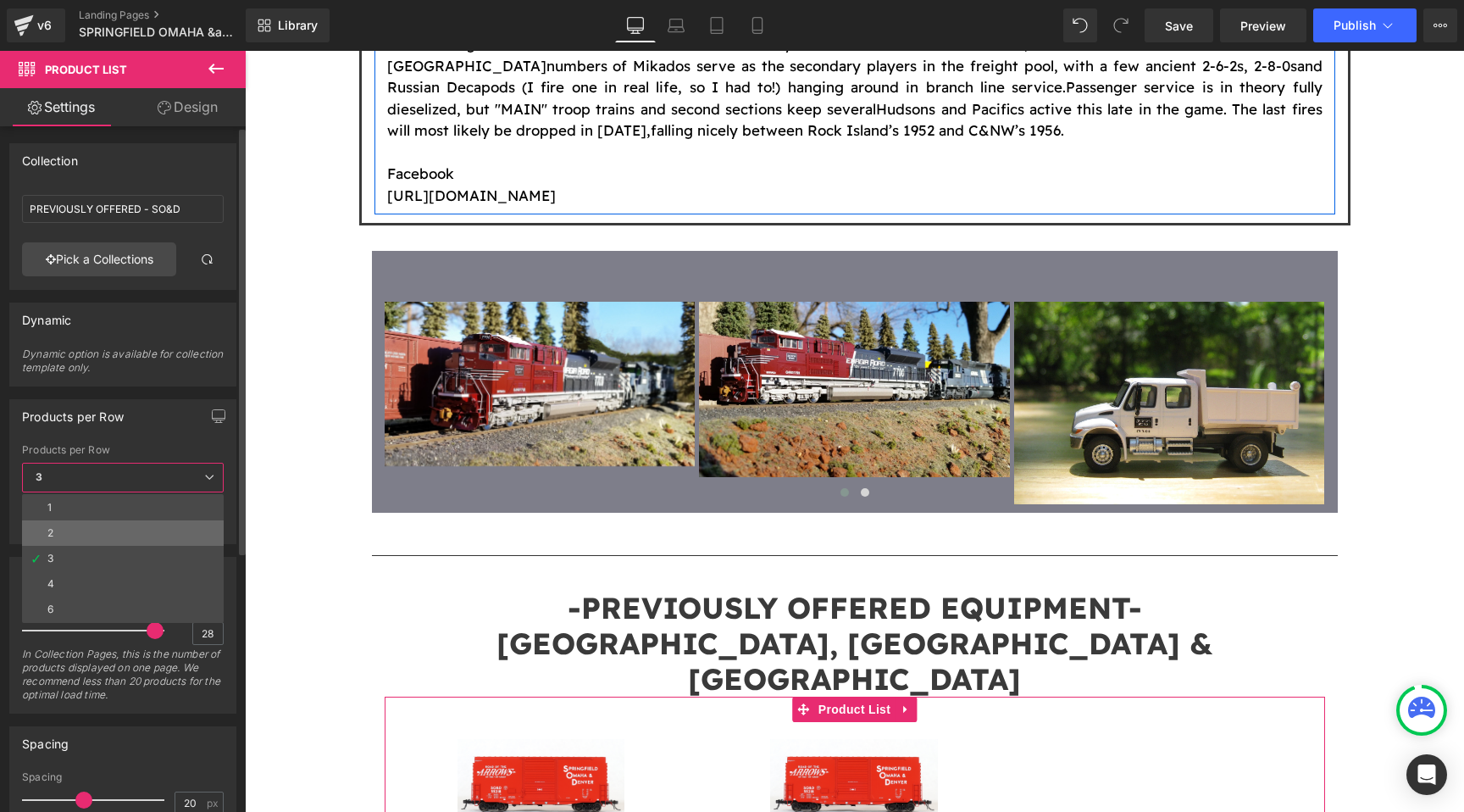
click at [166, 538] on li "2" at bounding box center [123, 532] width 202 height 25
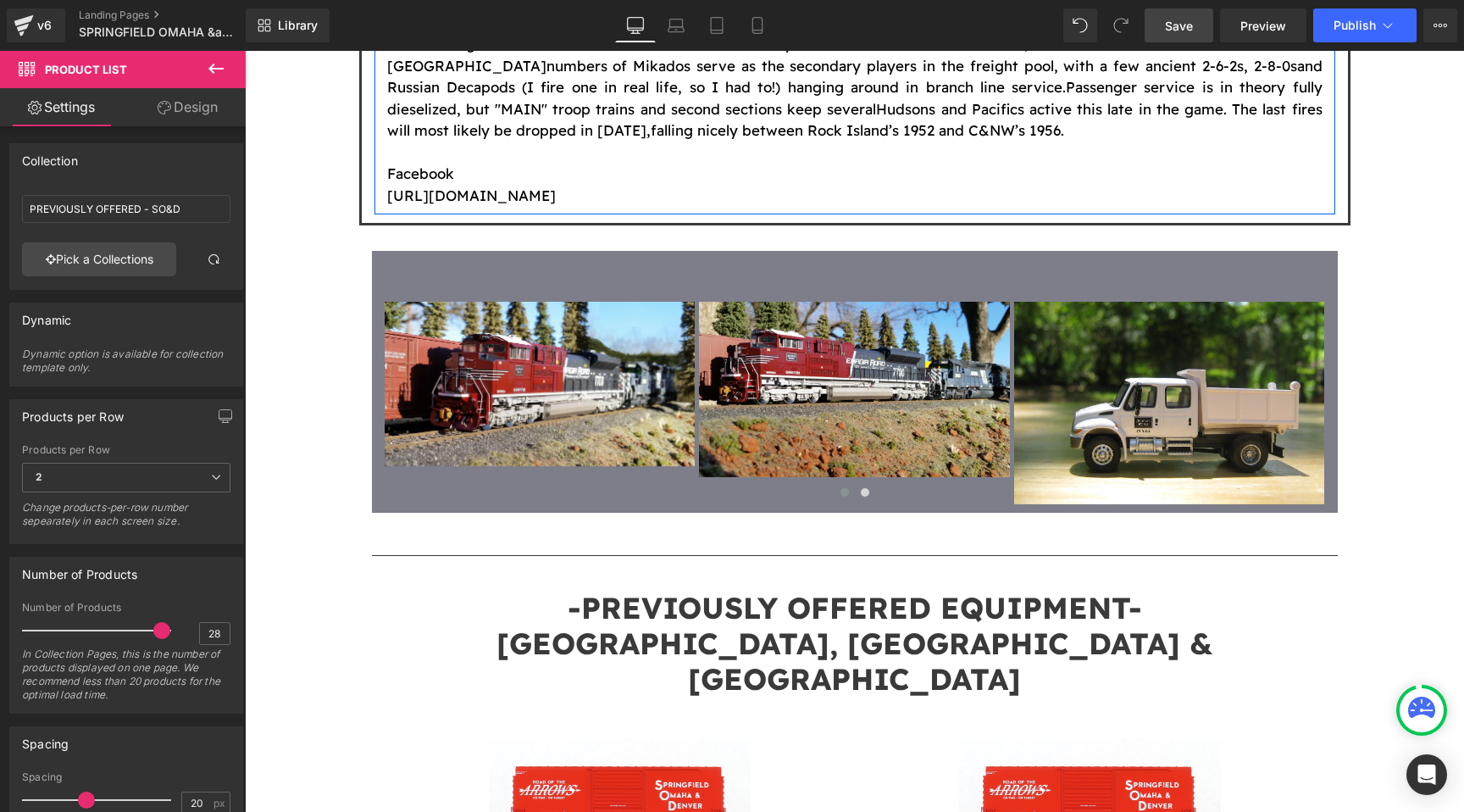
click at [1189, 15] on link "Save" at bounding box center [1179, 25] width 69 height 33
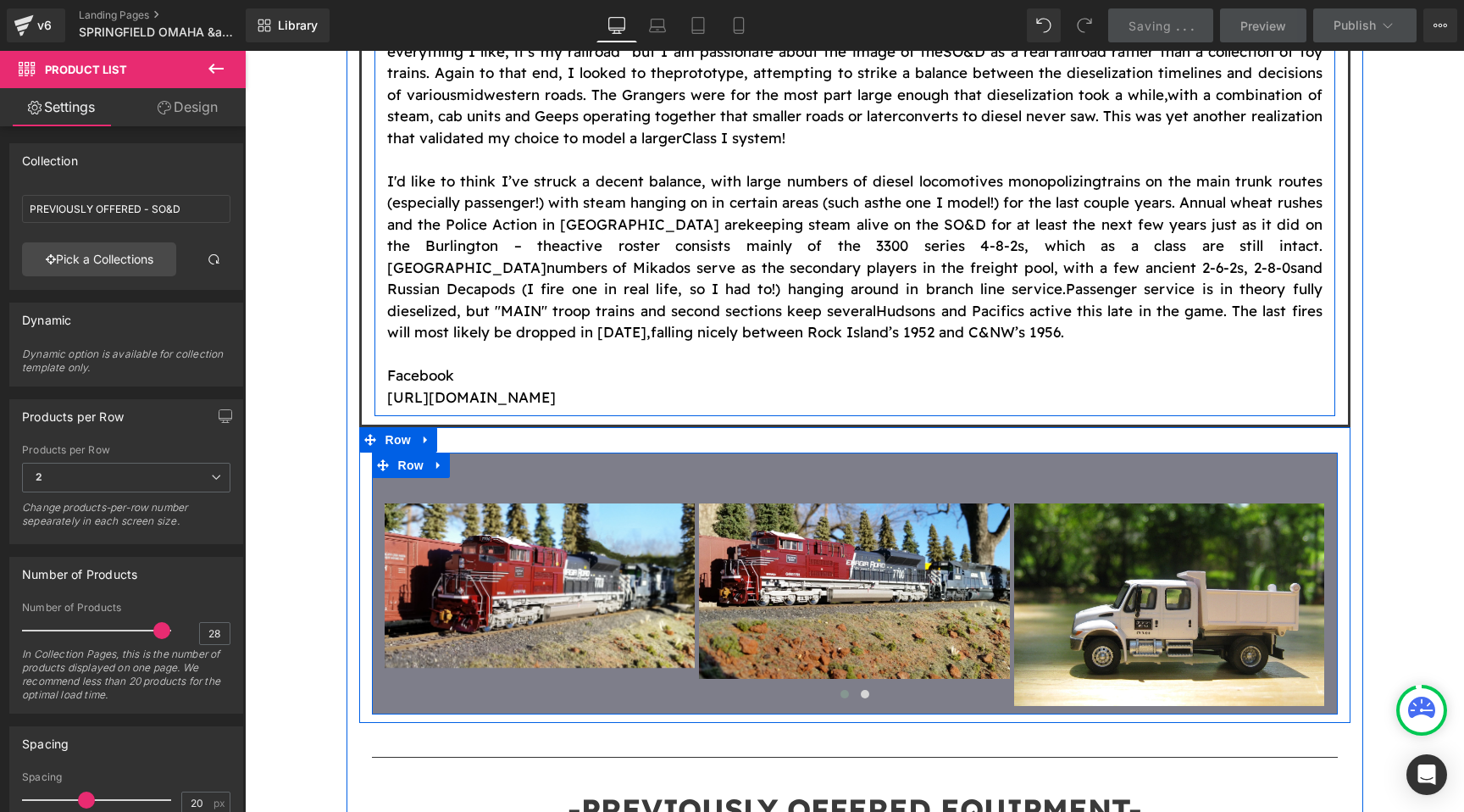
scroll to position [2658, 0]
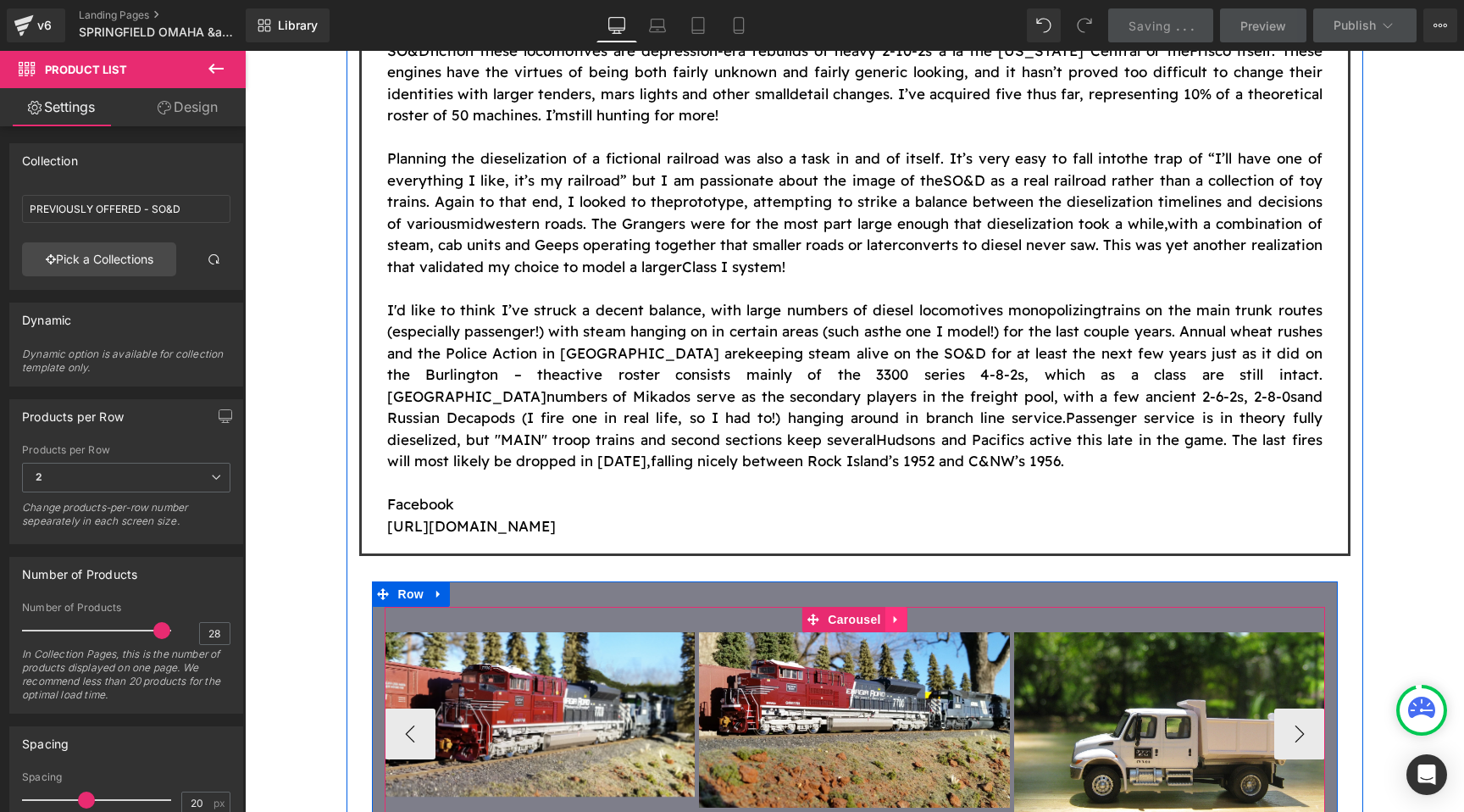
click at [893, 606] on link at bounding box center [897, 619] width 22 height 25
click at [906, 614] on icon at bounding box center [907, 619] width 12 height 12
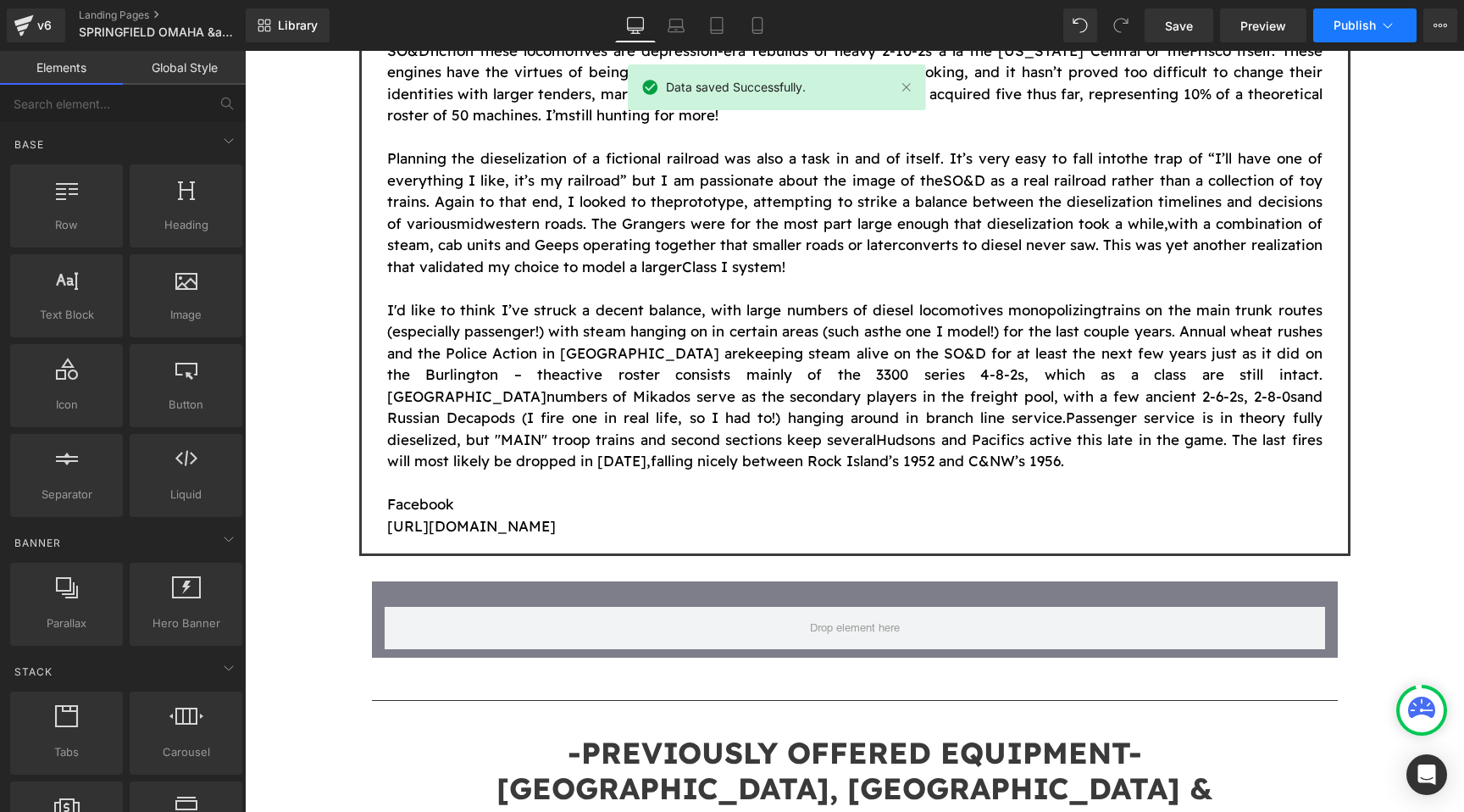
click at [1346, 31] on span "Publish" at bounding box center [1355, 25] width 43 height 14
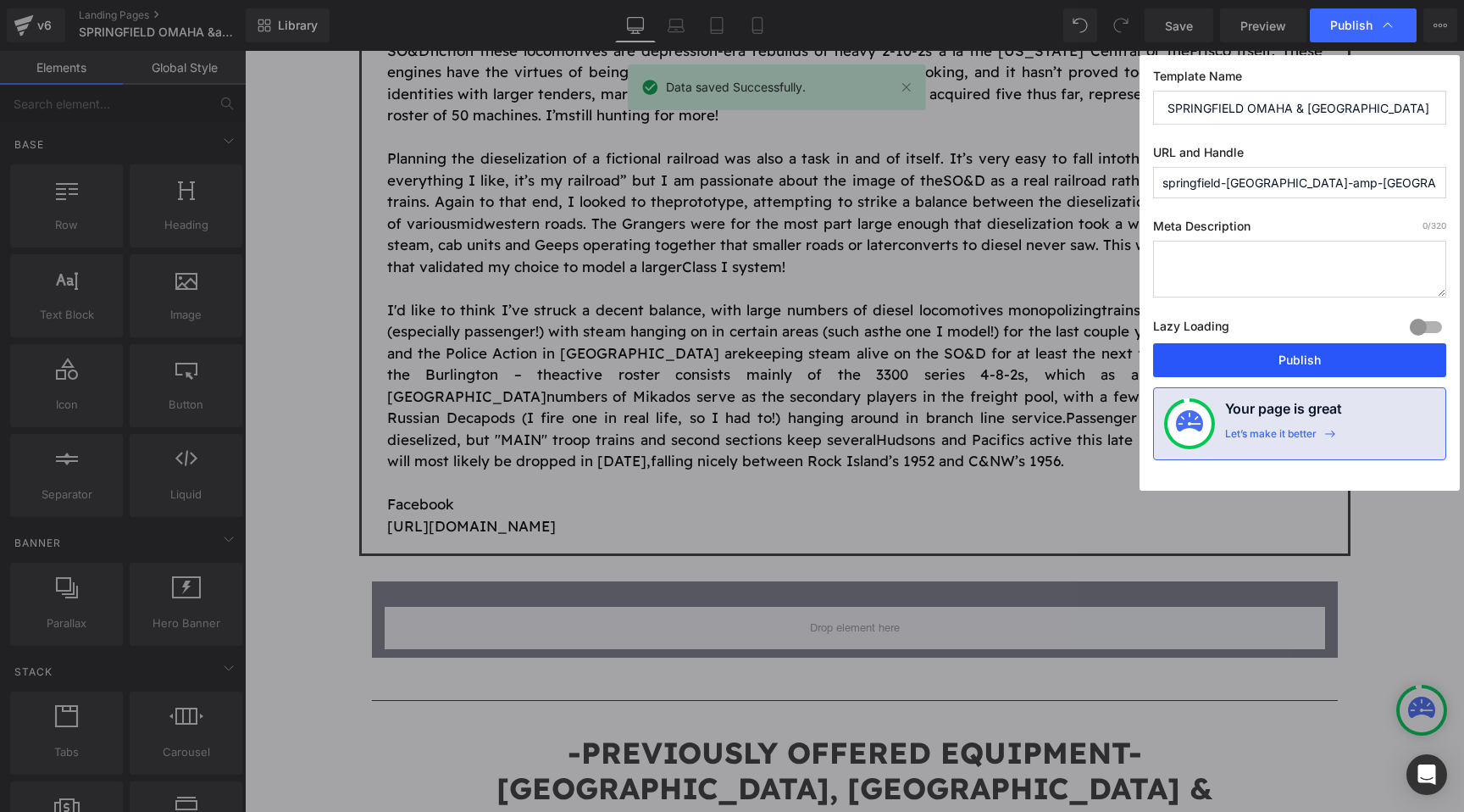
click at [1266, 348] on button "Publish" at bounding box center [1299, 360] width 293 height 33
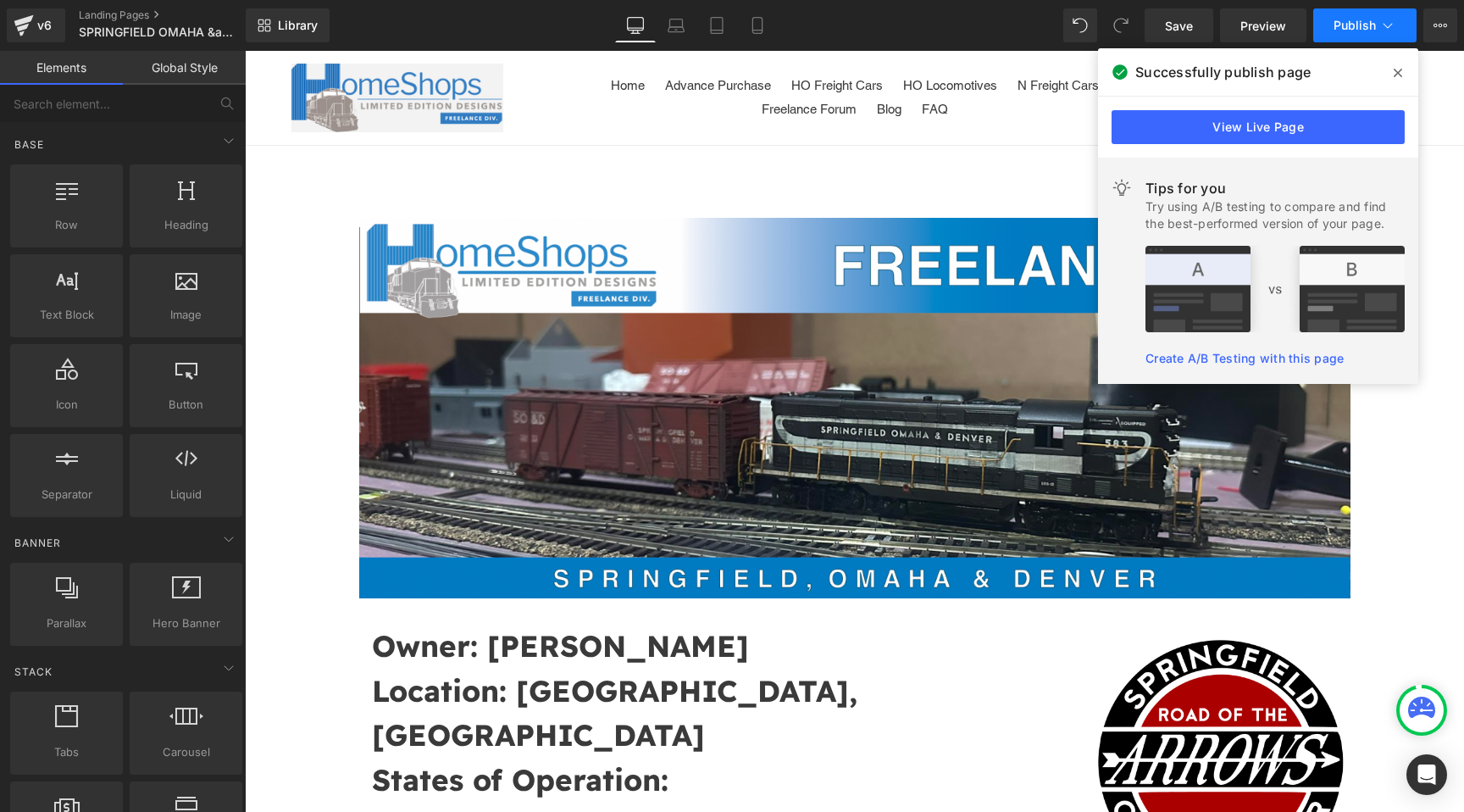
click at [1360, 22] on span "Publish" at bounding box center [1355, 25] width 43 height 14
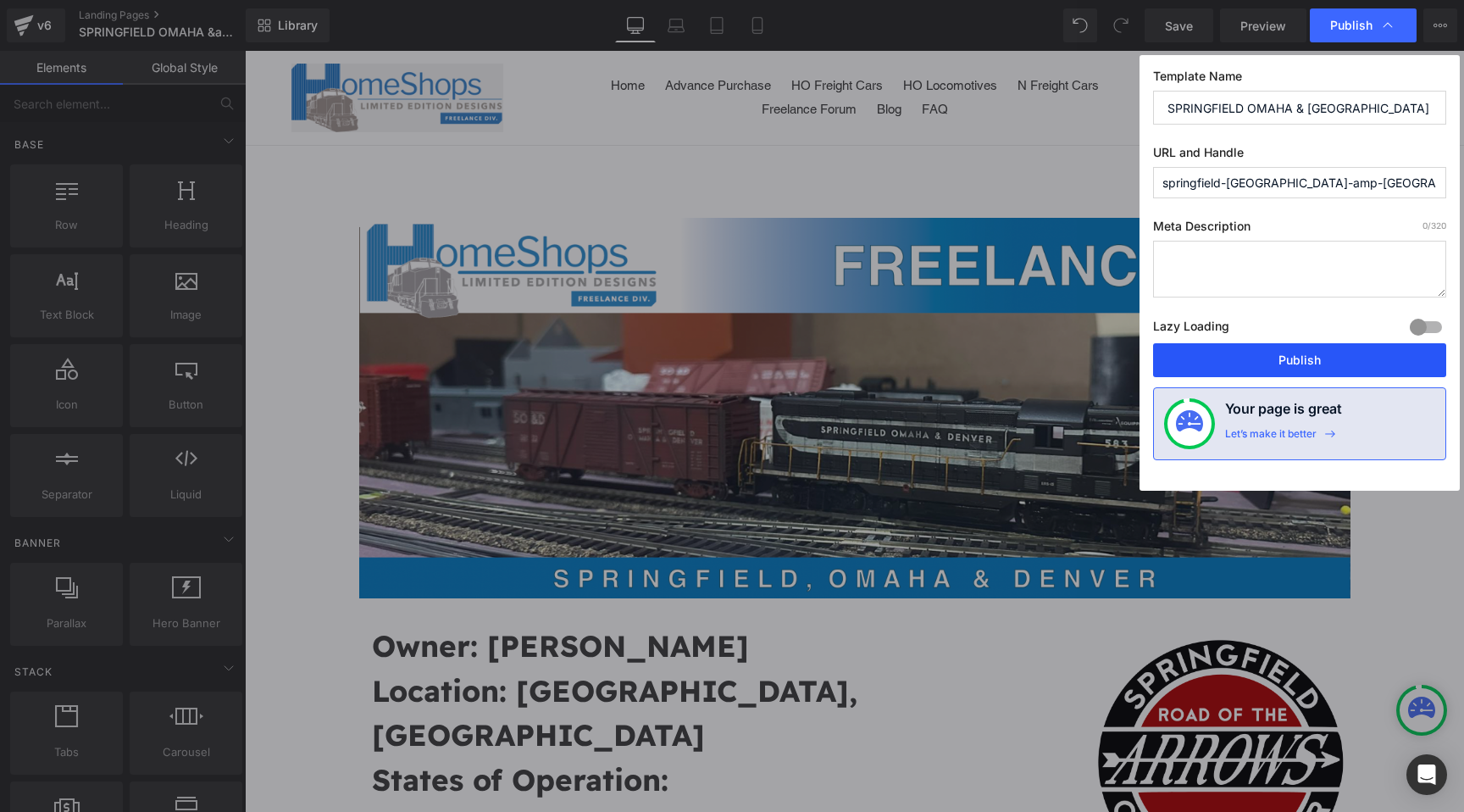
click at [1241, 351] on button "Publish" at bounding box center [1299, 360] width 293 height 33
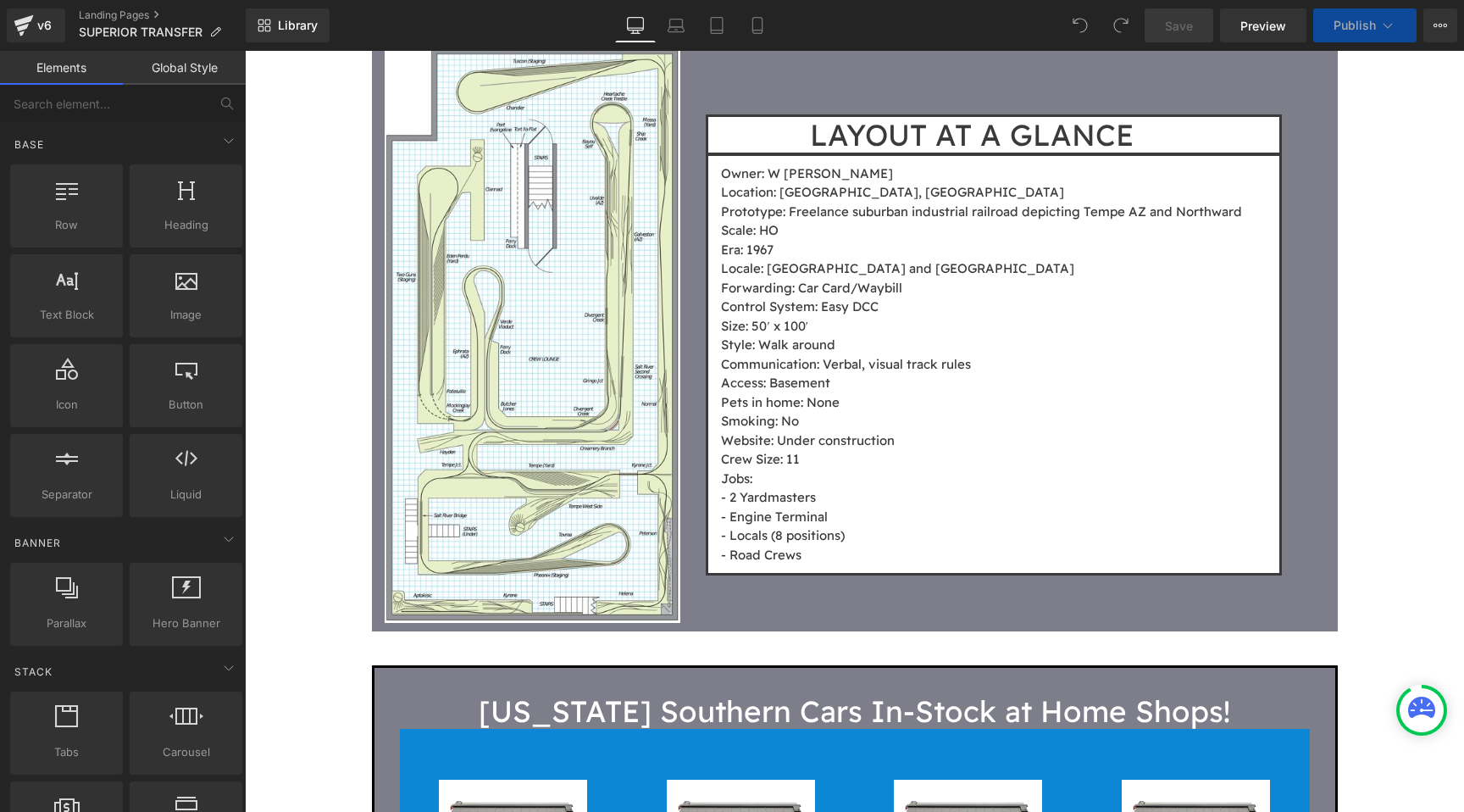
scroll to position [1740, 0]
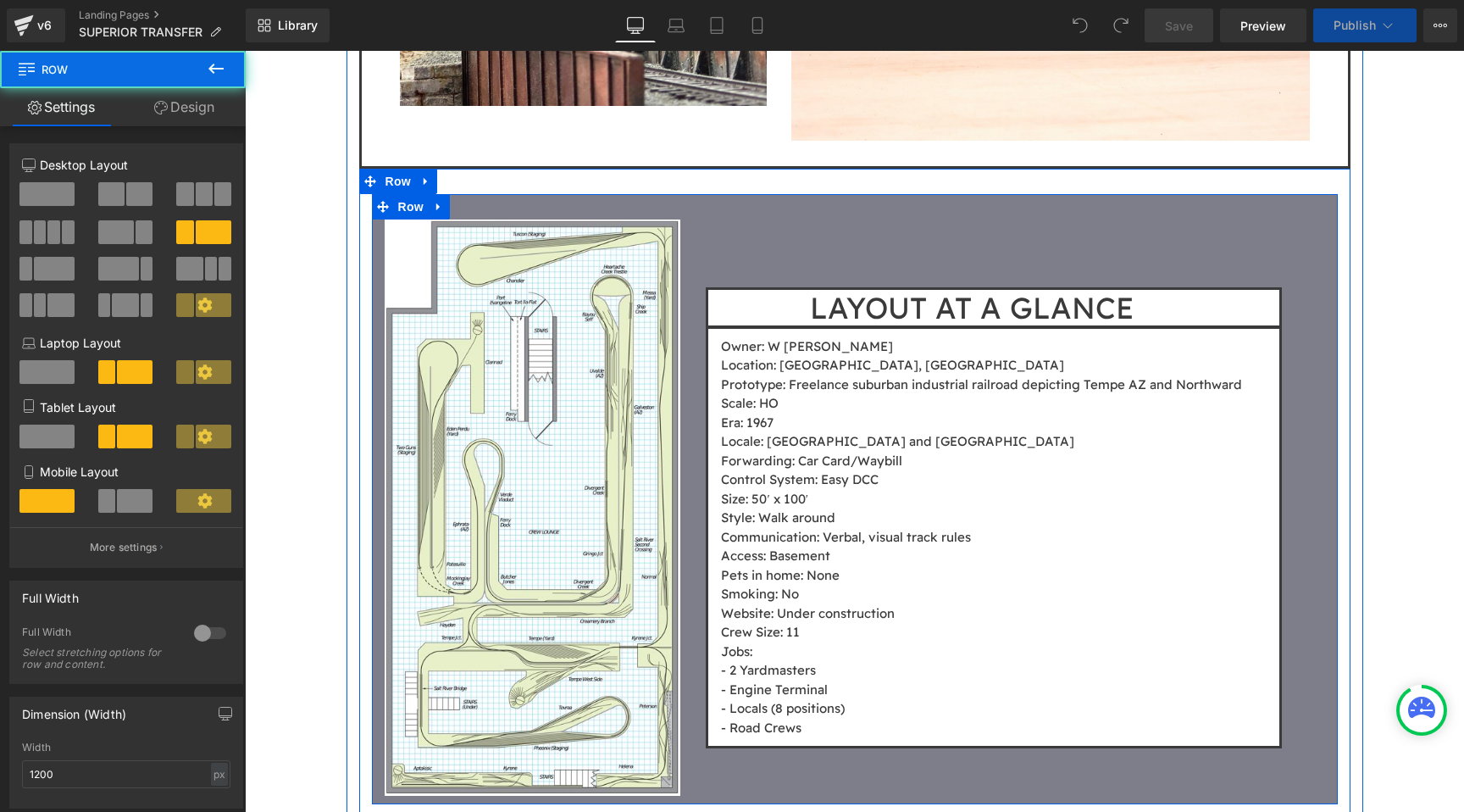
click at [734, 256] on div "LAYOUT AT A GLANCE Heading Owner: W David Doiron Location: Tempe, AZ Prototype:…" at bounding box center [1015, 484] width 644 height 529
click at [442, 206] on icon at bounding box center [439, 206] width 12 height 13
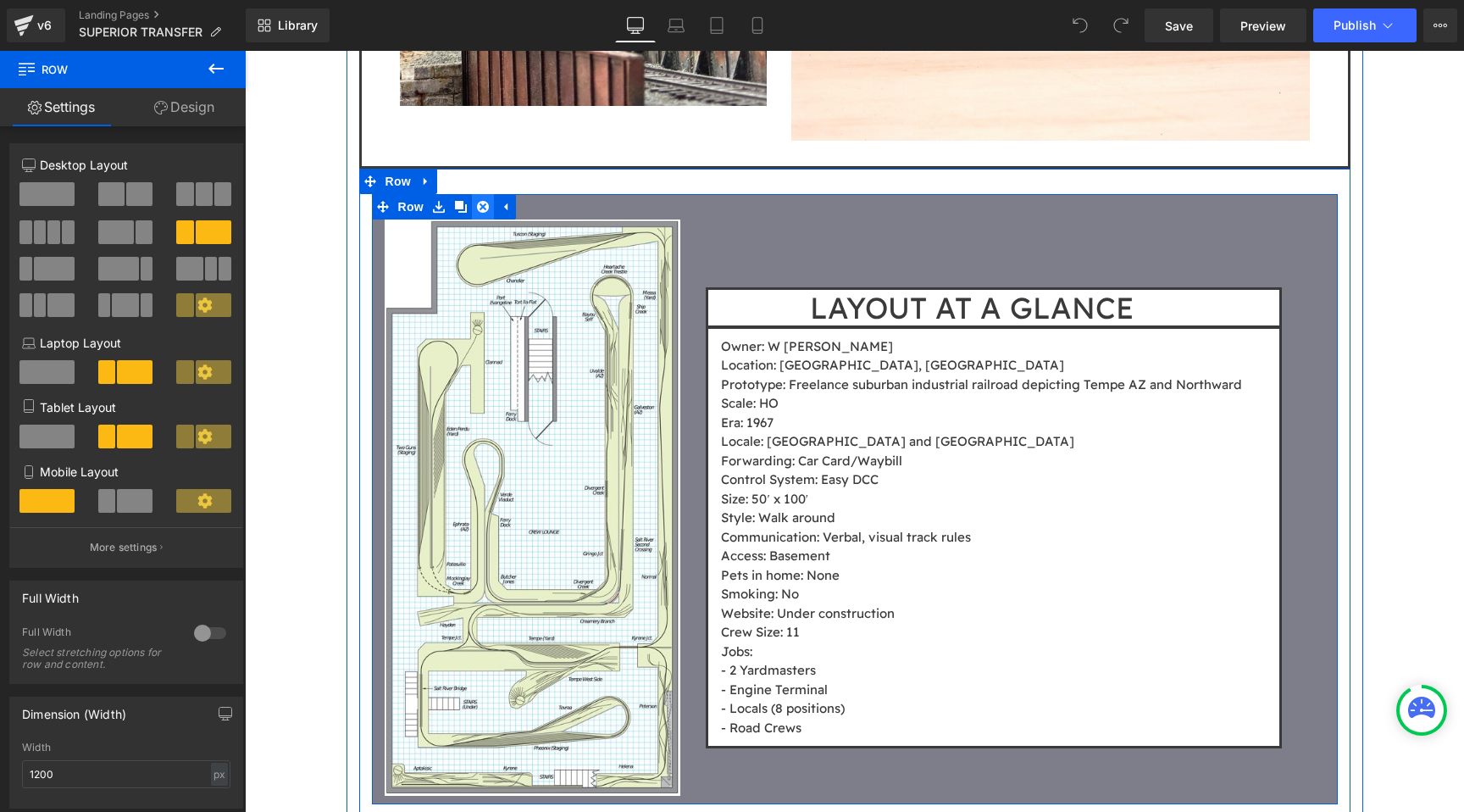
click at [480, 206] on icon at bounding box center [483, 206] width 12 height 12
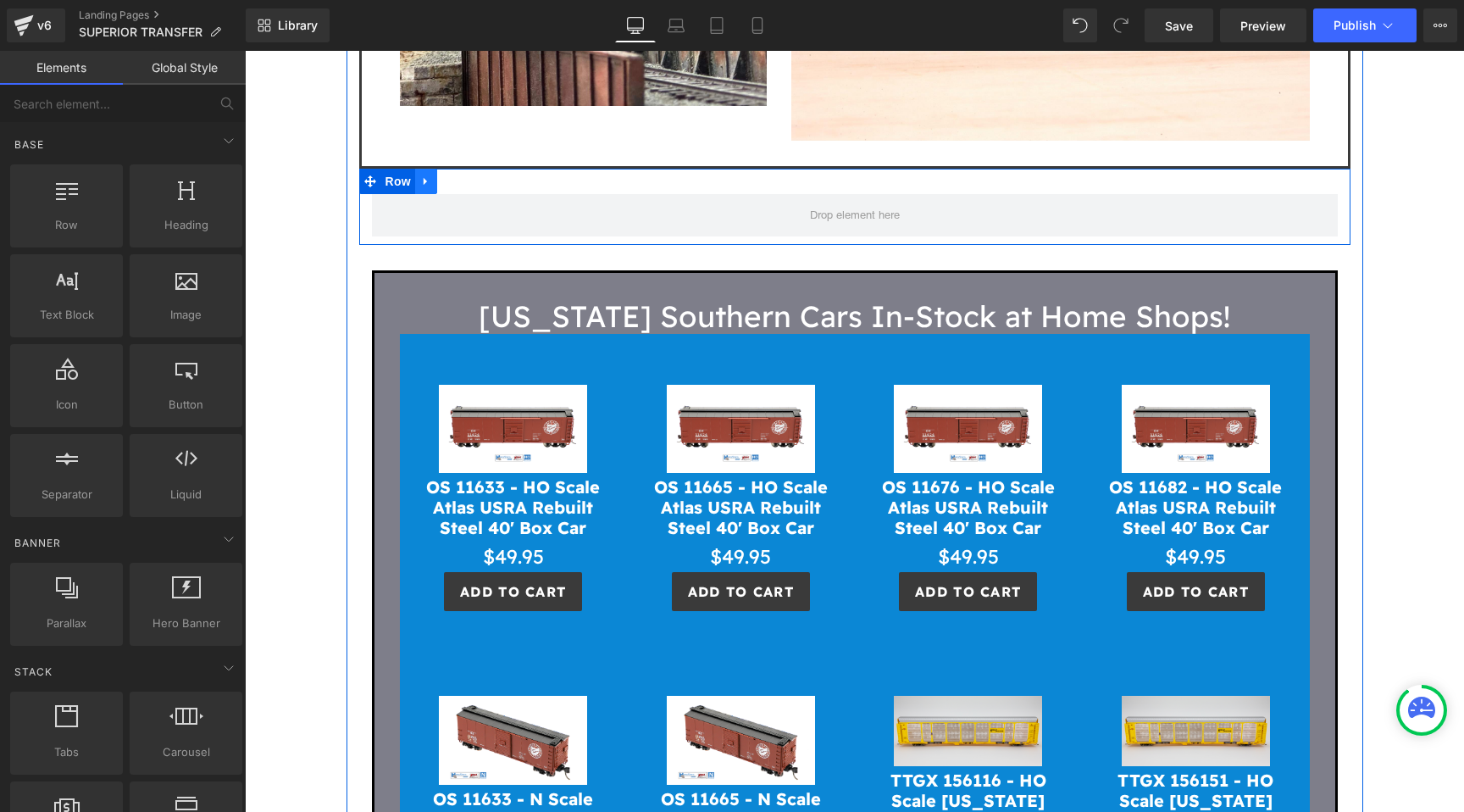
click at [431, 183] on icon at bounding box center [426, 181] width 12 height 13
click at [472, 180] on icon at bounding box center [470, 181] width 12 height 12
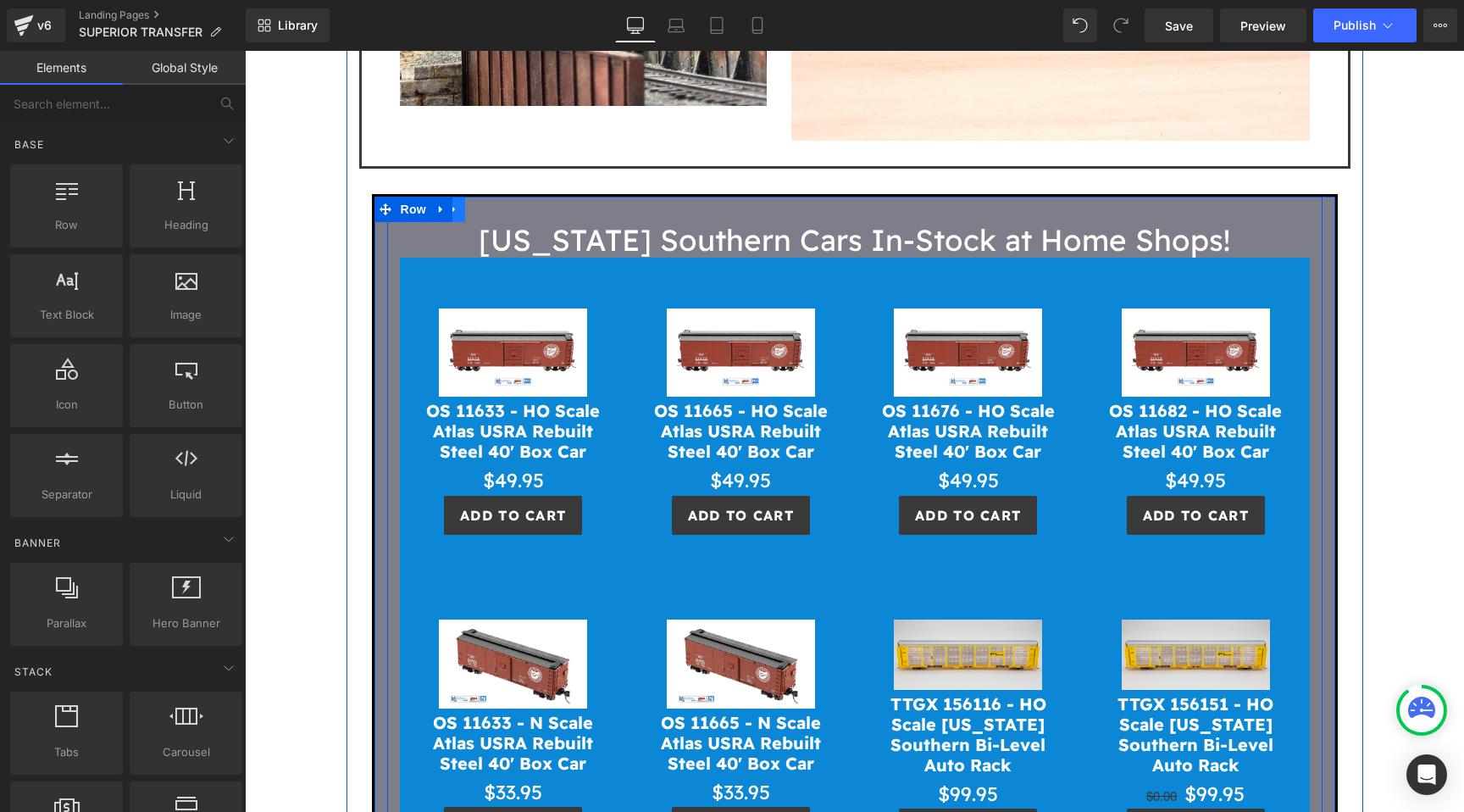
click at [461, 209] on link at bounding box center [455, 208] width 22 height 25
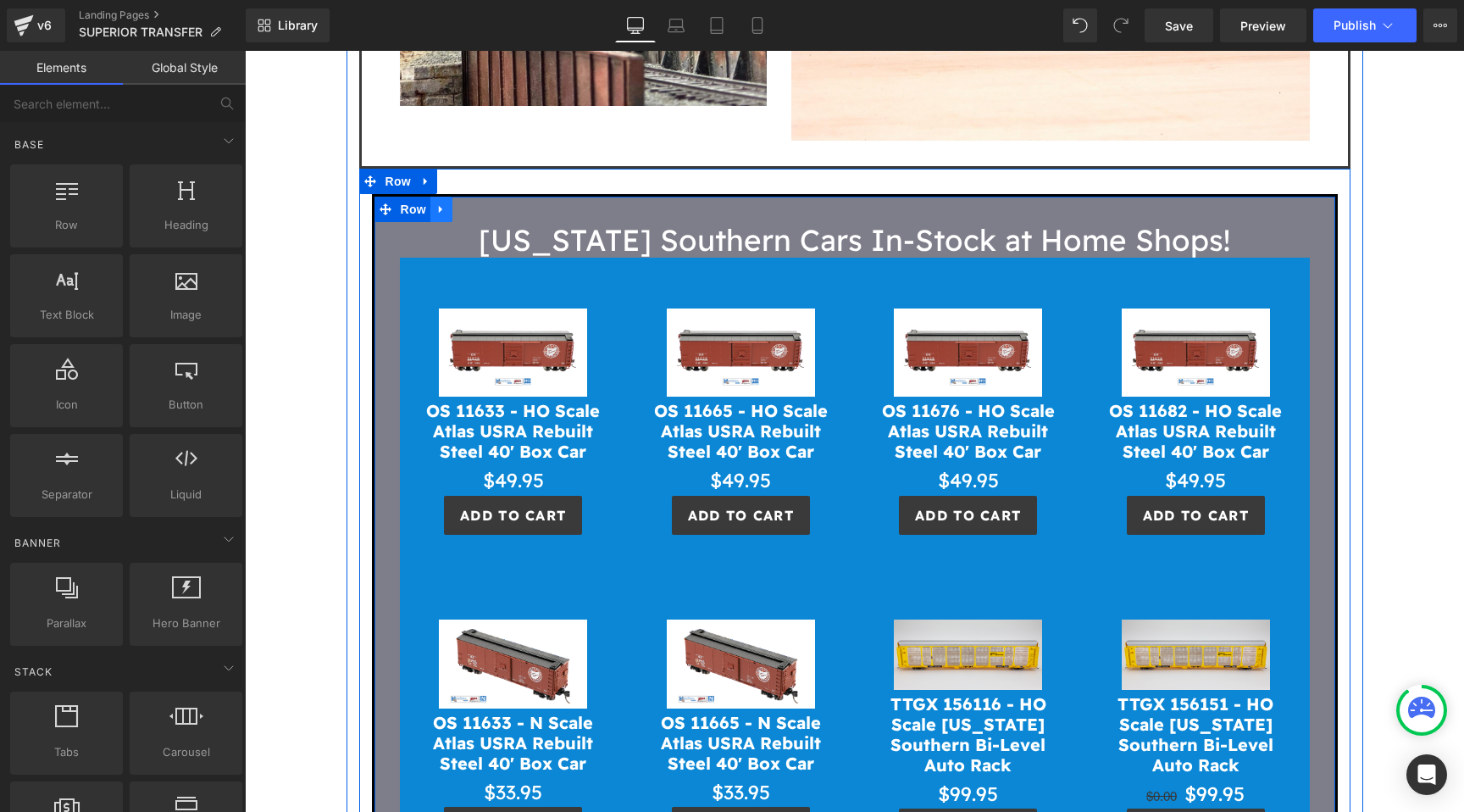
click at [442, 209] on icon at bounding box center [441, 209] width 12 height 13
click at [483, 209] on icon at bounding box center [486, 209] width 12 height 12
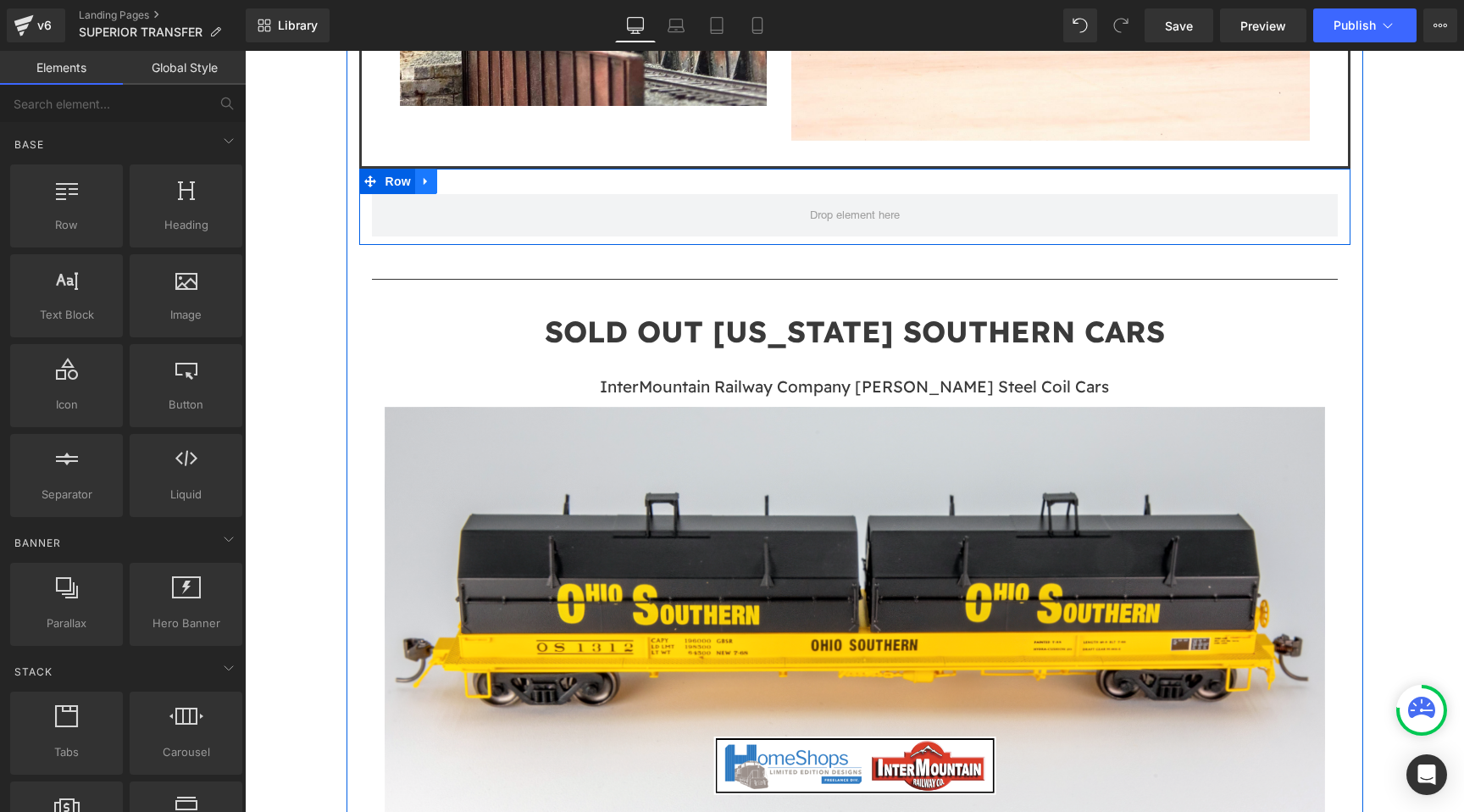
click at [432, 182] on icon at bounding box center [426, 181] width 12 height 13
click at [462, 180] on link at bounding box center [471, 180] width 22 height 25
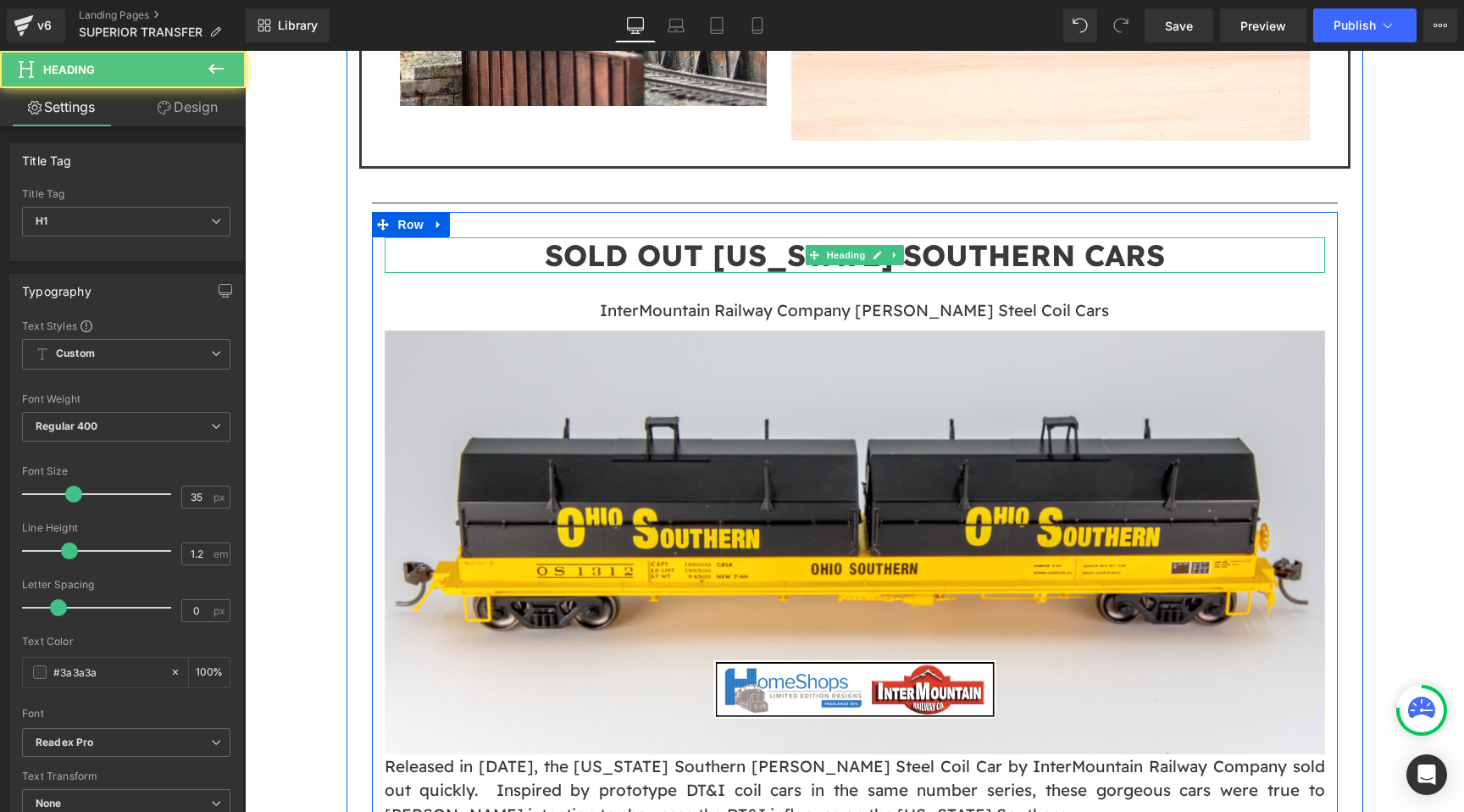
click at [625, 262] on span "SOLD OUT OHIO SOUTHERN CARS" at bounding box center [855, 255] width 620 height 37
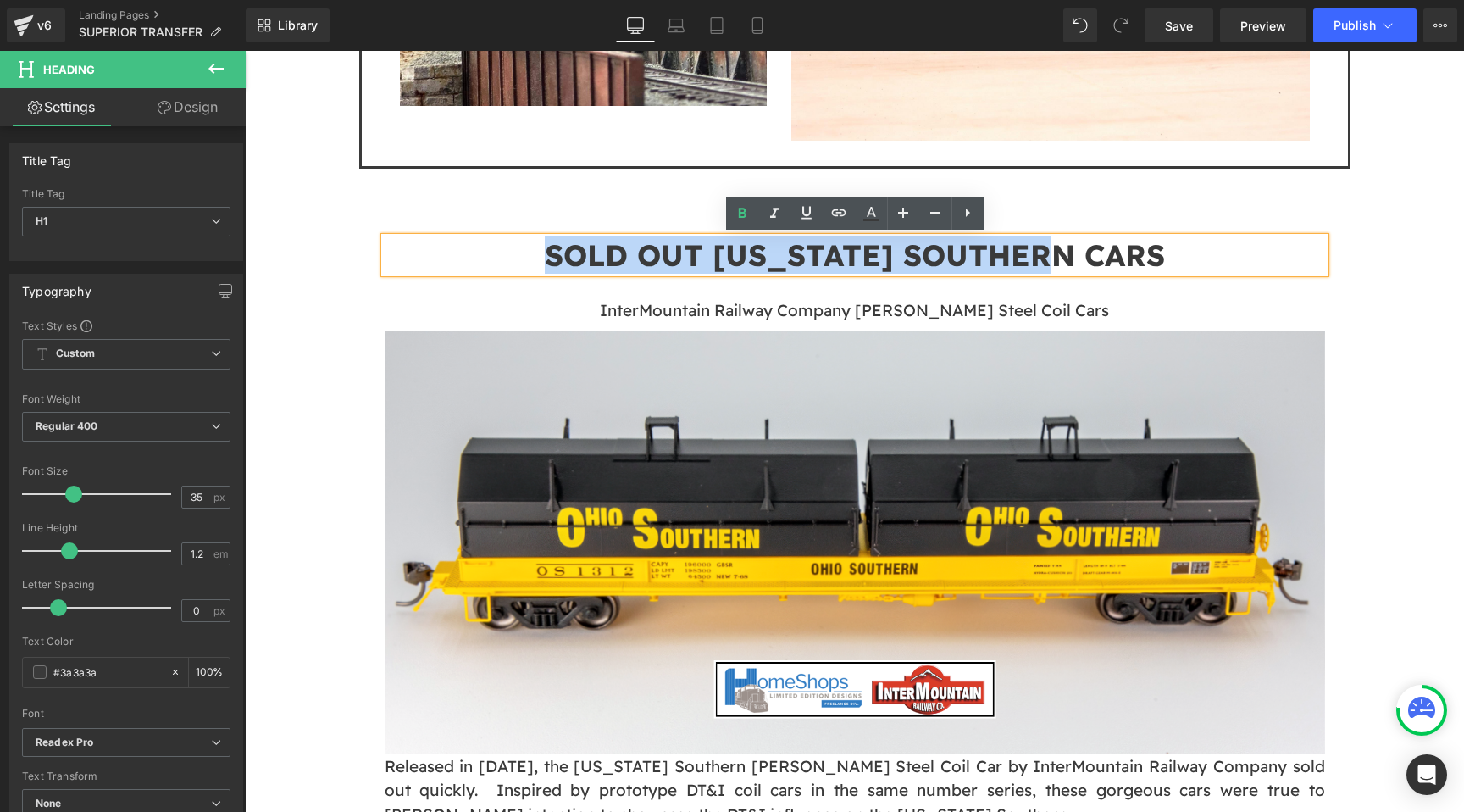
drag, startPoint x: 594, startPoint y: 252, endPoint x: 1177, endPoint y: 262, distance: 583.1
click at [1177, 262] on h1 "SOLD OUT OHIO SOUTHERN CARS" at bounding box center [855, 255] width 940 height 35
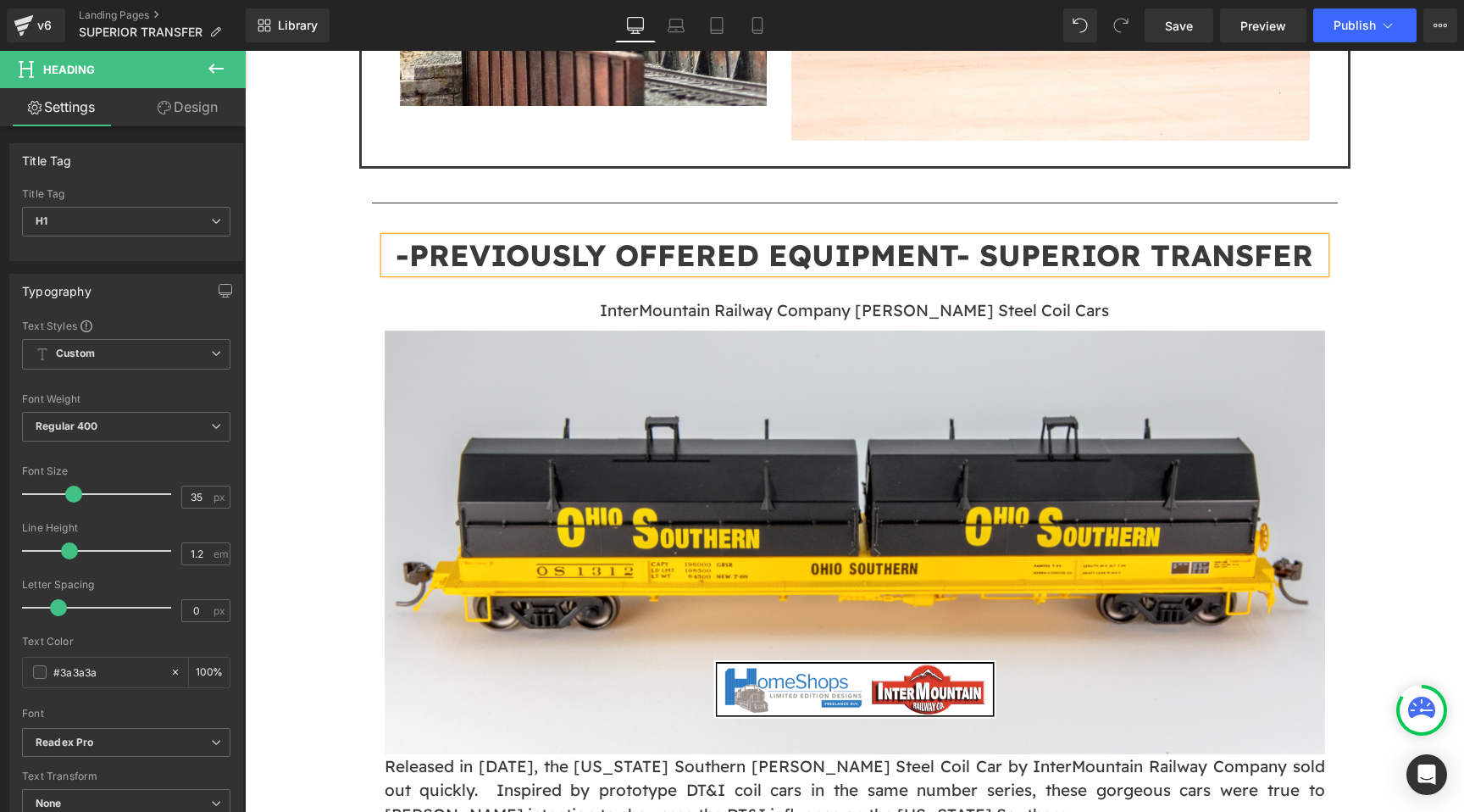
click at [985, 252] on span "-PREVIOUSLY OFFERED EQUIPMENT- SUPERIOR TRANSFER" at bounding box center [855, 255] width 918 height 37
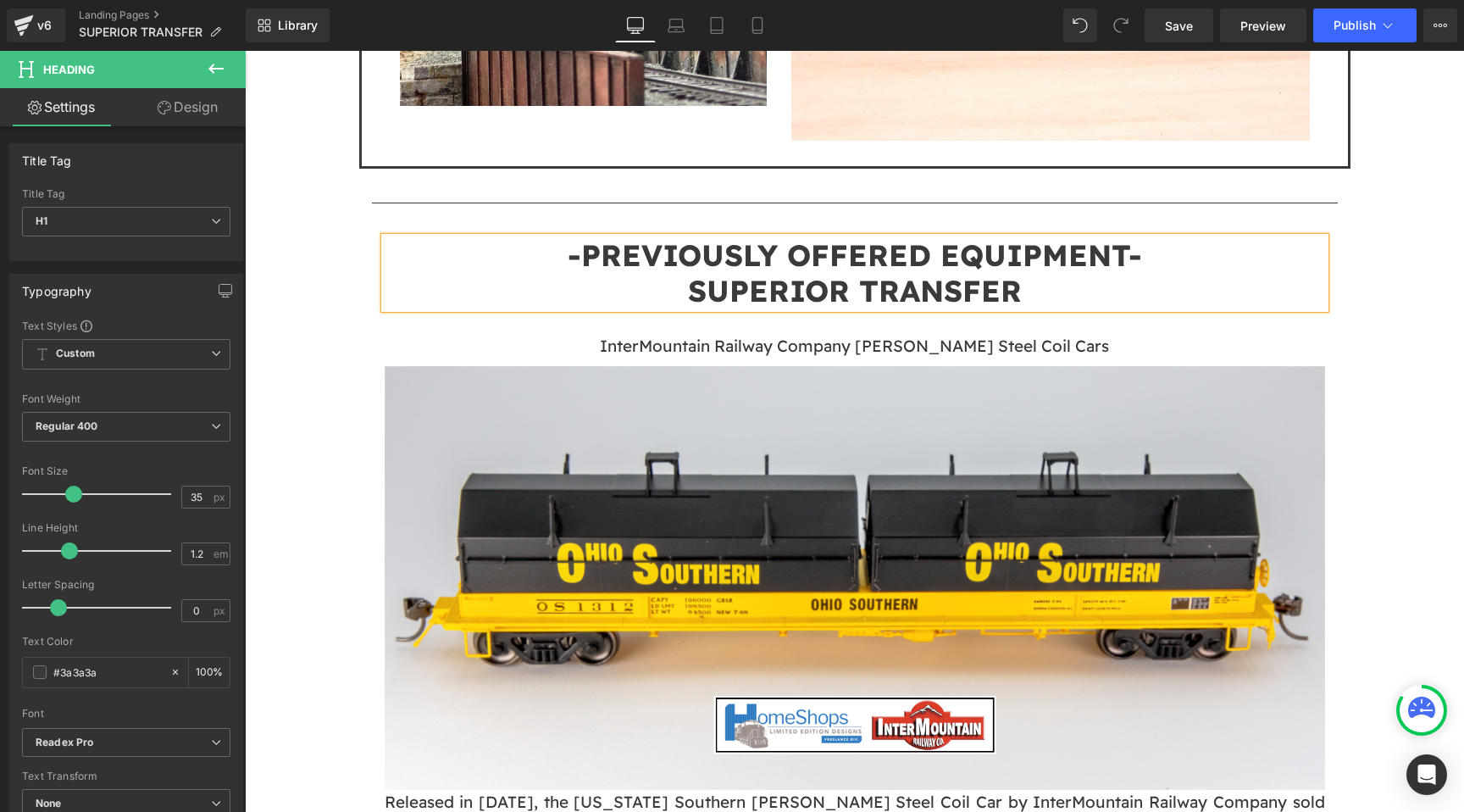
click at [938, 350] on p "InterMountain Railway Company Evans Steel Coil Cars" at bounding box center [855, 346] width 915 height 24
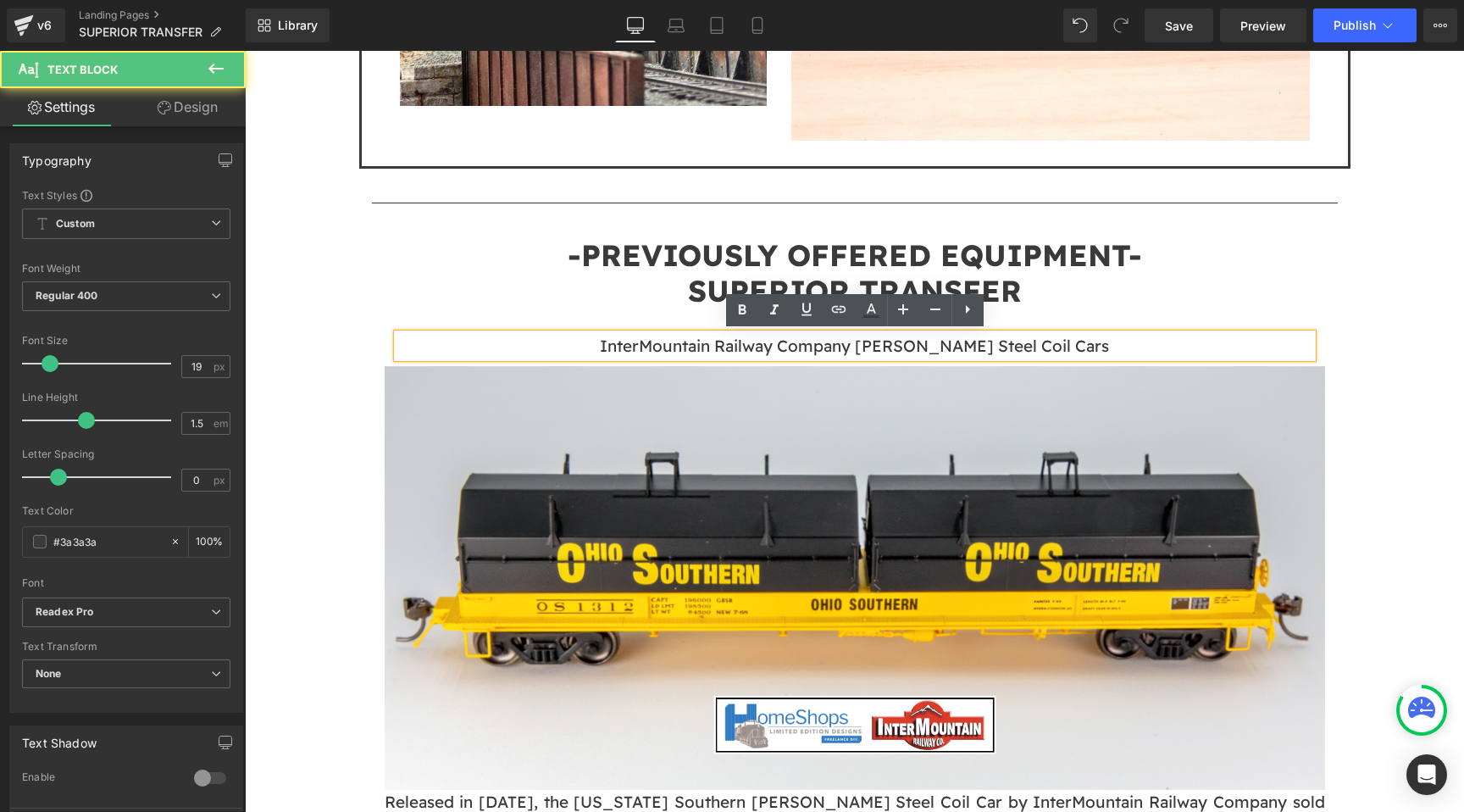
click at [367, 399] on div "Separator -PREVIOUSLY OFFERED EQUIPMENT- SUPERIOR TRANSFER Heading InterMountai…" at bounding box center [855, 626] width 992 height 863
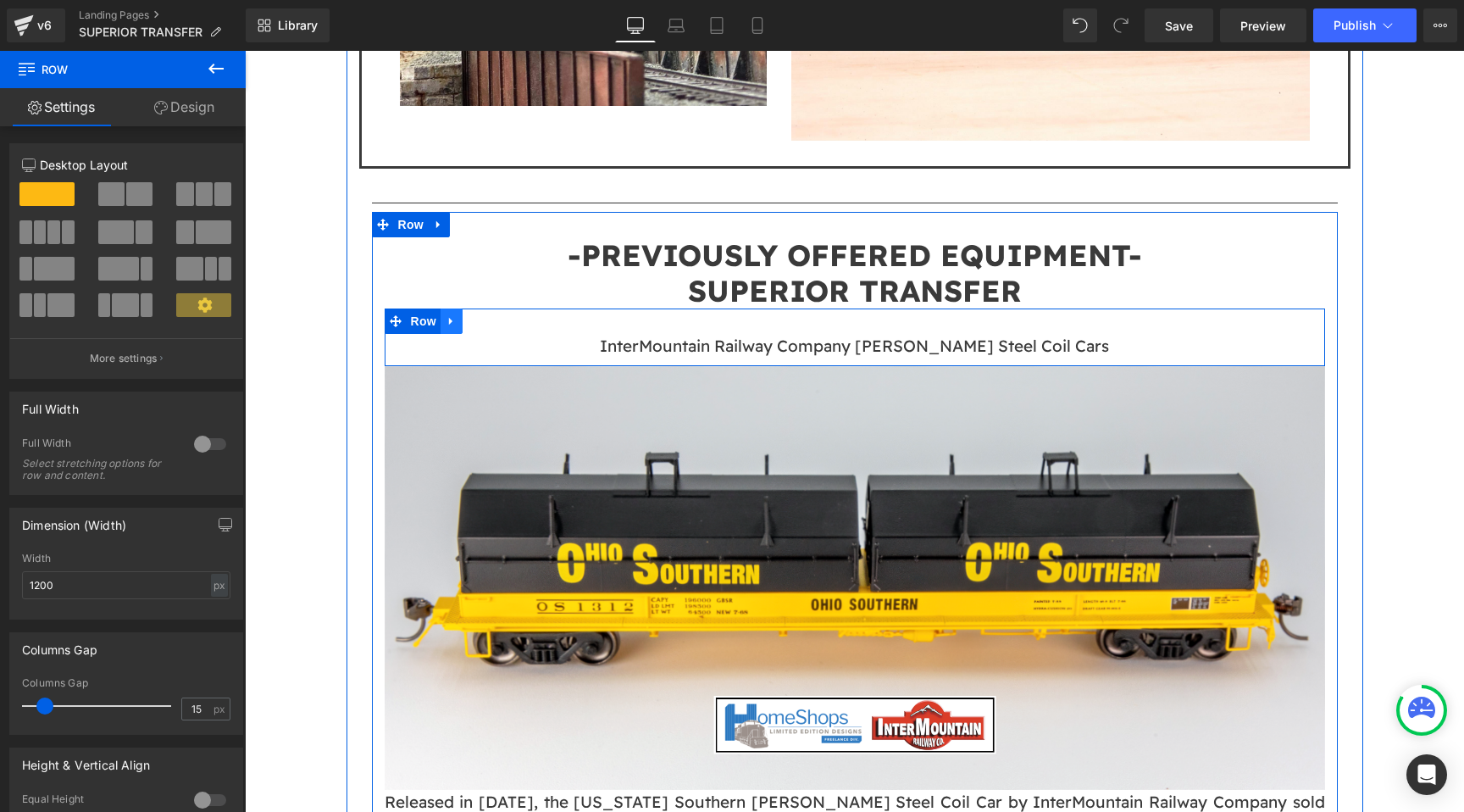
click at [453, 319] on icon at bounding box center [451, 321] width 12 height 13
click at [502, 318] on link at bounding box center [496, 321] width 22 height 25
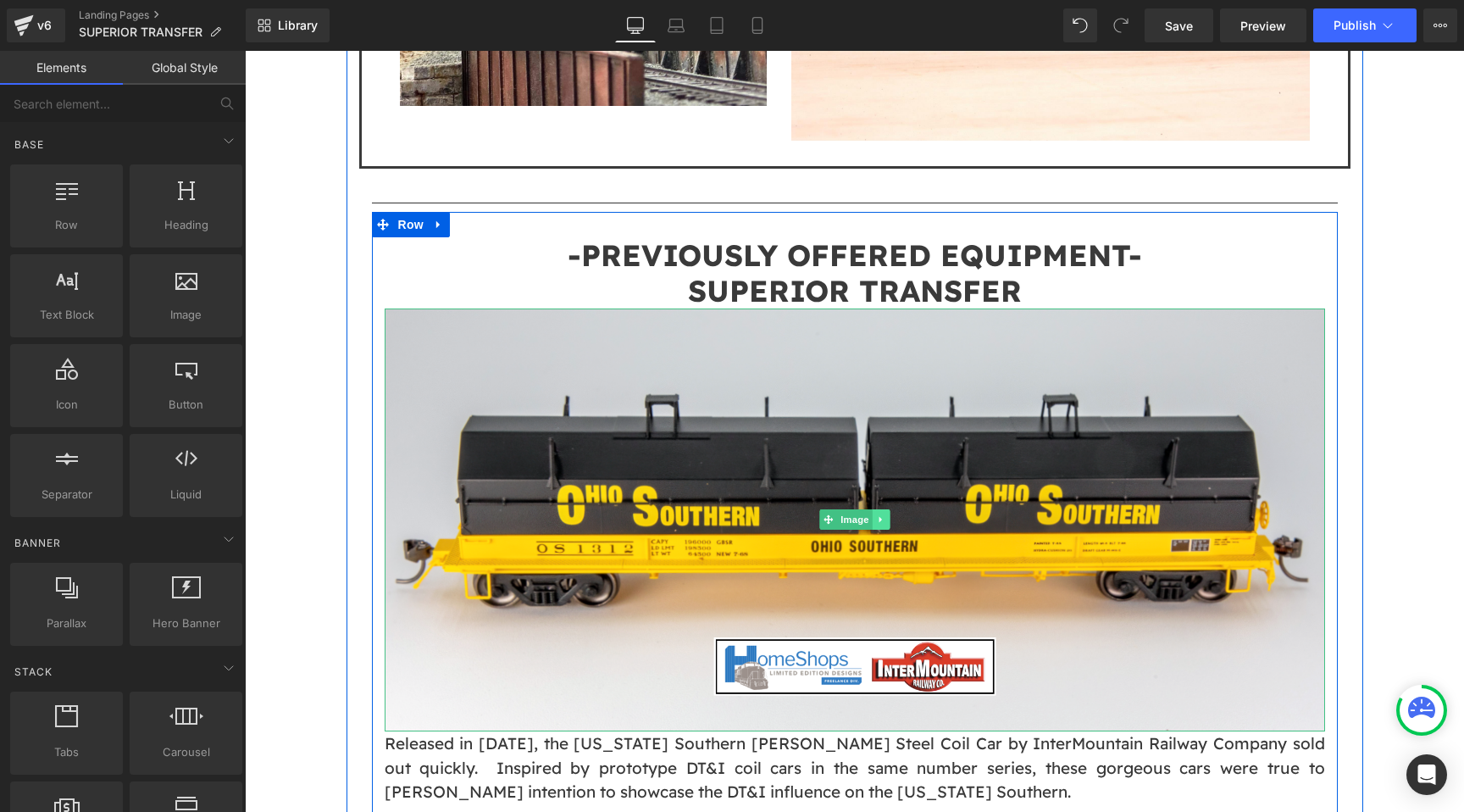
click at [885, 514] on icon at bounding box center [881, 519] width 9 height 10
click at [893, 514] on icon at bounding box center [889, 519] width 9 height 10
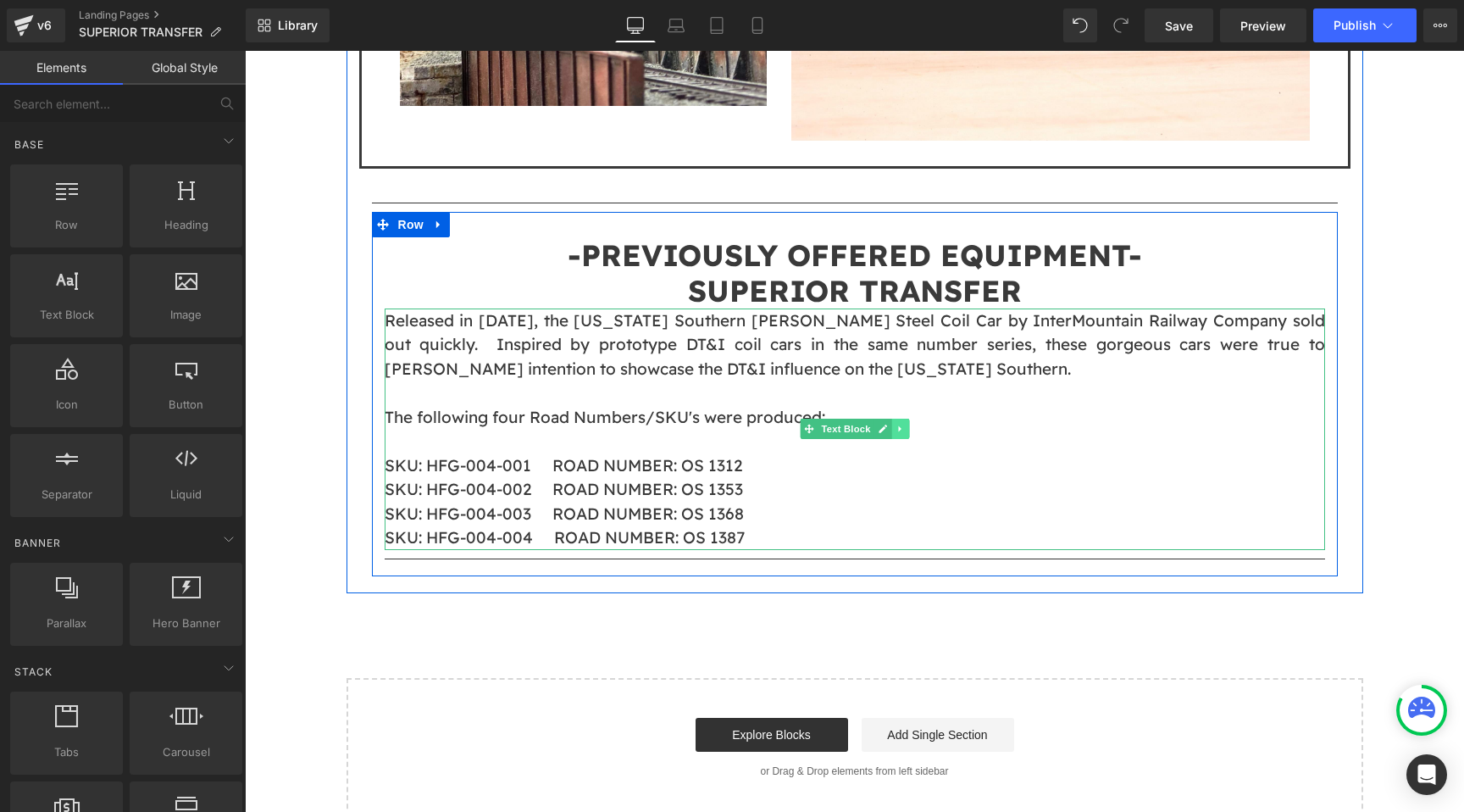
click at [893, 427] on link at bounding box center [900, 429] width 18 height 20
click at [911, 431] on icon at bounding box center [909, 429] width 9 height 9
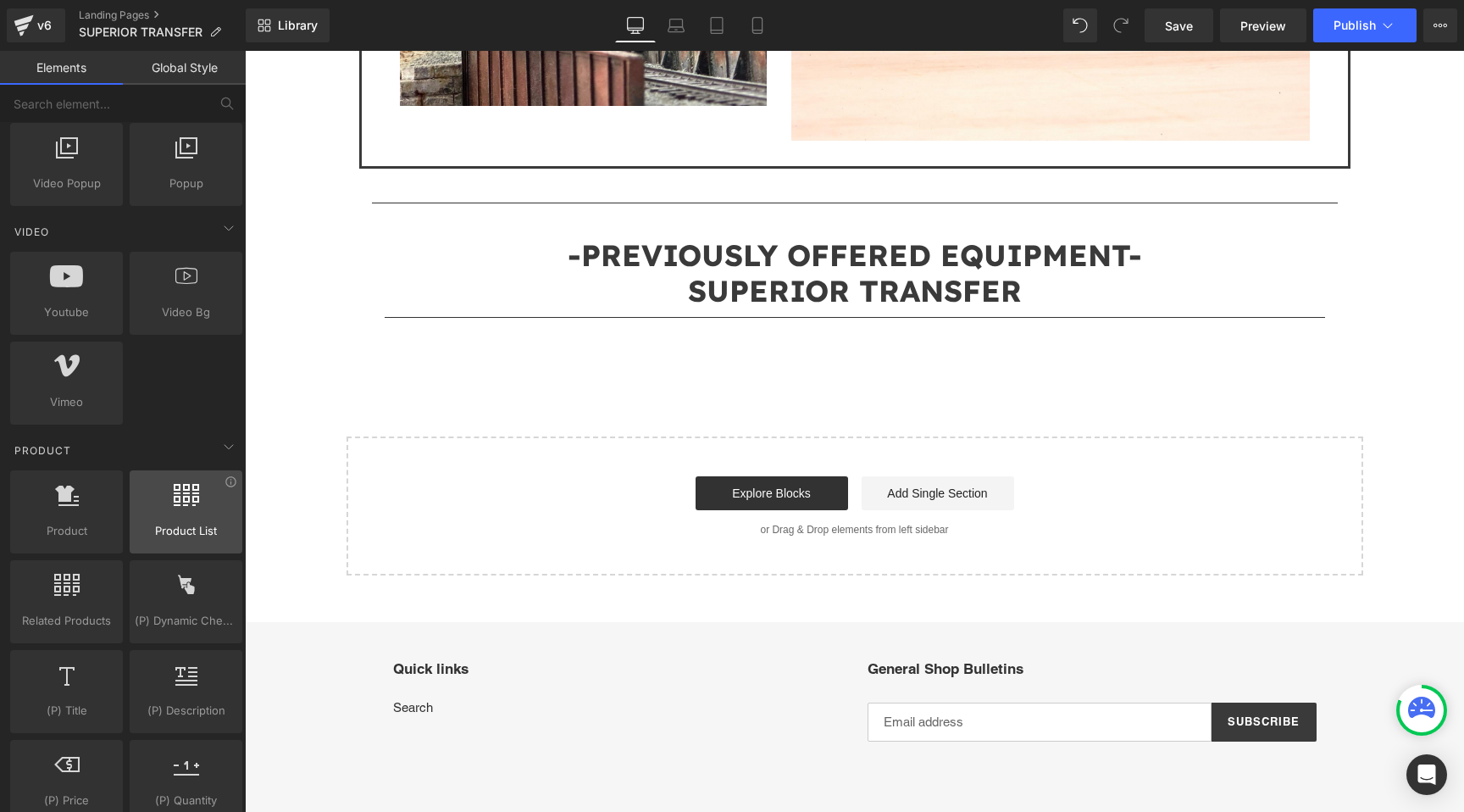
scroll to position [1056, 0]
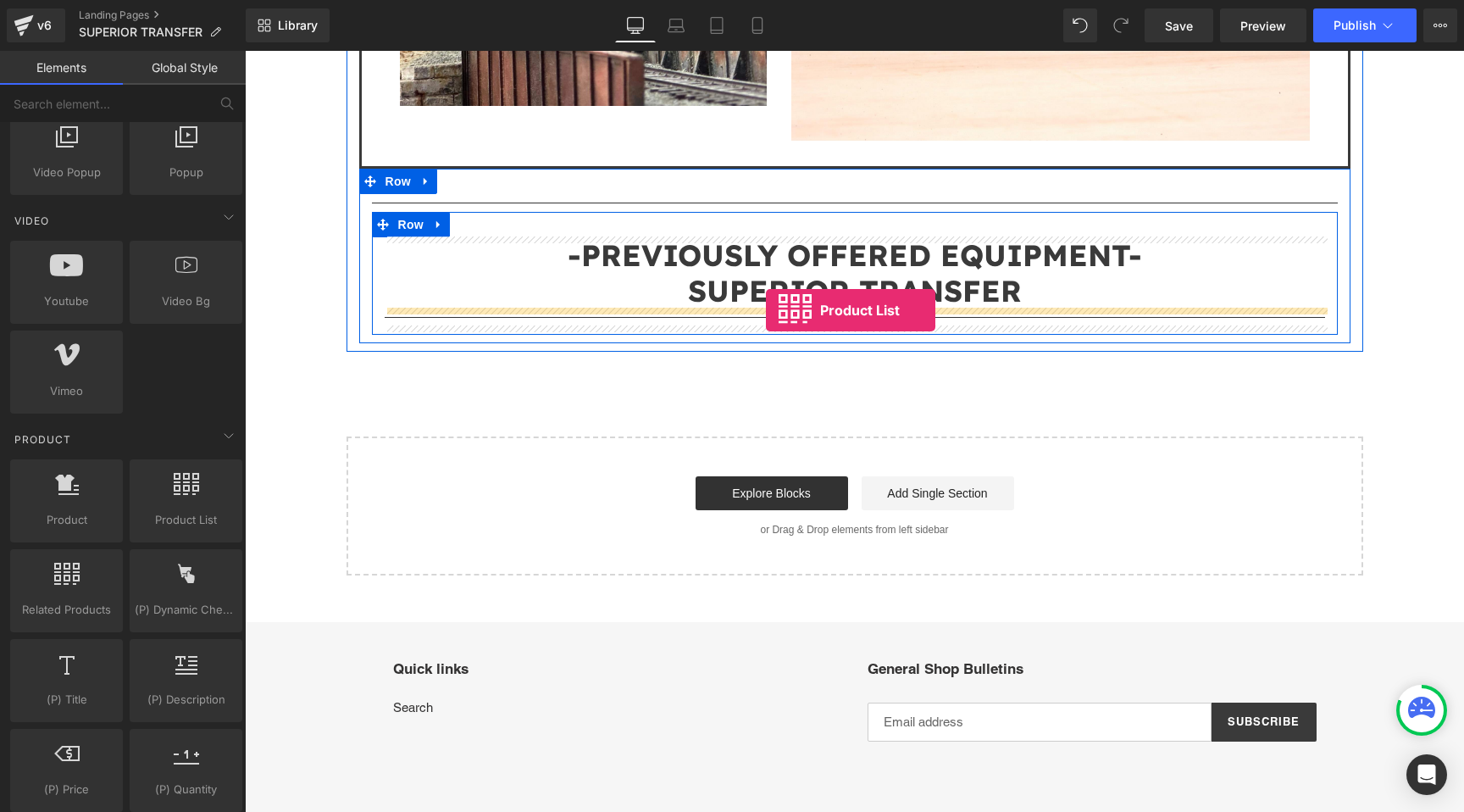
drag, startPoint x: 426, startPoint y: 521, endPoint x: 766, endPoint y: 310, distance: 400.2
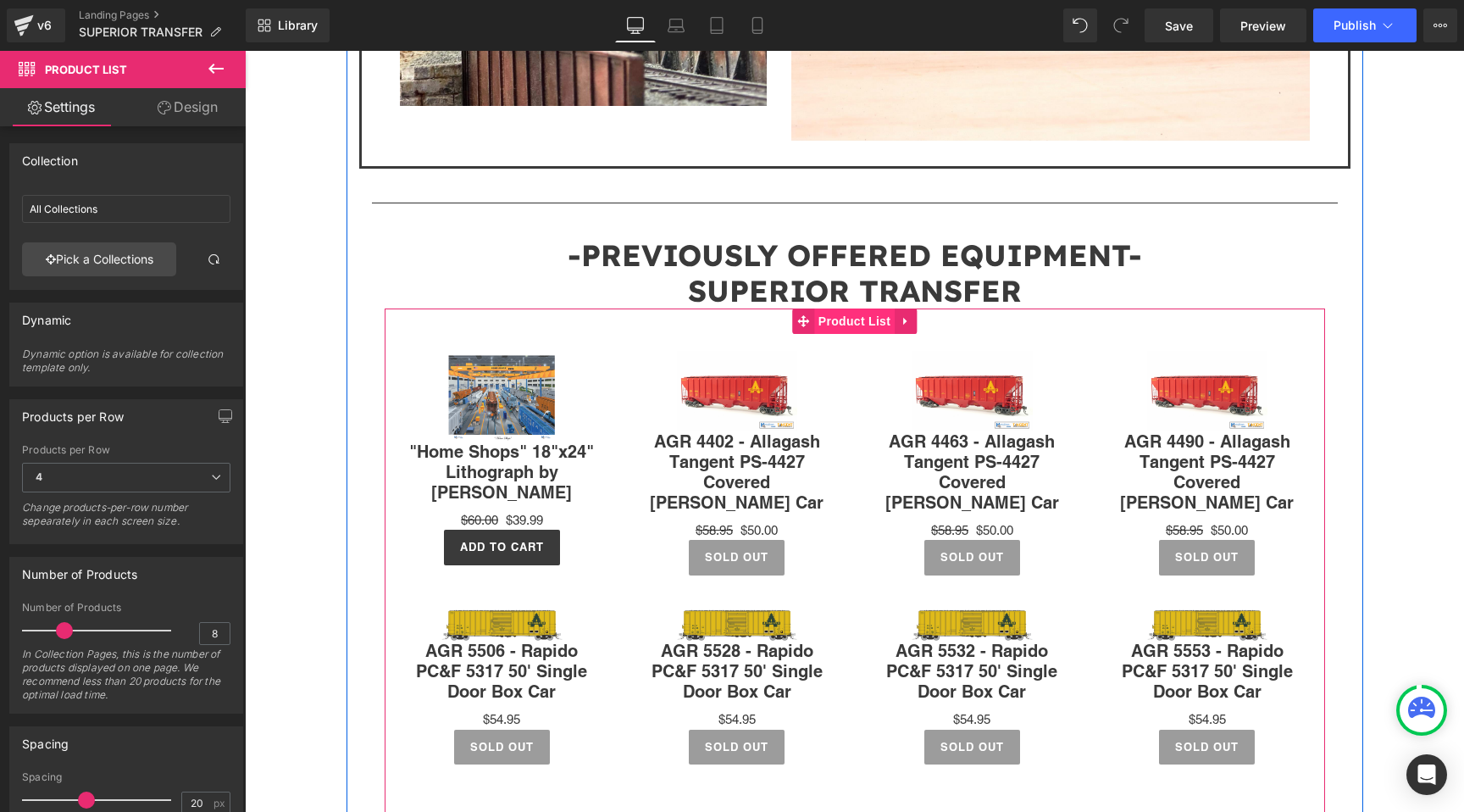
click at [850, 322] on span "Product List" at bounding box center [855, 321] width 81 height 25
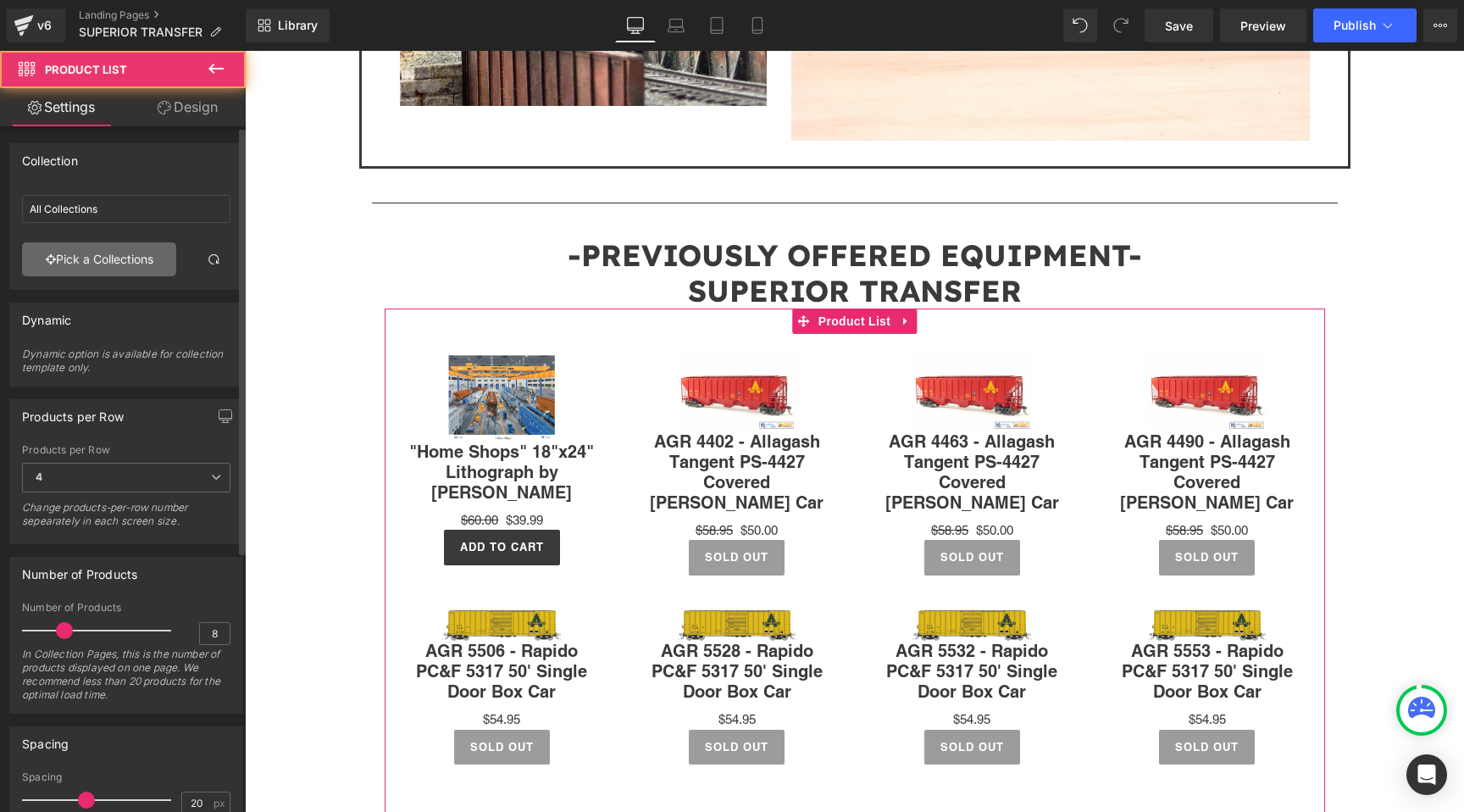
click at [113, 273] on link "Pick a Collections" at bounding box center [100, 260] width 154 height 33
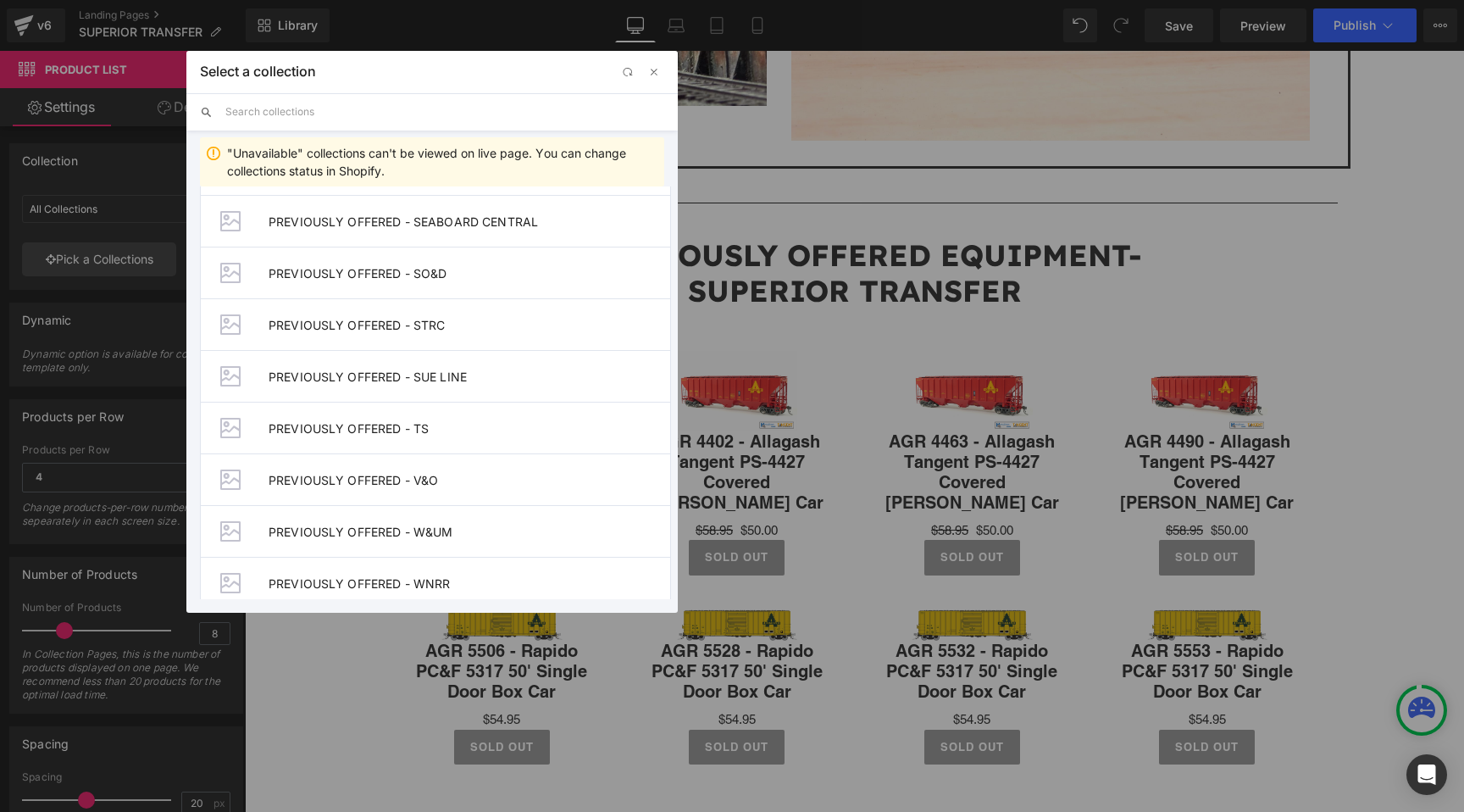
scroll to position [1945, 0]
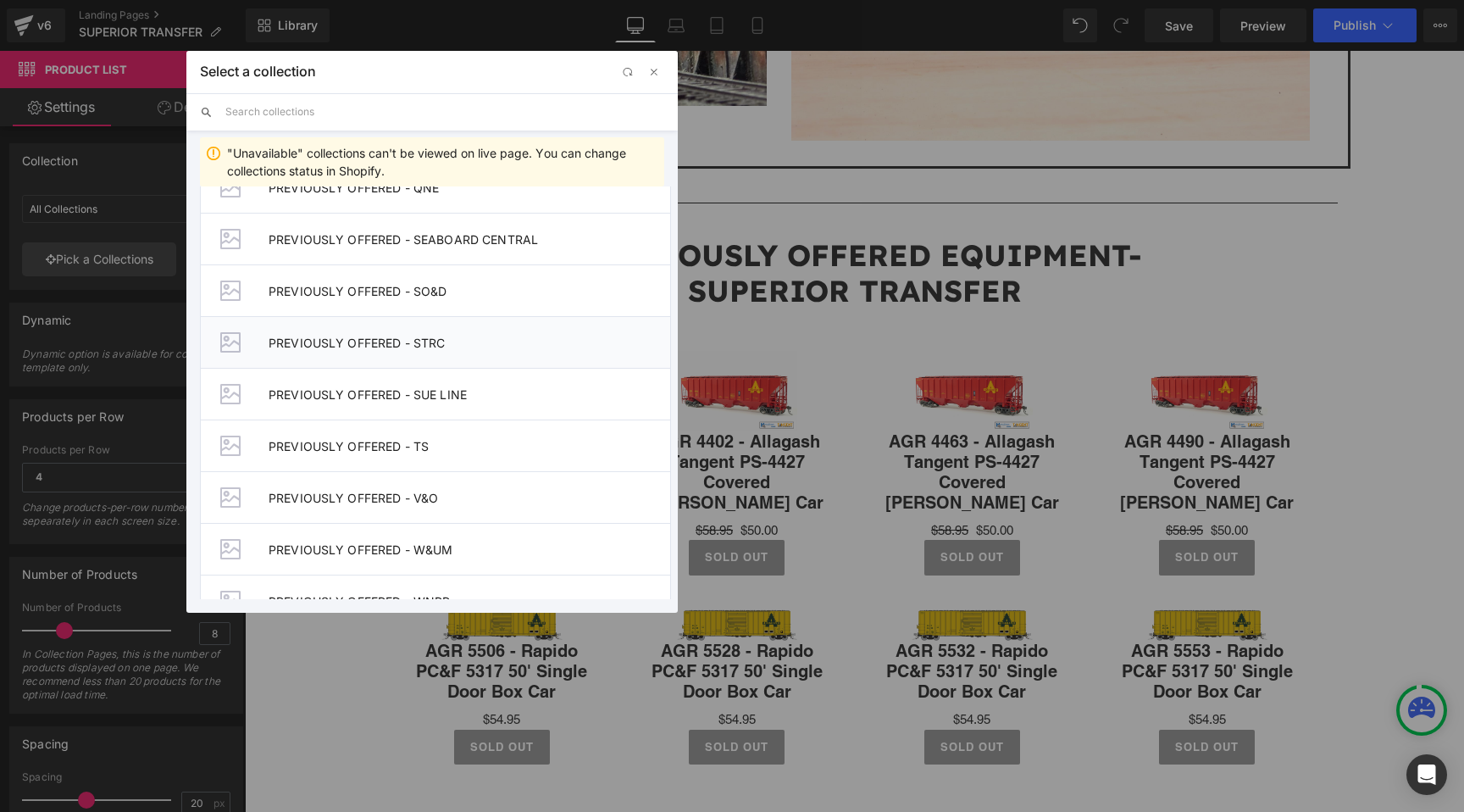
click at [386, 331] on li "PREVIOUSLY OFFERED - STRC" at bounding box center [435, 342] width 472 height 52
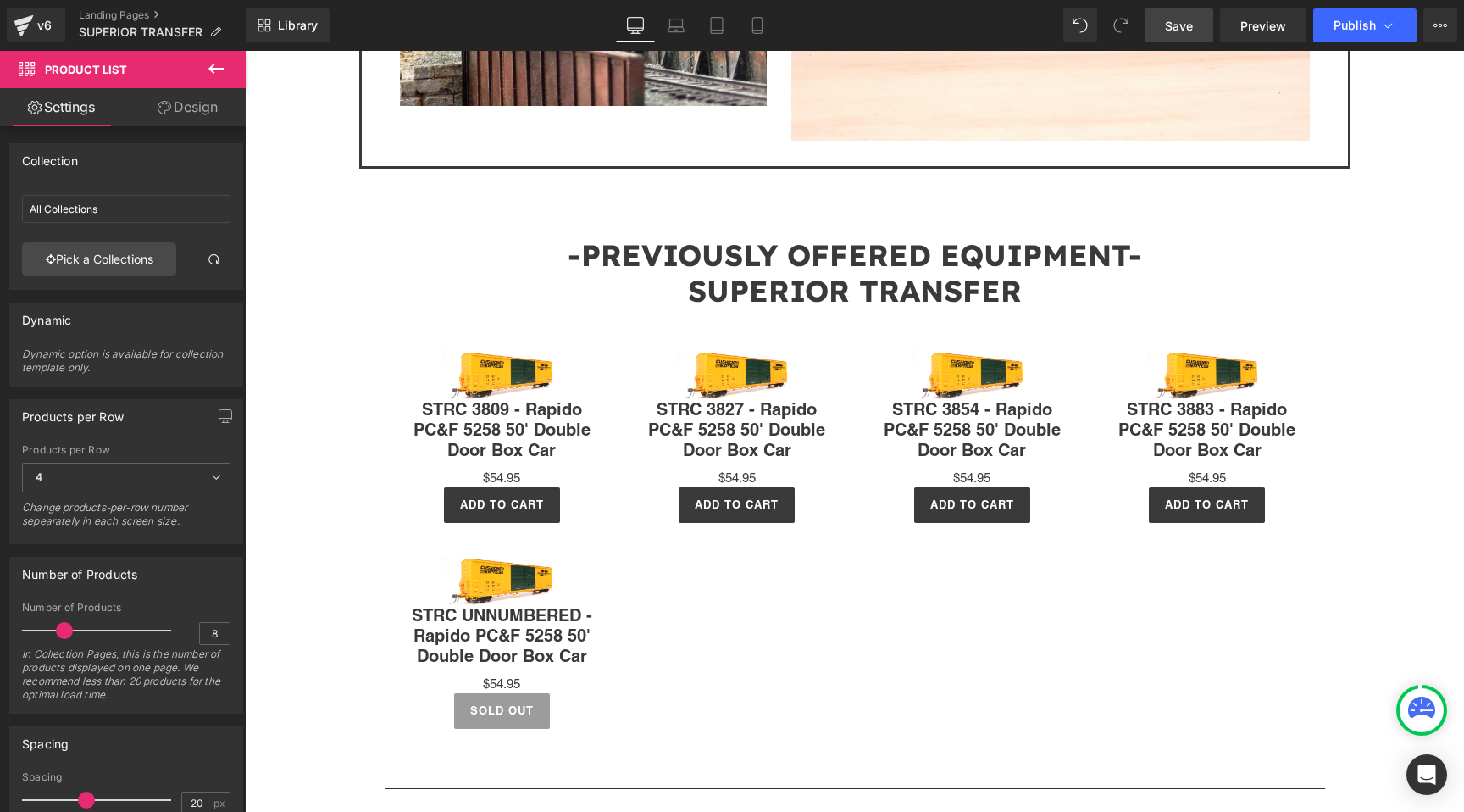
click at [1191, 24] on span "Save" at bounding box center [1179, 25] width 28 height 18
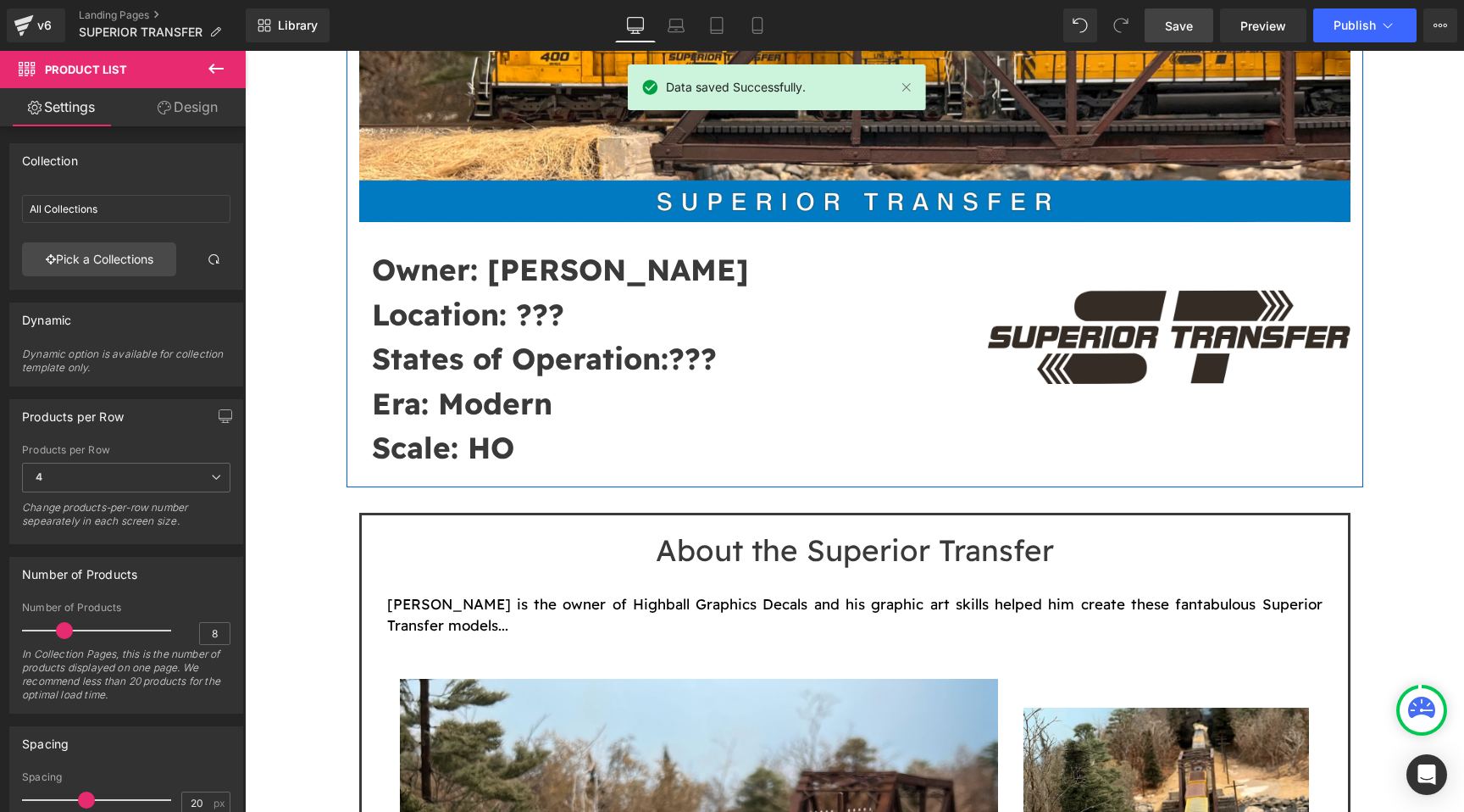
scroll to position [399, 0]
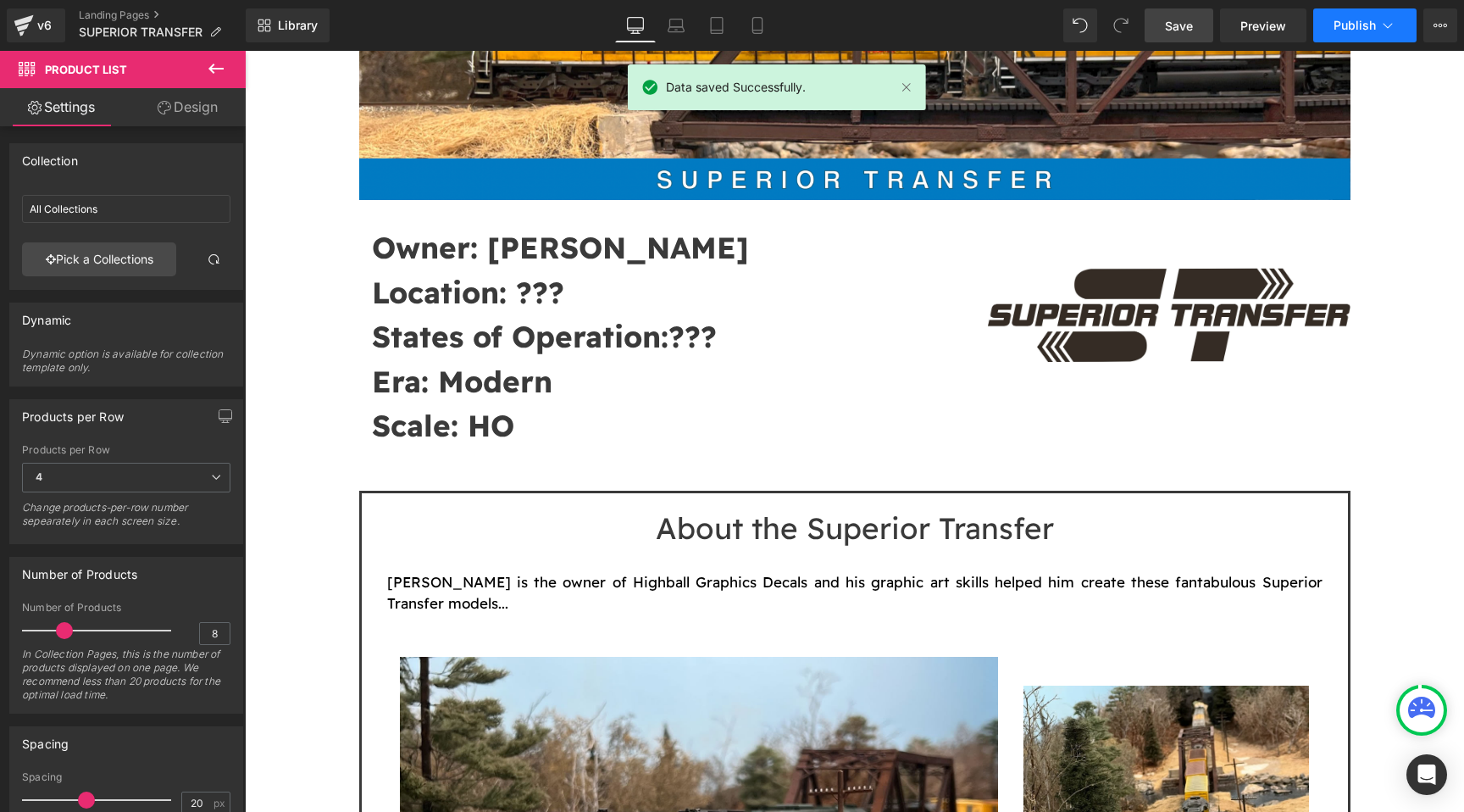
click at [1337, 24] on span "Publish" at bounding box center [1355, 25] width 43 height 14
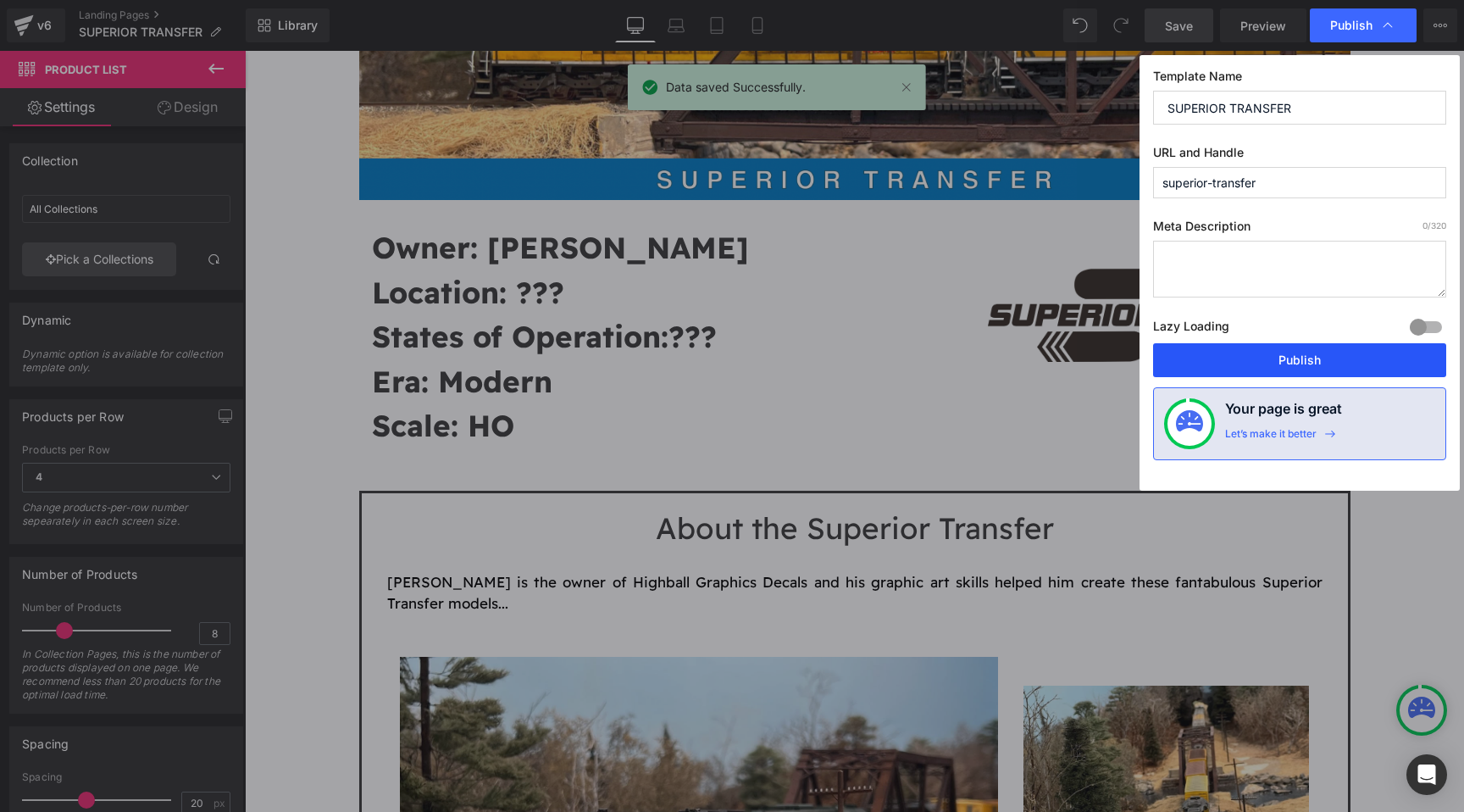
click at [1271, 356] on button "Publish" at bounding box center [1299, 360] width 293 height 33
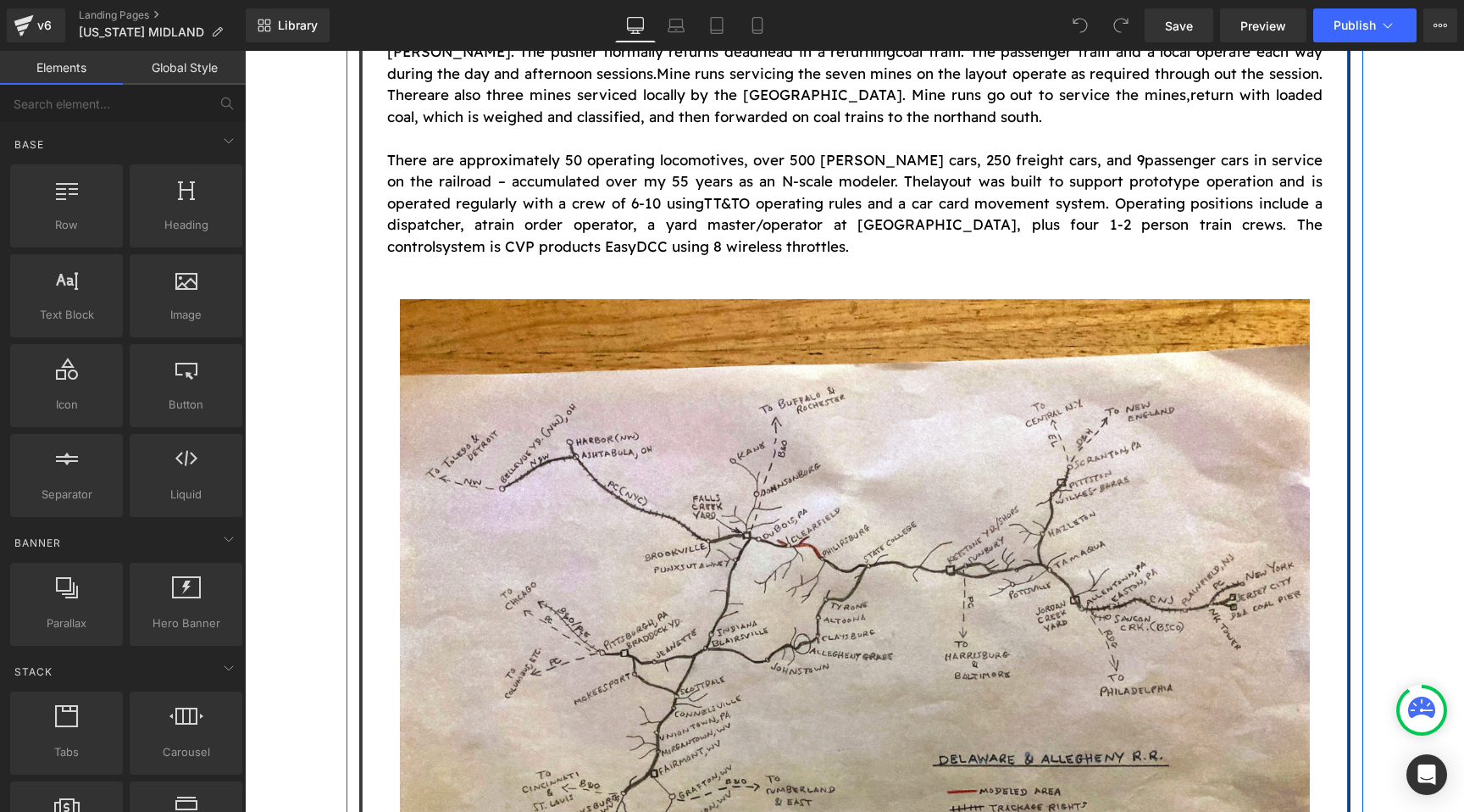
scroll to position [1678, 0]
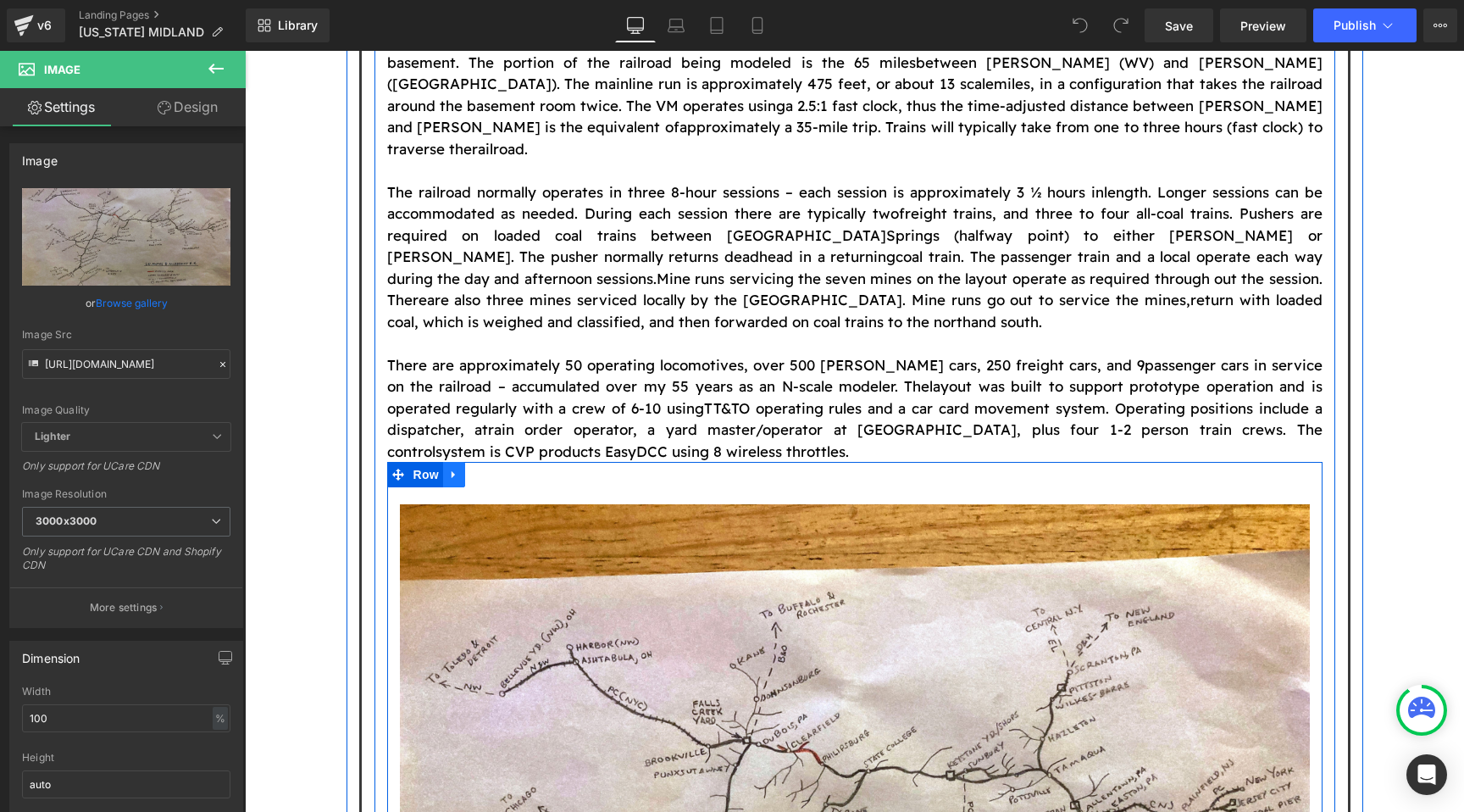
click at [461, 462] on link at bounding box center [455, 474] width 22 height 25
click at [501, 462] on link at bounding box center [499, 474] width 22 height 25
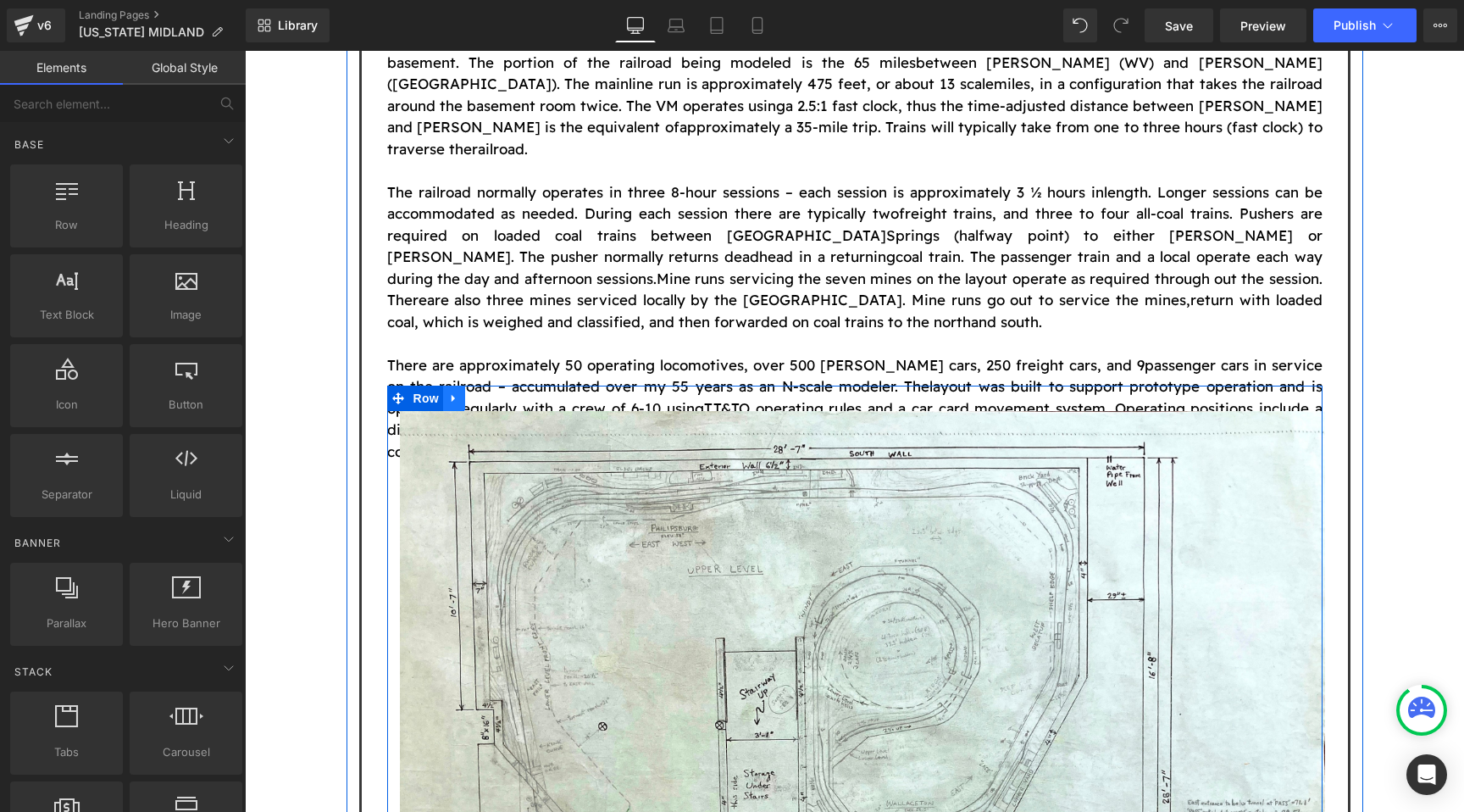
click at [453, 386] on link at bounding box center [455, 398] width 22 height 25
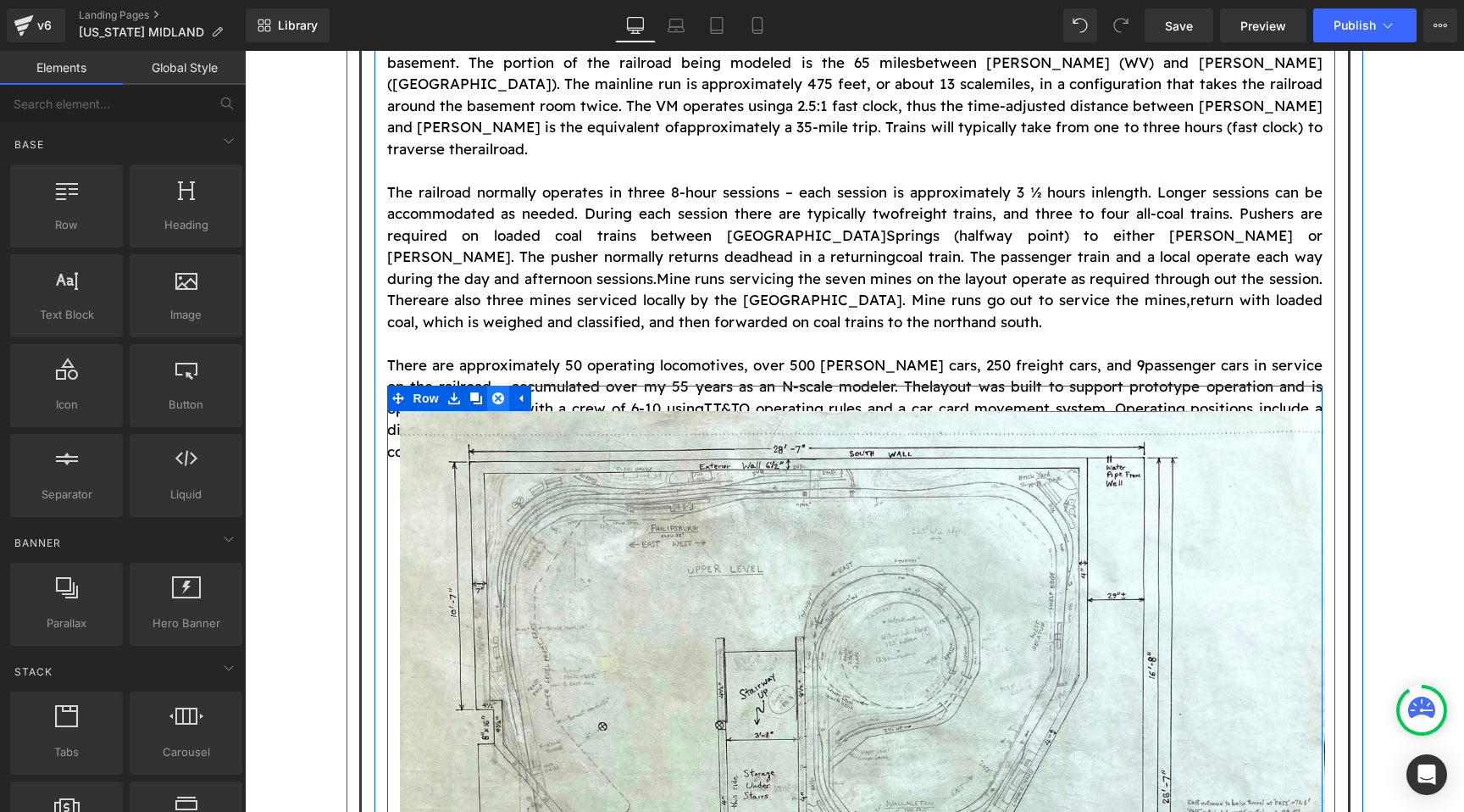
click at [499, 393] on icon at bounding box center [498, 398] width 12 height 12
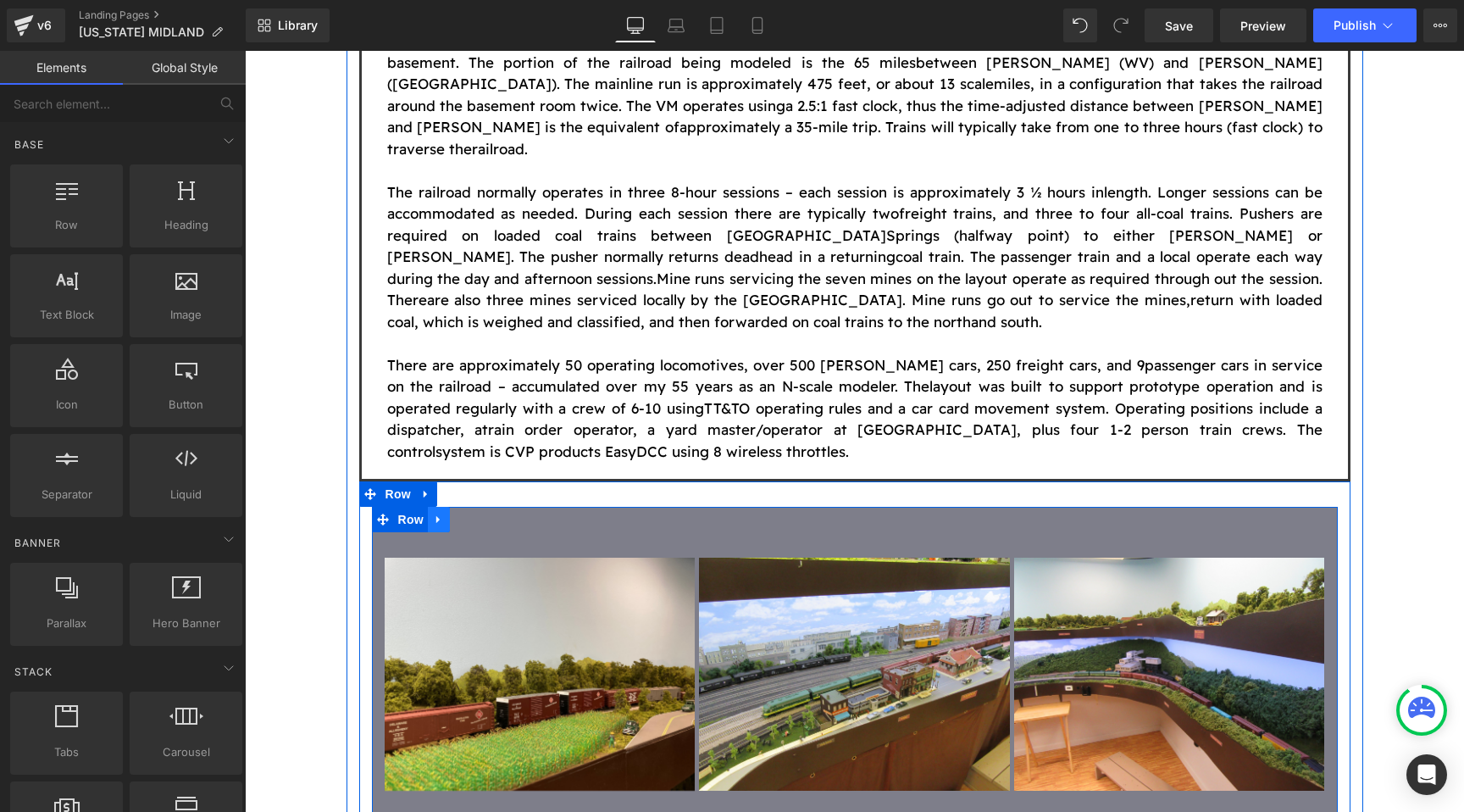
click at [439, 513] on icon at bounding box center [439, 520] width 12 height 13
click at [479, 513] on icon at bounding box center [483, 519] width 12 height 12
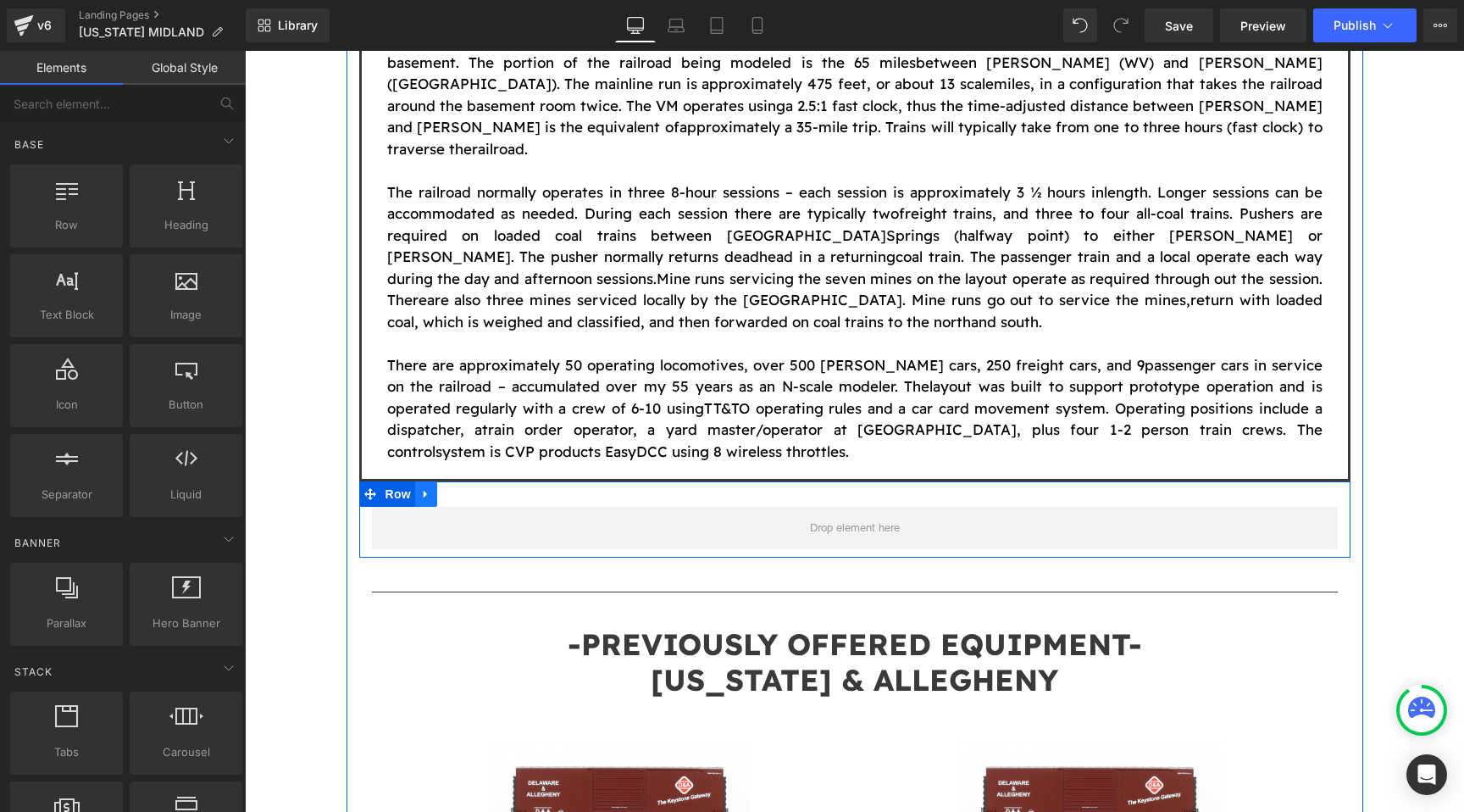
click at [419, 482] on link at bounding box center [426, 494] width 22 height 25
click at [474, 488] on icon at bounding box center [470, 494] width 12 height 12
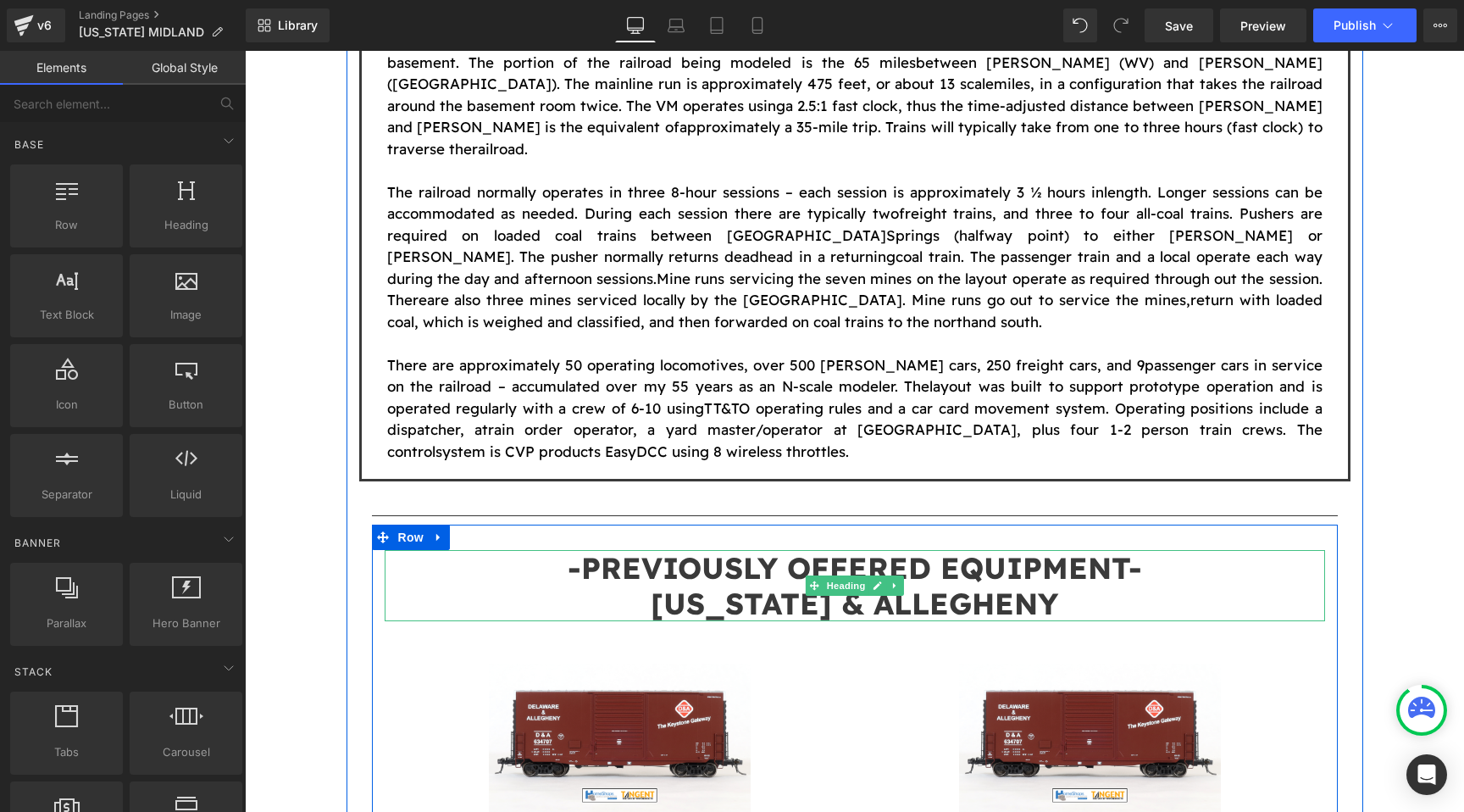
click at [718, 585] on span "[US_STATE] & ALLEGHENY" at bounding box center [855, 604] width 407 height 37
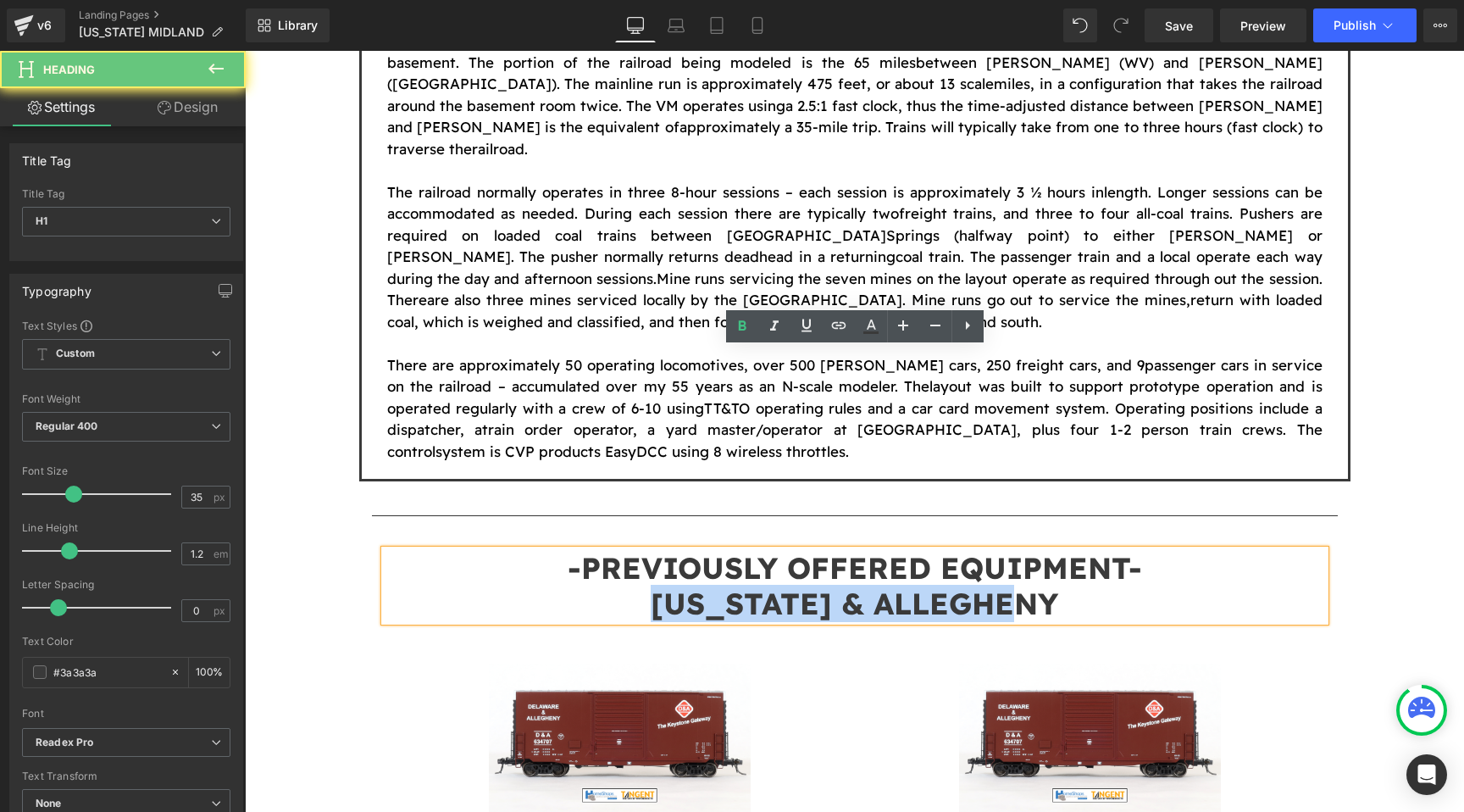
drag, startPoint x: 656, startPoint y: 401, endPoint x: 1115, endPoint y: 401, distance: 459.0
click at [1115, 586] on h1 "[US_STATE] & ALLEGHENY" at bounding box center [855, 604] width 940 height 35
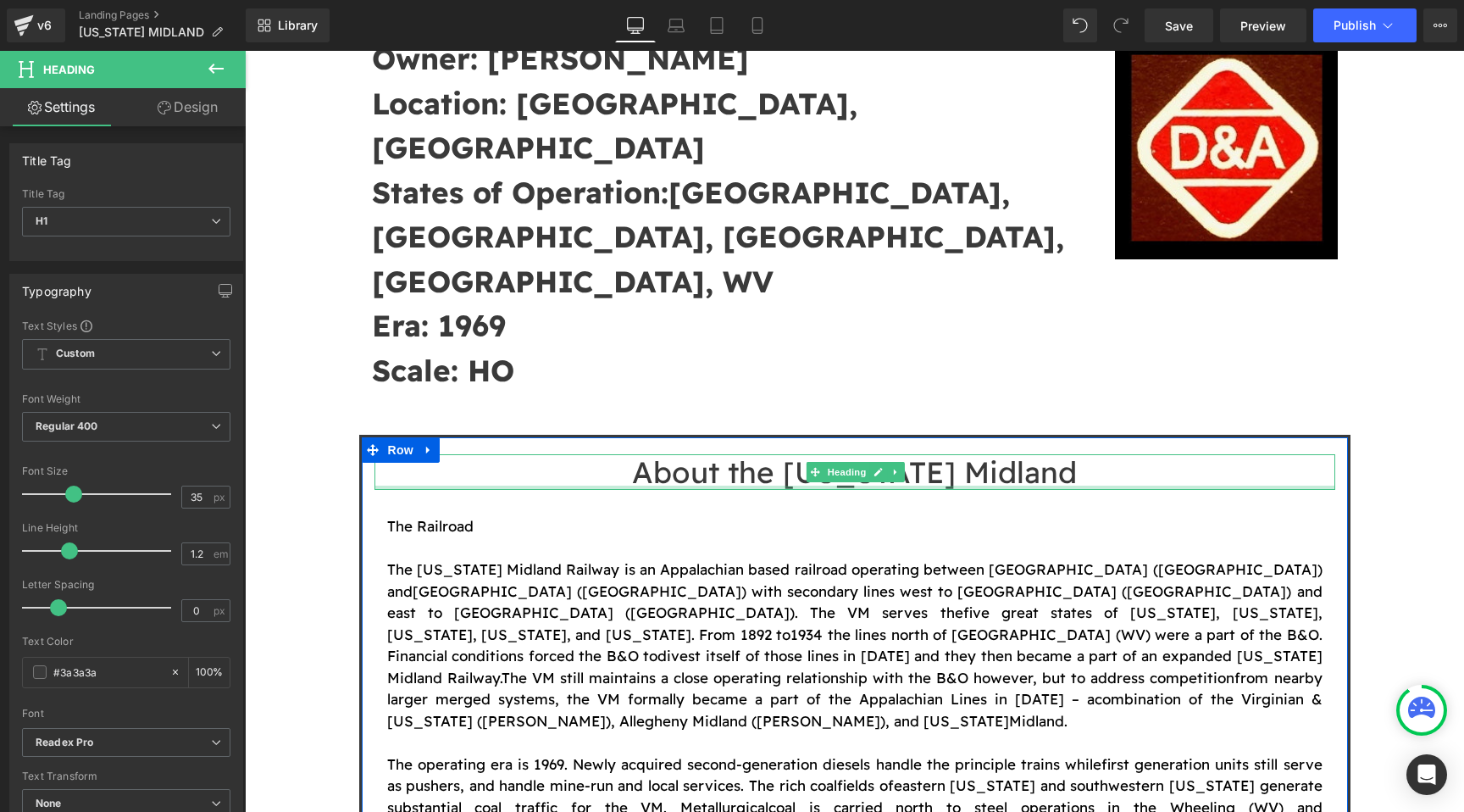
scroll to position [558, 0]
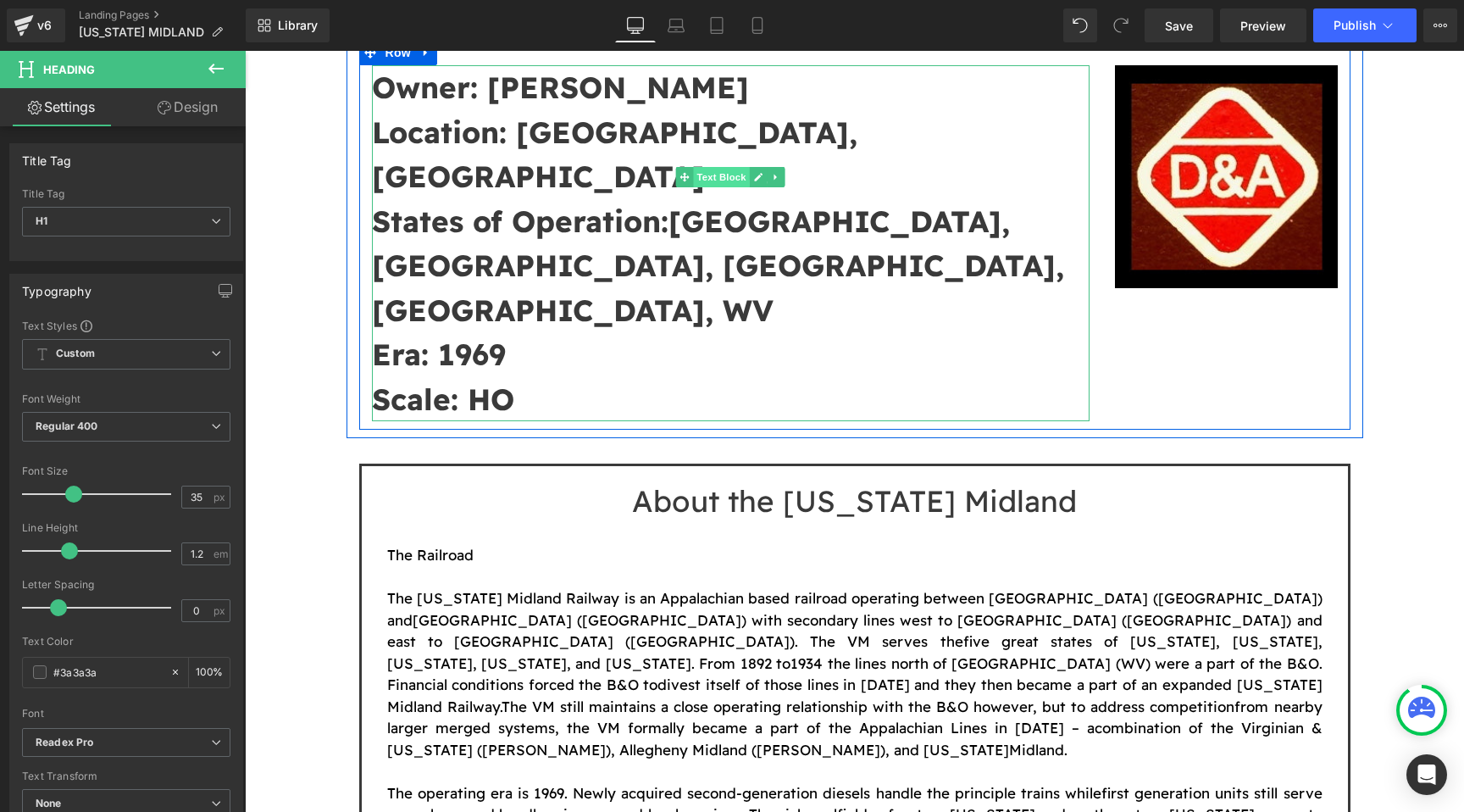
click at [749, 175] on span "Text Block" at bounding box center [722, 177] width 56 height 20
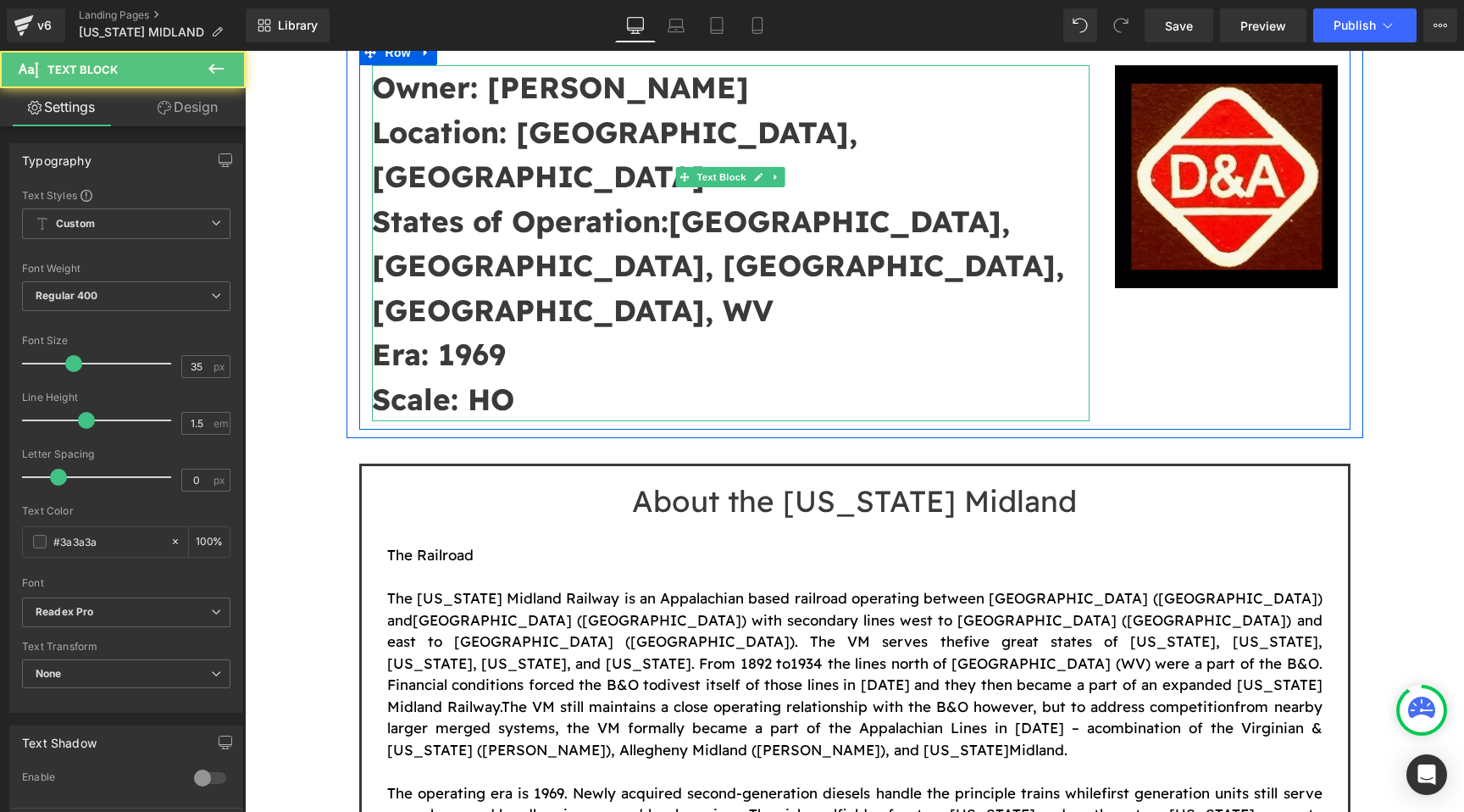
click at [933, 203] on strong "[GEOGRAPHIC_DATA], [GEOGRAPHIC_DATA], [GEOGRAPHIC_DATA], [GEOGRAPHIC_DATA], WV" at bounding box center [718, 266] width 692 height 126
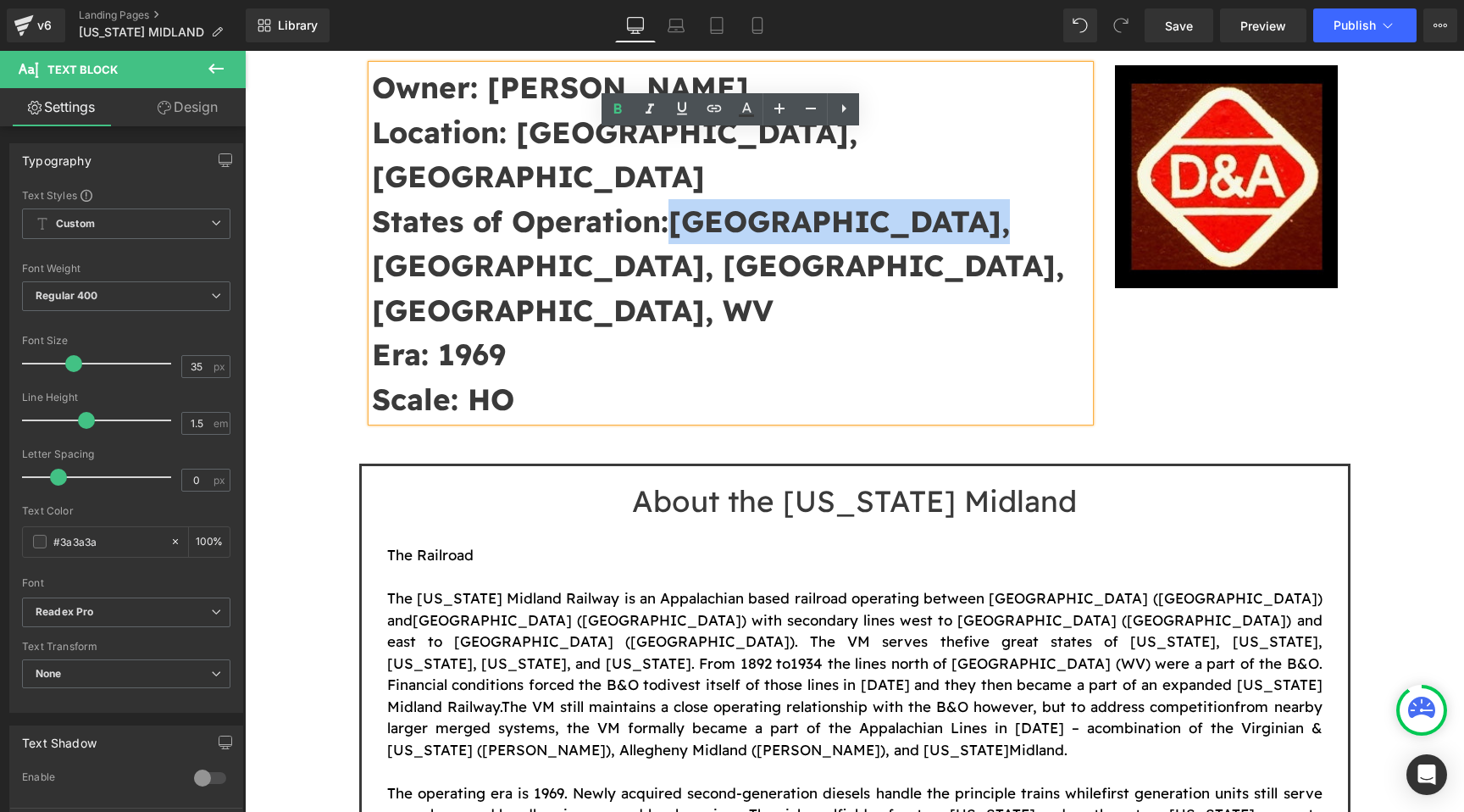
drag, startPoint x: 962, startPoint y: 182, endPoint x: 678, endPoint y: 177, distance: 284.0
click at [678, 203] on strong "[GEOGRAPHIC_DATA], [GEOGRAPHIC_DATA], [GEOGRAPHIC_DATA], [GEOGRAPHIC_DATA], WV" at bounding box center [718, 266] width 692 height 126
copy strong "[GEOGRAPHIC_DATA], [GEOGRAPHIC_DATA], [GEOGRAPHIC_DATA], [GEOGRAPHIC_DATA], WV"
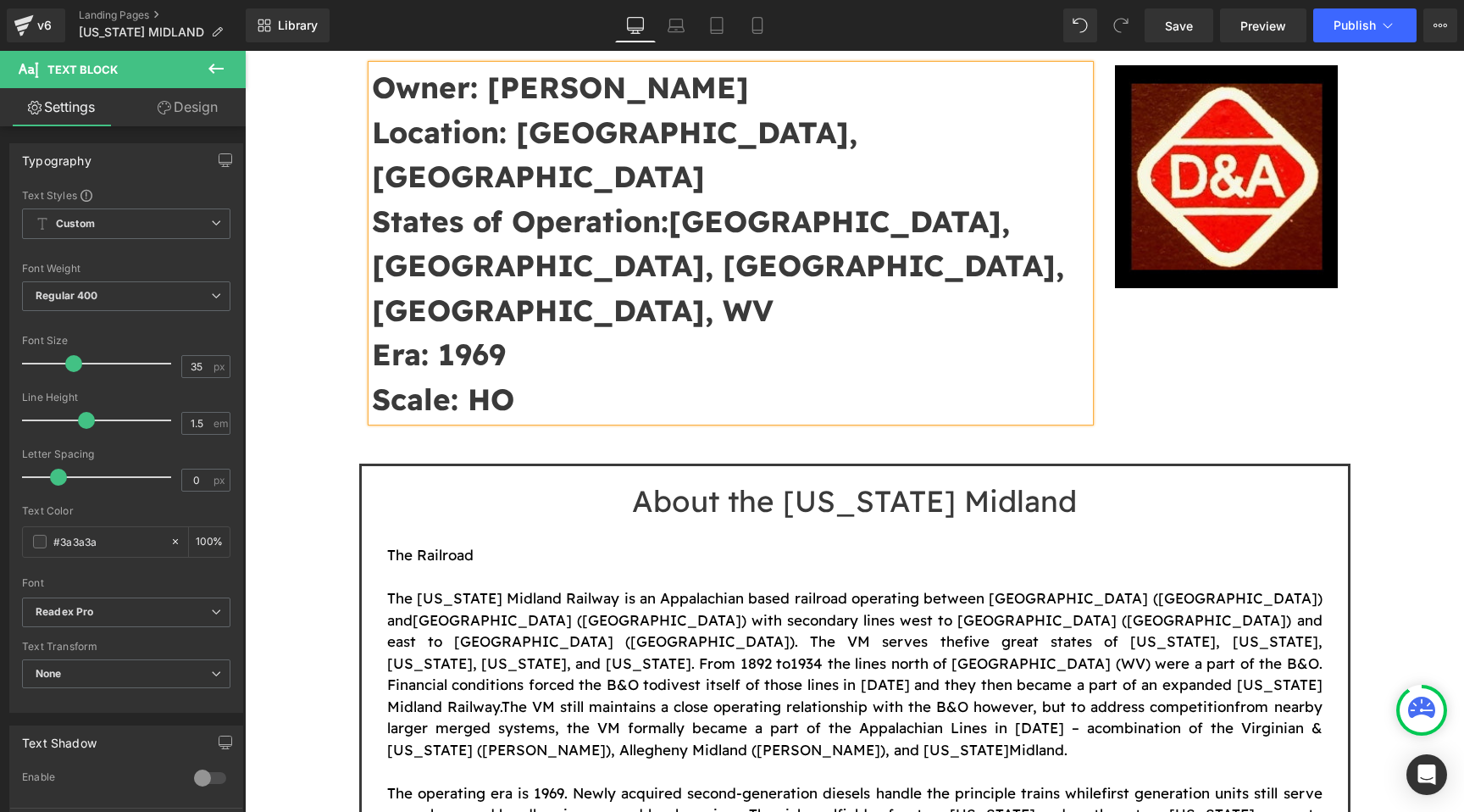
click at [805, 203] on strong "[GEOGRAPHIC_DATA], [GEOGRAPHIC_DATA], [GEOGRAPHIC_DATA], [GEOGRAPHIC_DATA], WV" at bounding box center [718, 266] width 692 height 126
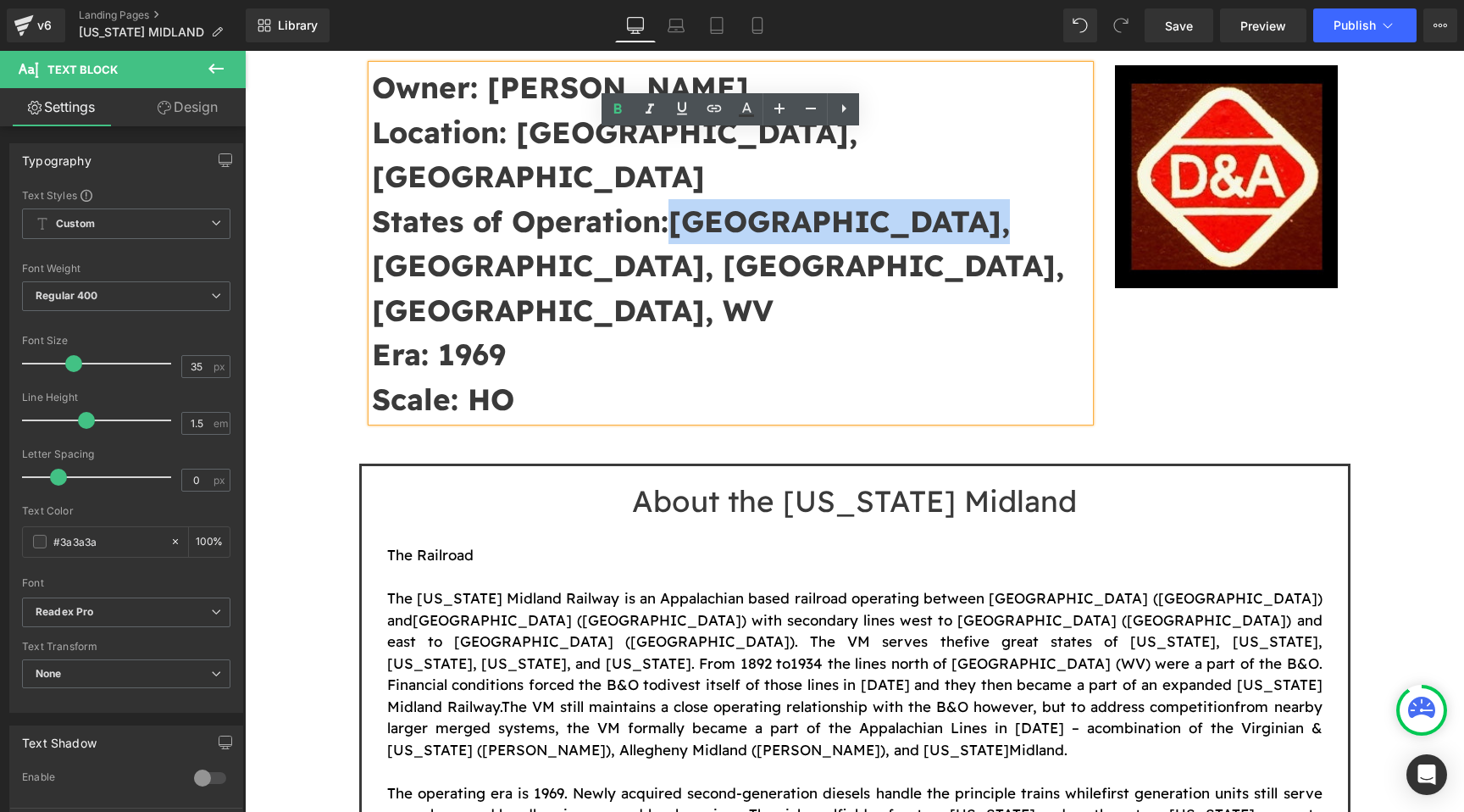
drag, startPoint x: 968, startPoint y: 176, endPoint x: 685, endPoint y: 176, distance: 283.0
click at [685, 199] on p "States of Operation: [GEOGRAPHIC_DATA], [GEOGRAPHIC_DATA], [GEOGRAPHIC_DATA], […" at bounding box center [731, 266] width 719 height 134
paste div
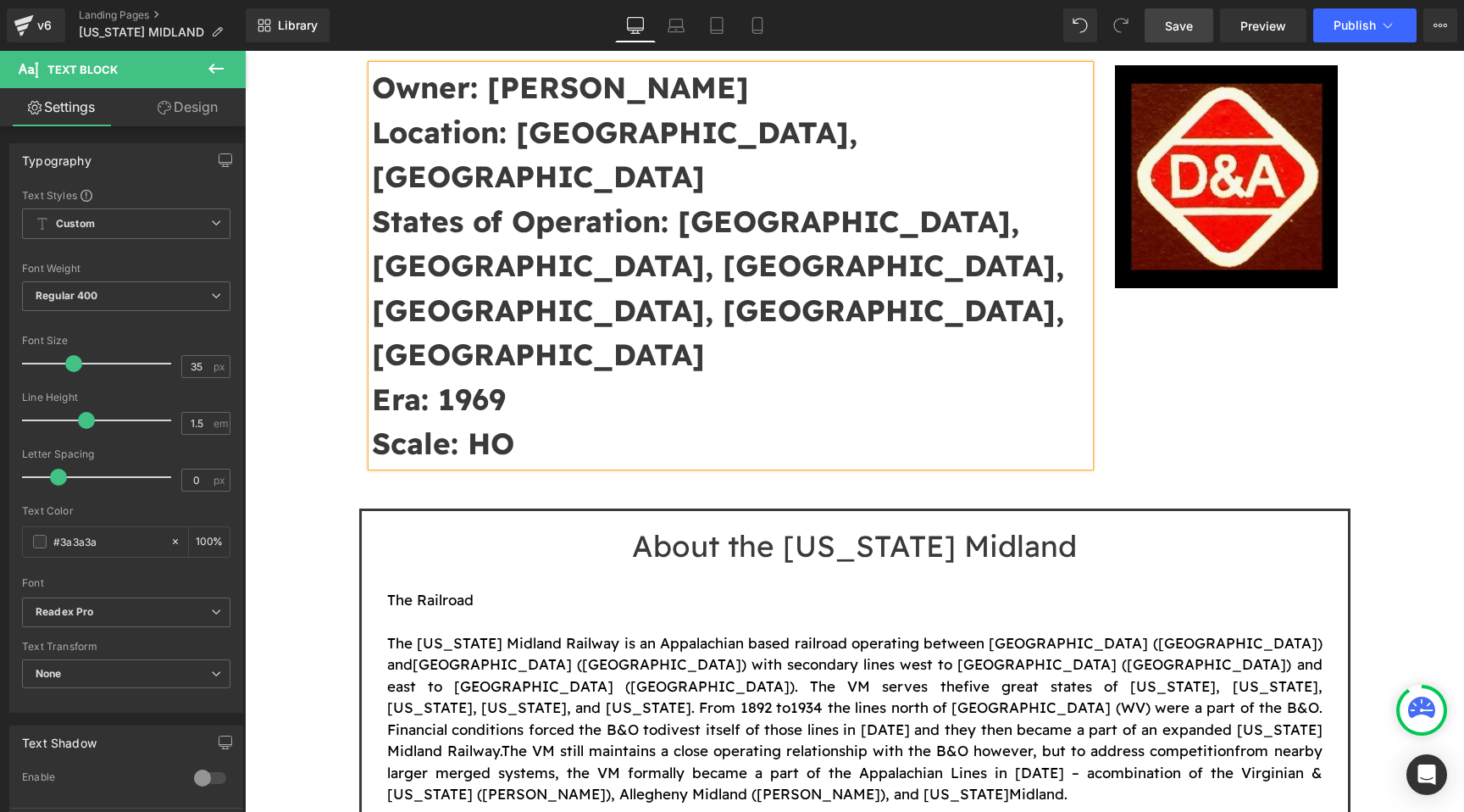
click at [1173, 17] on span "Save" at bounding box center [1179, 25] width 28 height 18
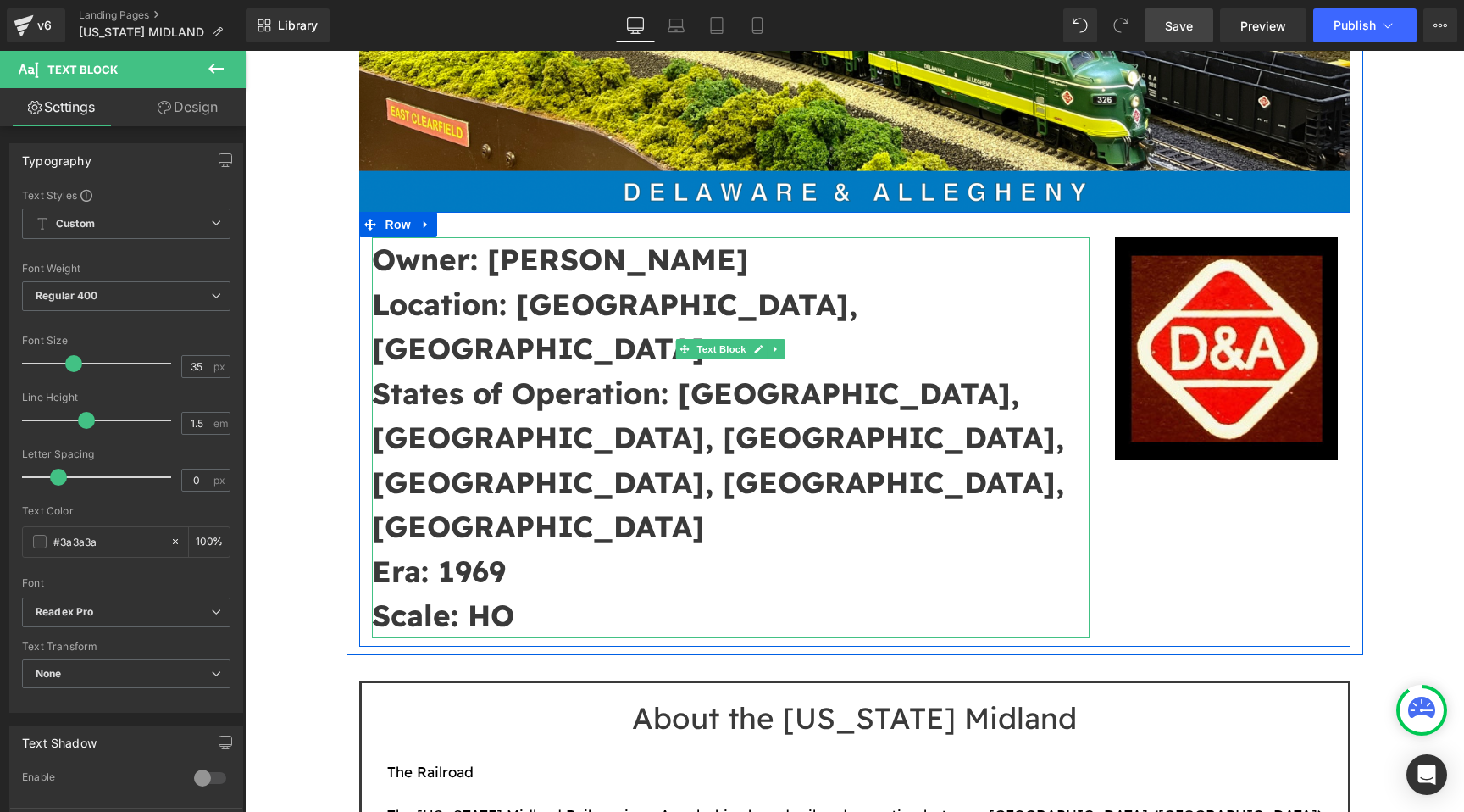
scroll to position [335, 0]
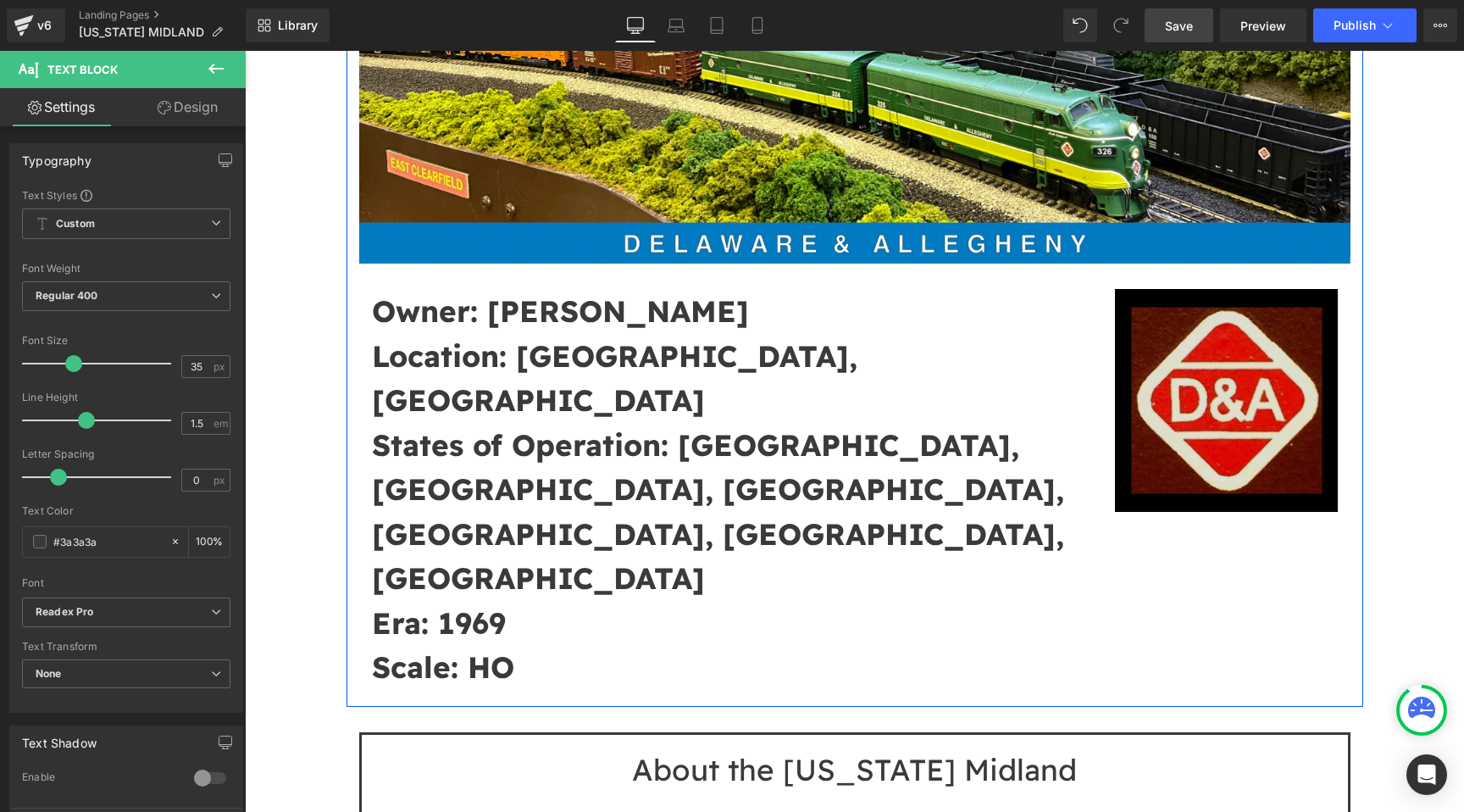
click at [1273, 407] on img at bounding box center [1227, 401] width 223 height 223
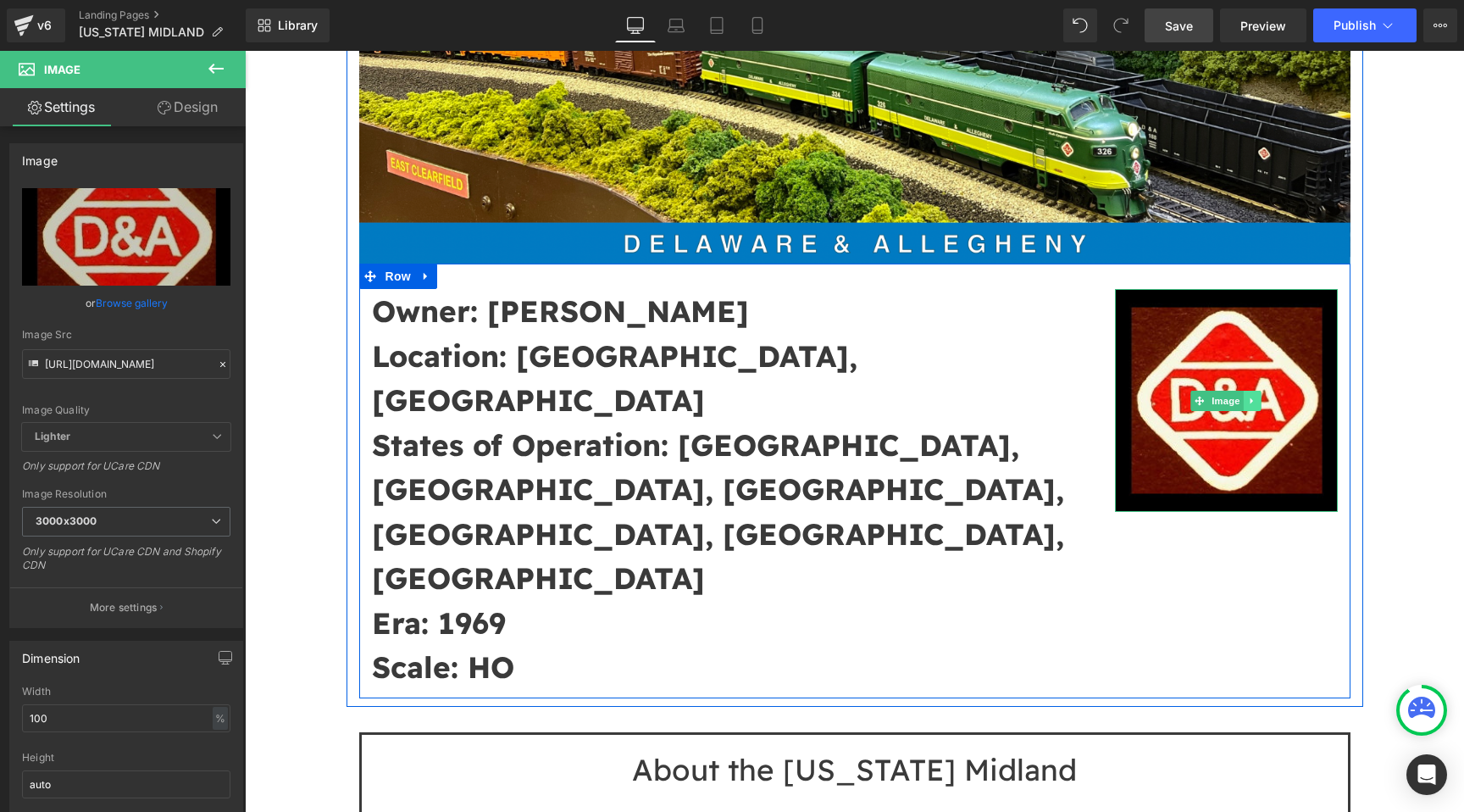
click at [1260, 403] on link at bounding box center [1253, 401] width 18 height 20
click at [1262, 403] on icon at bounding box center [1261, 401] width 9 height 9
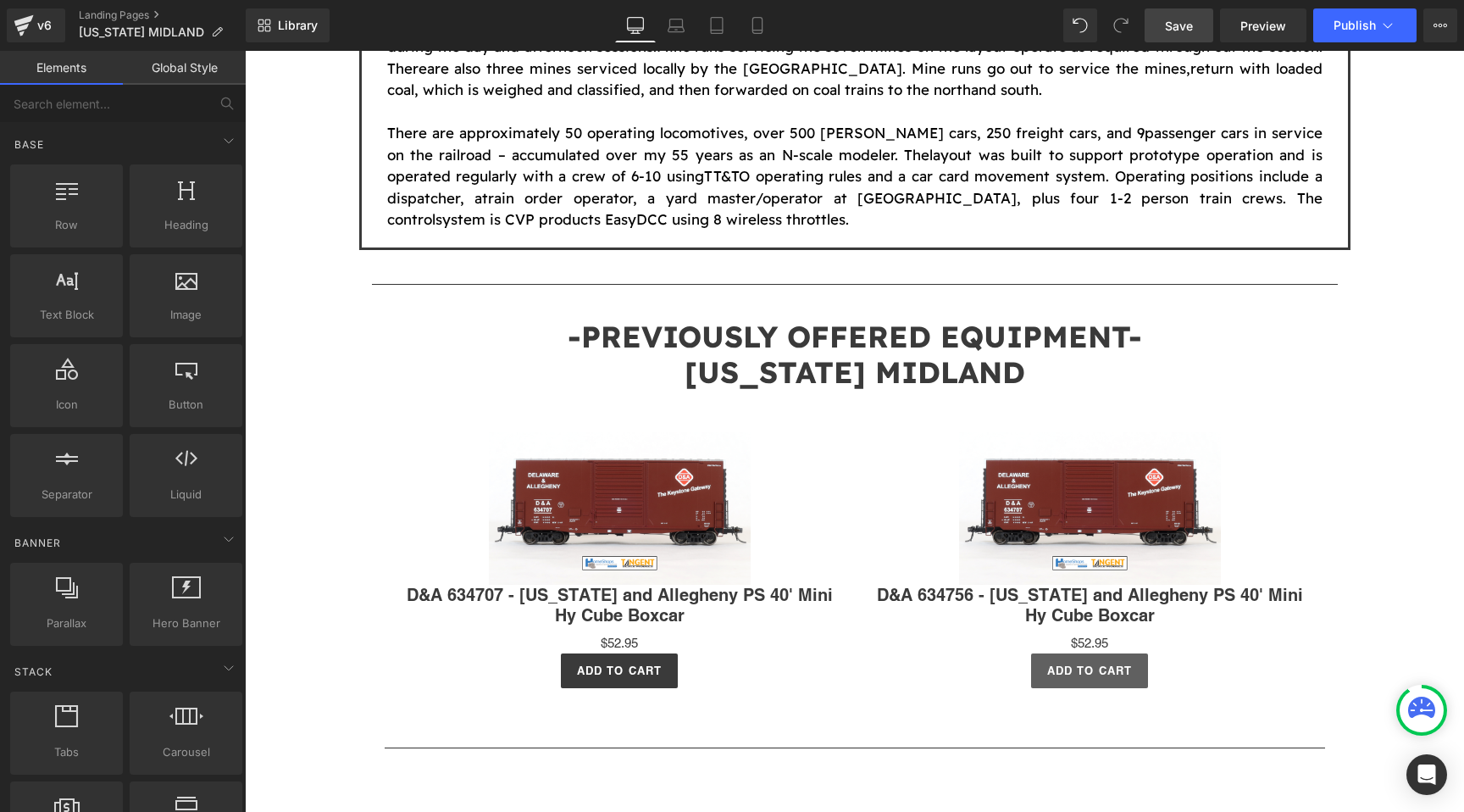
scroll to position [1948, 0]
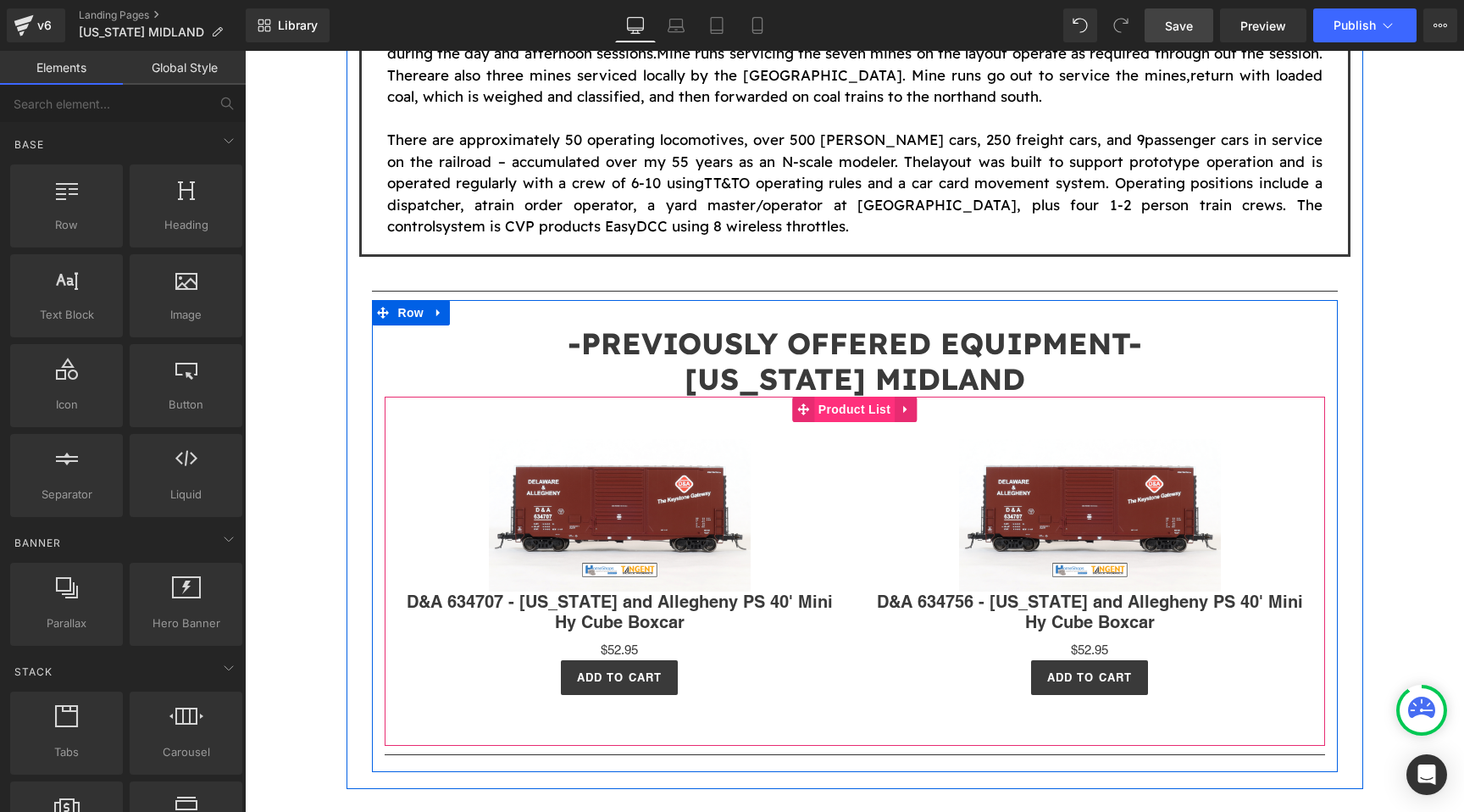
click at [861, 396] on span "Product List" at bounding box center [855, 408] width 81 height 25
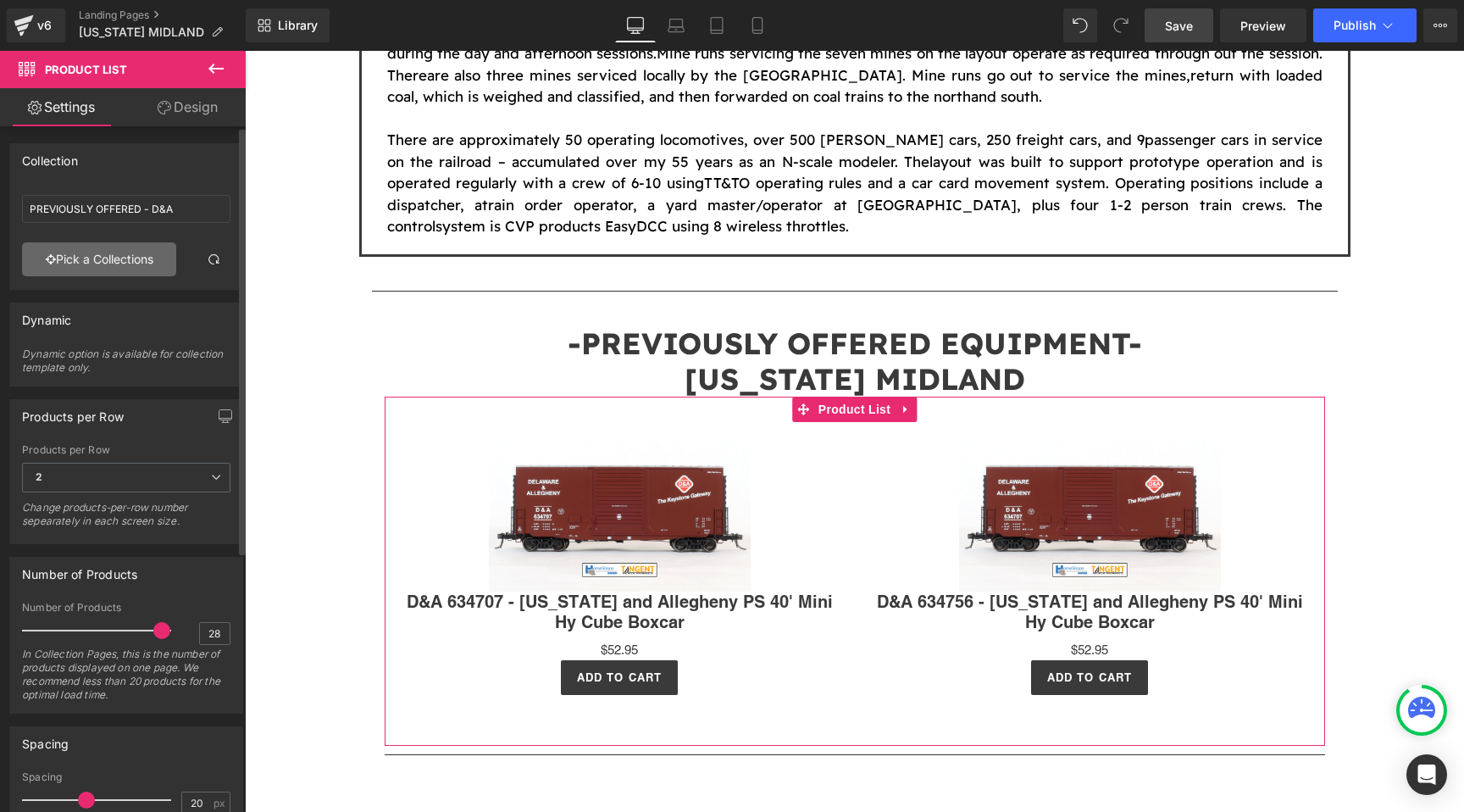
click at [126, 247] on link "Pick a Collections" at bounding box center [100, 260] width 154 height 33
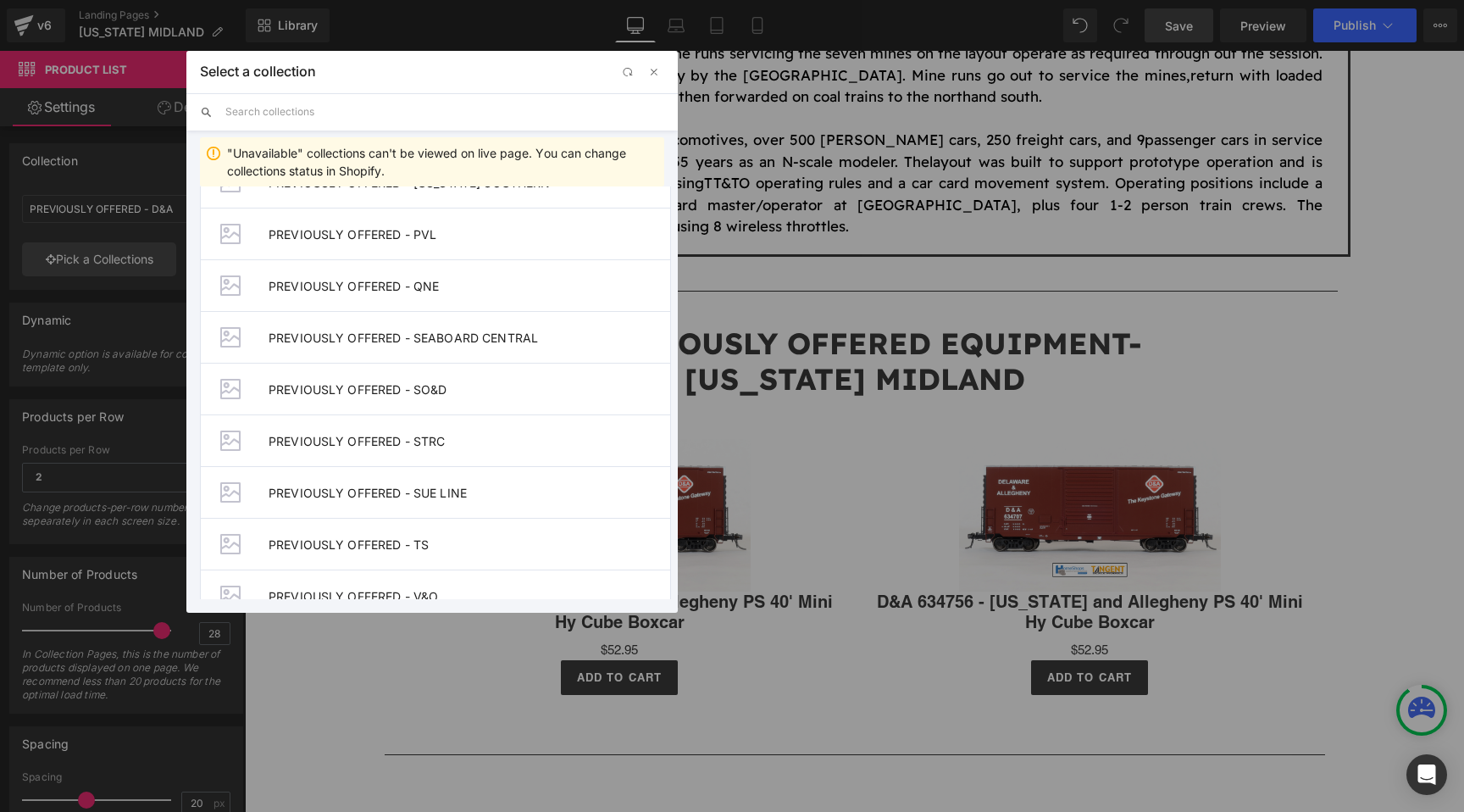
scroll to position [2132, 0]
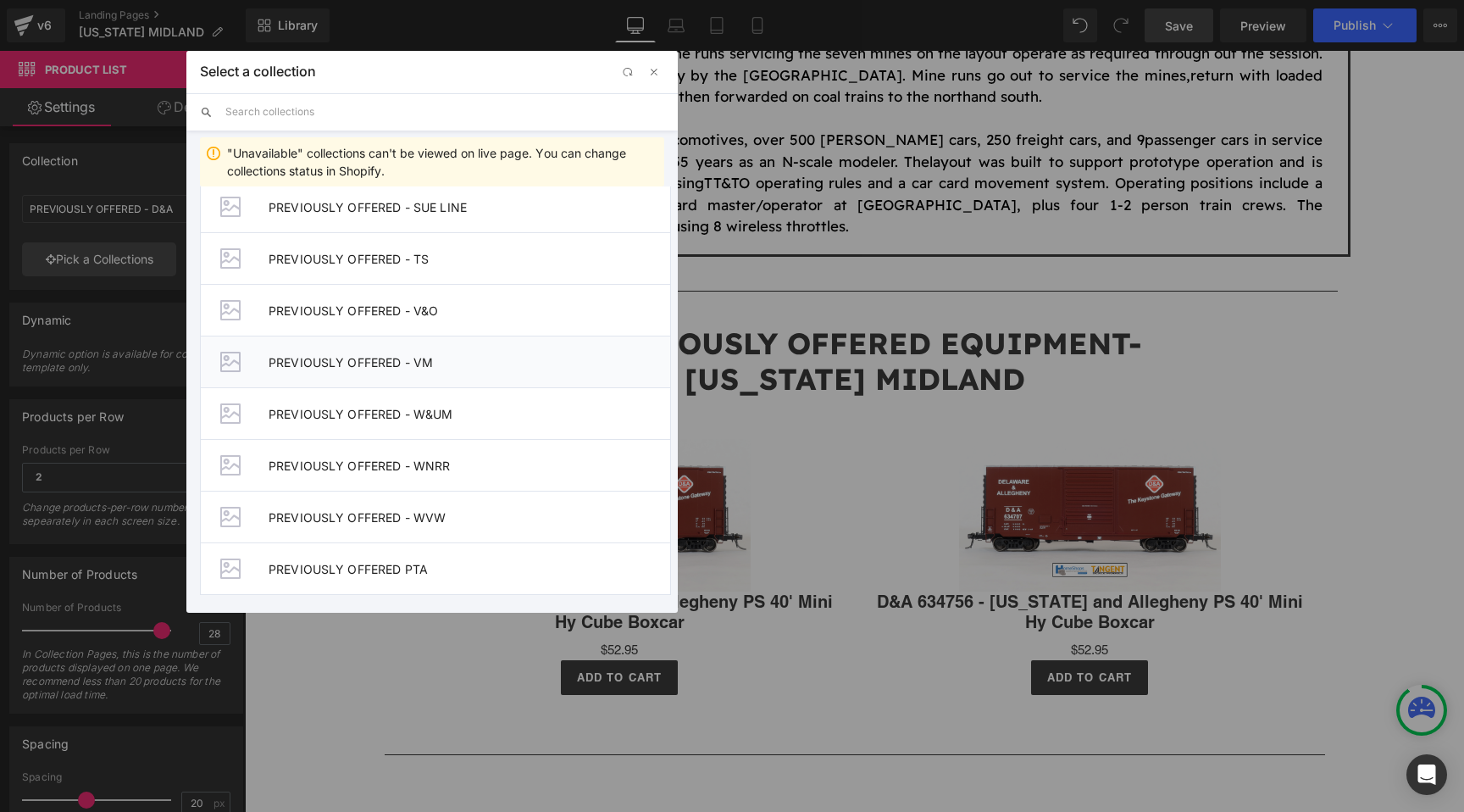
click at [421, 365] on span "PREVIOUSLY OFFERED - VM" at bounding box center [470, 362] width 402 height 14
type input "PREVIOUSLY OFFERED - VM"
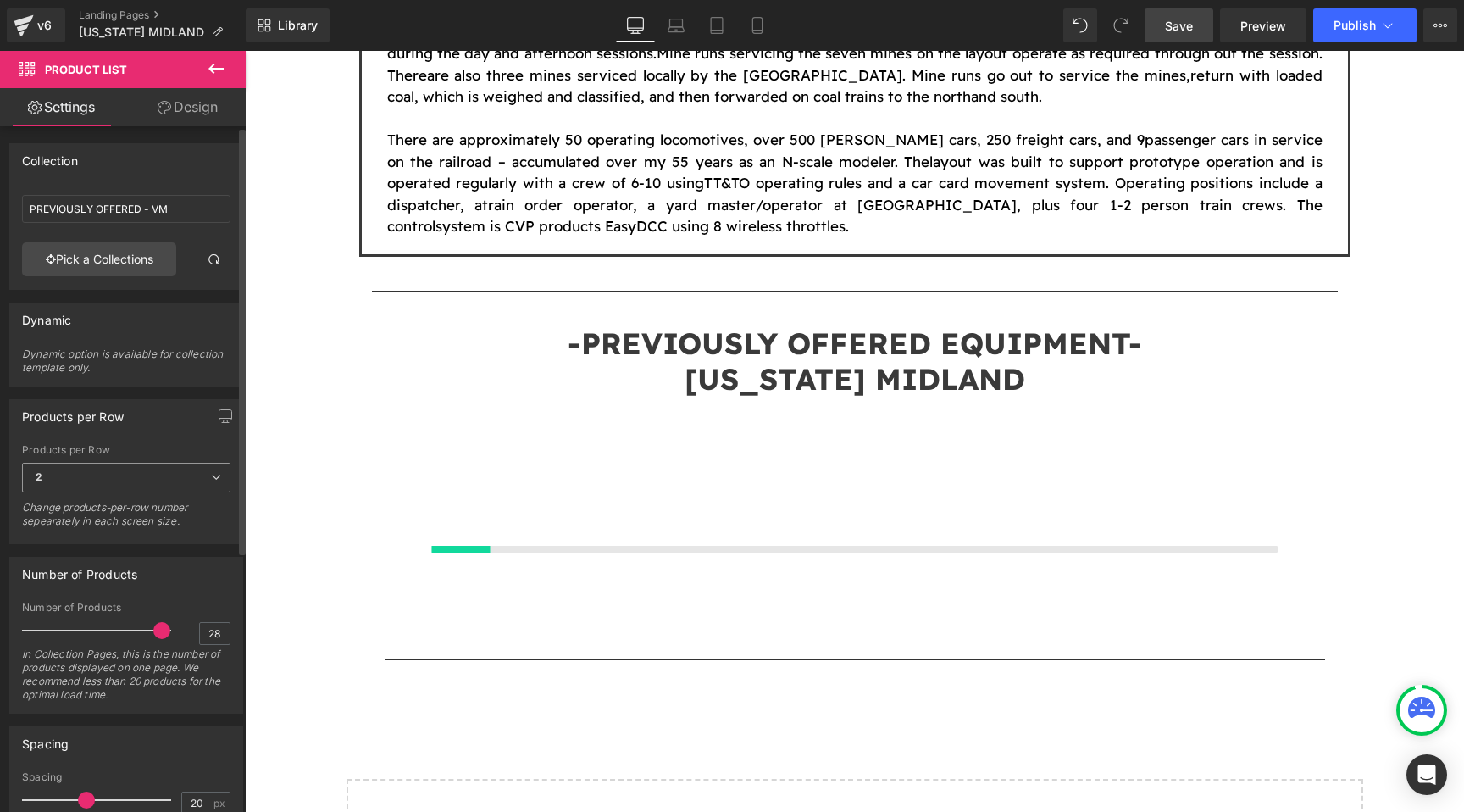
click at [99, 466] on span "2" at bounding box center [126, 477] width 208 height 30
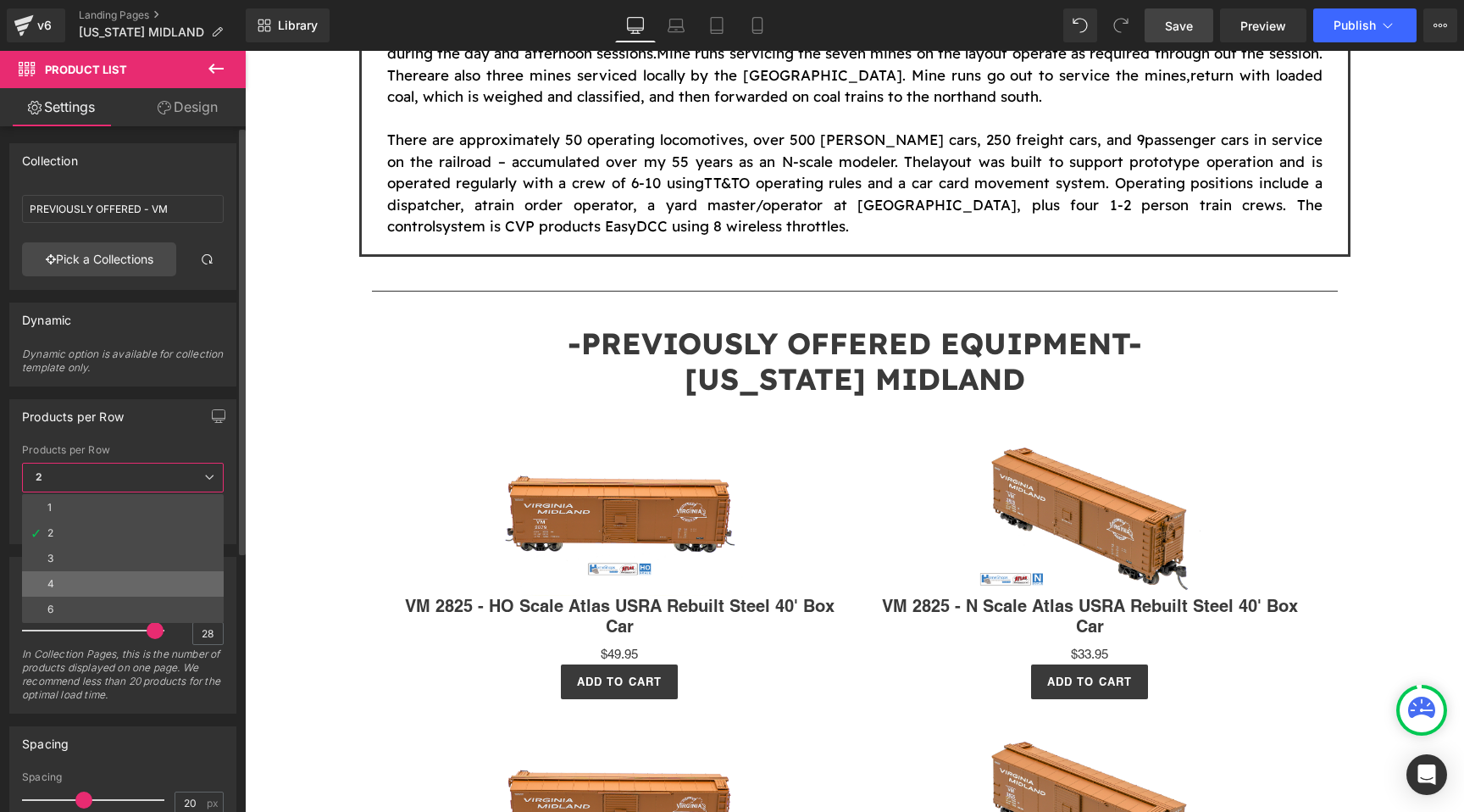
click at [90, 572] on li "4" at bounding box center [123, 583] width 202 height 25
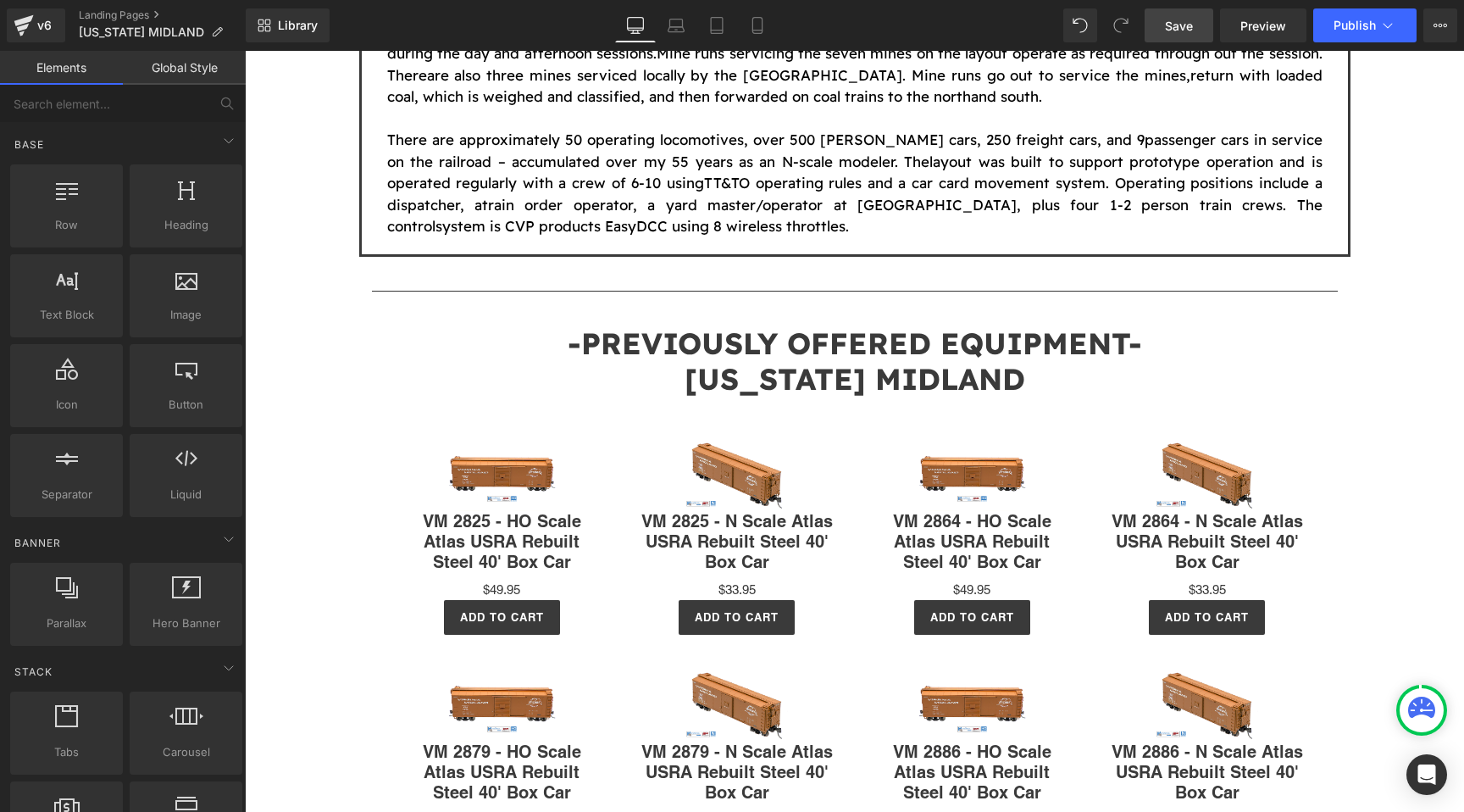
click at [1185, 26] on span "Save" at bounding box center [1179, 25] width 28 height 18
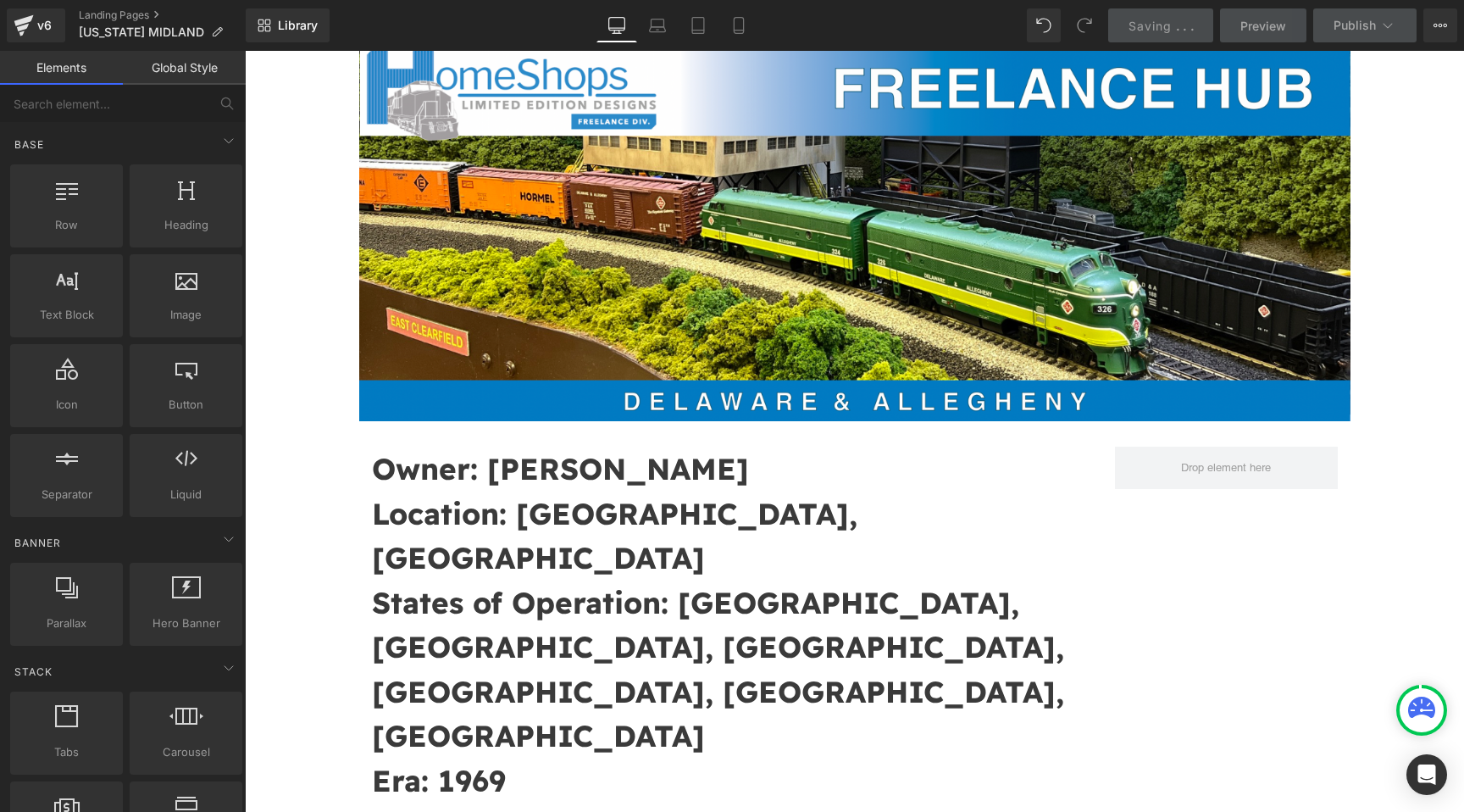
scroll to position [0, 0]
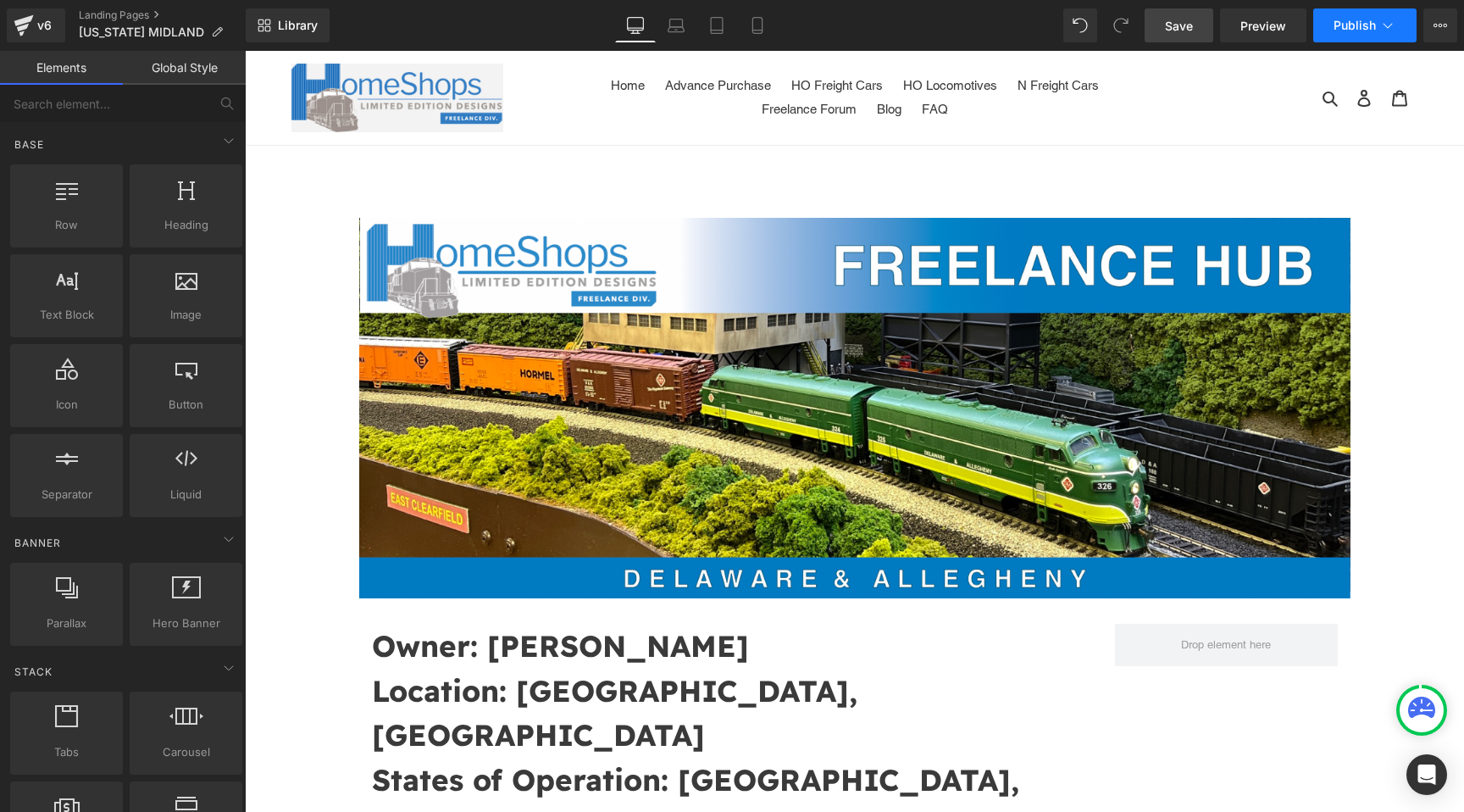
click at [1354, 34] on button "Publish" at bounding box center [1364, 25] width 103 height 33
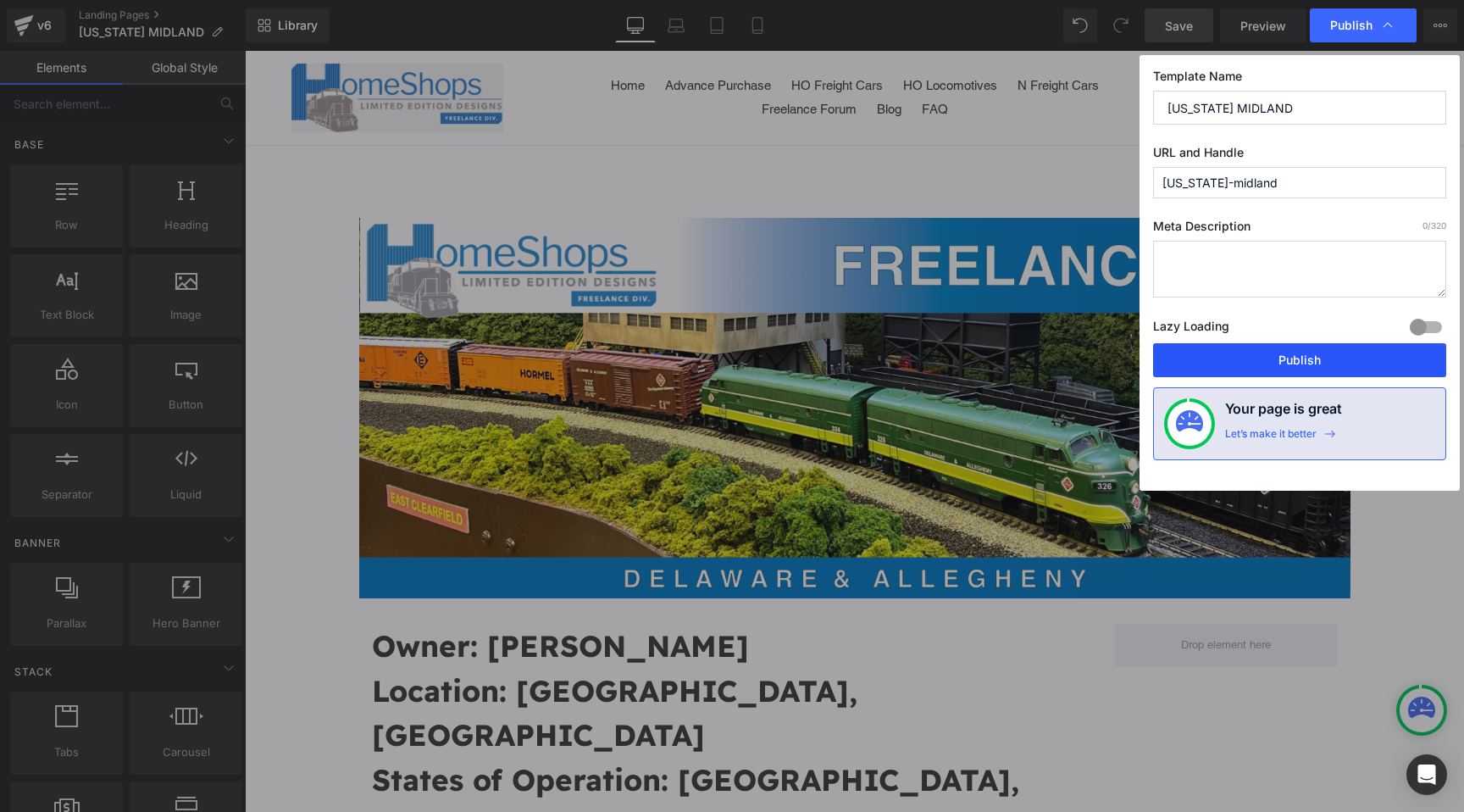
click at [1311, 344] on button "Publish" at bounding box center [1299, 360] width 293 height 33
